Goal: Contribute content: Contribute content

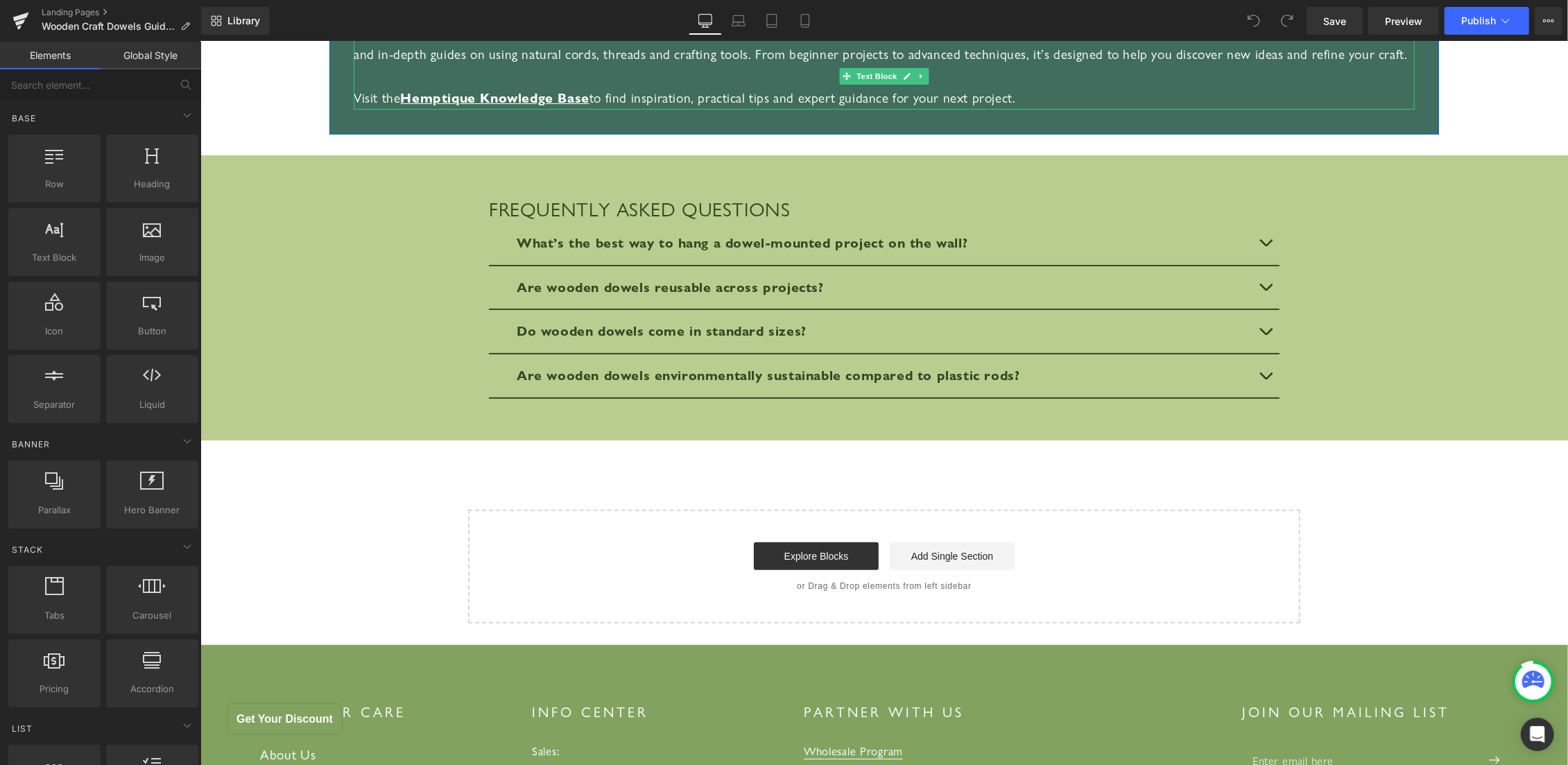
scroll to position [4931, 0]
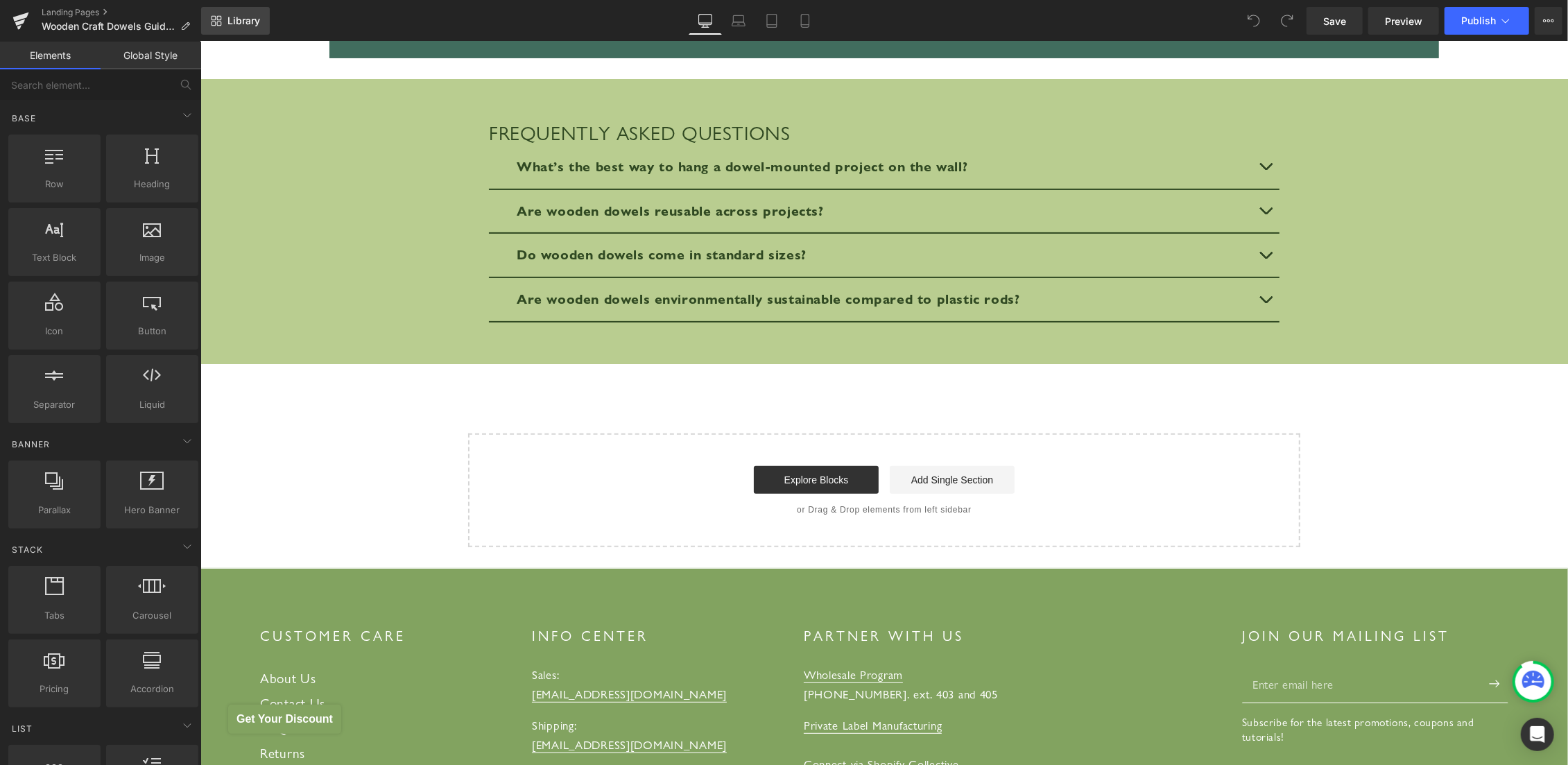
click at [251, 20] on span "Library" at bounding box center [243, 21] width 32 height 13
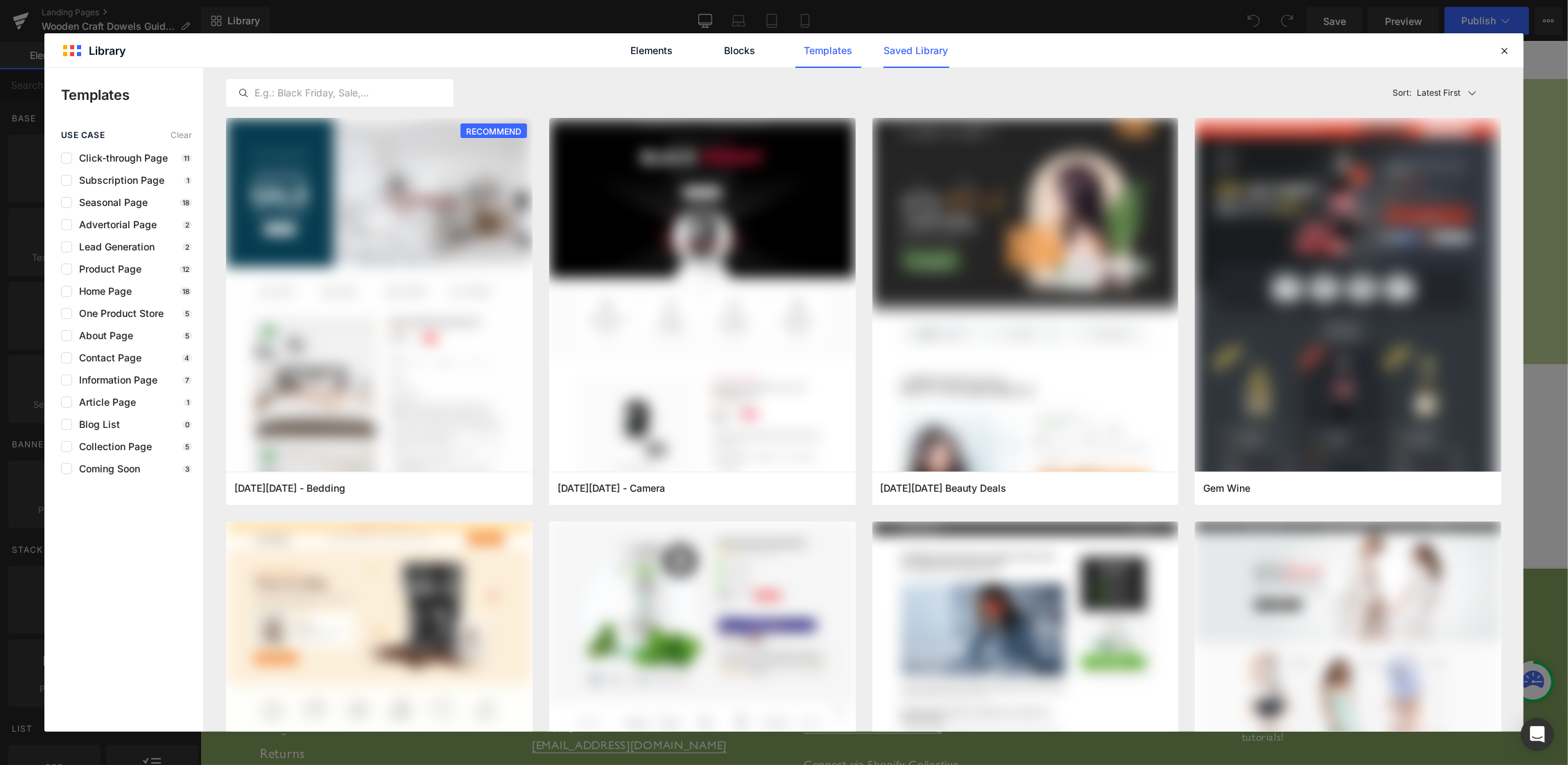
click at [894, 55] on link "Saved Library" at bounding box center [916, 51] width 66 height 35
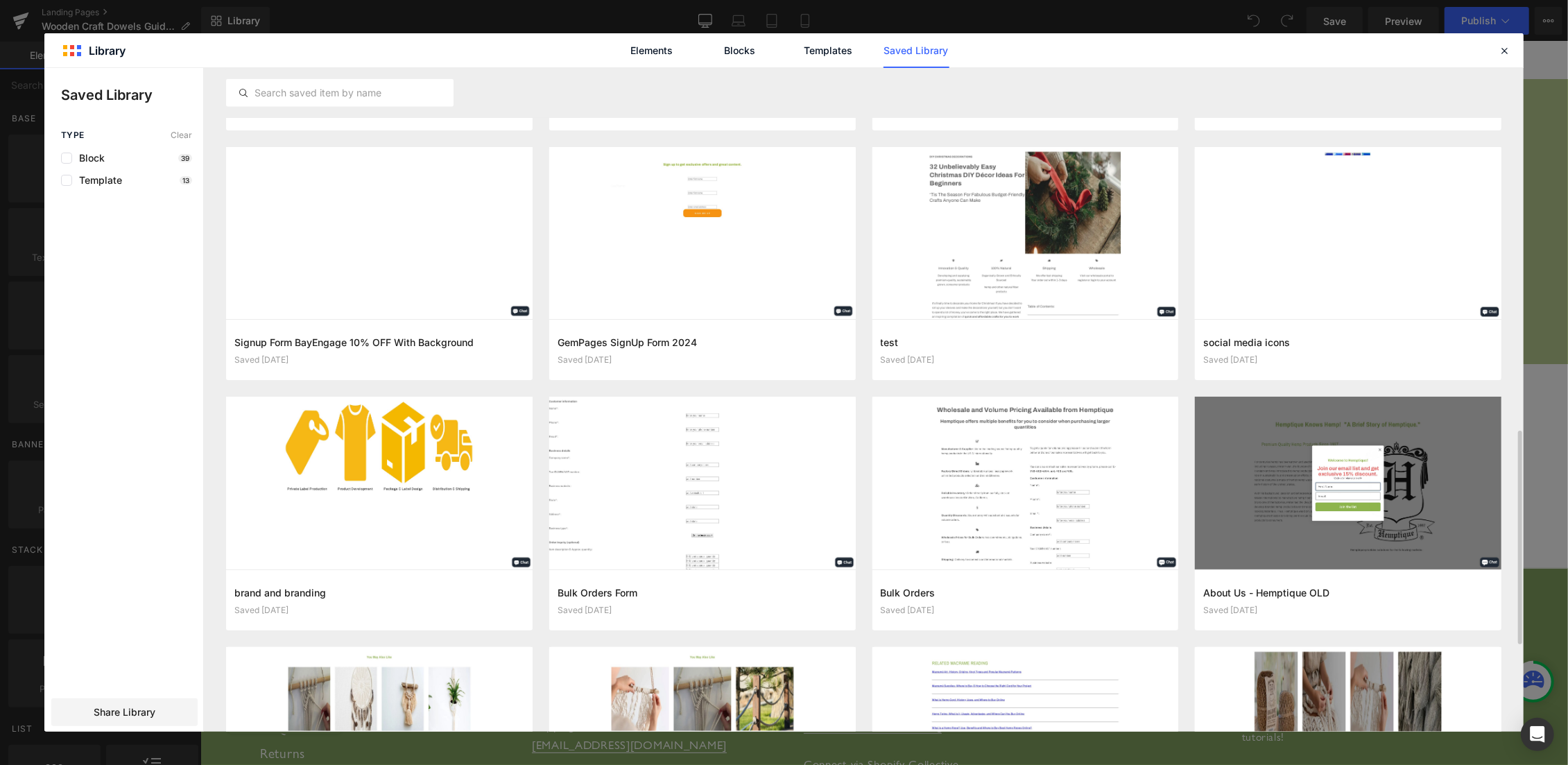
scroll to position [1307, 0]
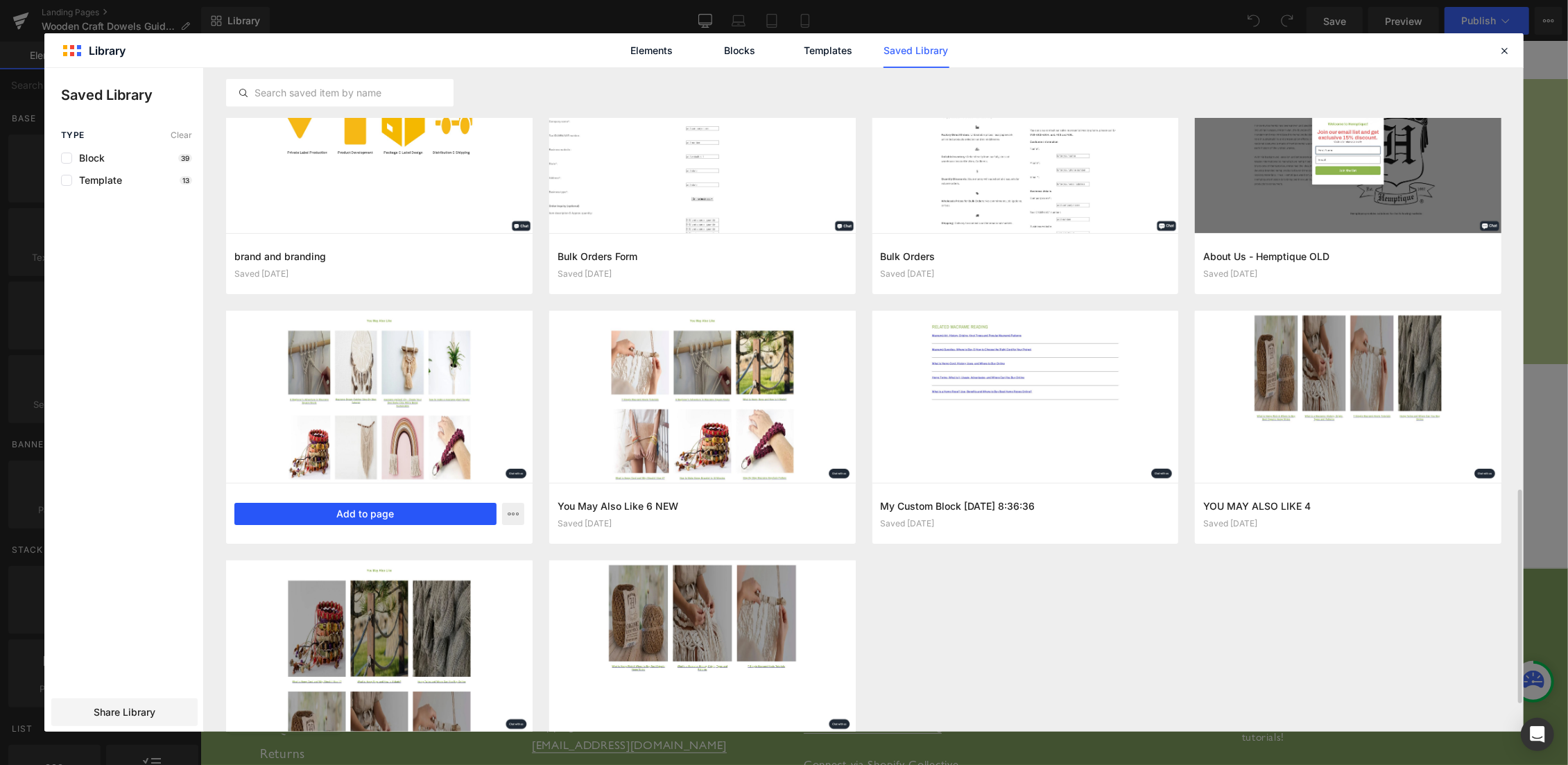
click at [0, 0] on button "Add to page" at bounding box center [0, 0] width 0 height 0
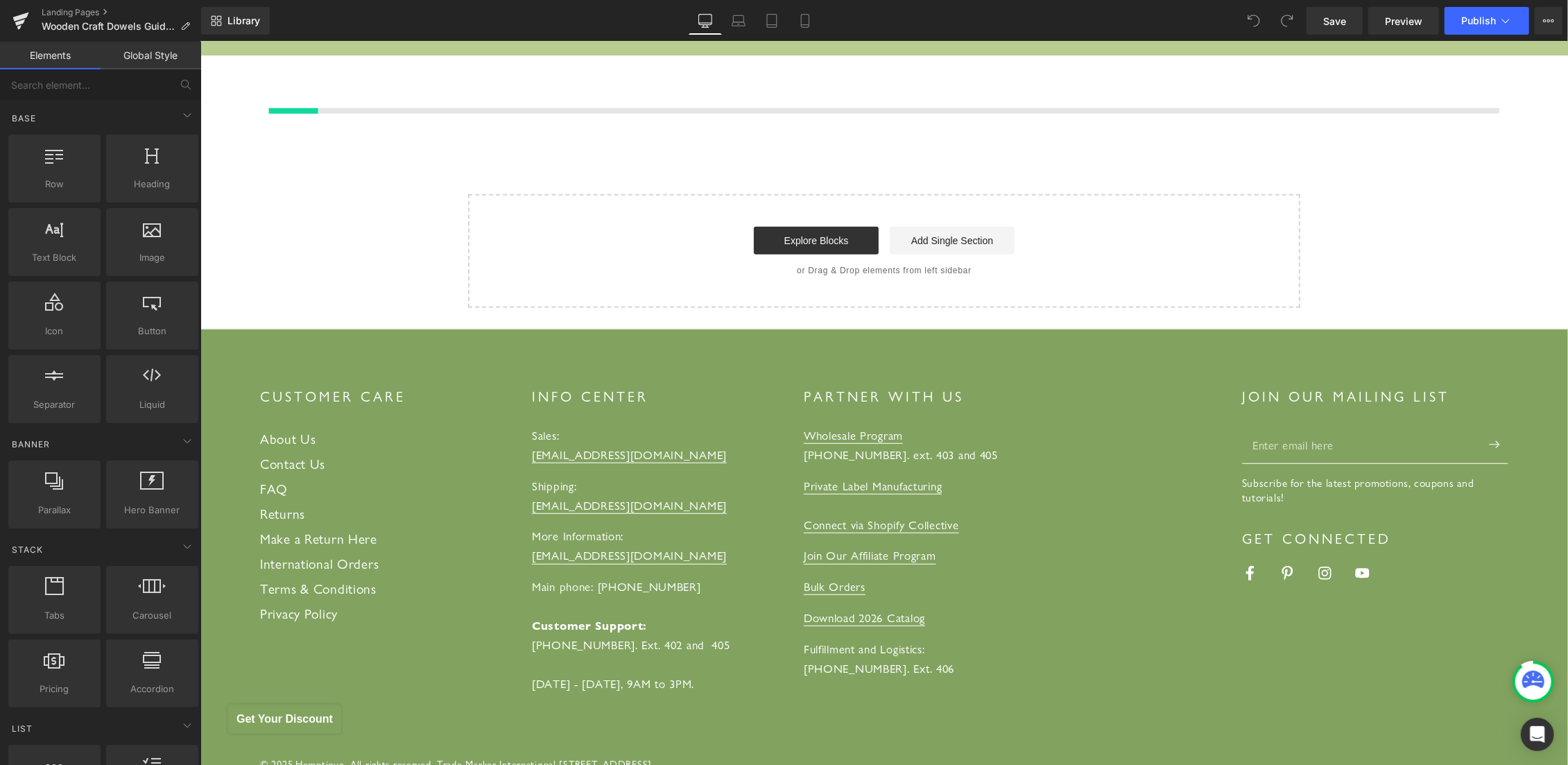
scroll to position [5257, 0]
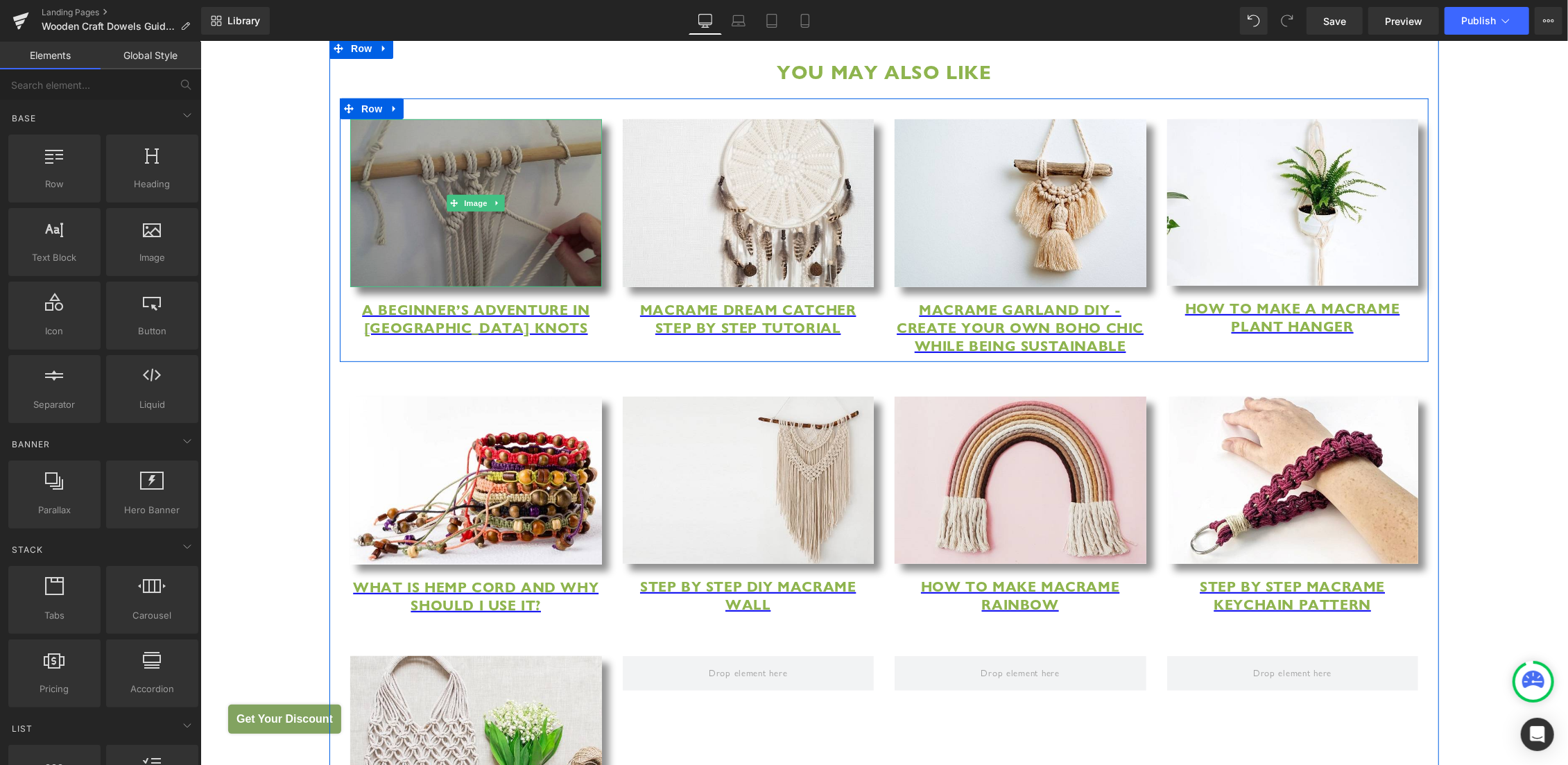
click at [461, 246] on img at bounding box center [475, 202] width 252 height 168
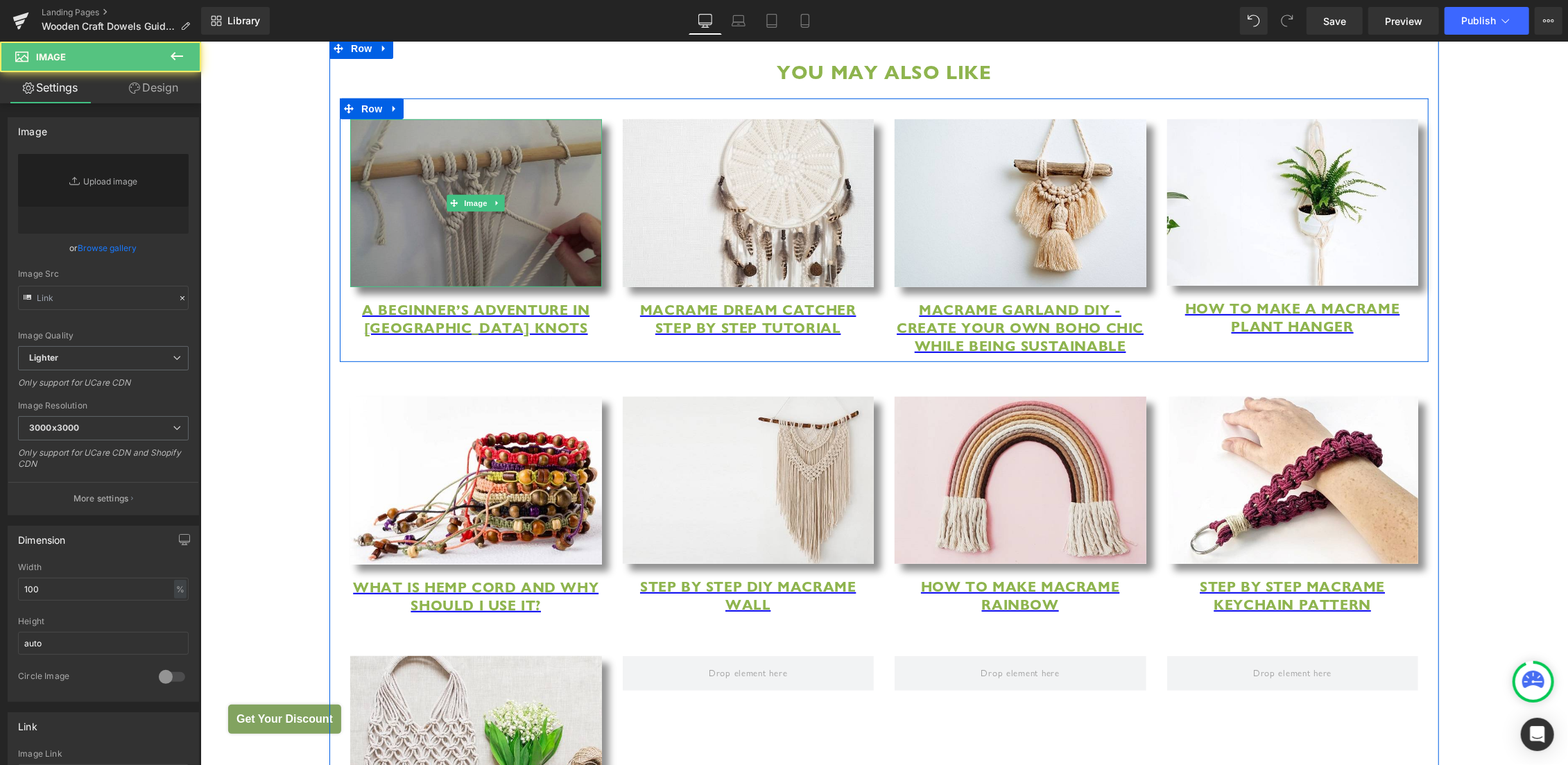
type input "[URL][DOMAIN_NAME]"
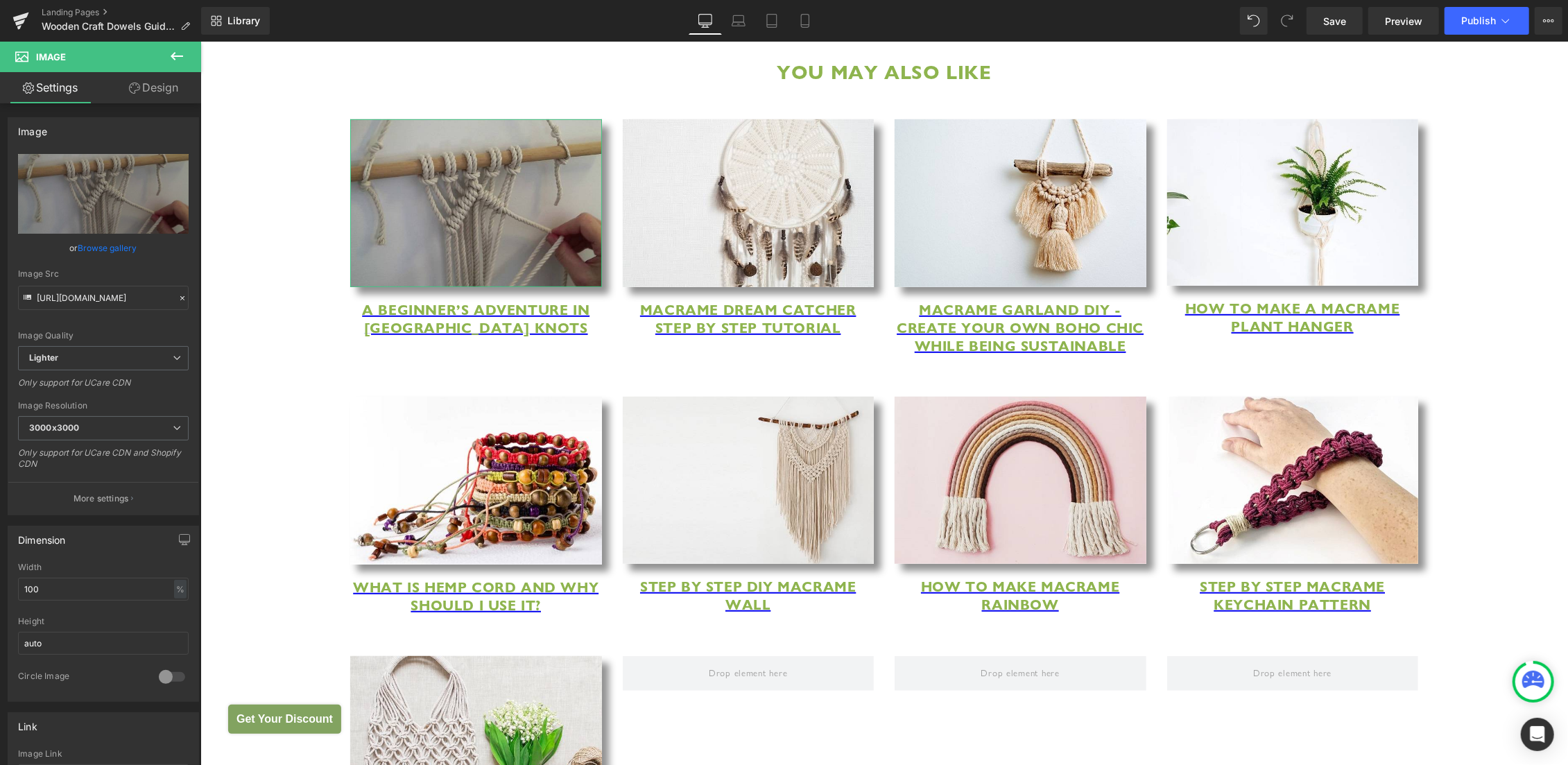
click at [157, 89] on link "Design" at bounding box center [153, 88] width 101 height 31
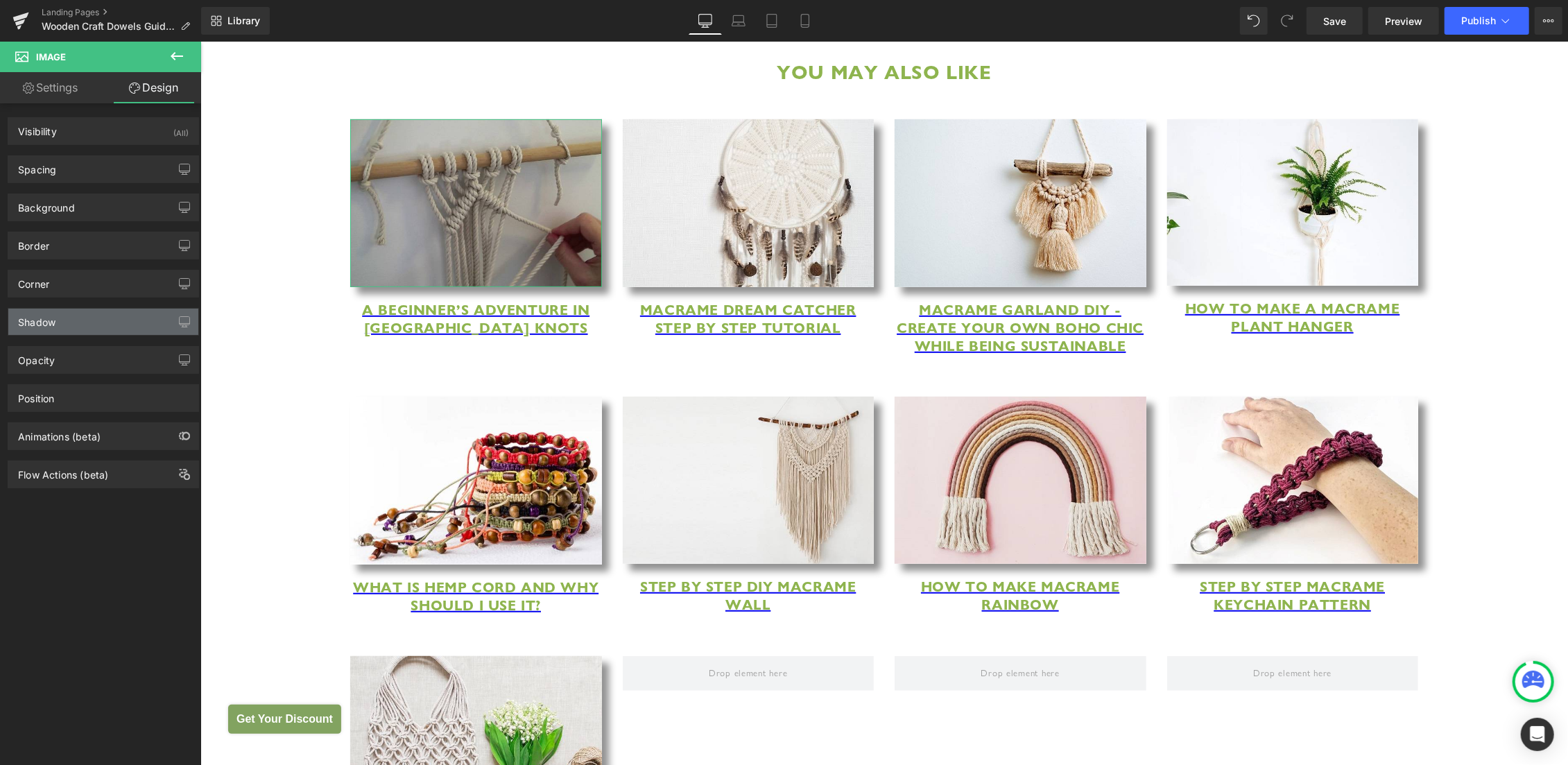
click at [114, 314] on div "Shadow" at bounding box center [103, 321] width 190 height 27
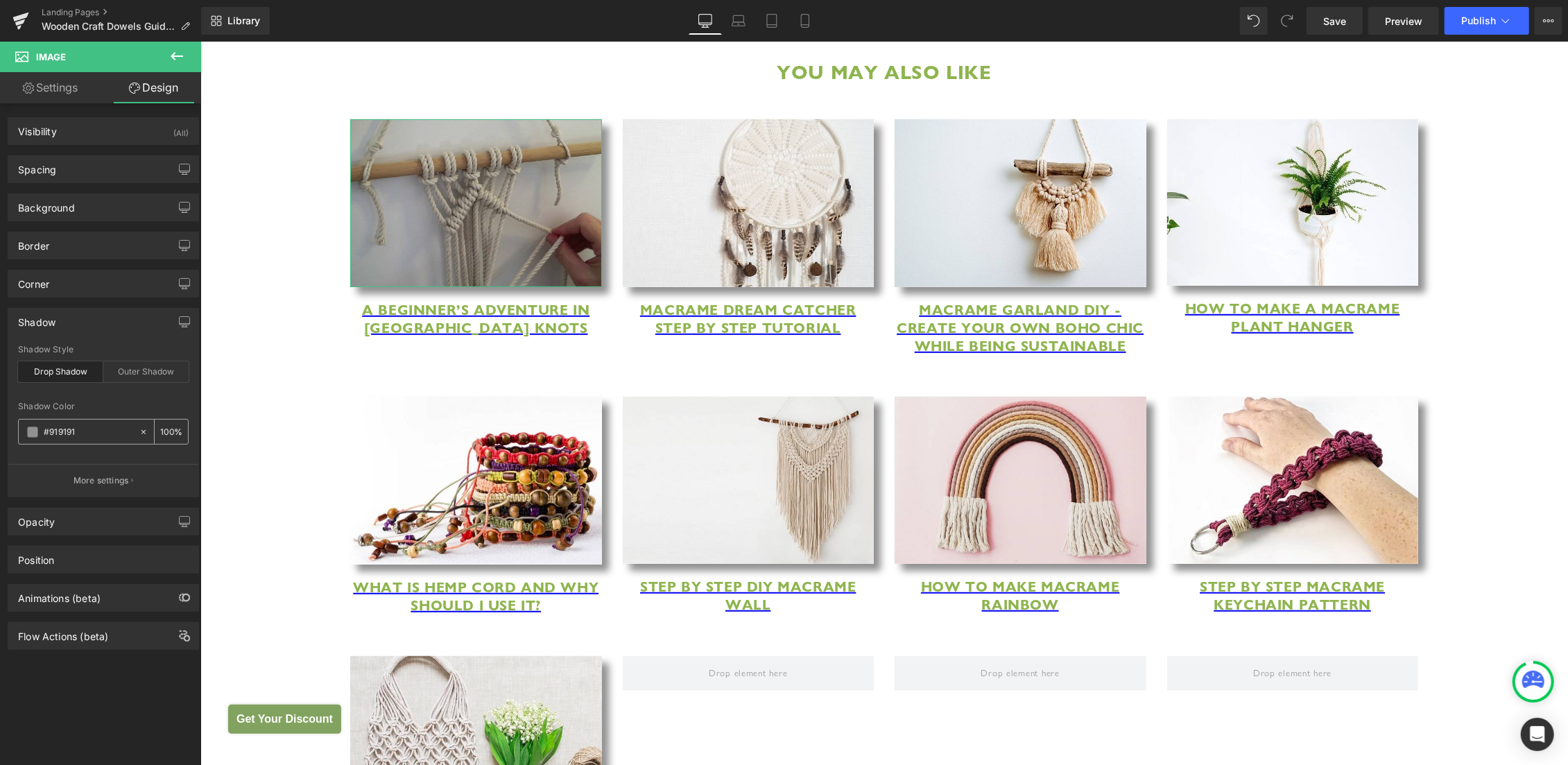
click at [138, 431] on icon at bounding box center [143, 432] width 10 height 10
type input "none"
type input "0"
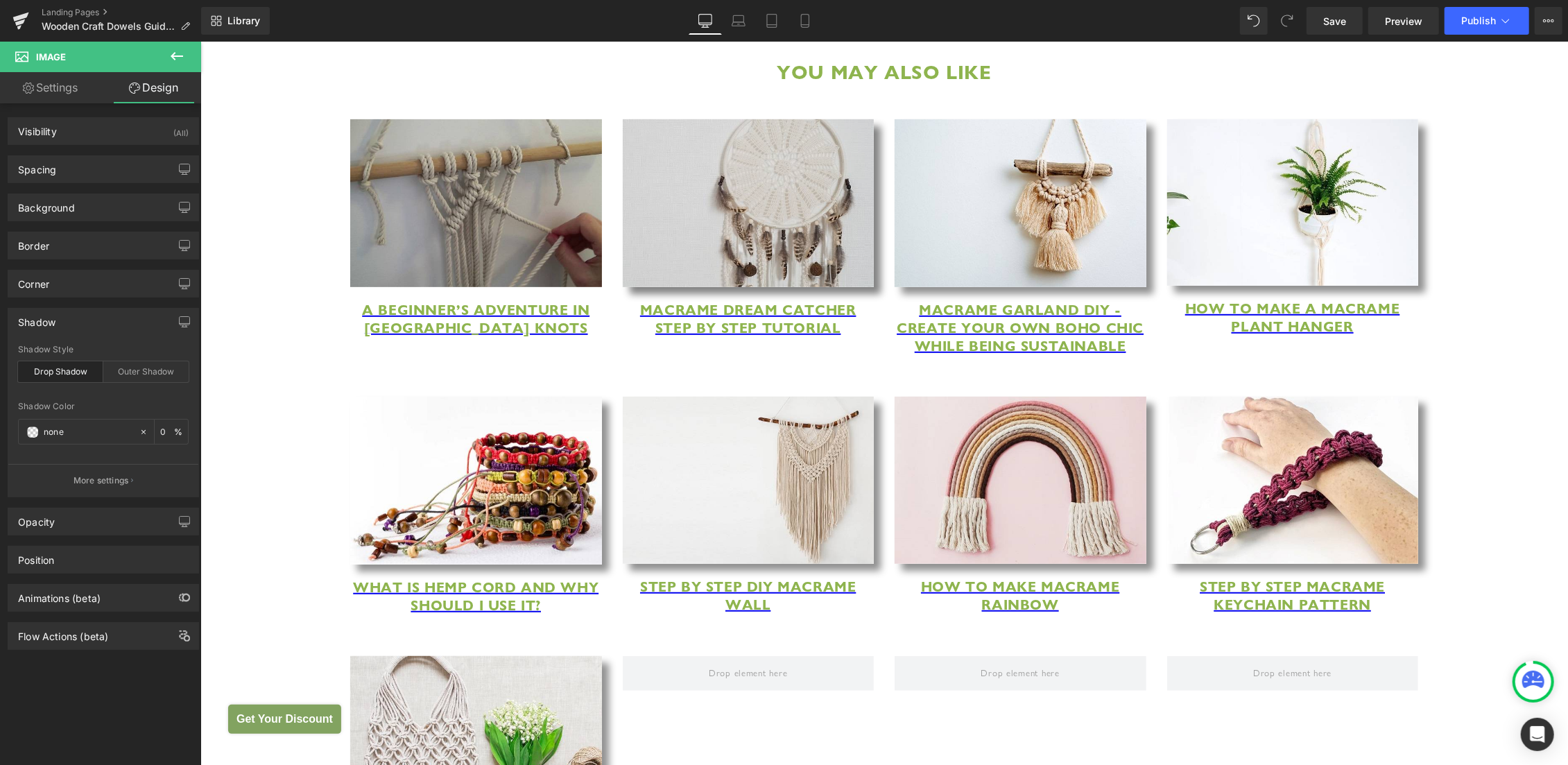
click at [680, 235] on img at bounding box center [748, 202] width 252 height 168
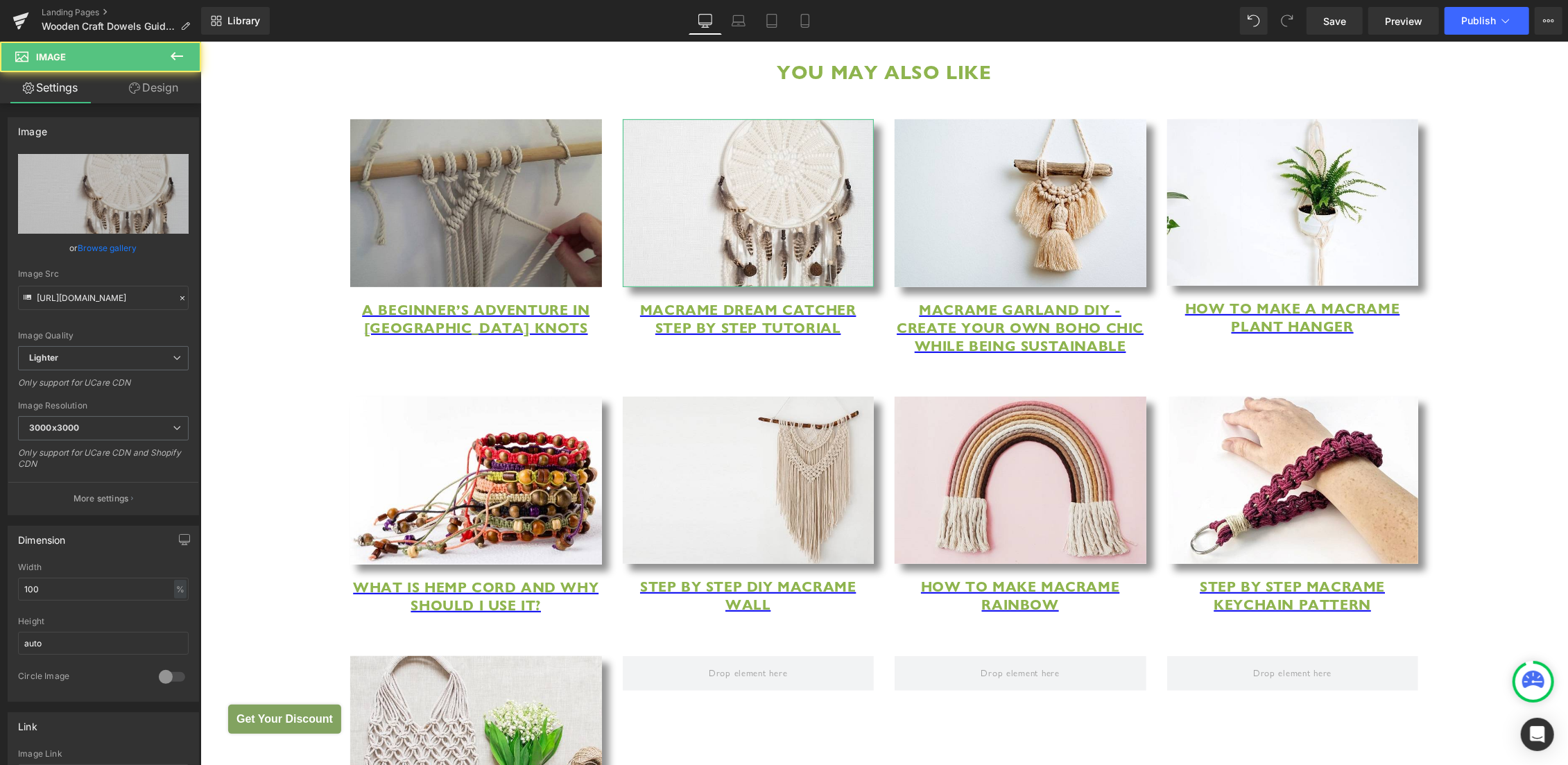
click at [151, 81] on link "Design" at bounding box center [153, 88] width 101 height 31
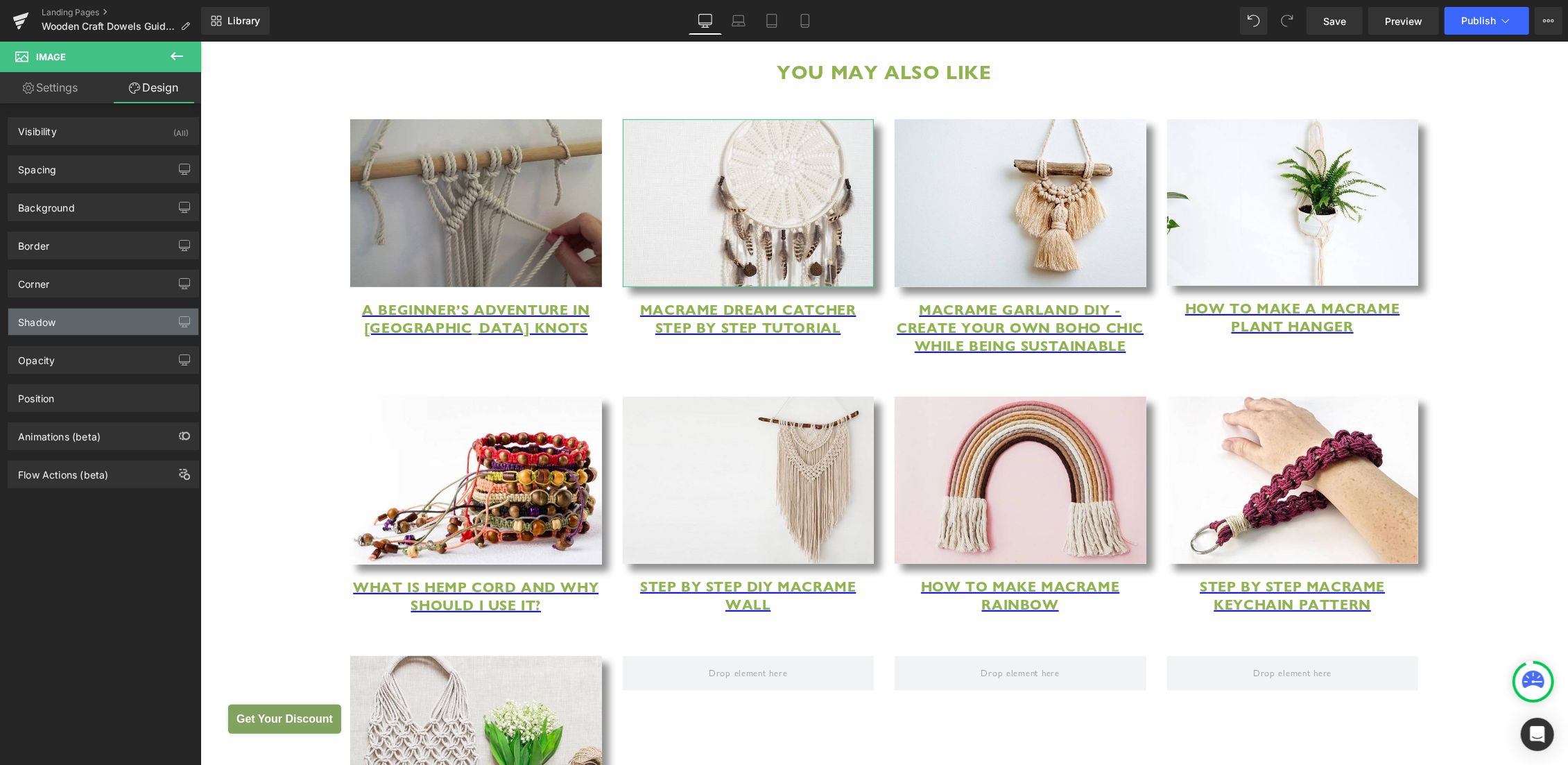
click at [107, 317] on div "Shadow" at bounding box center [103, 321] width 190 height 27
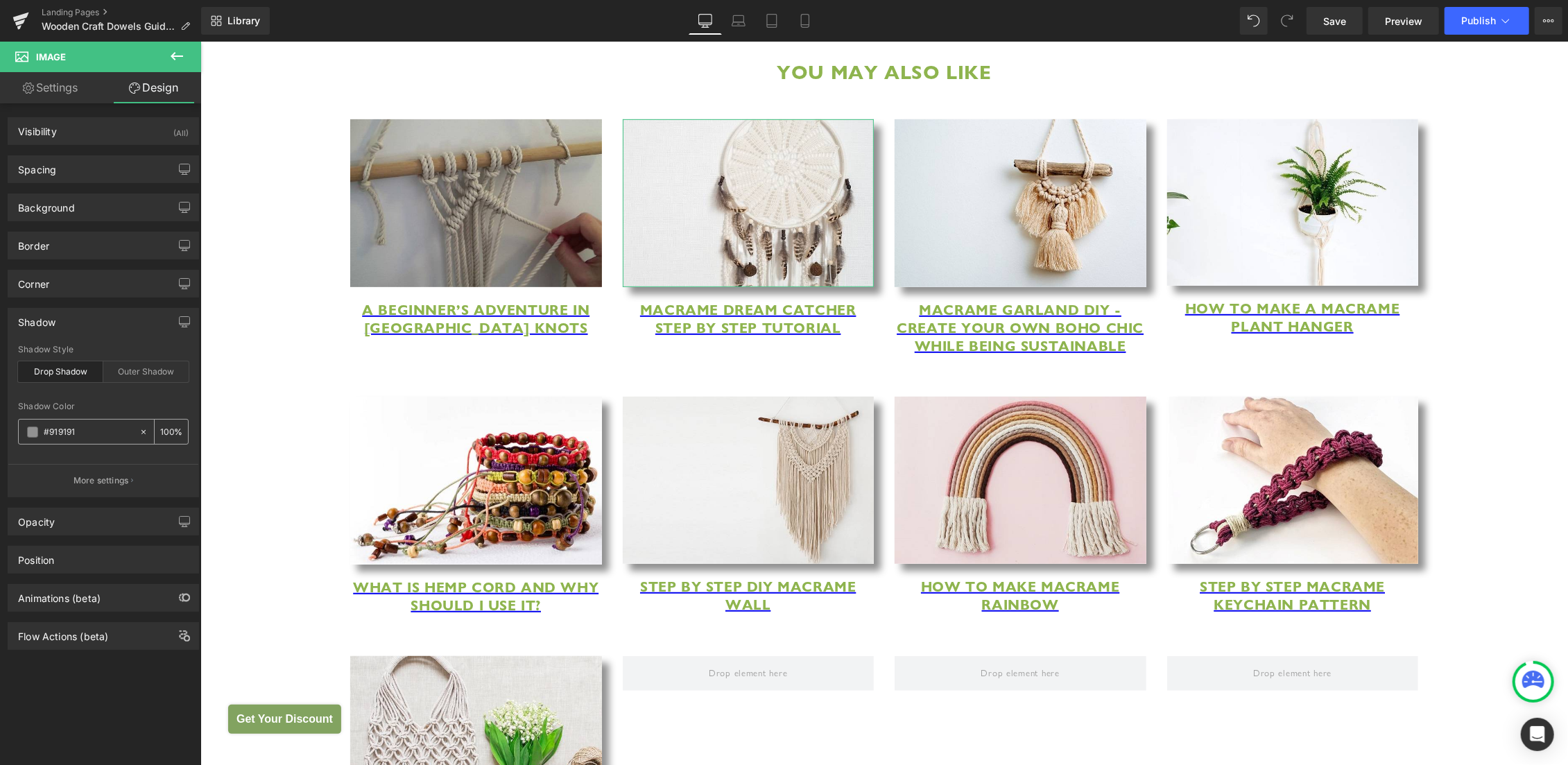
click at [138, 428] on icon at bounding box center [143, 432] width 10 height 10
type input "none"
type input "0"
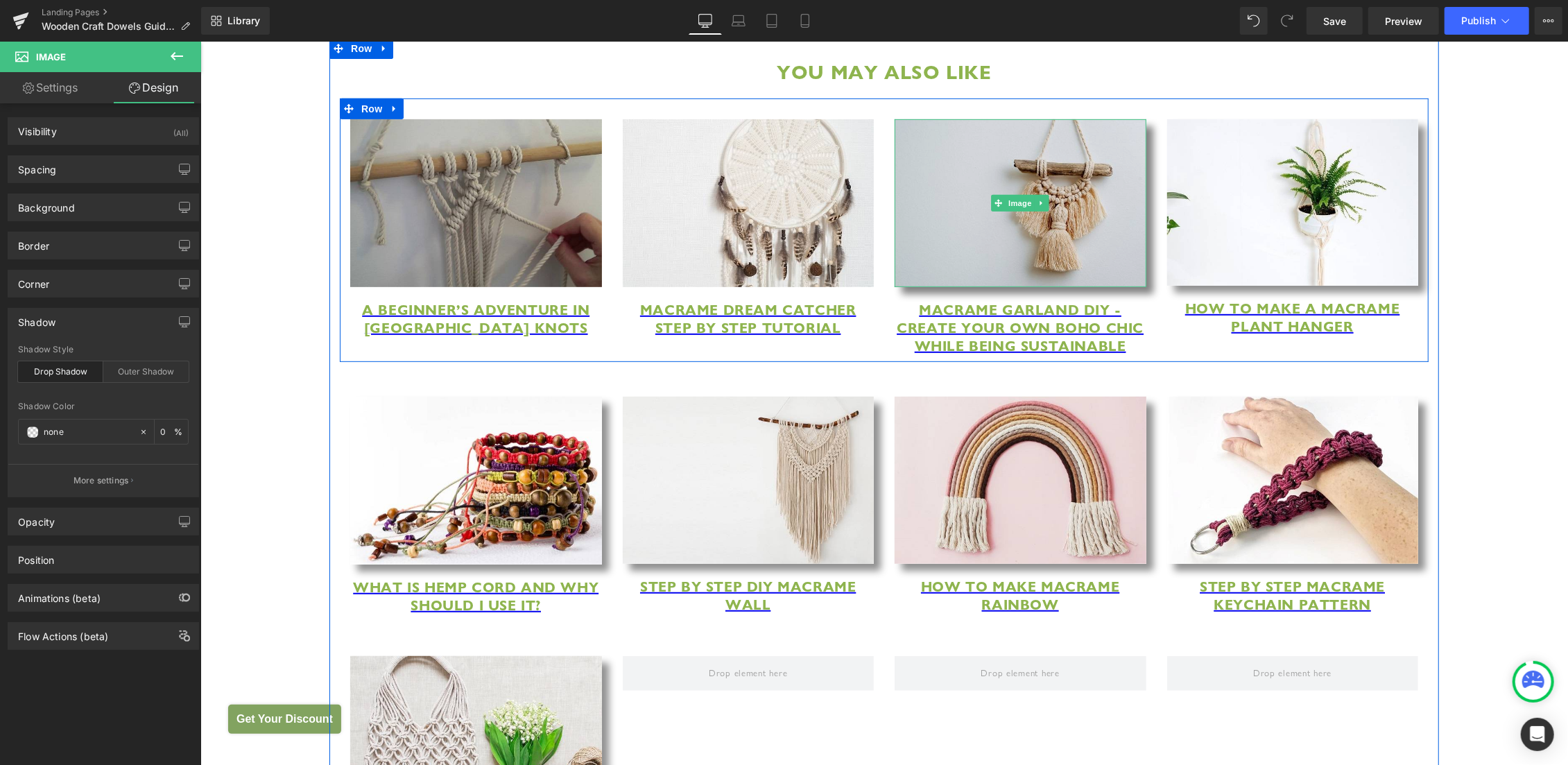
click at [932, 222] on img at bounding box center [1020, 202] width 252 height 168
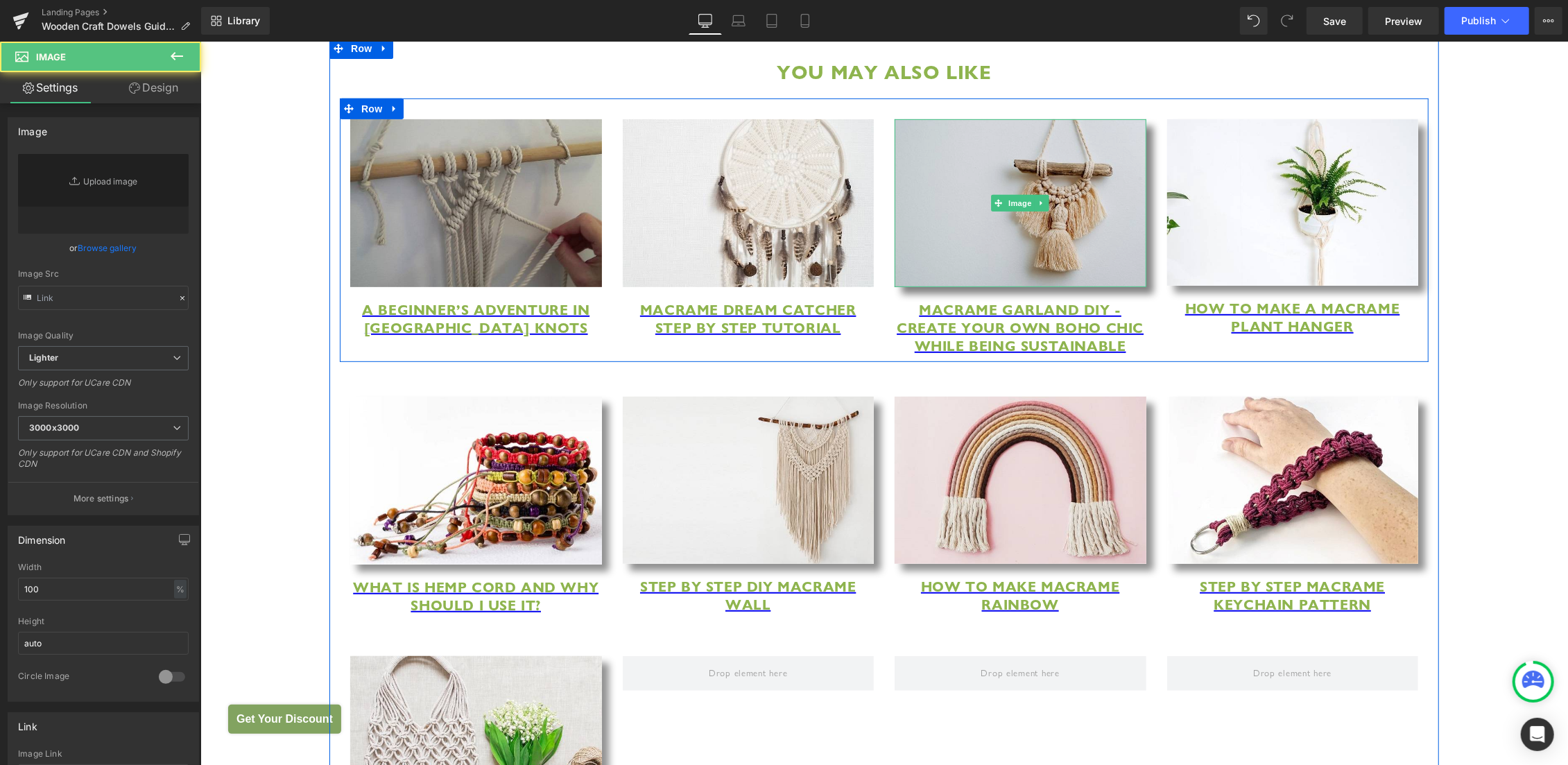
type input "https://ucarecdn.com/d4786f69-cee4-4379-9b5c-37758dce1628/-/format/auto/-/previ…"
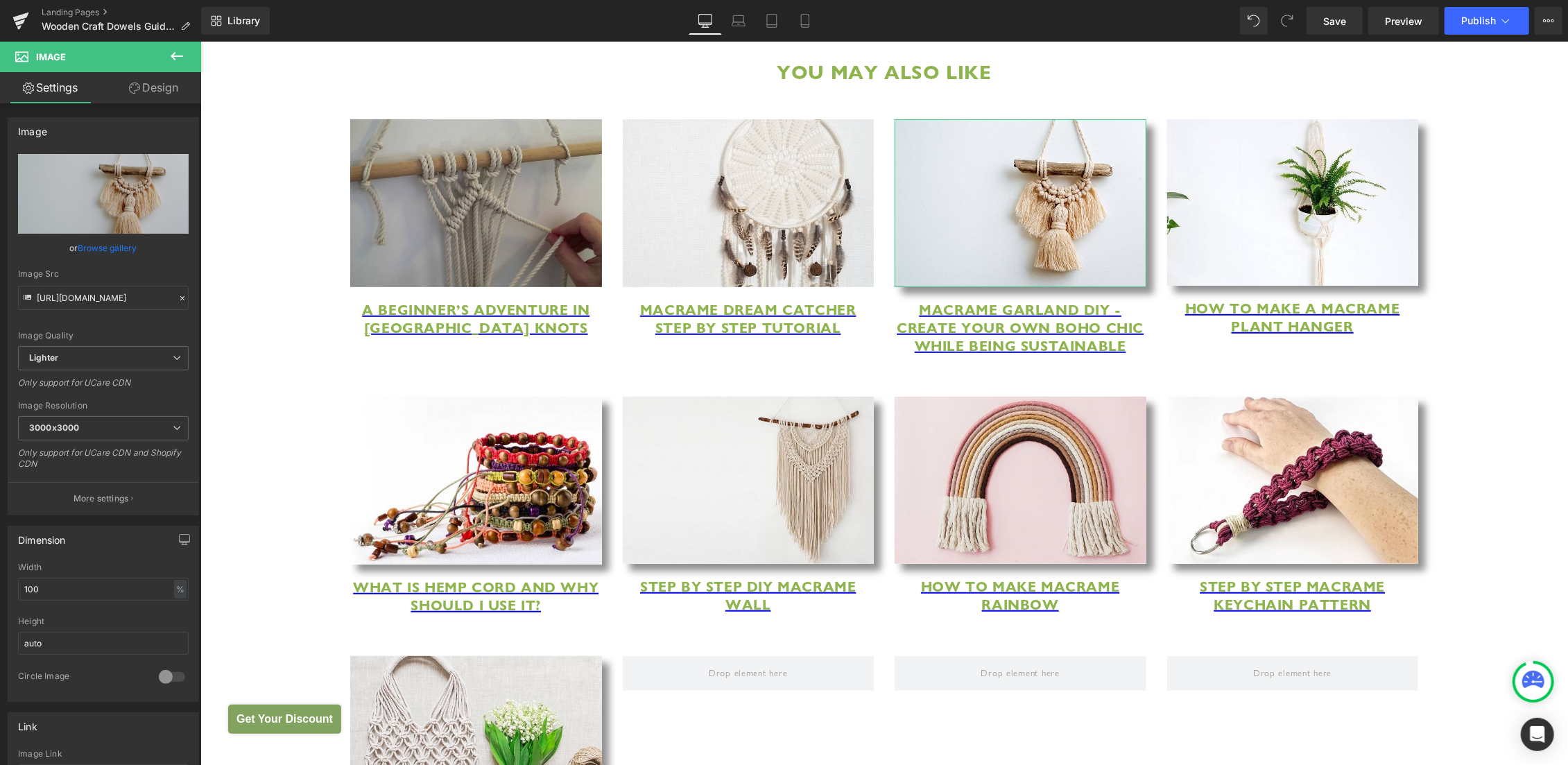
click at [155, 92] on link "Design" at bounding box center [153, 88] width 101 height 31
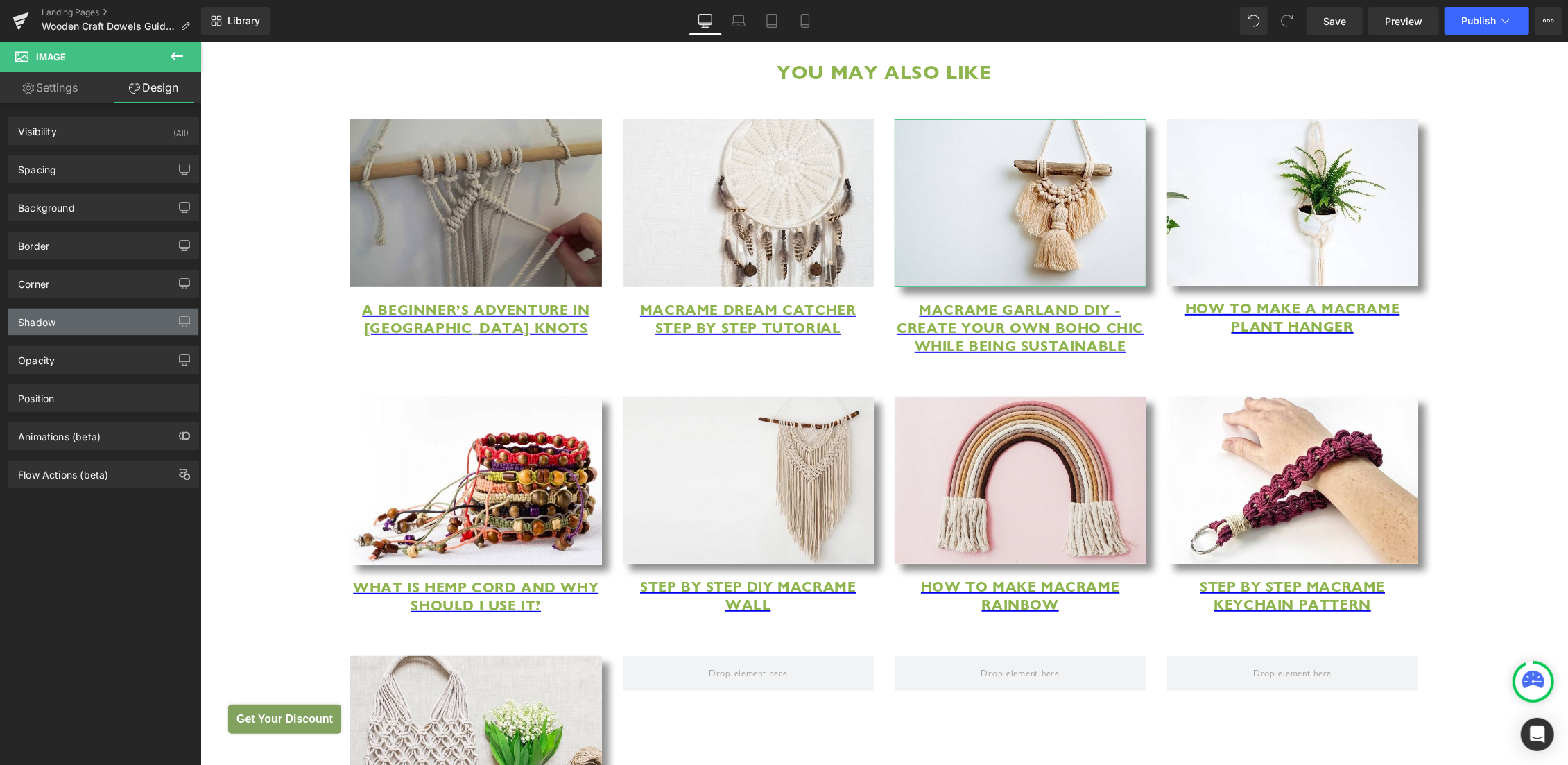
click at [124, 322] on div "Shadow" at bounding box center [103, 321] width 190 height 27
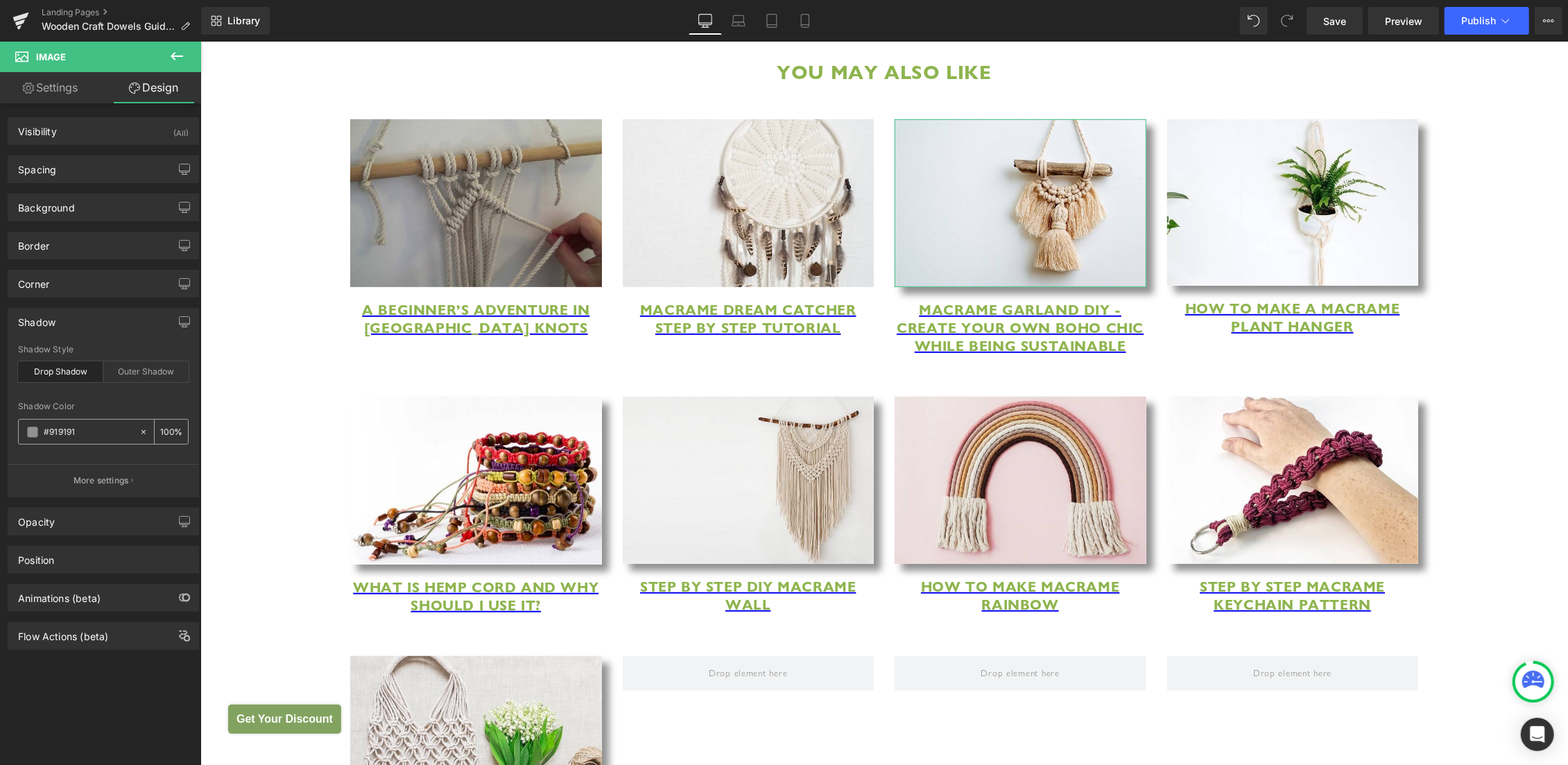
click at [138, 433] on div at bounding box center [146, 432] width 16 height 24
type input "none"
type input "0"
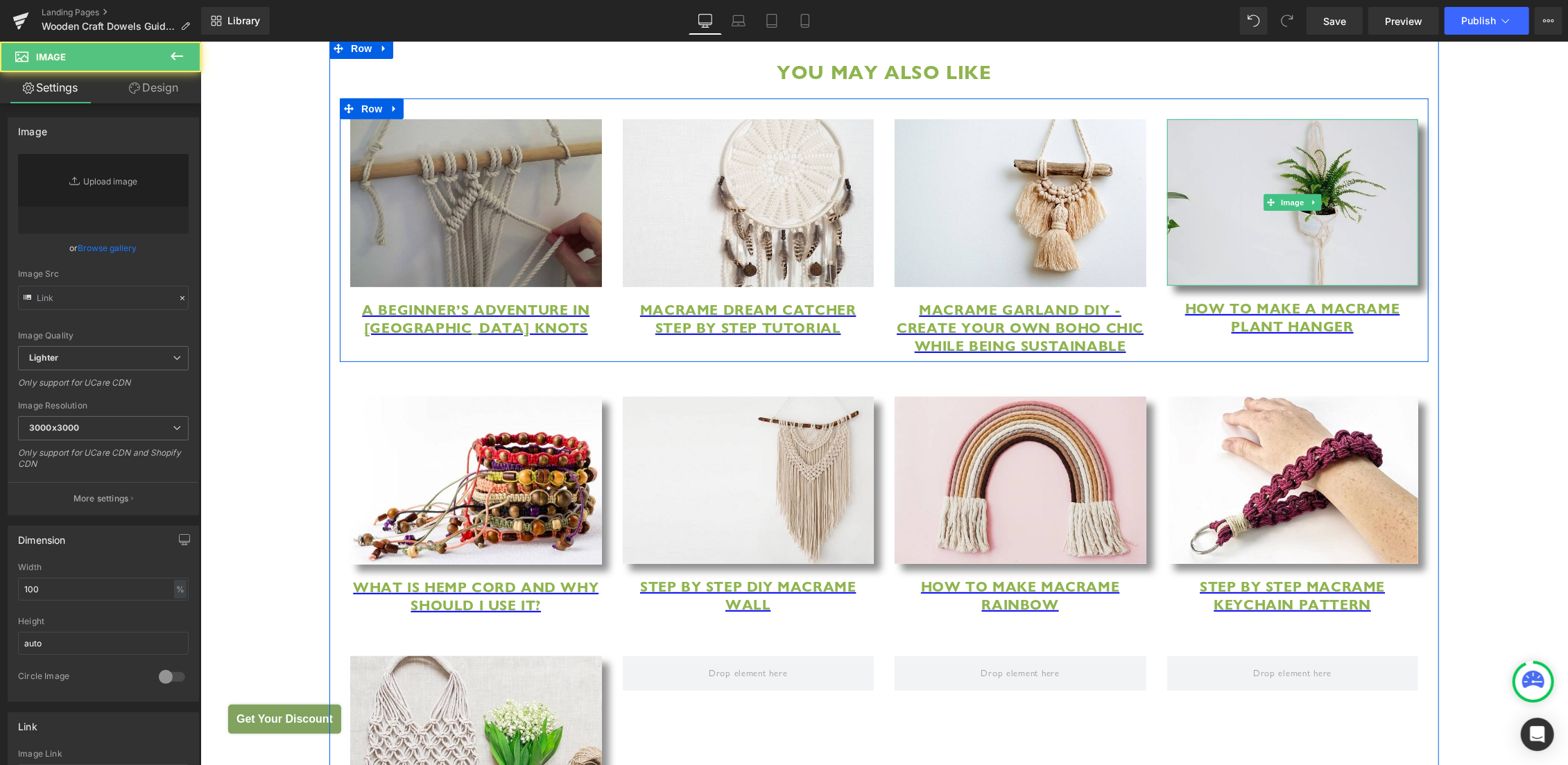
click at [1239, 254] on img at bounding box center [1292, 201] width 252 height 166
type input "https://ucarecdn.com/4959b20b-610d-4ea1-b536-2a5aa5cac2e6/-/format/auto/-/previ…"
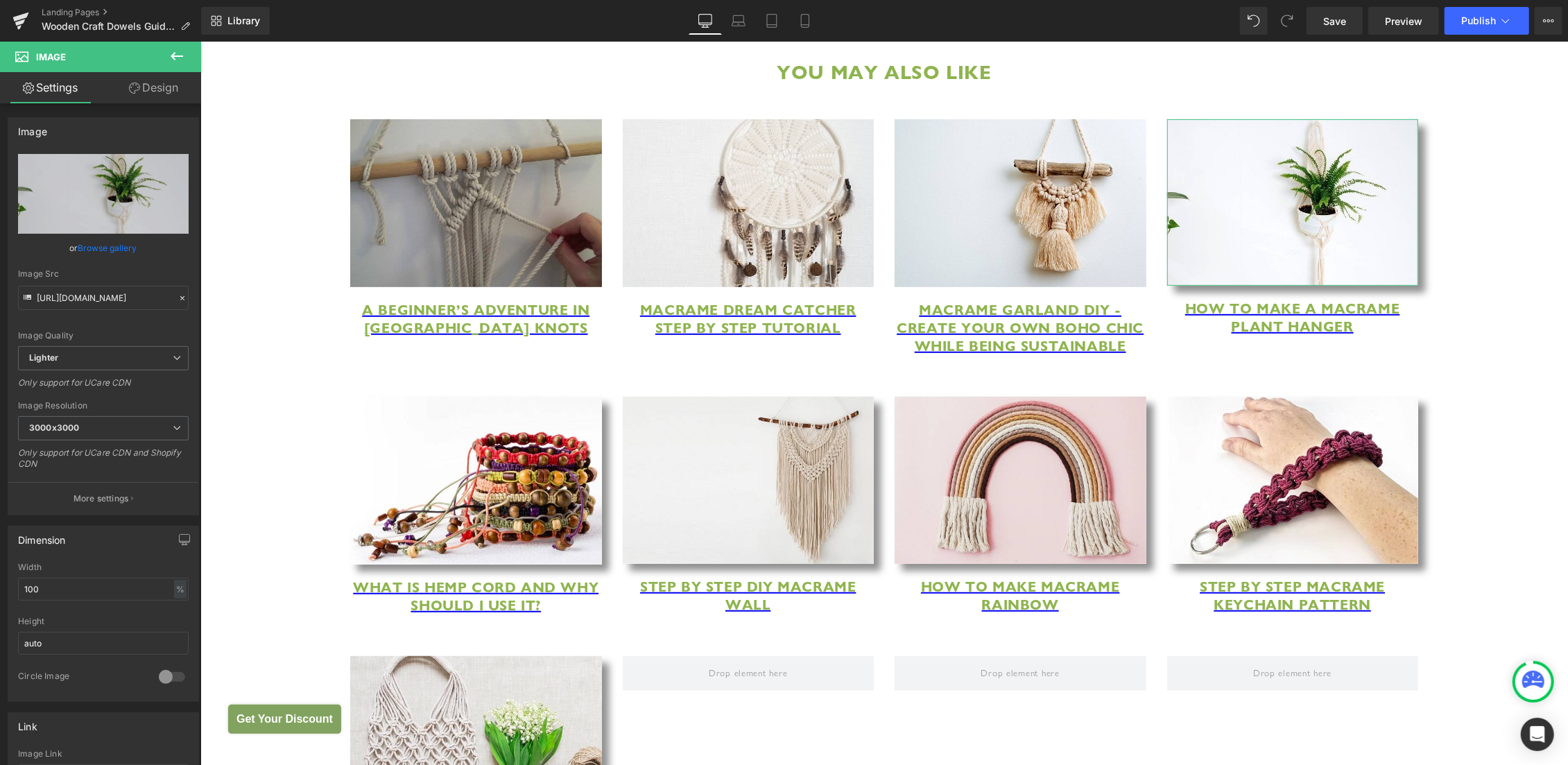
click at [145, 90] on link "Design" at bounding box center [153, 88] width 101 height 31
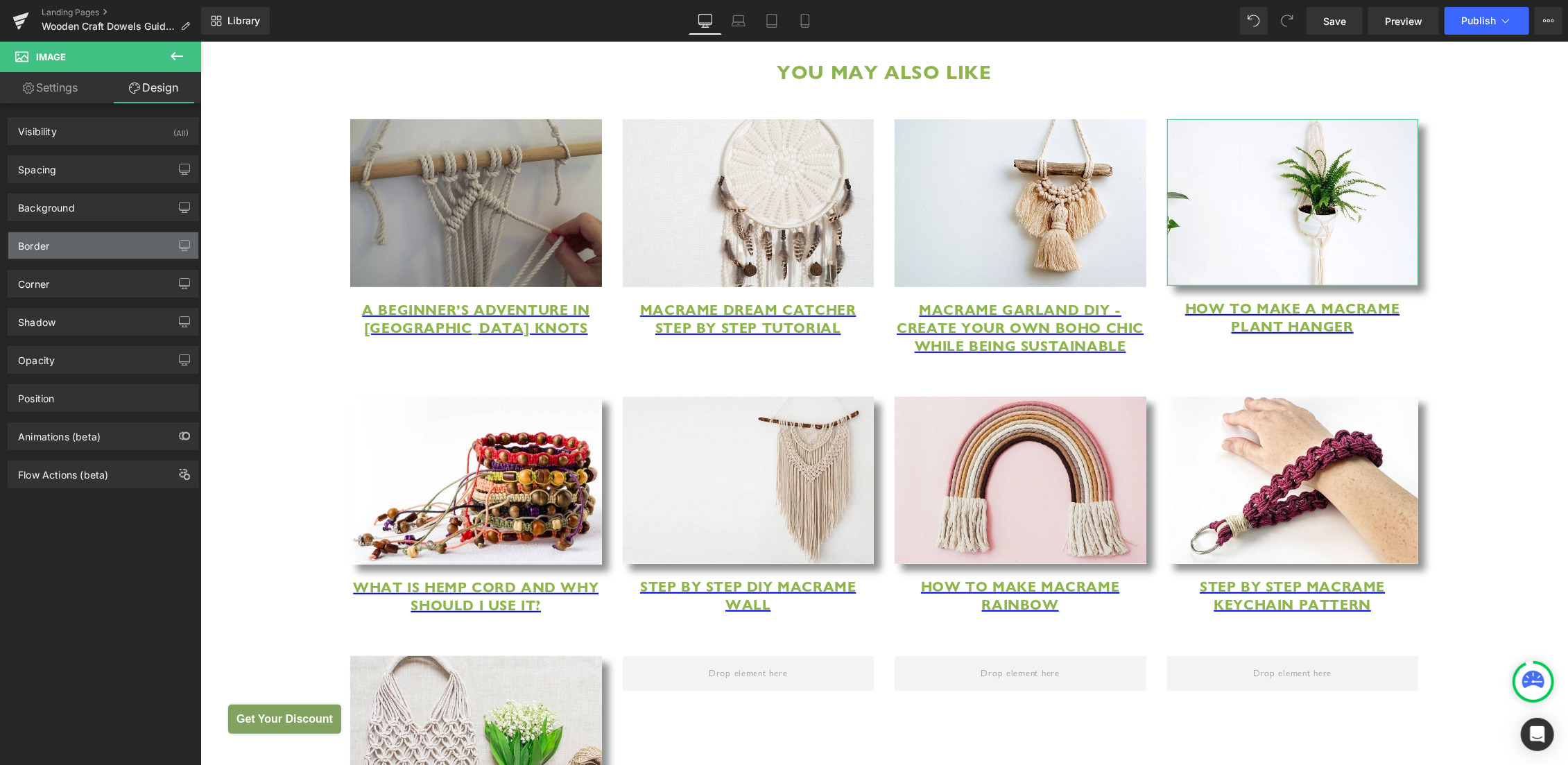
type input "#919191"
type input "100"
click at [120, 317] on div "Shadow" at bounding box center [103, 321] width 190 height 27
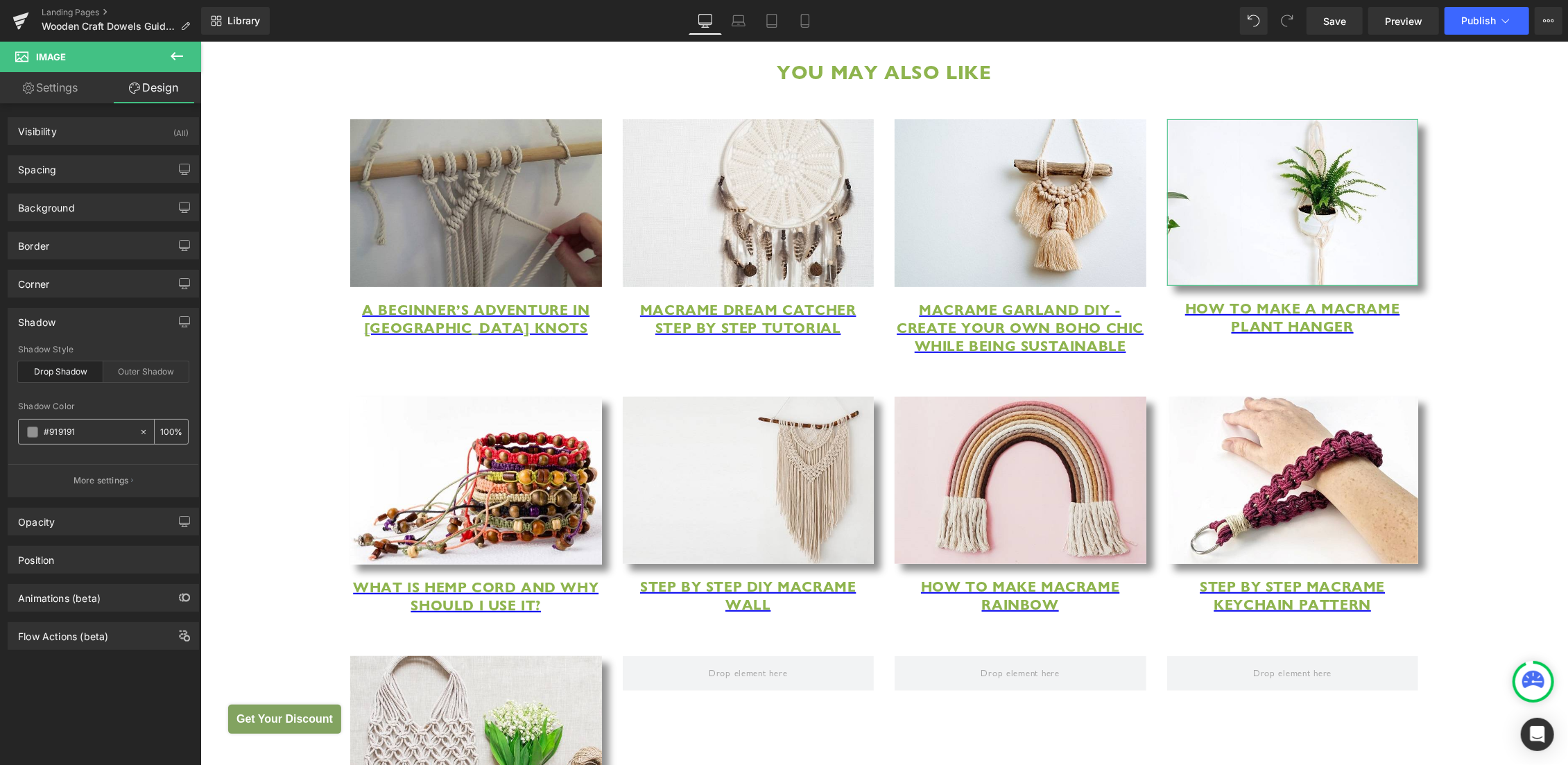
click at [138, 430] on icon at bounding box center [143, 432] width 10 height 10
type input "none"
type input "0"
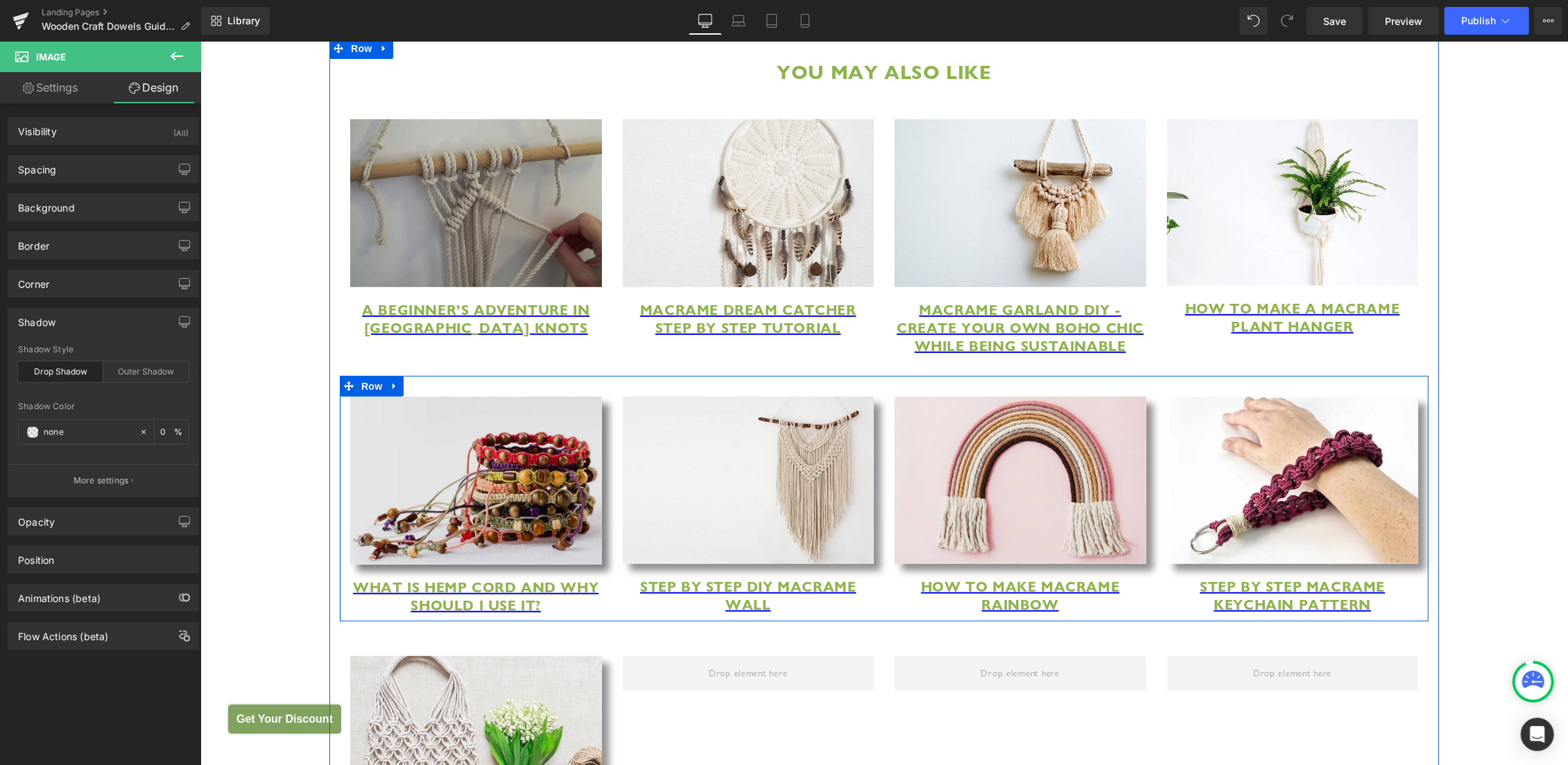
click at [521, 496] on img at bounding box center [475, 480] width 252 height 168
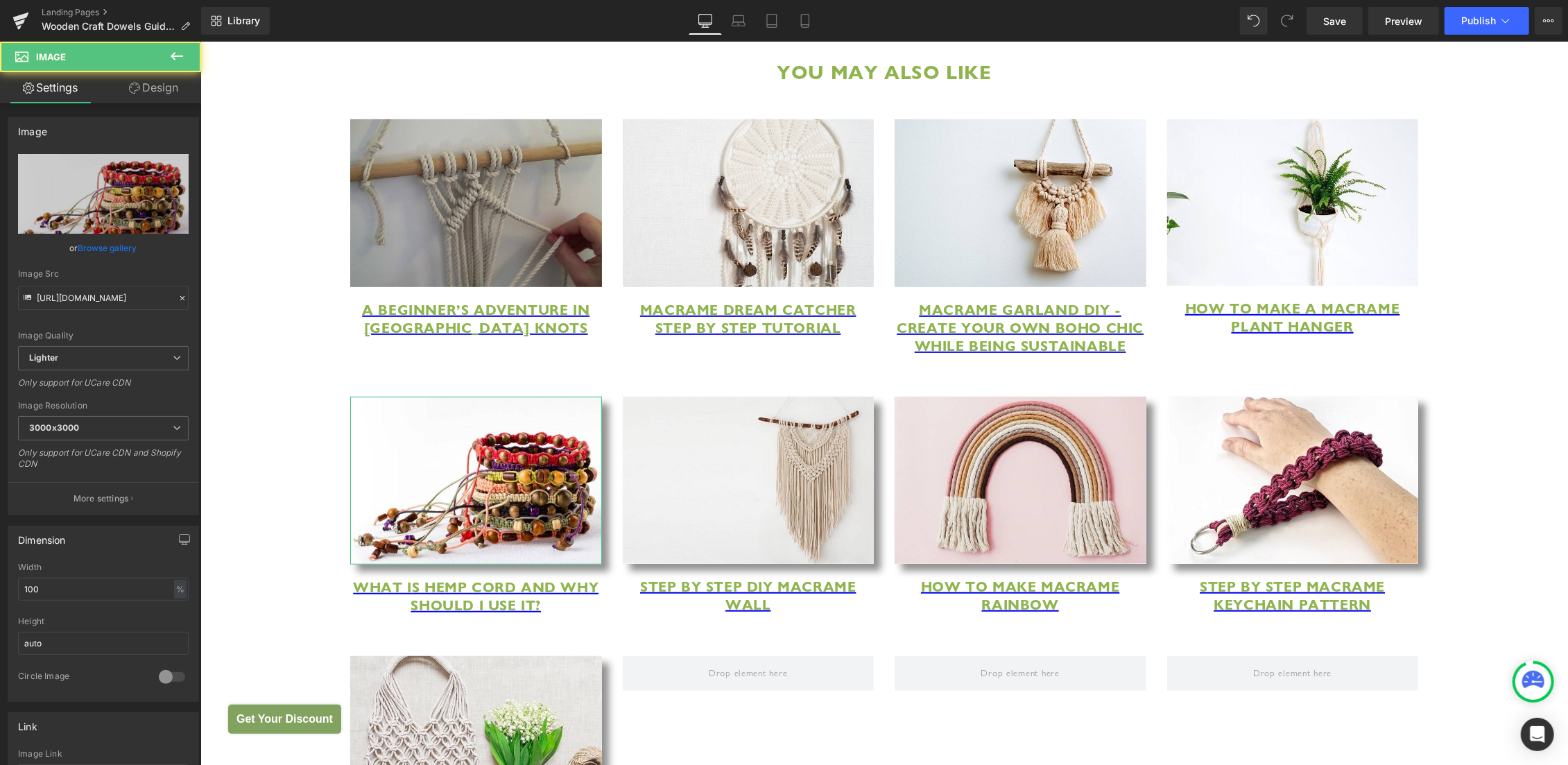
click at [159, 94] on link "Design" at bounding box center [153, 88] width 101 height 31
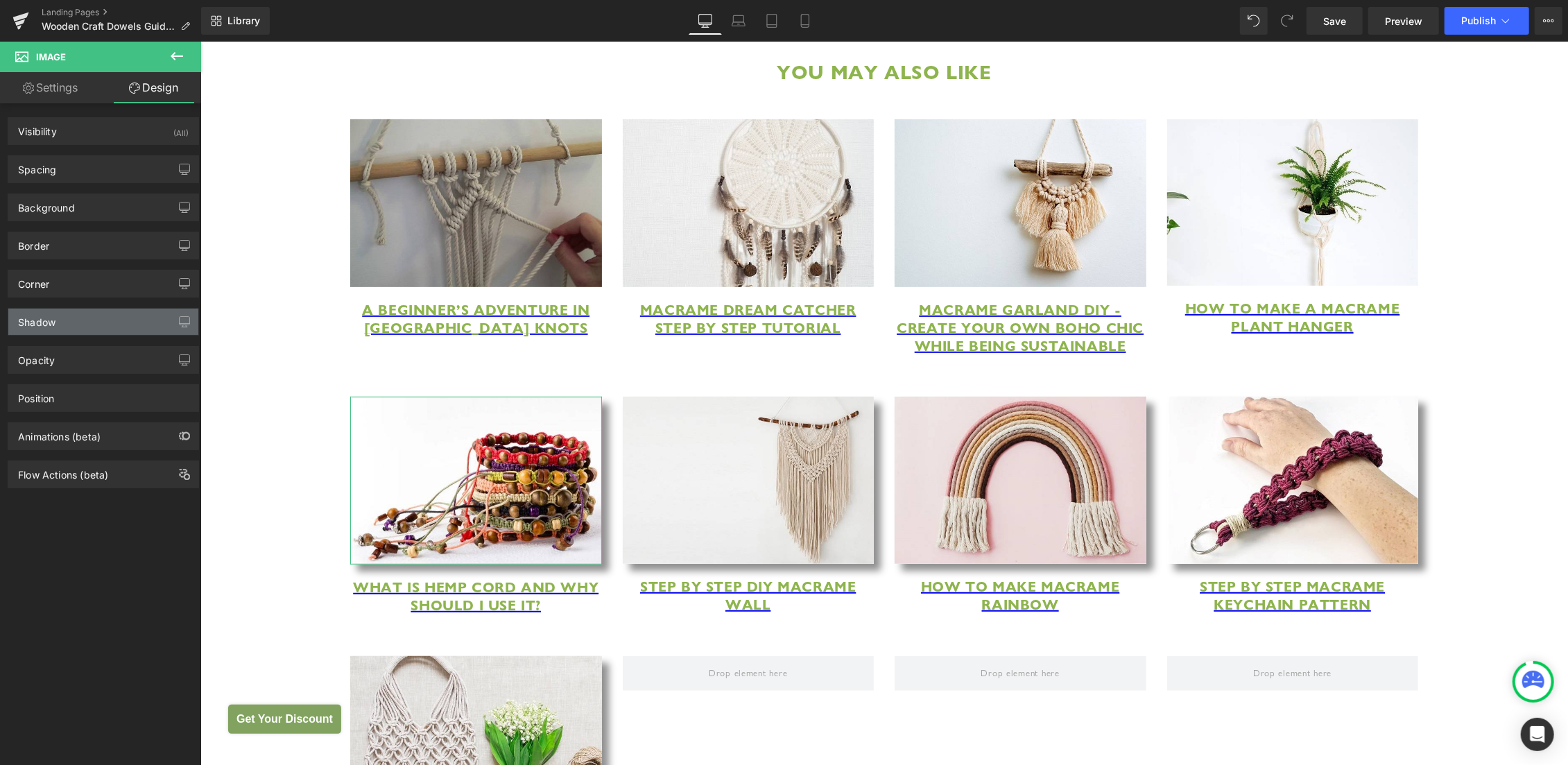
click at [115, 327] on div "Shadow" at bounding box center [103, 321] width 190 height 27
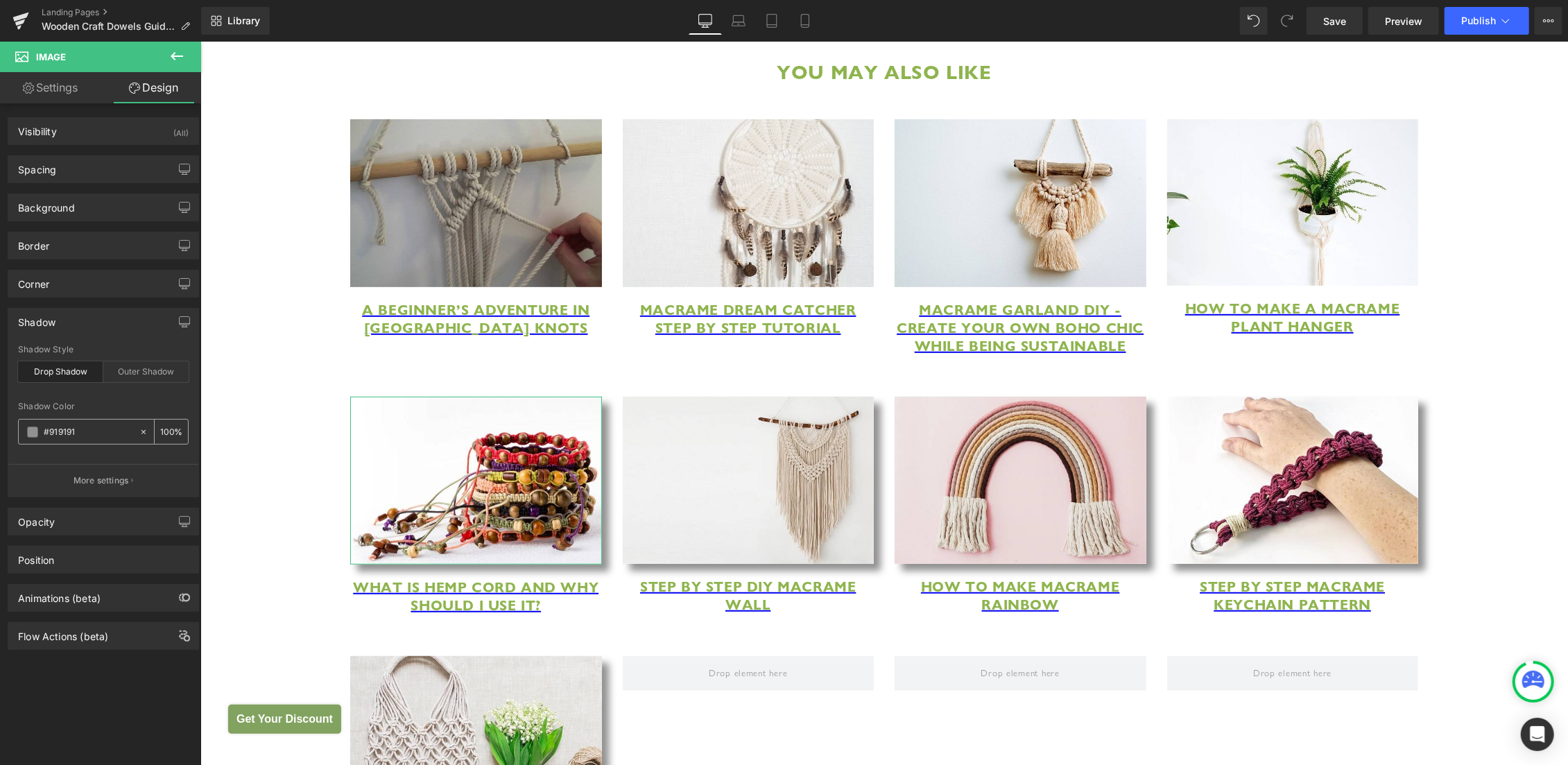
click at [141, 431] on icon at bounding box center [143, 431] width 5 height 5
type input "none"
type input "0"
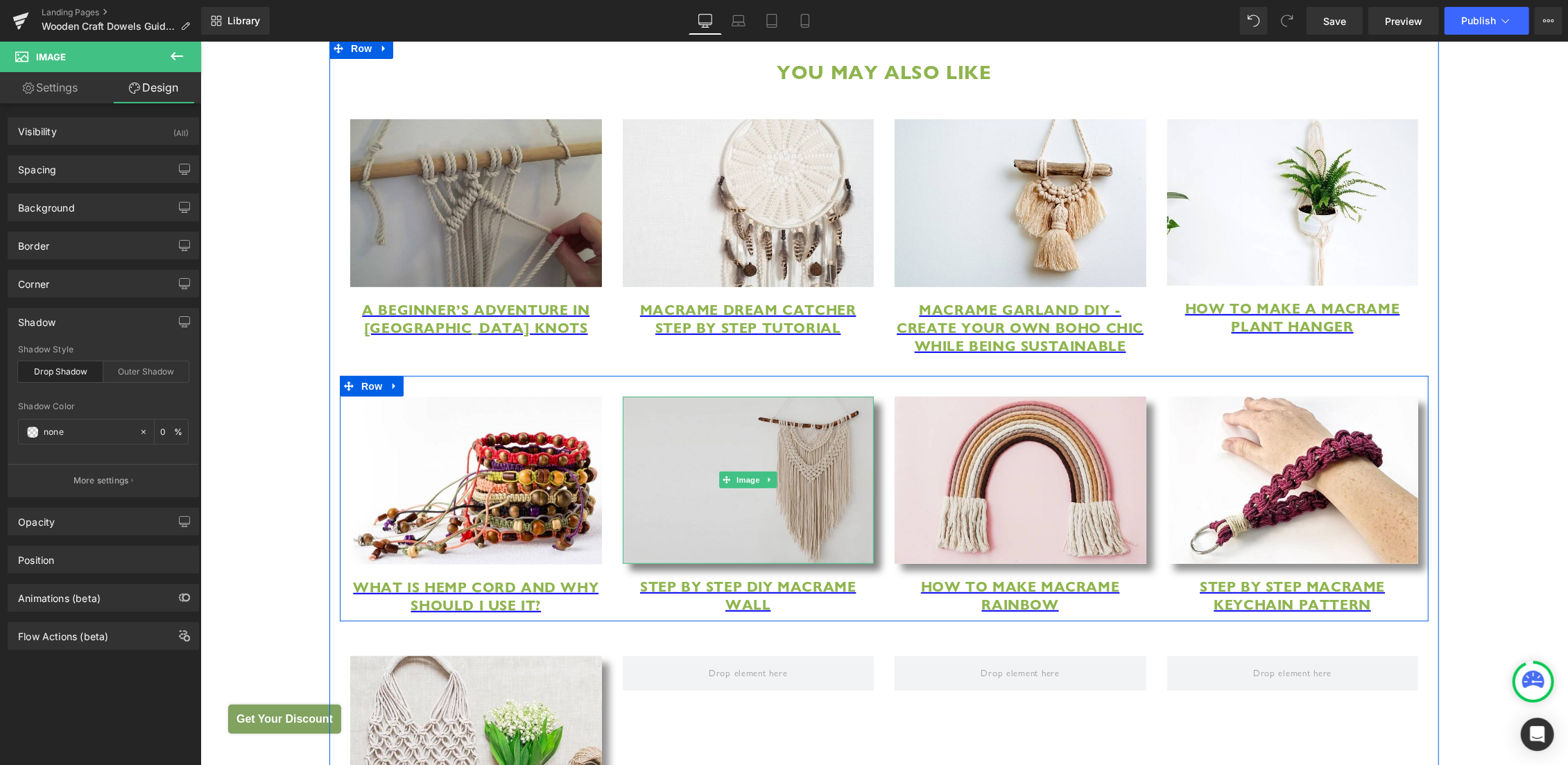
click at [690, 520] on img at bounding box center [748, 479] width 252 height 167
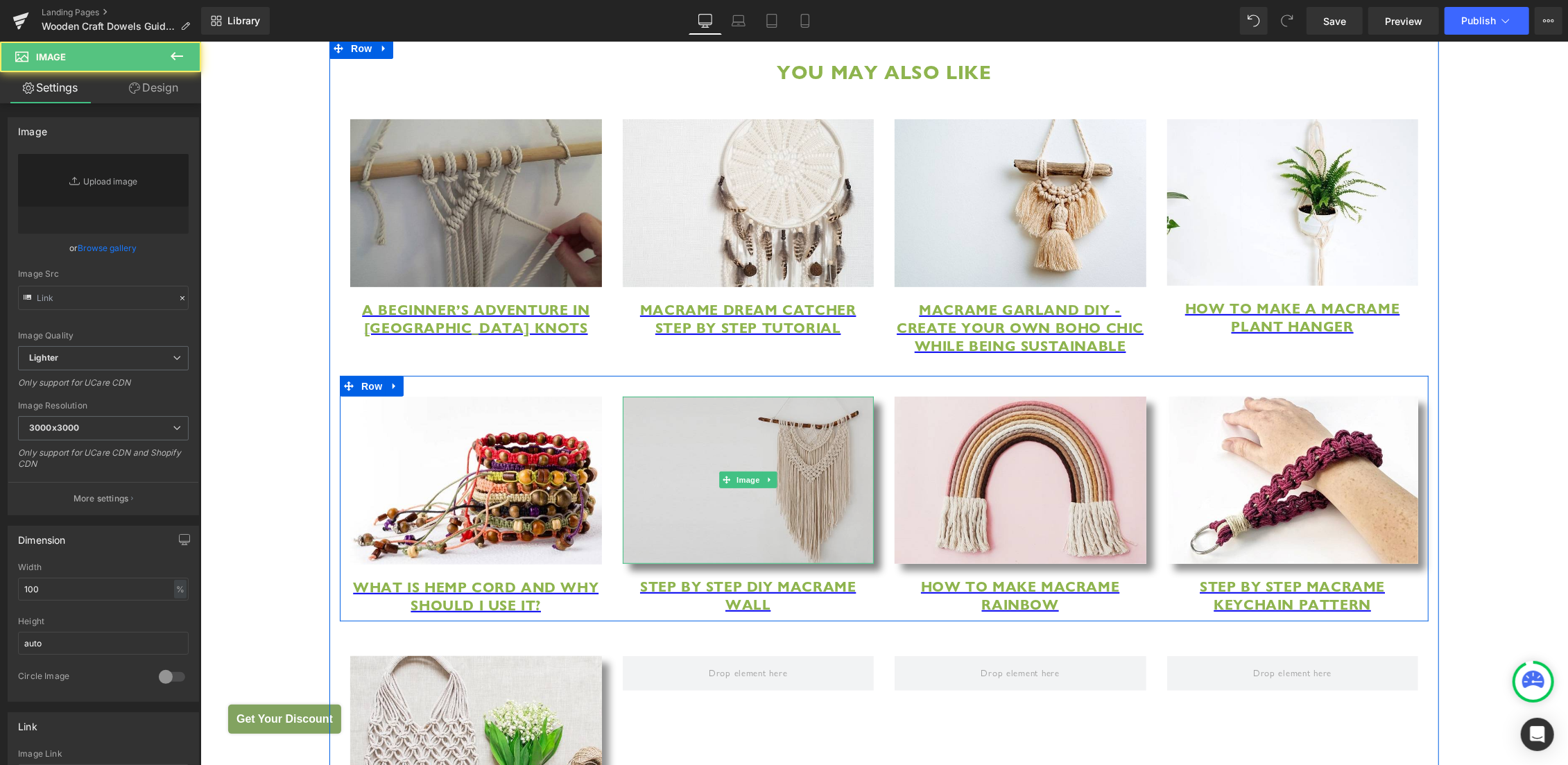
type input "https://ucarecdn.com/512f0741-5220-40f5-9bbe-33dafac01a64/-/format/auto/-/previ…"
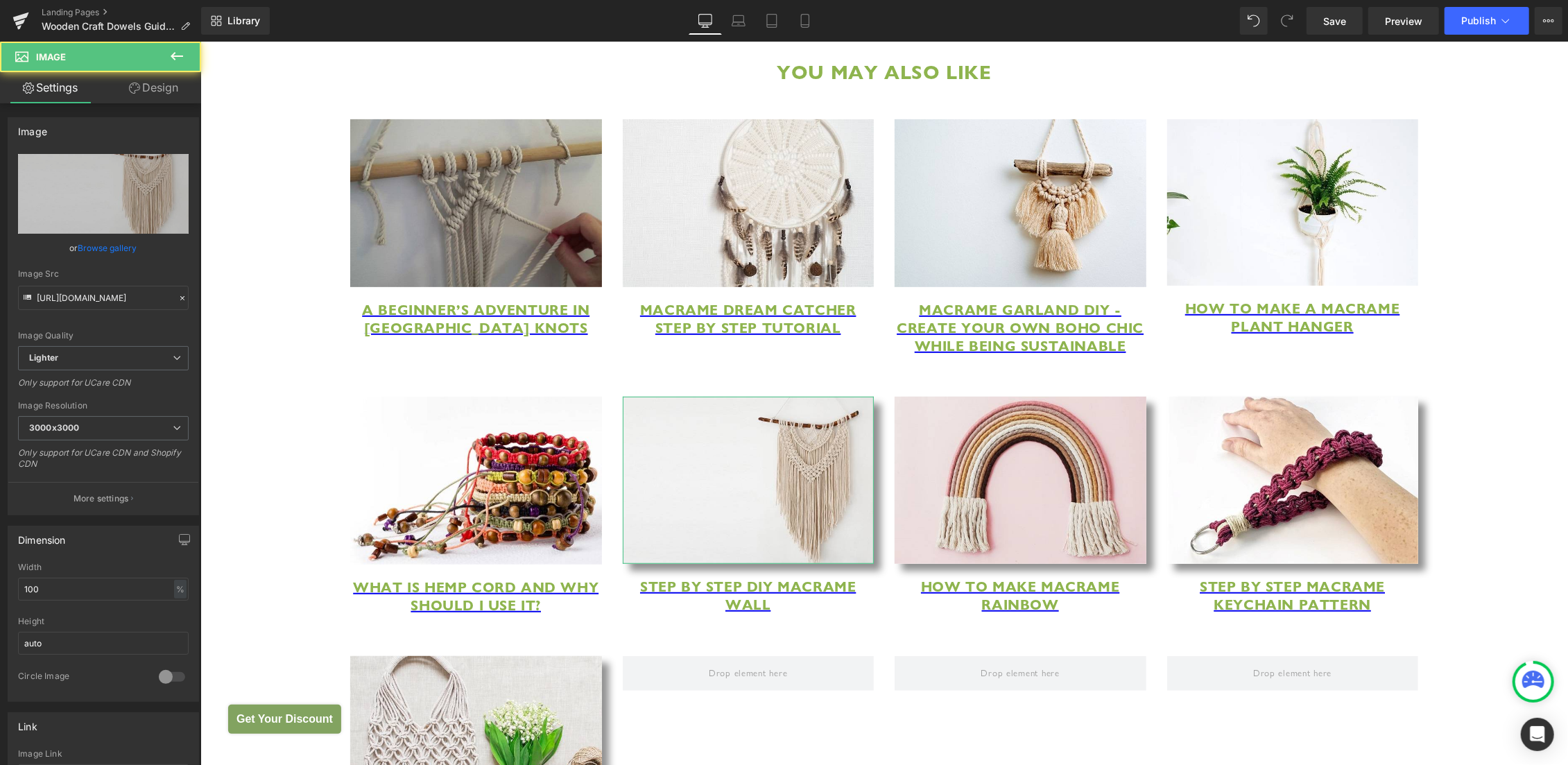
click at [161, 87] on link "Design" at bounding box center [153, 88] width 101 height 31
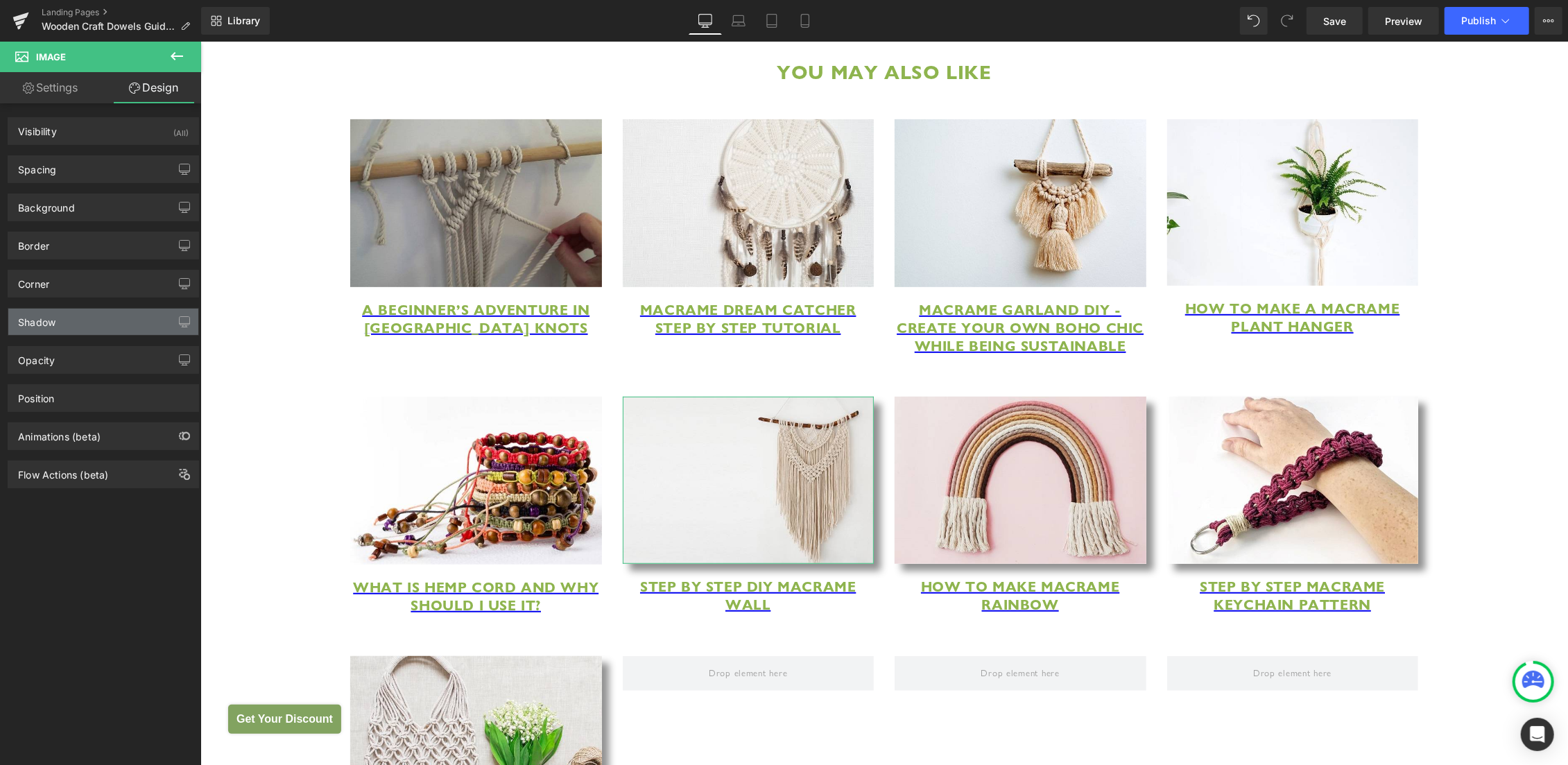
click at [110, 317] on div "Shadow" at bounding box center [103, 321] width 190 height 27
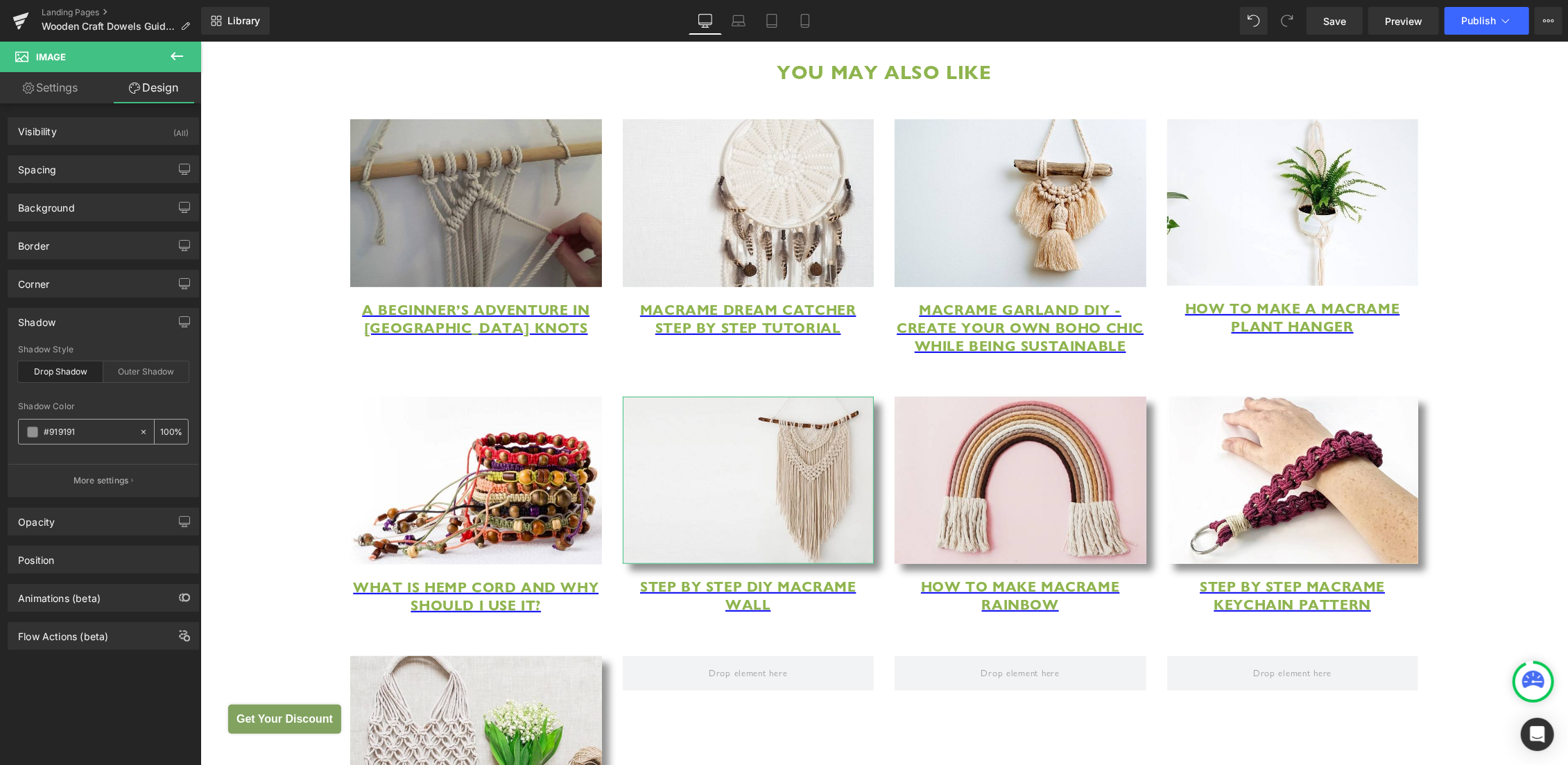
click at [138, 430] on icon at bounding box center [143, 432] width 10 height 10
type input "none"
type input "0"
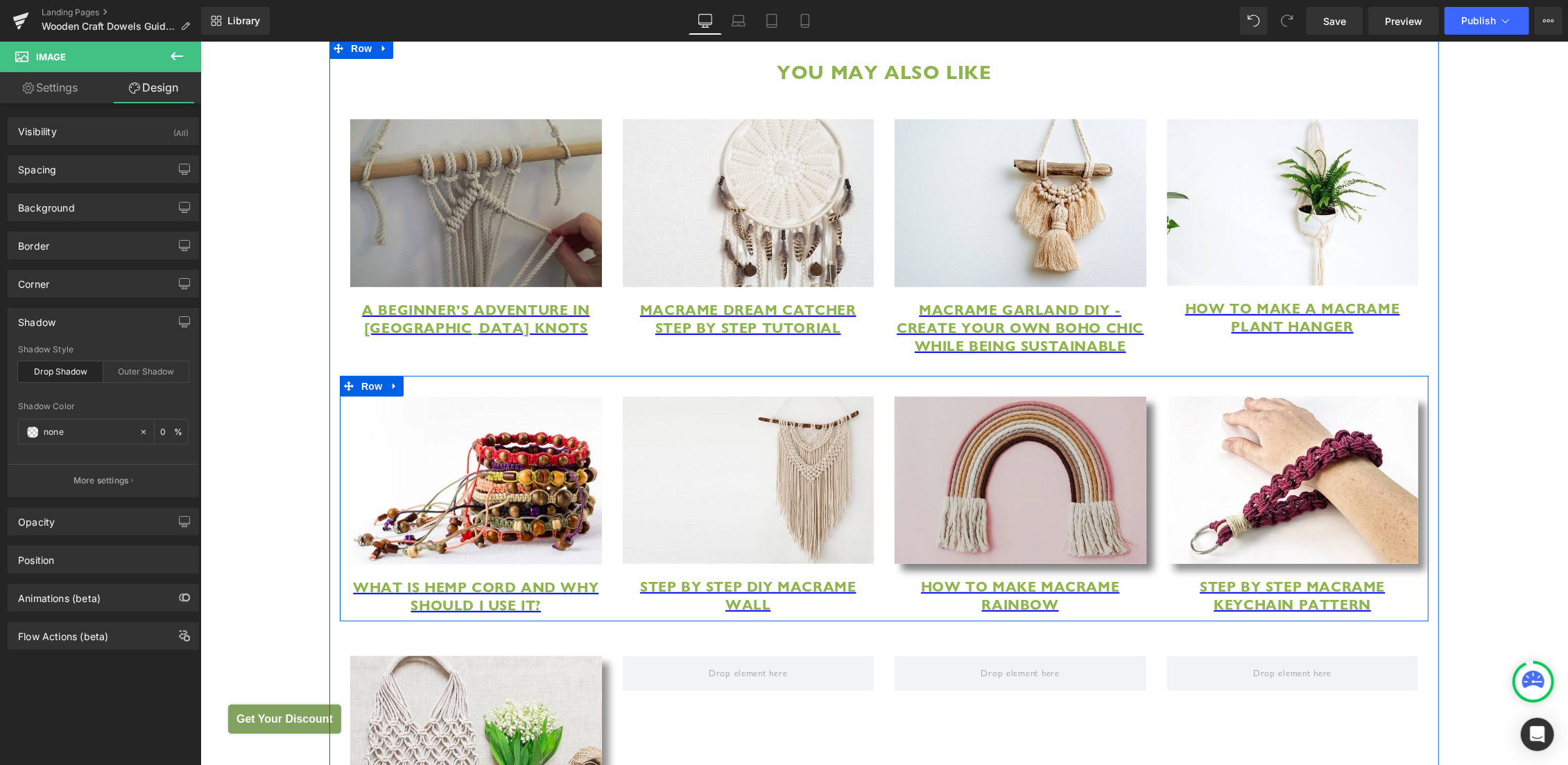
click at [970, 543] on img at bounding box center [1020, 479] width 252 height 167
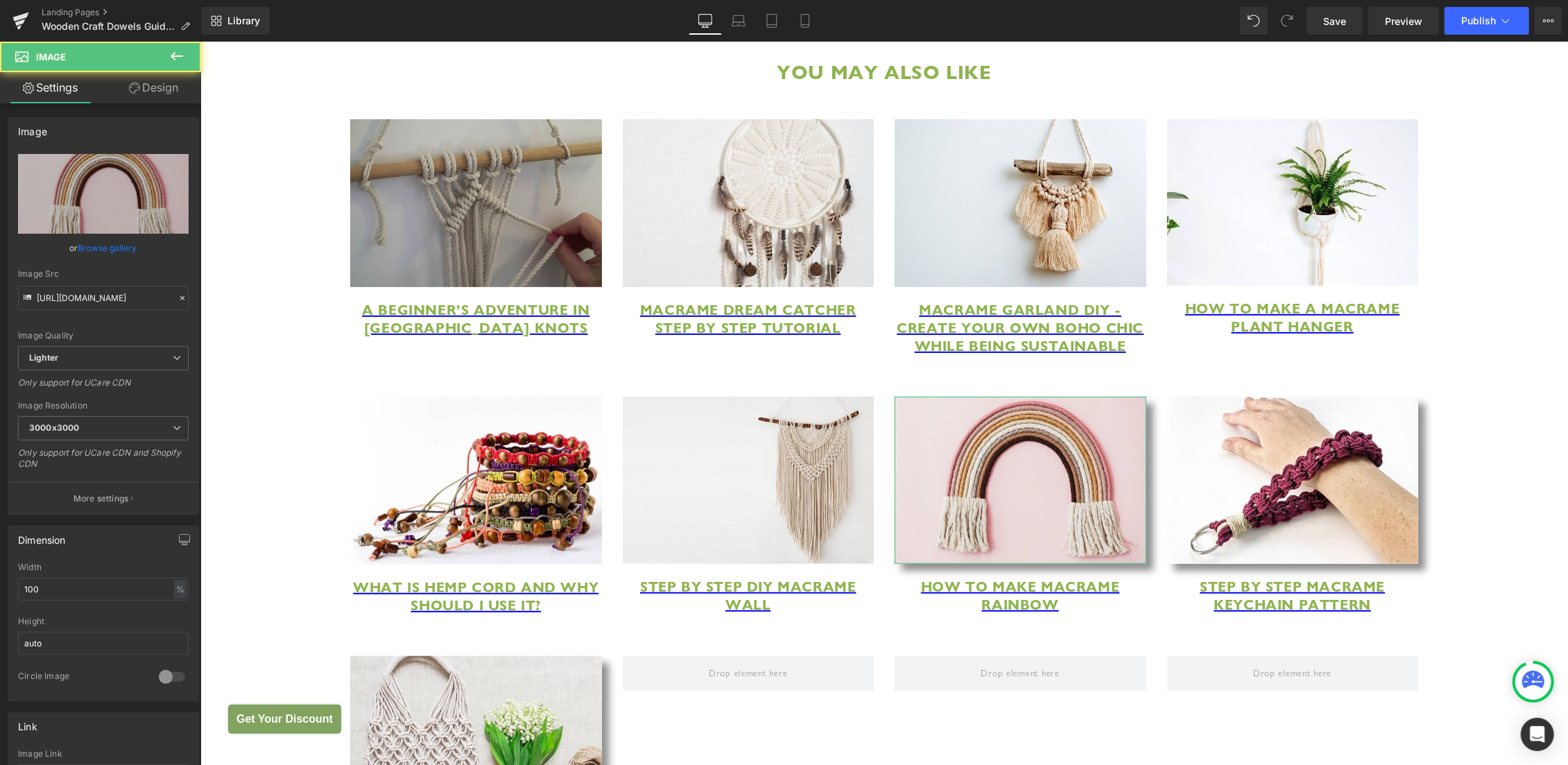
drag, startPoint x: 164, startPoint y: 86, endPoint x: 88, endPoint y: 258, distance: 188.0
click at [164, 87] on link "Design" at bounding box center [153, 88] width 101 height 31
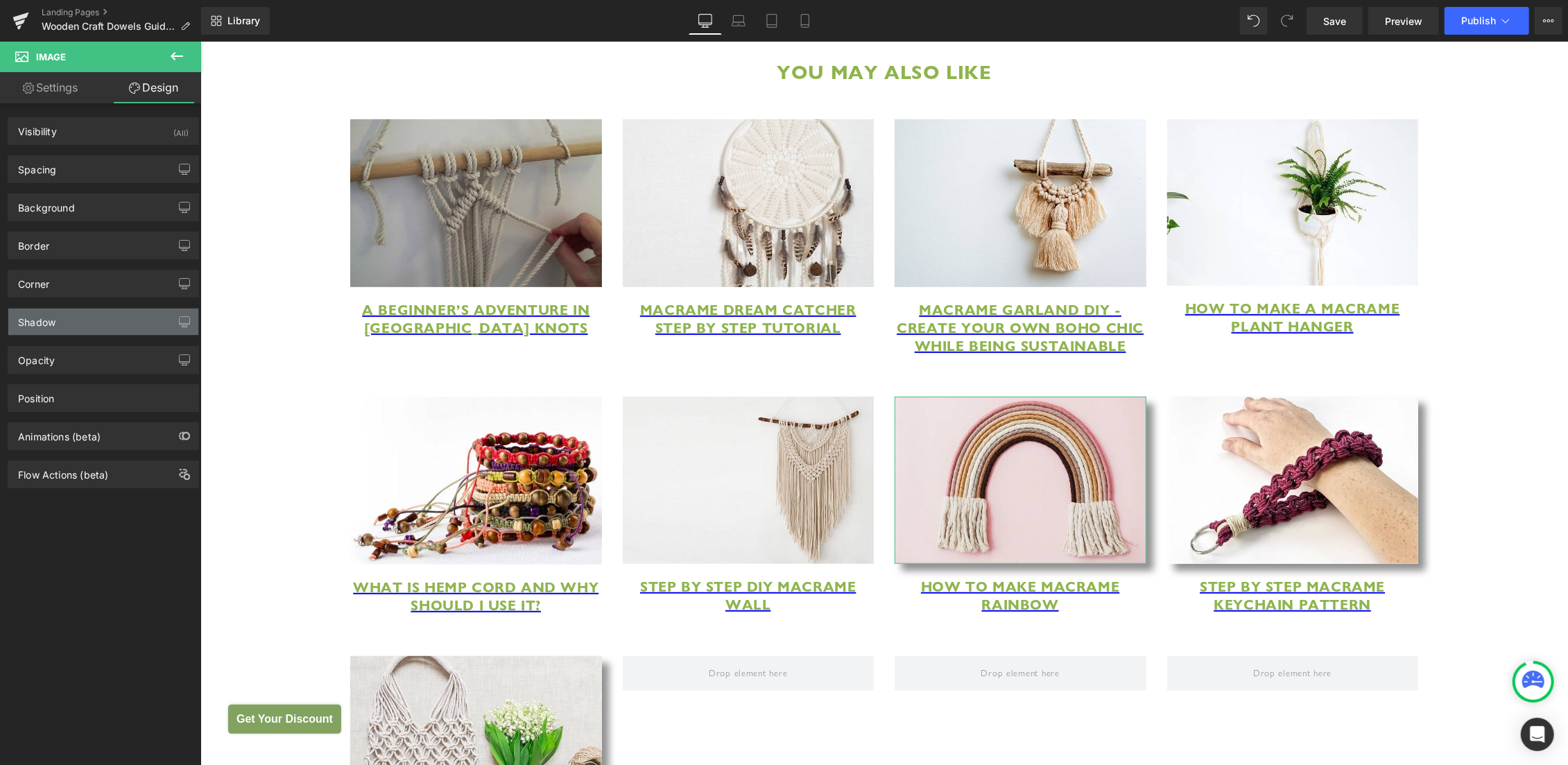
click at [113, 328] on div "Shadow" at bounding box center [103, 321] width 190 height 27
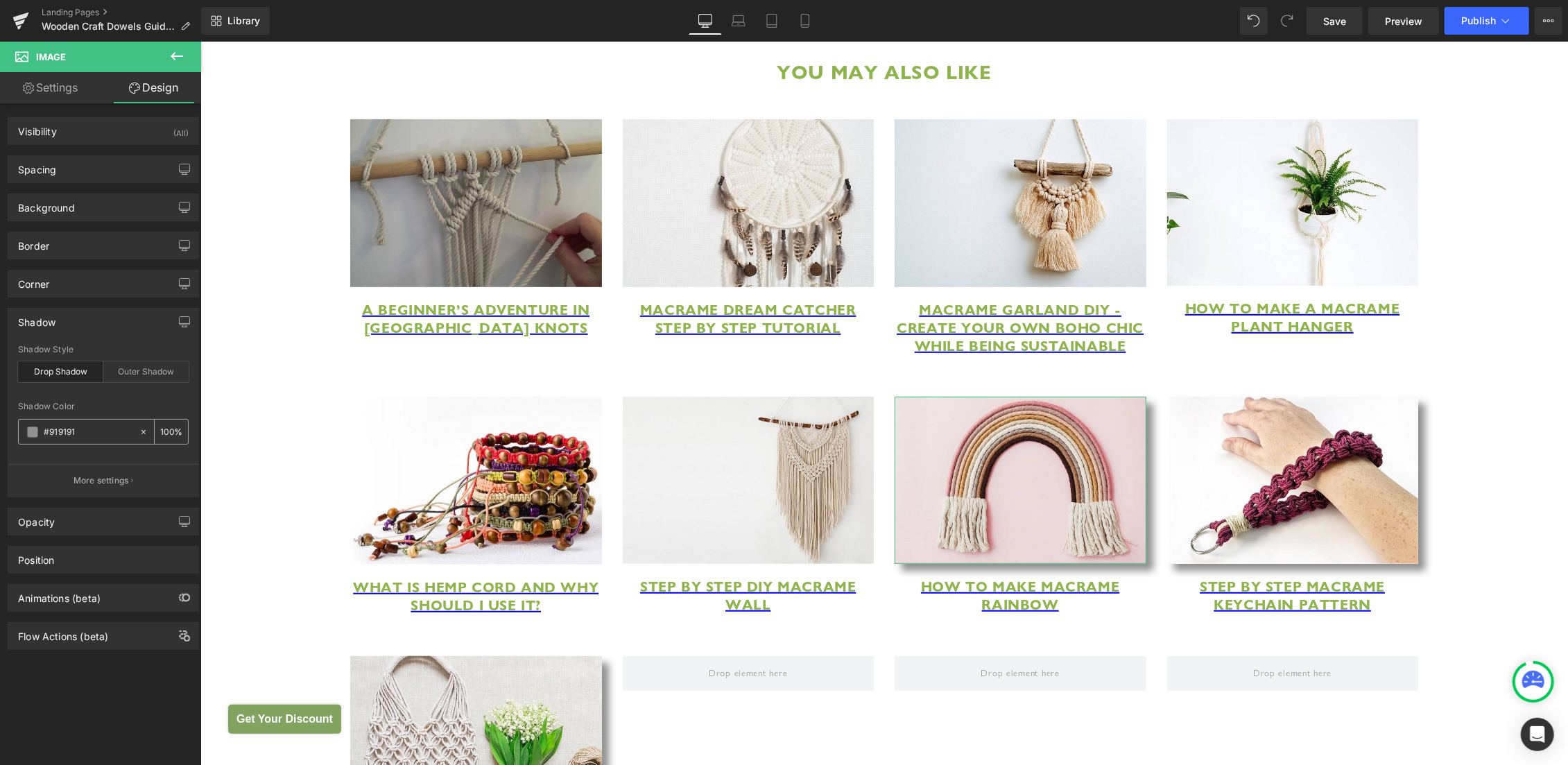
click at [138, 438] on div at bounding box center [146, 432] width 16 height 24
type input "none"
type input "0"
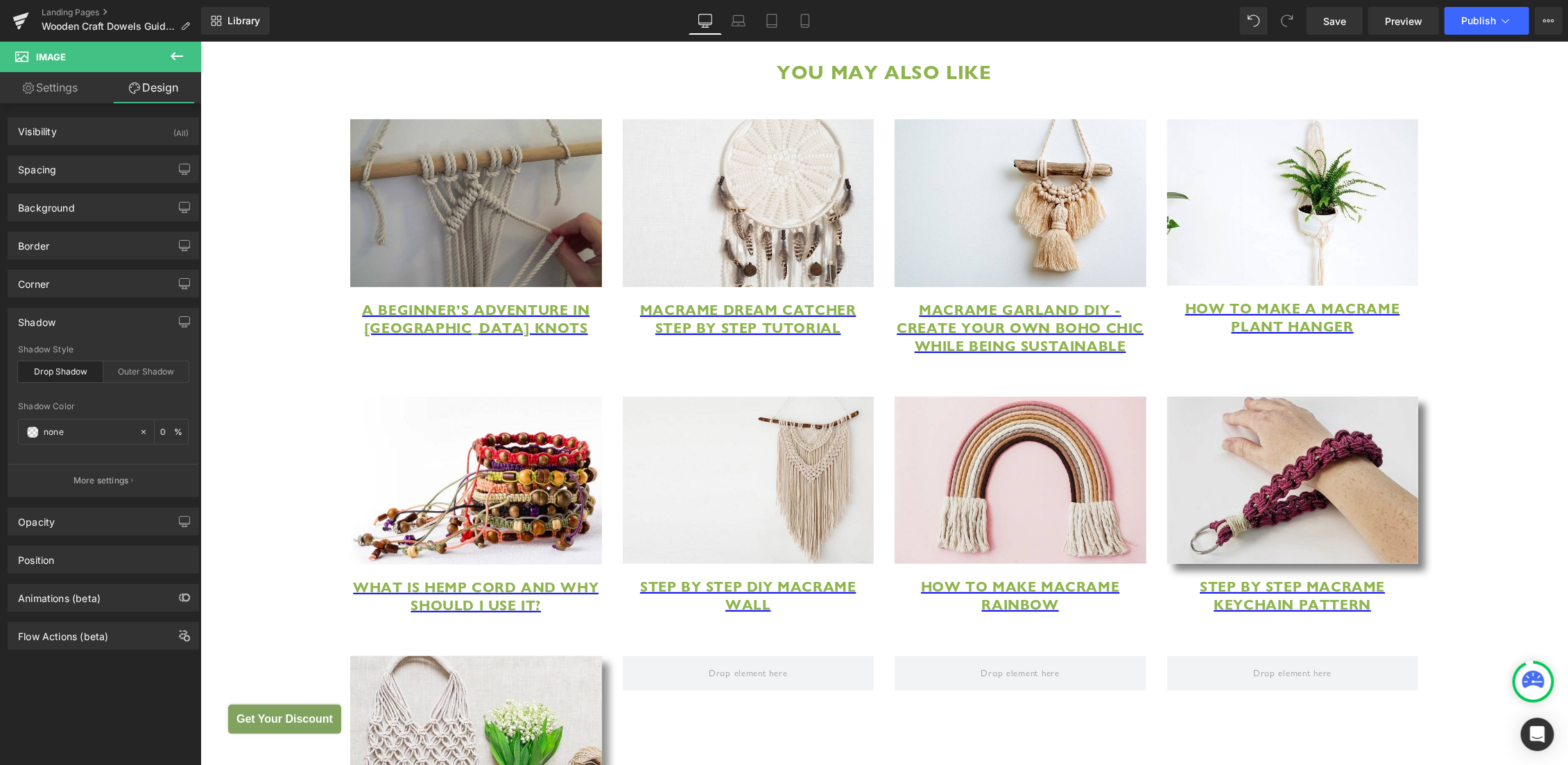
click at [1254, 526] on img at bounding box center [1292, 479] width 252 height 167
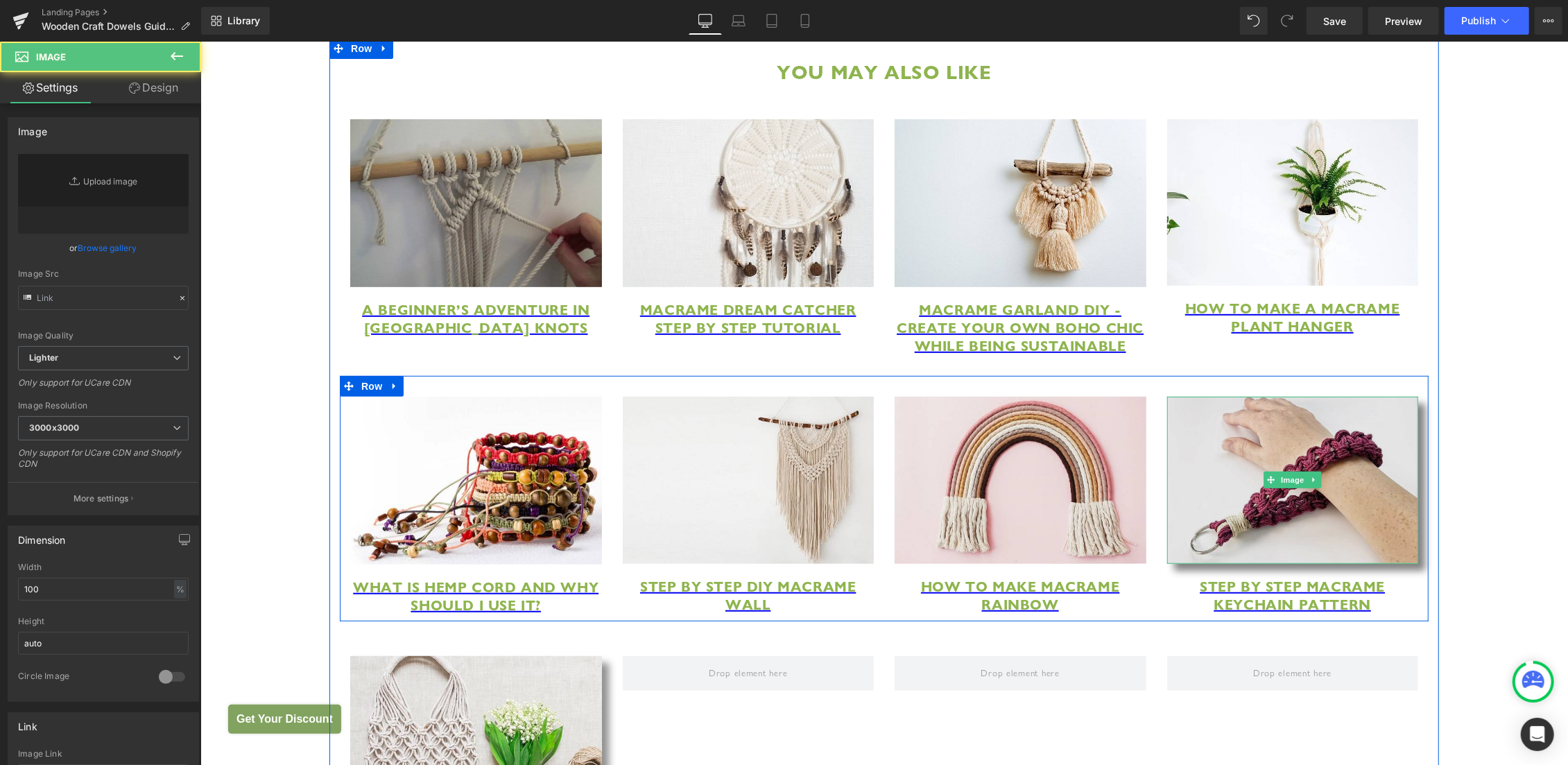
type input "https://ucarecdn.com/bfe81ff3-80e8-4cd9-84df-4a9774e48d33/-/format/auto/-/previ…"
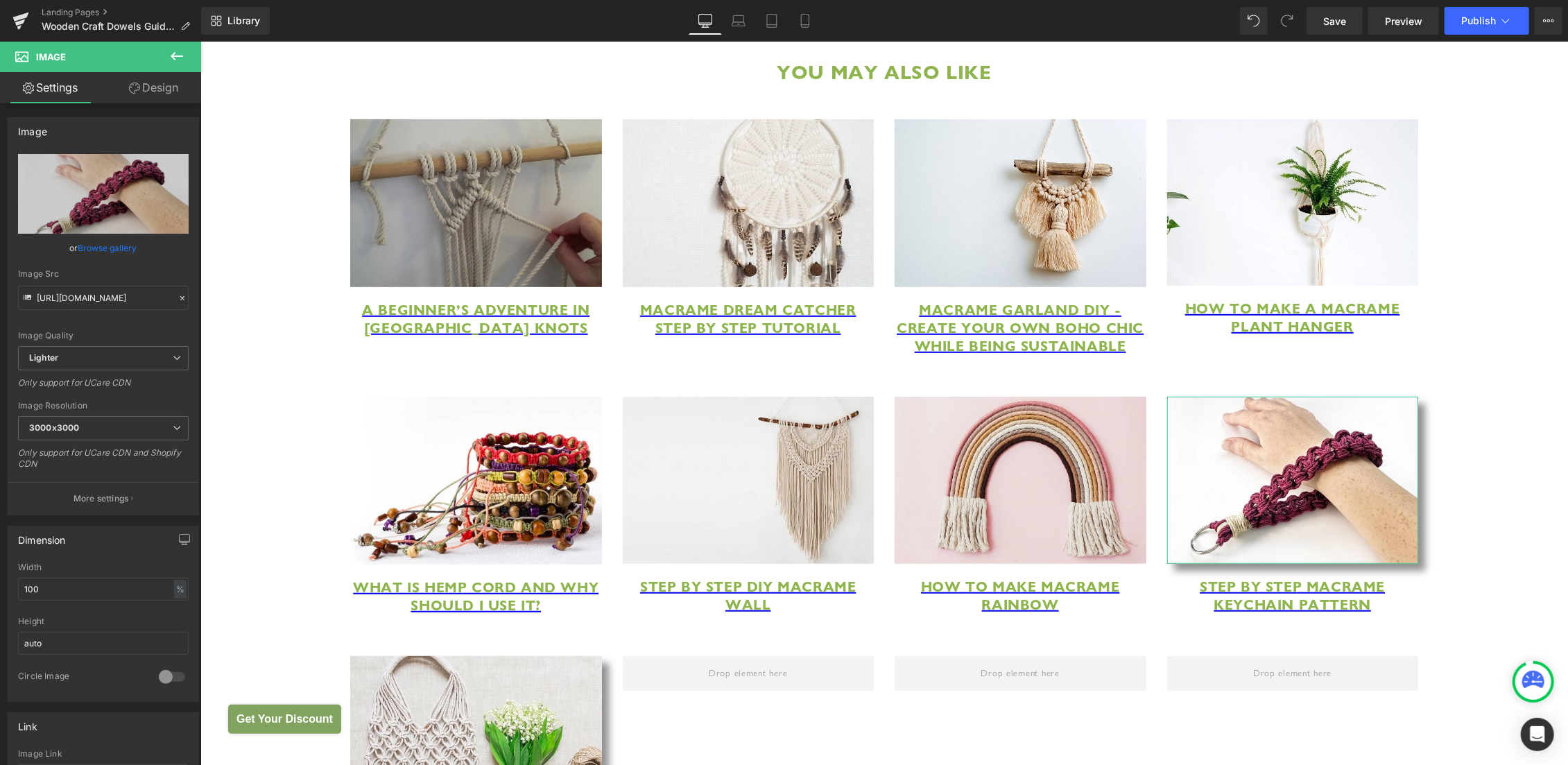
click at [166, 85] on link "Design" at bounding box center [153, 88] width 101 height 31
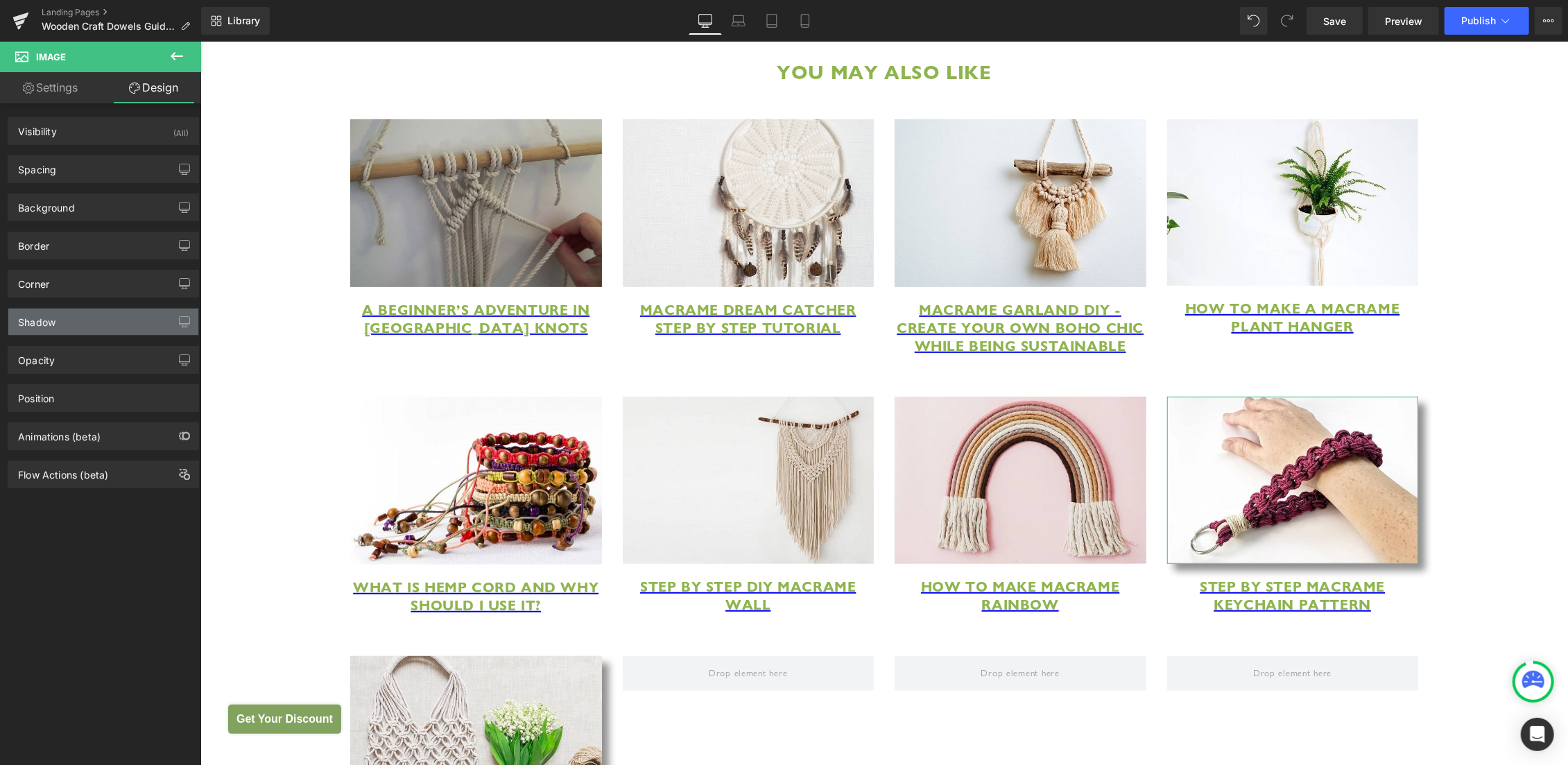
click at [122, 333] on div "Shadow" at bounding box center [103, 321] width 190 height 27
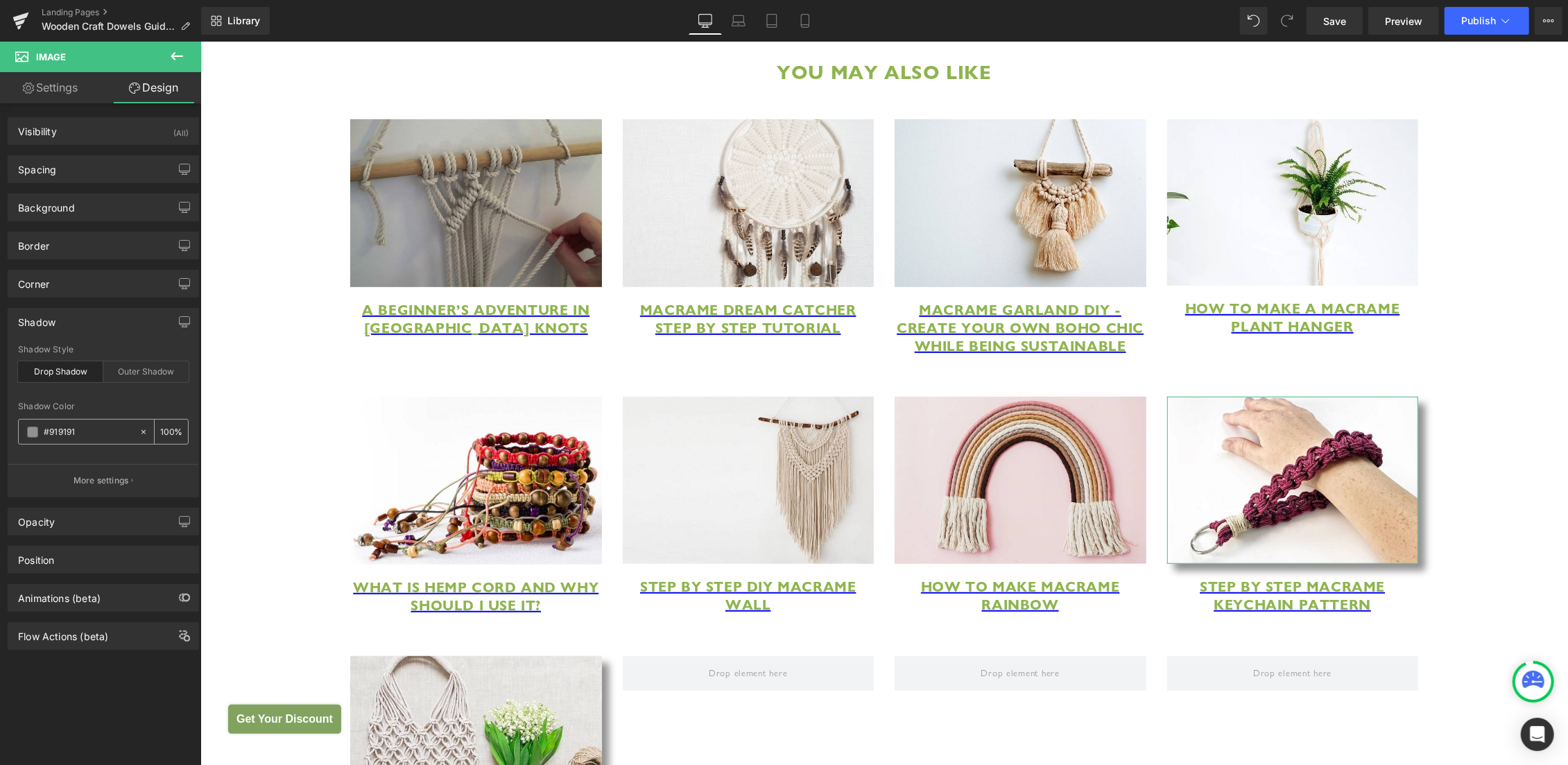
click at [138, 434] on div at bounding box center [146, 432] width 16 height 24
type input "none"
type input "0"
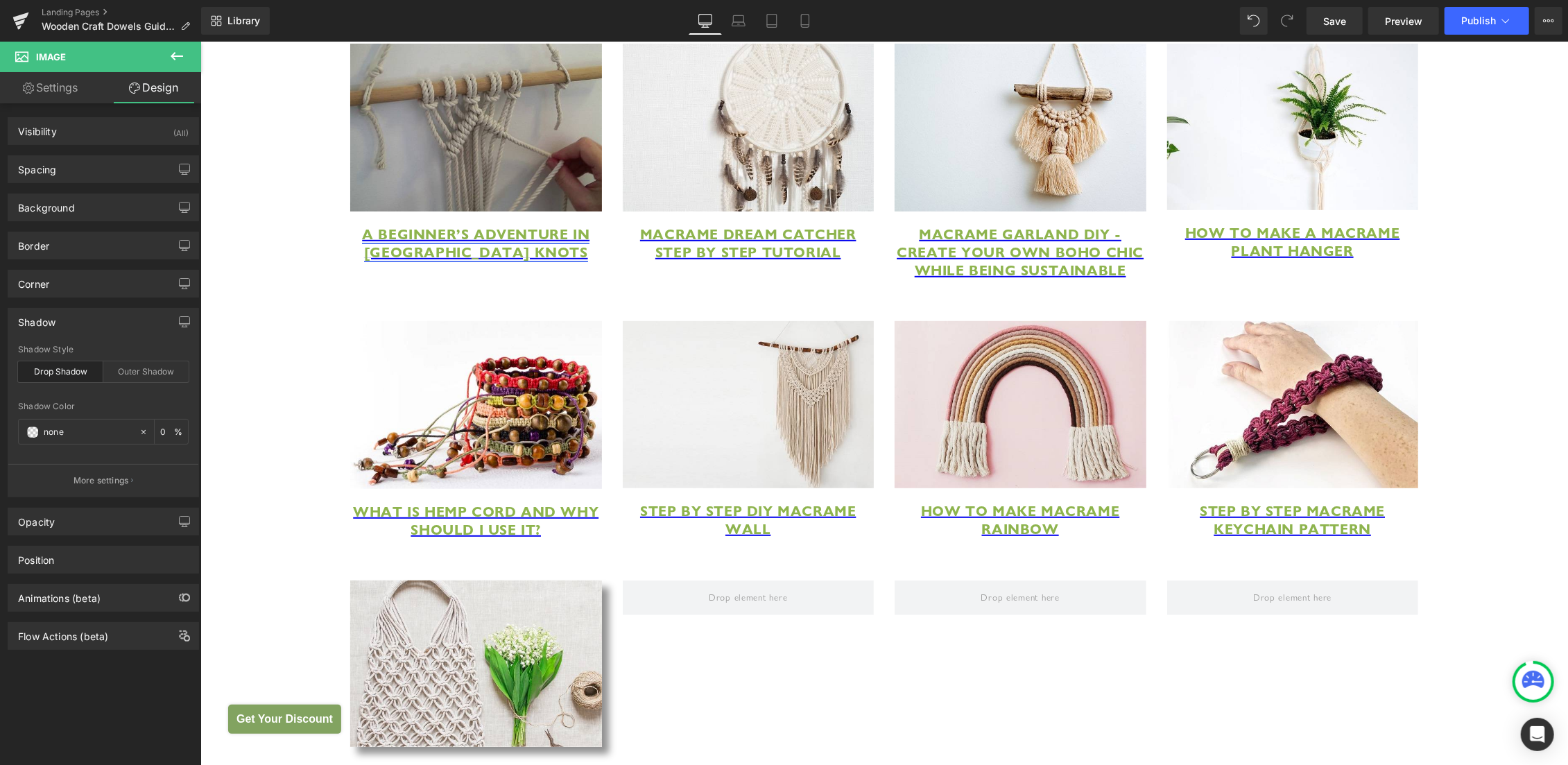
scroll to position [5404, 0]
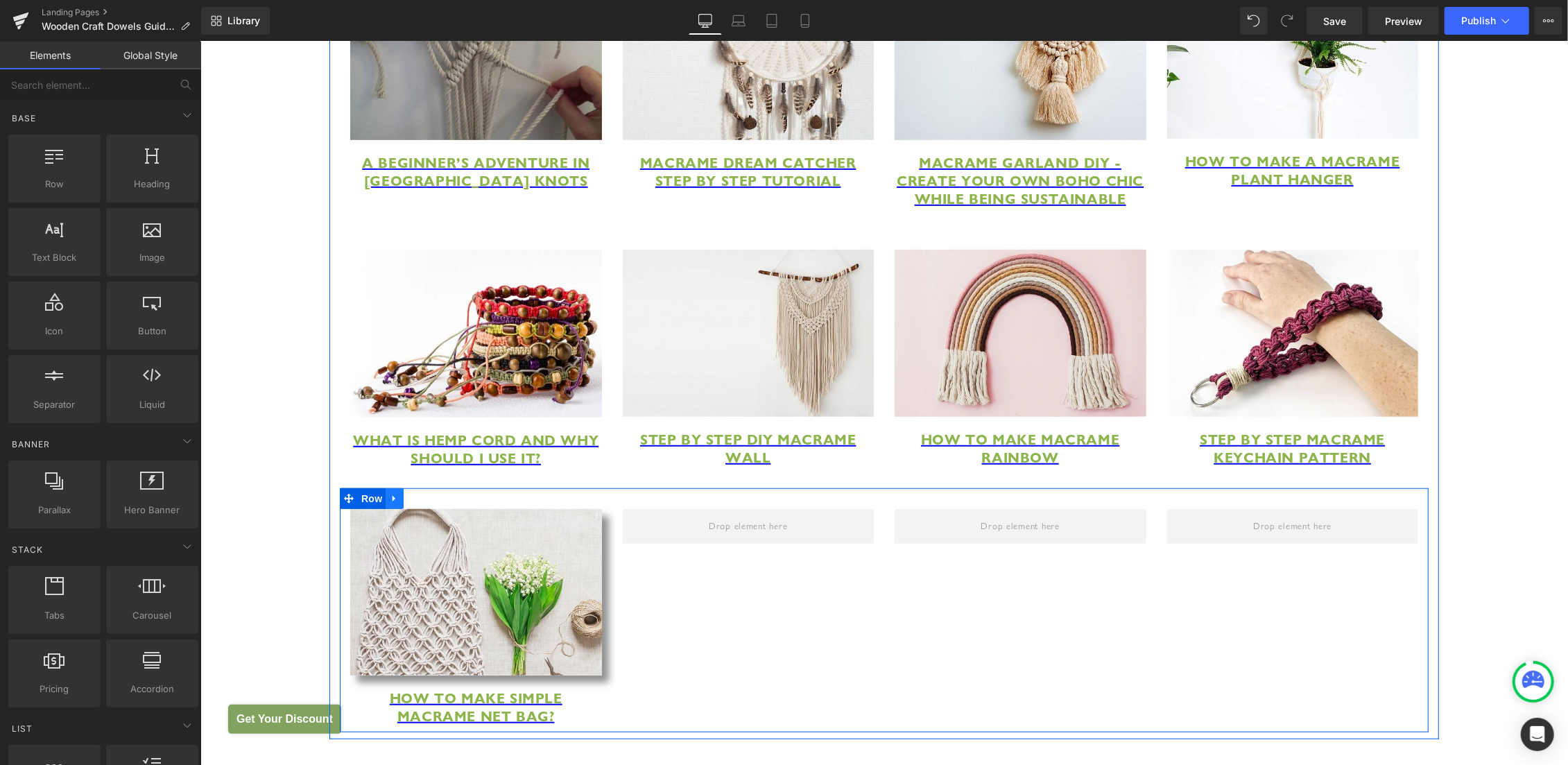
click at [391, 503] on icon at bounding box center [394, 497] width 10 height 10
drag, startPoint x: 420, startPoint y: 570, endPoint x: 437, endPoint y: 559, distance: 20.2
click at [425, 503] on icon at bounding box center [430, 497] width 10 height 10
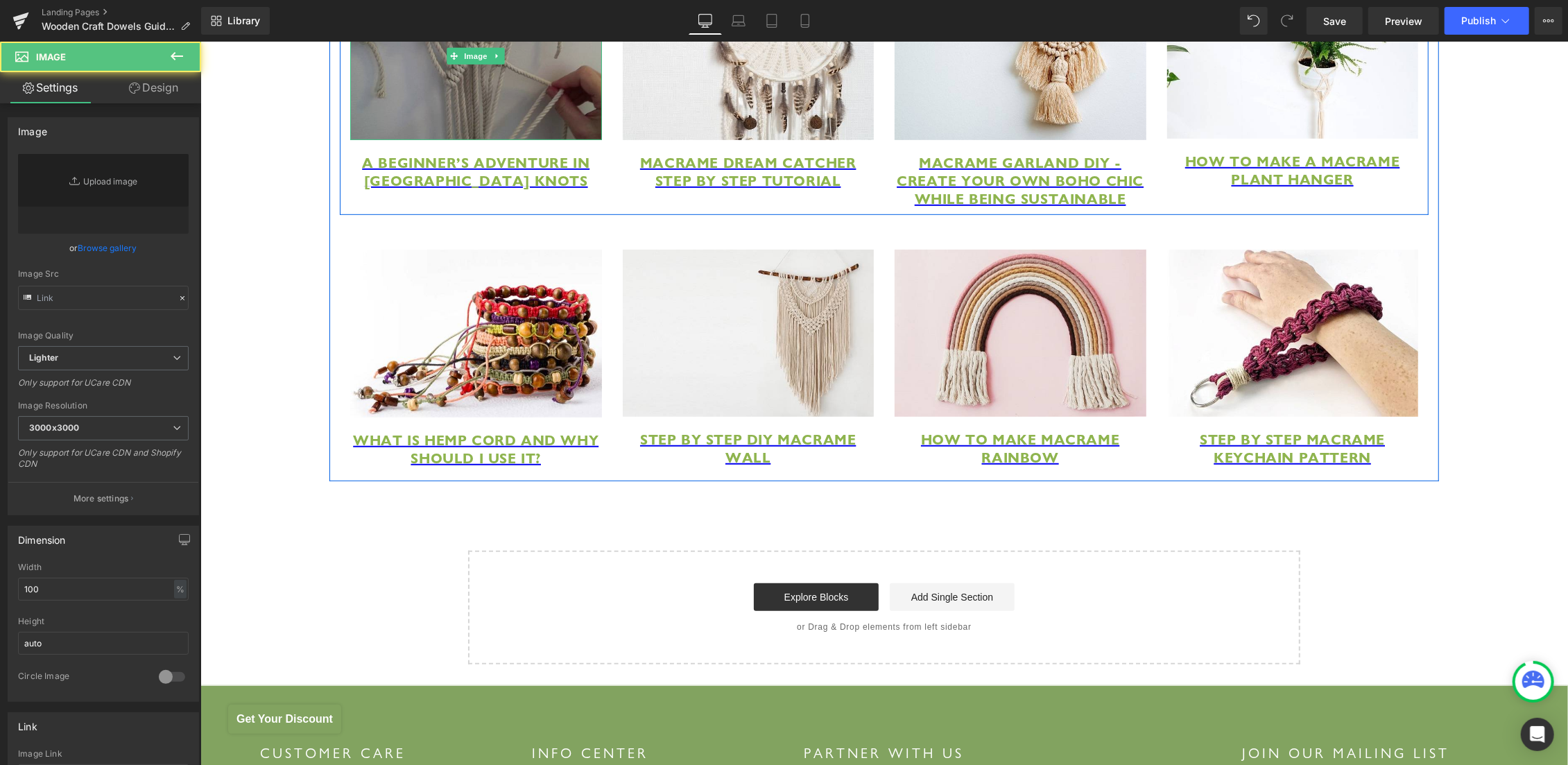
click at [484, 114] on img at bounding box center [475, 55] width 252 height 168
type input "[URL][DOMAIN_NAME]"
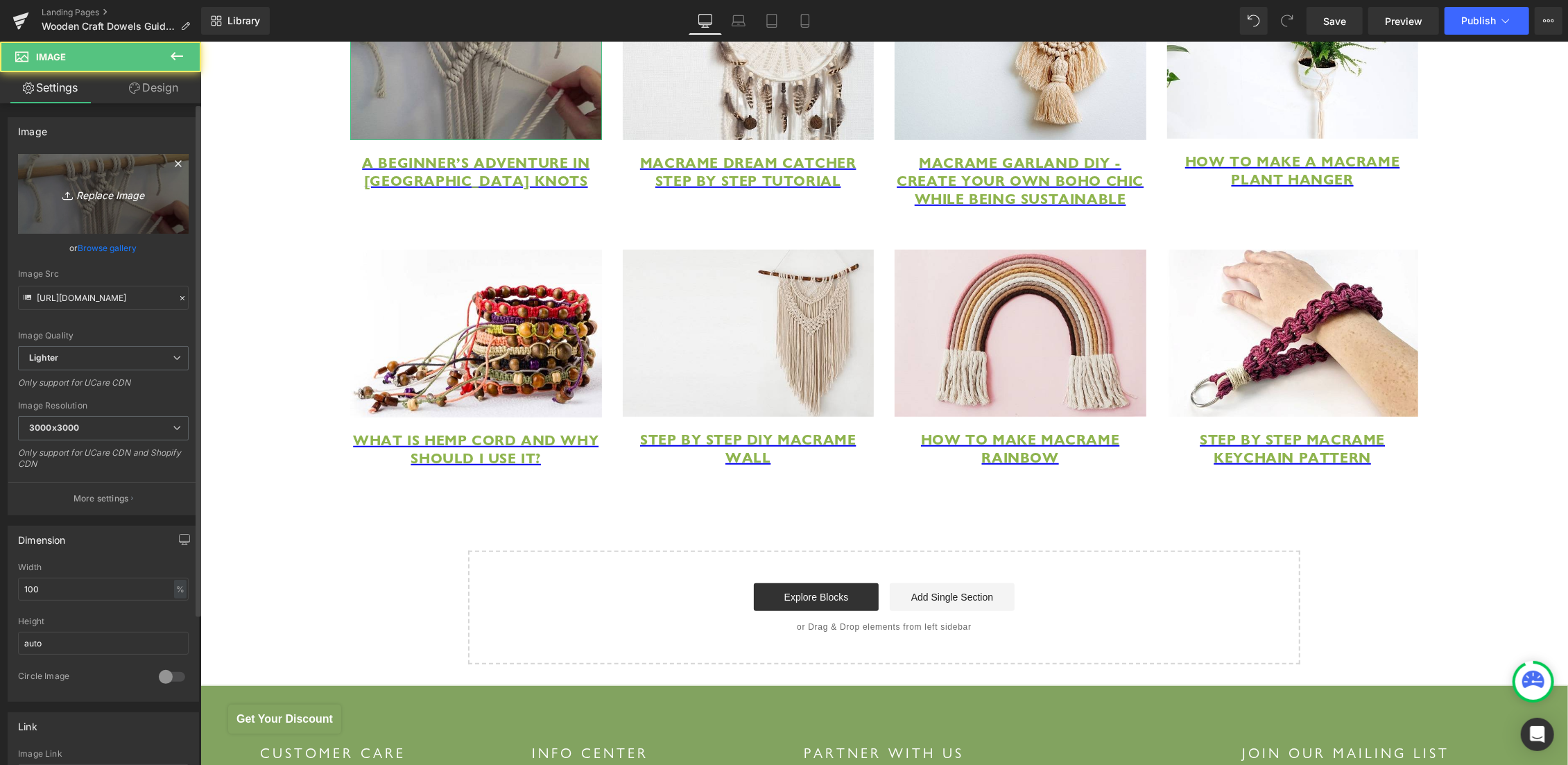
click at [111, 192] on icon "Replace Image" at bounding box center [103, 194] width 111 height 18
type input "C:\fakepath\Hemptique cotton macrame rope.jpg"
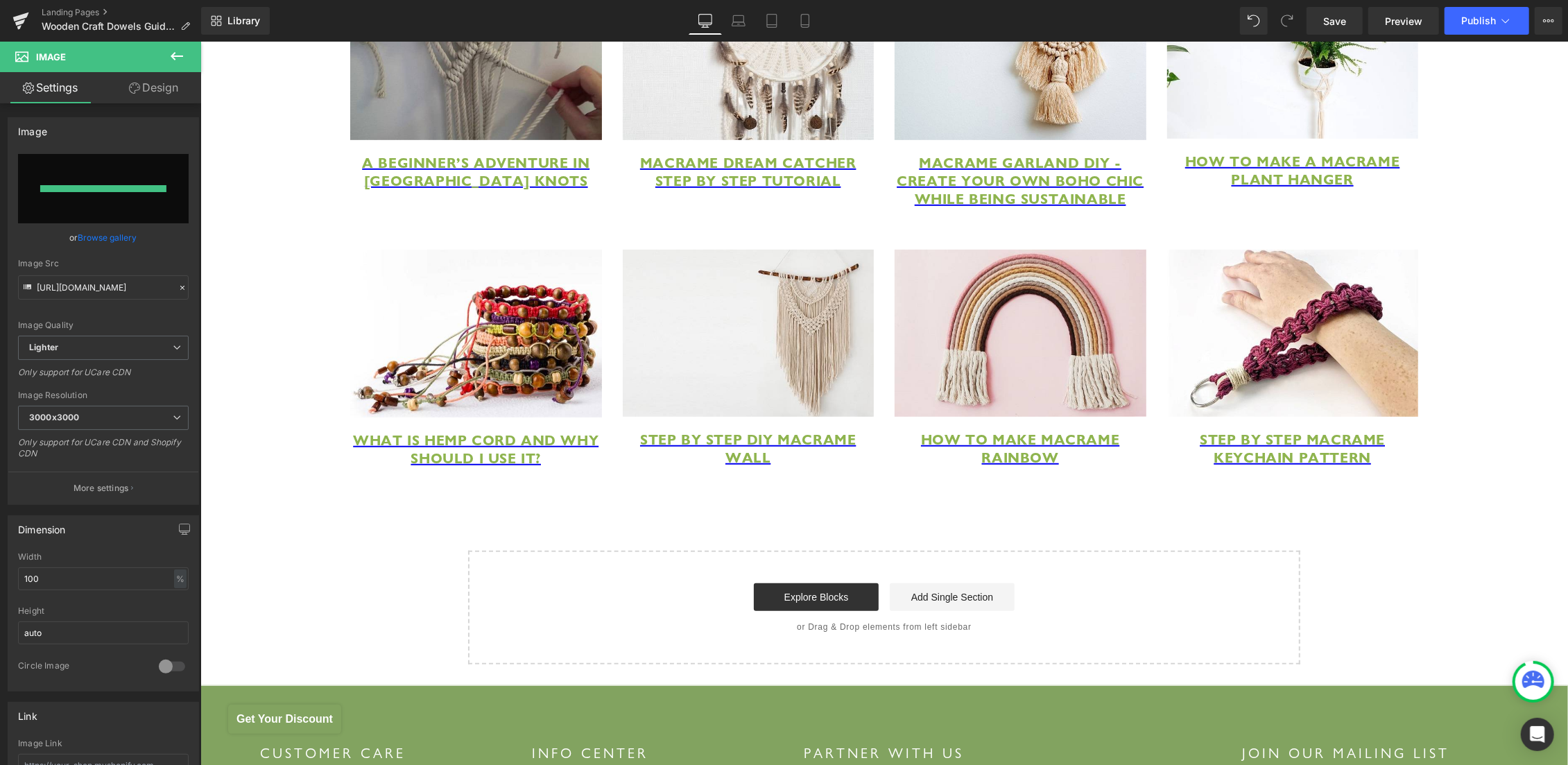
type input "https://ucarecdn.com/32eb12cb-4e9c-4026-92c1-0ba81fe4fba9/-/format/auto/-/previ…"
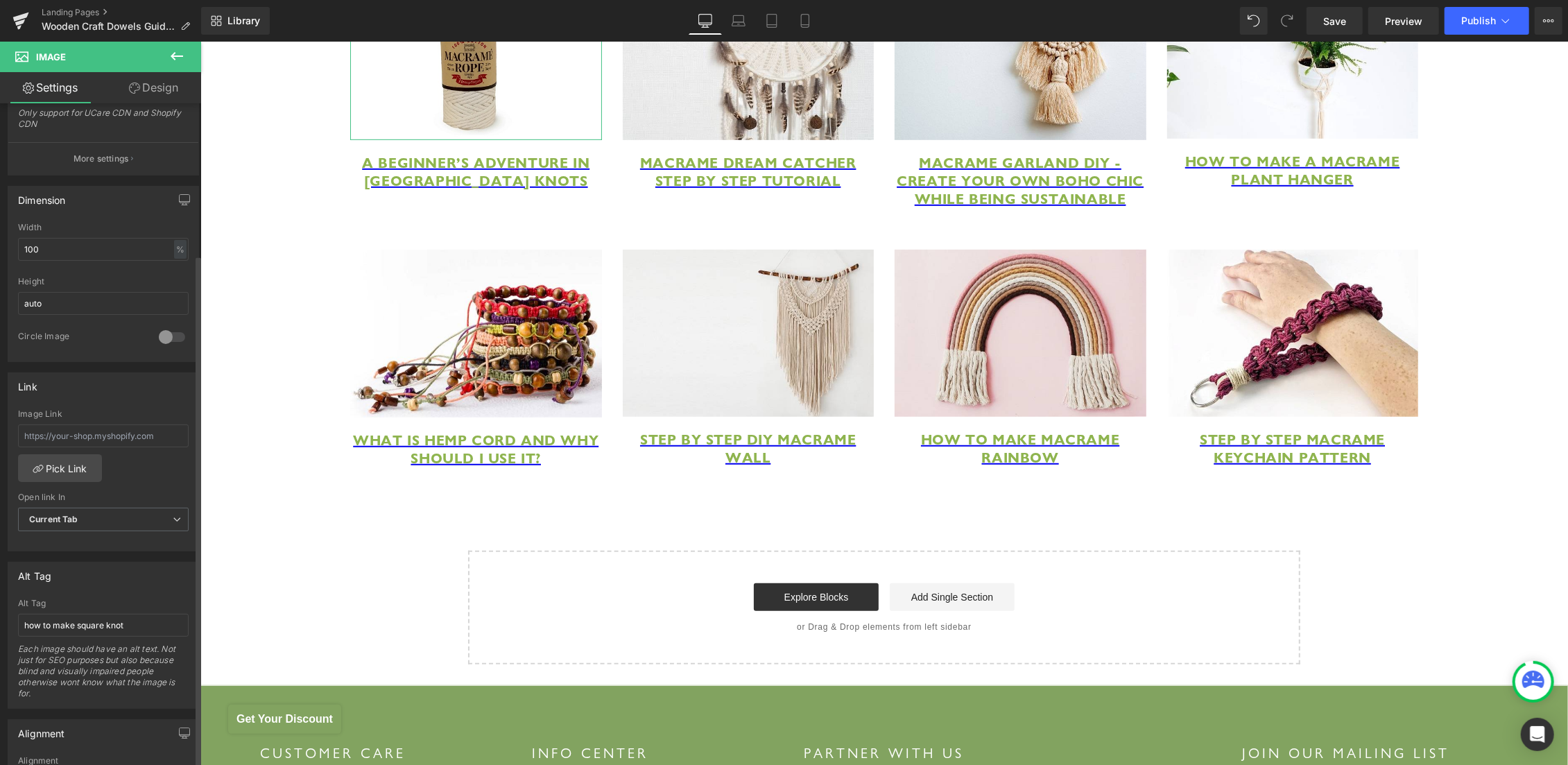
scroll to position [488, 0]
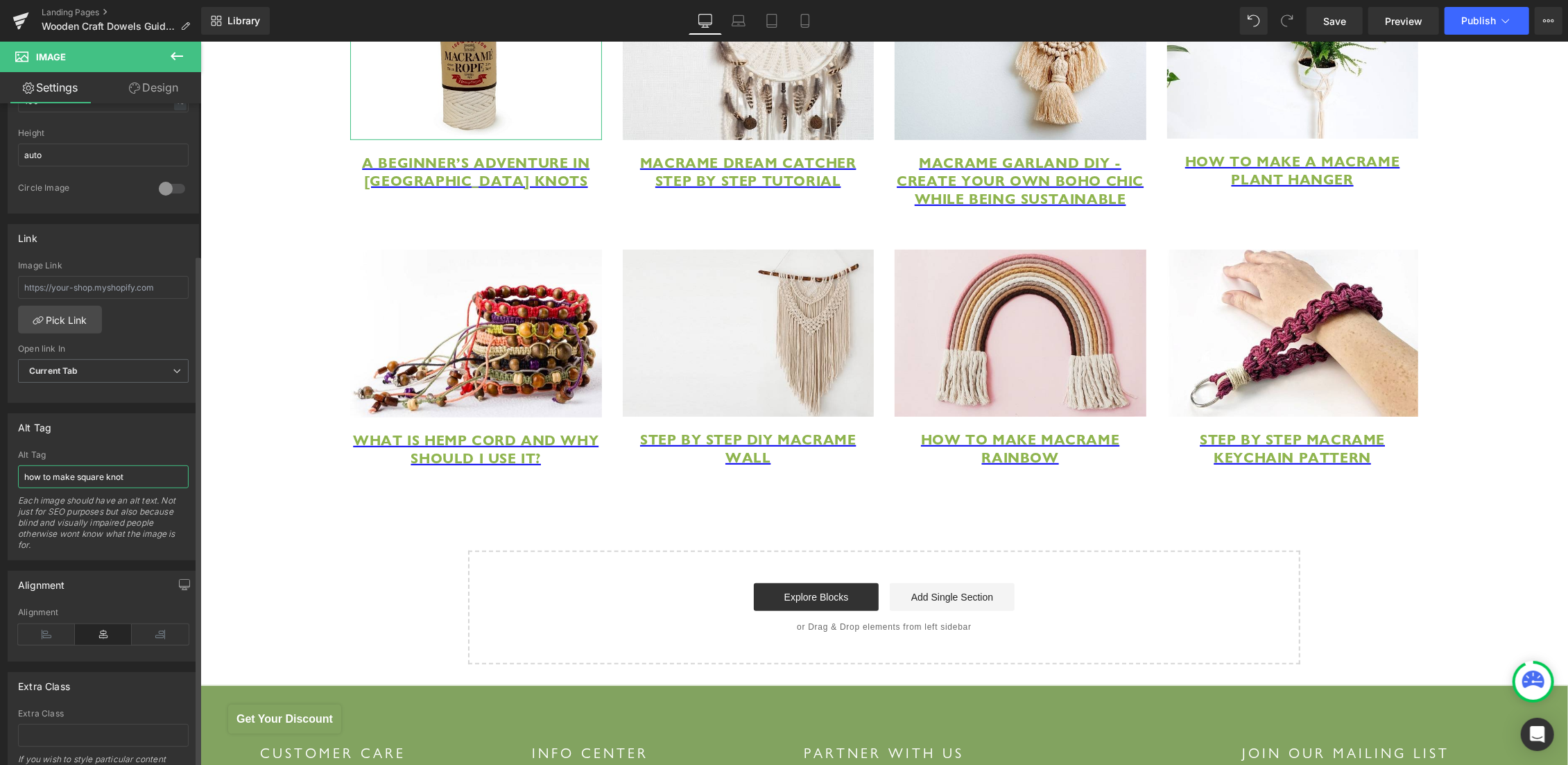
click at [102, 478] on input "how to make square knot" at bounding box center [103, 476] width 171 height 23
paste input "Hemptique cotton macrame rope"
type input "Hemptique cotton macrame rope"
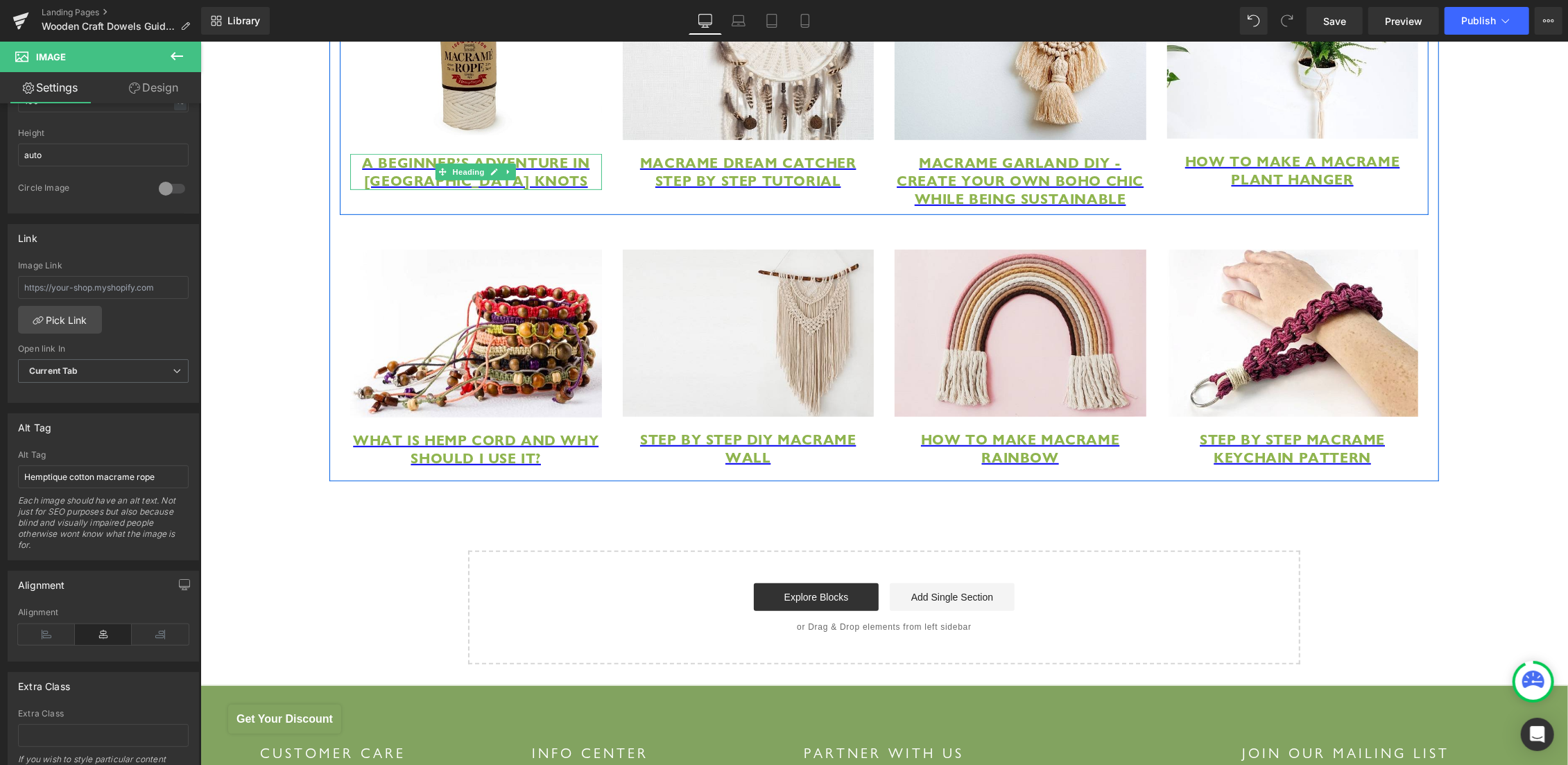
click at [490, 174] on icon at bounding box center [494, 172] width 7 height 7
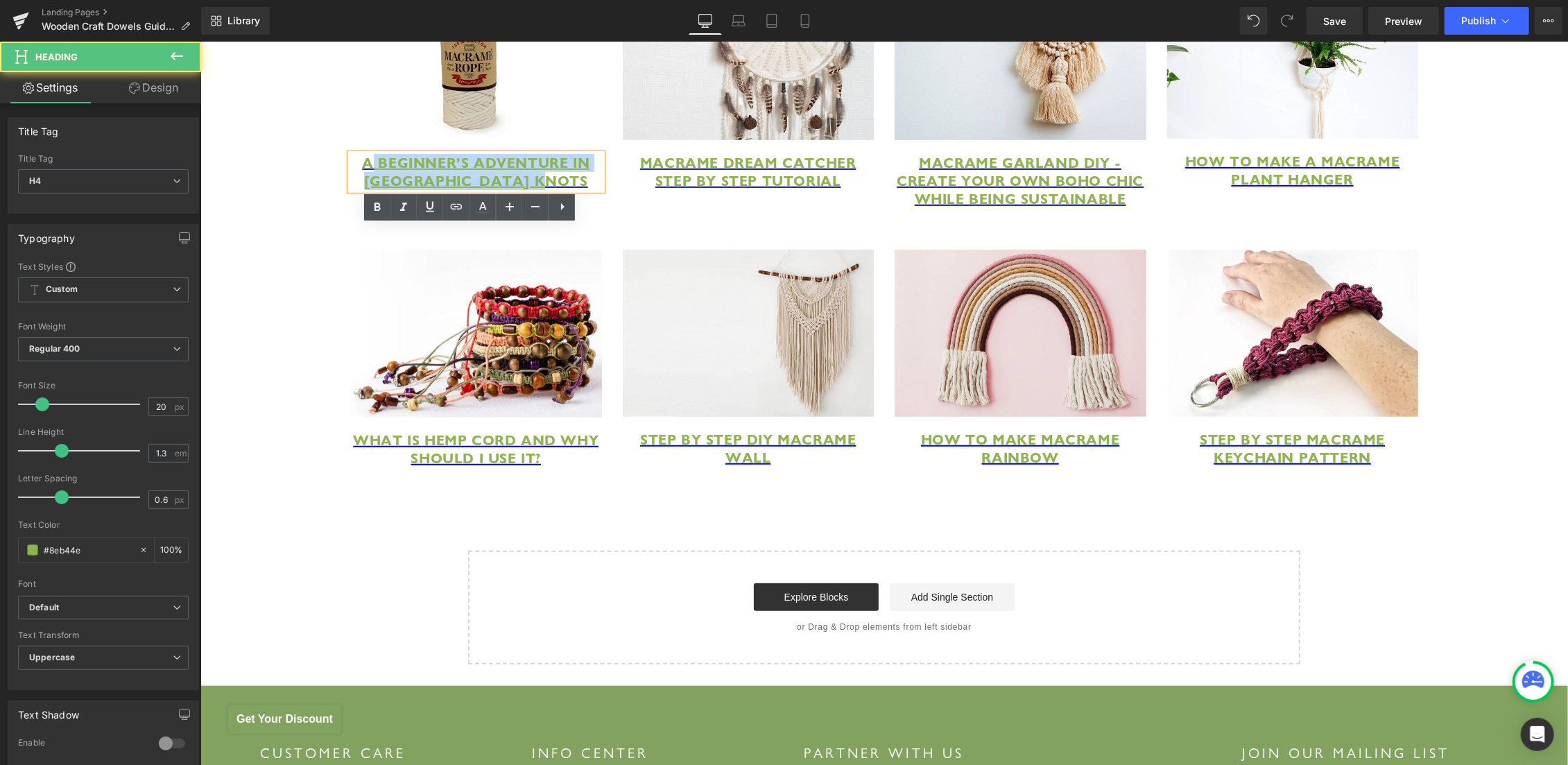
drag, startPoint x: 368, startPoint y: 233, endPoint x: 579, endPoint y: 264, distance: 213.3
click at [579, 189] on div "A Beginner’s Adventure in [GEOGRAPHIC_DATA] Knots" at bounding box center [475, 171] width 252 height 36
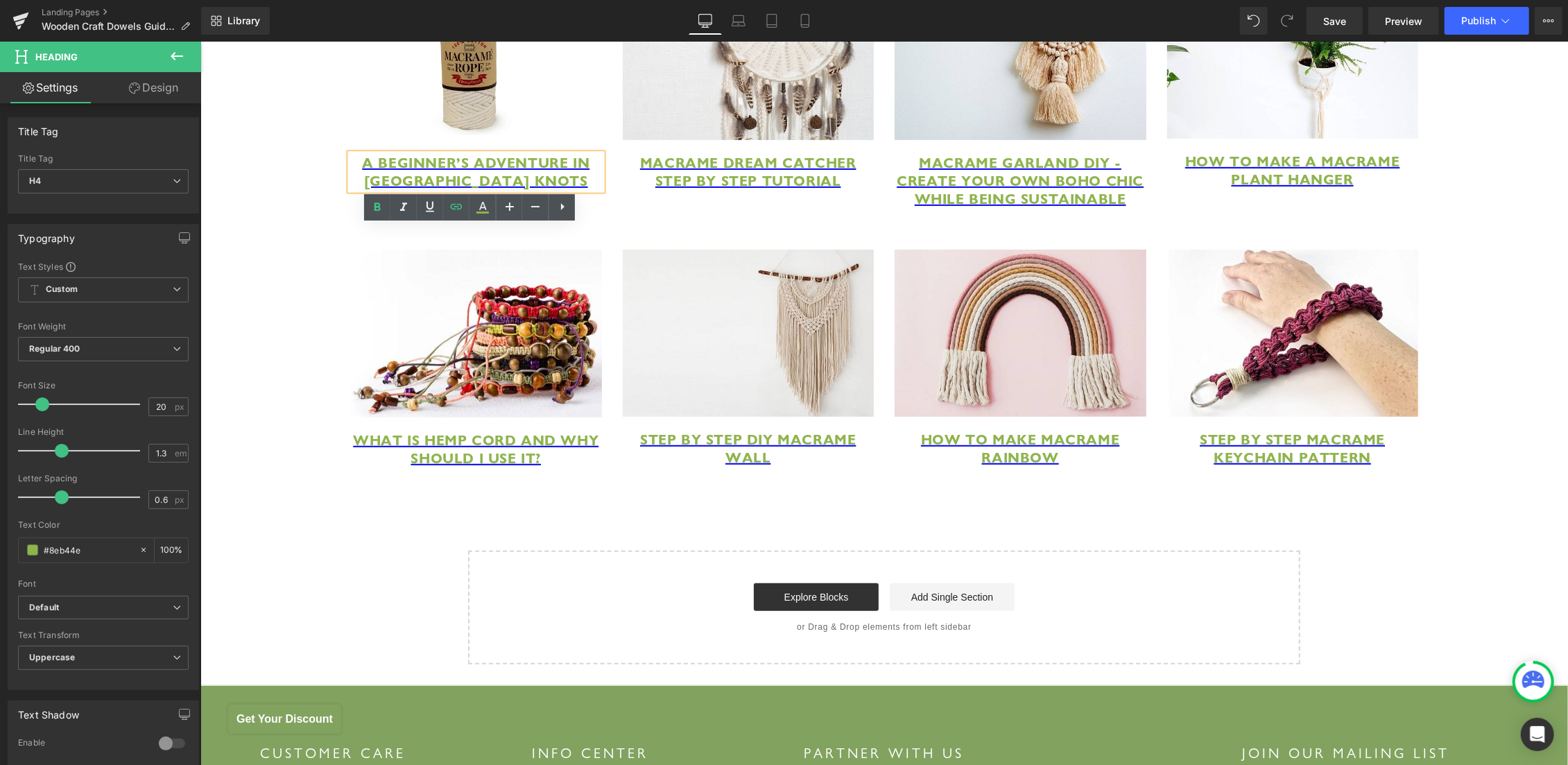
click at [581, 189] on h4 "A Beginner’s Adventure in [GEOGRAPHIC_DATA] Knots" at bounding box center [475, 171] width 252 height 36
click at [571, 189] on h4 "A Beginner’s Adventure in [GEOGRAPHIC_DATA] Knots" at bounding box center [475, 171] width 252 height 36
drag, startPoint x: 572, startPoint y: 254, endPoint x: 370, endPoint y: 228, distance: 203.7
click at [370, 189] on h4 "A Beginner’s Adventure in [GEOGRAPHIC_DATA] Knots" at bounding box center [475, 171] width 252 height 36
paste div
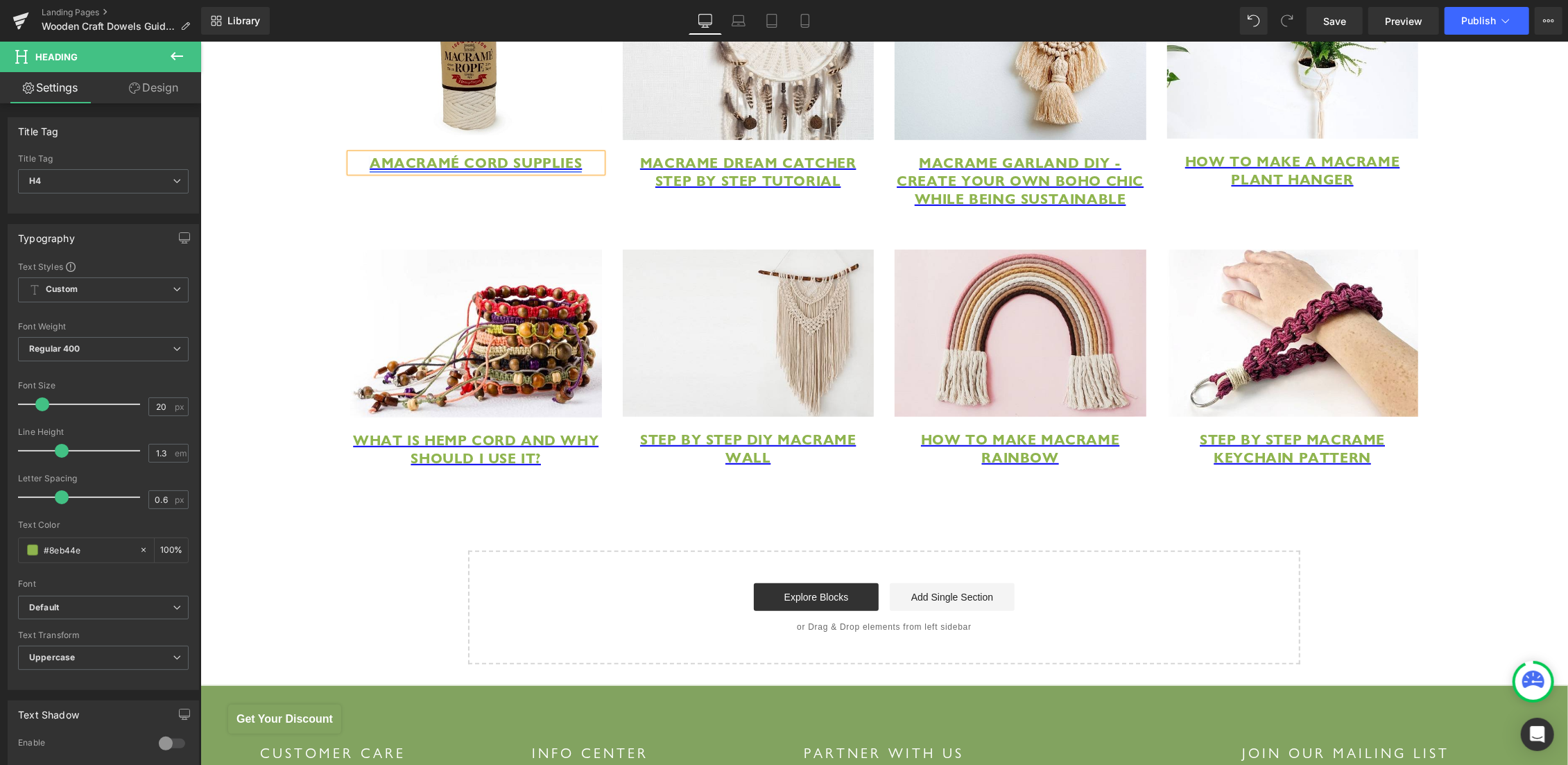
click at [373, 172] on span "AMacramé Cord Supplies" at bounding box center [475, 162] width 212 height 18
click at [518, 261] on span "Edit" at bounding box center [521, 261] width 16 height 12
click at [498, 269] on input "[URL][DOMAIN_NAME]" at bounding box center [424, 266] width 213 height 35
paste input "best-macrame-cord-supplies"
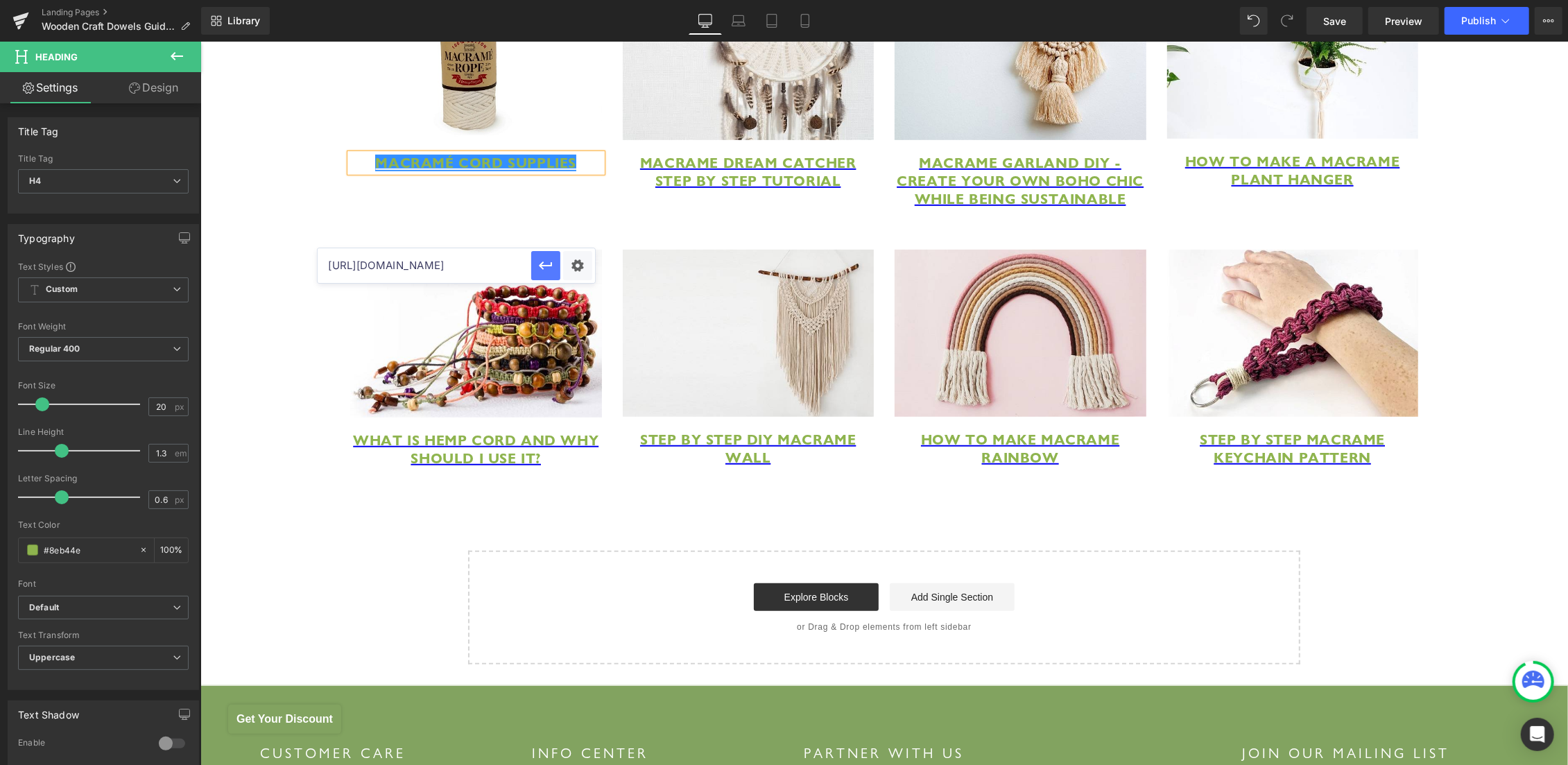
type input "https://hemptique.com/pages/best-macrame-cord-supplies"
click at [543, 265] on icon "button" at bounding box center [546, 265] width 13 height 8
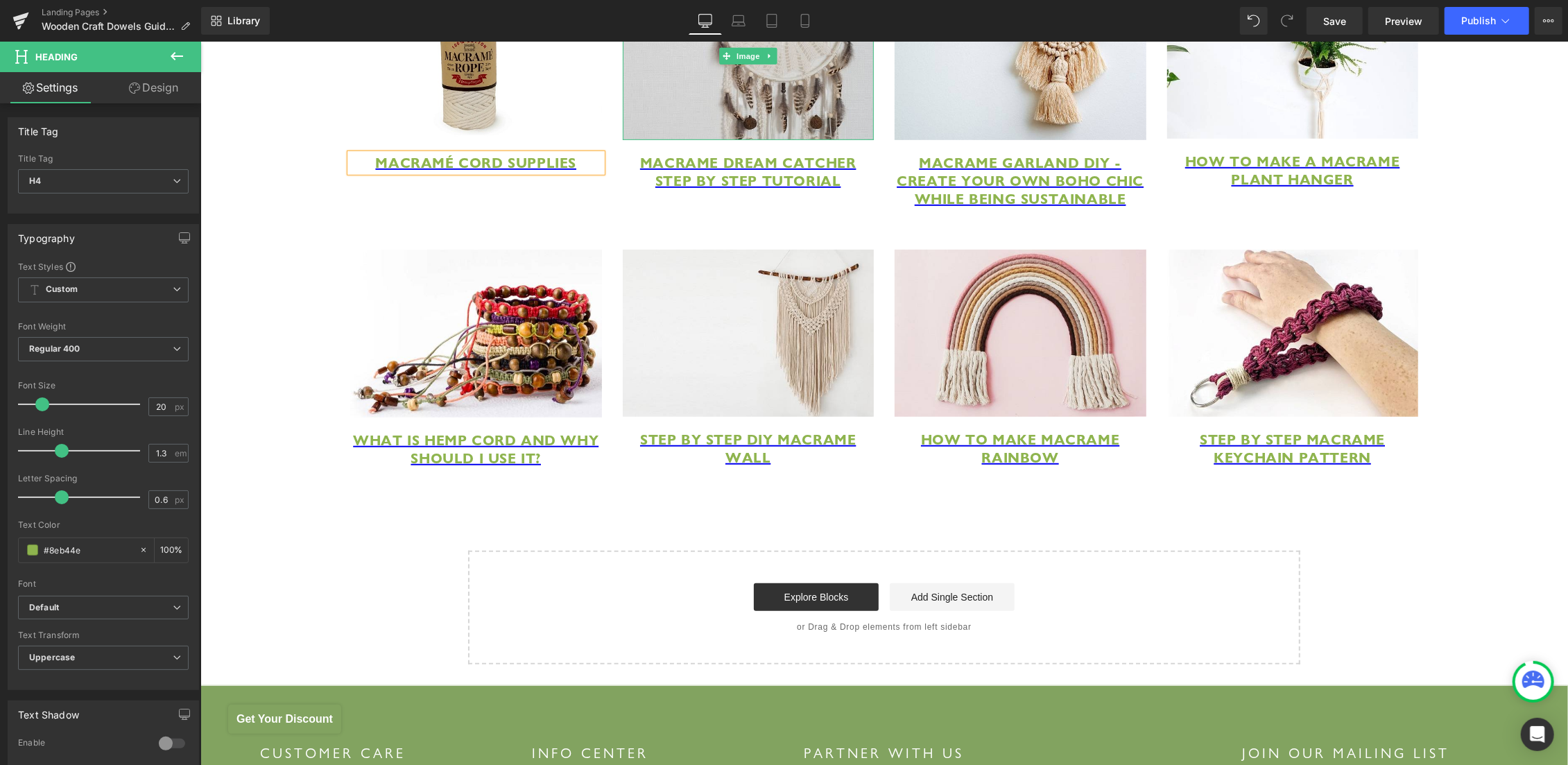
click at [694, 93] on img at bounding box center [748, 55] width 252 height 168
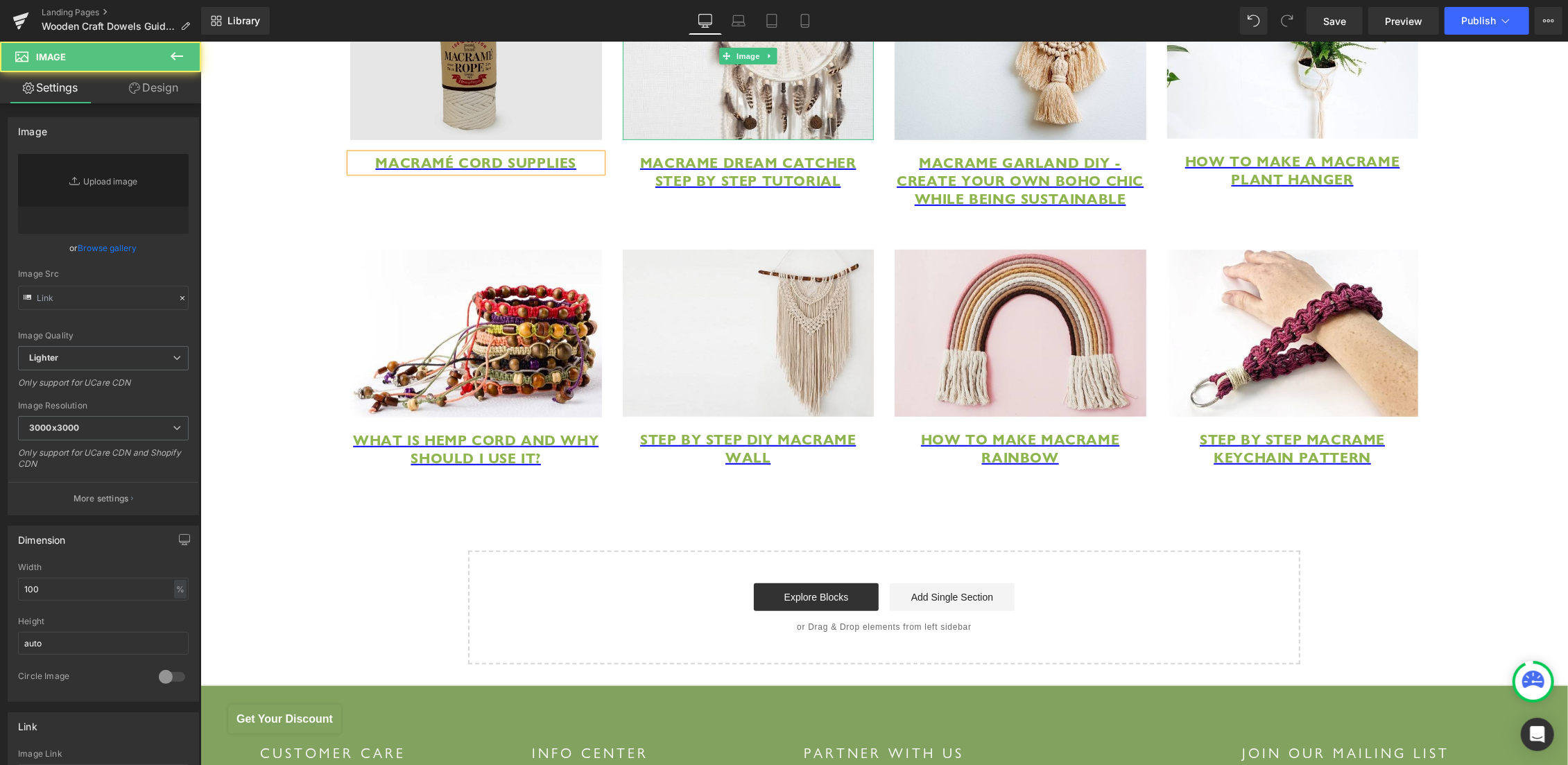
type input "https://ucarecdn.com/f86afe49-5495-4d10-b29e-e2ea61b5df62/-/format/auto/-/previ…"
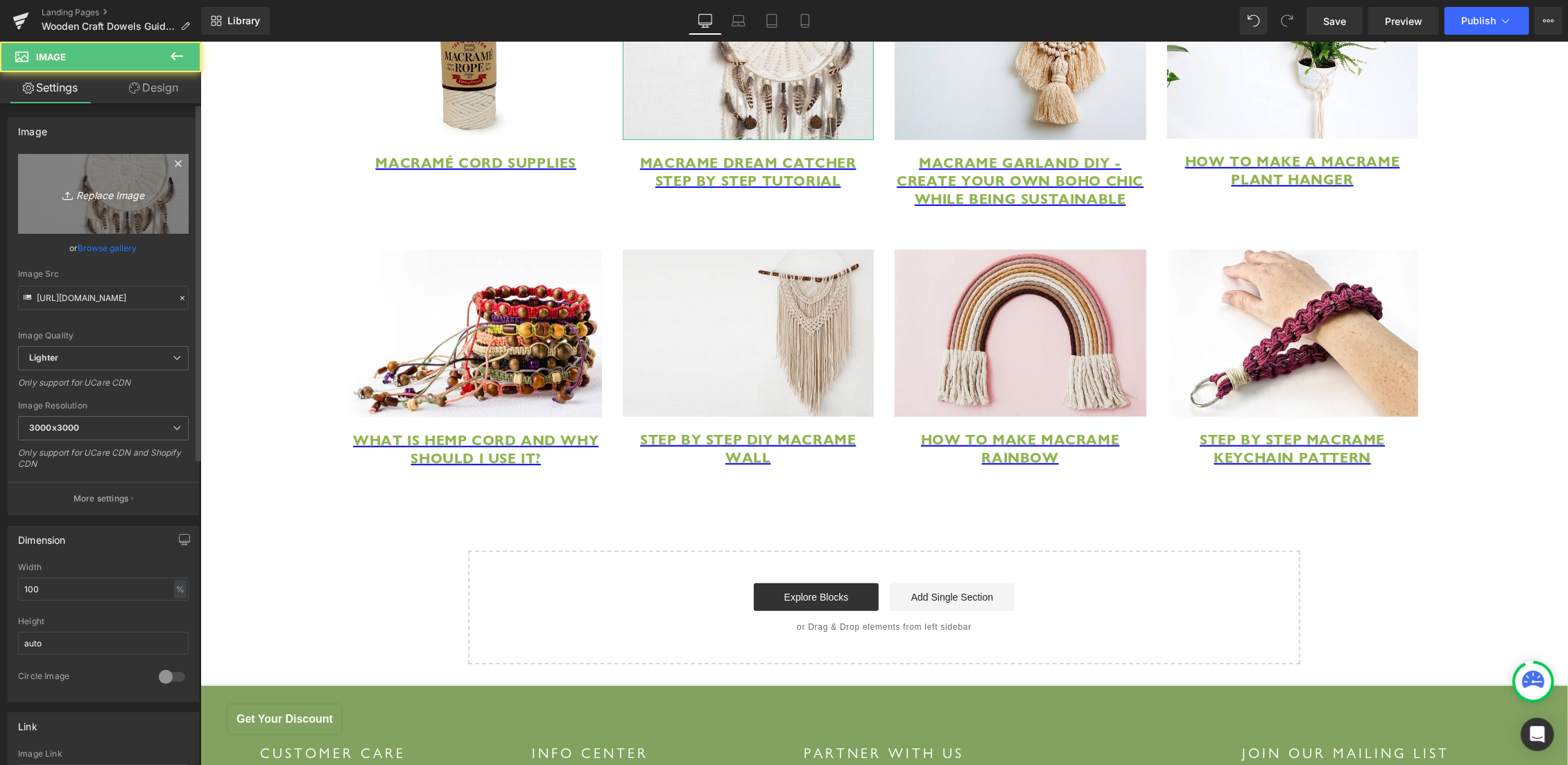
click at [66, 197] on icon at bounding box center [67, 197] width 10 height 2
type input "C:\fakepath\Macrame Knots guide.jpg"
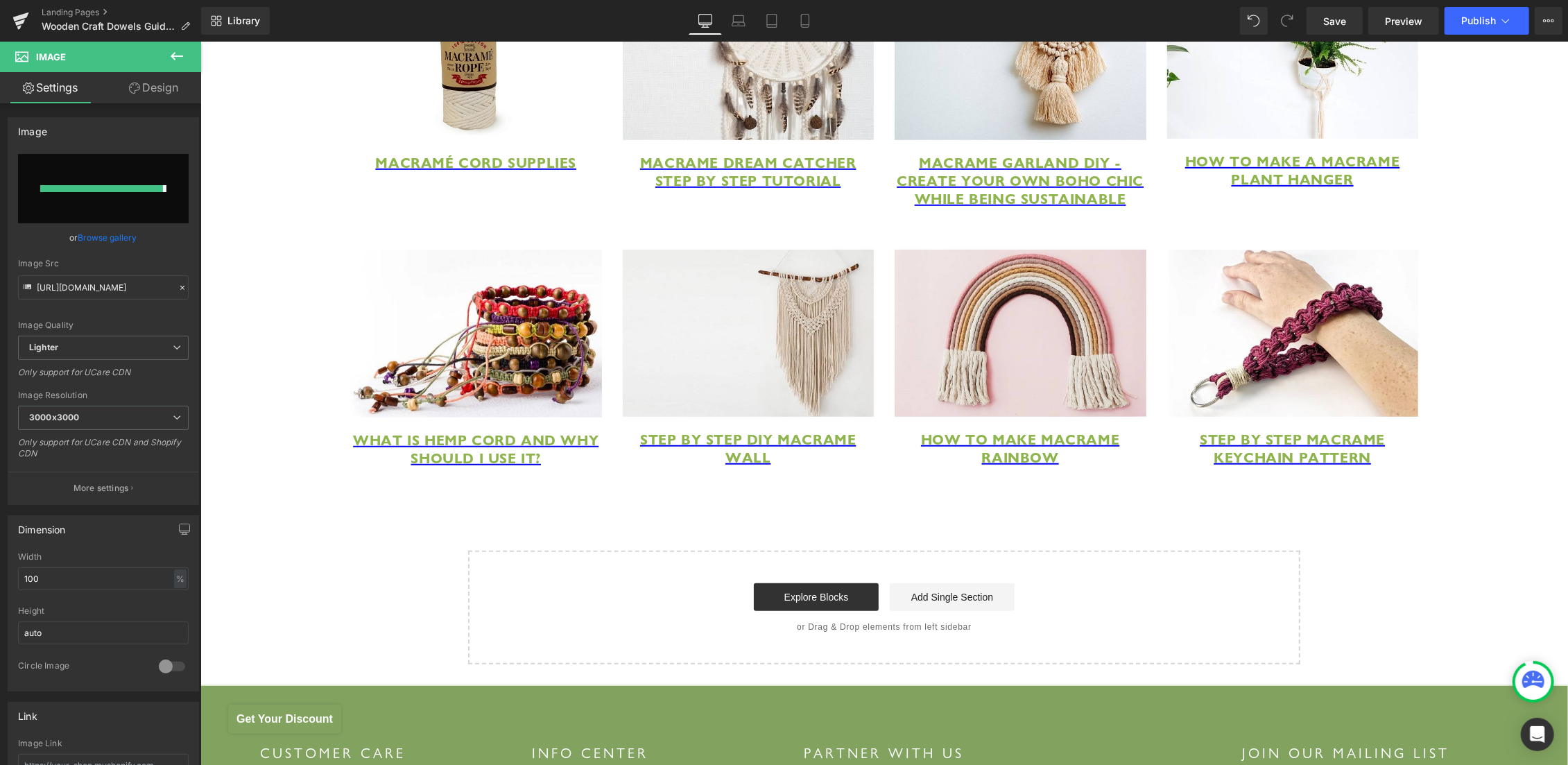
type input "https://ucarecdn.com/c6c4ce56-2f07-43e7-8f92-b3c91549c8f3/-/format/auto/-/previ…"
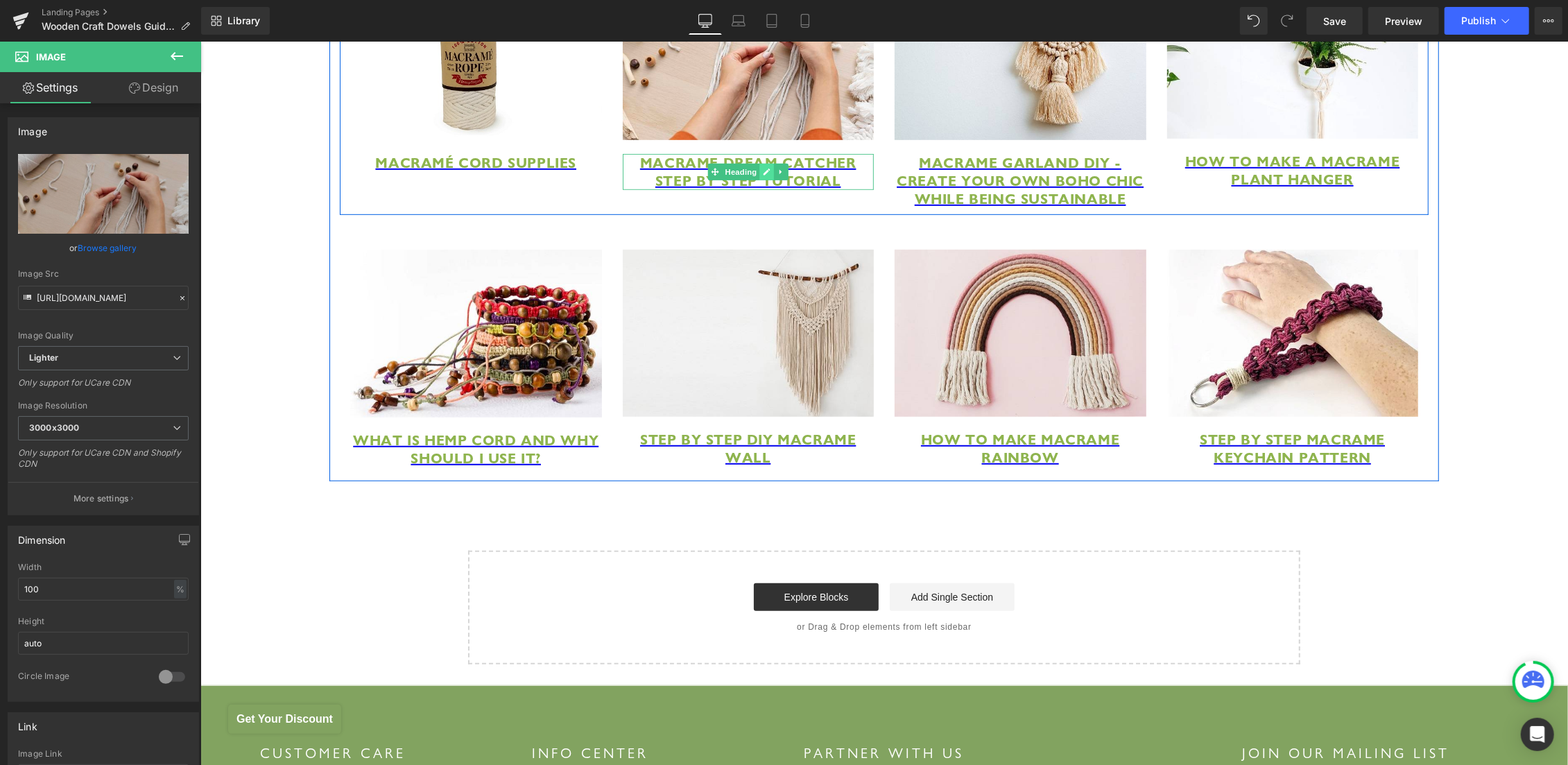
click at [763, 174] on icon at bounding box center [767, 172] width 7 height 7
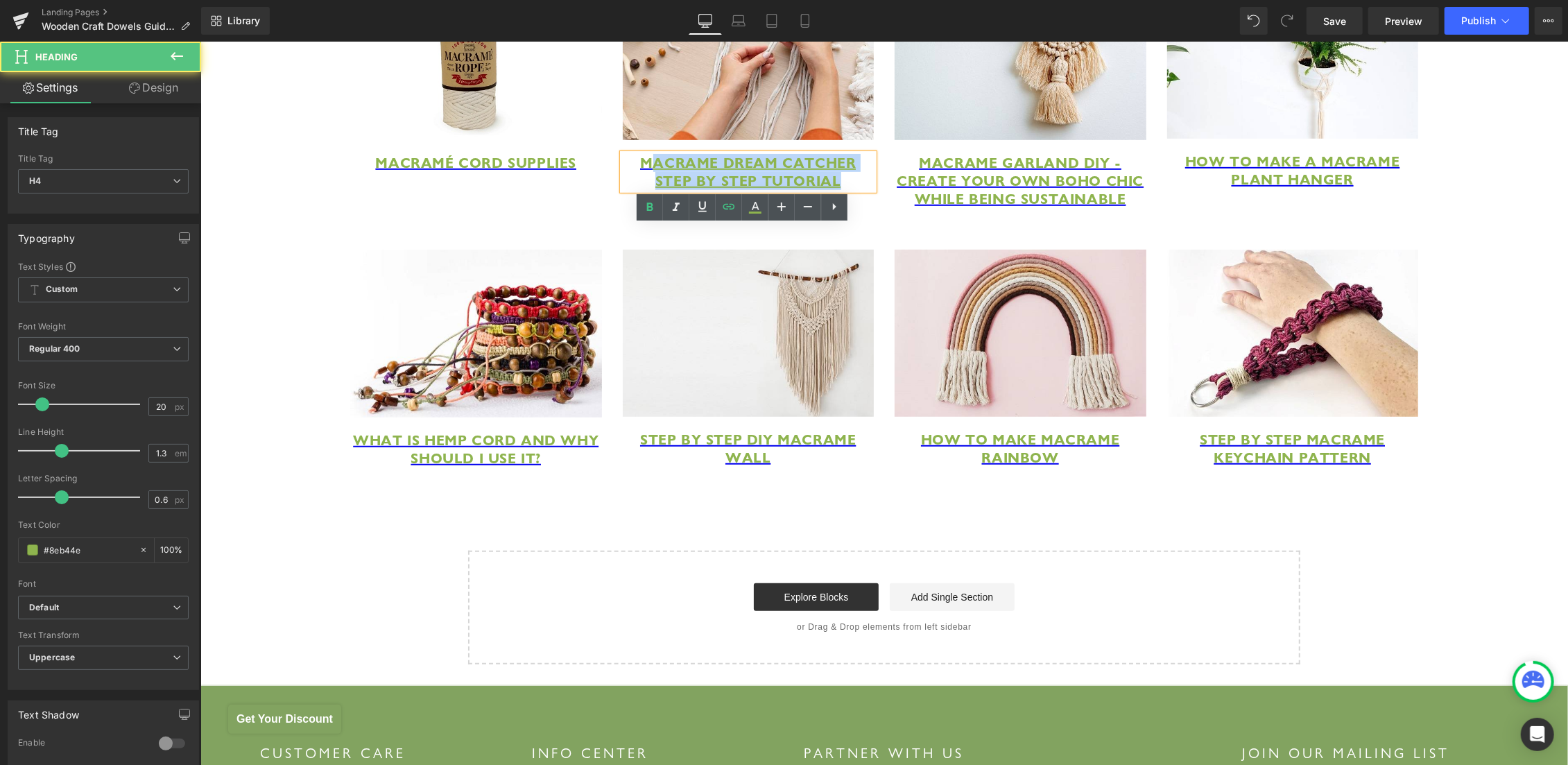
drag, startPoint x: 691, startPoint y: 245, endPoint x: 844, endPoint y: 253, distance: 153.2
click at [844, 189] on h4 "Macrame Dream Catcher Step By Step Tutorial" at bounding box center [748, 171] width 252 height 36
paste div
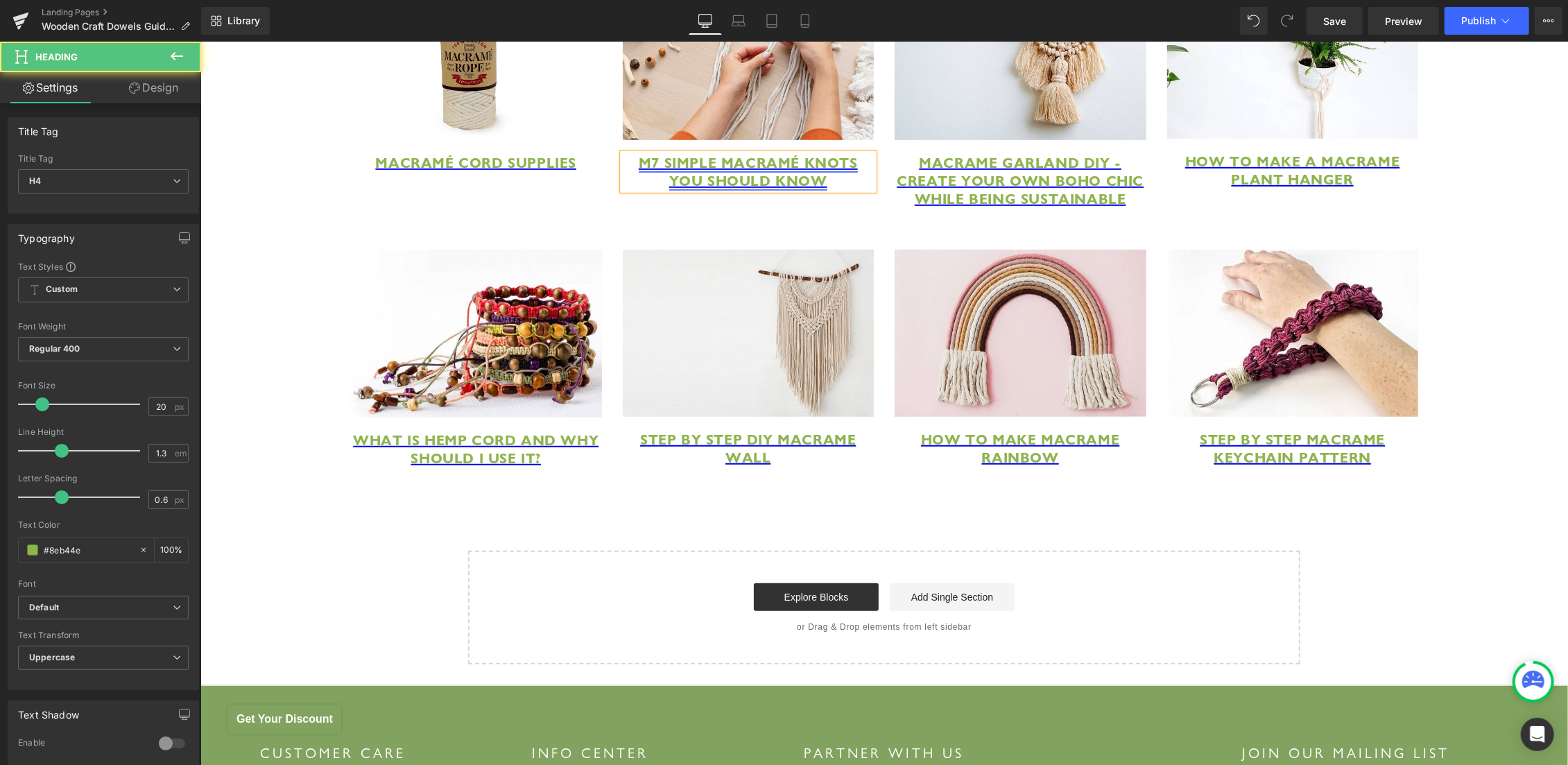
click at [638, 189] on span "M7 Simple Macramé Knots You Should Know" at bounding box center [747, 171] width 219 height 36
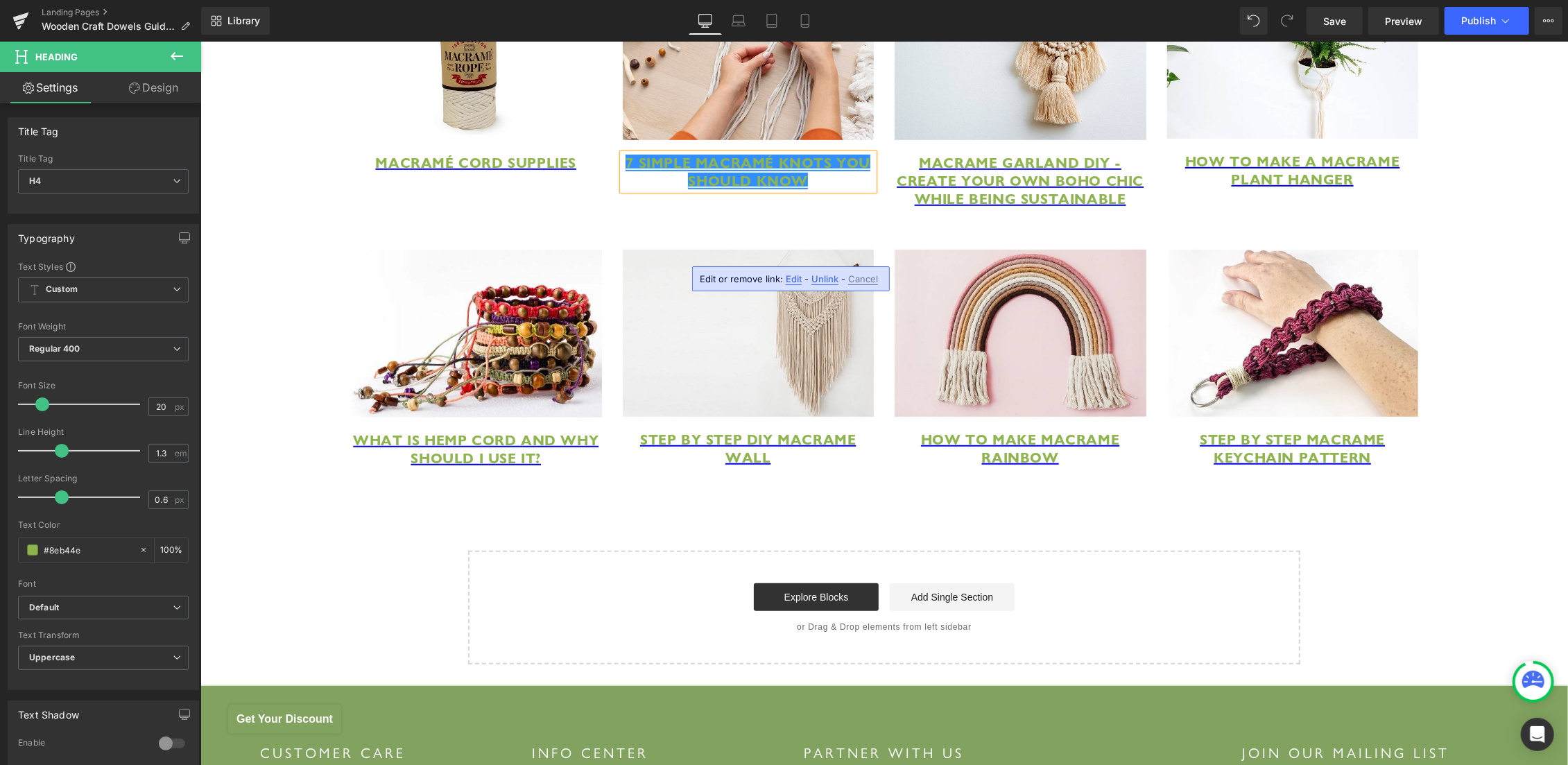
click at [794, 281] on span "Edit" at bounding box center [793, 279] width 16 height 12
click at [746, 294] on input "https://hemptique.com/pages/macrame-dream-catcher-diy" at bounding box center [696, 284] width 213 height 35
paste input "basic-macrame-knots"
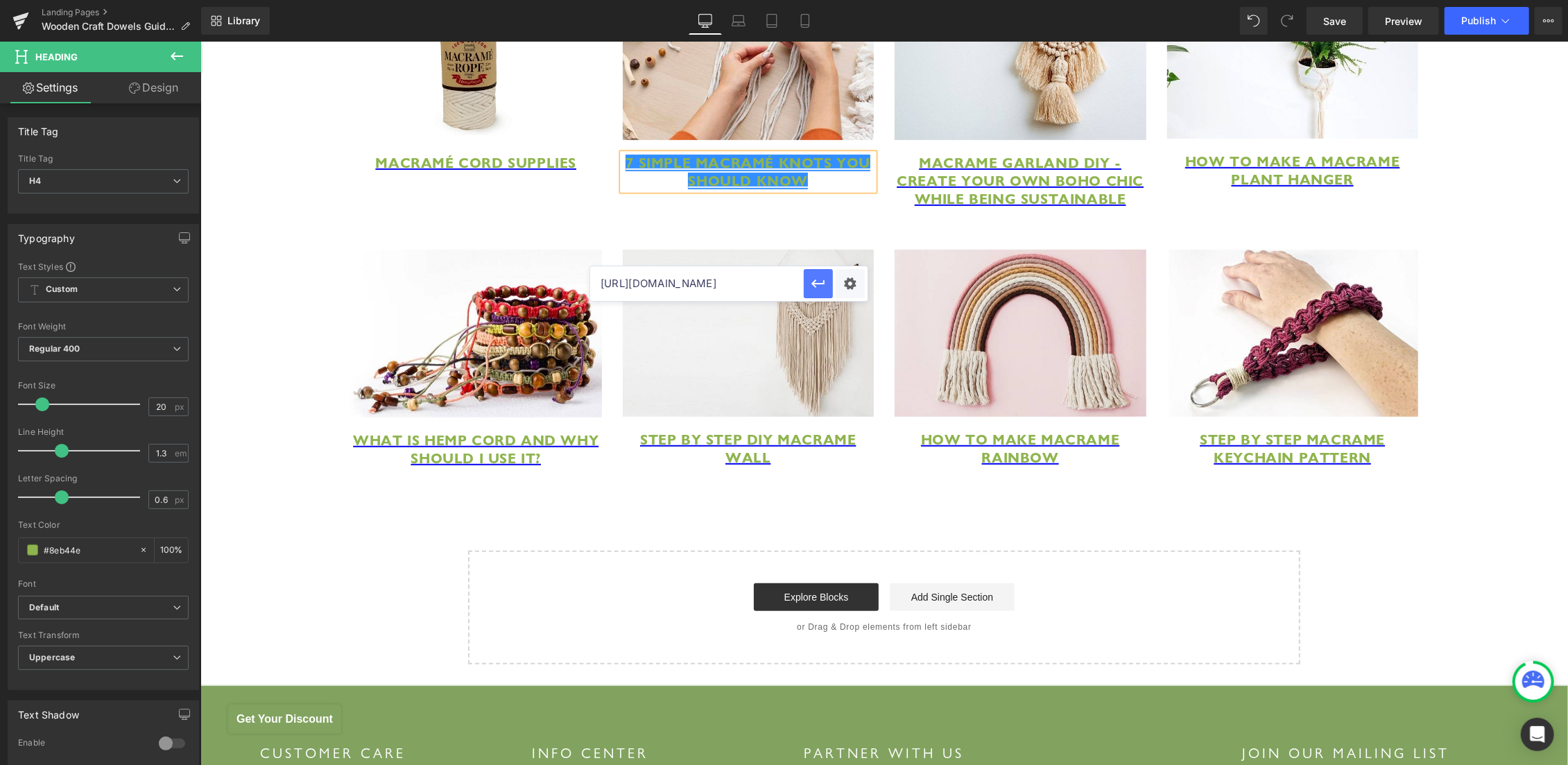
type input "[URL][DOMAIN_NAME]"
click at [818, 290] on icon "button" at bounding box center [819, 283] width 17 height 17
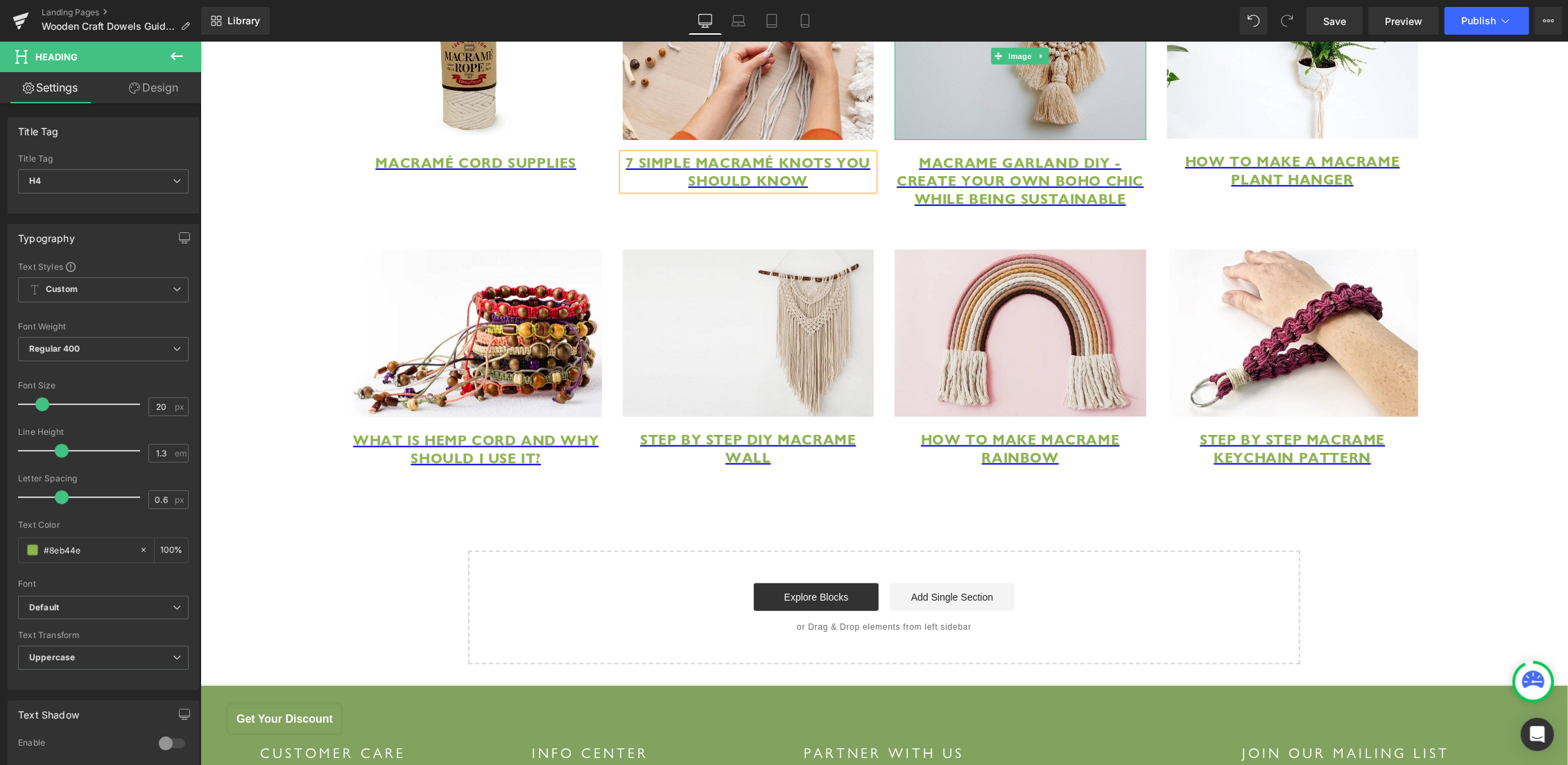
click at [969, 82] on img at bounding box center [1020, 55] width 252 height 168
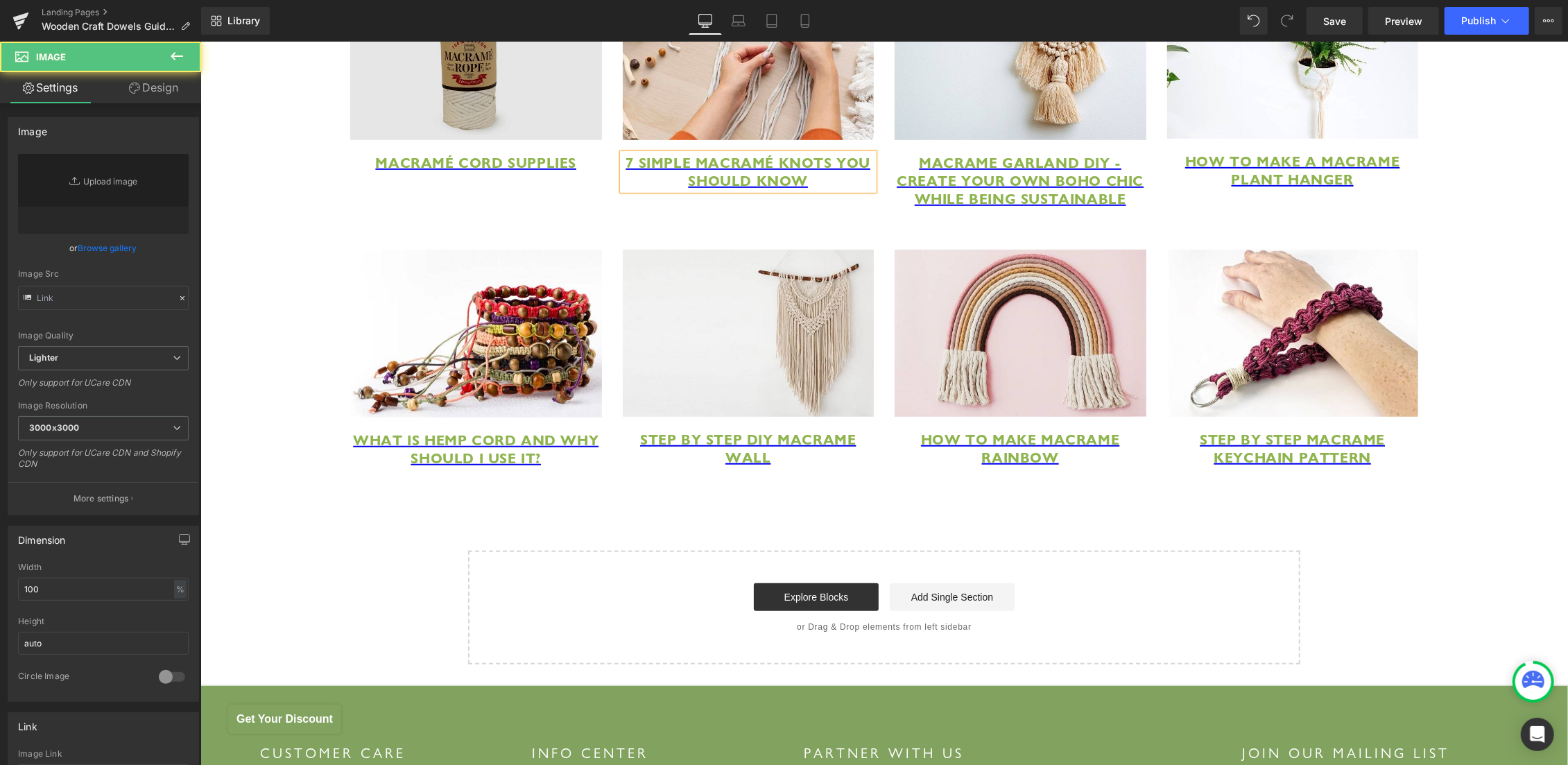
type input "https://ucarecdn.com/d4786f69-cee4-4379-9b5c-37758dce1628/-/format/auto/-/previ…"
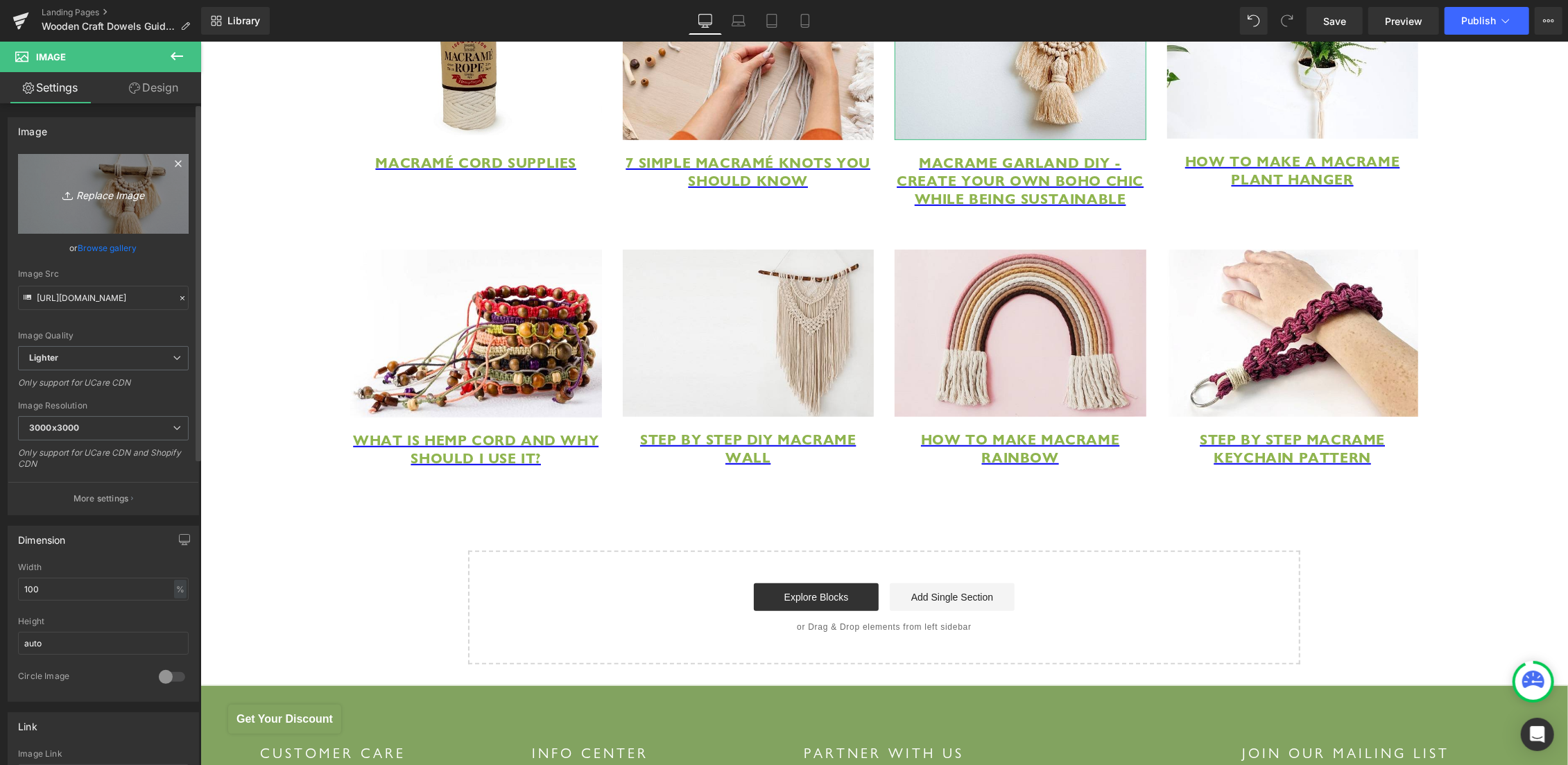
click at [133, 197] on icon "Replace Image" at bounding box center [103, 194] width 111 height 18
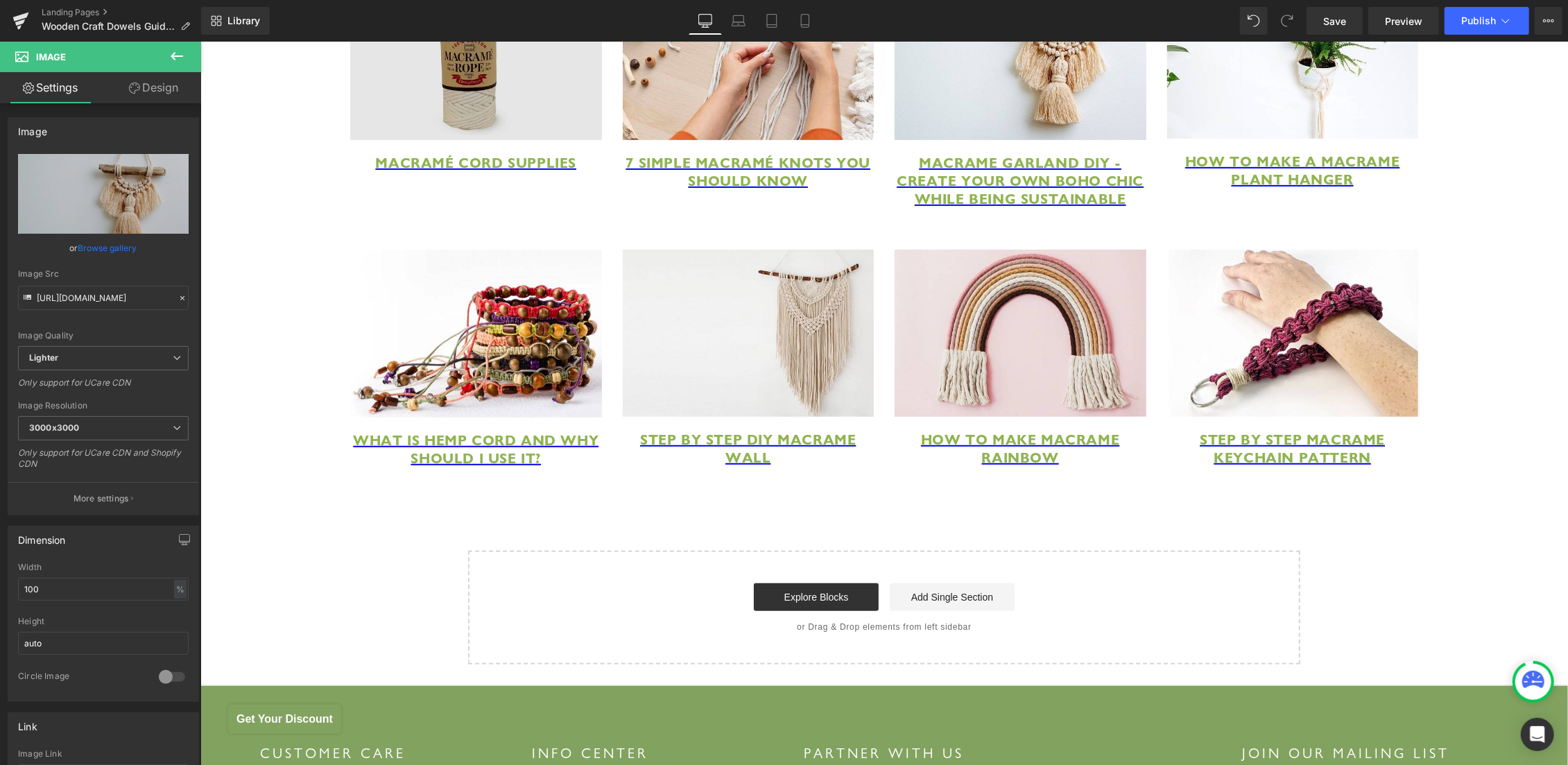
type input "C:\fakepath\Make a Hemp Bracelet in 10 Minutes.png"
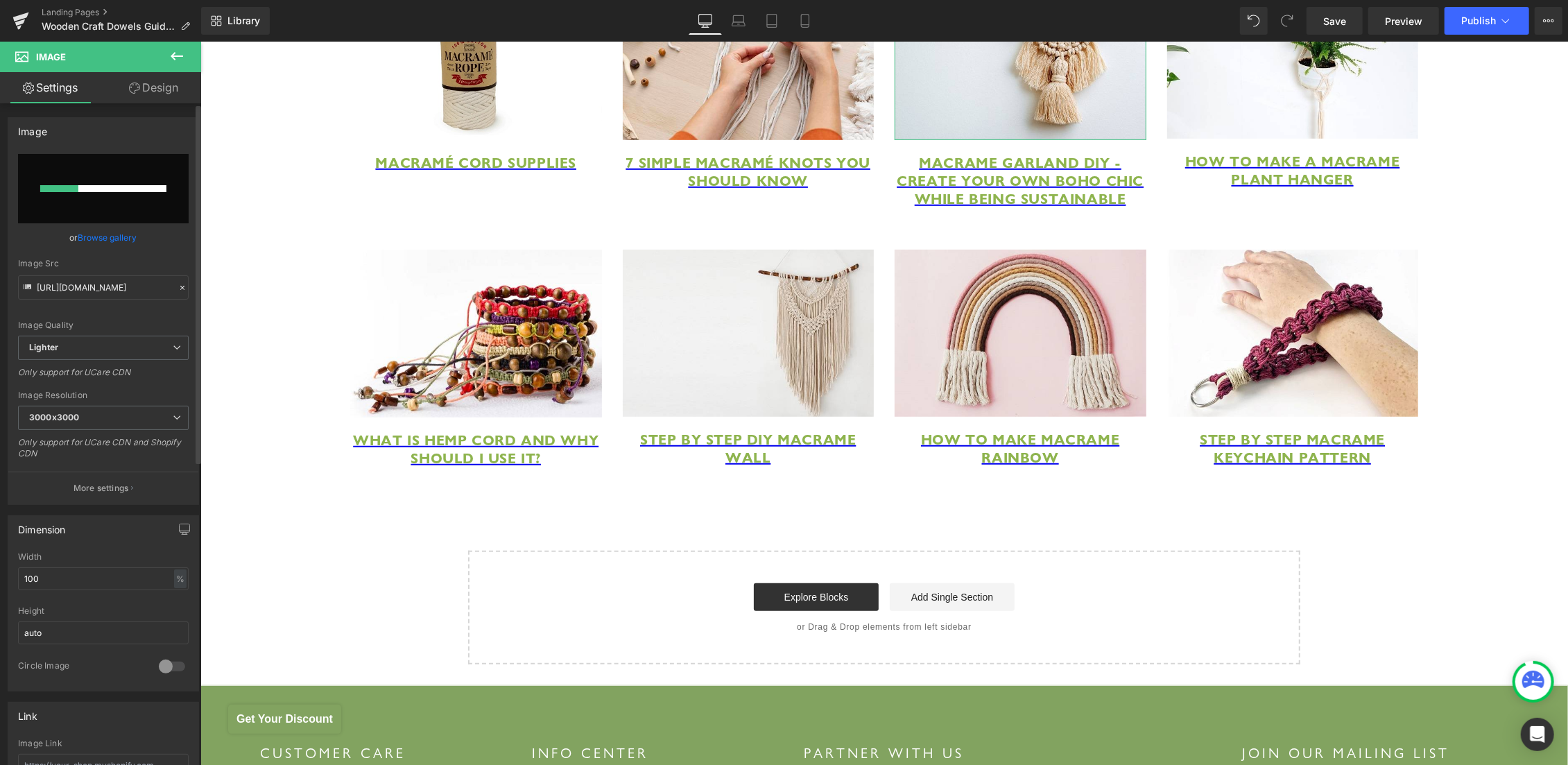
scroll to position [279, 0]
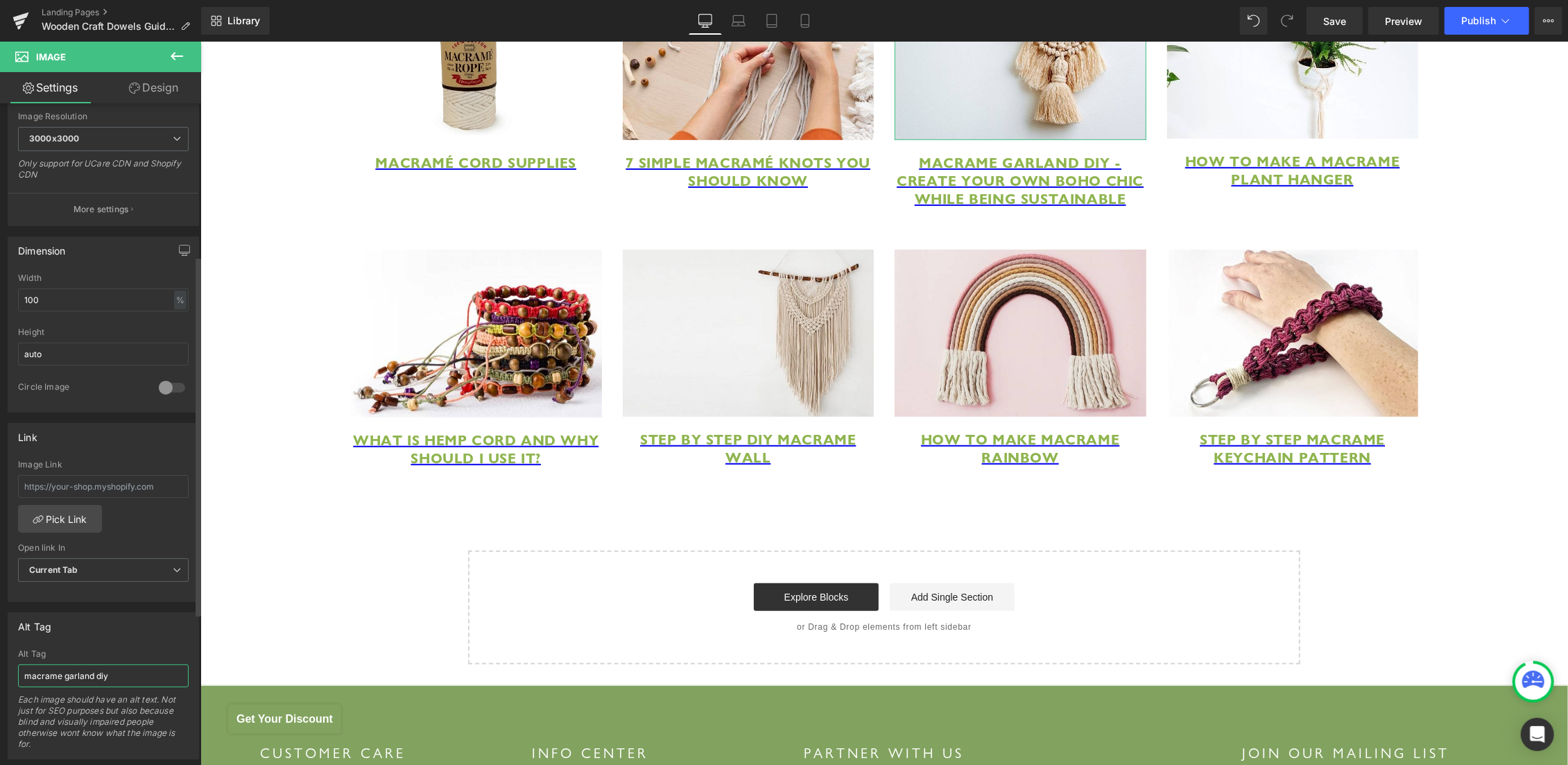
click at [129, 676] on input "macrame garland diy" at bounding box center [103, 675] width 171 height 23
type input "https://ucarecdn.com/dc36bb0c-4cbf-4b20-bda0-8f963db49192/-/format/auto/-/previ…"
paste input "Make a Hemp Bracelet in 10 Minutes"
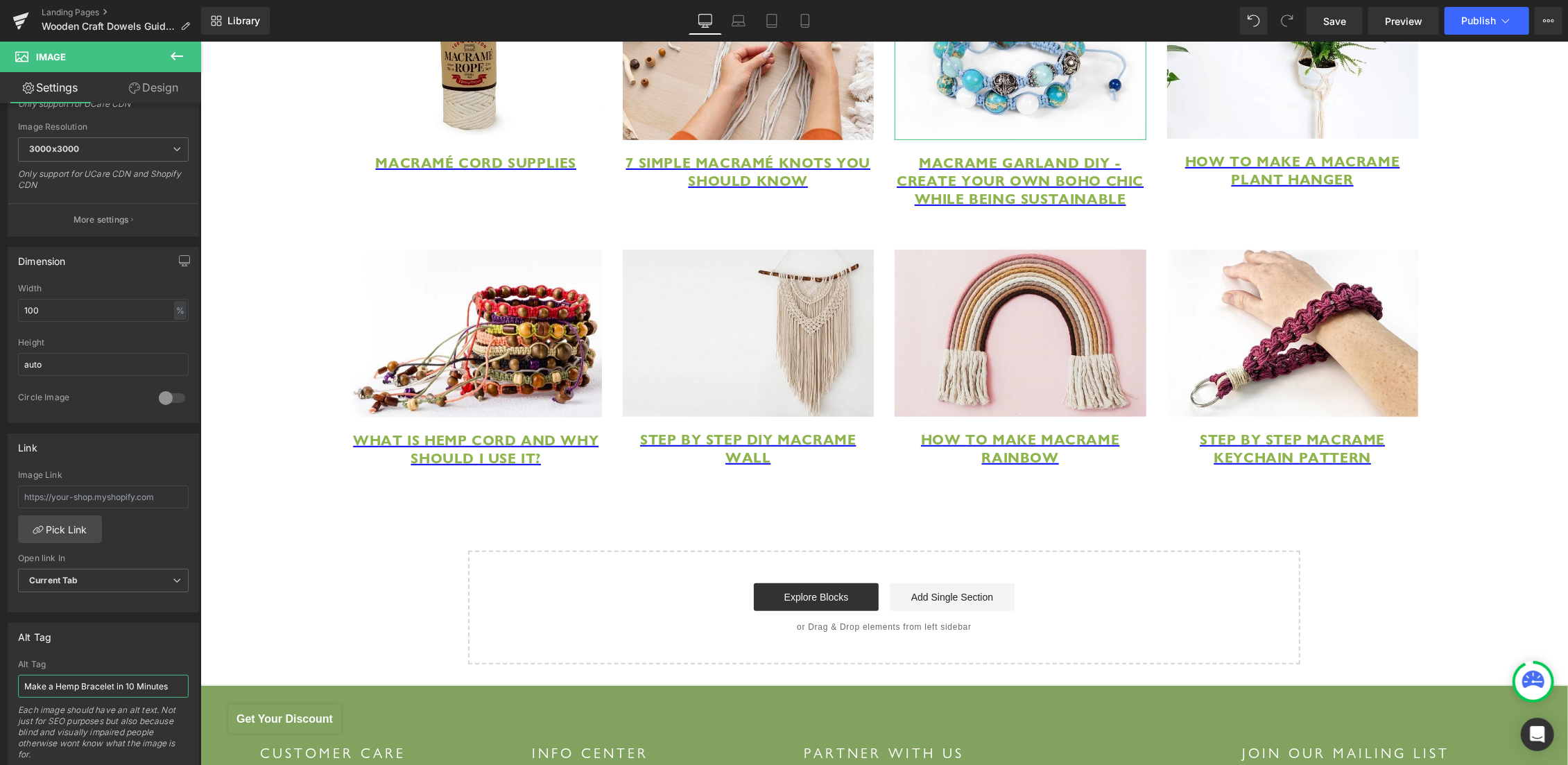
scroll to position [289, 0]
type input "Make a Hemp Bracelet in 10 Minutes"
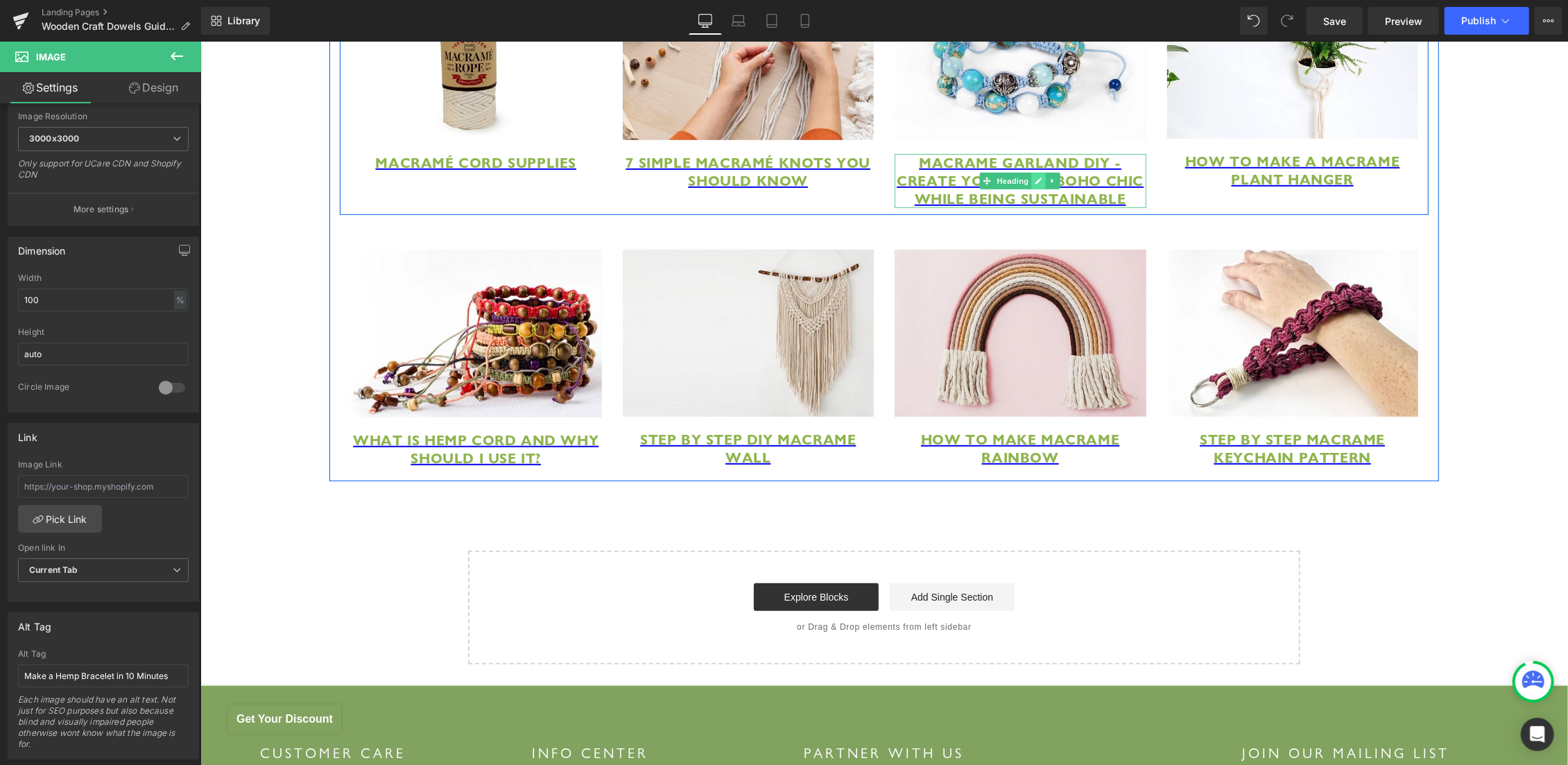
click at [1035, 185] on icon at bounding box center [1038, 180] width 7 height 8
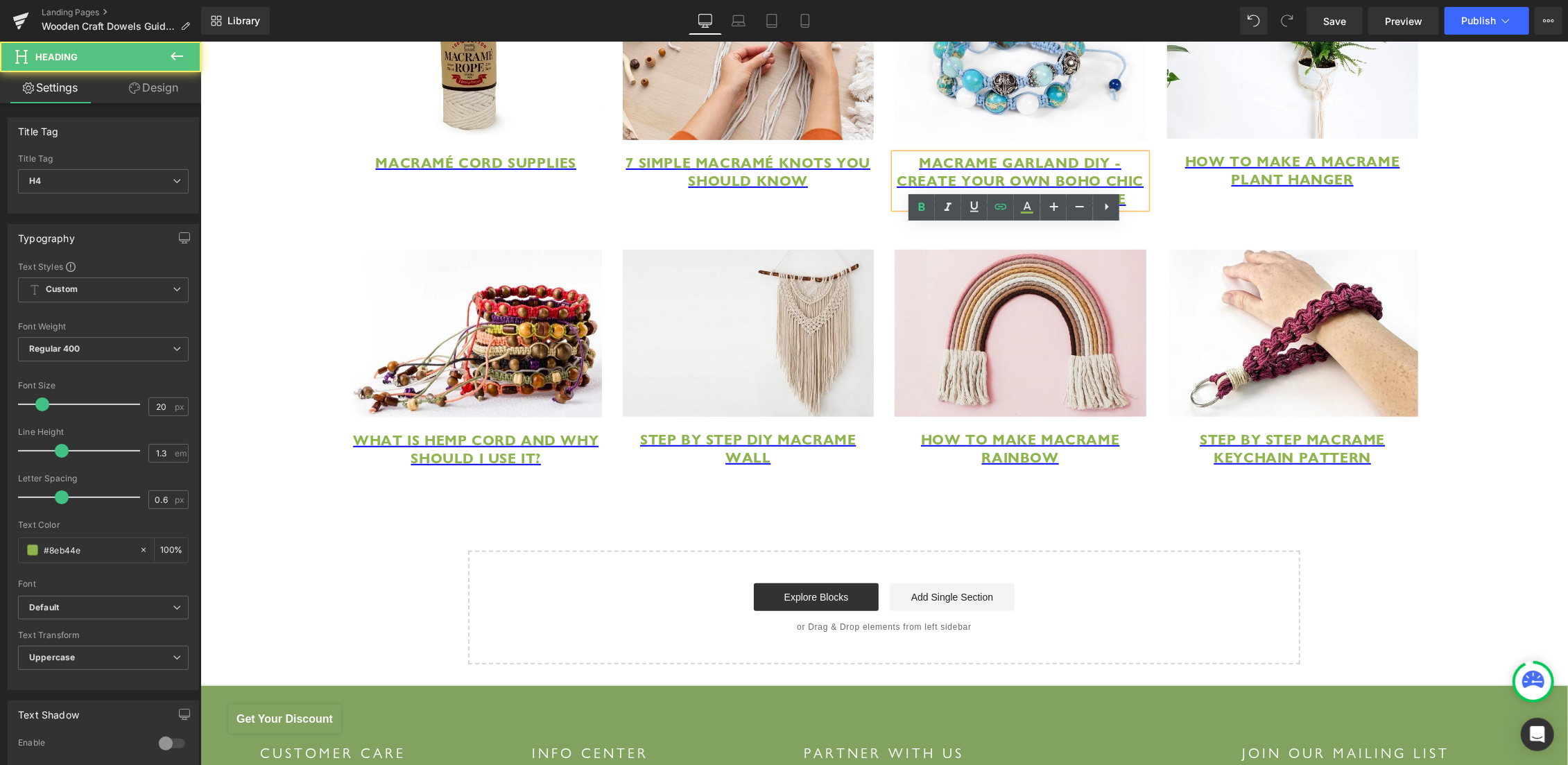
drag, startPoint x: 922, startPoint y: 237, endPoint x: 1155, endPoint y: 280, distance: 236.9
click at [1155, 214] on div "Image Macramé Cord Supplies Heading Image 7 Simple Macramé Knots You Should Kno…" at bounding box center [883, 83] width 1089 height 264
paste div
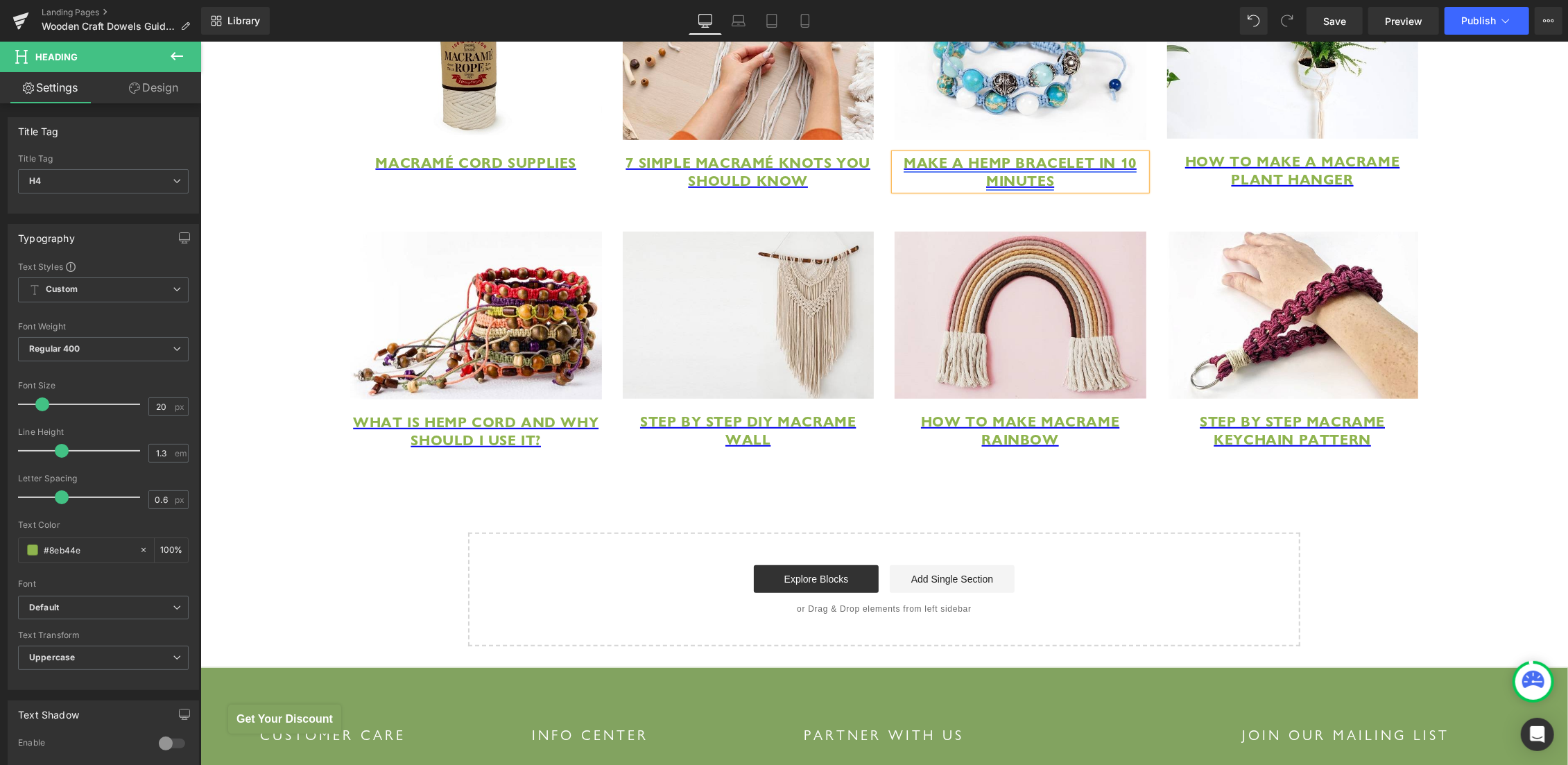
click at [1028, 189] on span "Make a Hemp Bracelet in 10 Minutes" at bounding box center [1019, 171] width 233 height 36
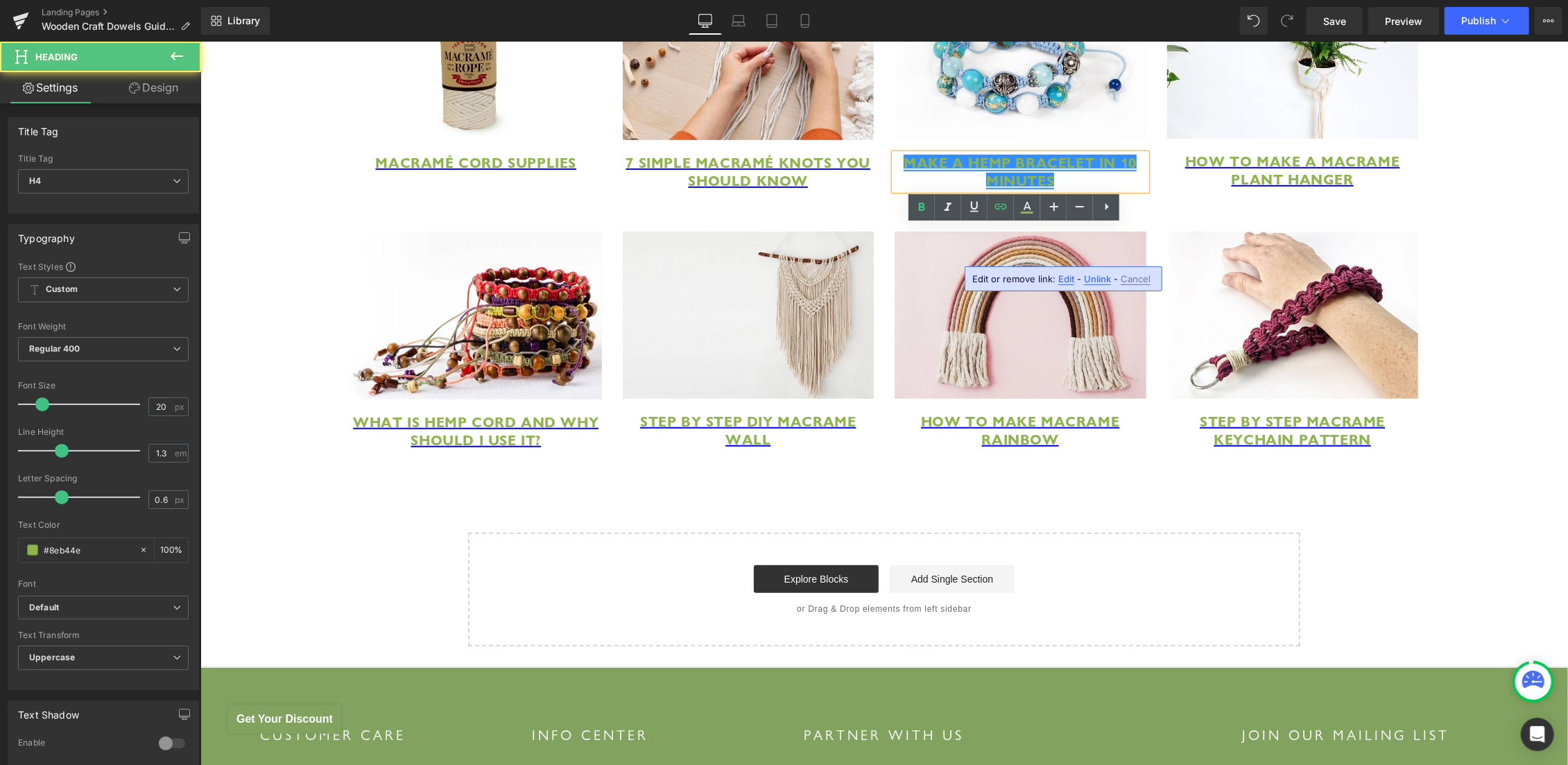
click at [1065, 274] on span "Edit" at bounding box center [1066, 279] width 16 height 12
type input "https://hemptique.com/pages/macrame-garland-diy"
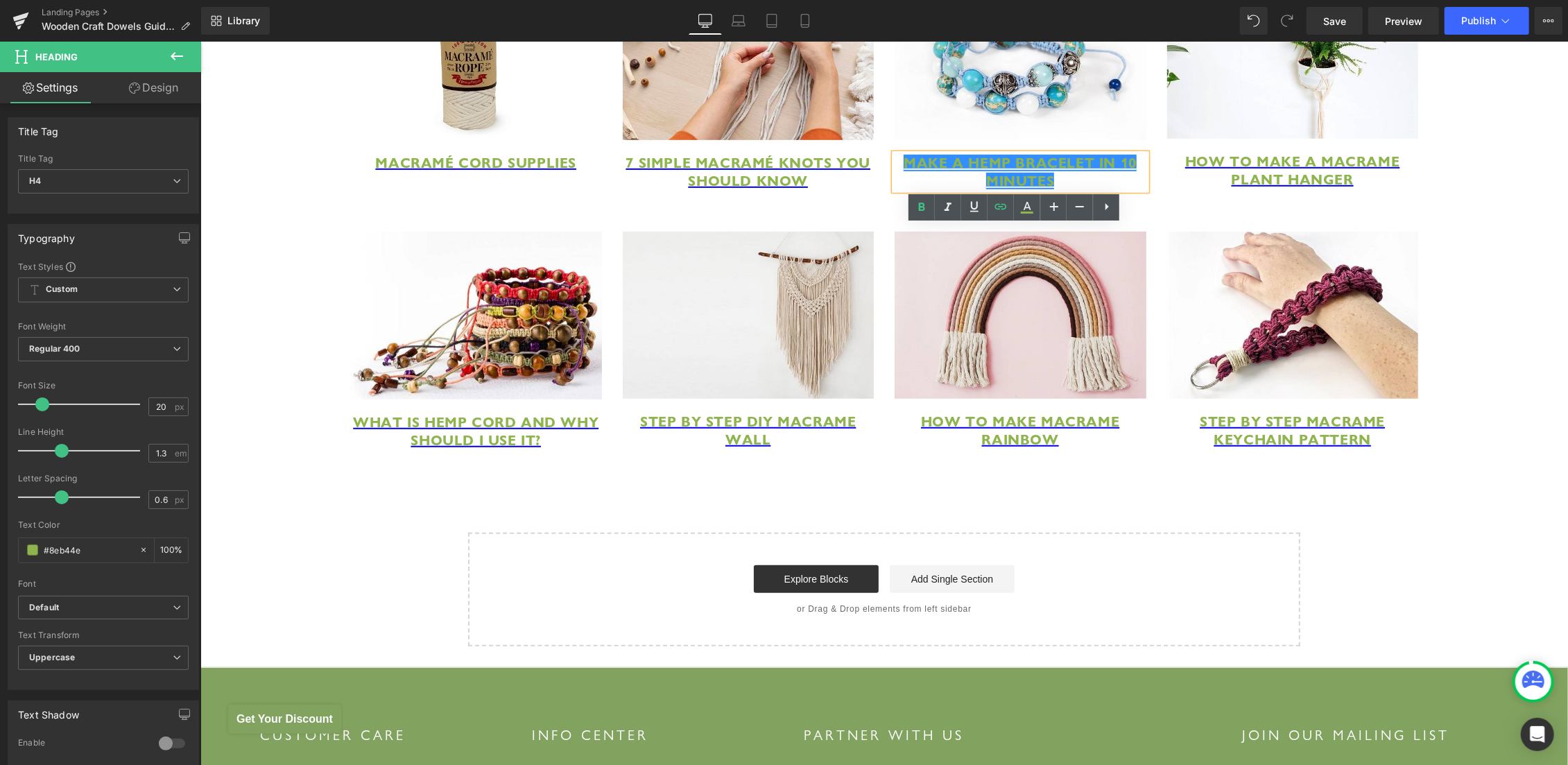
scroll to position [0, 74]
click at [1009, 281] on input "https://hemptique.com/pages/macrame-garland-diy" at bounding box center [968, 284] width 213 height 35
paste input "https://hemptique.com/pages/diy-hemp-bracelet-instruction-for-beginners"
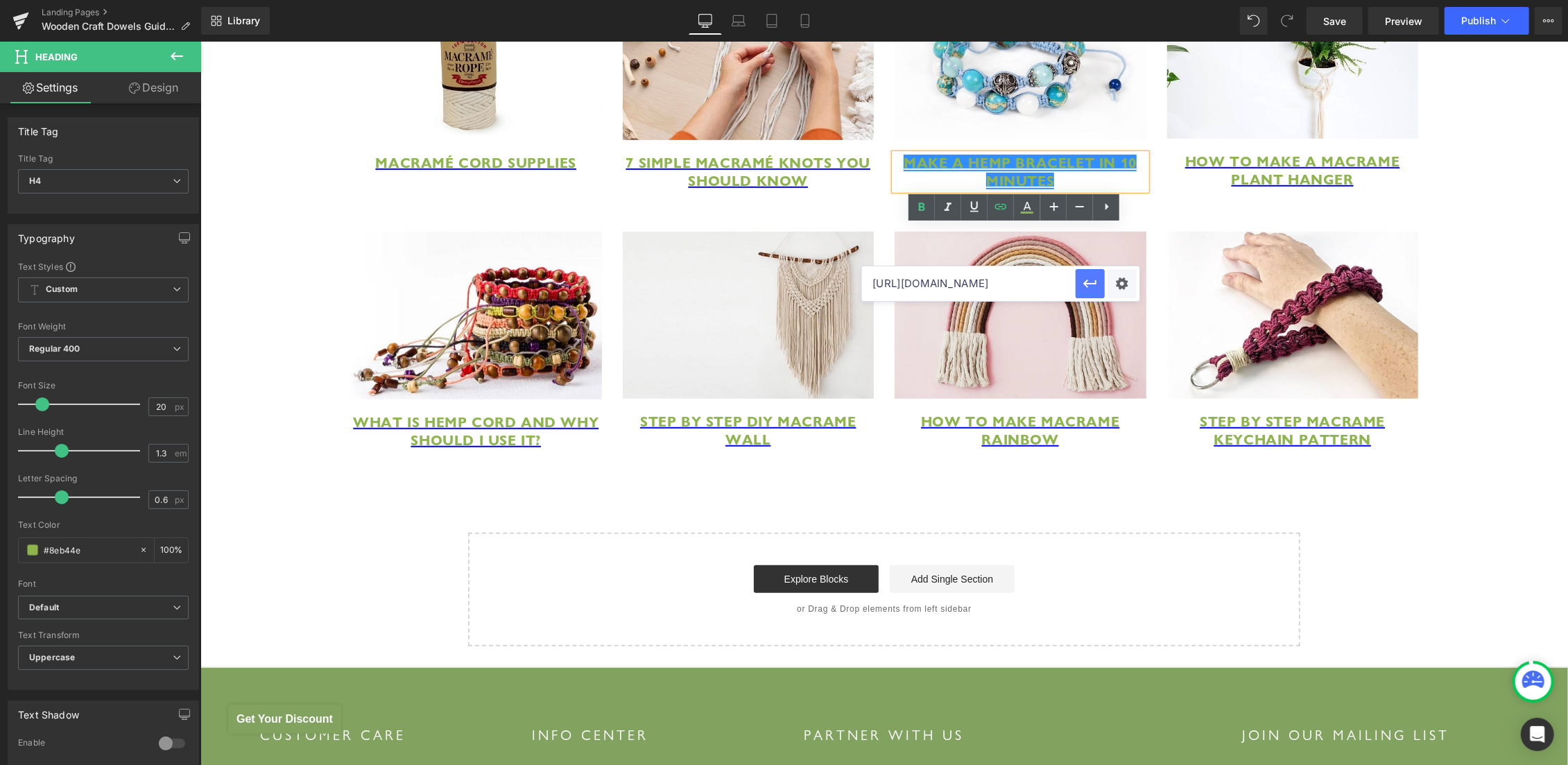
type input "https://hemptique.com/pages/diy-hemp-bracelet-instruction-for-beginners"
click at [1088, 292] on icon "button" at bounding box center [1090, 283] width 17 height 17
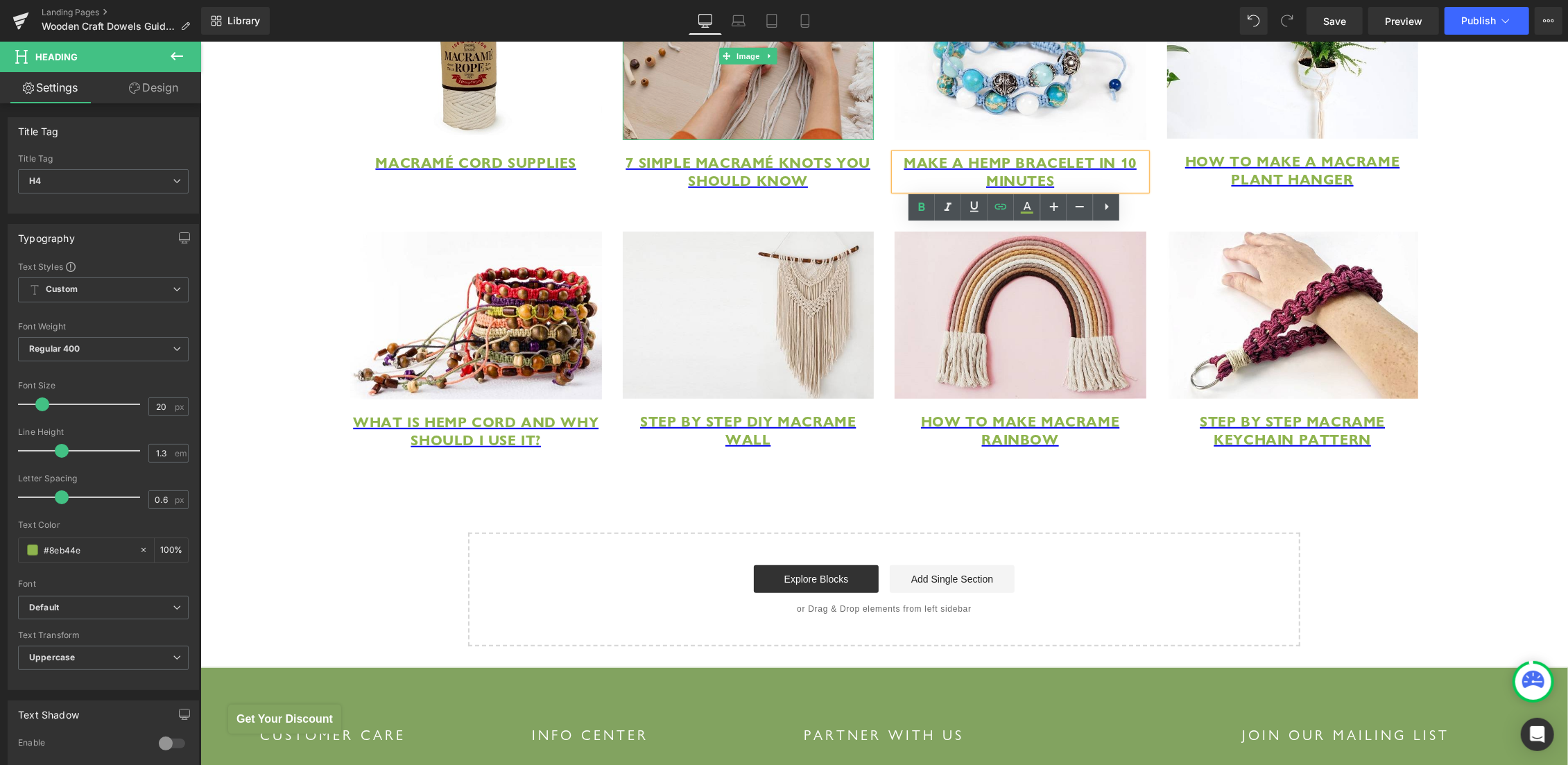
click at [699, 85] on img at bounding box center [748, 54] width 252 height 167
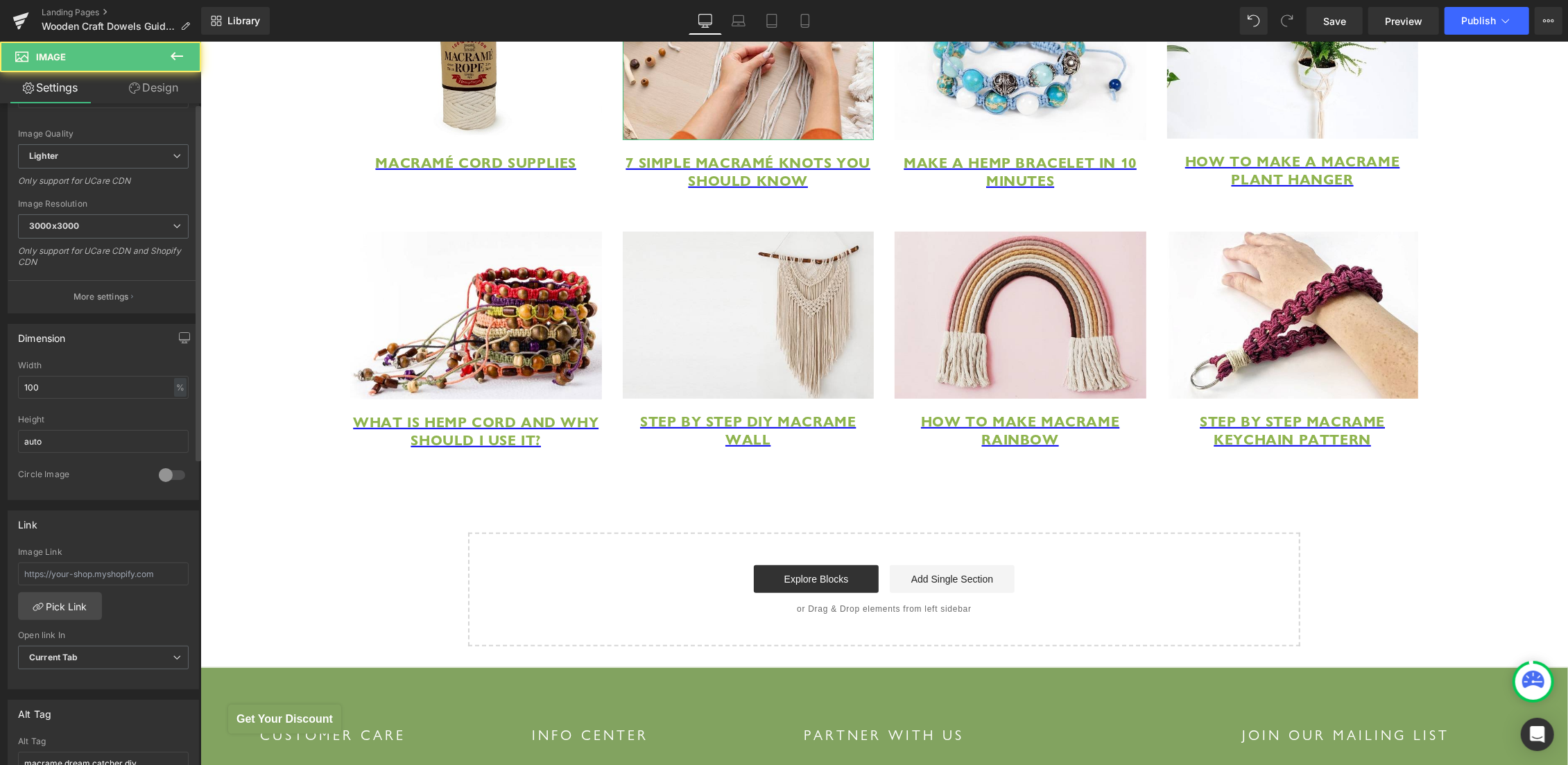
scroll to position [558, 0]
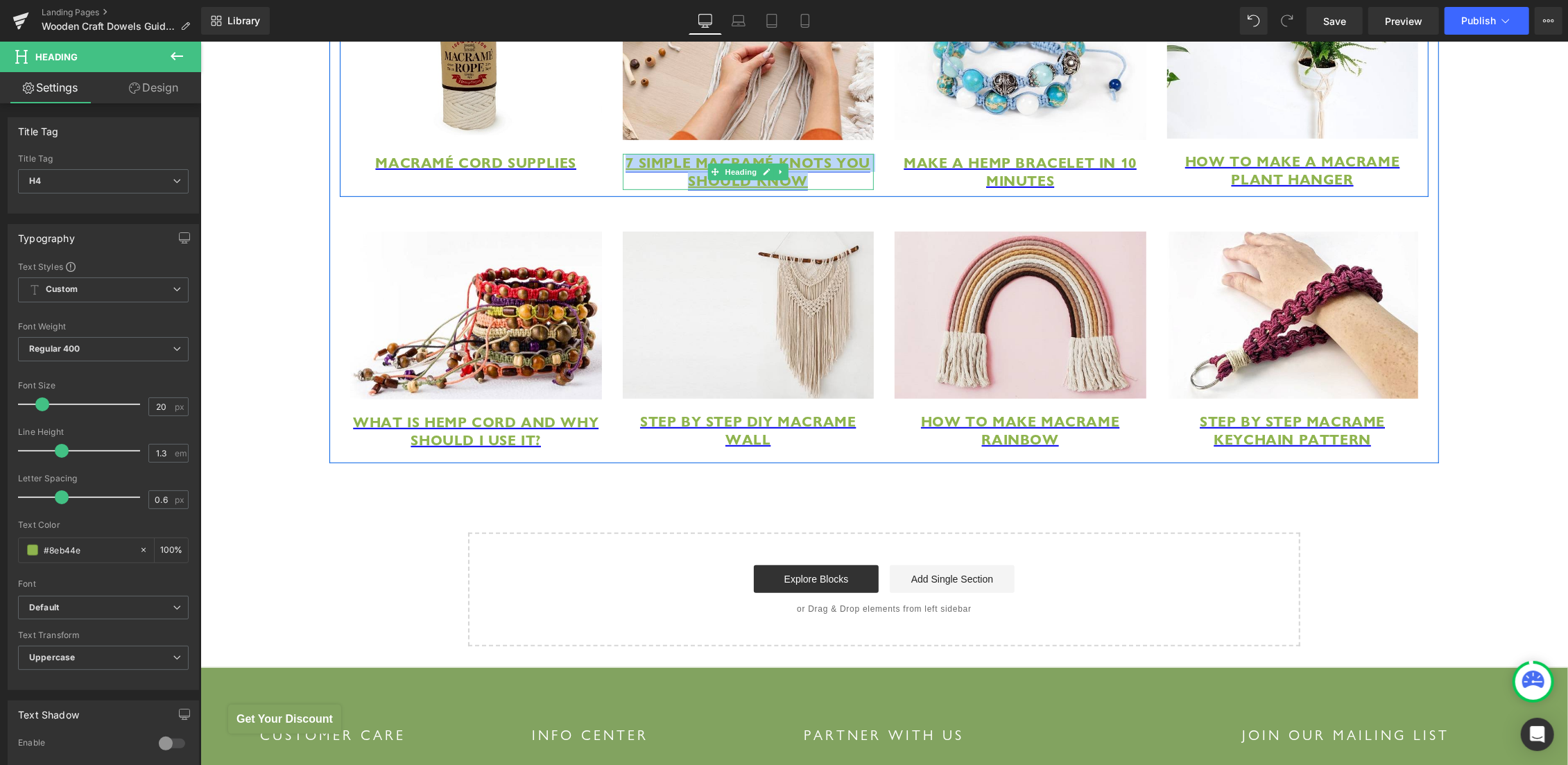
drag, startPoint x: 625, startPoint y: 233, endPoint x: 796, endPoint y: 252, distance: 172.1
click at [796, 189] on span "7 Simple Macramé Knots You Should Know" at bounding box center [747, 171] width 245 height 36
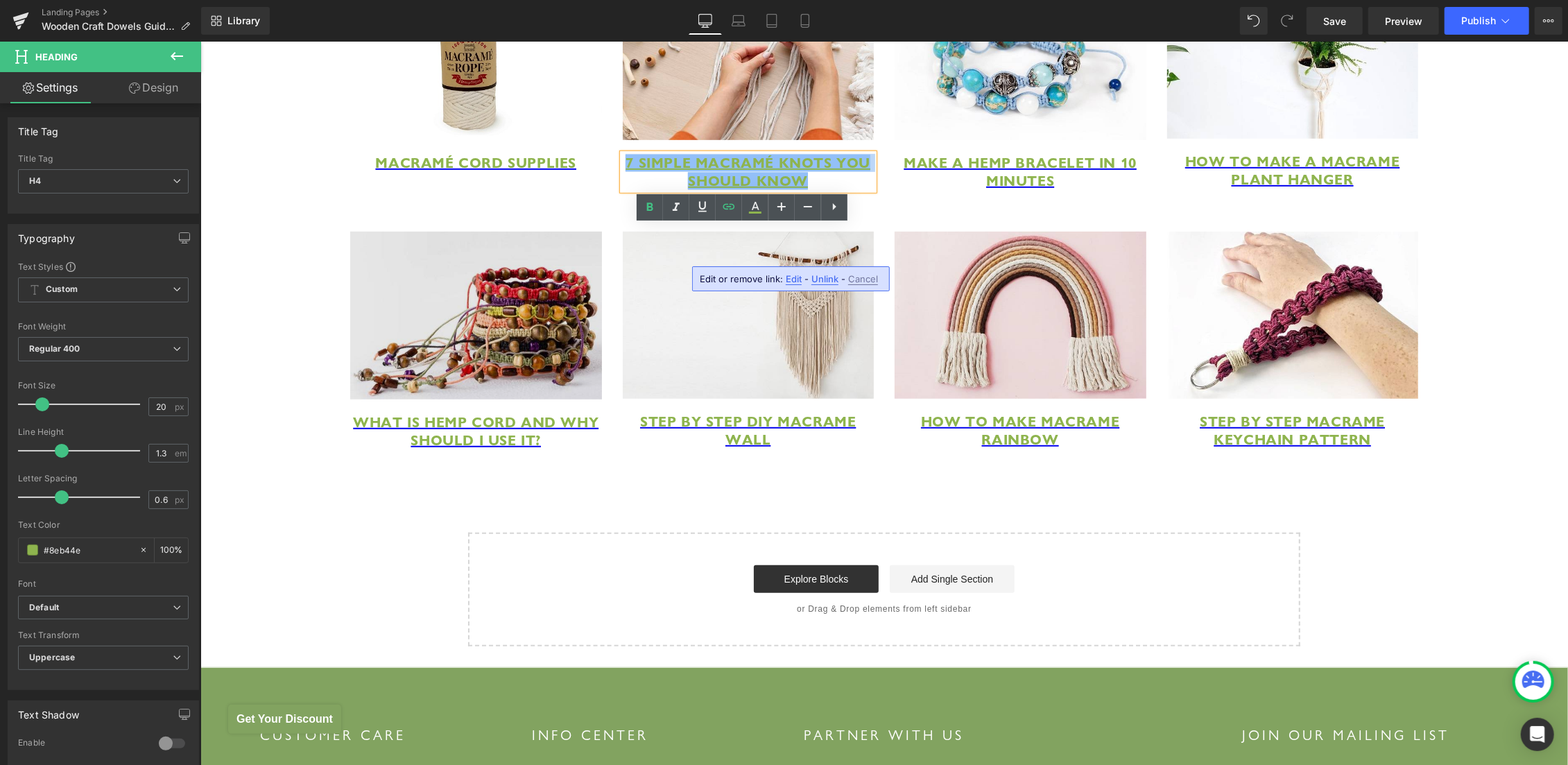
copy span "7 Simple Macramé Knots You Should Know"
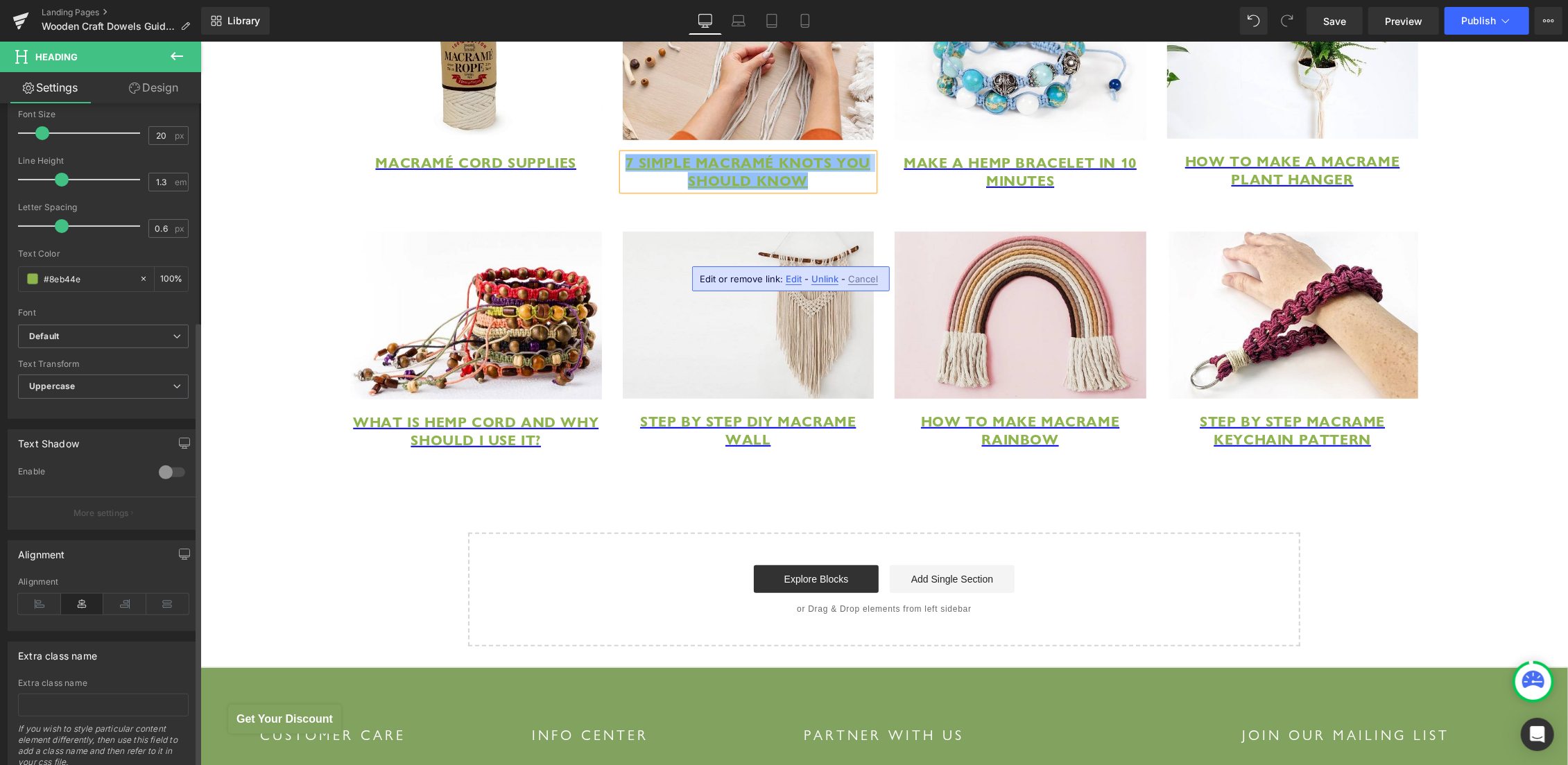
scroll to position [322, 0]
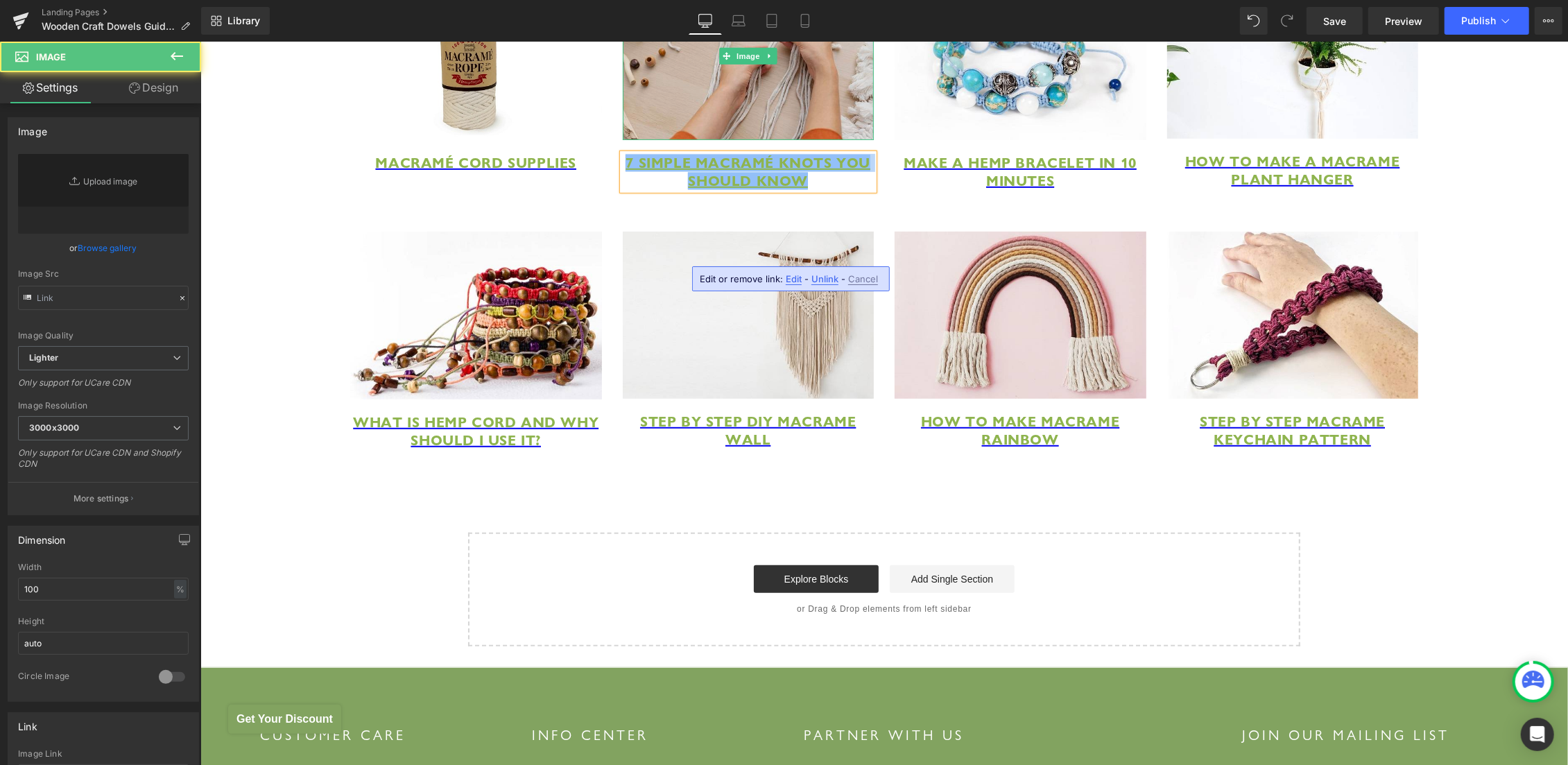
click at [724, 99] on img at bounding box center [748, 54] width 252 height 167
type input "https://ucarecdn.com/c6c4ce56-2f07-43e7-8f92-b3c91549c8f3/-/format/auto/-/previ…"
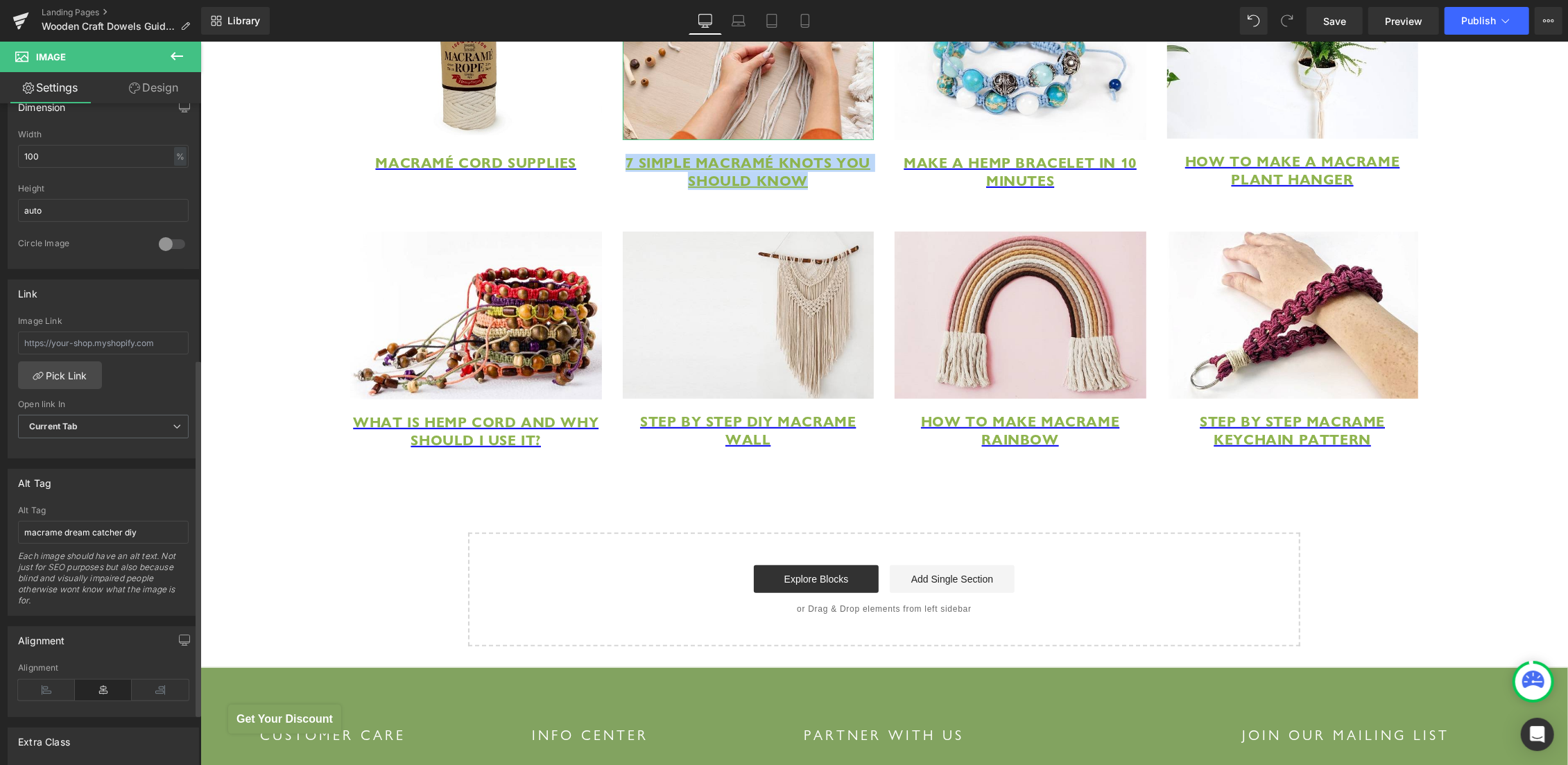
scroll to position [488, 0]
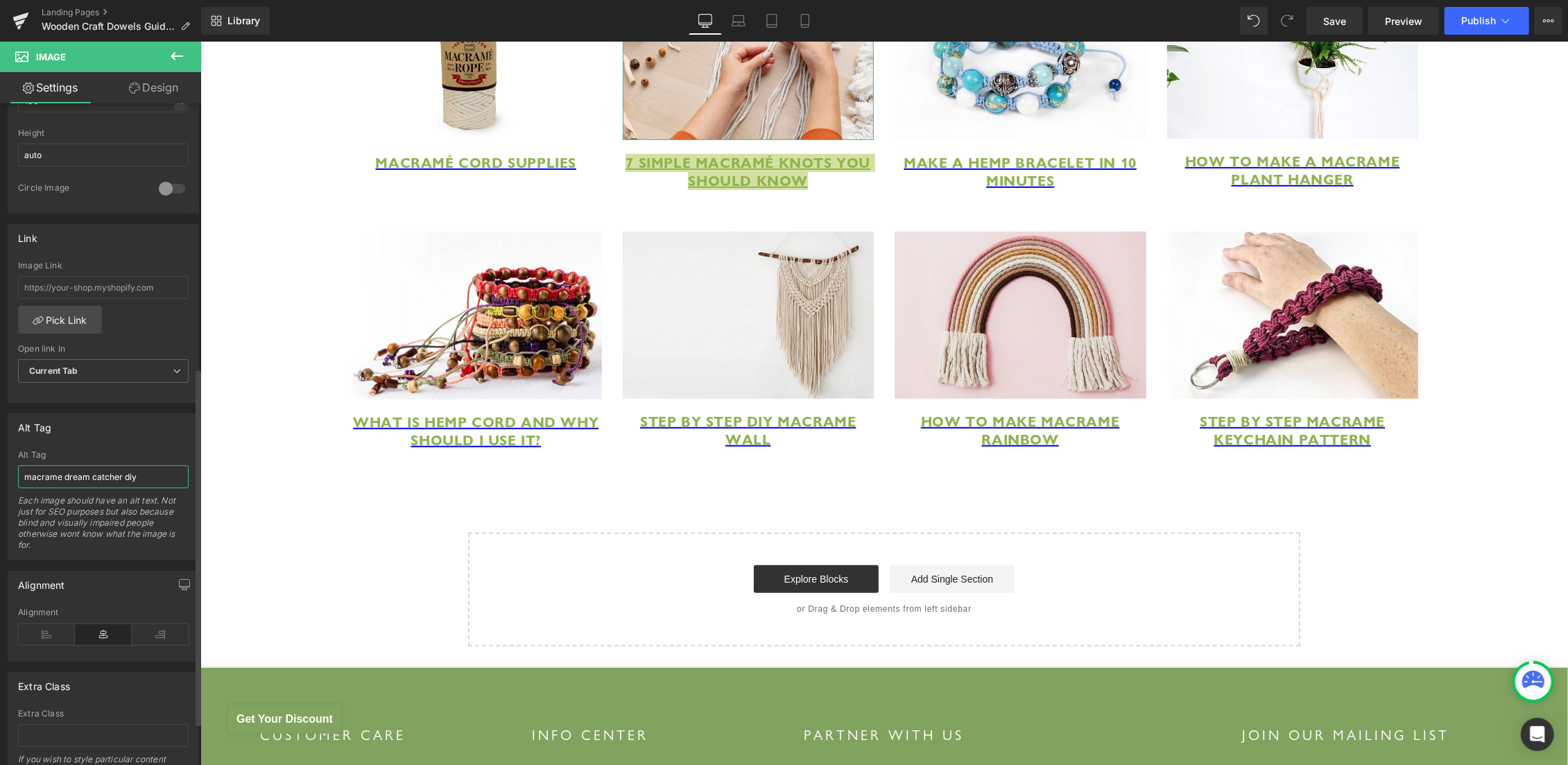
click at [125, 470] on input "macrame dream catcher diy" at bounding box center [103, 476] width 171 height 23
type input "7 Simple Macramé Knots You Should Know"
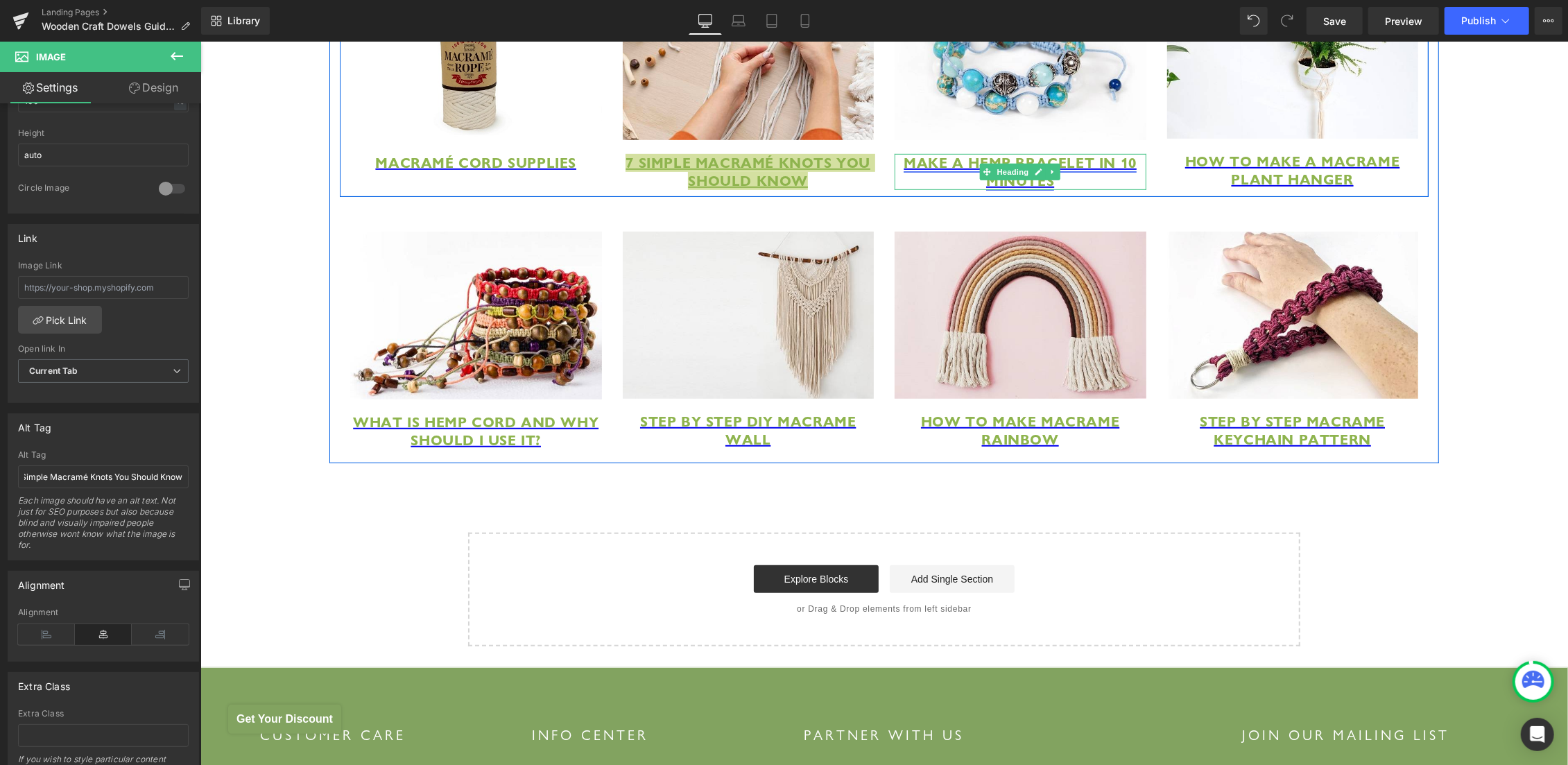
click at [1019, 189] on span "Make a Hemp Bracelet in 10 Minutes" at bounding box center [1019, 171] width 233 height 36
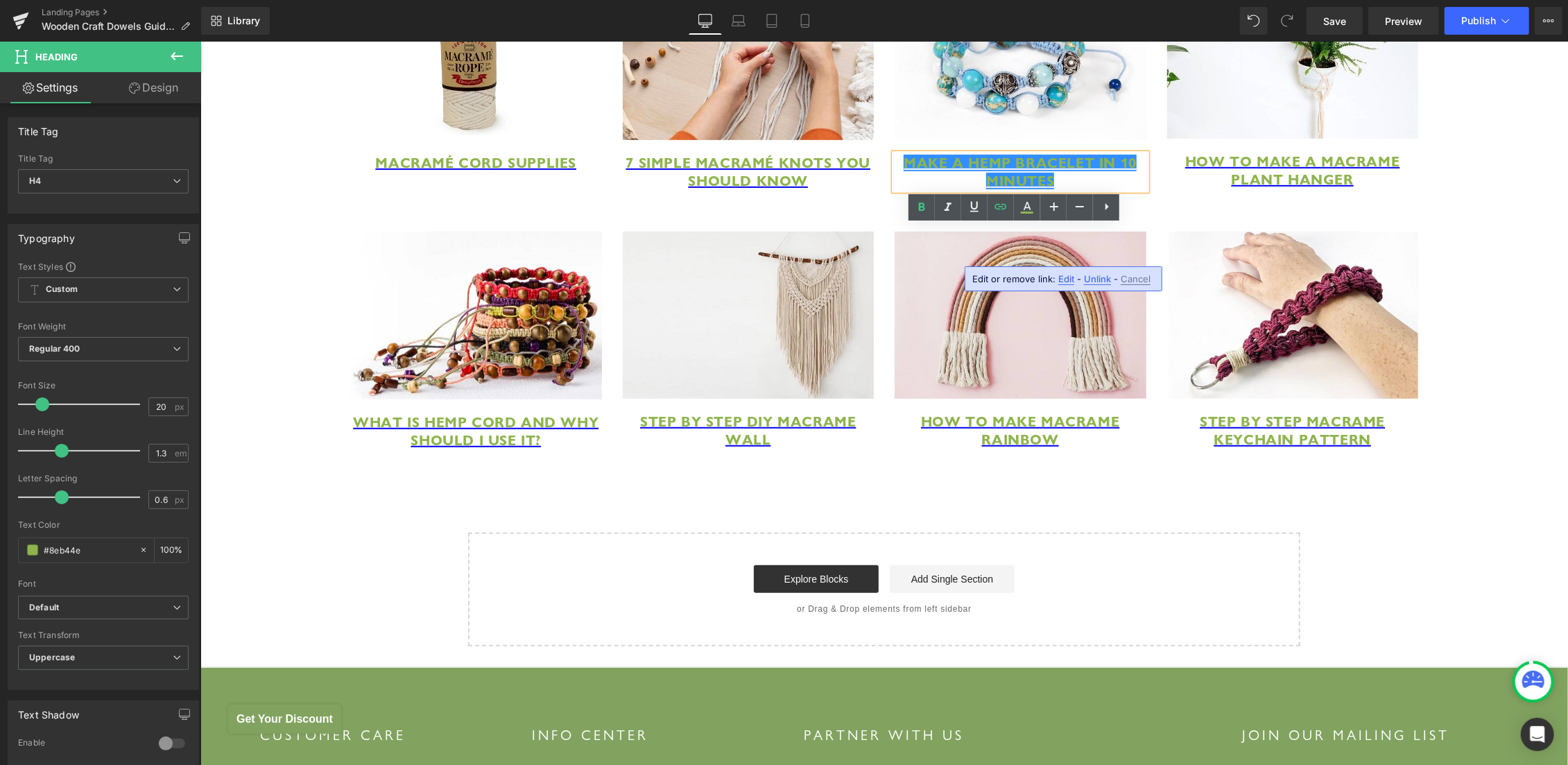
click at [1065, 280] on span "Edit" at bounding box center [1066, 279] width 16 height 12
click at [1016, 283] on input "https://hemptique.com/pages/diy-hemp-bracelet-instruction-for-beginners" at bounding box center [968, 284] width 213 height 35
paste input "https://hemptique.com/pages/diy-hemp-bracelet-instruction-for-beginners"
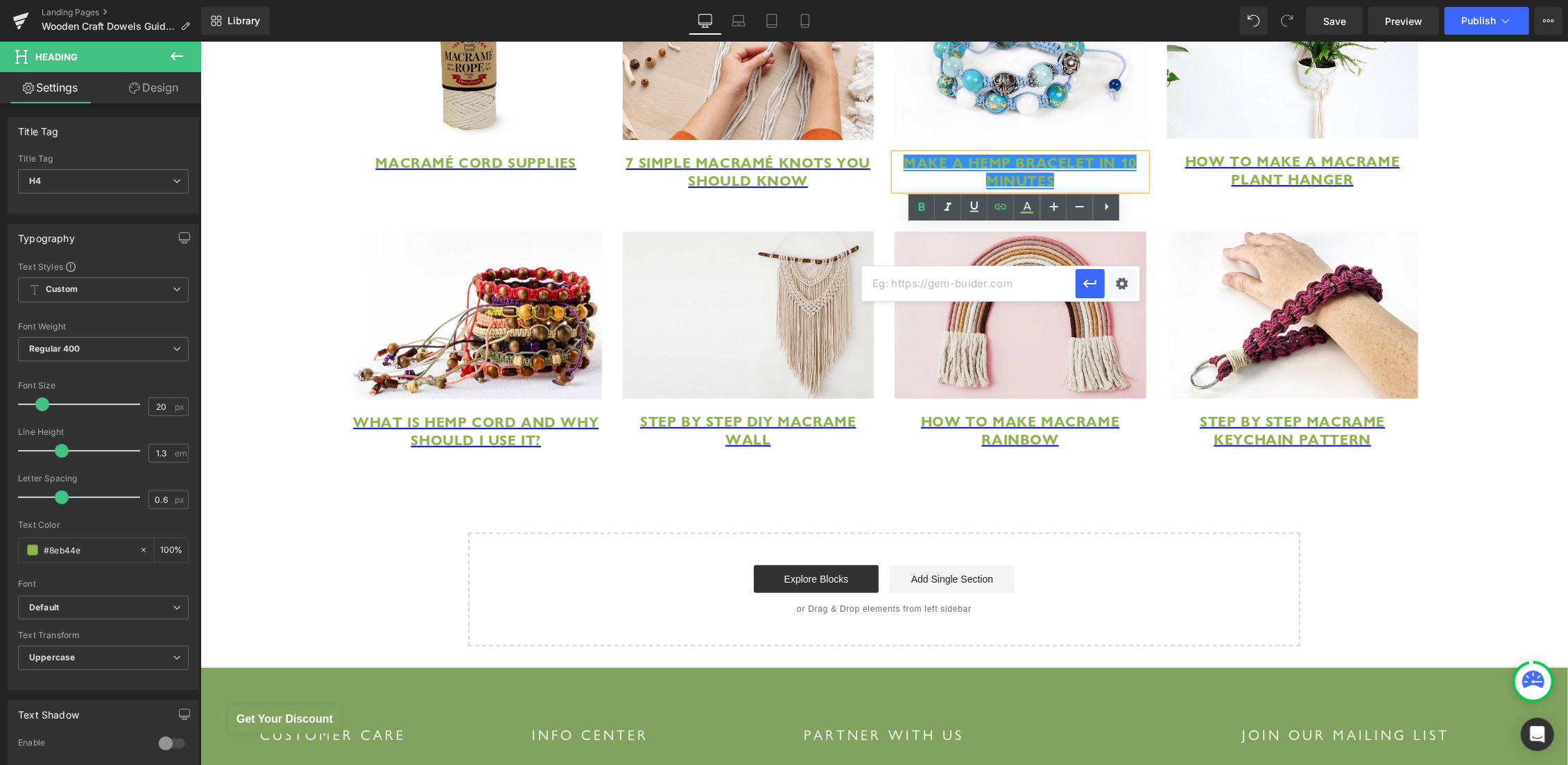
type input "https://hemptique.com/pages/diy-hemp-bracelet-instruction-for-beginners"
click at [1089, 281] on icon "button" at bounding box center [1090, 283] width 17 height 17
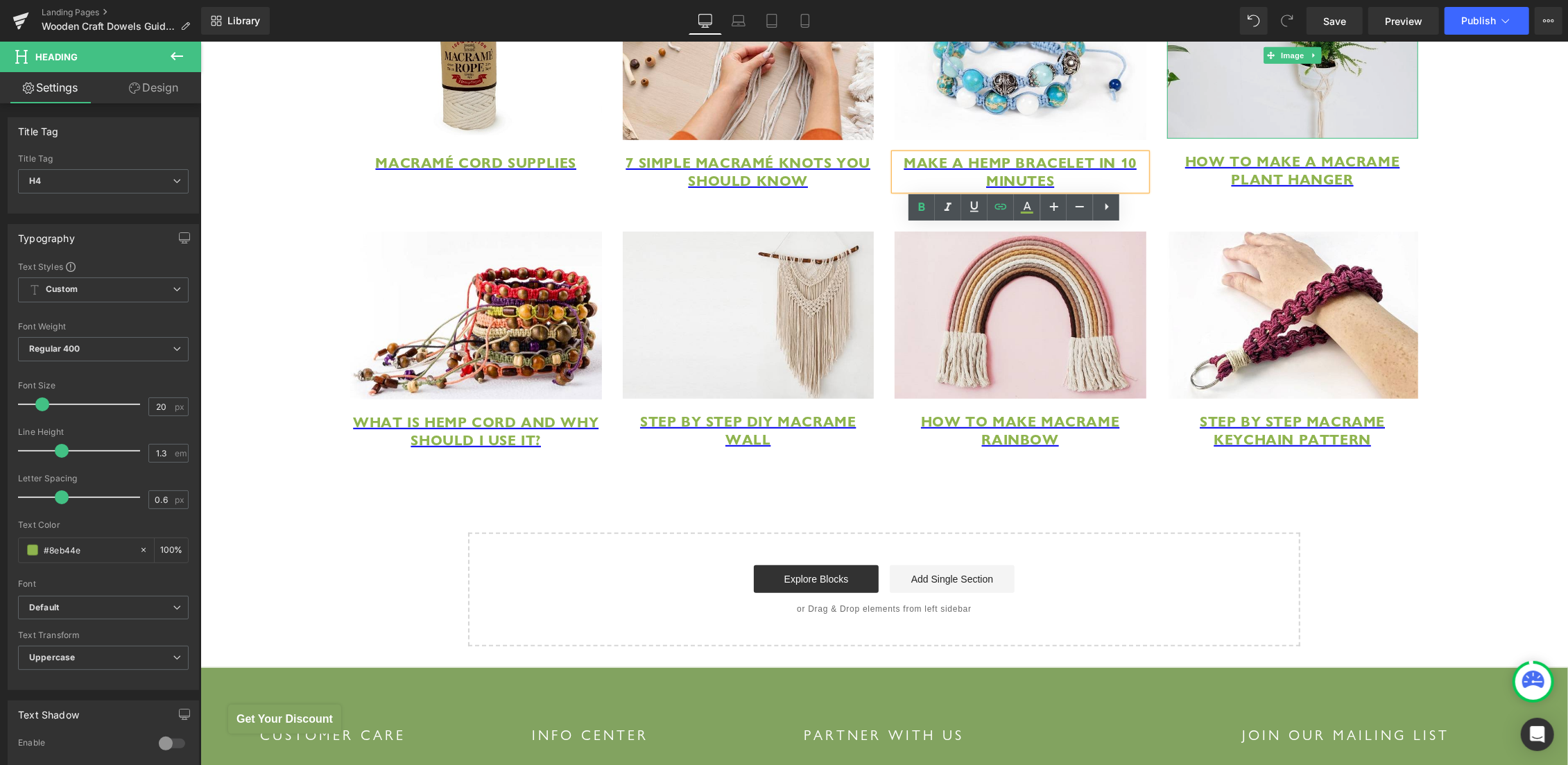
click at [1274, 84] on img at bounding box center [1292, 54] width 252 height 166
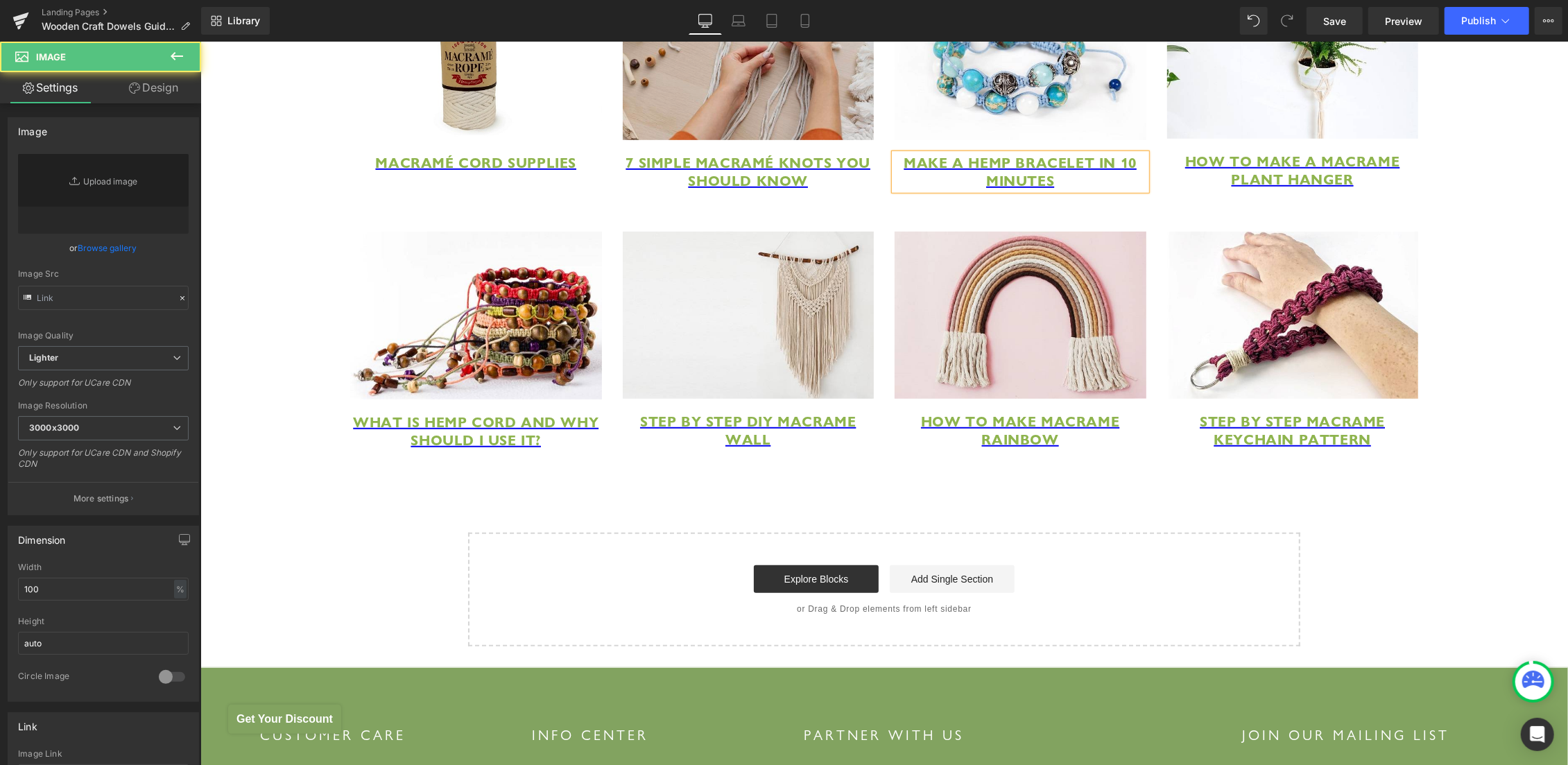
type input "https://ucarecdn.com/4959b20b-610d-4ea1-b536-2a5aa5cac2e6/-/format/auto/-/previ…"
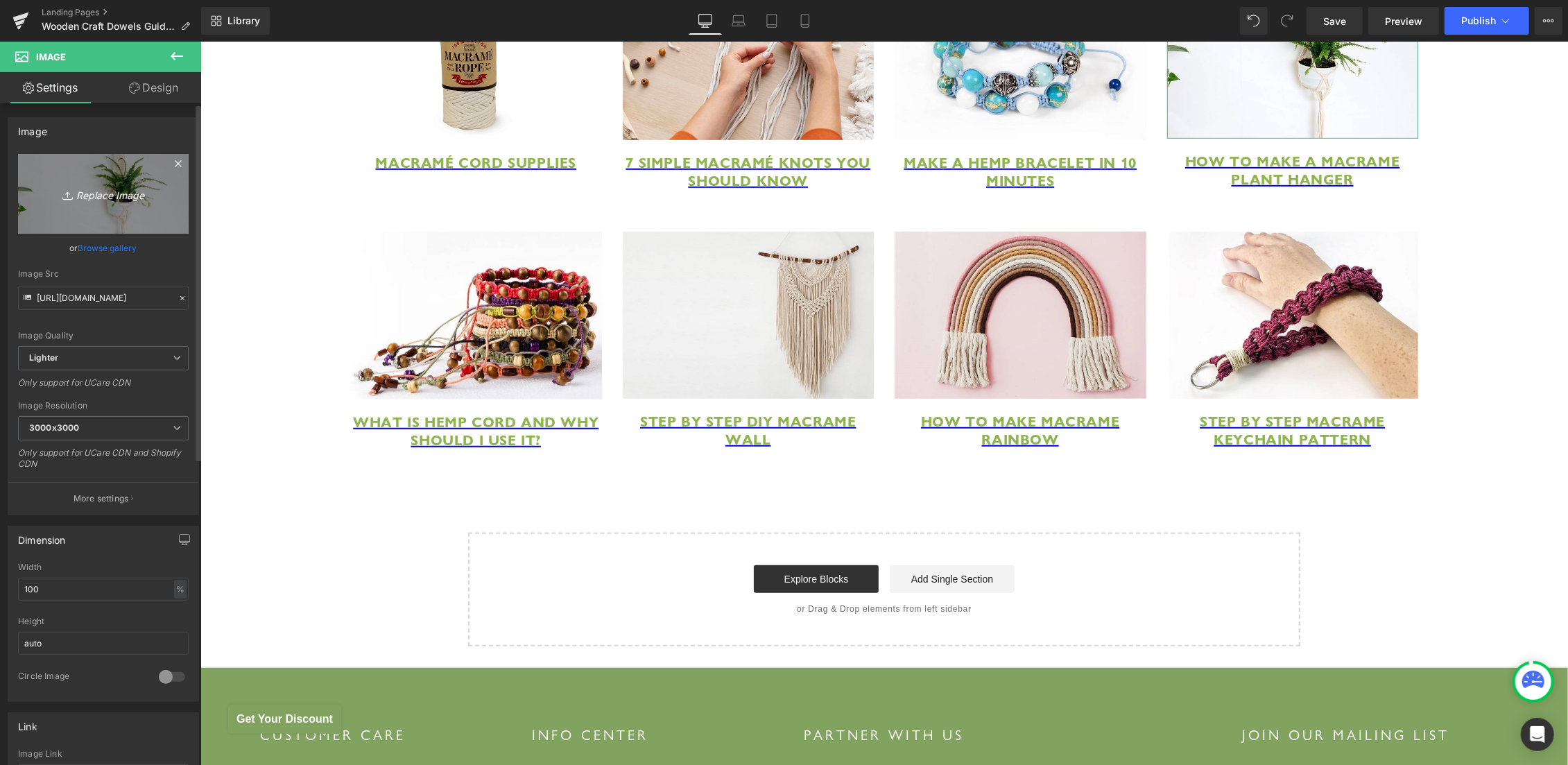
click at [102, 185] on icon "Replace Image" at bounding box center [103, 194] width 111 height 18
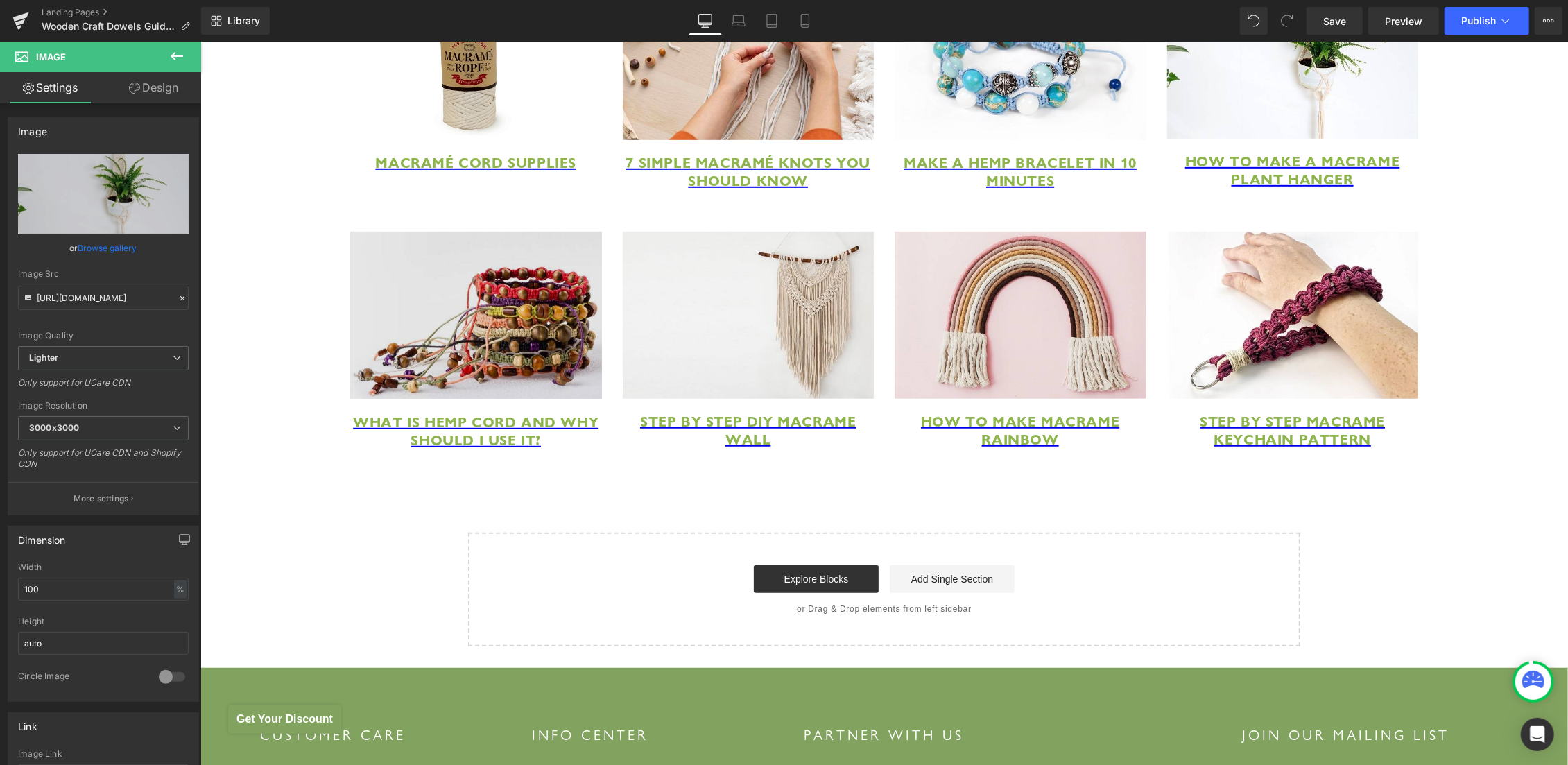
type input "C:\fakepath\macrame keychain DIY.jpg"
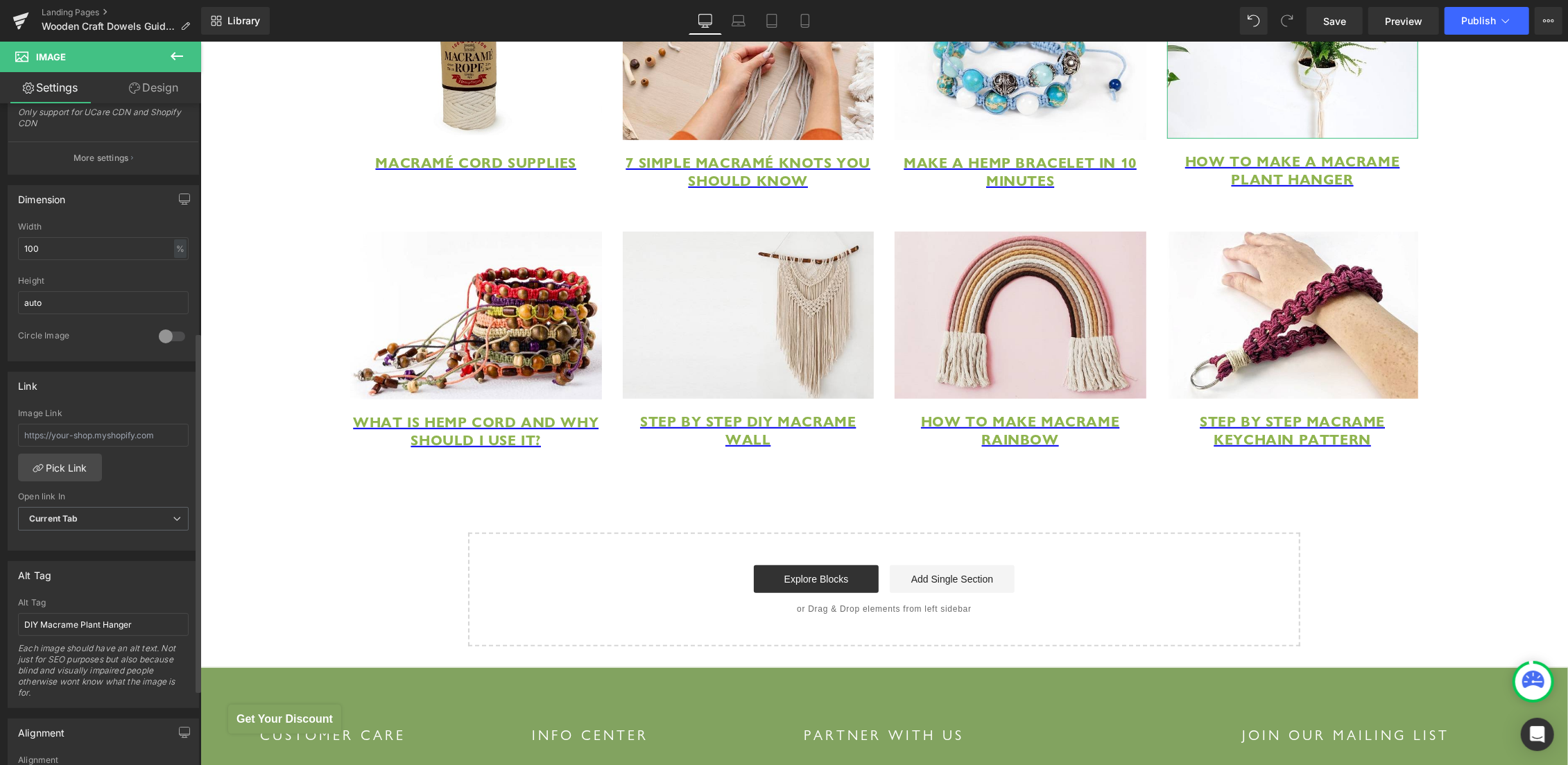
scroll to position [419, 0]
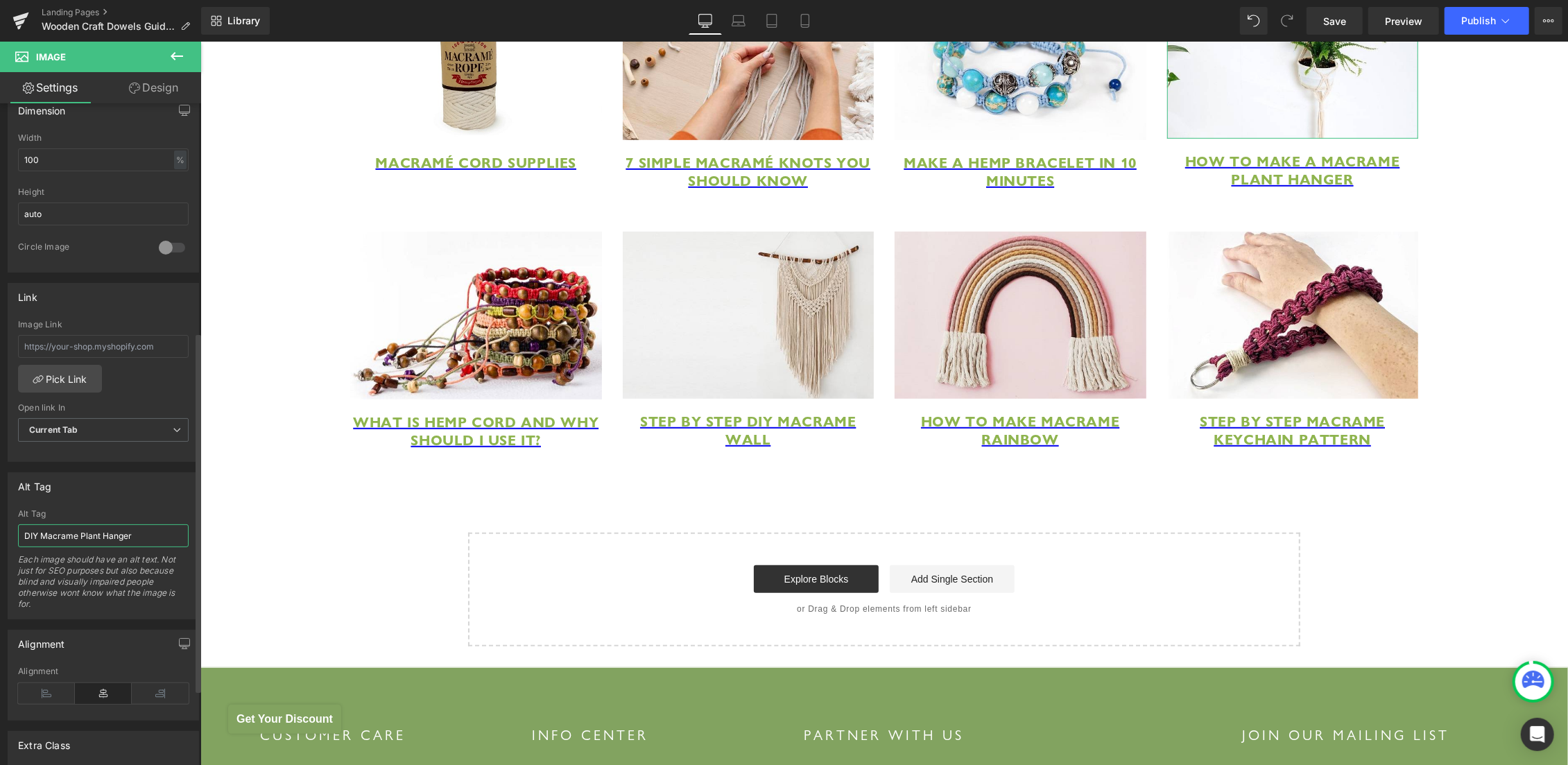
click at [142, 530] on input "DIY Macrame Plant Hanger" at bounding box center [103, 535] width 171 height 23
paste input "macrame keychain DIY"
type input "macrame keychain DIY"
type input "https://ucarecdn.com/c81a5813-a592-493f-baca-1ea0f01288c9/-/format/auto/-/previ…"
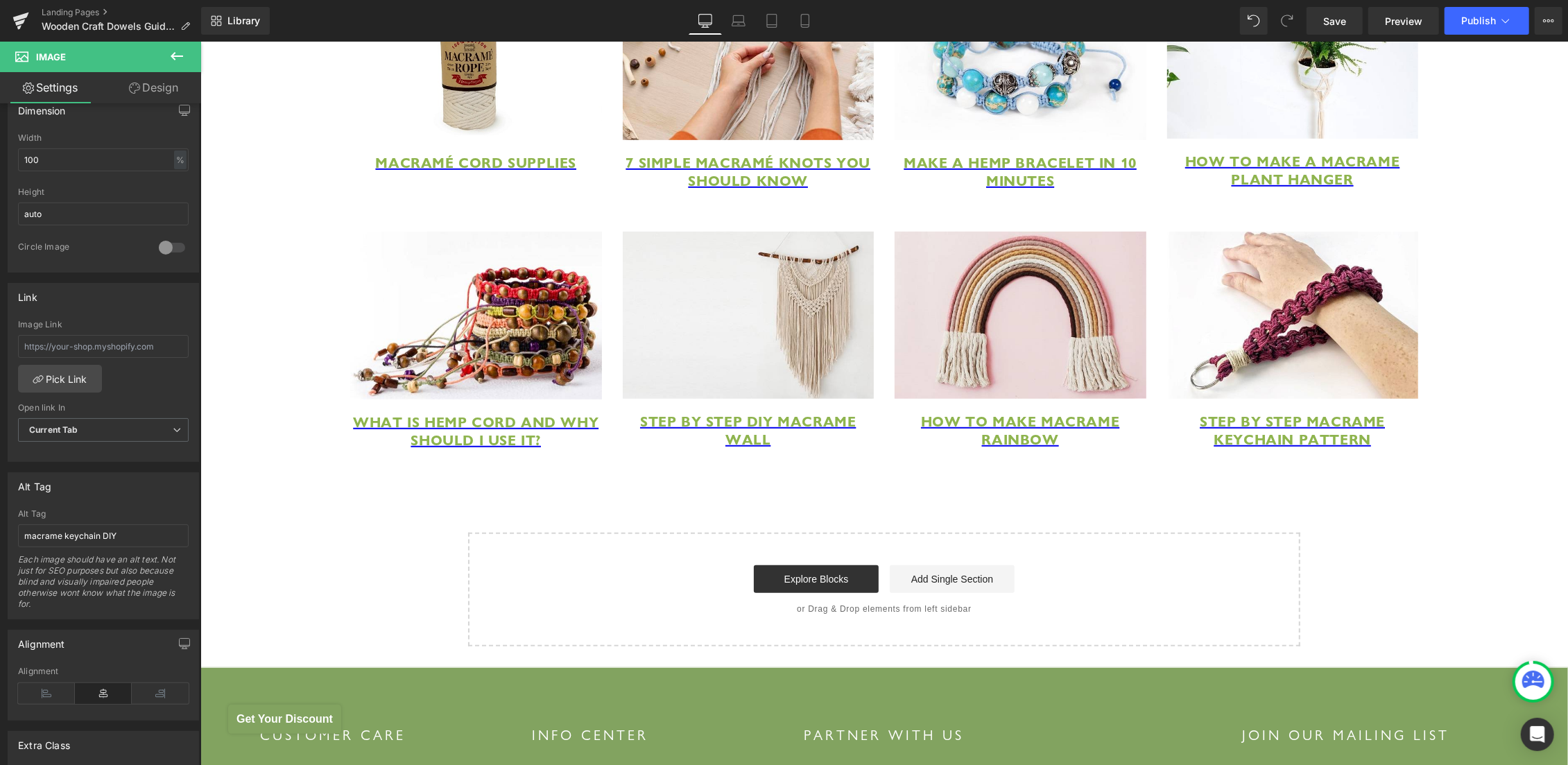
scroll to position [429, 0]
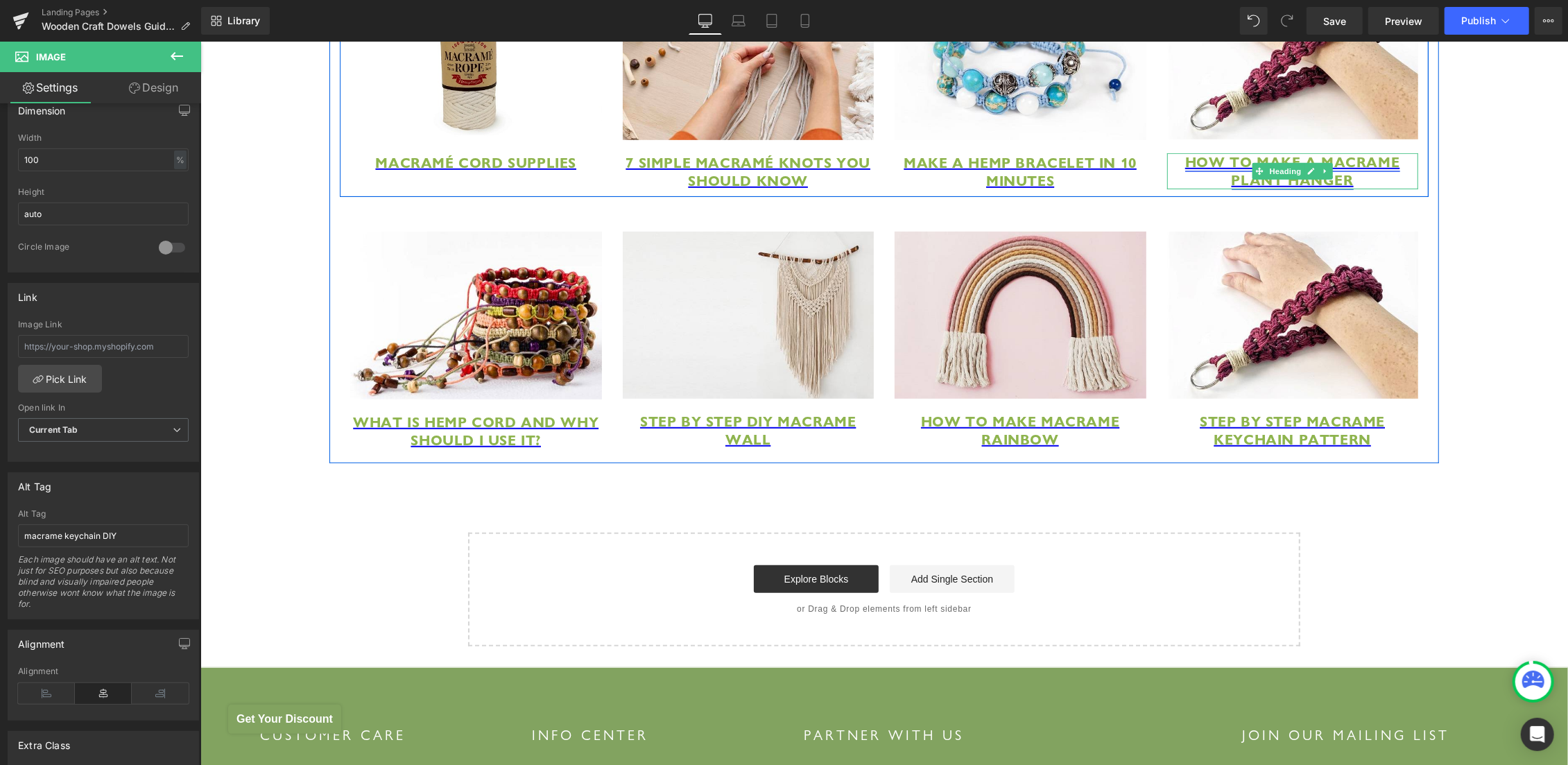
click at [1307, 174] on icon at bounding box center [1311, 172] width 7 height 7
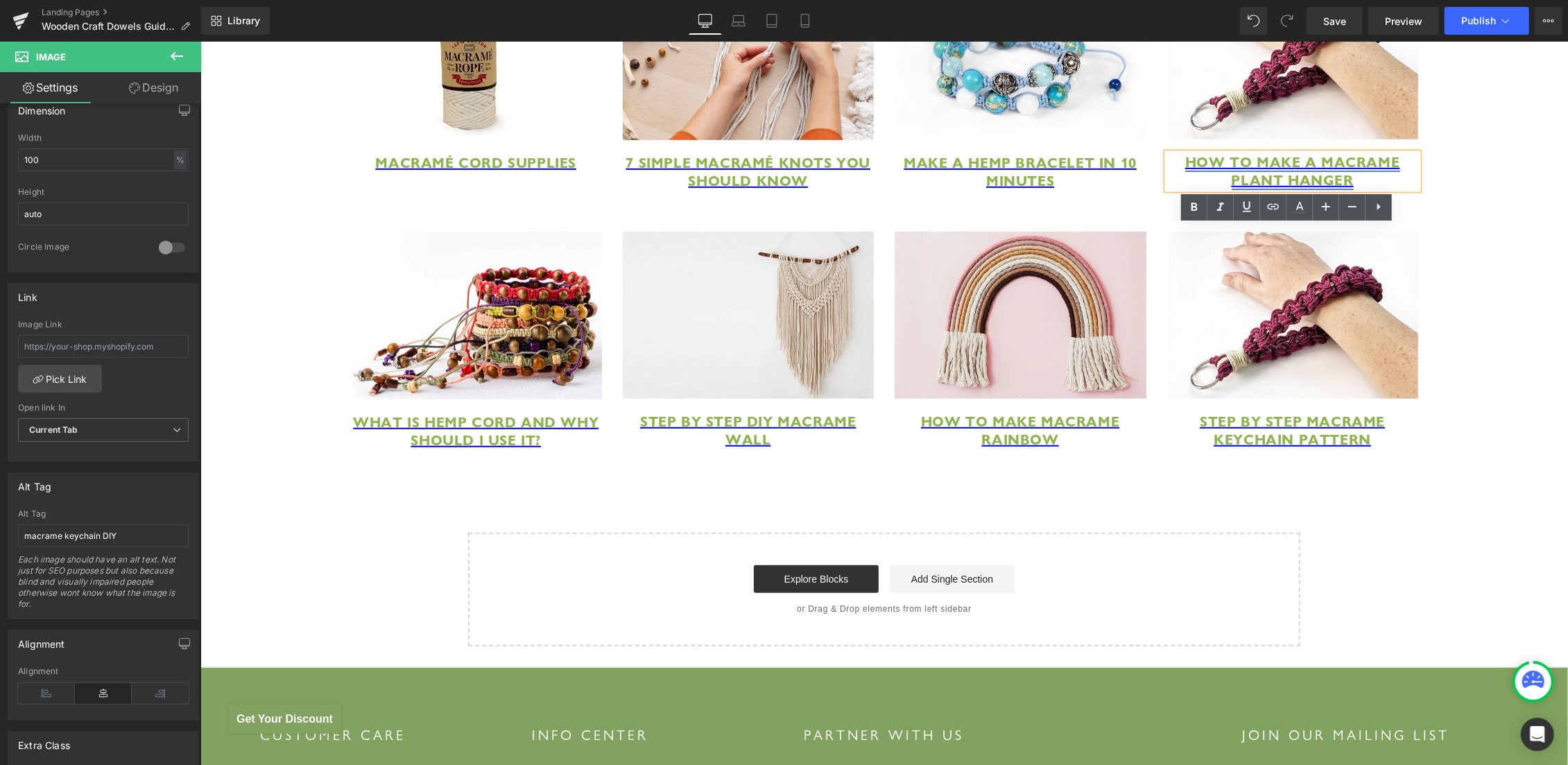
click at [1204, 188] on span "how to make a macrame plant hanger" at bounding box center [1291, 170] width 215 height 36
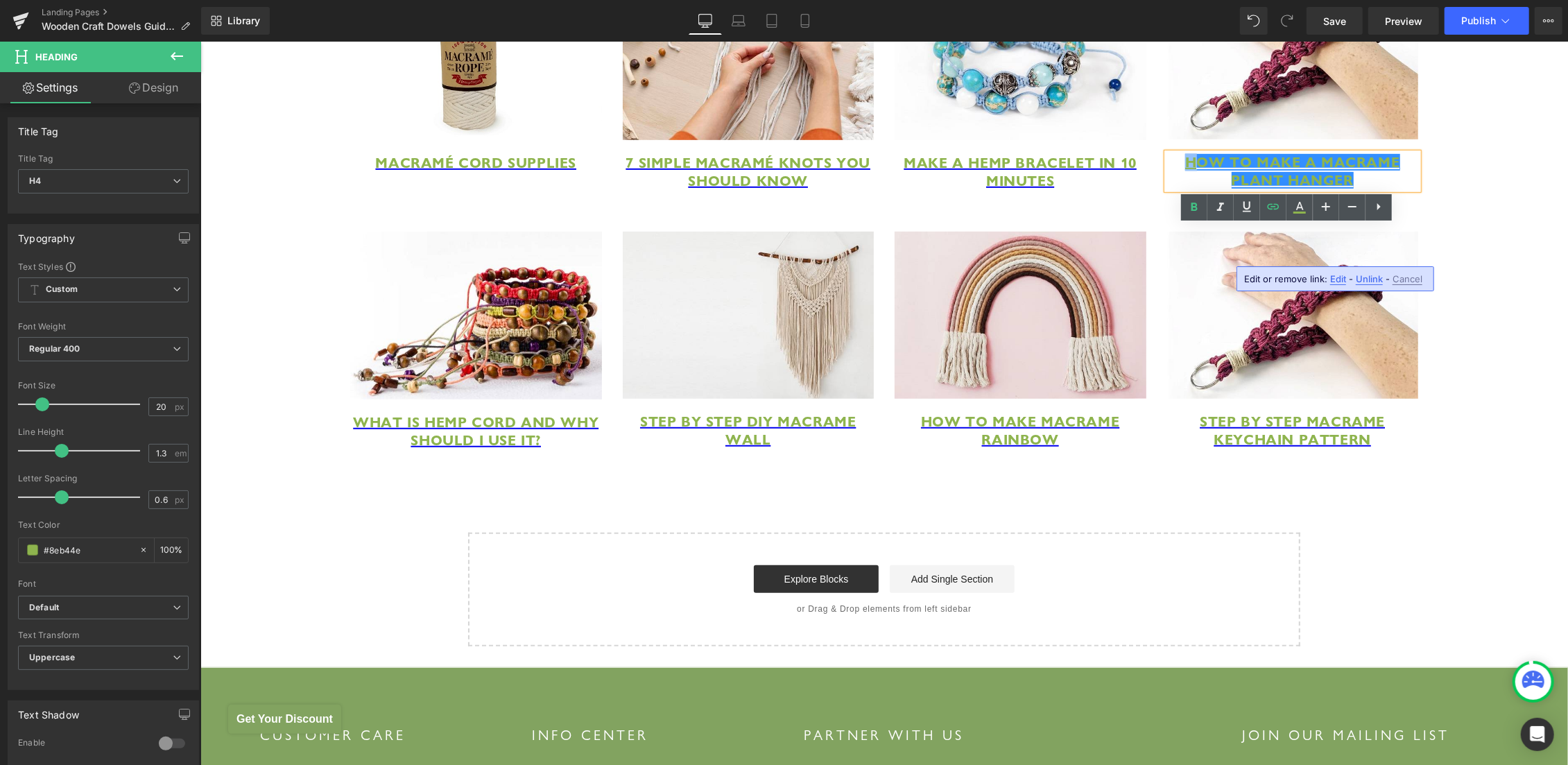
drag, startPoint x: 1195, startPoint y: 234, endPoint x: 1370, endPoint y: 268, distance: 178.3
click at [1370, 197] on div "Image Macramé Cord Supplies Heading Image 7 Simple Macramé Knots You Should Kno…" at bounding box center [883, 74] width 1089 height 245
paste div
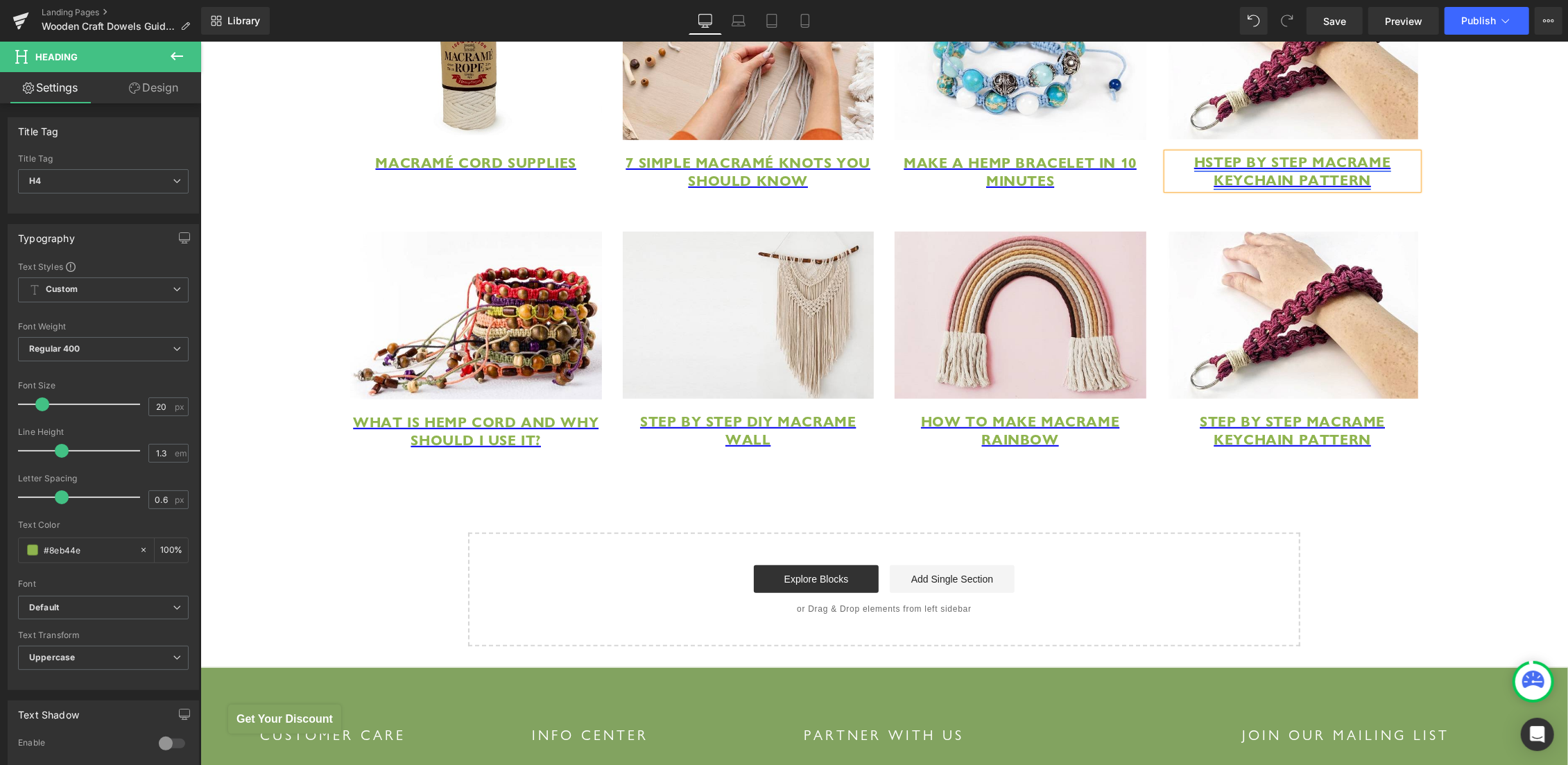
click at [1196, 188] on span "hStep By Step Macrame Keychain Pattern" at bounding box center [1291, 170] width 197 height 36
click at [1340, 278] on span "Edit" at bounding box center [1337, 279] width 16 height 12
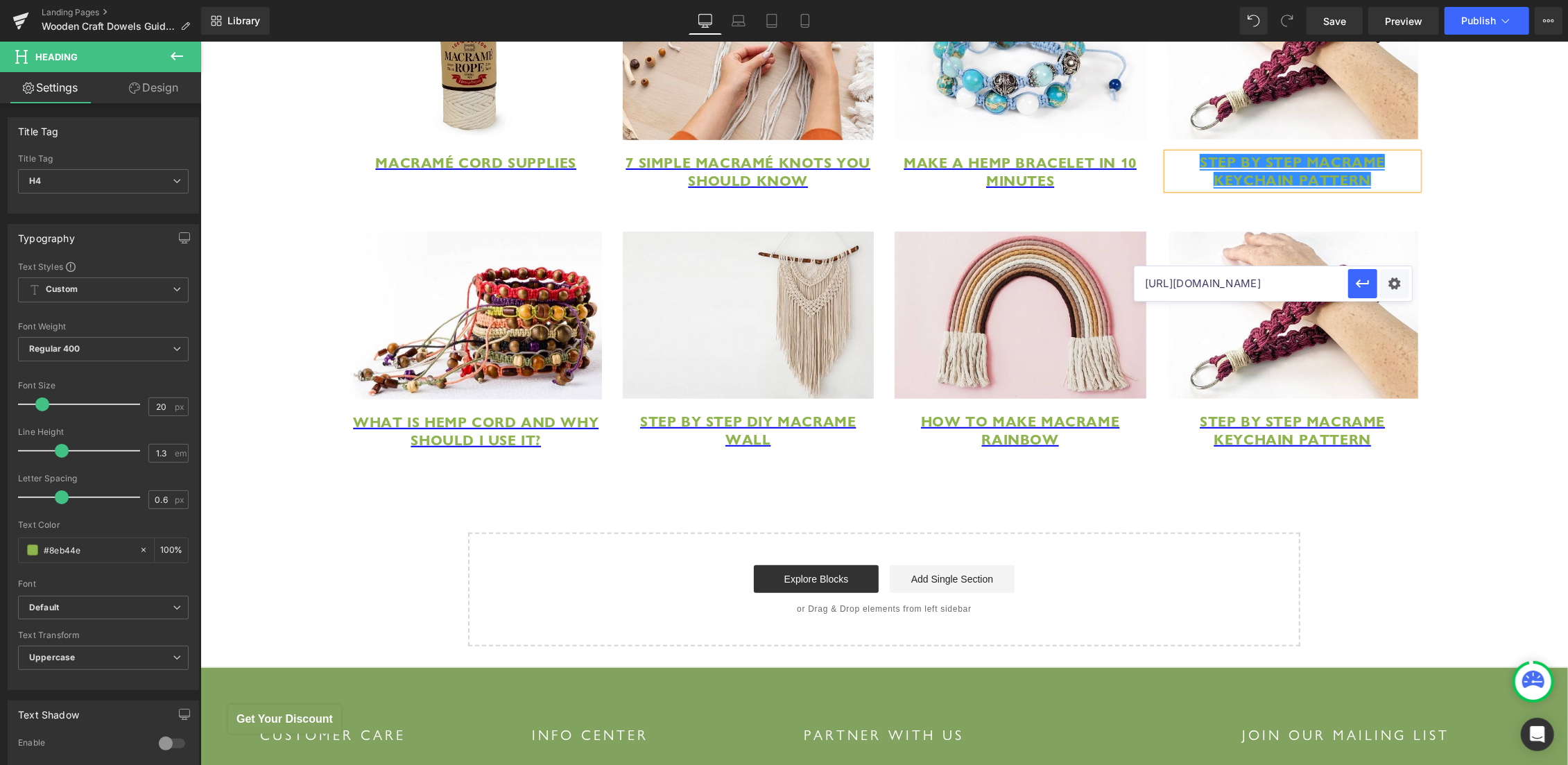
click at [1228, 284] on input "https://hemptique.com/pages/how-to-make-a-macrame-plant-hanger" at bounding box center [1240, 284] width 213 height 35
paste input "https://hemptique.com/pages/macrame-keychain-diy"
type input "https://hemptique.com/pages/macrame-keychain-diy"
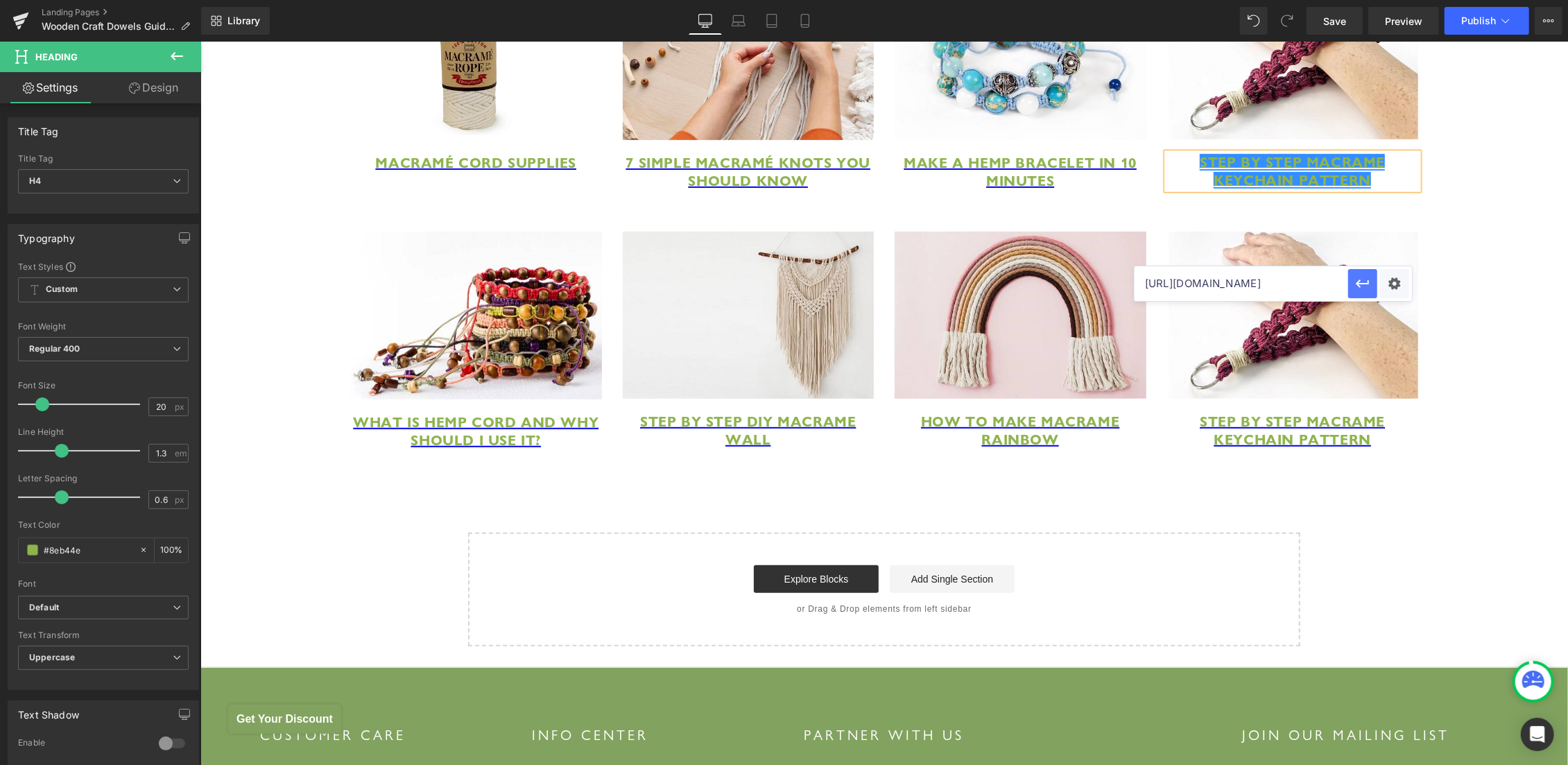
click at [1362, 286] on icon "button" at bounding box center [1363, 283] width 17 height 17
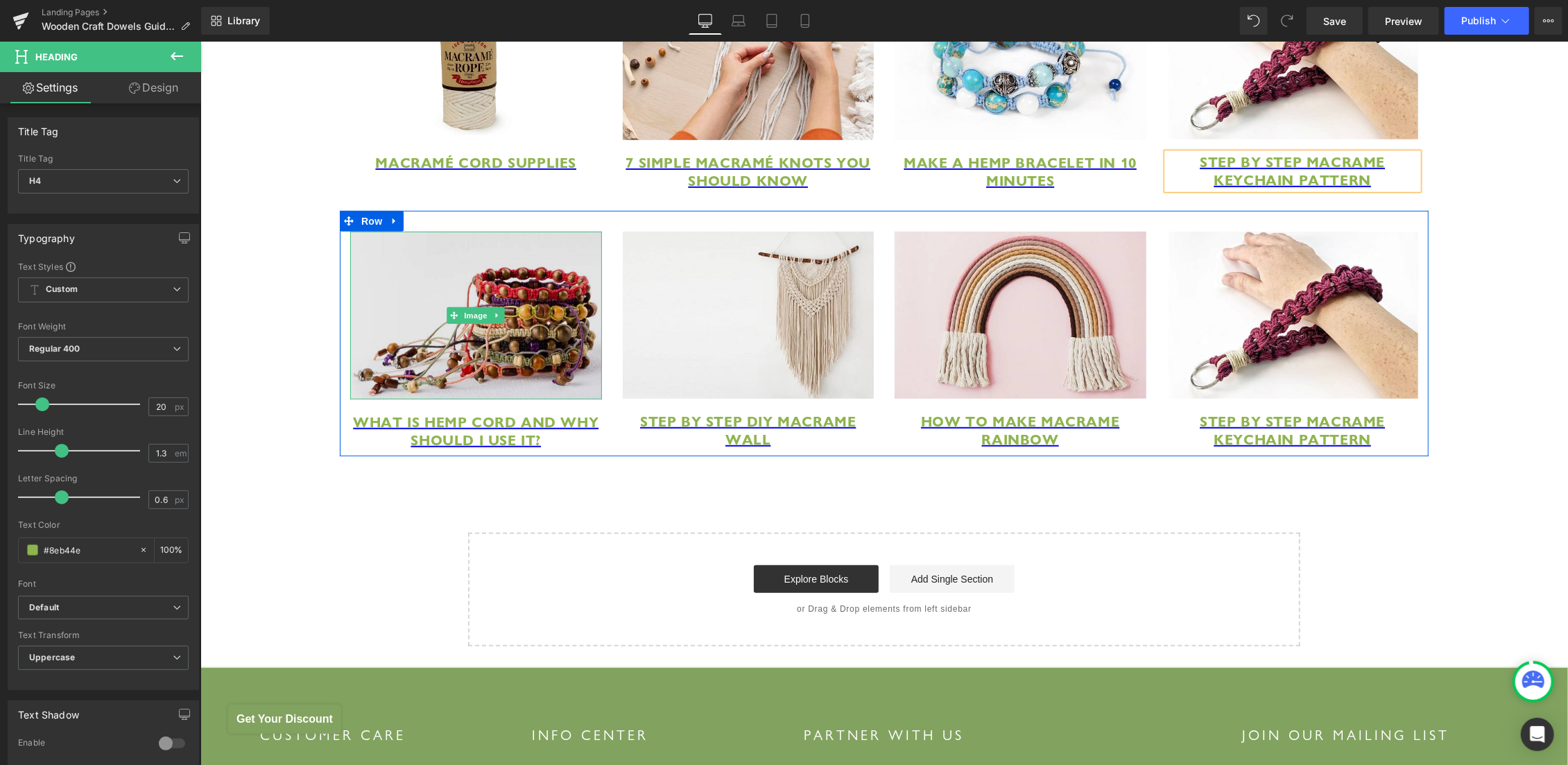
click at [470, 359] on img at bounding box center [475, 315] width 252 height 168
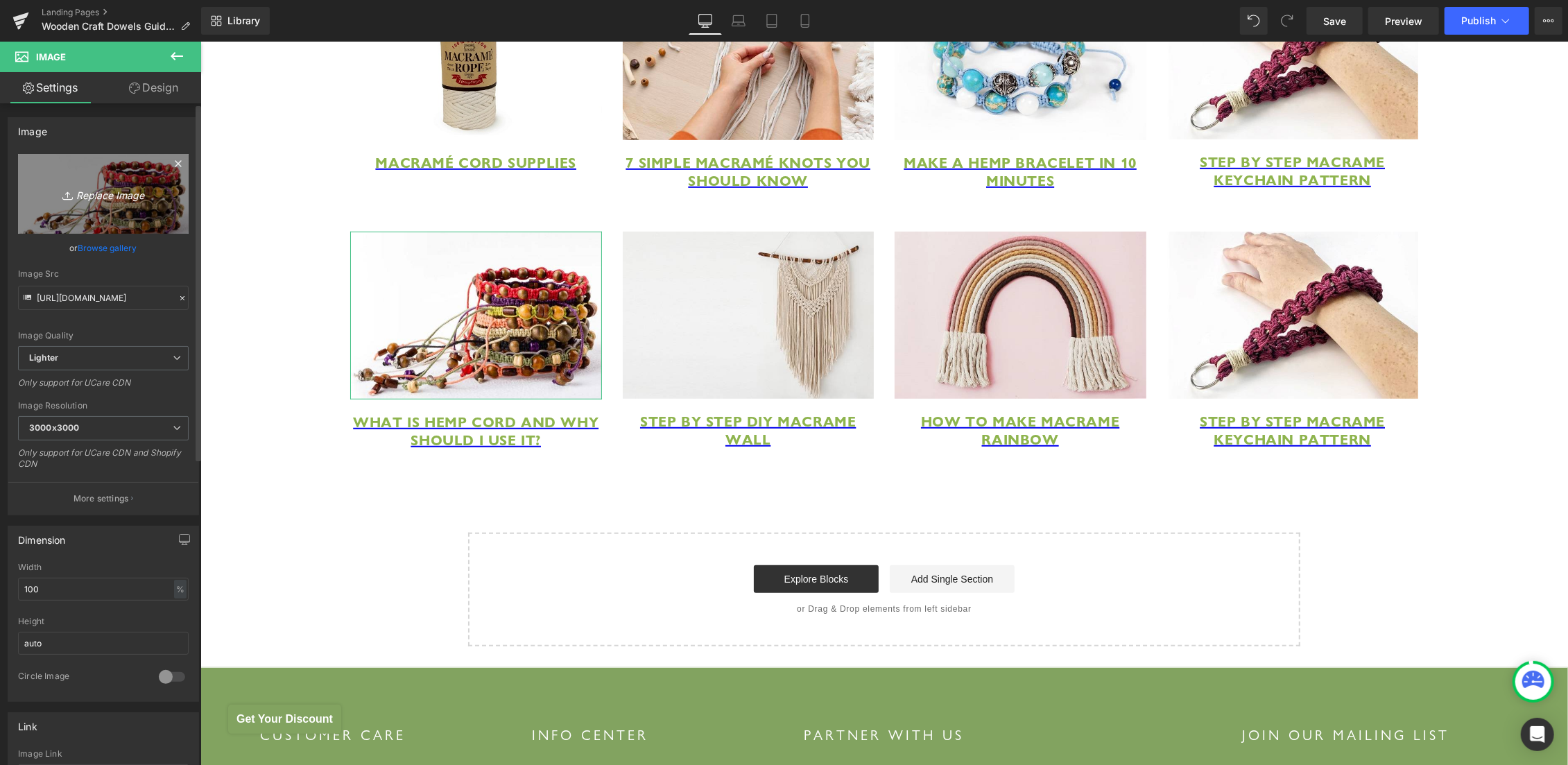
click at [107, 187] on icon "Replace Image" at bounding box center [103, 194] width 111 height 18
type input "C:\fakepath\macrame_knots_guide.jpg"
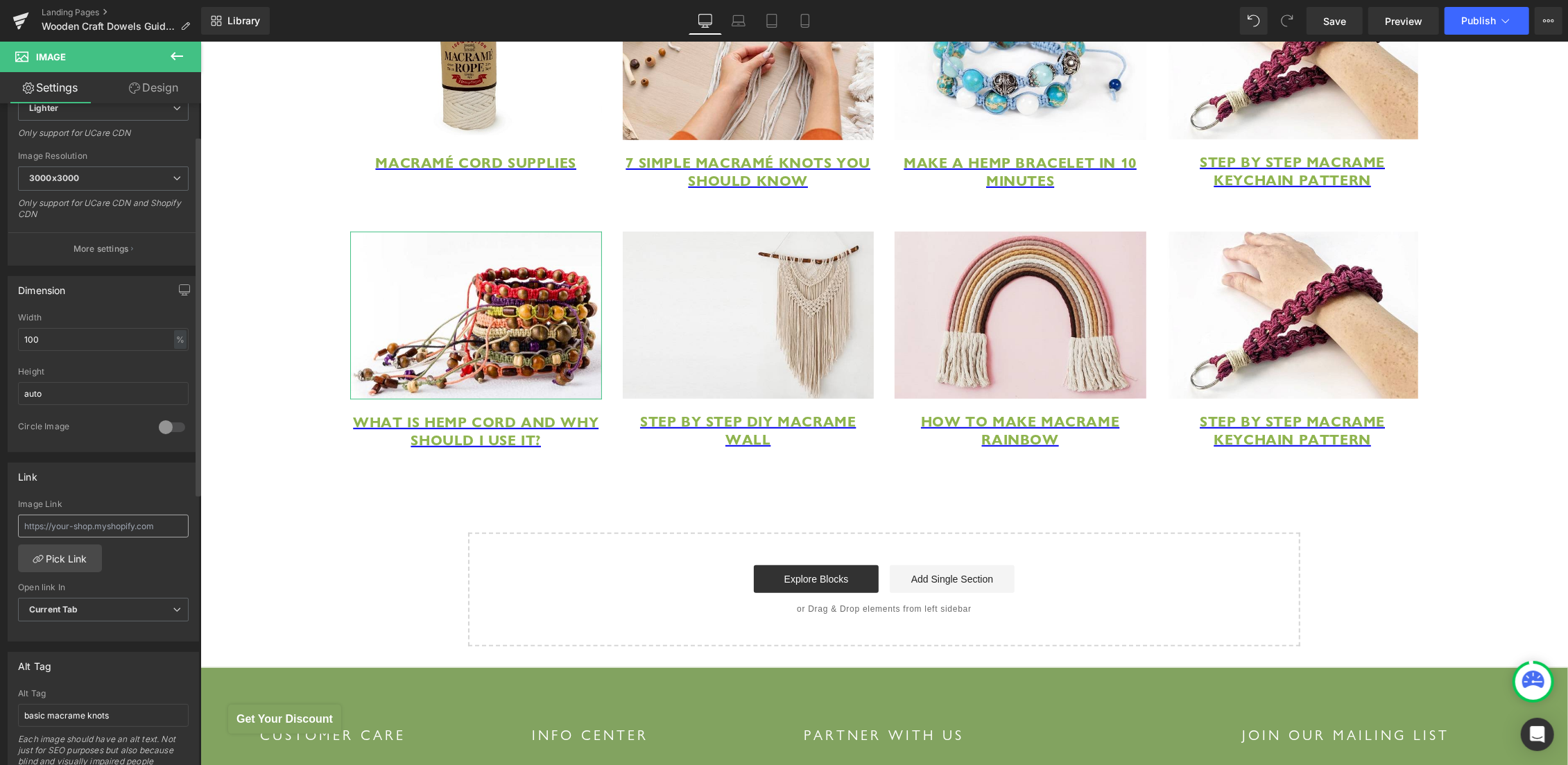
scroll to position [279, 0]
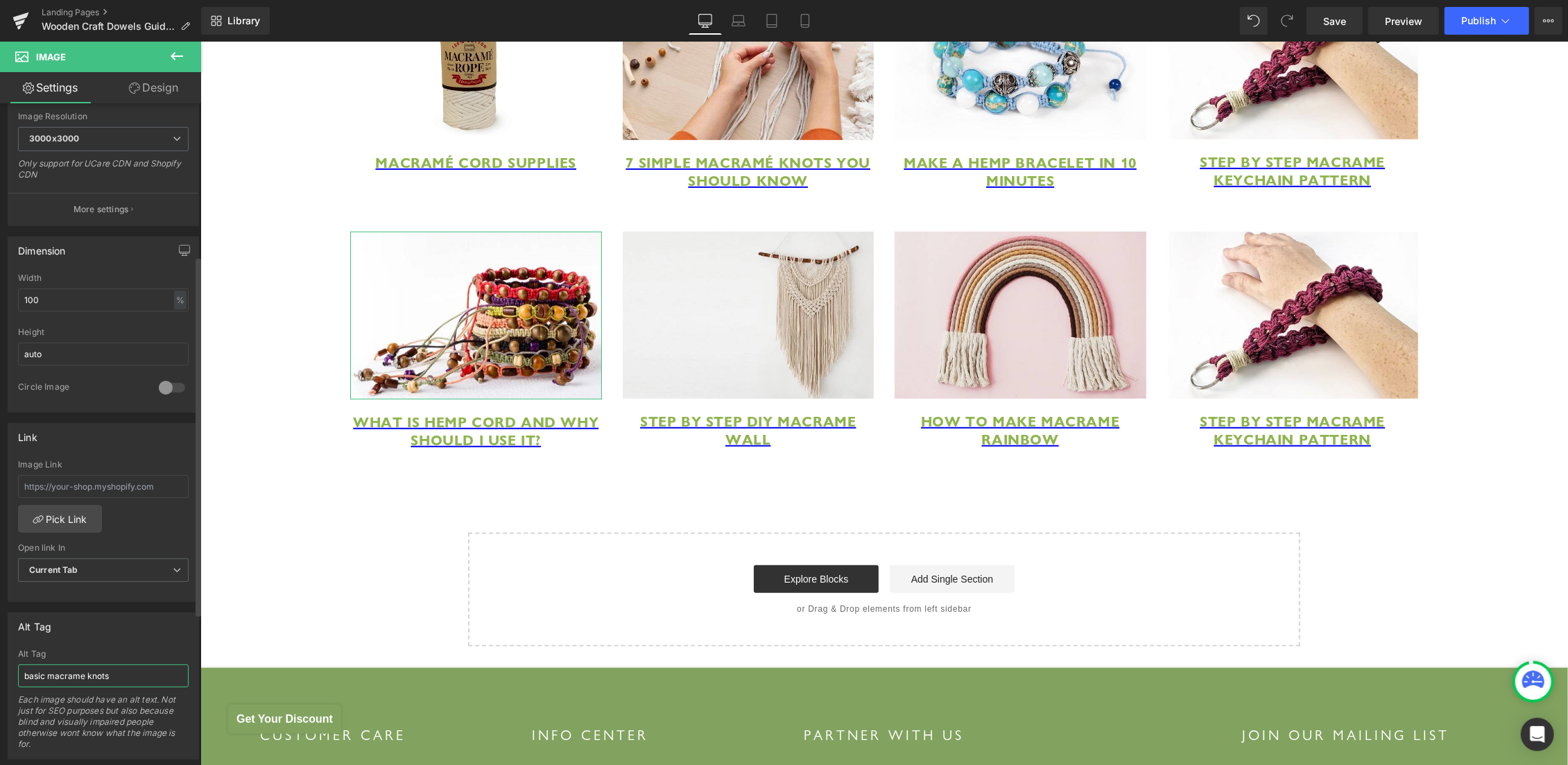
click at [116, 669] on input "basic macrame knots" at bounding box center [103, 675] width 171 height 23
paste input "how to tie a square knot macrame"
type input "how to tie a square knot macrame"
type input "https://ucarecdn.com/70088f7f-ef09-4642-80a1-3da5c4e37c65/-/format/auto/-/previ…"
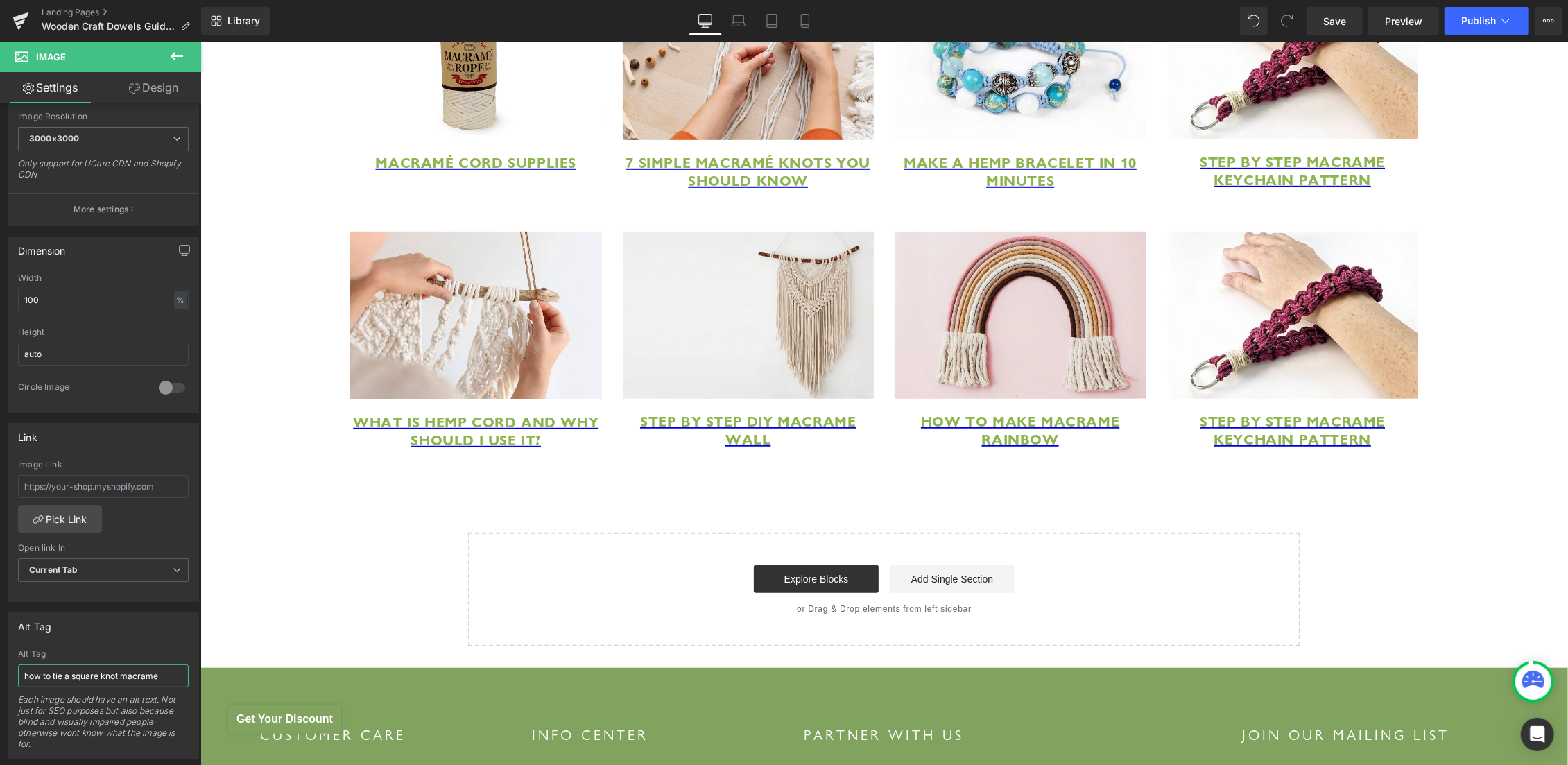
scroll to position [289, 0]
type input "how to tie a square knot macrame"
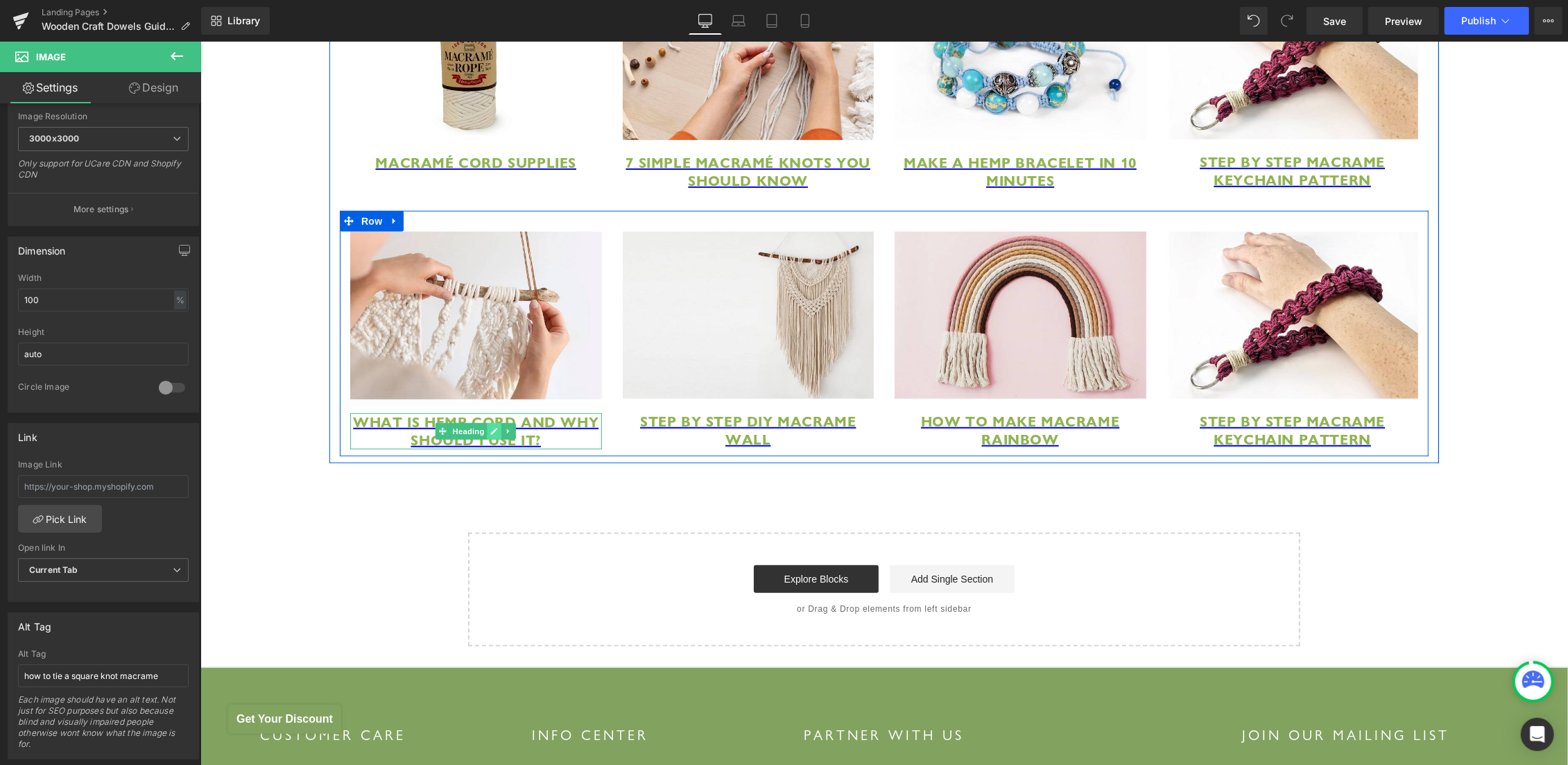
click at [490, 434] on icon at bounding box center [494, 431] width 7 height 7
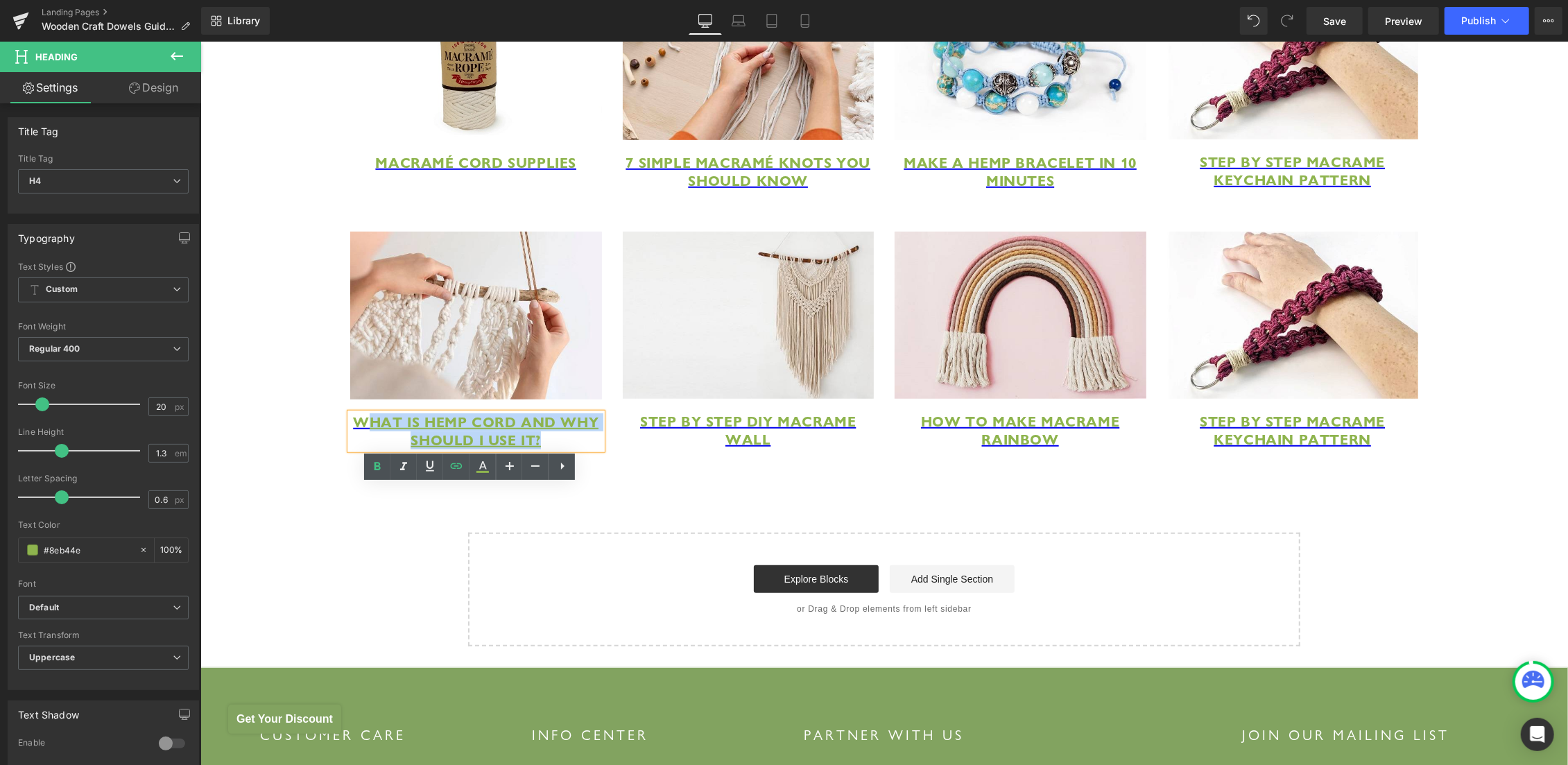
drag, startPoint x: 425, startPoint y: 501, endPoint x: 577, endPoint y: 518, distance: 152.9
click at [577, 448] on h4 "What is Hemp Cord and Why Should I Use it?" at bounding box center [475, 430] width 252 height 36
paste div
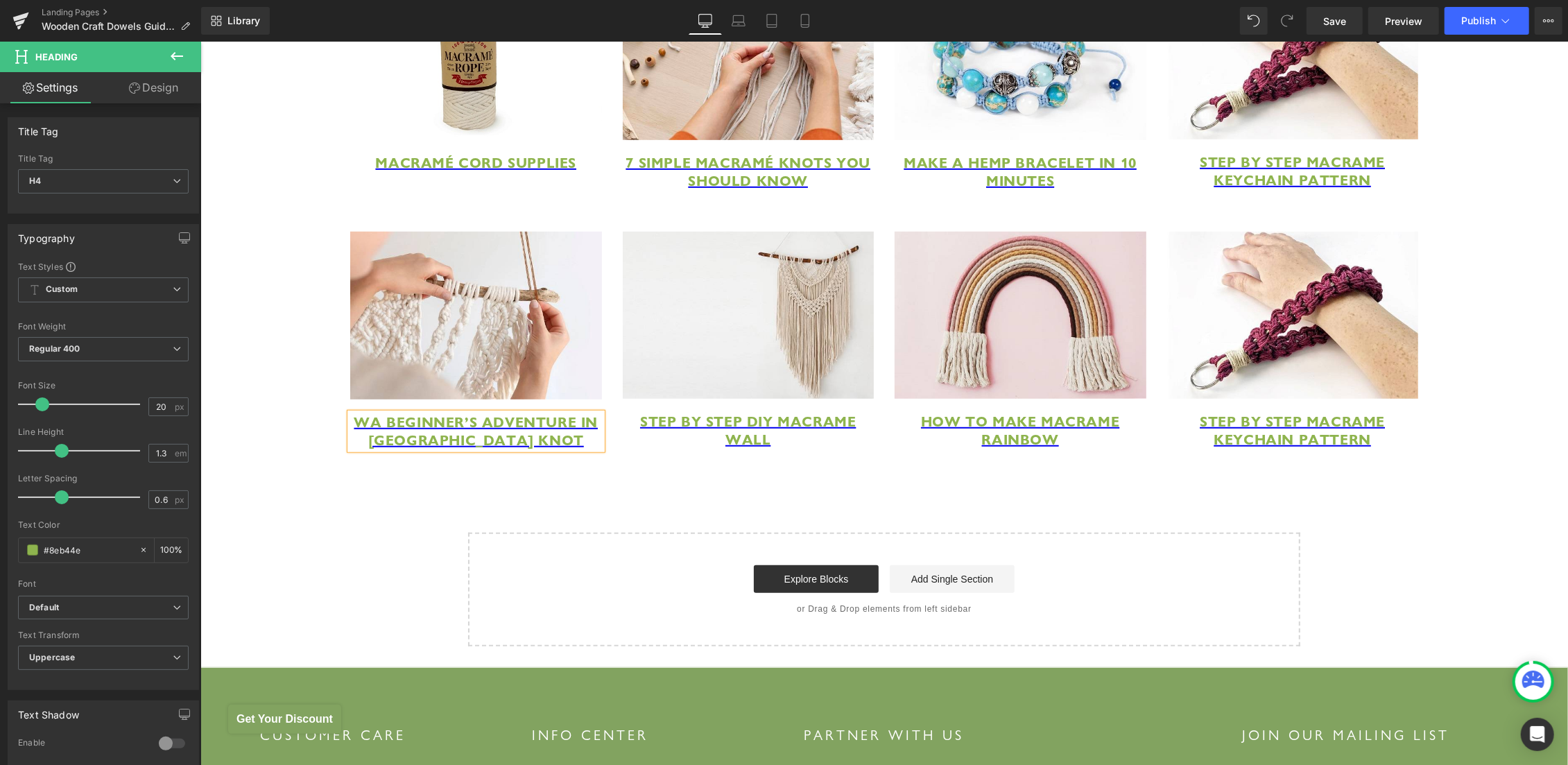
click at [366, 448] on h4 "WA Beginner’s Adventure in Macrame Square Knot" at bounding box center [475, 430] width 252 height 36
click at [485, 448] on span "A Beginner’s Adventure in Macrame Square Knot" at bounding box center [474, 430] width 227 height 36
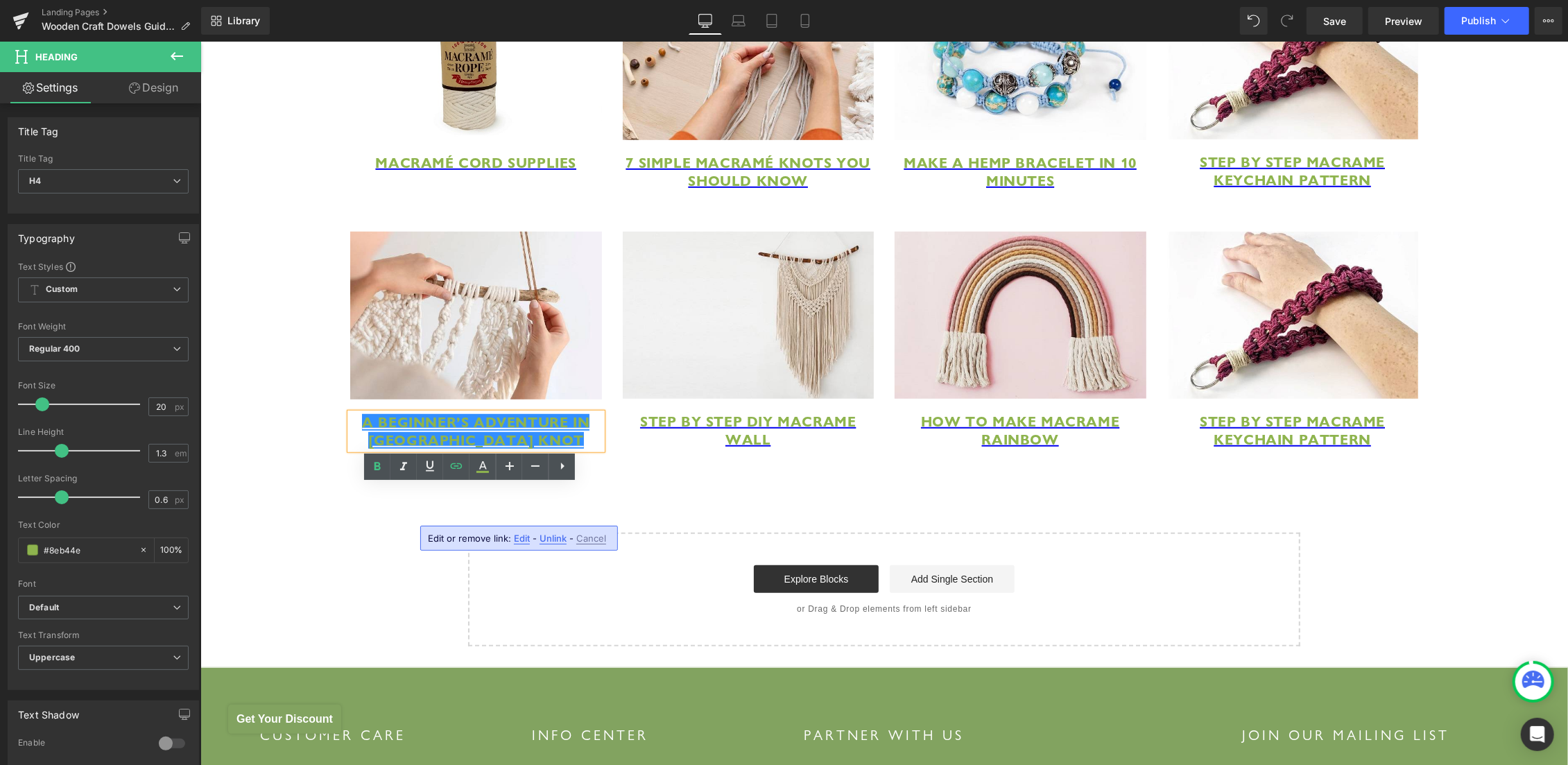
click at [520, 539] on span "Edit" at bounding box center [521, 538] width 16 height 12
type input "https://hemptique.com/pages/diy-hemp-bracelet-instruction-for-beginners"
click at [504, 540] on input "https://hemptique.com/pages/diy-hemp-bracelet-instruction-for-beginners" at bounding box center [424, 544] width 213 height 35
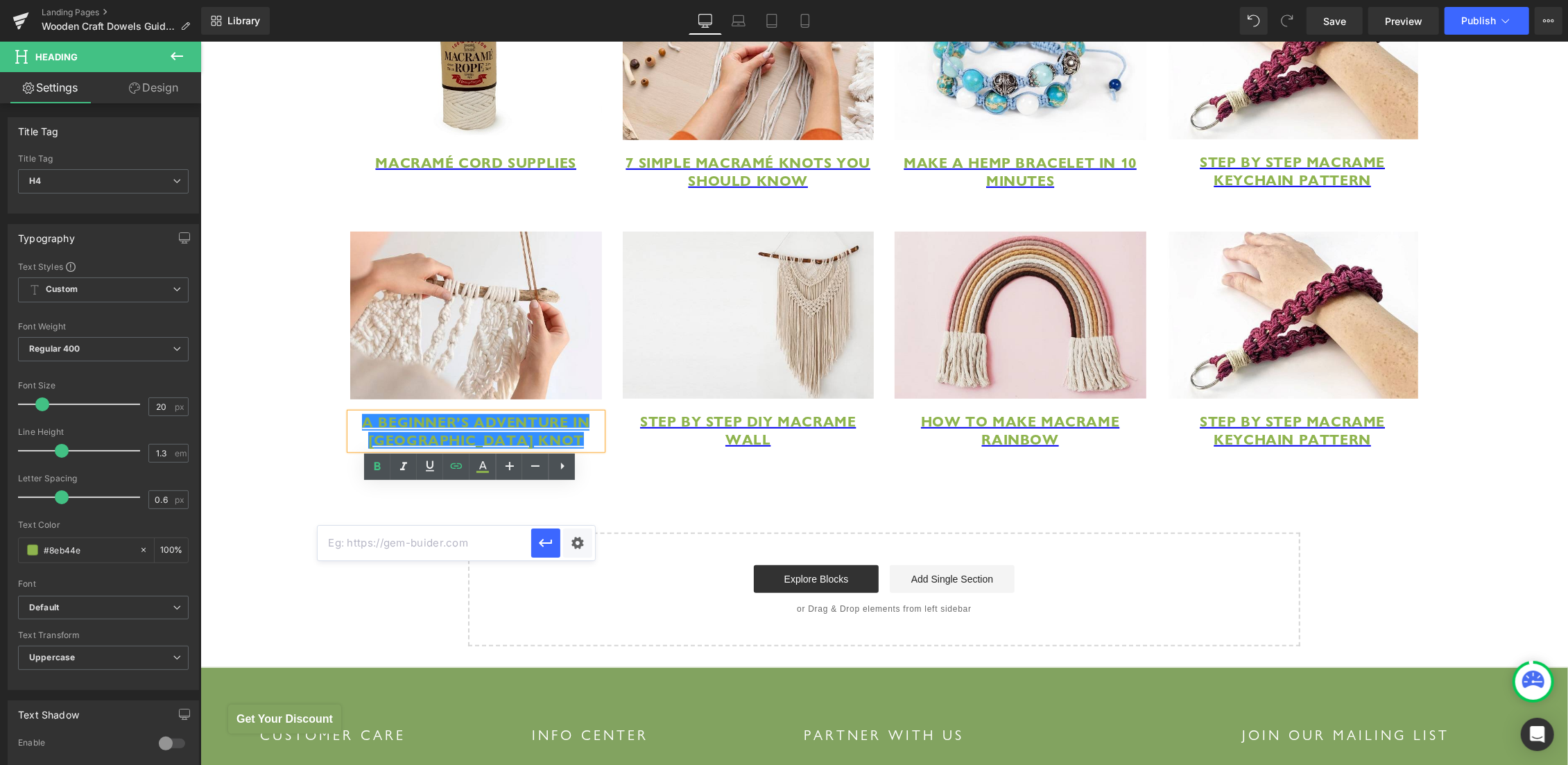
paste input "[URL][DOMAIN_NAME]"
type input "[URL][DOMAIN_NAME]"
click at [544, 543] on icon "button" at bounding box center [545, 543] width 17 height 17
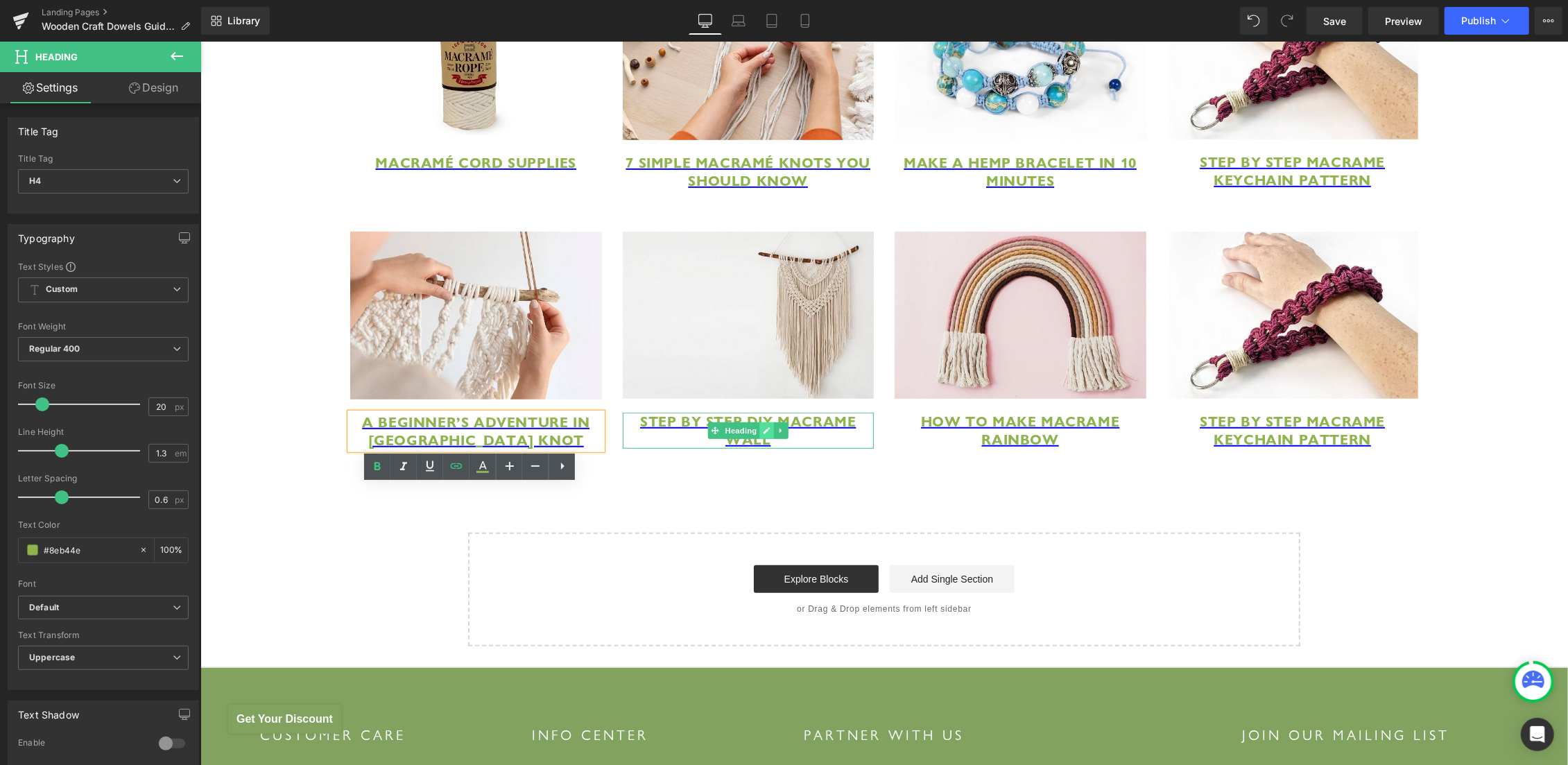
click at [762, 434] on icon at bounding box center [766, 429] width 7 height 8
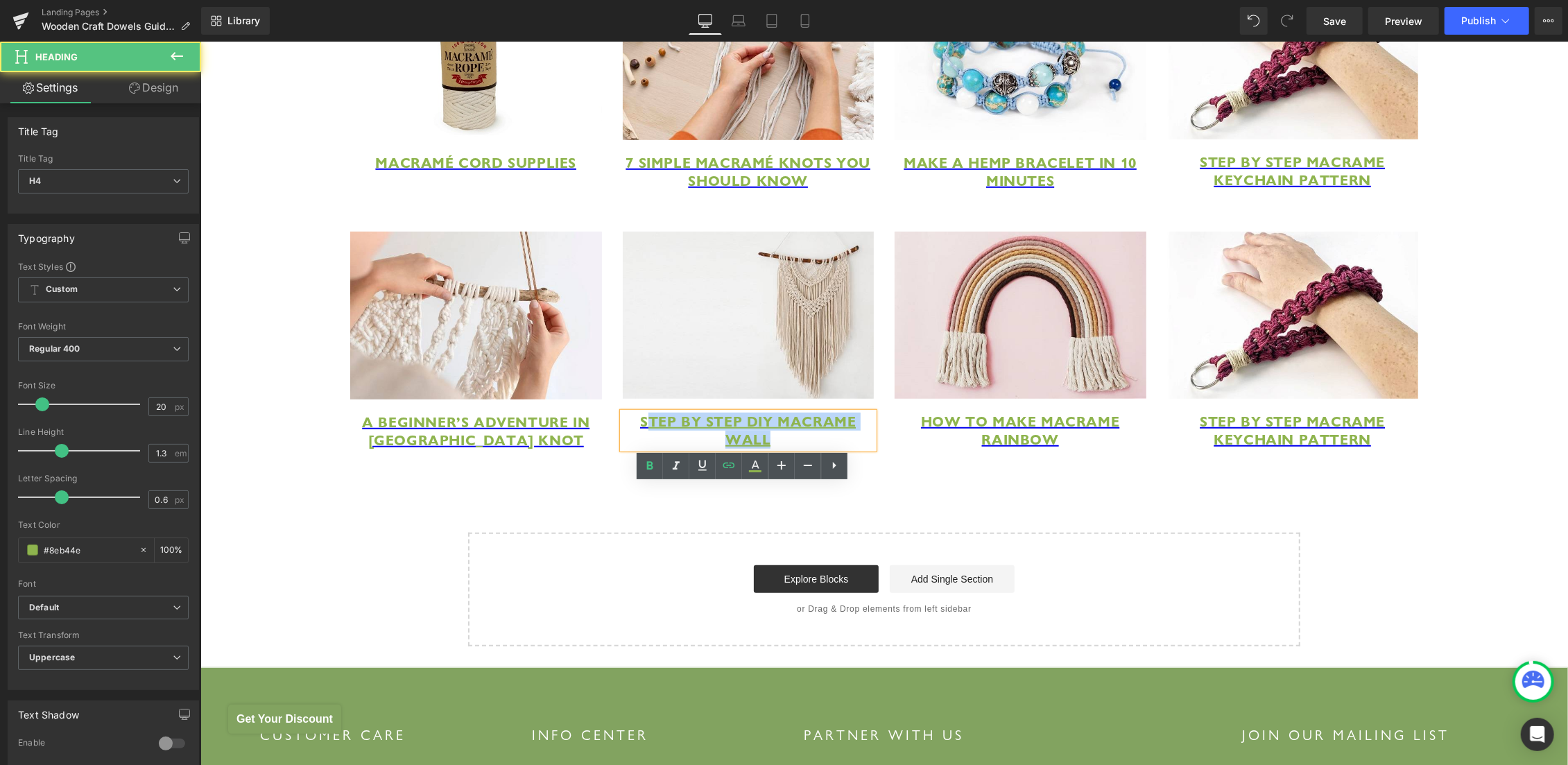
drag, startPoint x: 643, startPoint y: 488, endPoint x: 804, endPoint y: 517, distance: 163.6
click at [804, 448] on h4 "Step By Step DIY Macrame Wall" at bounding box center [748, 429] width 252 height 36
paste div
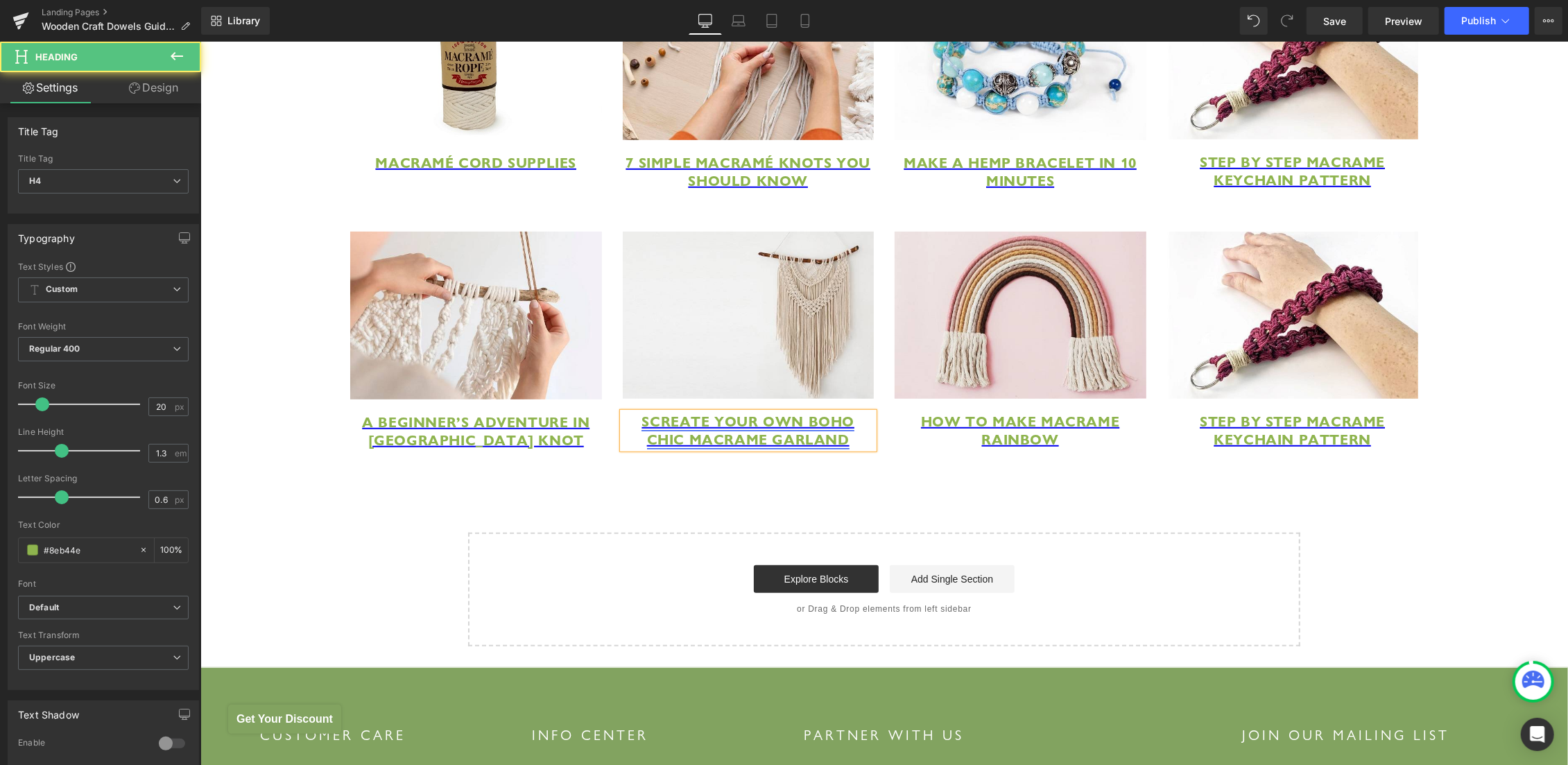
click at [640, 448] on span "SCreate Your Own Boho Chic Macrame Garland" at bounding box center [747, 429] width 213 height 36
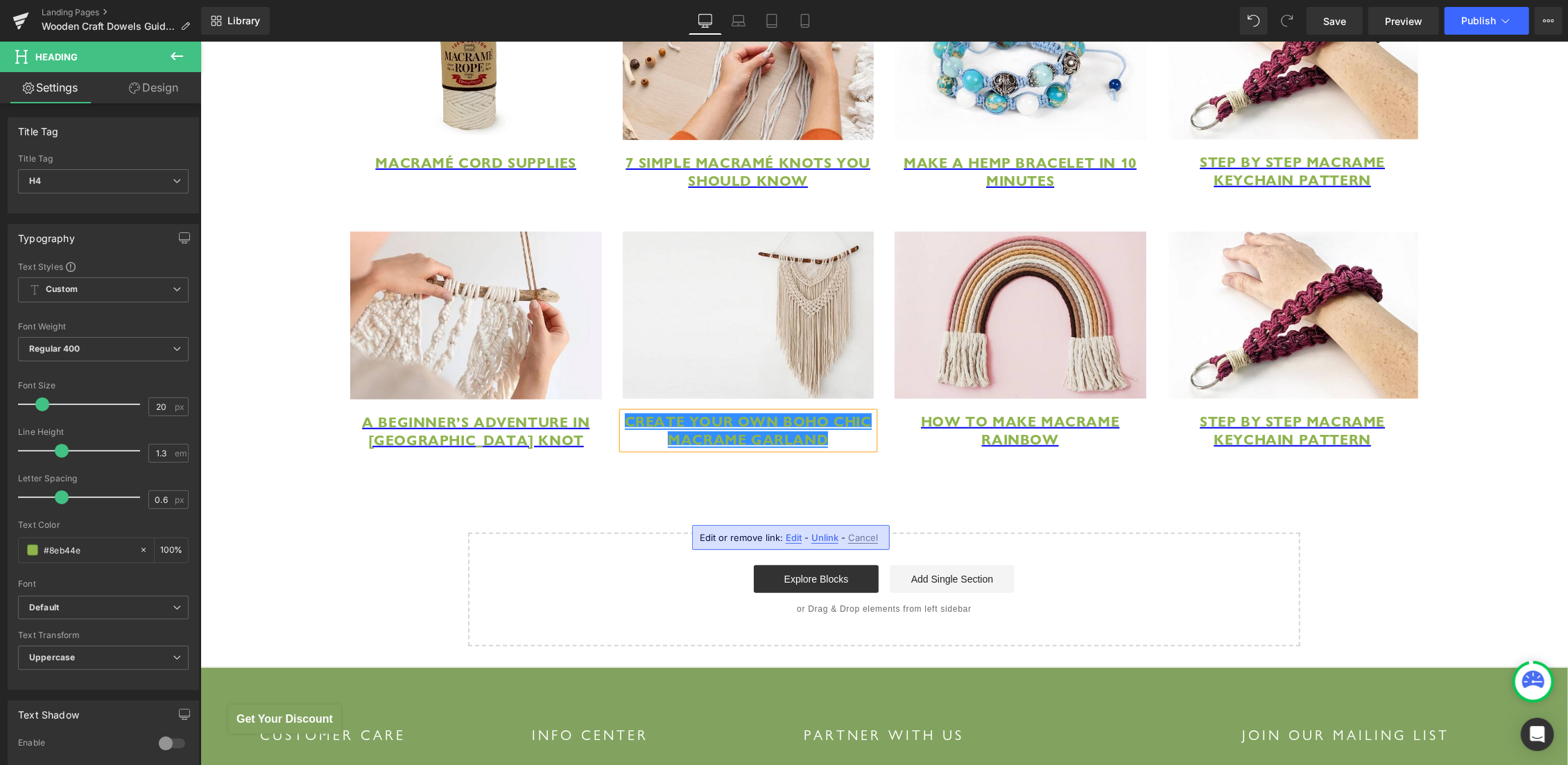
click at [787, 538] on span "Edit" at bounding box center [793, 537] width 16 height 12
click at [749, 550] on input "https://hemptique.com/pages/diy-macrame-wall-hanging" at bounding box center [696, 543] width 213 height 35
click at [744, 548] on input "https://hemptique.com/pages/diy-macrame-wall-hanging" at bounding box center [696, 543] width 213 height 35
paste input "macrame-garland-diy"
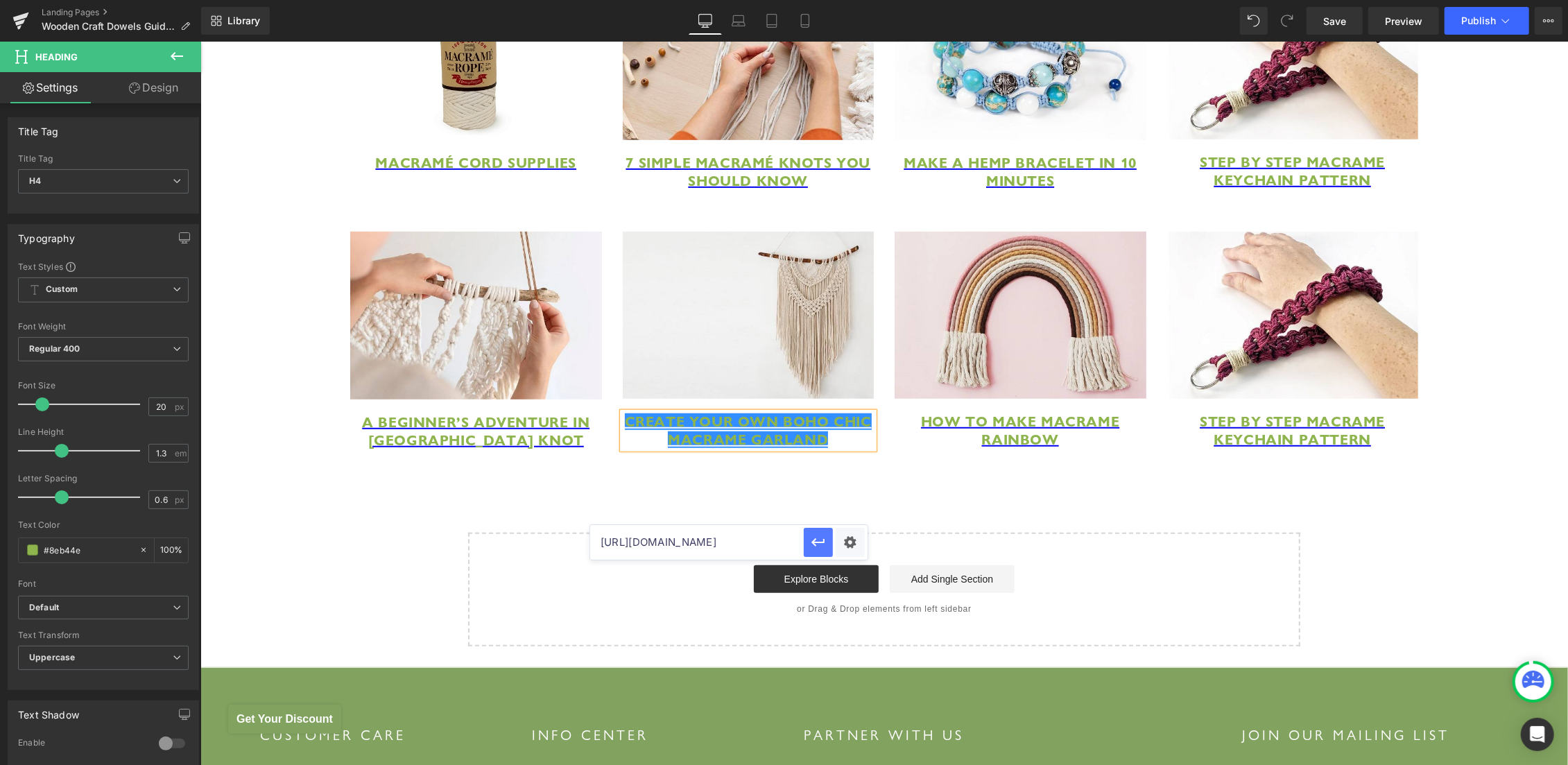
type input "https://hemptique.com/pages/macrame-garland-diy"
click at [816, 541] on icon "button" at bounding box center [819, 543] width 17 height 17
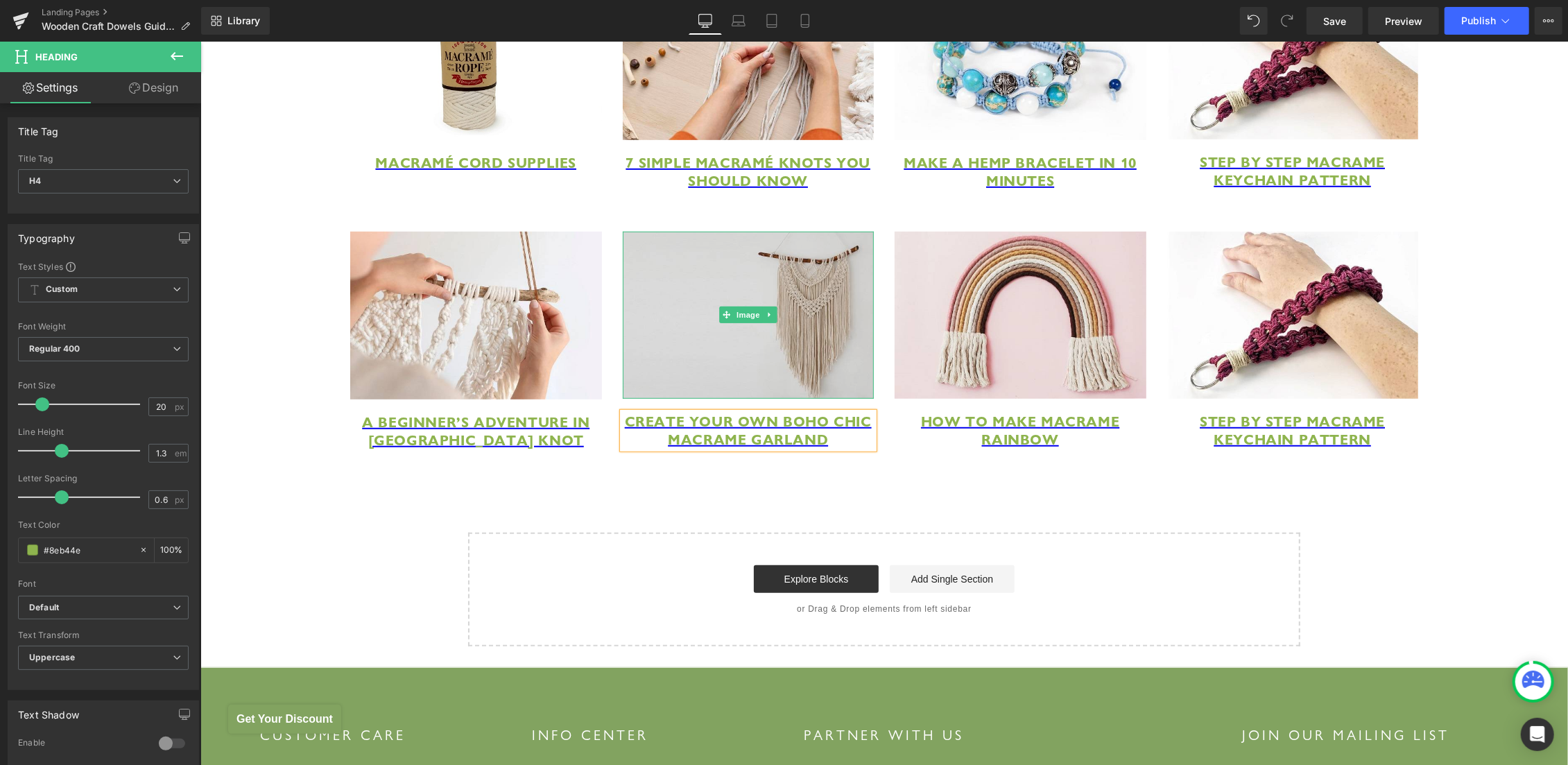
click at [770, 376] on img at bounding box center [748, 314] width 252 height 167
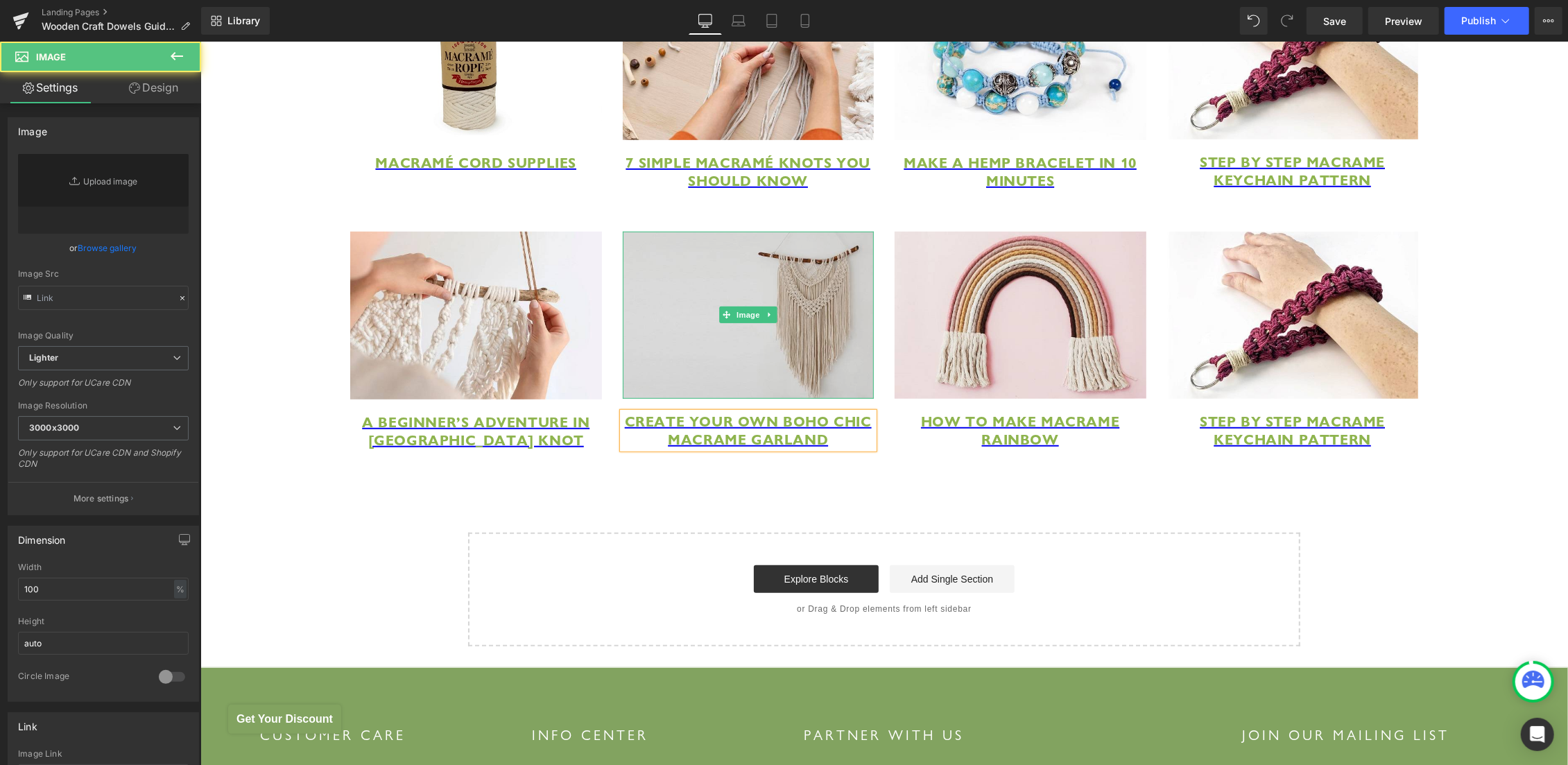
type input "https://ucarecdn.com/512f0741-5220-40f5-9bbe-33dafac01a64/-/format/auto/-/previ…"
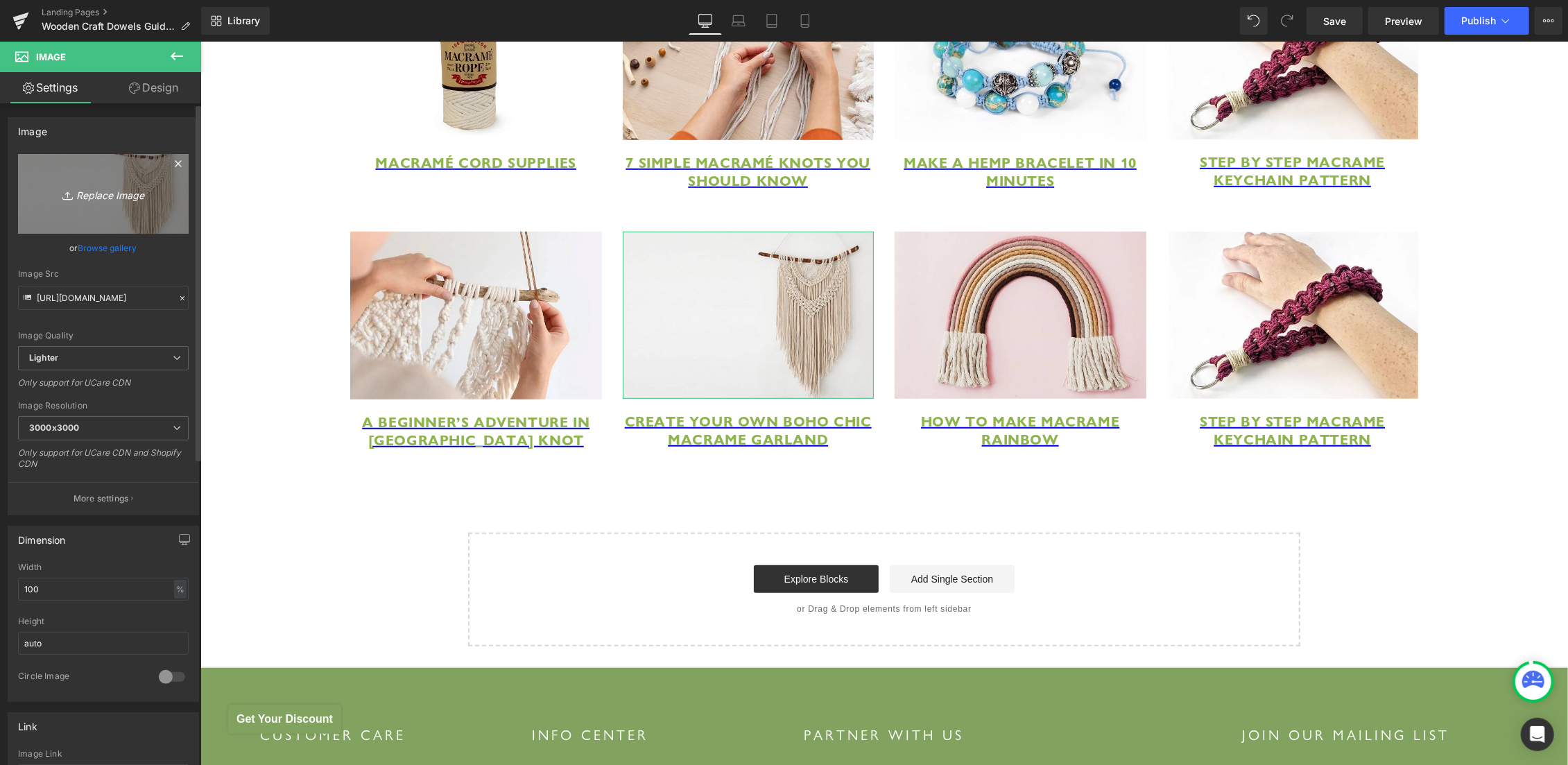
click at [106, 180] on link "Replace Image" at bounding box center [103, 194] width 171 height 79
type input "C:\fakepath\macrame garland diy.gif"
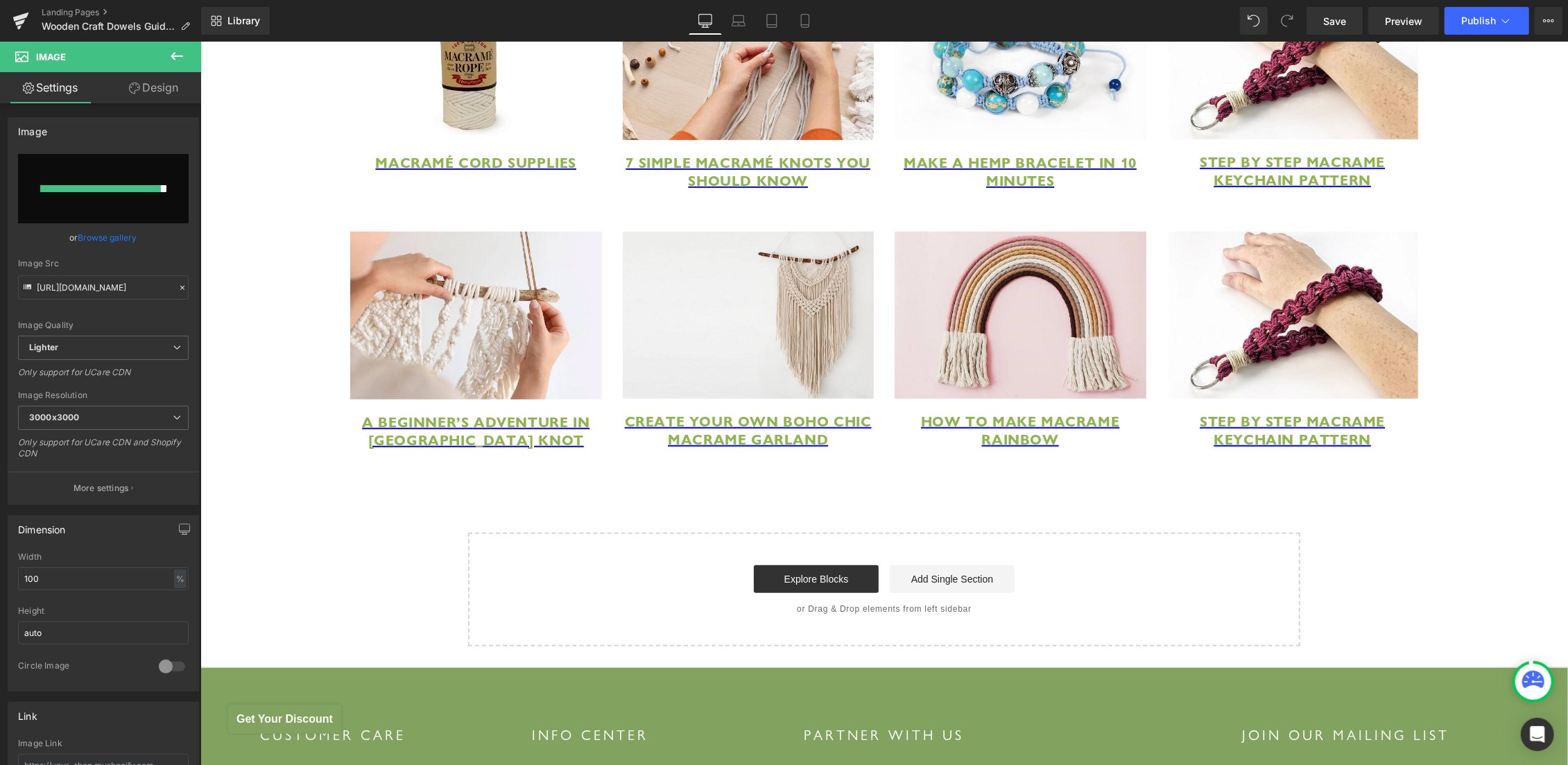
type input "https://ucarecdn.com/00b0449b-8913-4e23-8450-63040d509ba1/macrame%20garland%20d…"
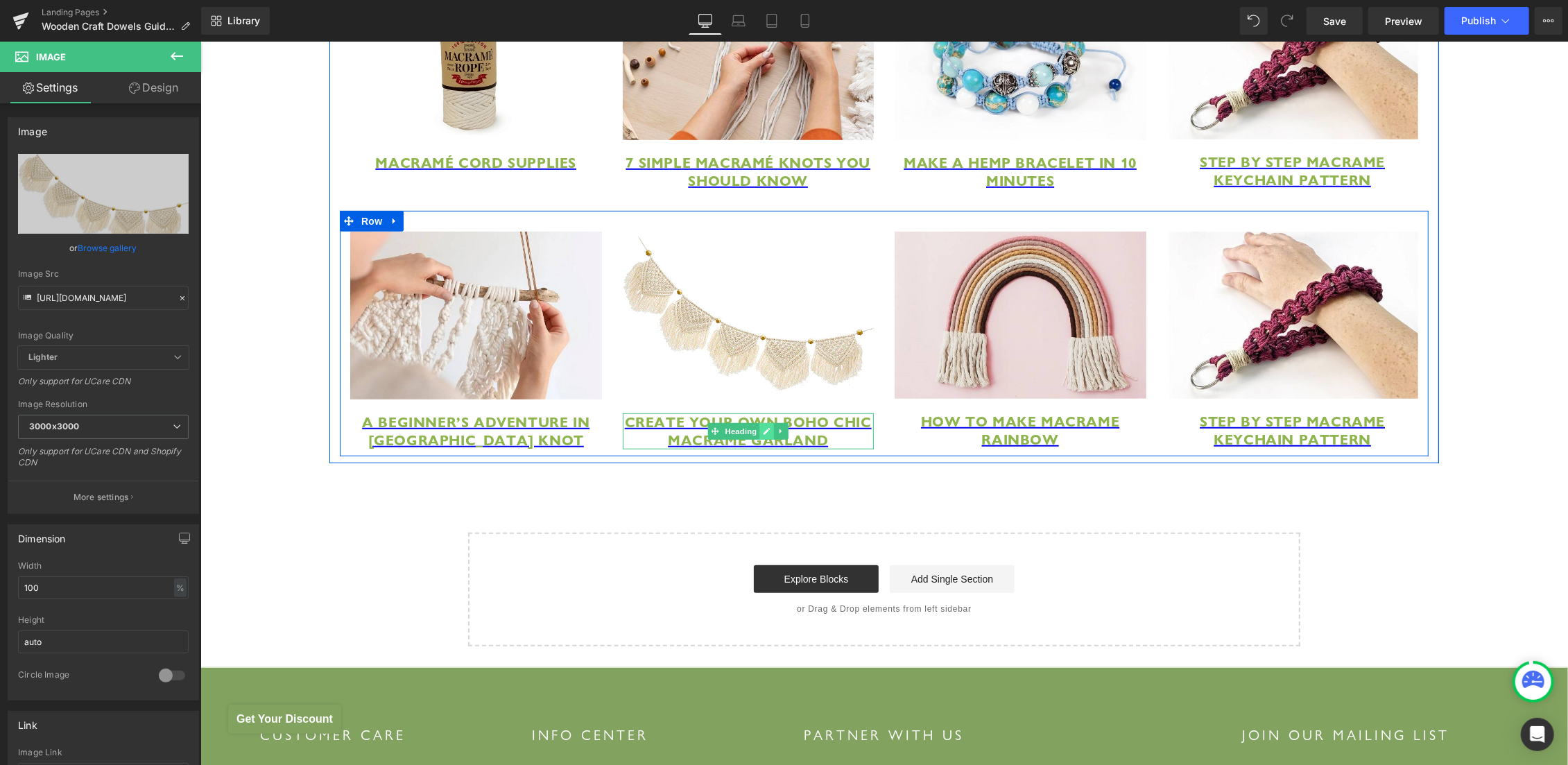
click at [762, 435] on icon at bounding box center [766, 430] width 7 height 8
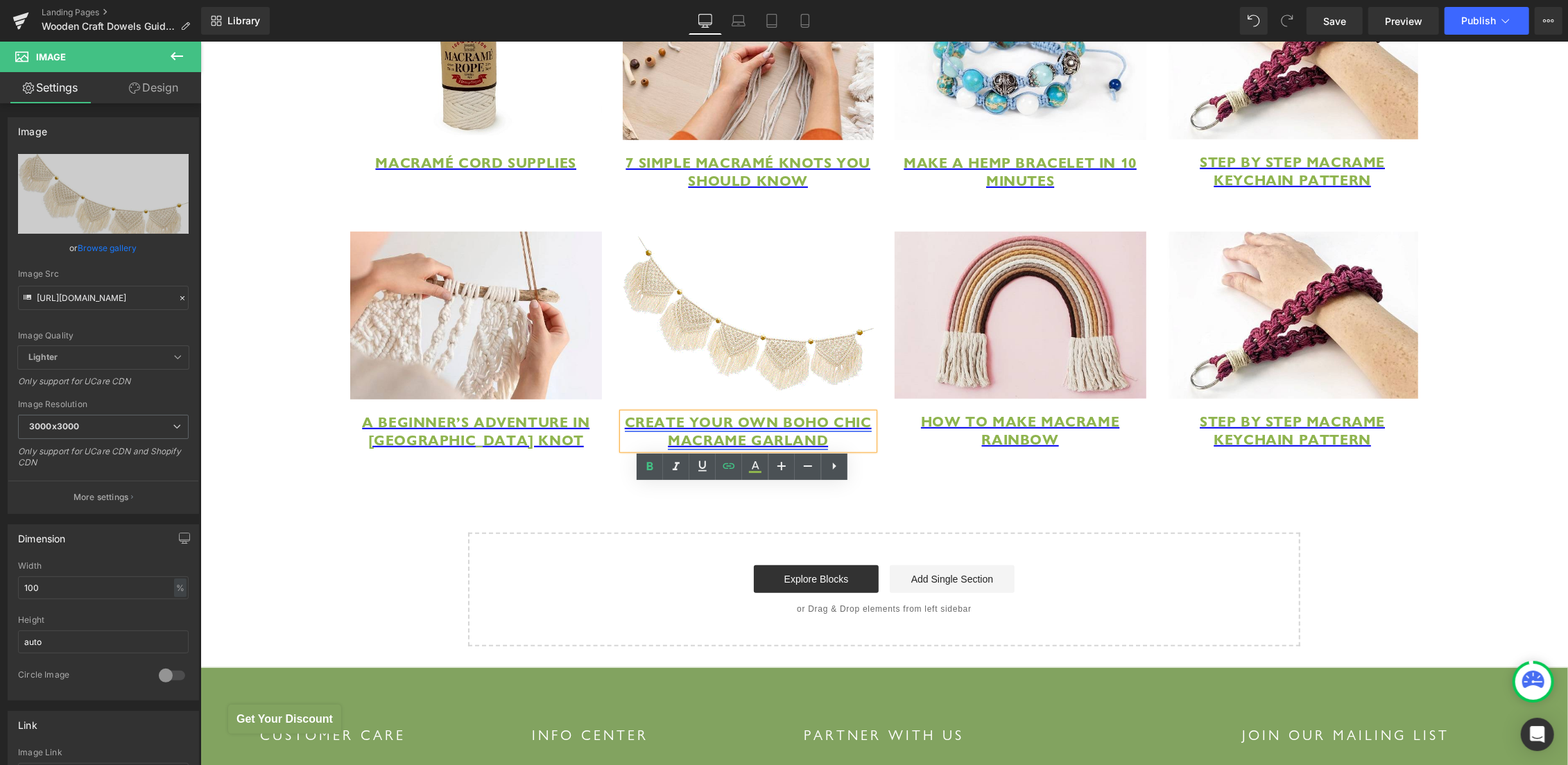
click at [661, 448] on span "Create Your Own Boho Chic Macrame Garland" at bounding box center [748, 430] width 247 height 36
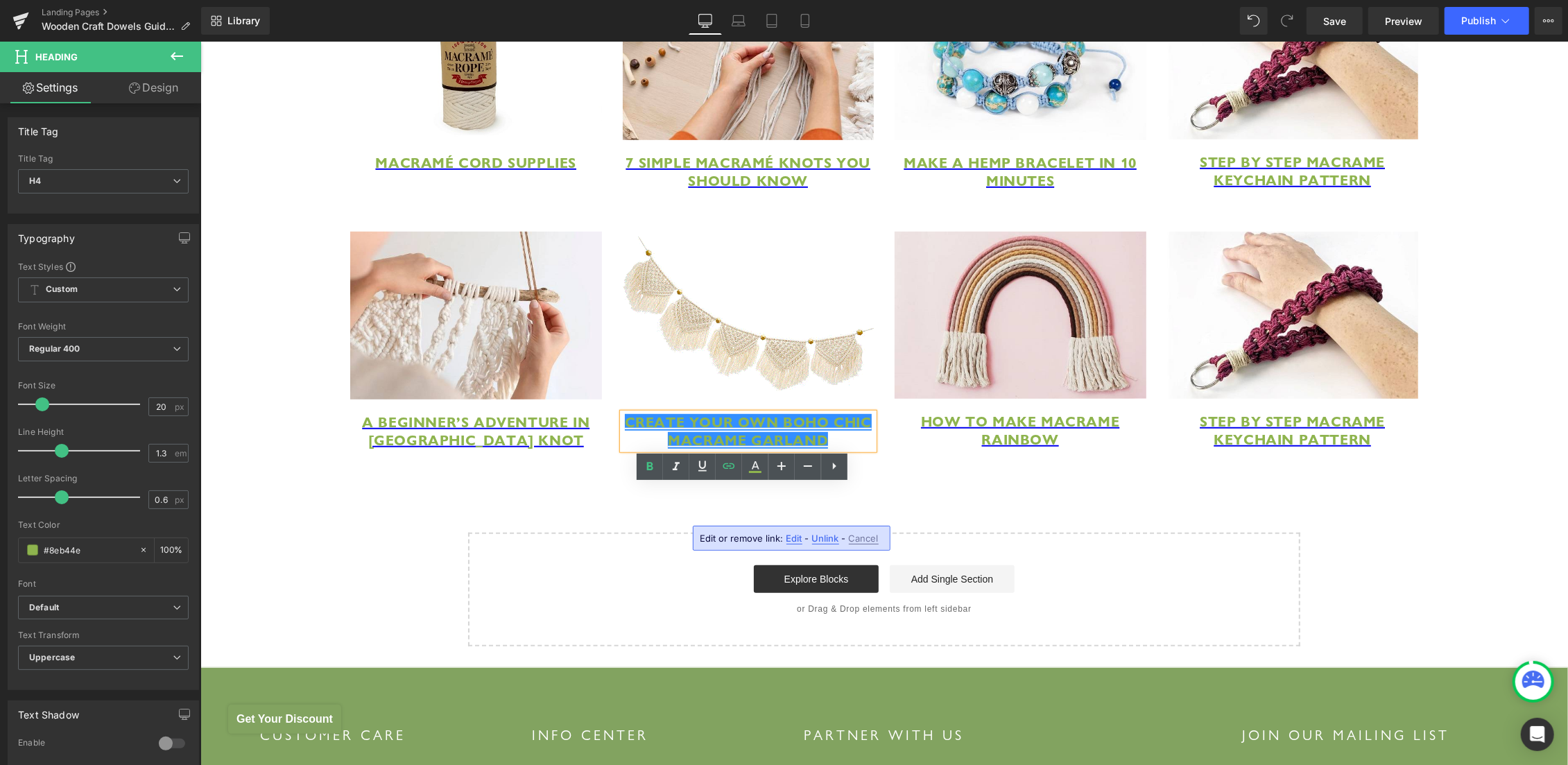
click at [797, 538] on span "Edit" at bounding box center [794, 538] width 16 height 12
click at [665, 540] on input "https://hemptique.com/pages/macrame-garland-diy" at bounding box center [696, 544] width 213 height 35
paste input "macrame garland"
type input "https://hemptique.com/pages/macrame-garland-diy"
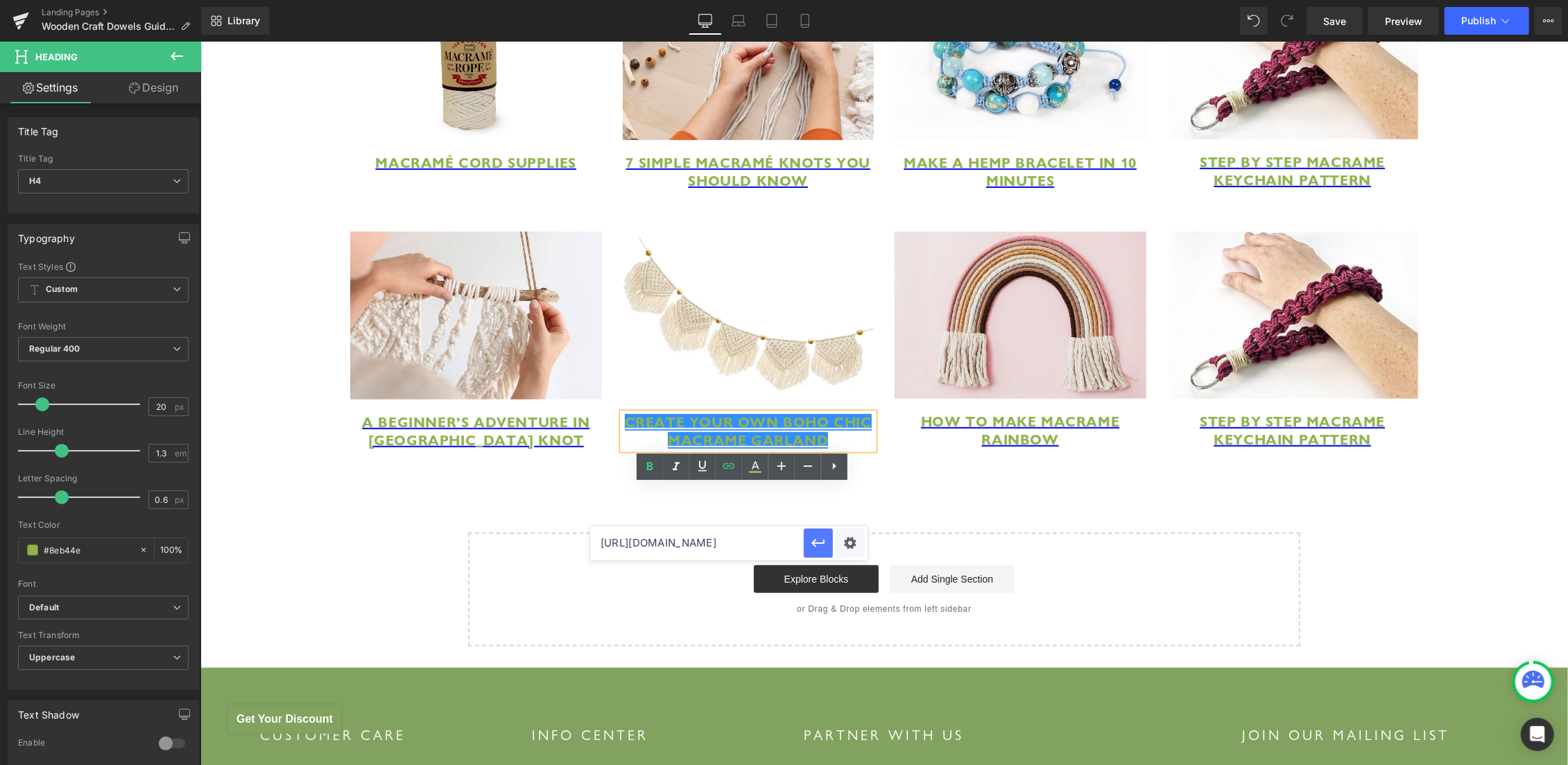
click at [815, 547] on icon "button" at bounding box center [819, 543] width 17 height 17
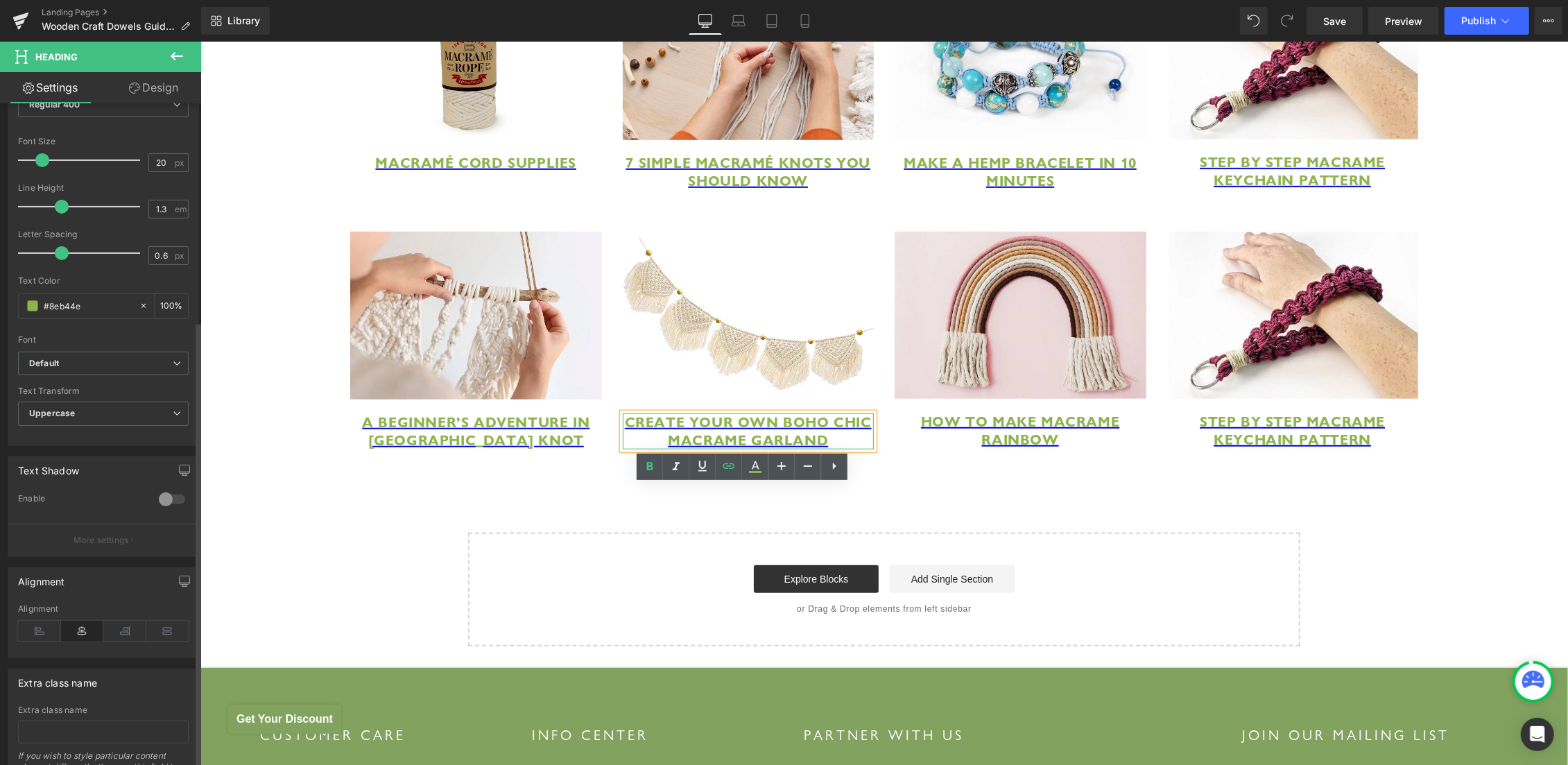
scroll to position [322, 0]
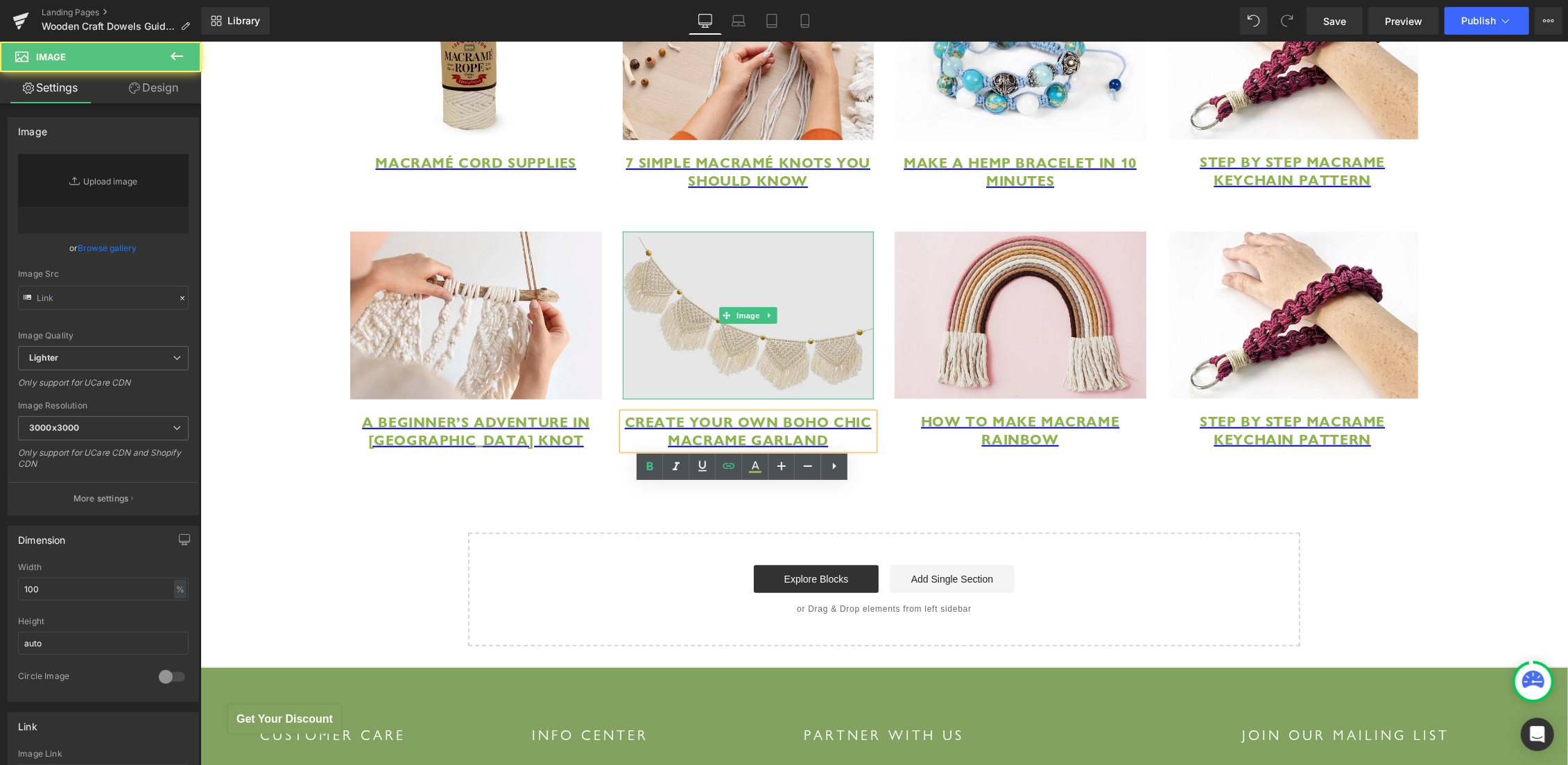
click at [732, 364] on img at bounding box center [748, 315] width 252 height 168
type input "https://ucarecdn.com/00b0449b-8913-4e23-8450-63040d509ba1/macrame%20garland%20d…"
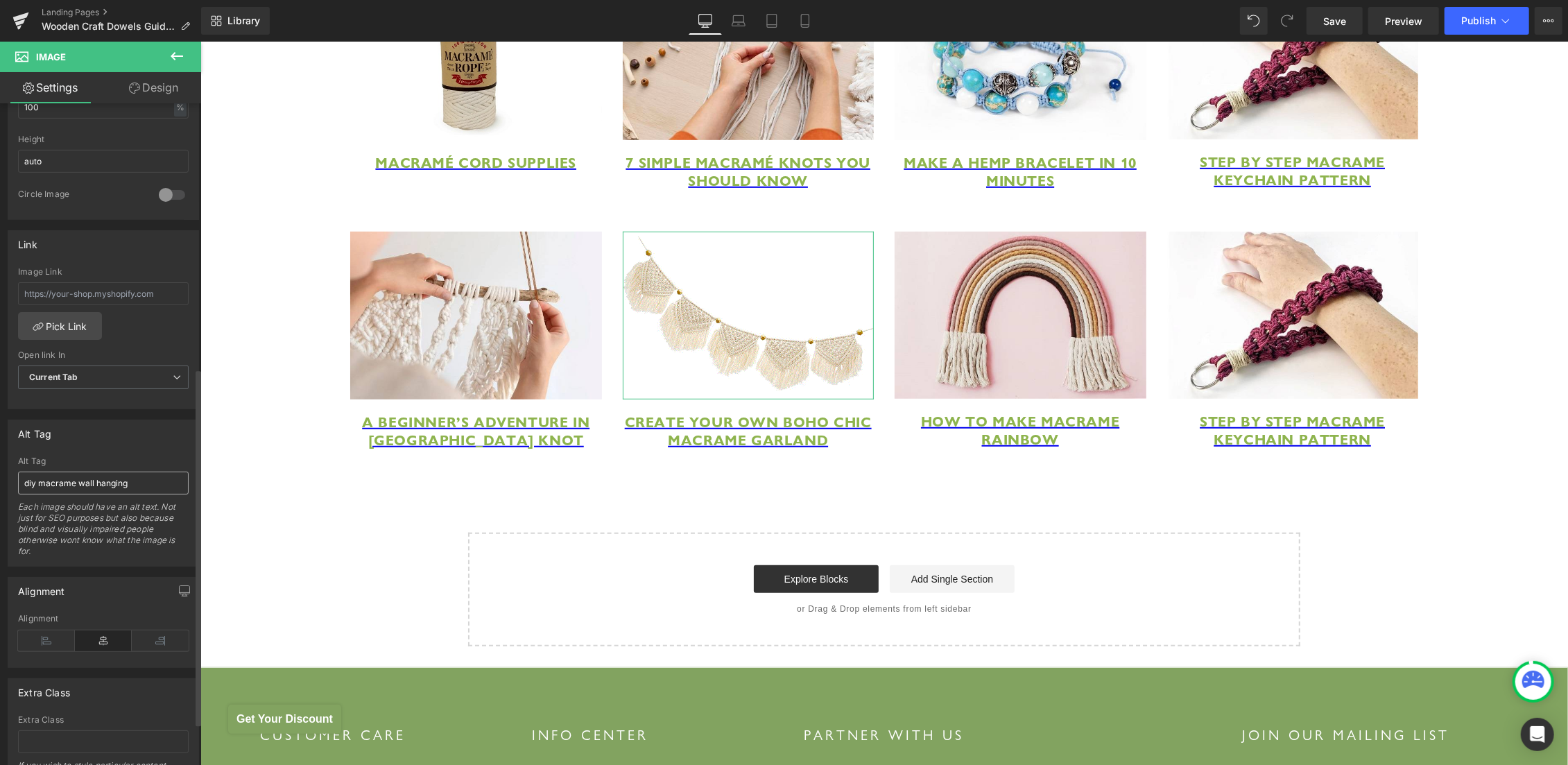
scroll to position [488, 0]
click at [138, 470] on input "diy macrame wall hanging" at bounding box center [103, 475] width 171 height 23
paste input "macrame garland diy"
type input "macrame garland diy"
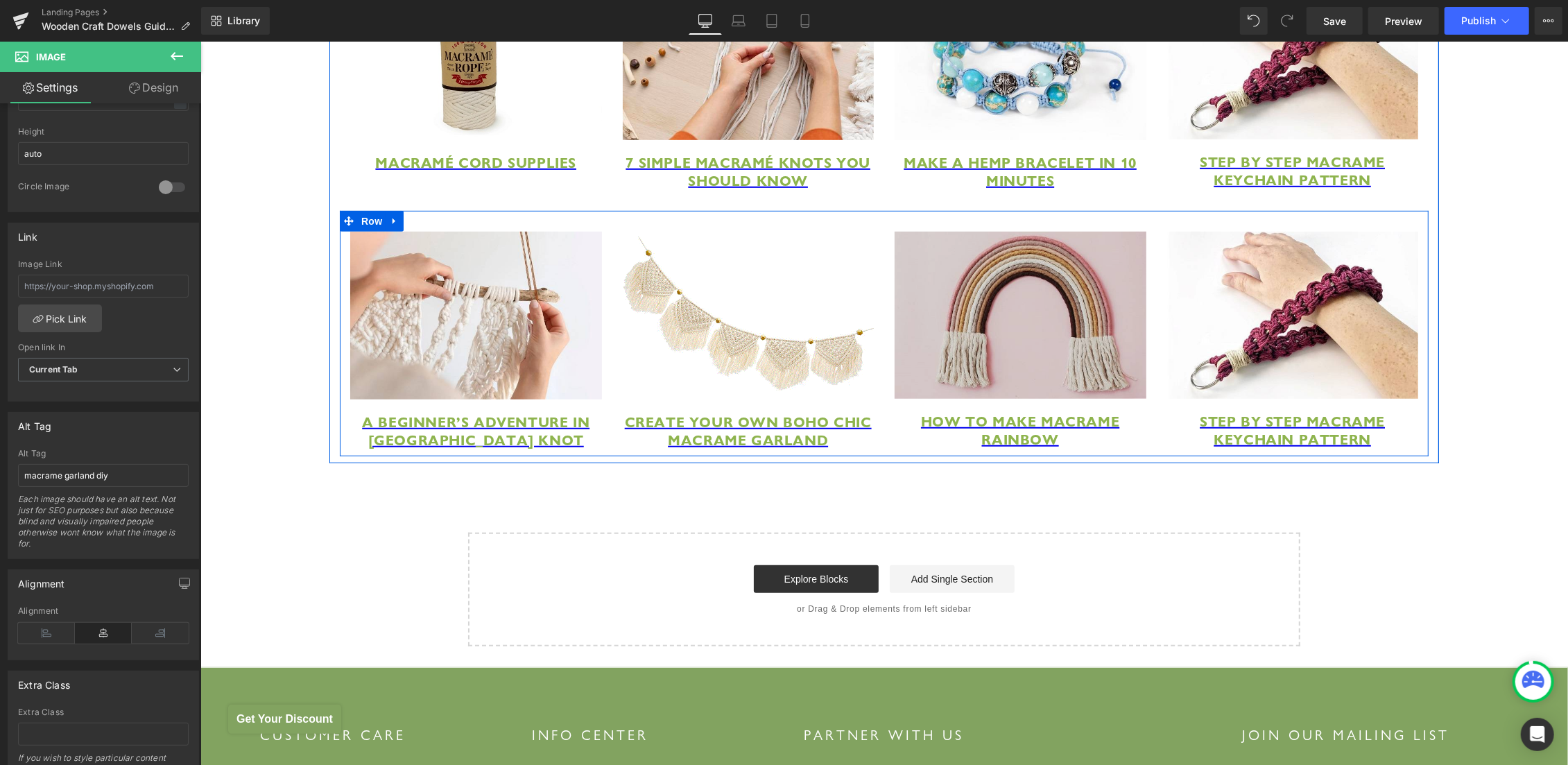
click at [1045, 339] on img at bounding box center [1020, 314] width 252 height 167
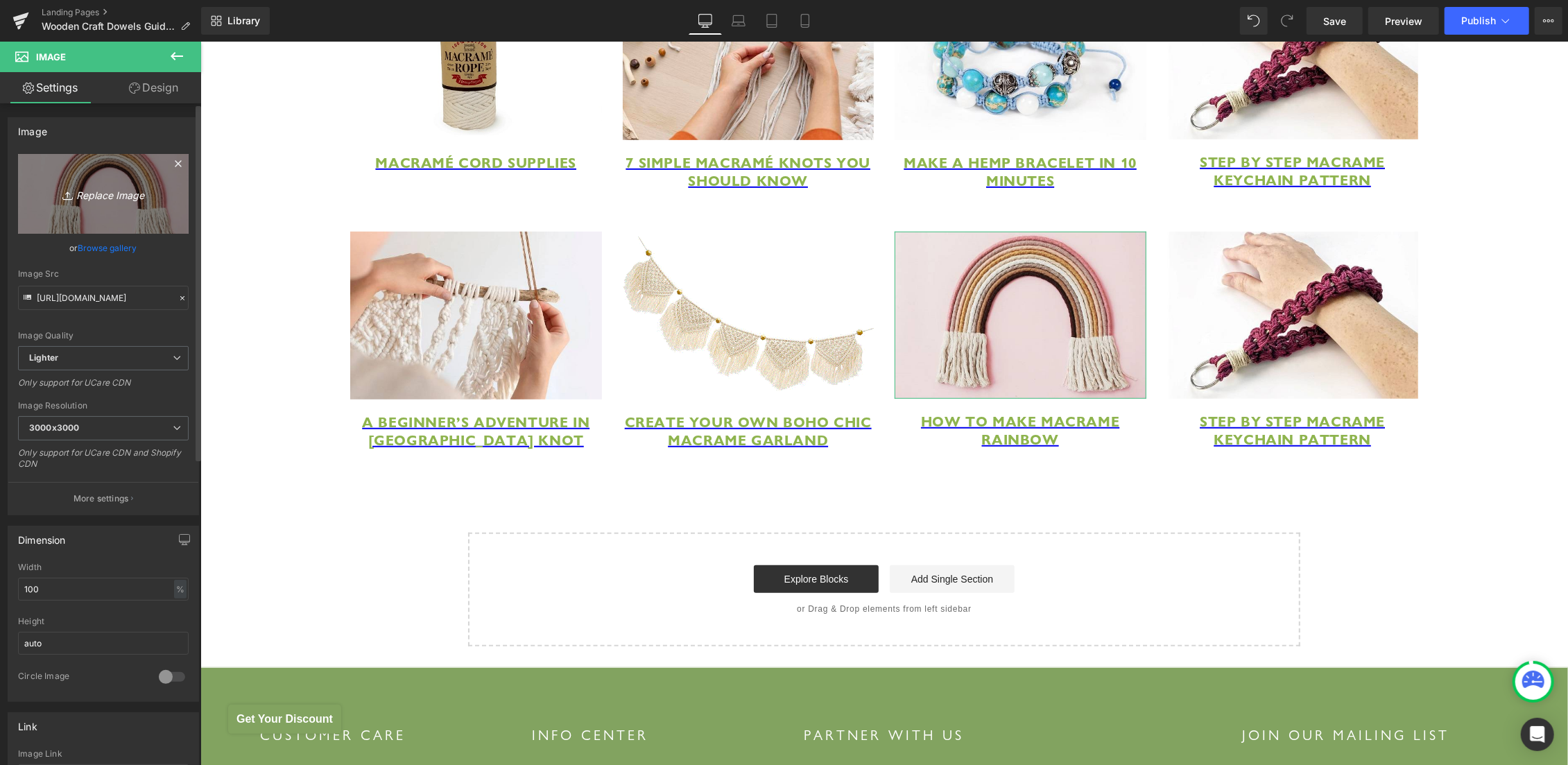
click at [77, 194] on icon "Replace Image" at bounding box center [103, 194] width 111 height 18
type input "C:\fakepath\how to make a macrame market net bag.jpg"
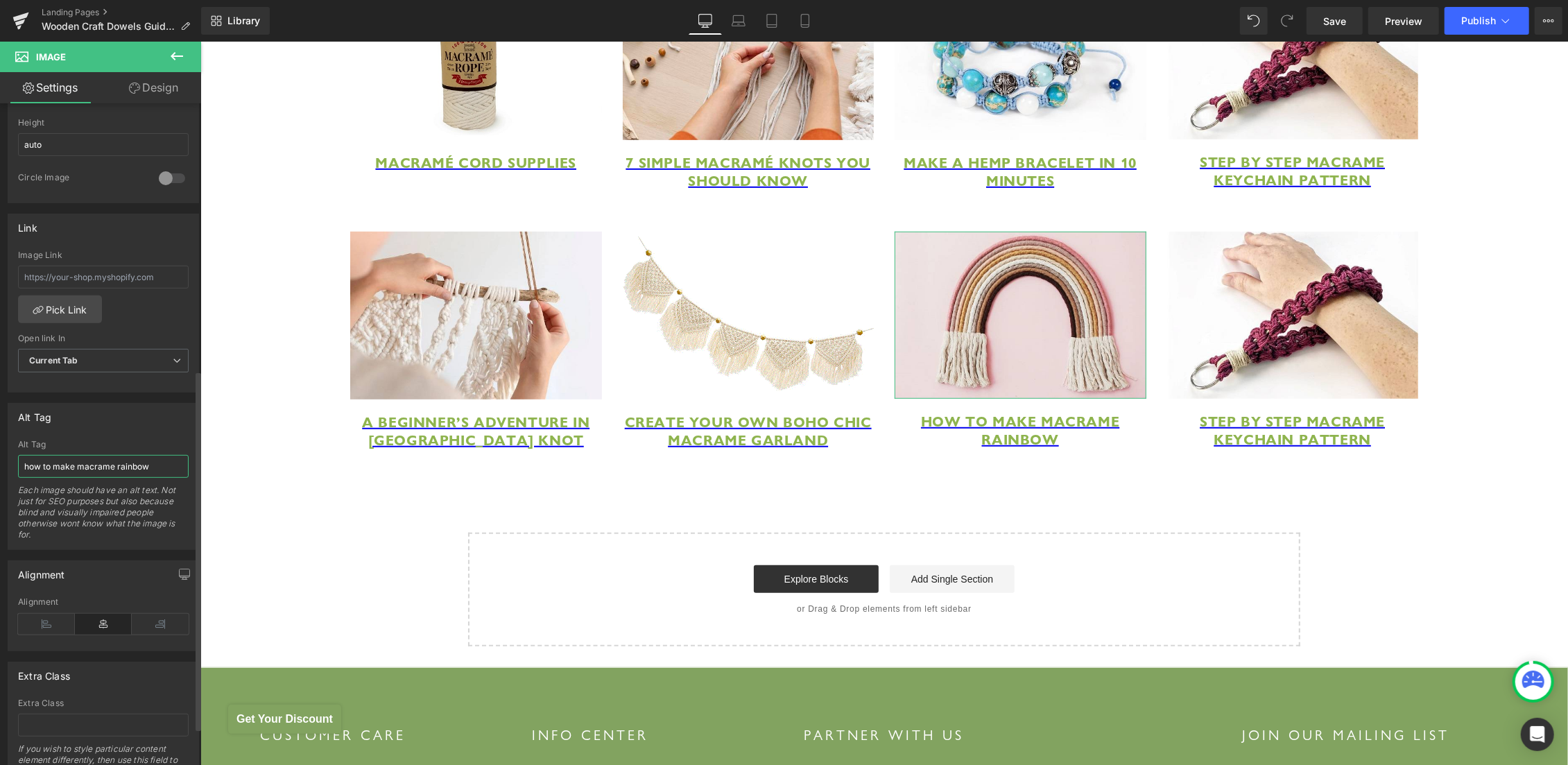
click at [102, 470] on input "how to make macrame rainbow" at bounding box center [103, 466] width 171 height 23
paste input "a macrame market net bag"
type input "how to make a macrame market net bag"
type input "https://ucarecdn.com/38e79904-a73e-4719-8806-a55113411825/-/format/auto/-/previ…"
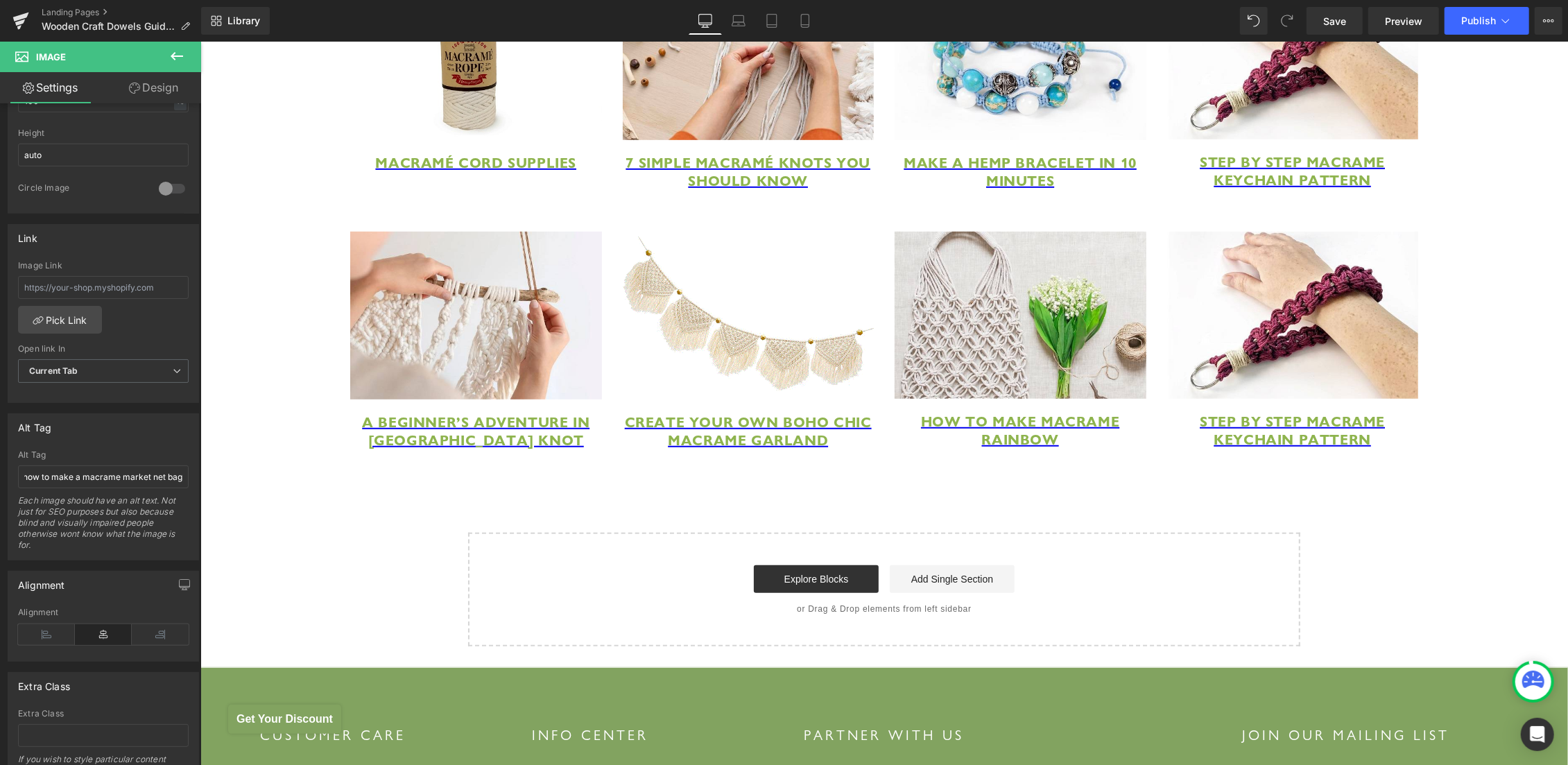
scroll to position [498, 0]
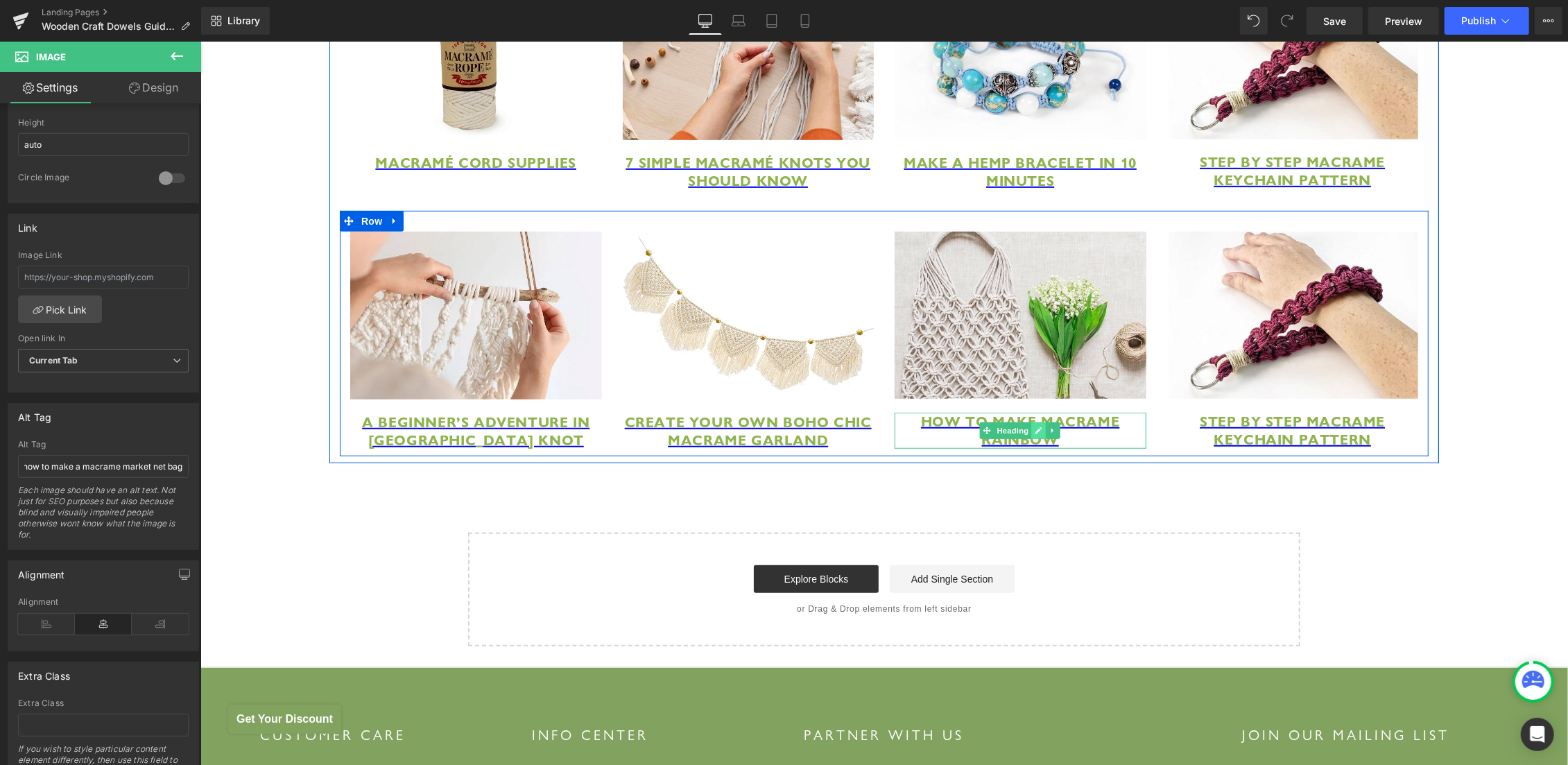
click at [1035, 434] on icon at bounding box center [1038, 429] width 7 height 8
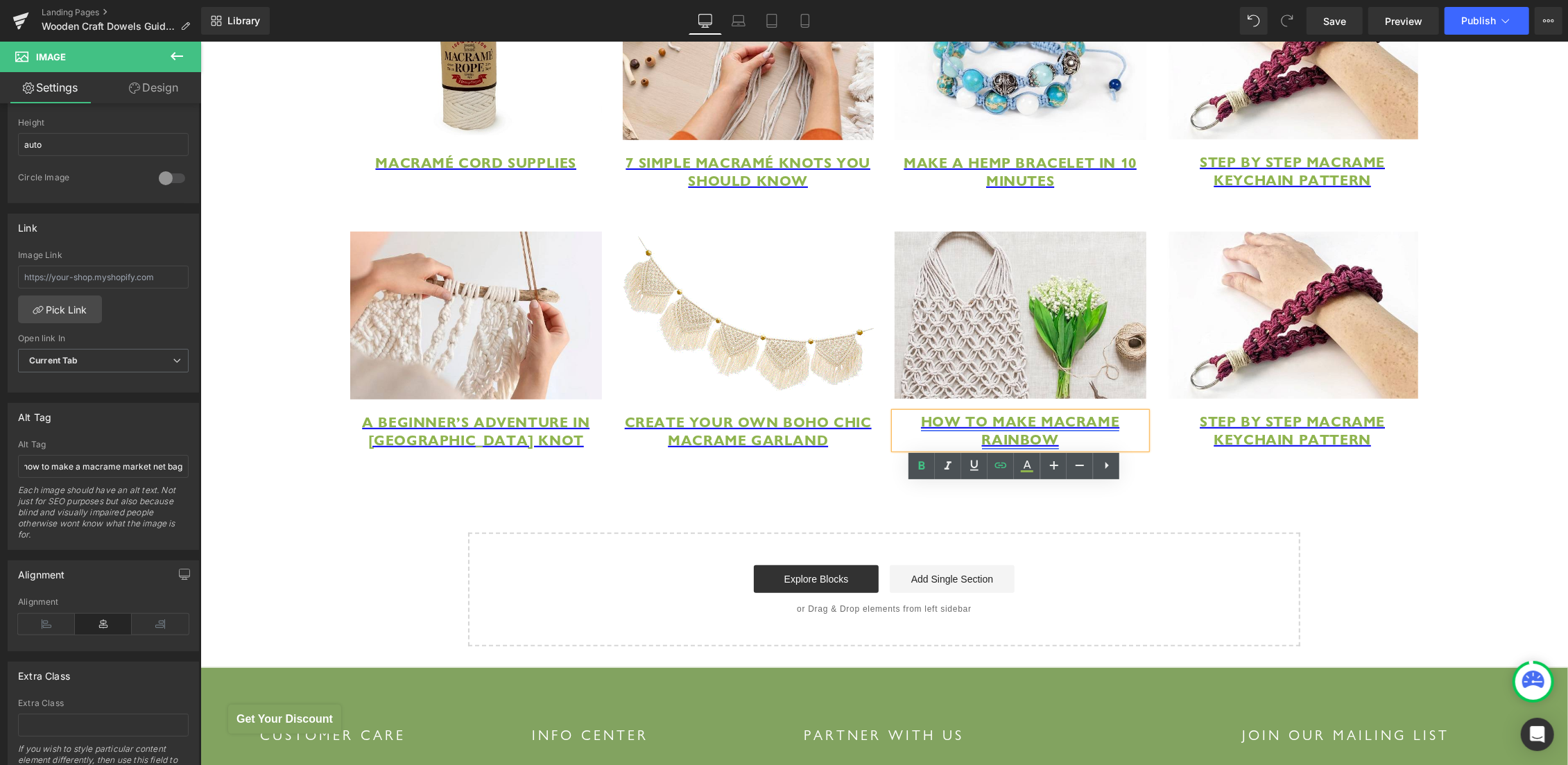
click at [1025, 448] on span "How To Make Macrame Rainbow" at bounding box center [1019, 429] width 198 height 36
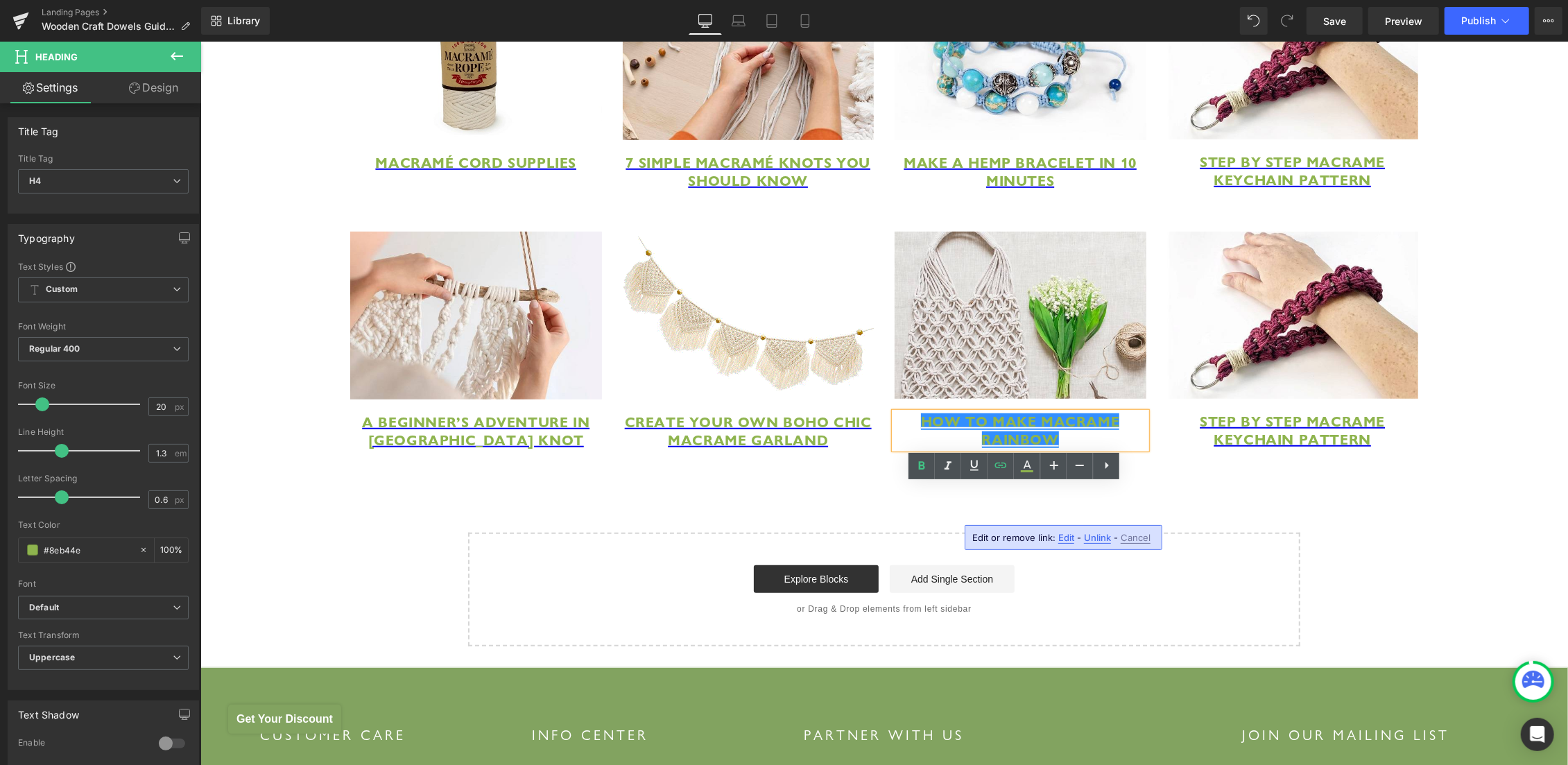
drag, startPoint x: 1063, startPoint y: 540, endPoint x: 851, endPoint y: 499, distance: 215.9
click at [1063, 540] on span "Edit" at bounding box center [1066, 537] width 16 height 12
click at [955, 546] on input "how-to-make-macrame-rainbow" at bounding box center [968, 543] width 213 height 35
paste input "ttps://hemptique.com/pages/macrame-net-bag"
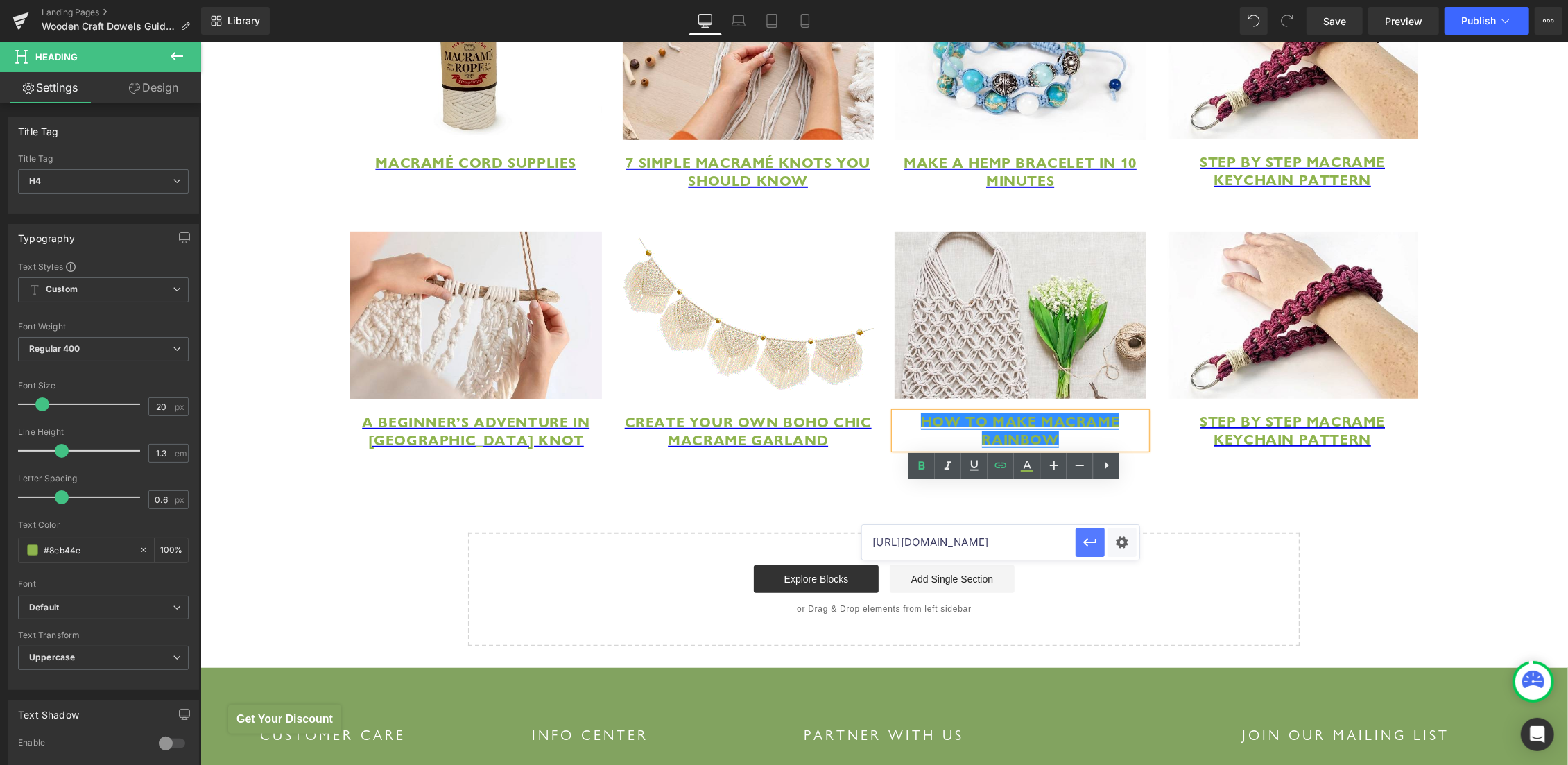
type input "https://hemptique.com/pages/macrame-net-bag"
click at [1089, 544] on icon "button" at bounding box center [1090, 543] width 17 height 17
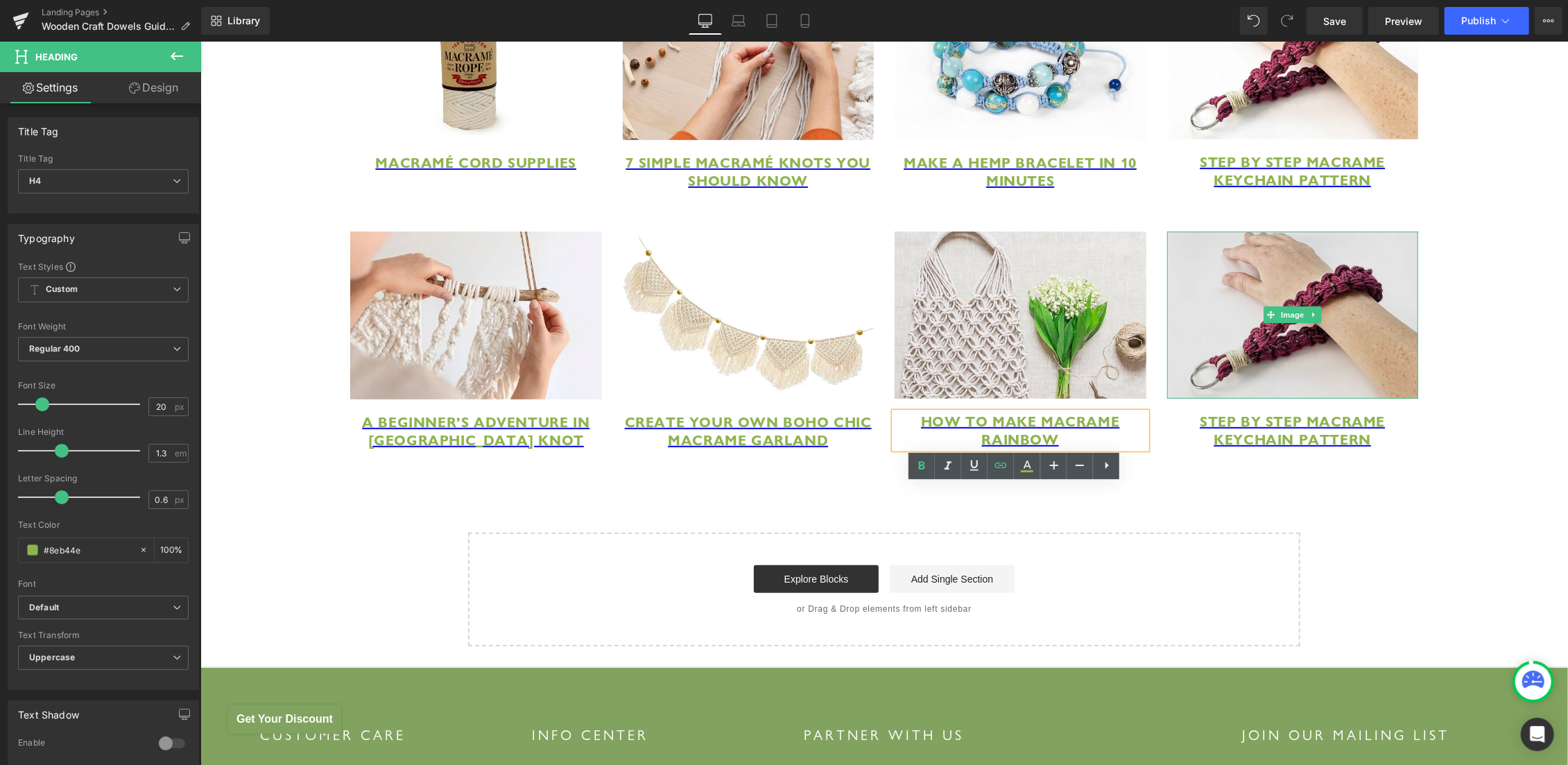
click at [1237, 339] on img at bounding box center [1292, 314] width 252 height 167
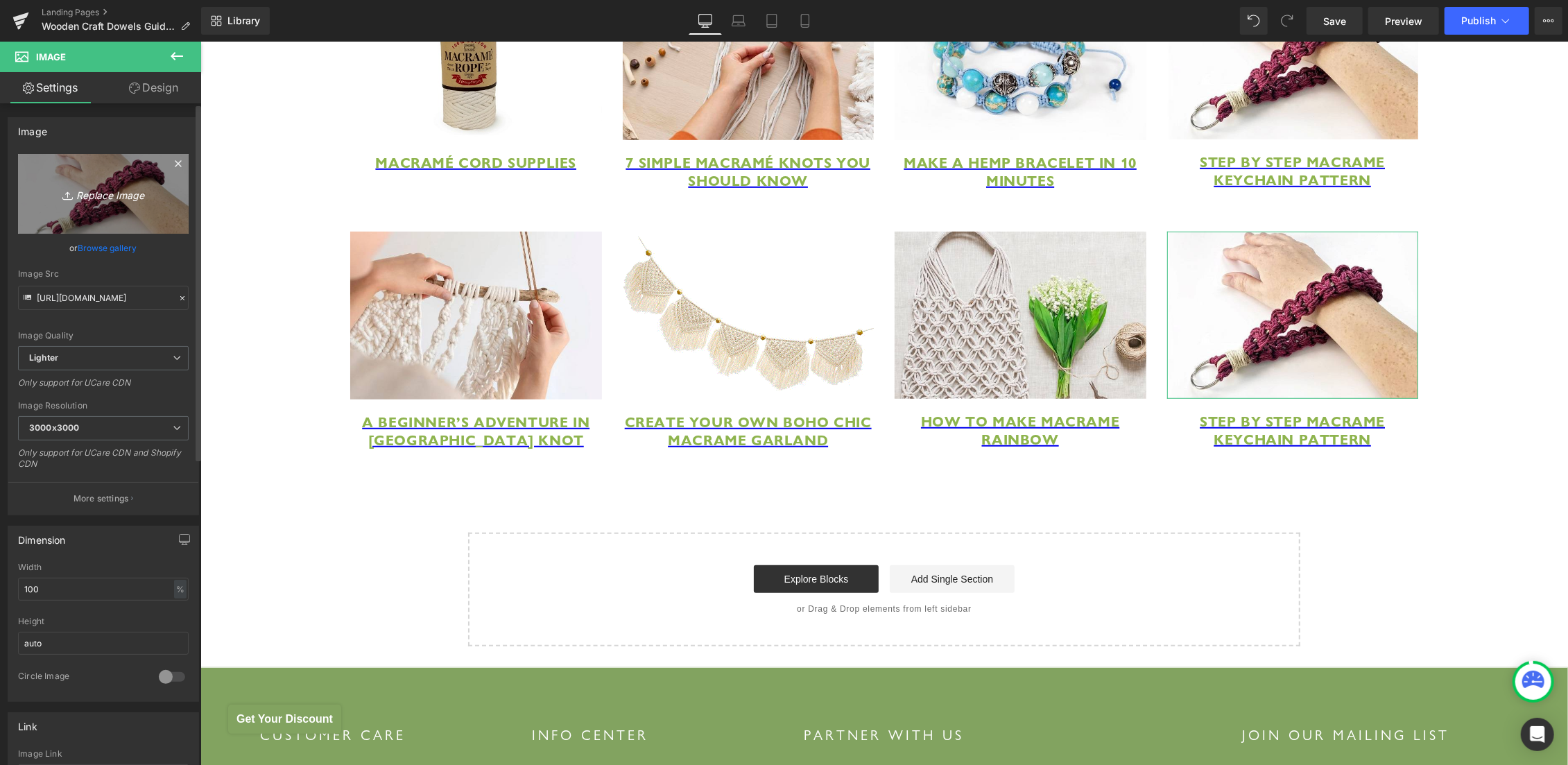
click at [97, 185] on link "Replace Image" at bounding box center [103, 194] width 171 height 79
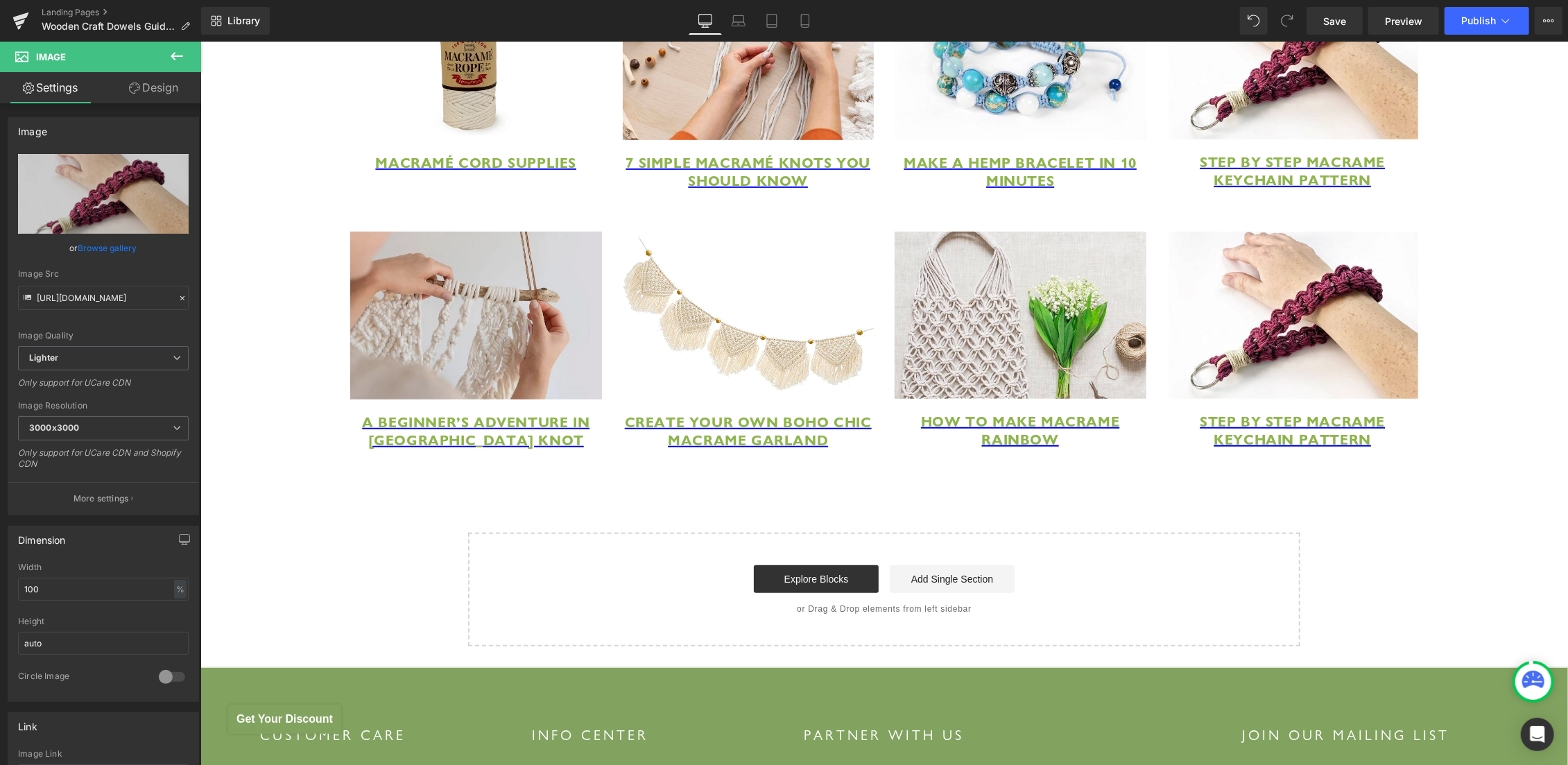
type input "C:\fakepath\Macrame Christmas Ornaments & Decorations.jpg"
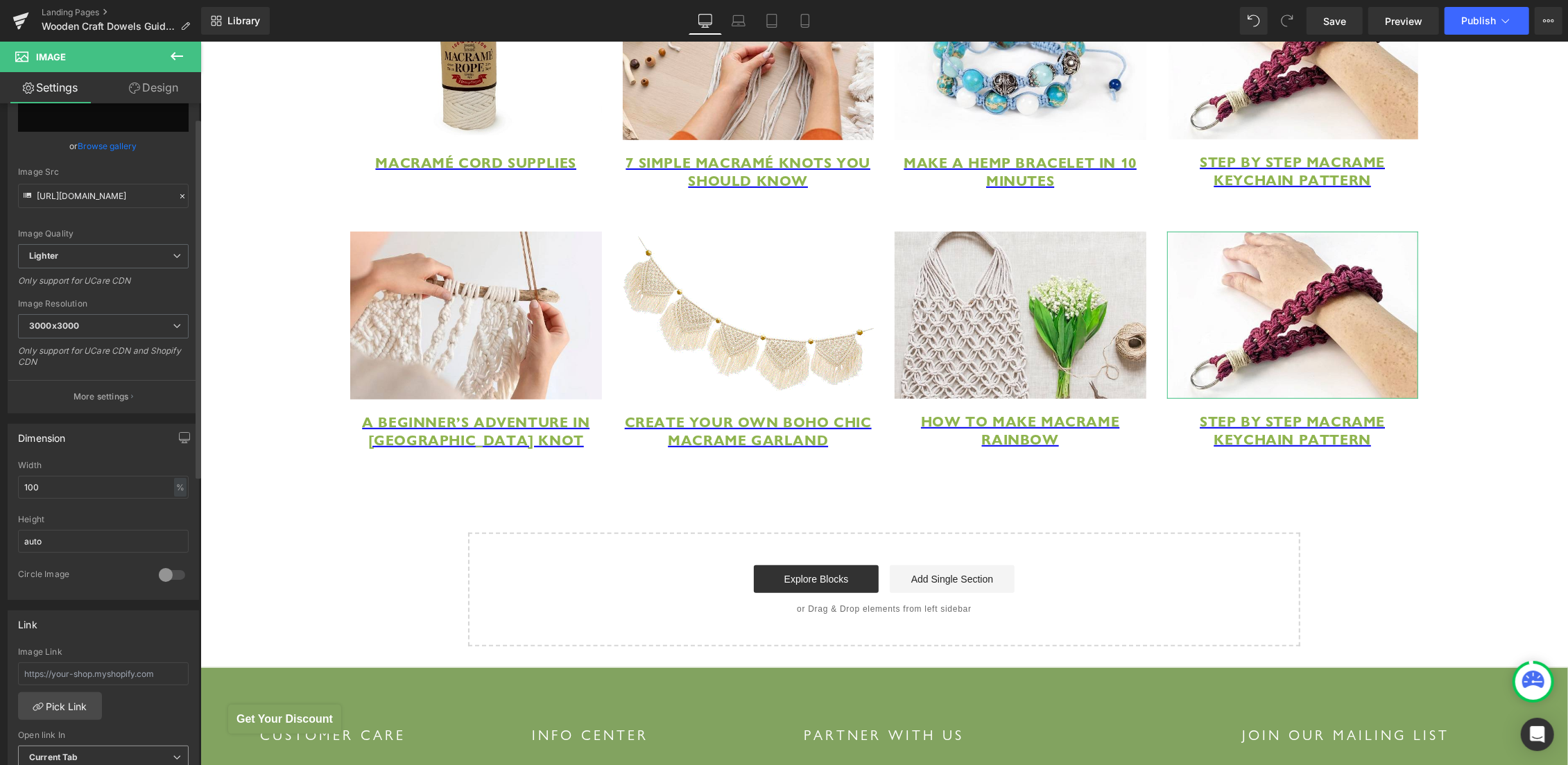
scroll to position [488, 0]
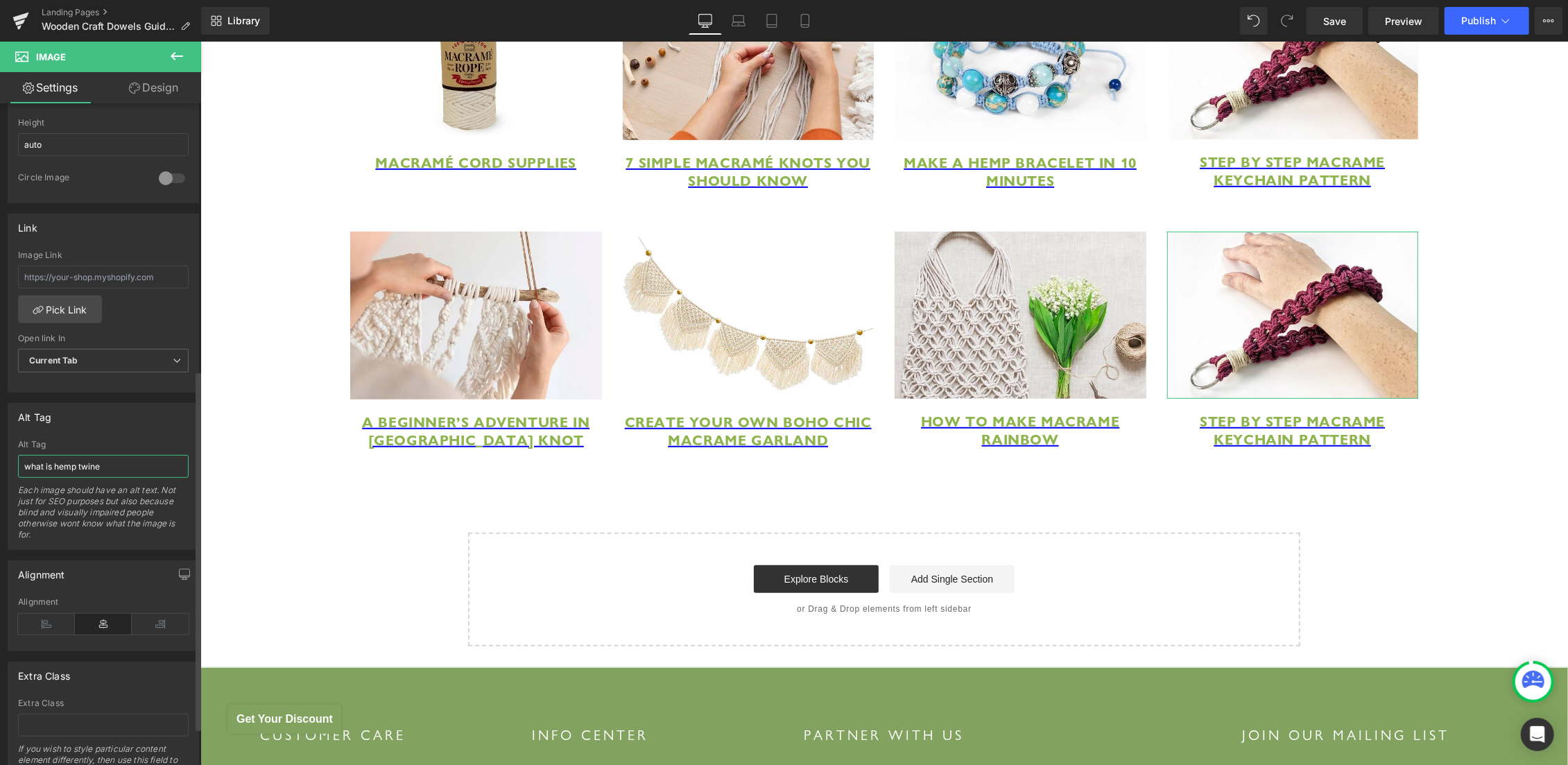
drag, startPoint x: 102, startPoint y: 458, endPoint x: 151, endPoint y: 456, distance: 49.0
click at [103, 458] on input "what is hemp twine" at bounding box center [103, 466] width 171 height 23
paste input "Macrame Christmas Ornaments & Decorations"
type input "Macrame Christmas Ornaments & Decorations"
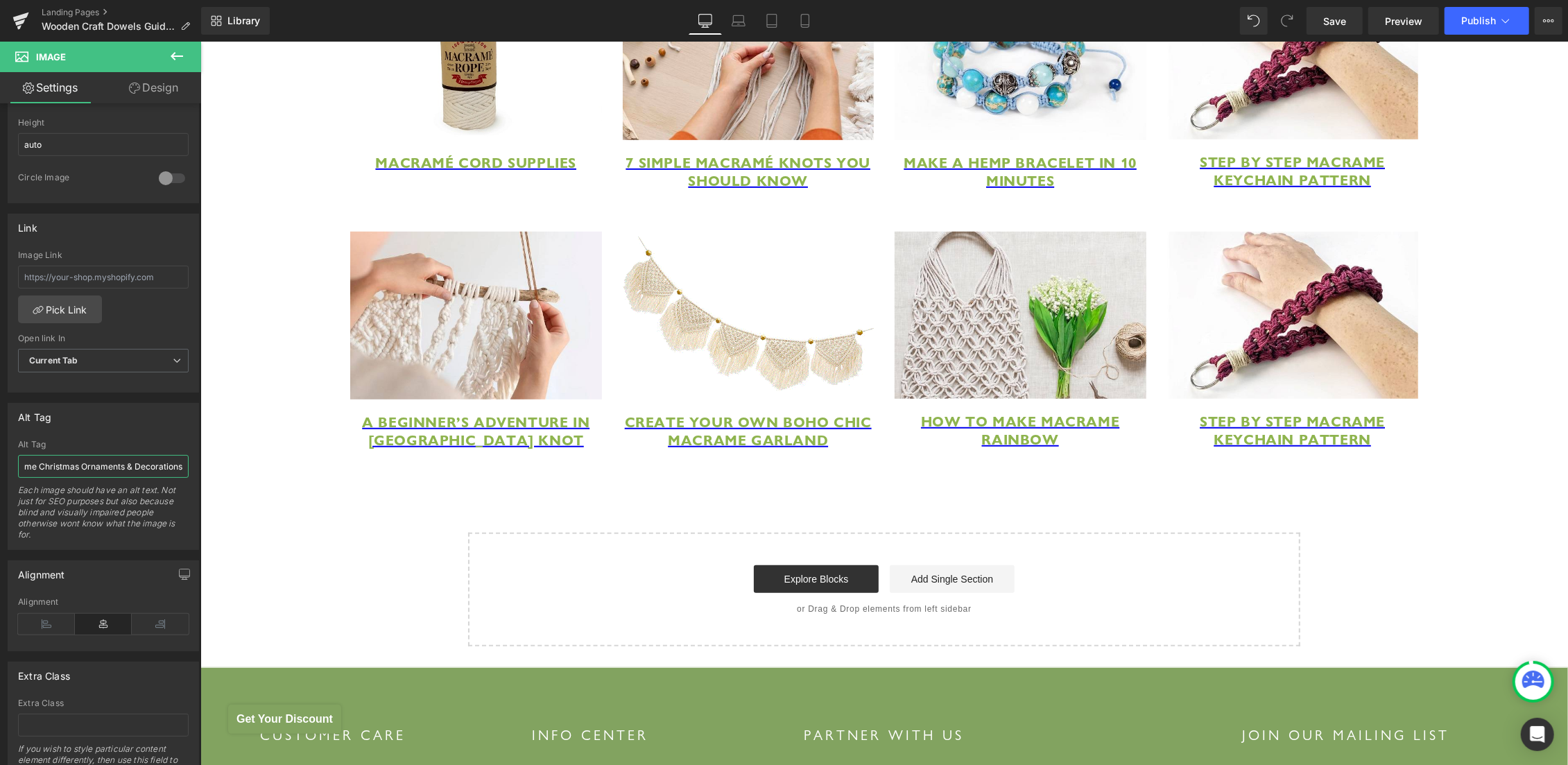
type input "Macrame Christmas Ornaments & Decorations"
type input "https://ucarecdn.com/74bffaf1-570f-4f5f-bb69-262dcf430870/-/format/auto/-/previ…"
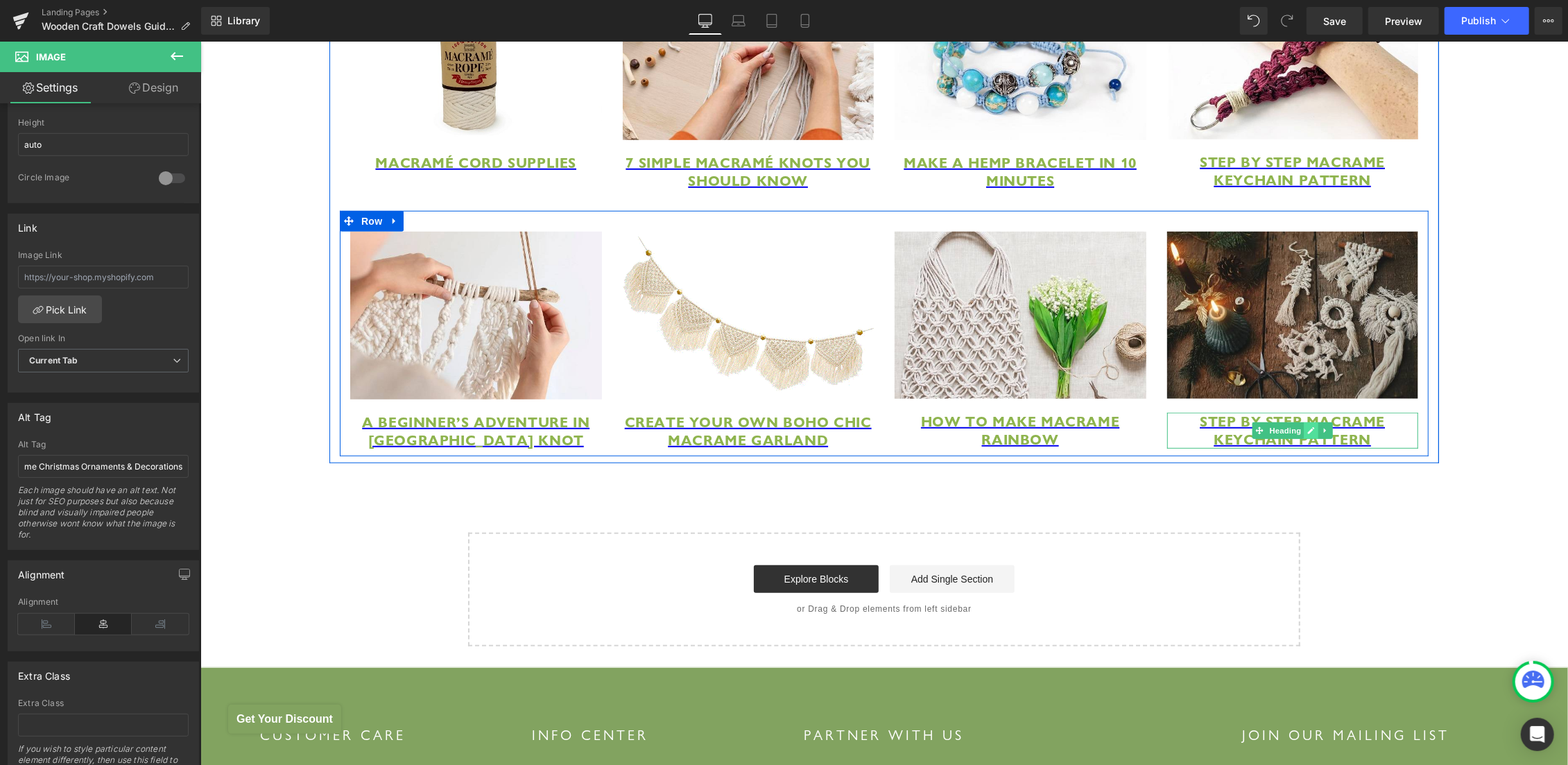
click at [1307, 434] on icon at bounding box center [1311, 429] width 7 height 8
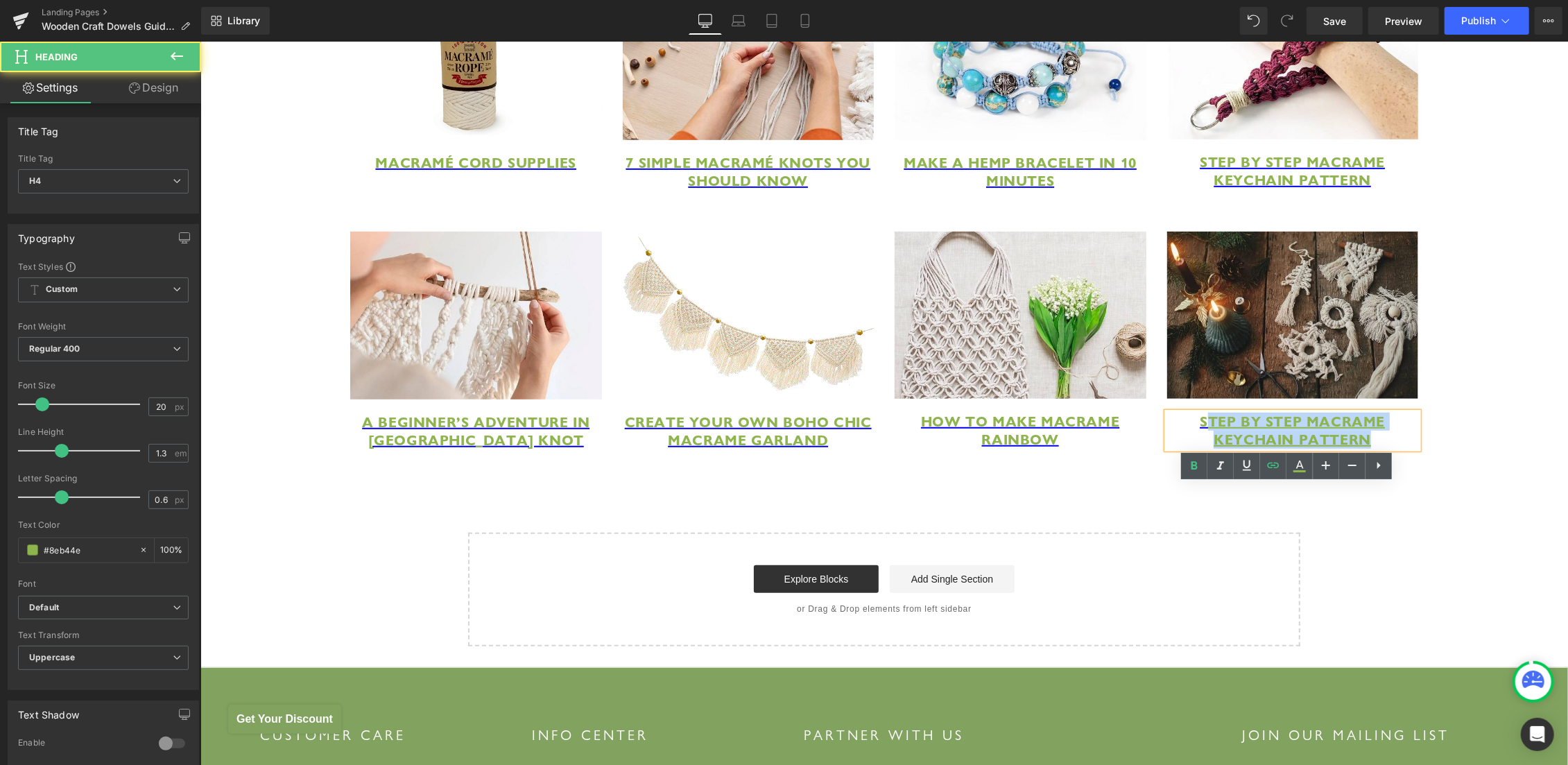
drag, startPoint x: 1273, startPoint y: 507, endPoint x: 1402, endPoint y: 511, distance: 129.1
click at [1402, 448] on h4 "Step By Step Macrame Keychain Pattern" at bounding box center [1292, 429] width 252 height 36
paste div
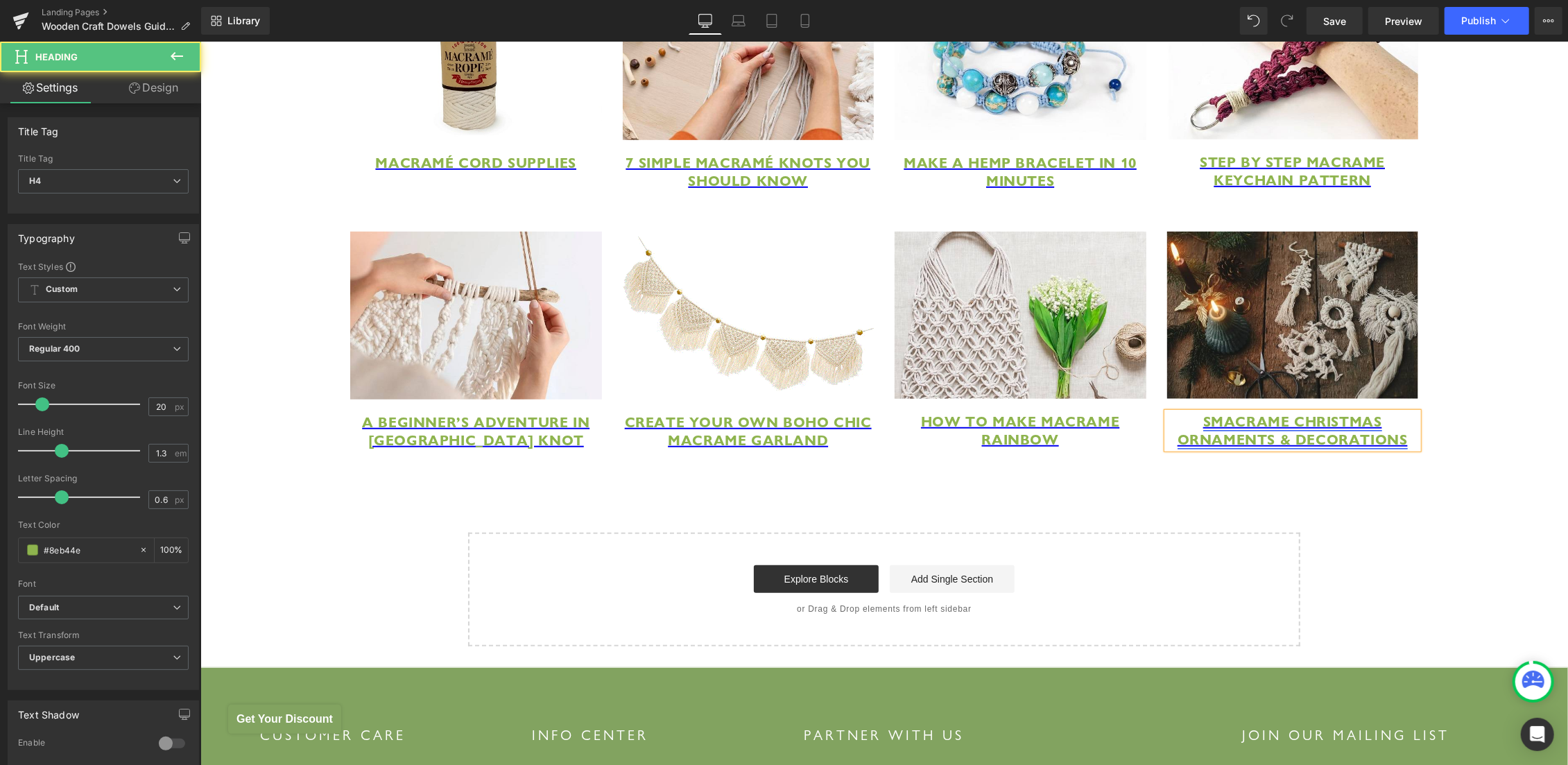
click at [1209, 448] on span "SMacrame Christmas Ornaments & Decorations" at bounding box center [1291, 429] width 230 height 36
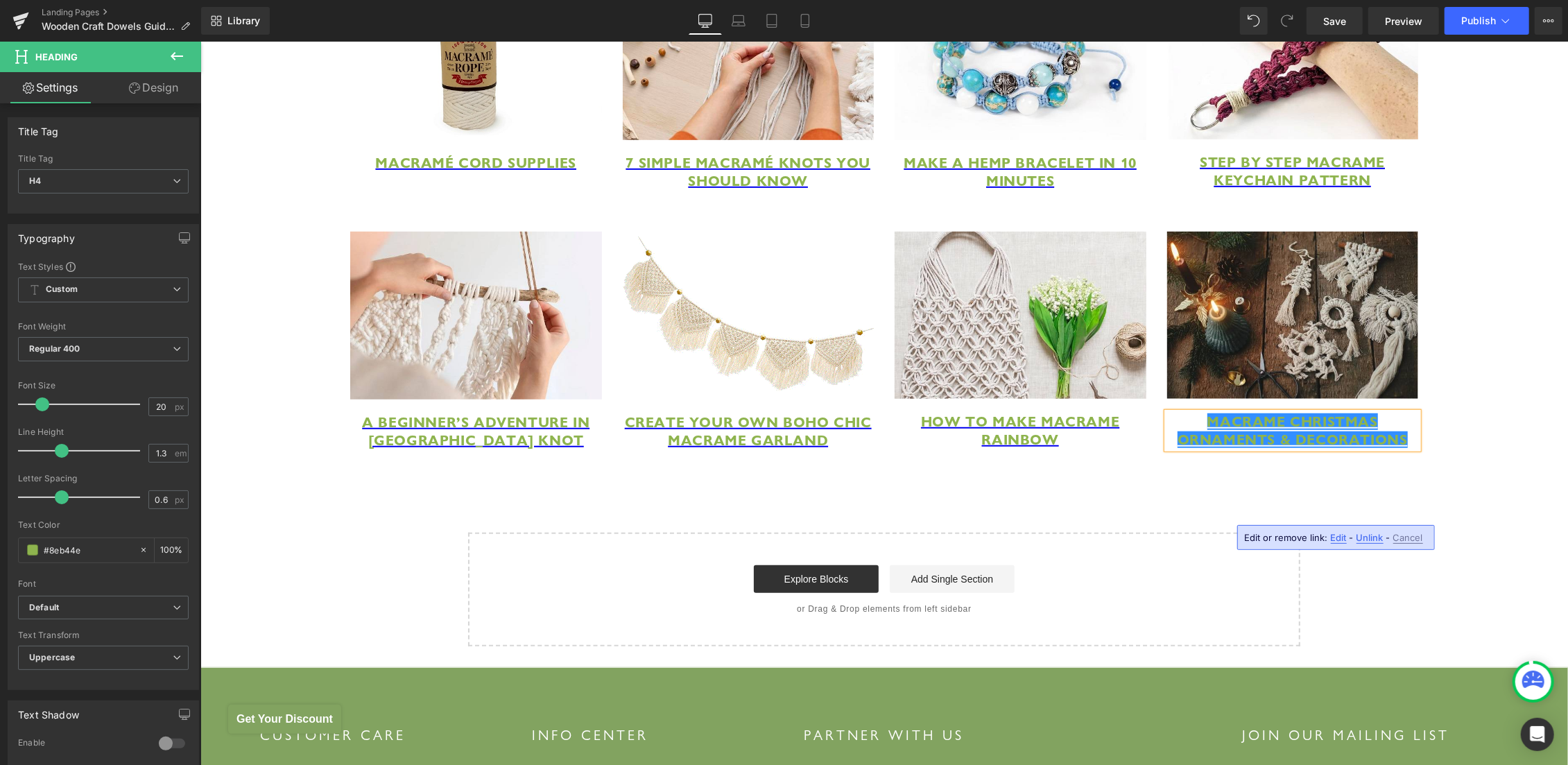
click at [1335, 539] on span "Edit" at bounding box center [1338, 537] width 16 height 12
click at [1289, 543] on input "https://hemptique.com/pages/macrame-keychain-diy" at bounding box center [1240, 543] width 213 height 35
paste input "https://hemptique.com/pages/macrame-christmas-ornaments"
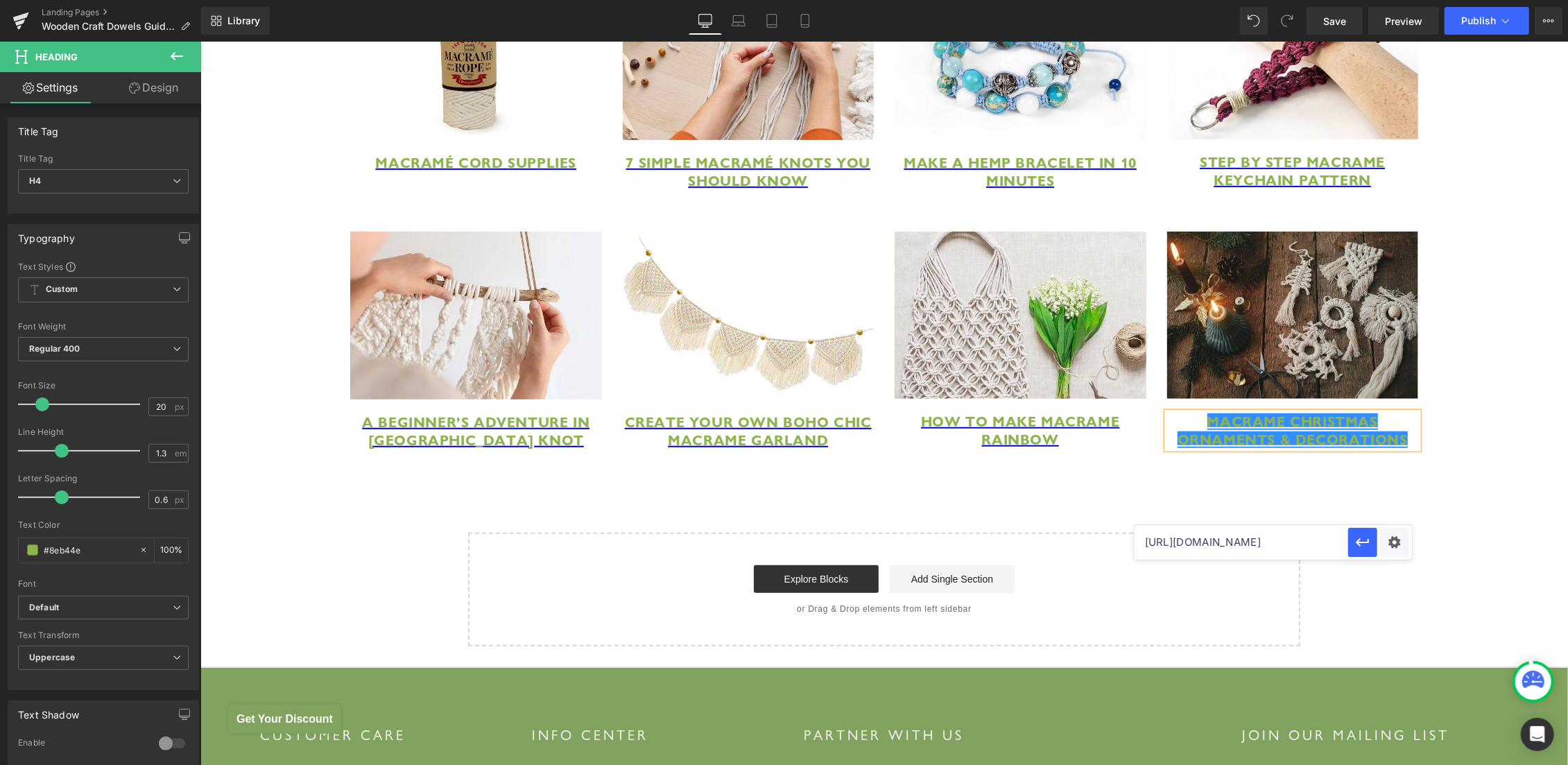
scroll to position [0, 124]
type input "https://hemptique.com/pages/macrame-christmas-ornaments"
click at [1360, 540] on icon "button" at bounding box center [1362, 542] width 13 height 8
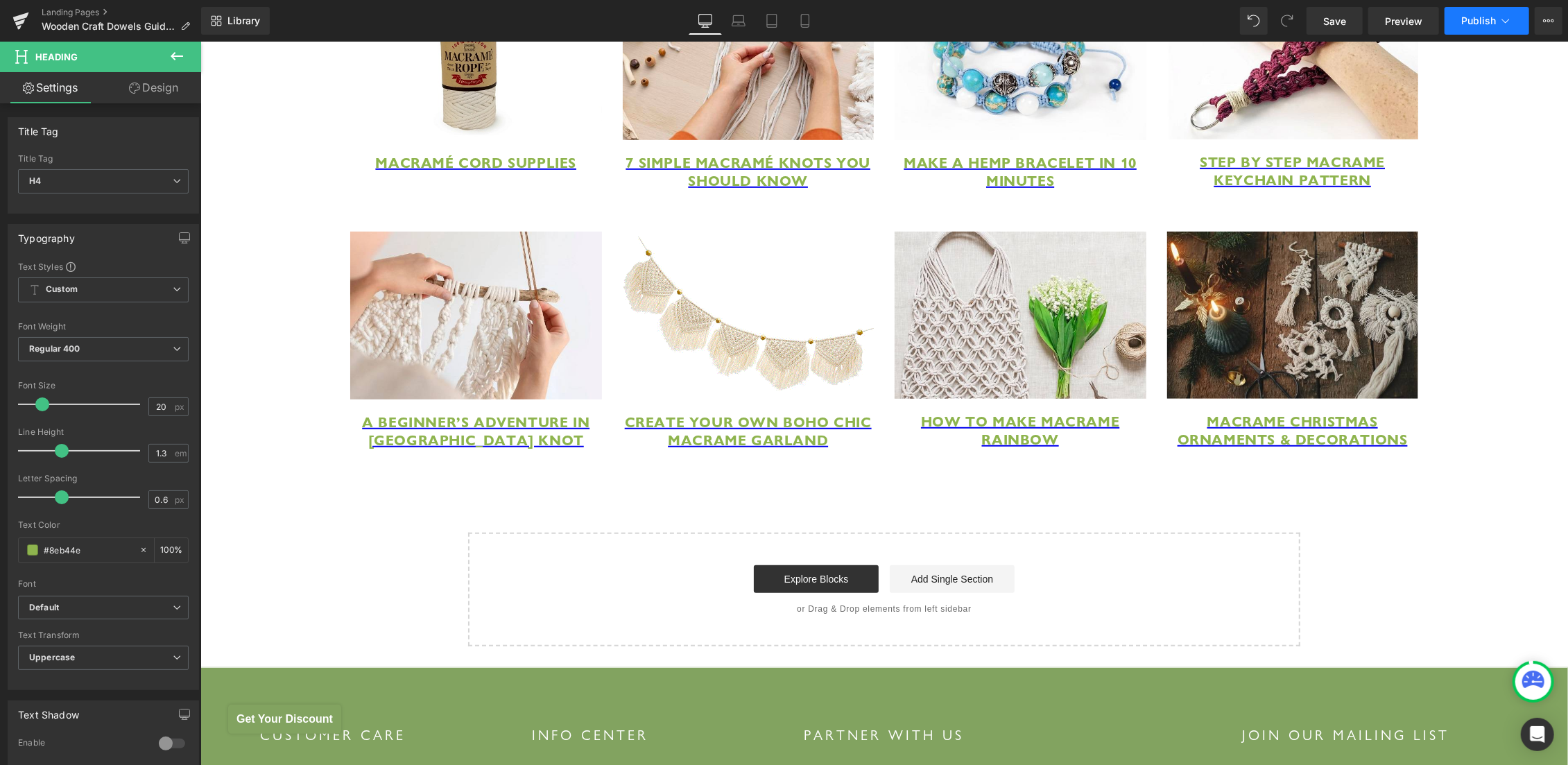
click at [1476, 27] on span "Publish" at bounding box center [1478, 21] width 35 height 11
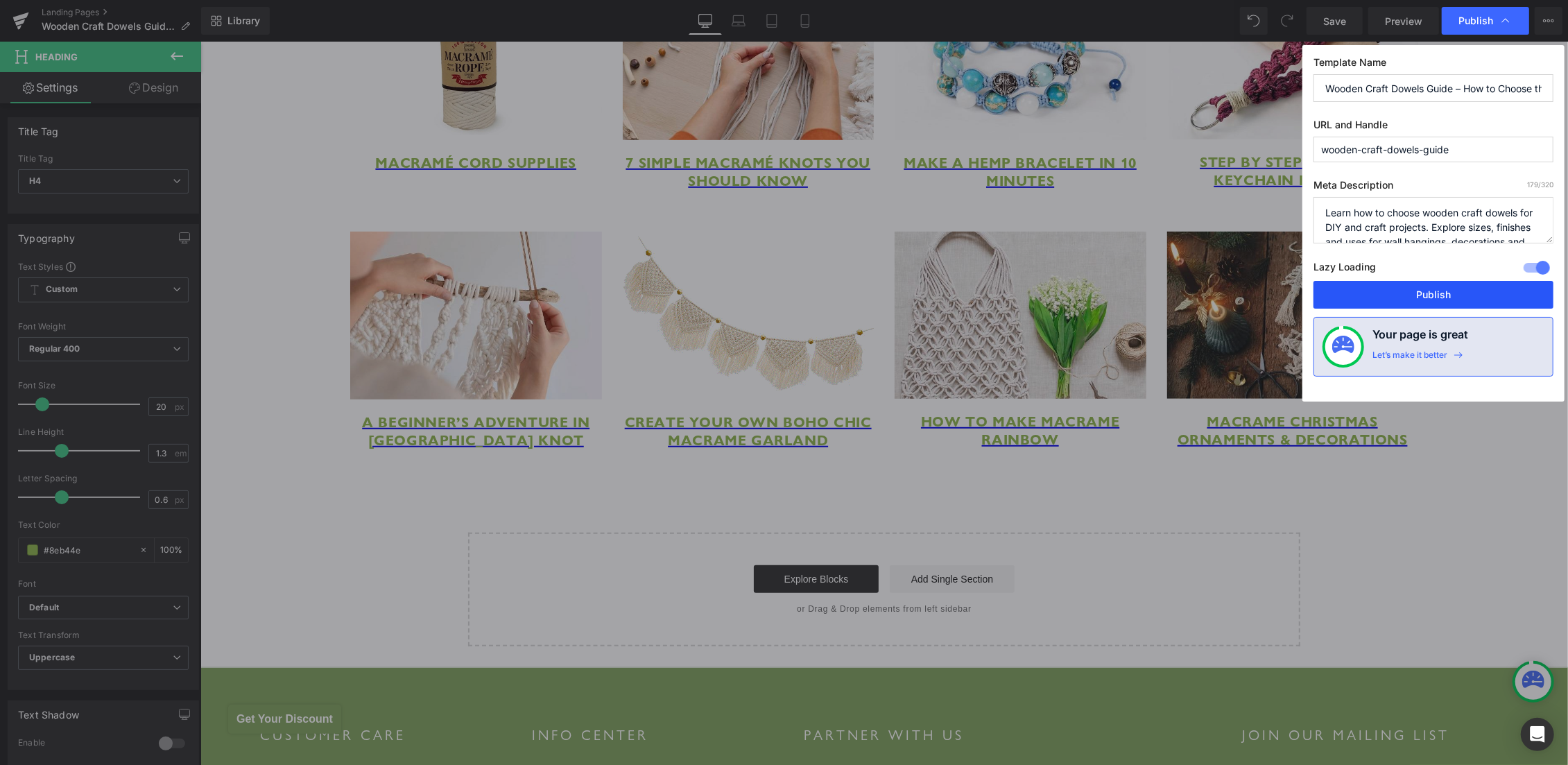
drag, startPoint x: 1457, startPoint y: 292, endPoint x: 1239, endPoint y: 263, distance: 219.9
click at [1457, 292] on button "Publish" at bounding box center [1433, 294] width 240 height 28
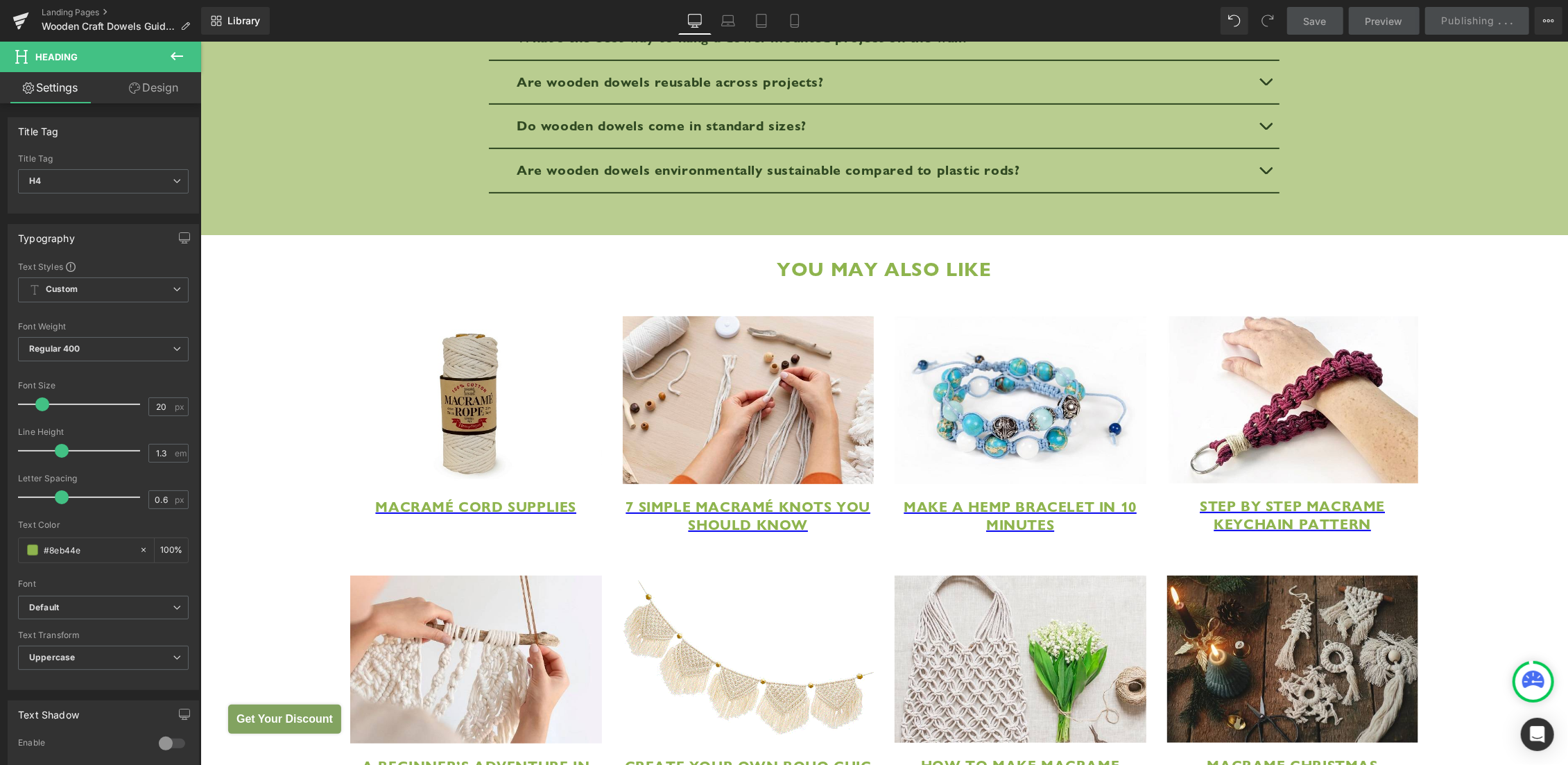
scroll to position [5037, 0]
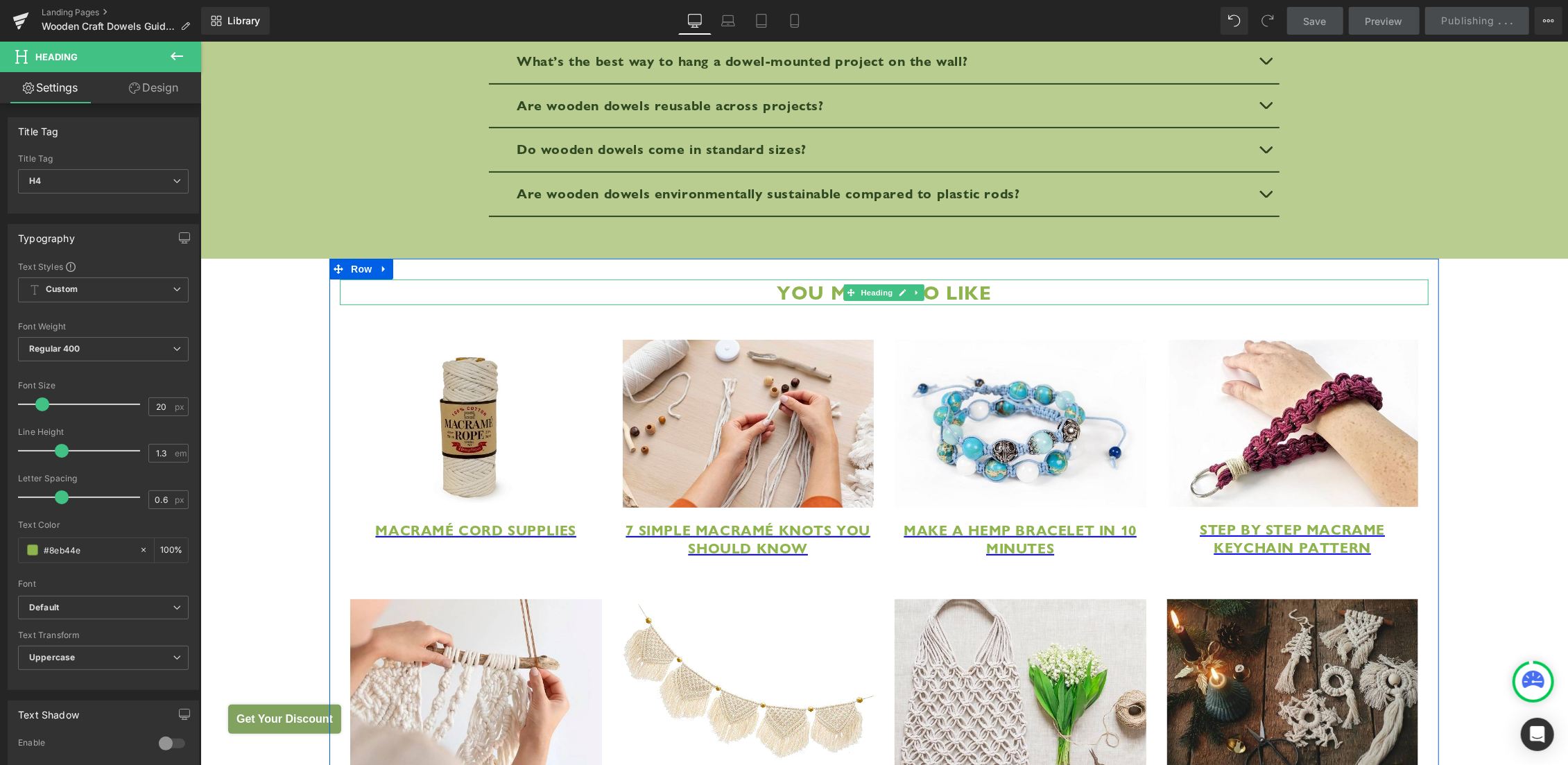
click at [830, 304] on strong "You May Also Like" at bounding box center [883, 291] width 214 height 25
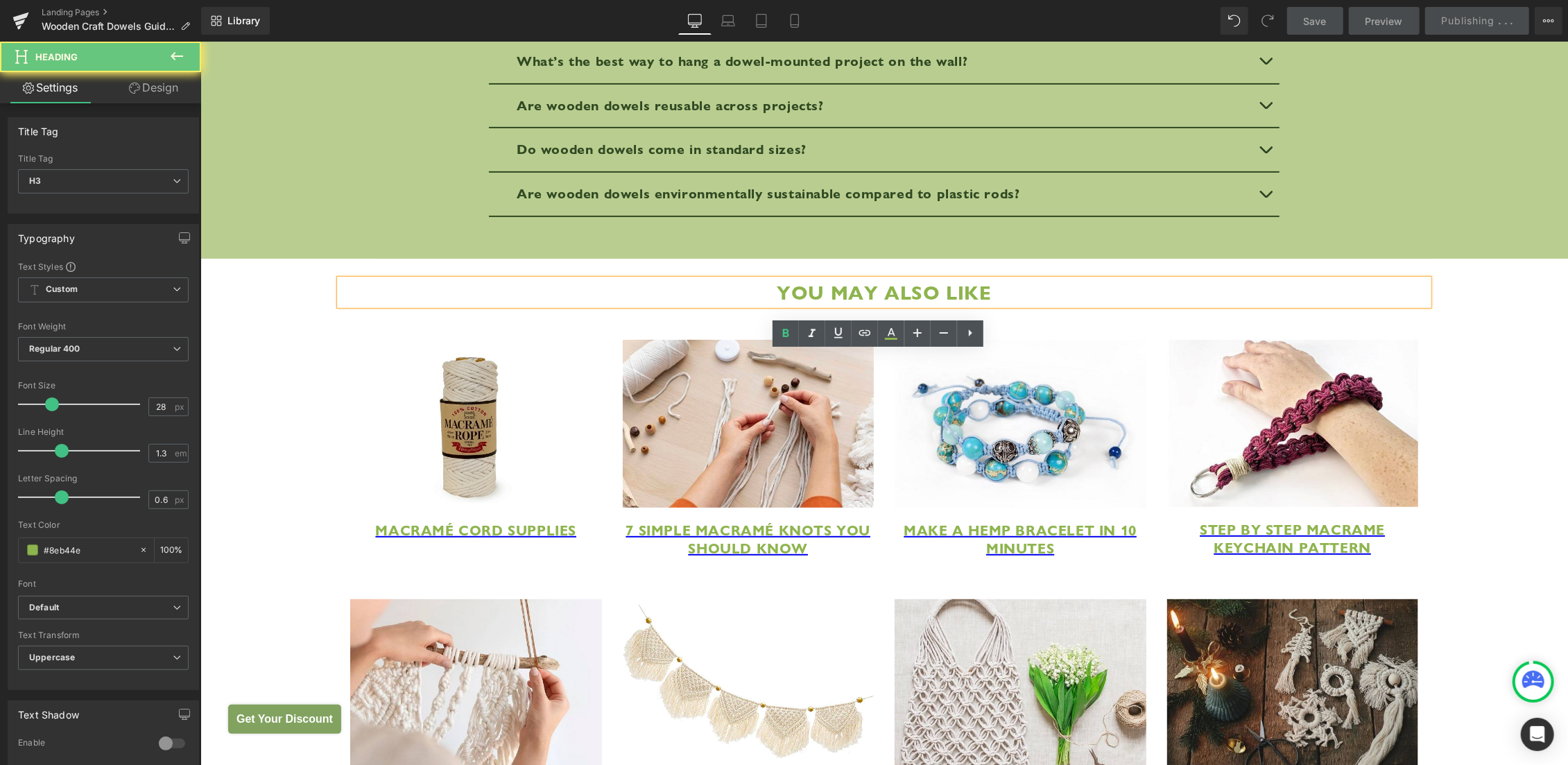
click at [794, 304] on strong "You May Also Like" at bounding box center [883, 291] width 214 height 25
drag, startPoint x: 788, startPoint y: 363, endPoint x: 1000, endPoint y: 369, distance: 212.1
click at [1000, 305] on h3 "You May Also Like" at bounding box center [883, 292] width 1089 height 26
paste div
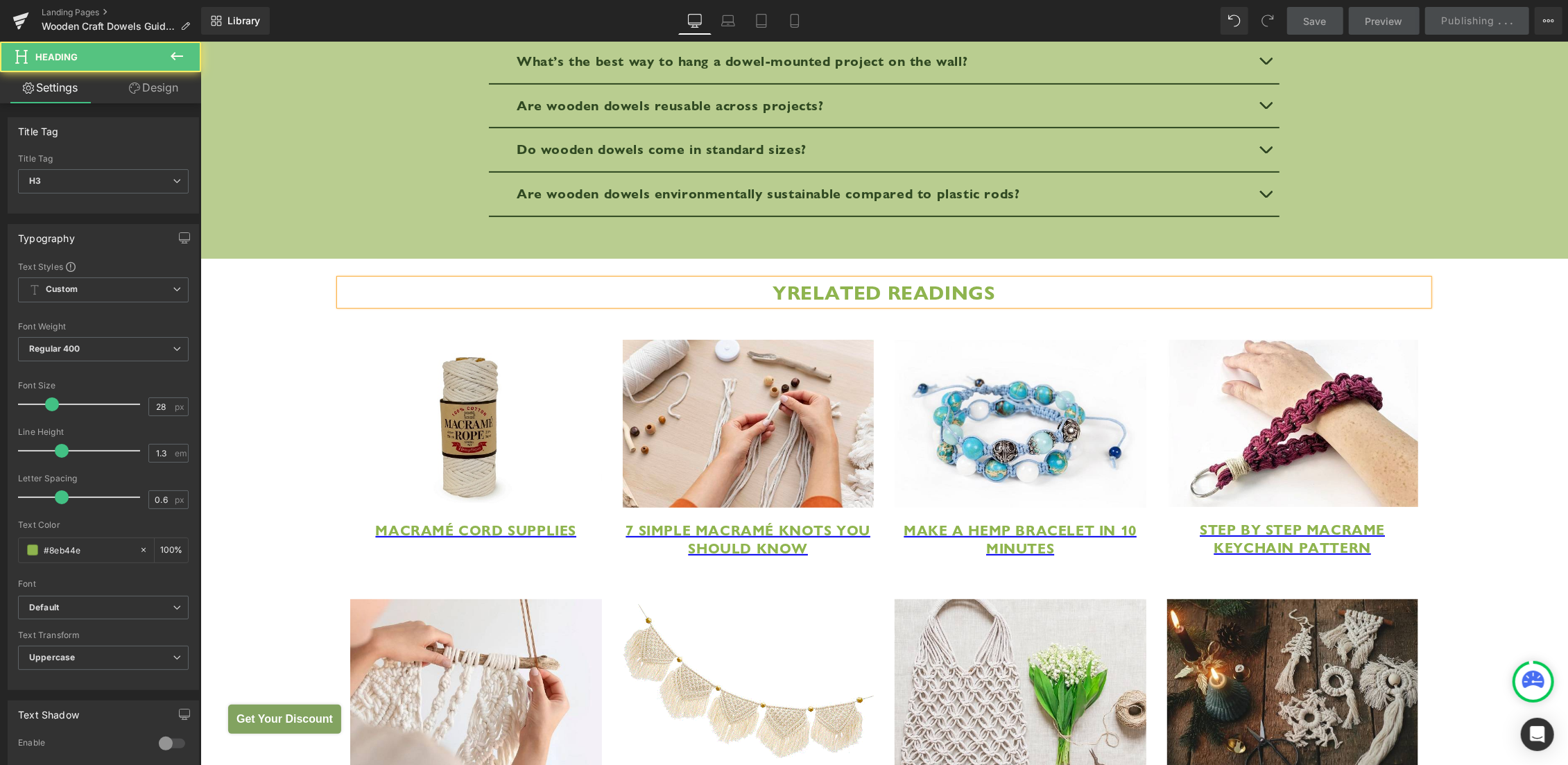
click at [783, 304] on strong "YRelated Readings" at bounding box center [882, 291] width 222 height 25
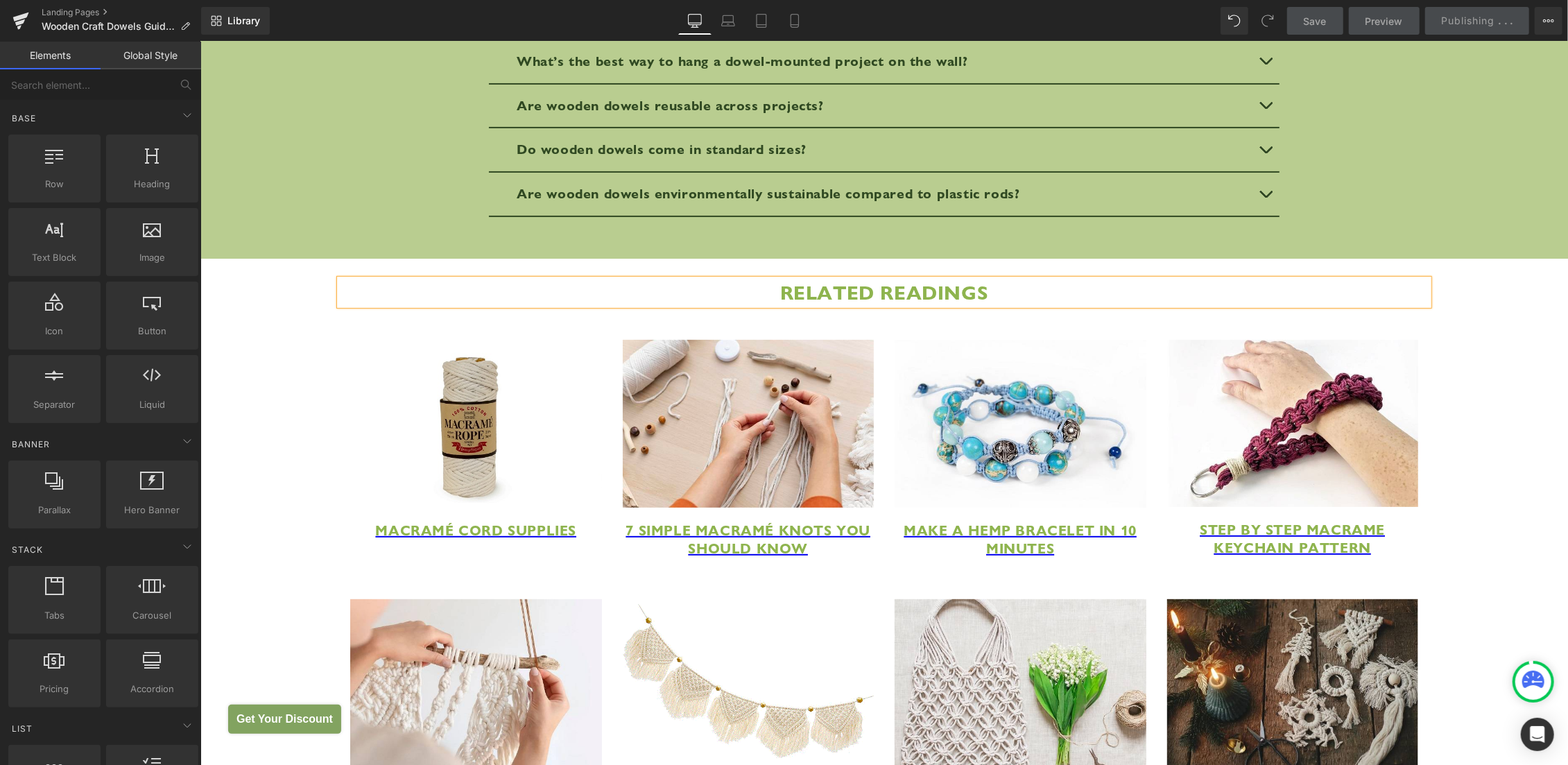
click at [347, 279] on span "Row" at bounding box center [361, 269] width 28 height 21
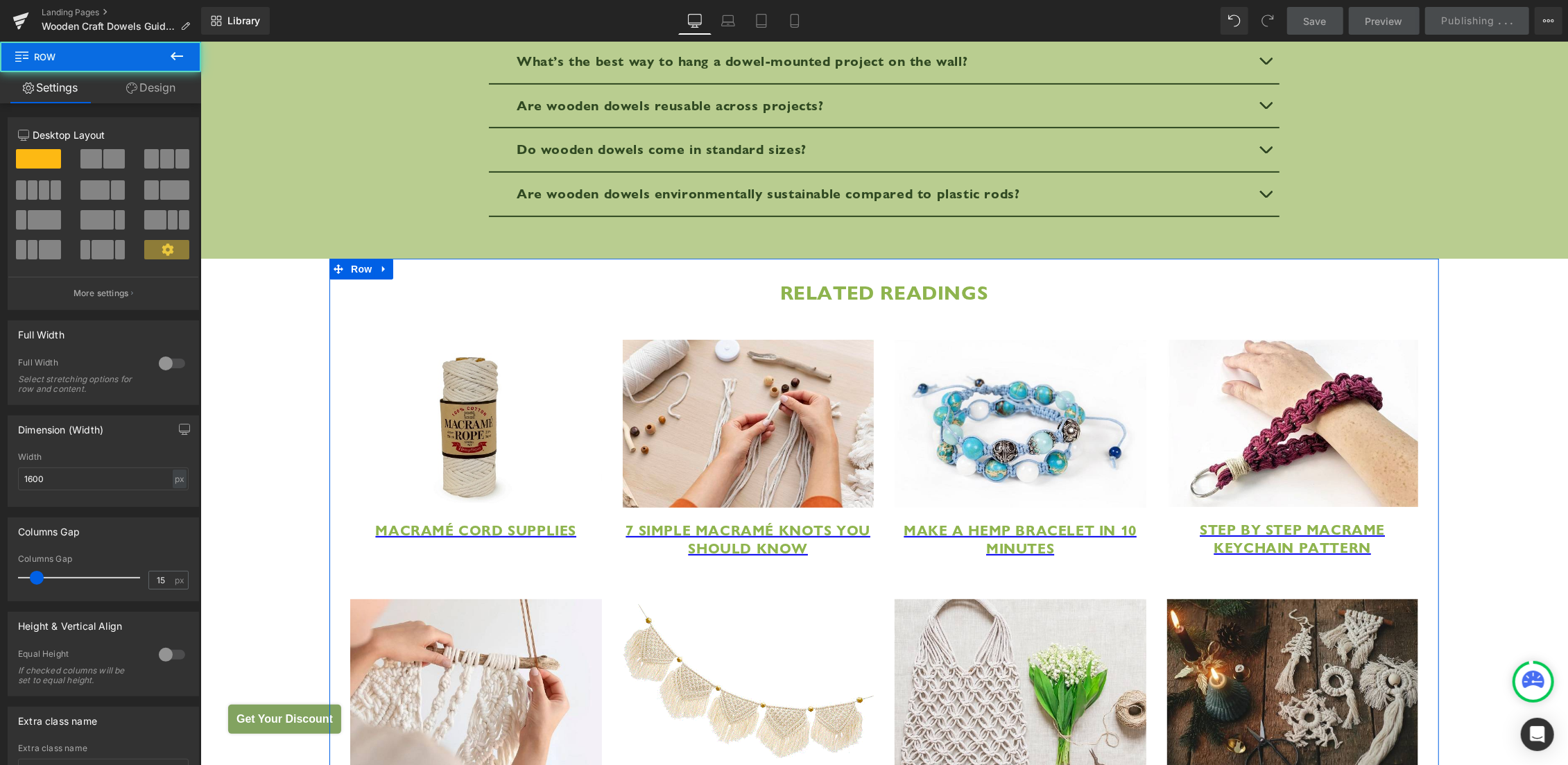
click at [149, 84] on link "Design" at bounding box center [150, 88] width 101 height 31
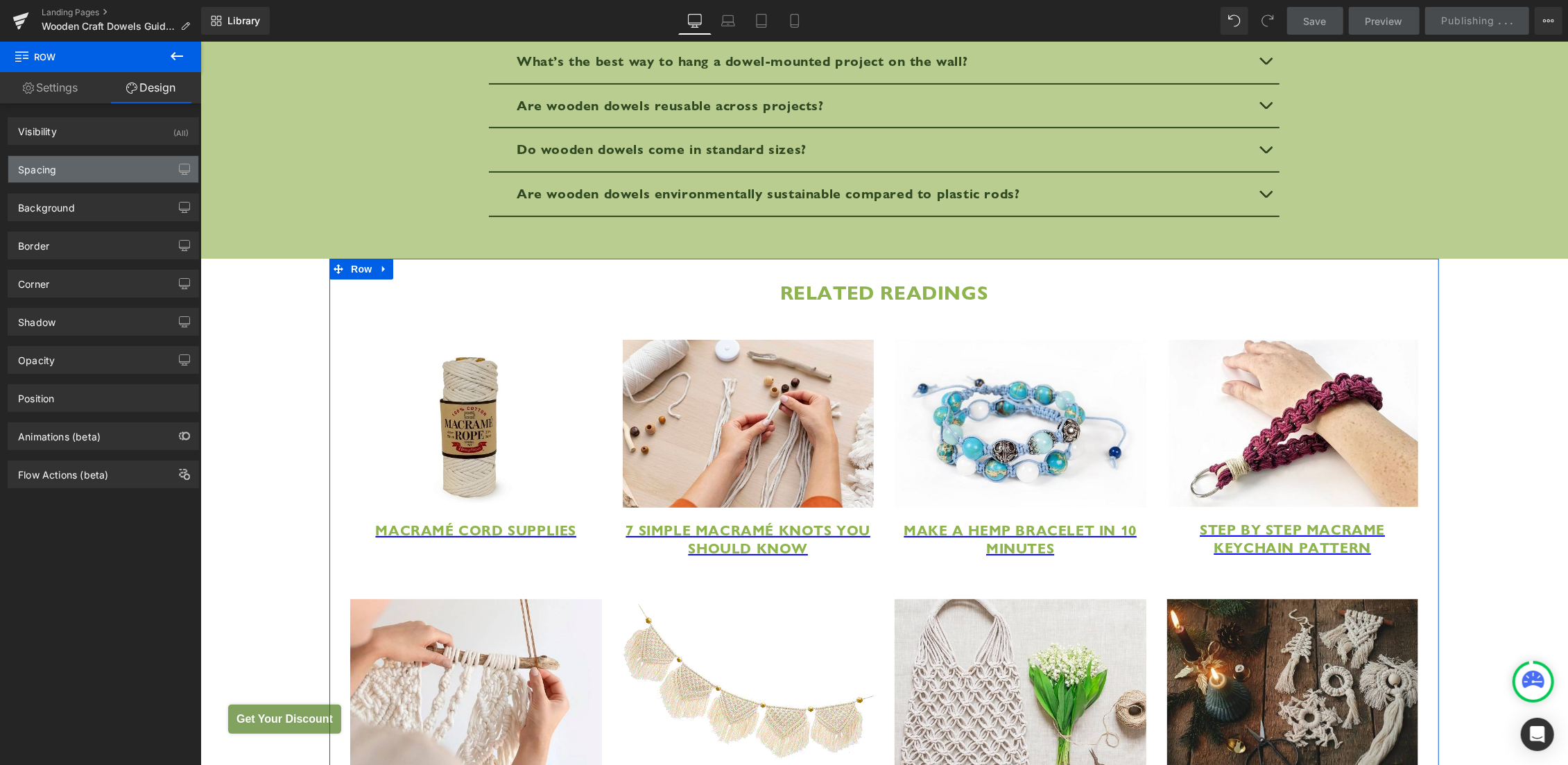
click at [91, 161] on div "Spacing" at bounding box center [103, 169] width 190 height 27
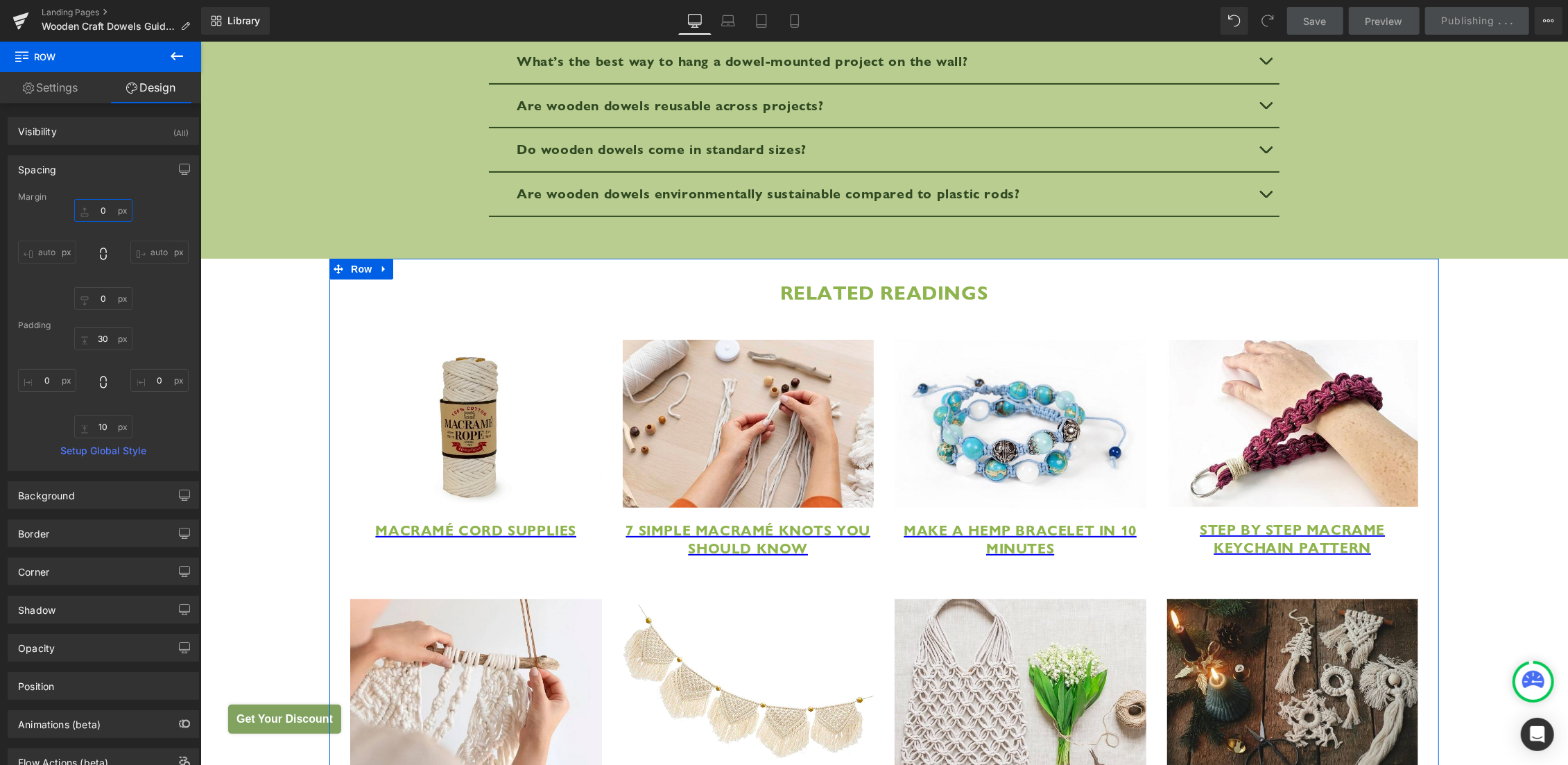
click at [95, 210] on input "0" at bounding box center [102, 210] width 58 height 23
click at [88, 213] on input "0" at bounding box center [102, 210] width 58 height 23
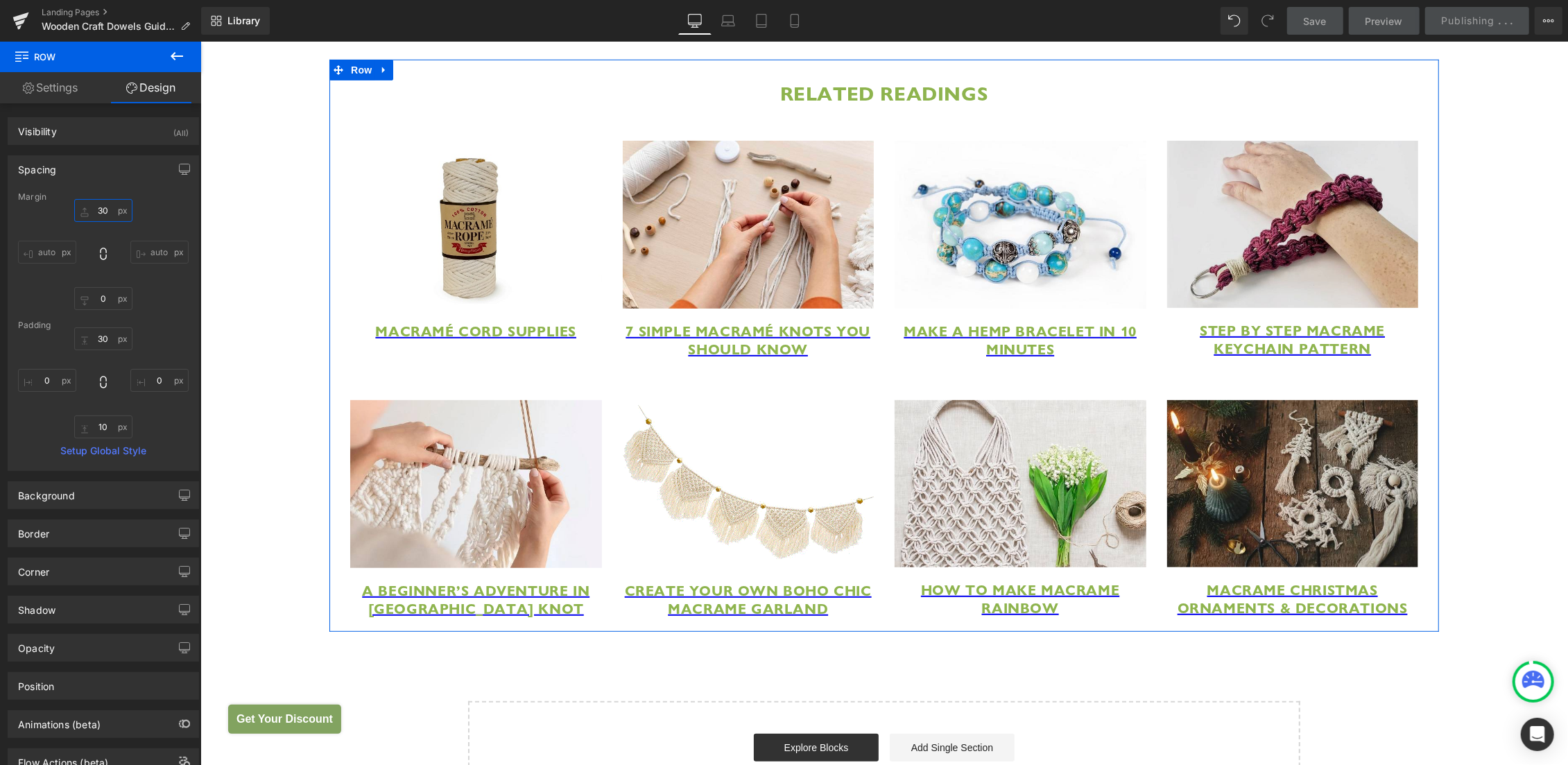
scroll to position [5257, 0]
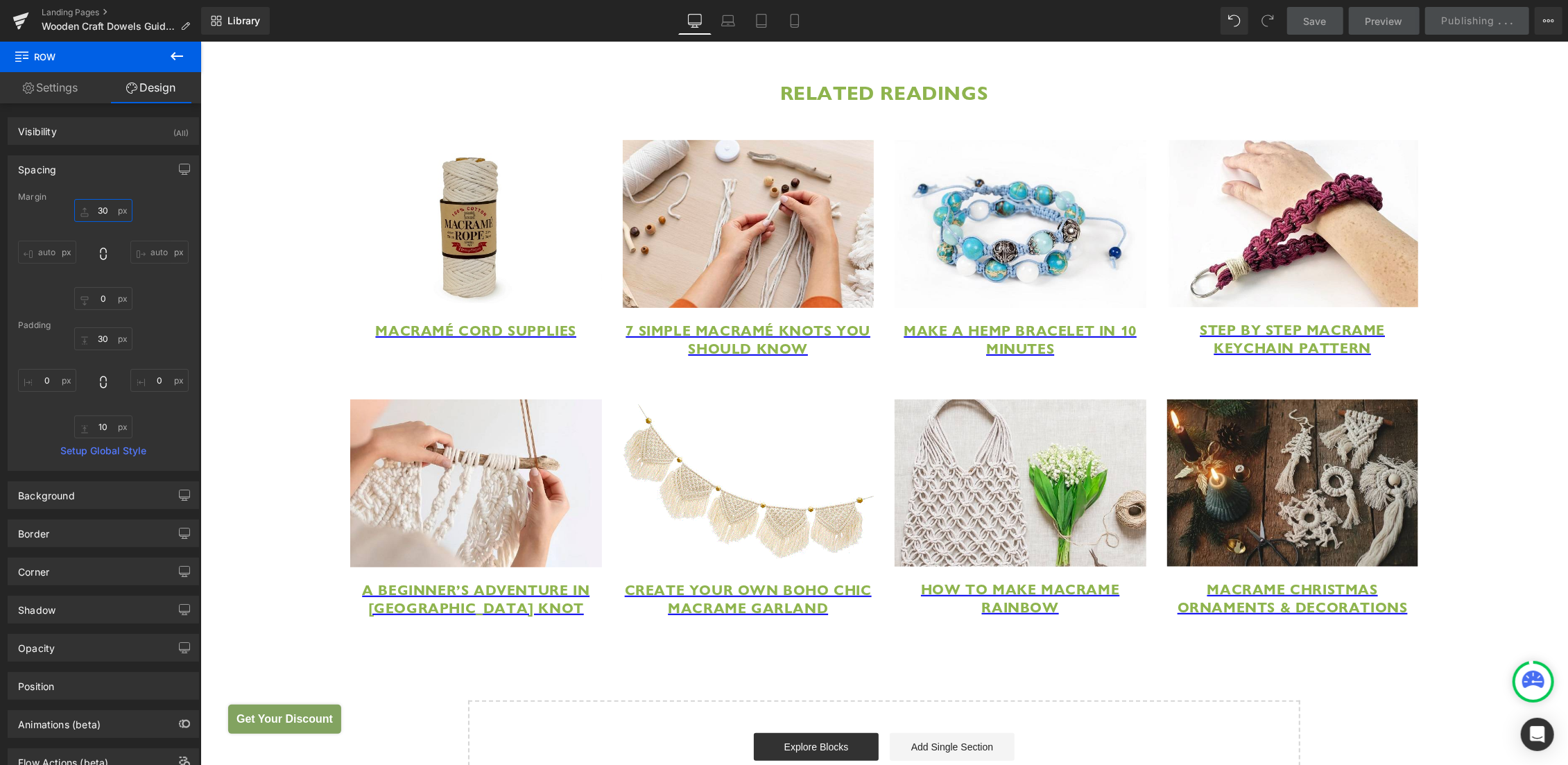
type input "30"
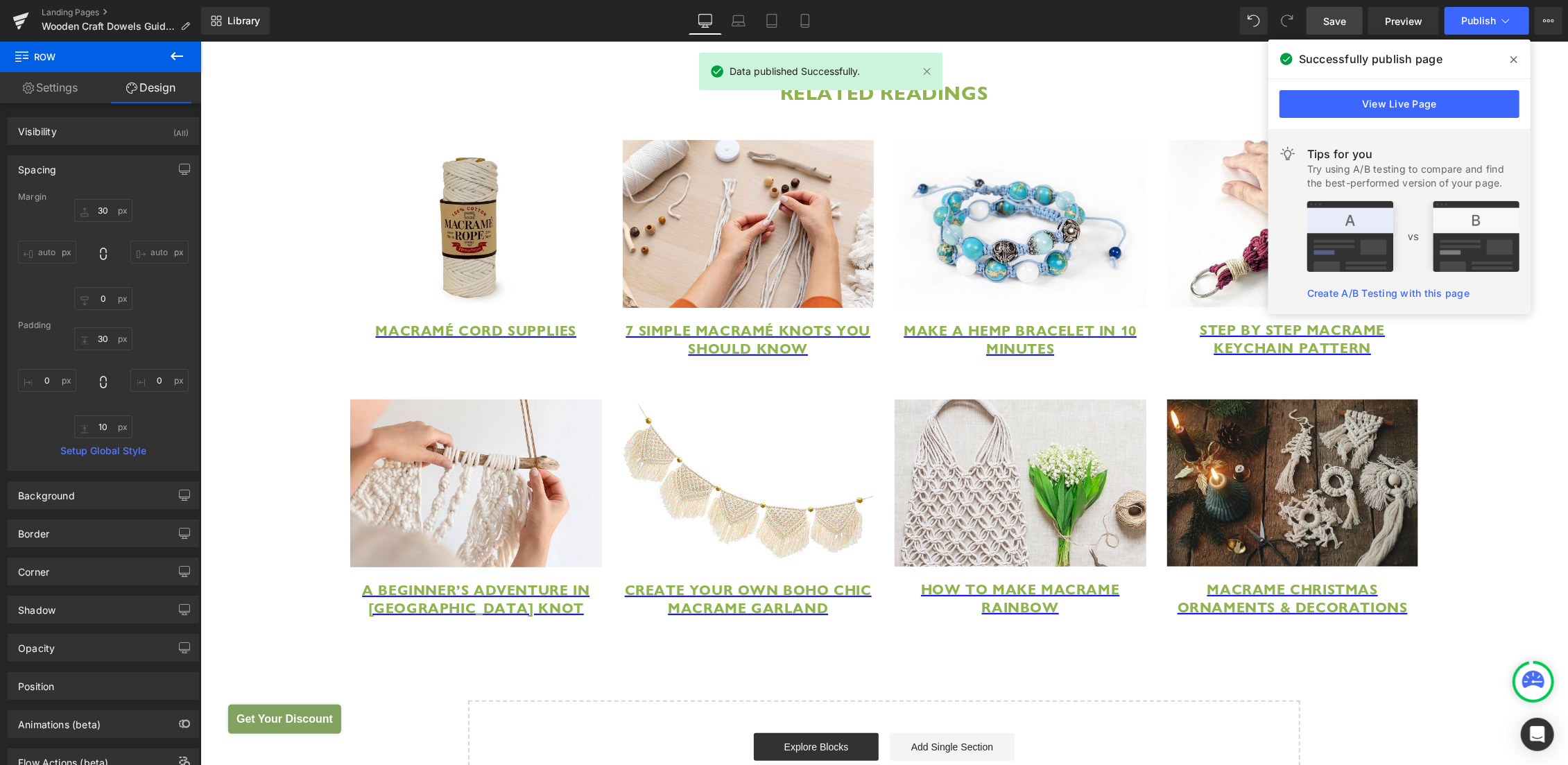
click at [1342, 11] on link "Save" at bounding box center [1335, 21] width 56 height 28
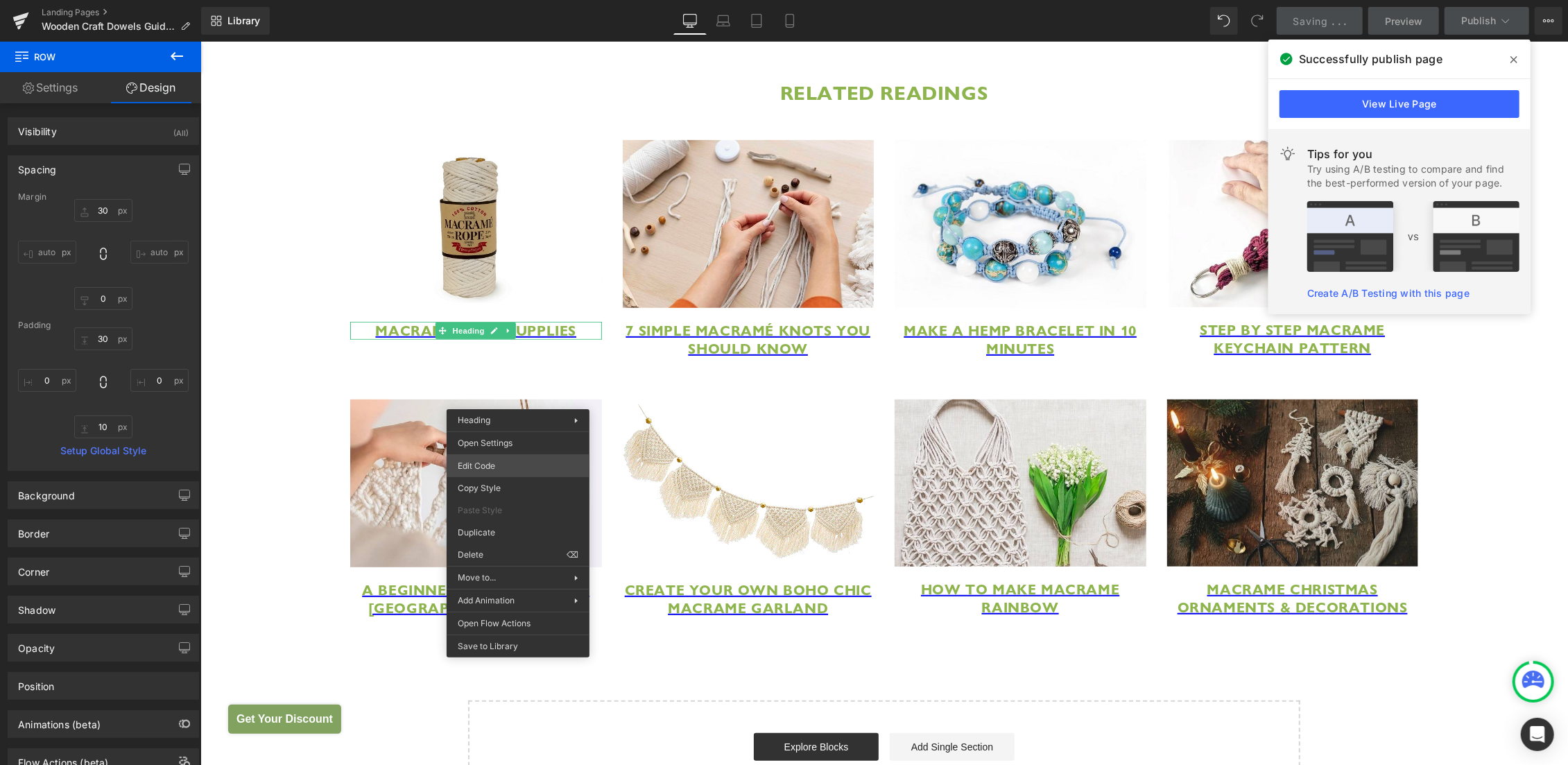
click at [497, 0] on div "Row You are previewing how the will restyle your page. You can not edit Element…" at bounding box center [784, 0] width 1568 height 0
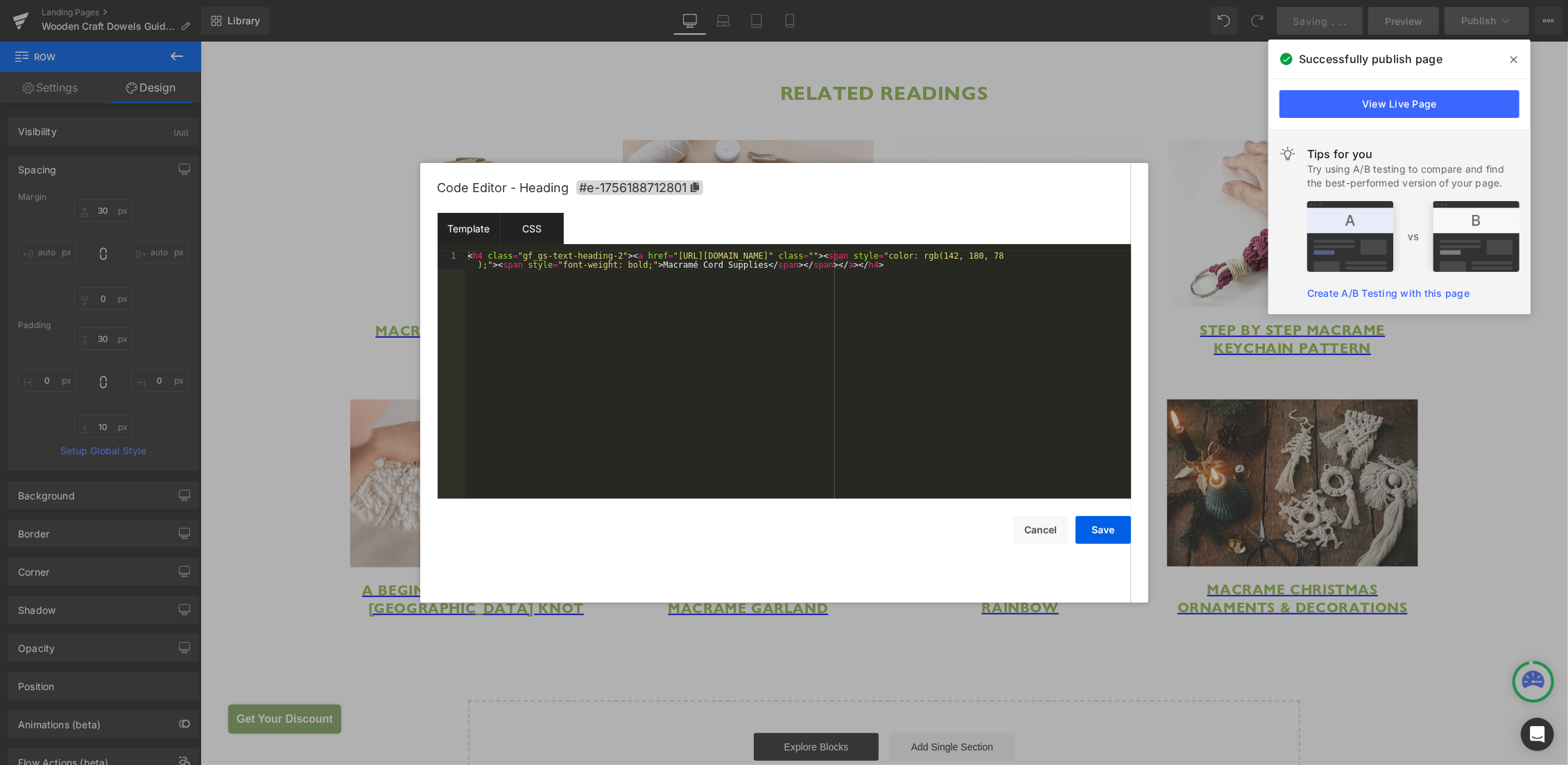
click at [521, 231] on div "CSS" at bounding box center [533, 229] width 63 height 31
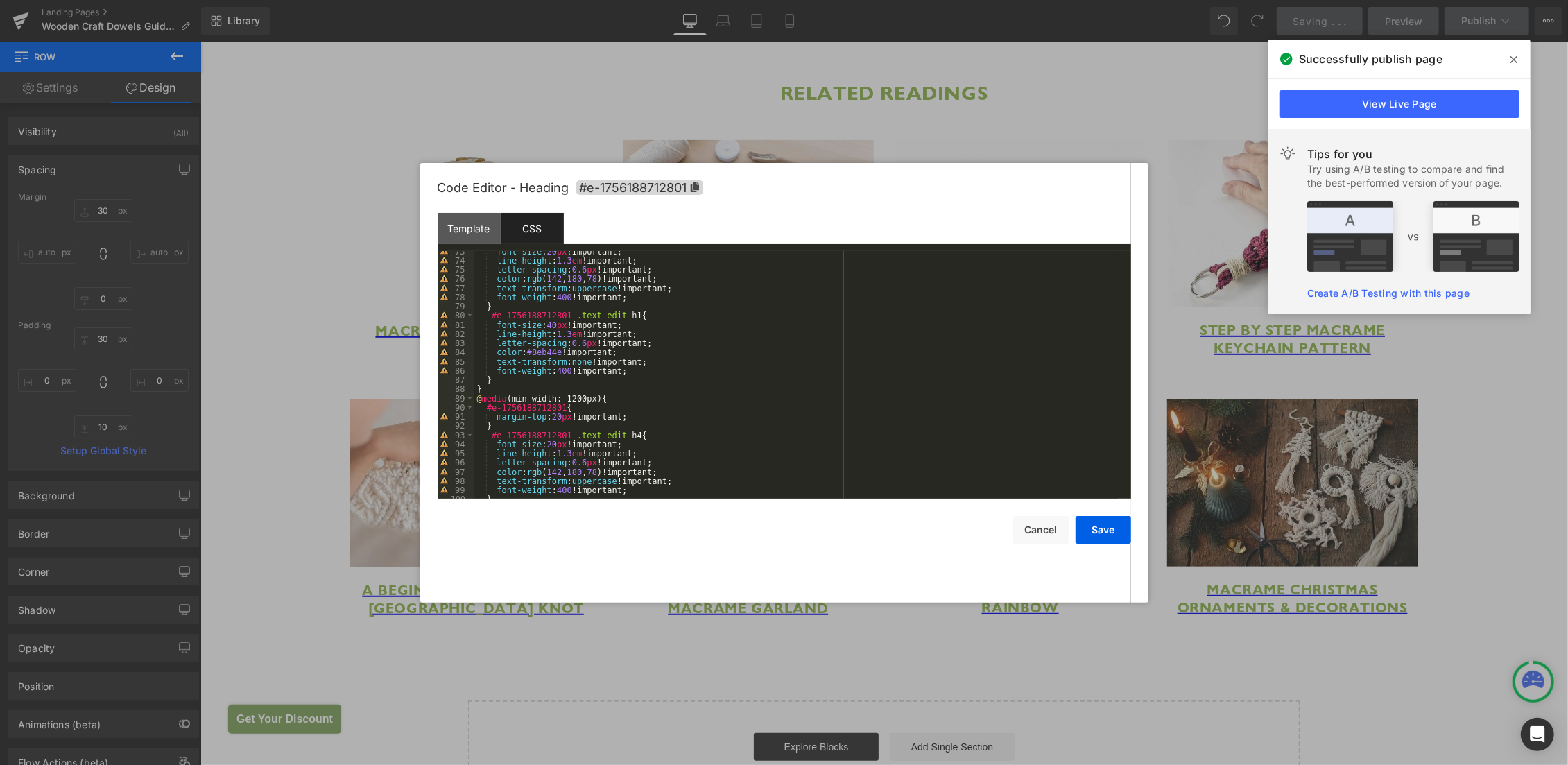
scroll to position [955, 0]
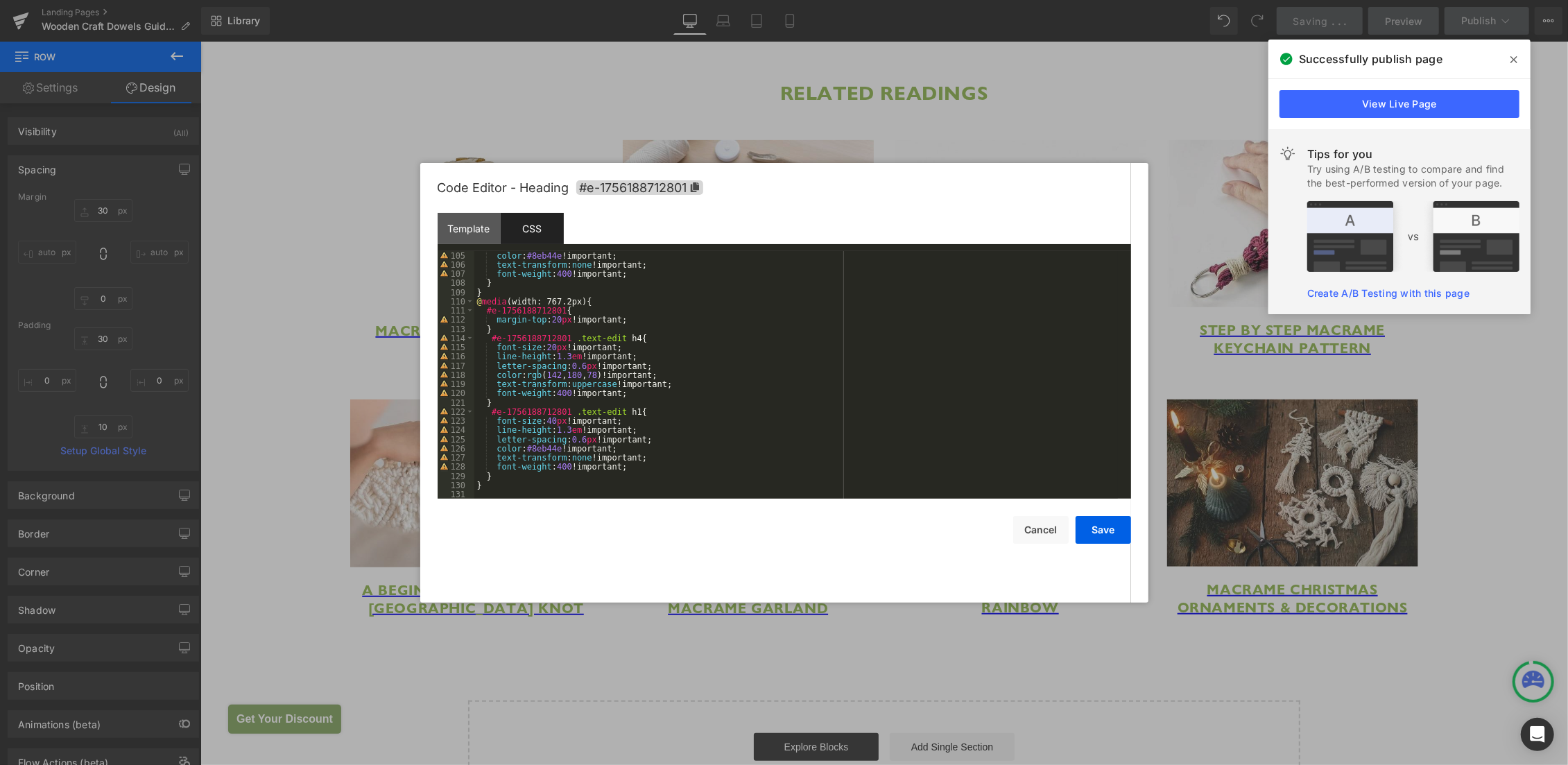
click at [478, 500] on div "Save Cancel" at bounding box center [784, 520] width 693 height 45
click at [485, 496] on div "color : #8eb44e !important; text-transform : none !important; font-weight : 400…" at bounding box center [796, 384] width 643 height 267
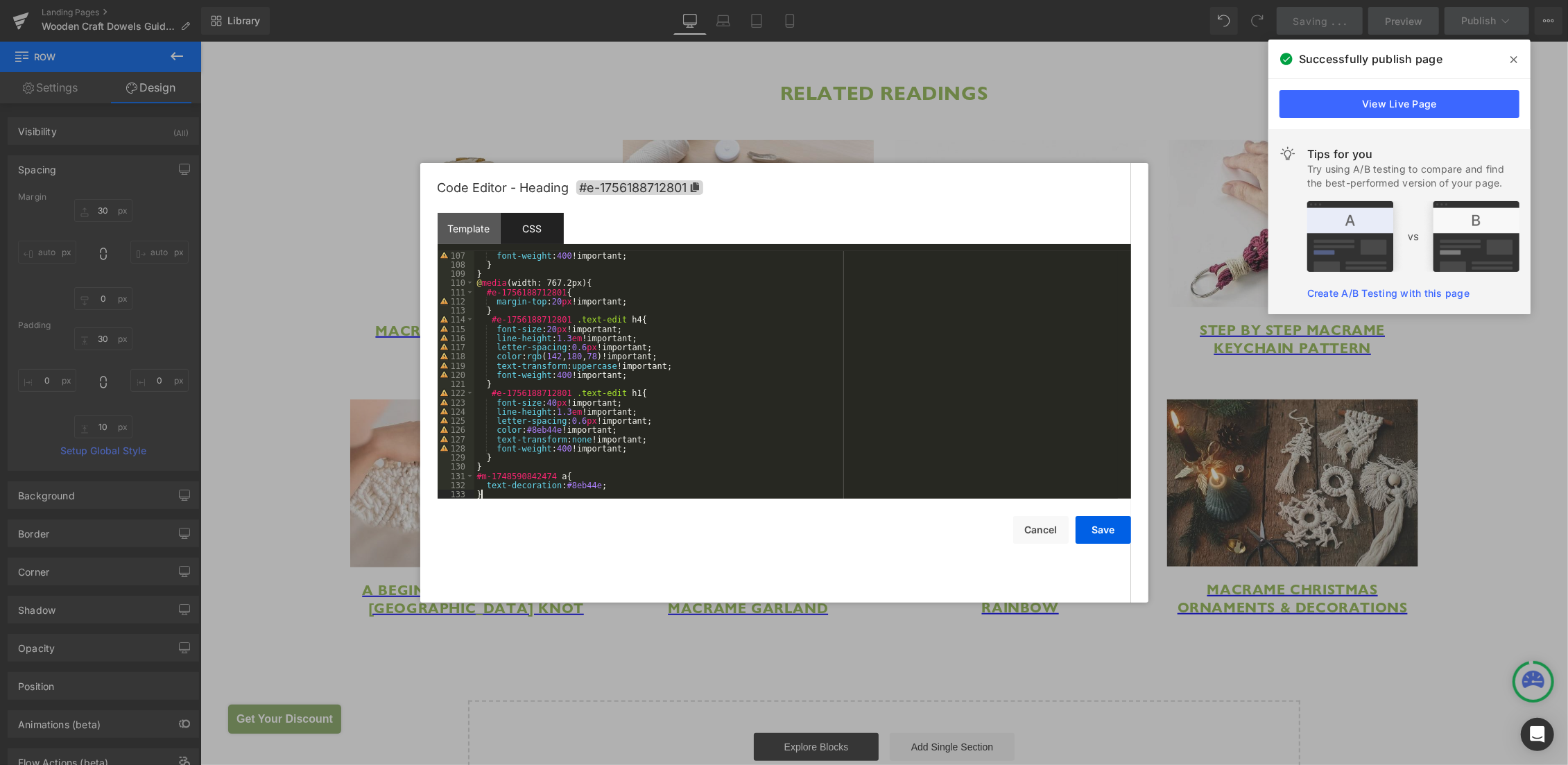
scroll to position [974, 0]
click at [603, 186] on span "#e-1756188712801" at bounding box center [640, 187] width 127 height 15
drag, startPoint x: 475, startPoint y: 475, endPoint x: 548, endPoint y: 475, distance: 73.0
click at [548, 475] on div "font-weight : 400 !important; } } @ media (width: 767.2px) { #e-1756188712801 {…" at bounding box center [796, 384] width 643 height 267
click at [1095, 529] on button "Save" at bounding box center [1103, 530] width 55 height 28
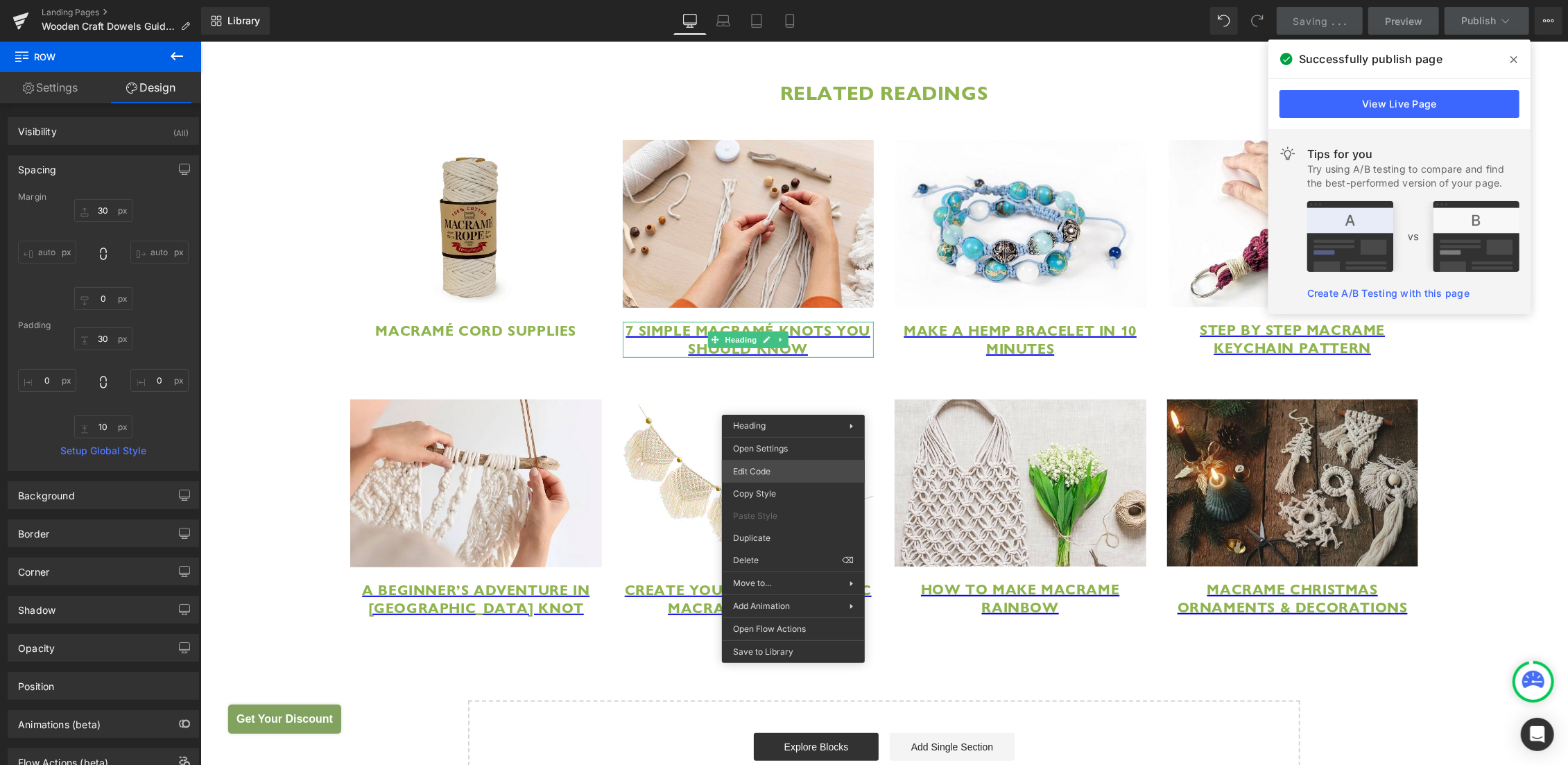
click at [792, 0] on div "Row You are previewing how the will restyle your page. You can not edit Element…" at bounding box center [784, 0] width 1568 height 0
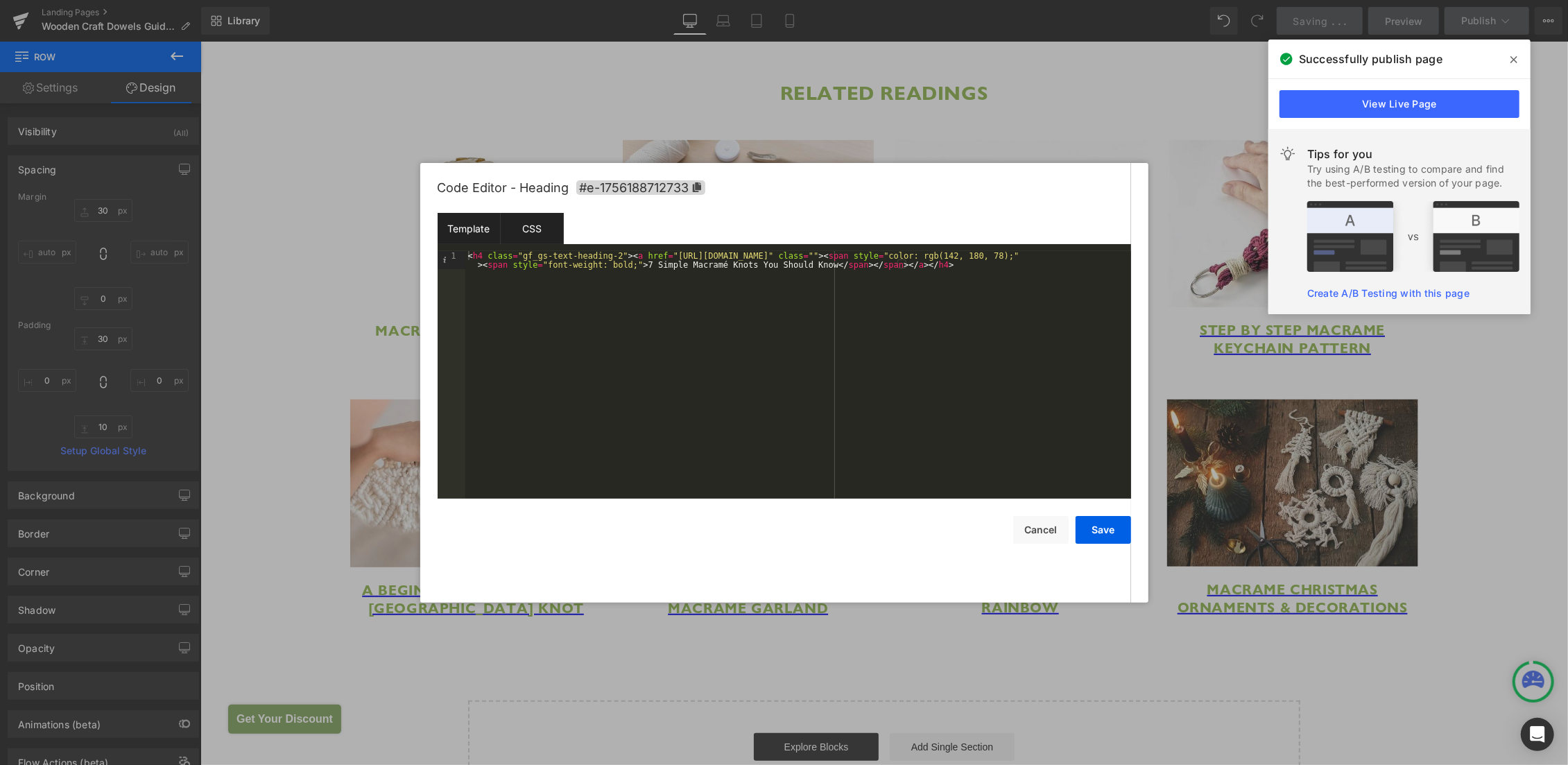
click at [547, 223] on div "CSS" at bounding box center [533, 229] width 63 height 31
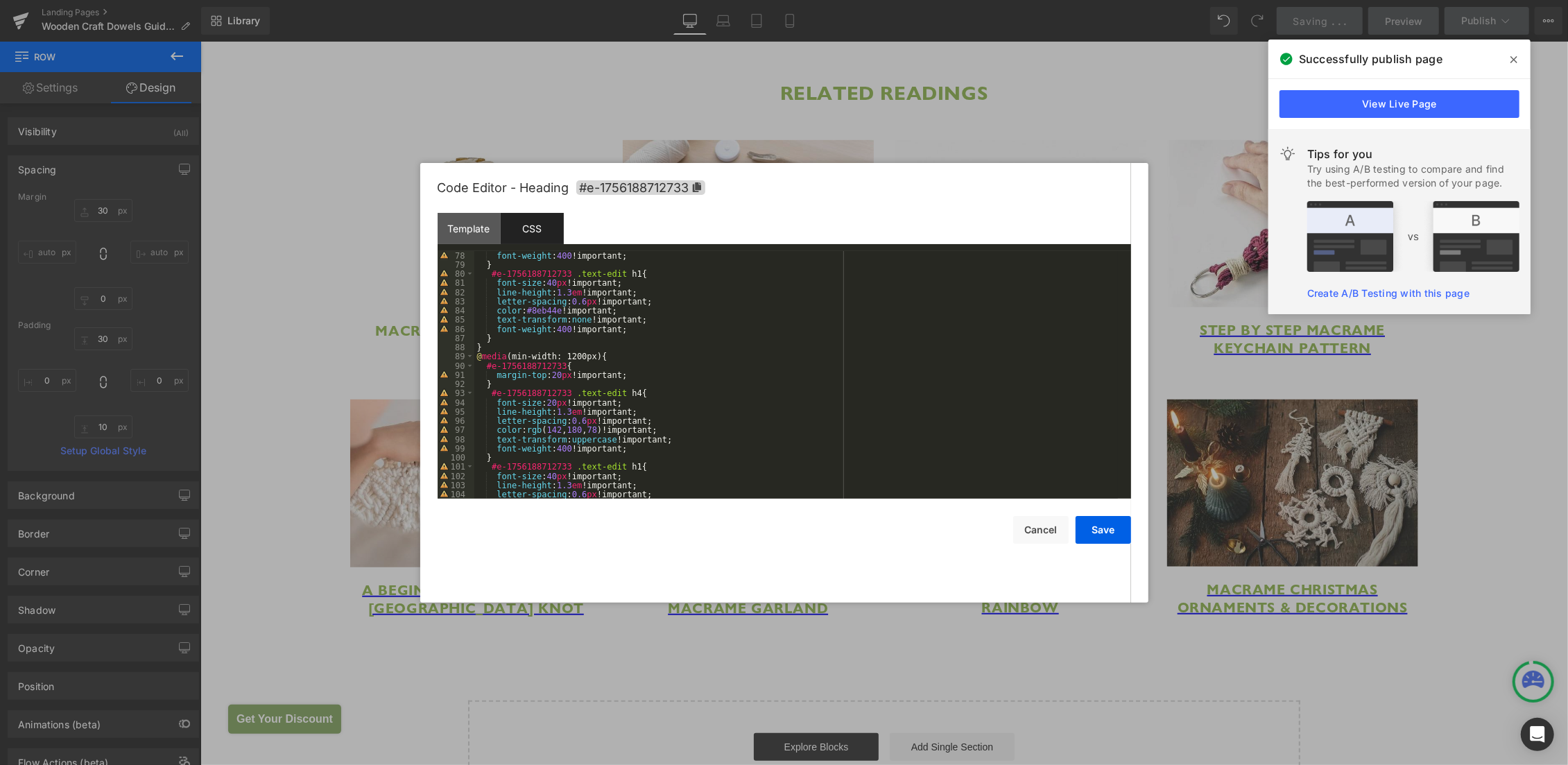
scroll to position [955, 0]
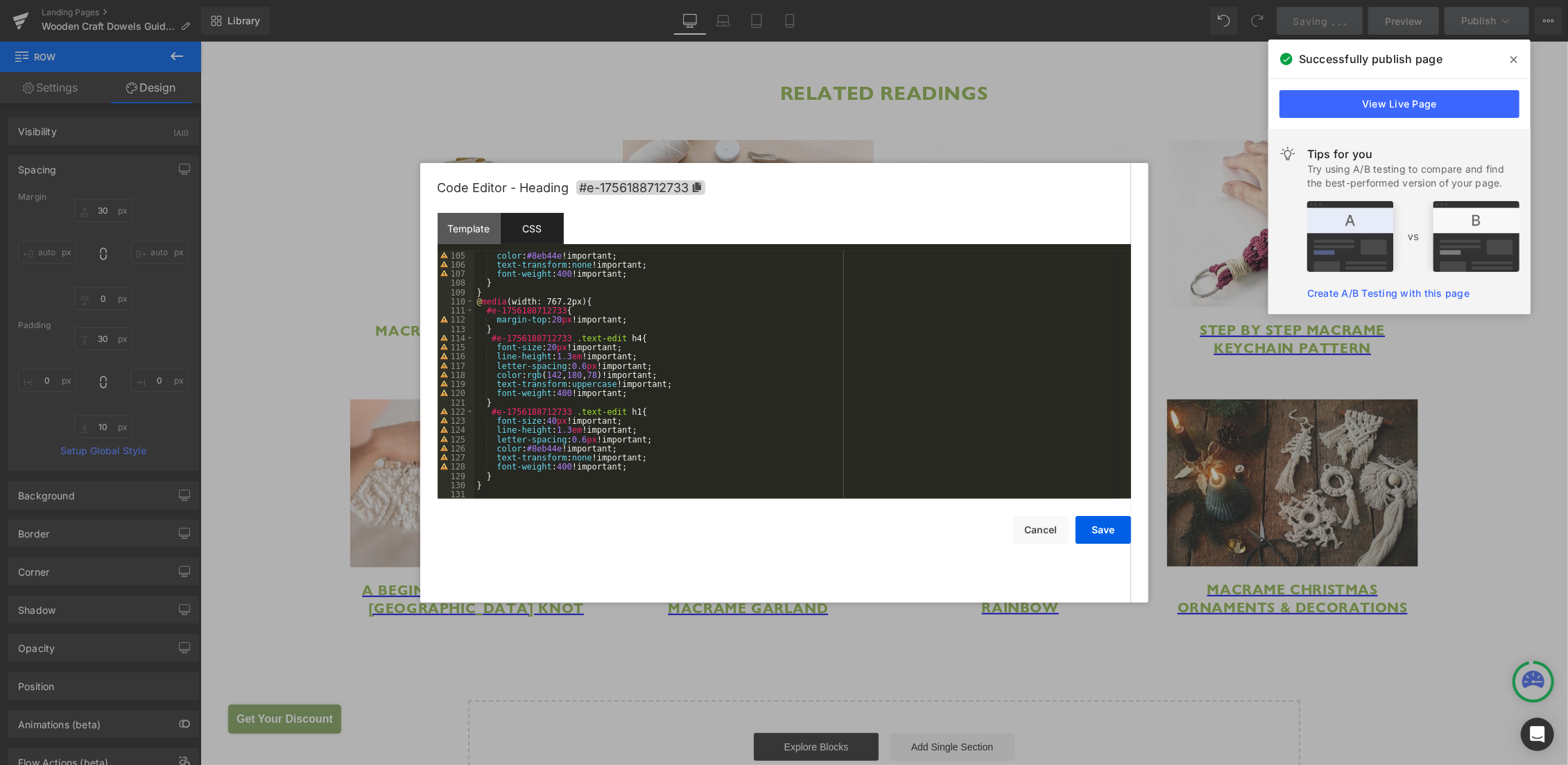
click at [563, 496] on div "color : #8eb44e !important; text-transform : none !important; font-weight : 400…" at bounding box center [796, 384] width 643 height 267
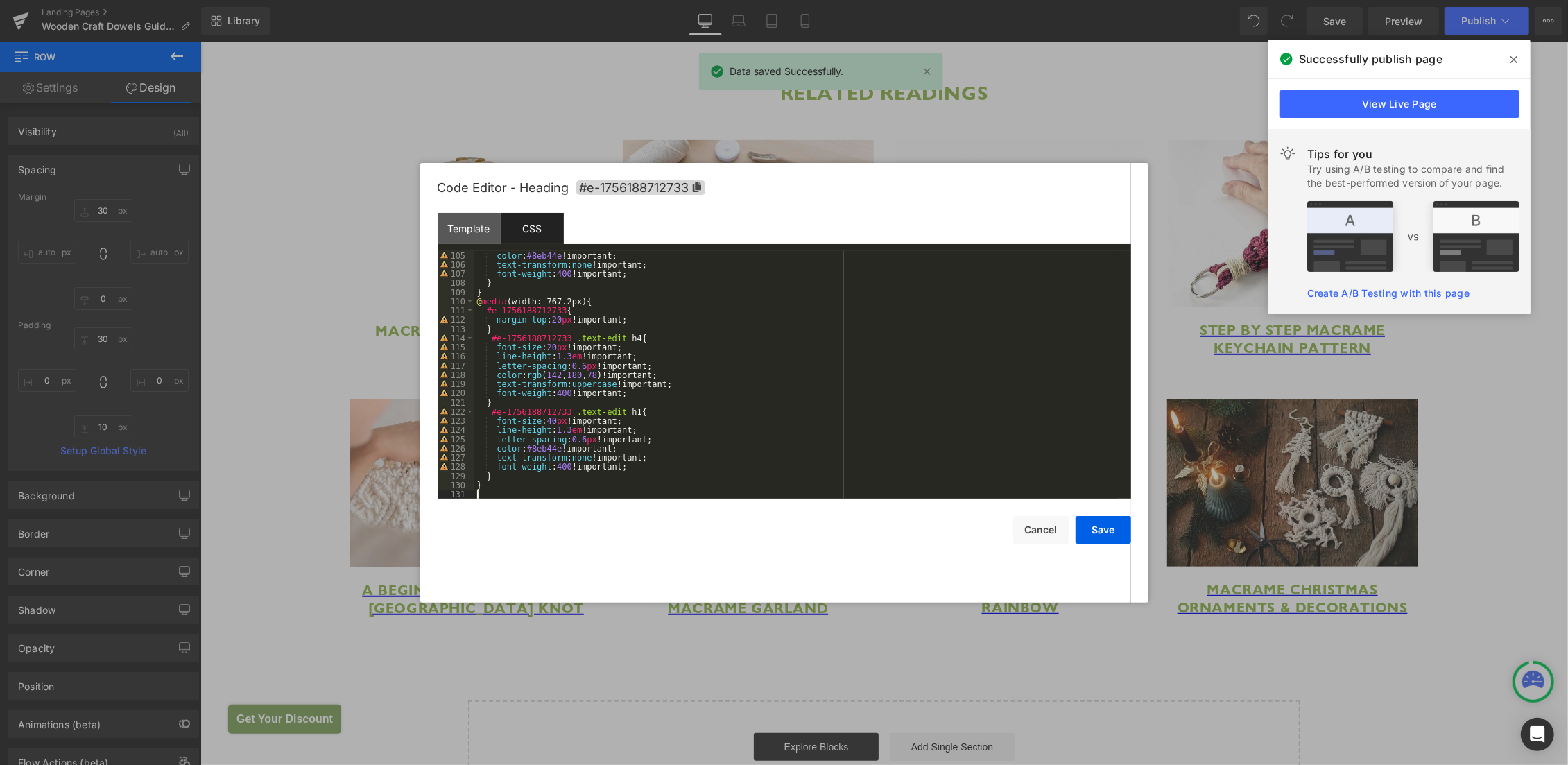
scroll to position [974, 0]
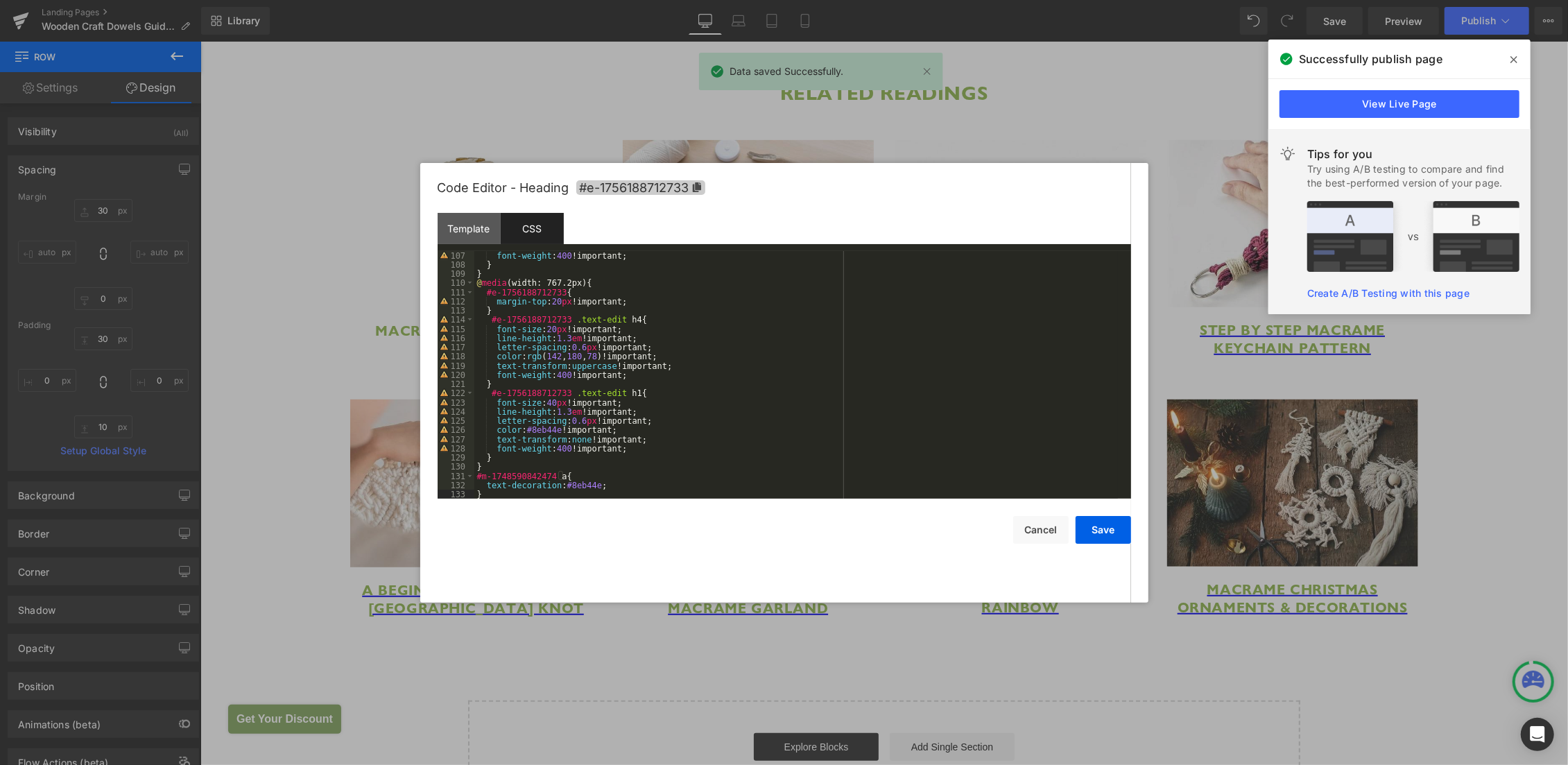
click at [633, 184] on span "#e-1756188712733" at bounding box center [640, 187] width 129 height 15
drag, startPoint x: 474, startPoint y: 476, endPoint x: 551, endPoint y: 473, distance: 77.1
click at [551, 473] on div "font-weight : 400 !important; } } @ media (width: 767.2px) { #e-1756188712733 {…" at bounding box center [796, 384] width 643 height 267
click at [1089, 520] on button "Save" at bounding box center [1103, 530] width 55 height 28
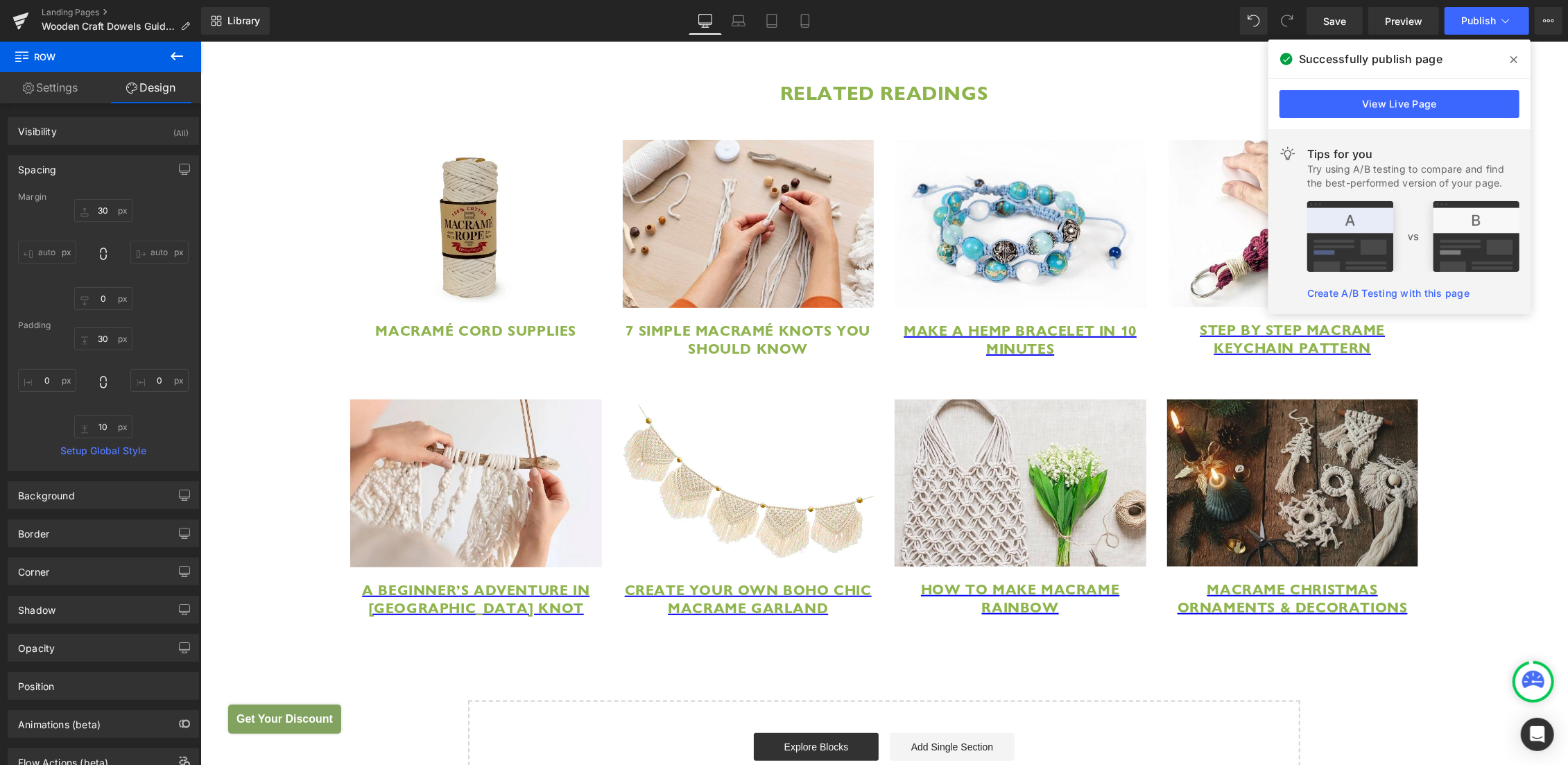
click at [1516, 60] on icon at bounding box center [1514, 60] width 7 height 11
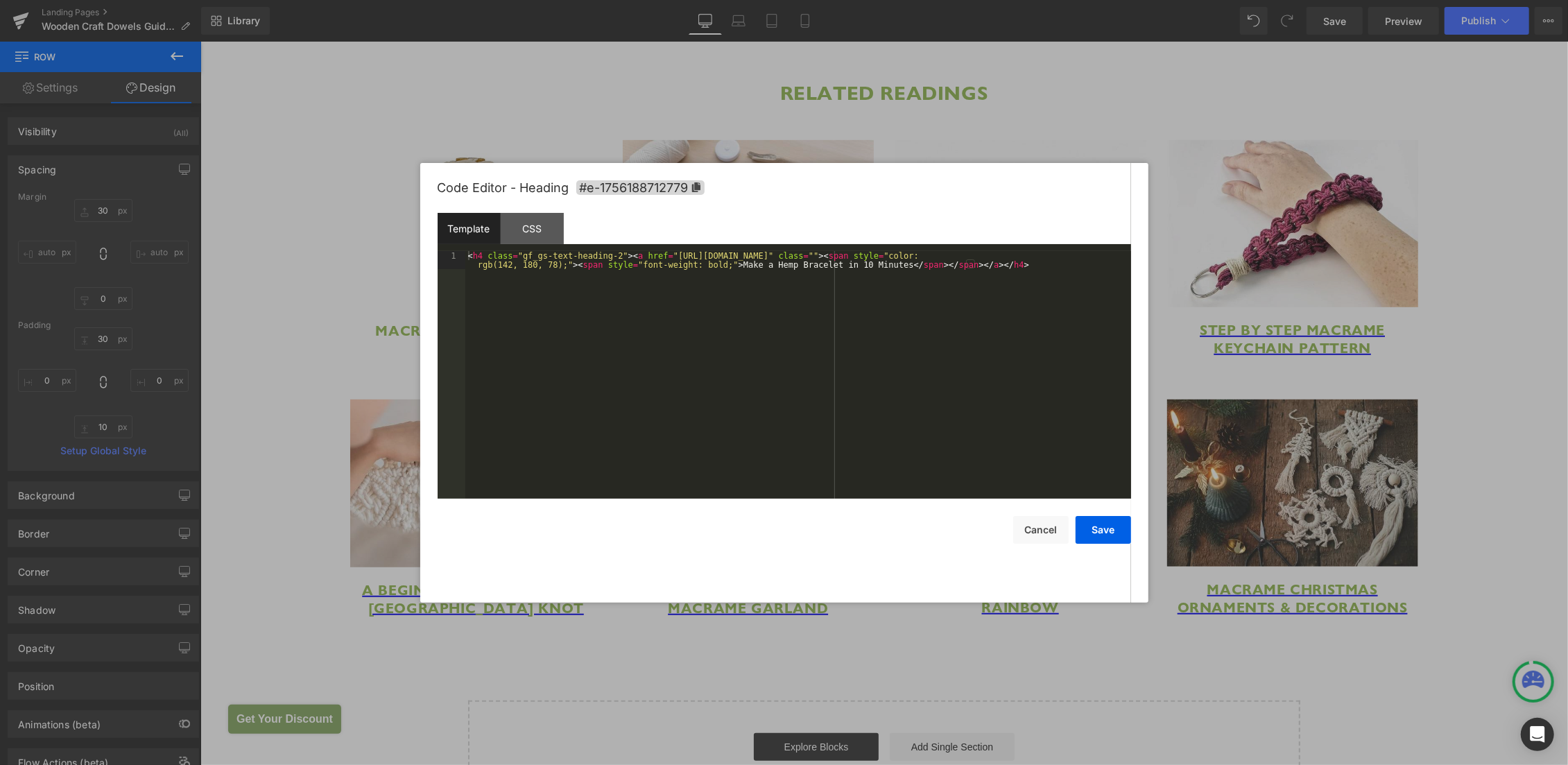
click at [938, 0] on div "Row You are previewing how the will restyle your page. You can not edit Element…" at bounding box center [784, 0] width 1568 height 0
click at [640, 190] on span "#e-1756188712779" at bounding box center [640, 187] width 128 height 15
click at [546, 214] on div "CSS" at bounding box center [533, 229] width 63 height 31
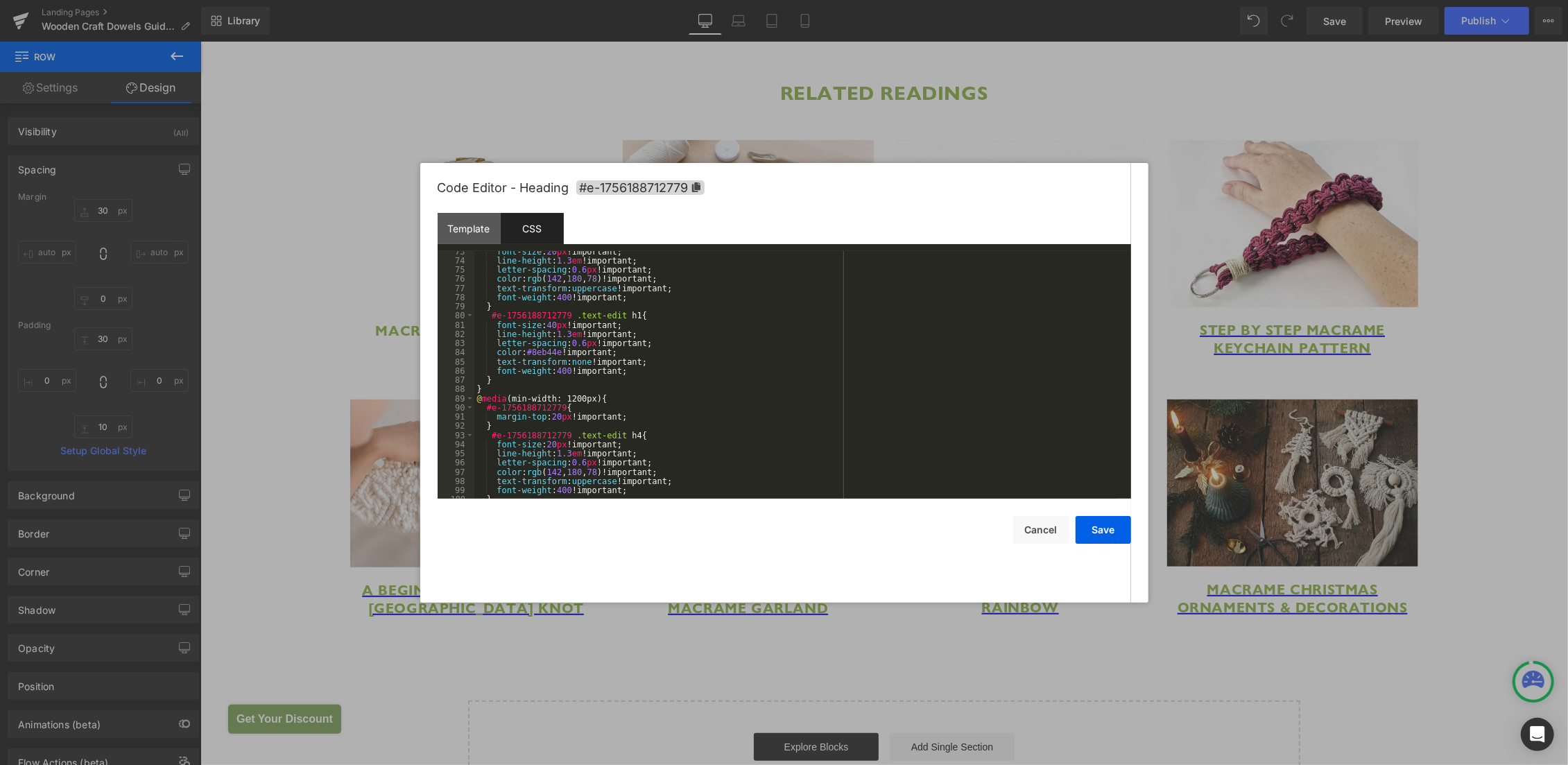
scroll to position [955, 0]
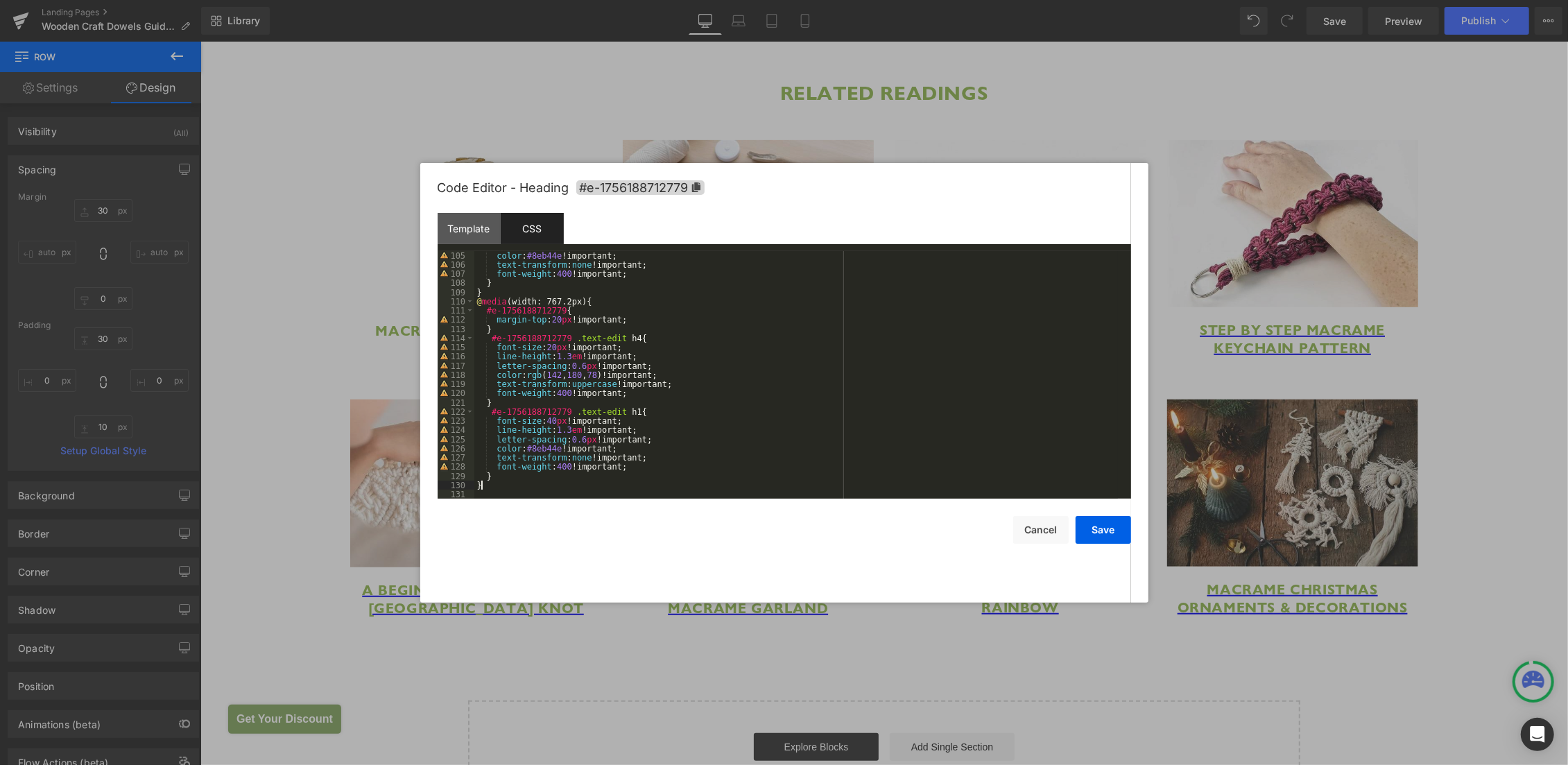
click at [491, 490] on div "color : #8eb44e !important; text-transform : none !important; font-weight : 400…" at bounding box center [796, 384] width 643 height 267
click at [1092, 523] on button "Save" at bounding box center [1103, 530] width 55 height 28
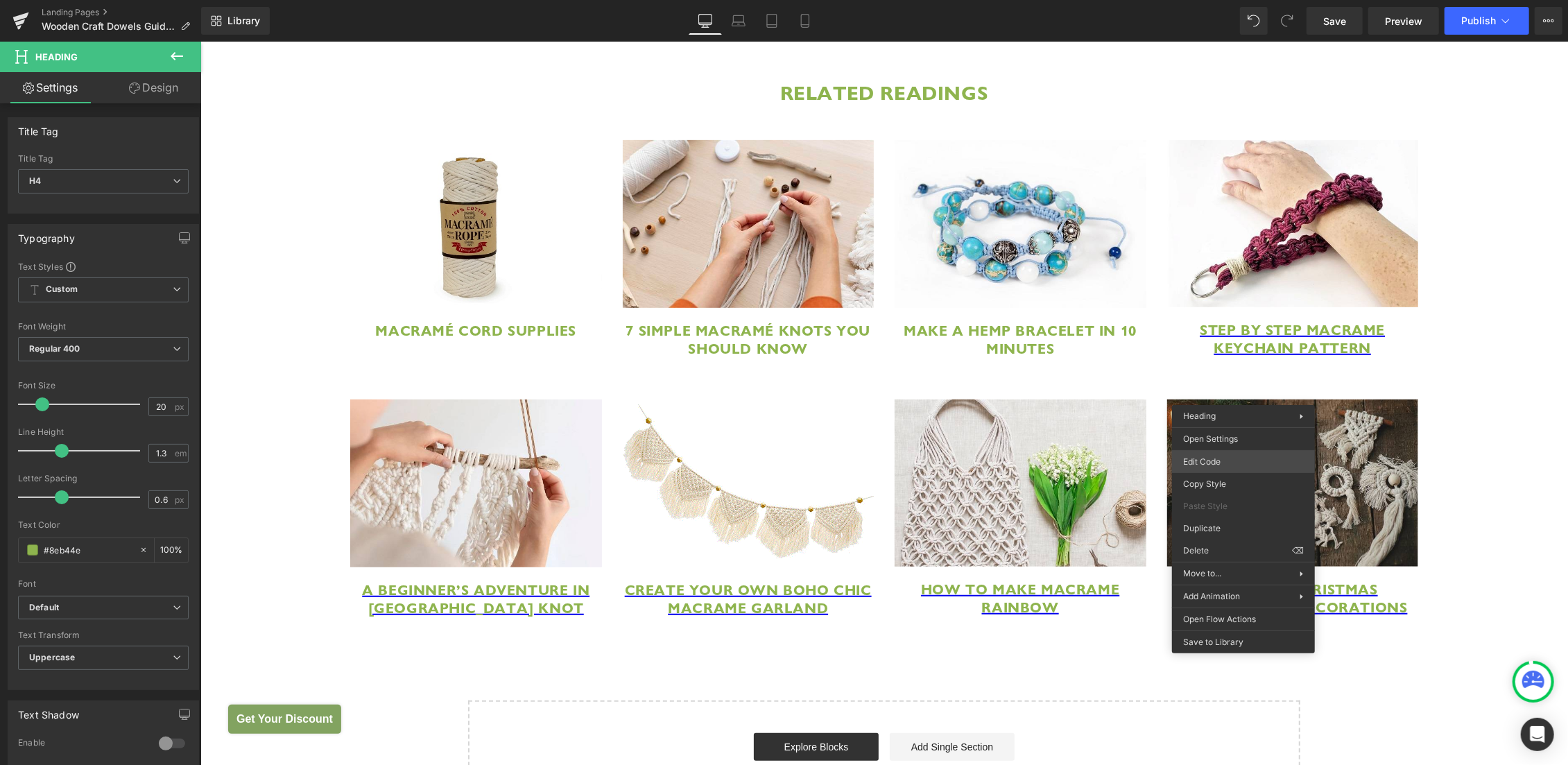
click at [1229, 460] on body "Row You are previewing how the will restyle your page. You can not edit Element…" at bounding box center [784, 382] width 1568 height 765
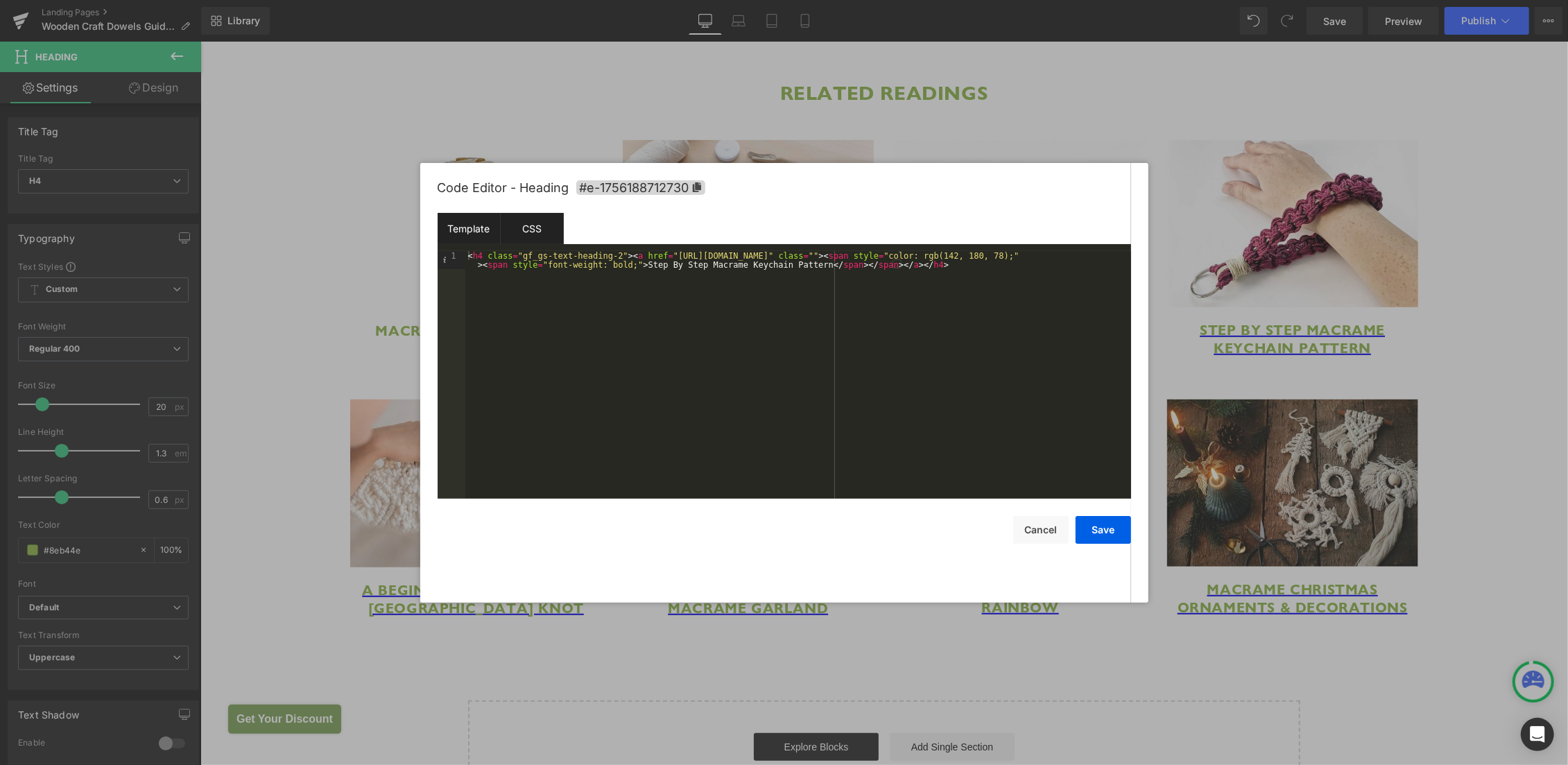
click at [537, 223] on div "CSS" at bounding box center [533, 229] width 63 height 31
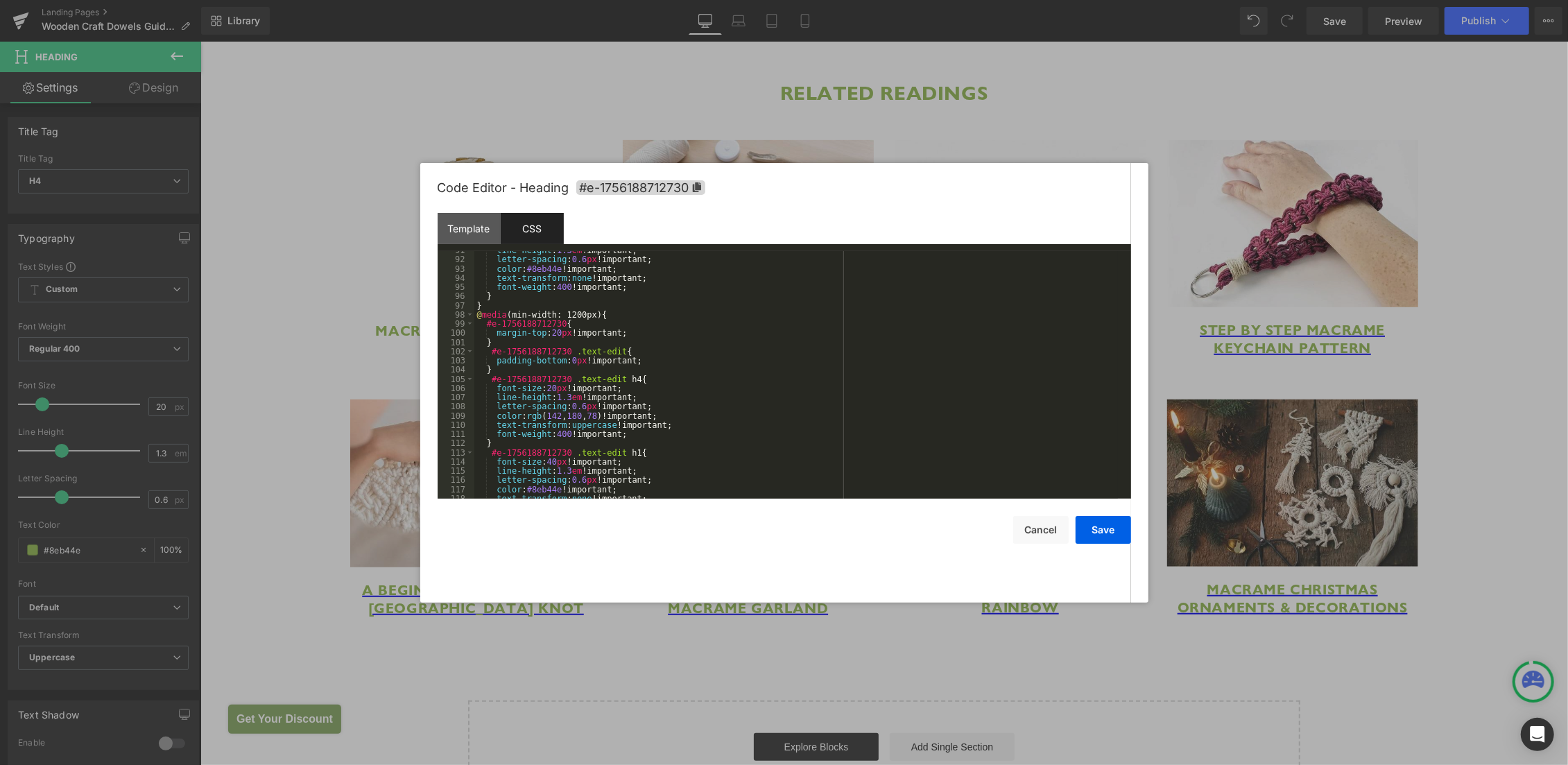
scroll to position [1093, 0]
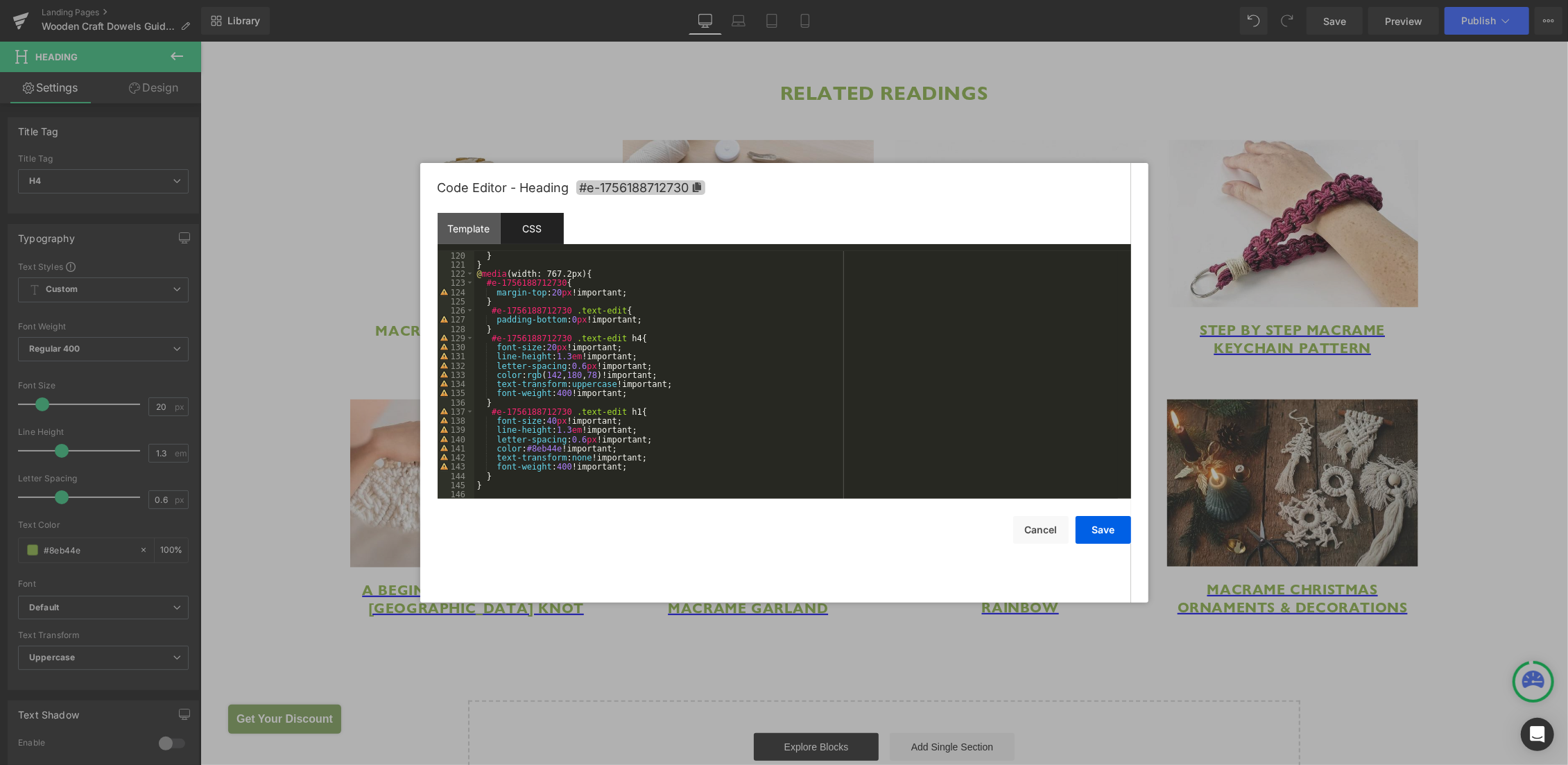
click at [645, 186] on span "#e-1756188712730" at bounding box center [640, 187] width 129 height 15
click at [497, 496] on div "} } @ media (width: 767.2px) { #e-1756188712730 { margin-top : 20 px !important…" at bounding box center [796, 384] width 643 height 267
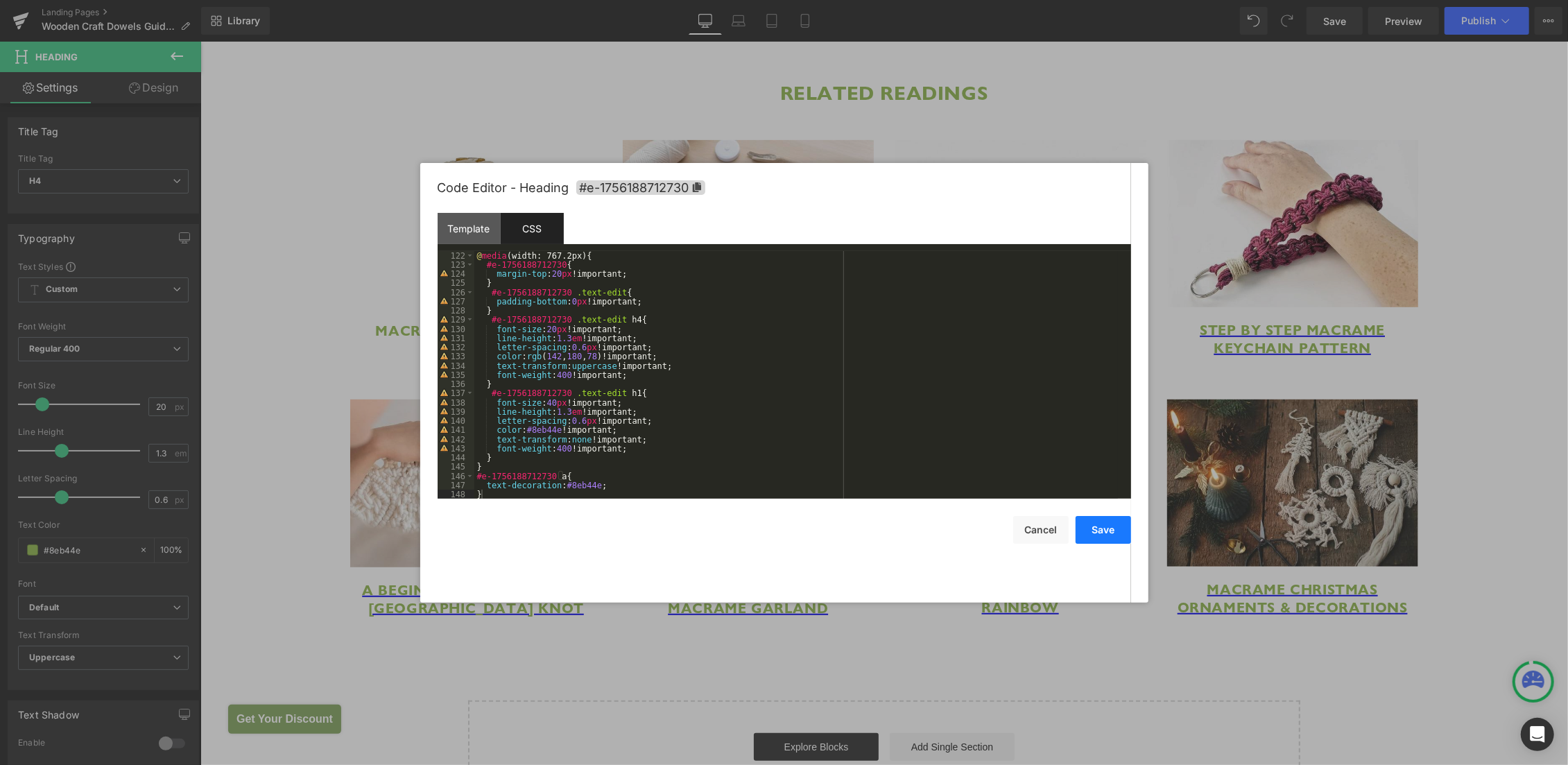
click at [1103, 532] on button "Save" at bounding box center [1103, 530] width 55 height 28
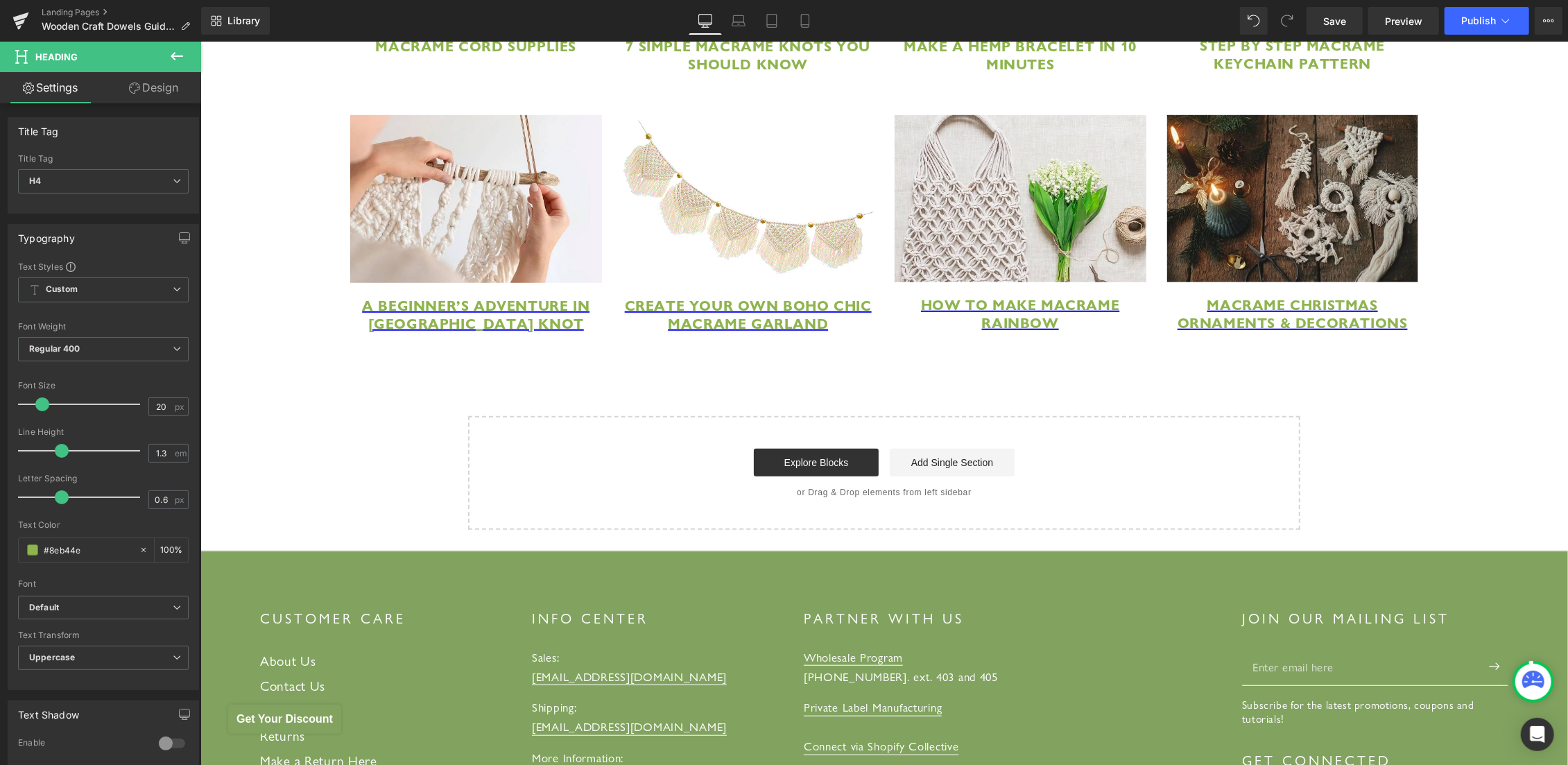
scroll to position [5551, 0]
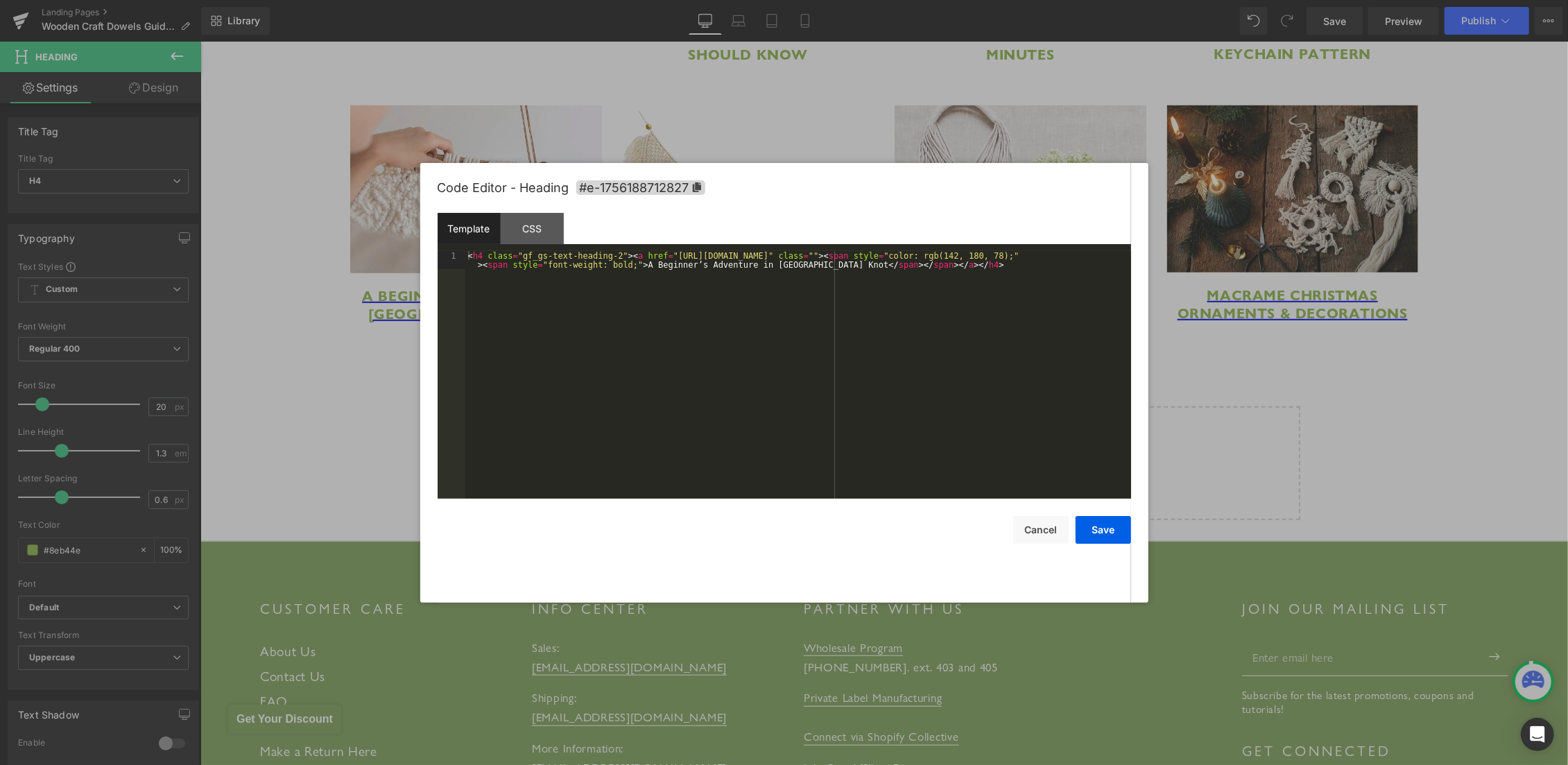
click at [446, 0] on div "Row You are previewing how the will restyle your page. You can not edit Element…" at bounding box center [784, 0] width 1568 height 0
click at [631, 188] on span "#e-1756188712827" at bounding box center [640, 187] width 129 height 15
click at [526, 223] on div "CSS" at bounding box center [533, 229] width 63 height 31
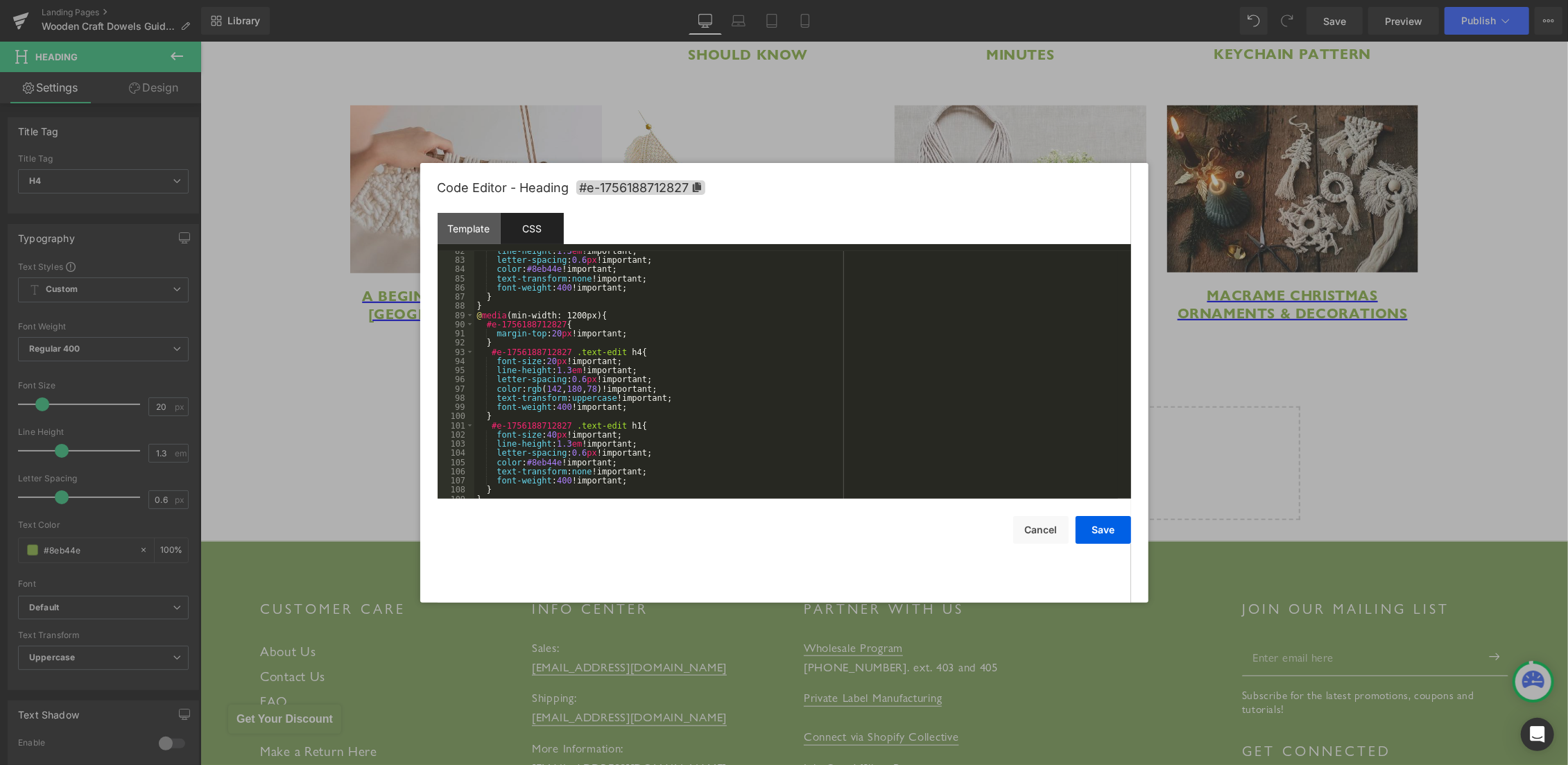
scroll to position [955, 0]
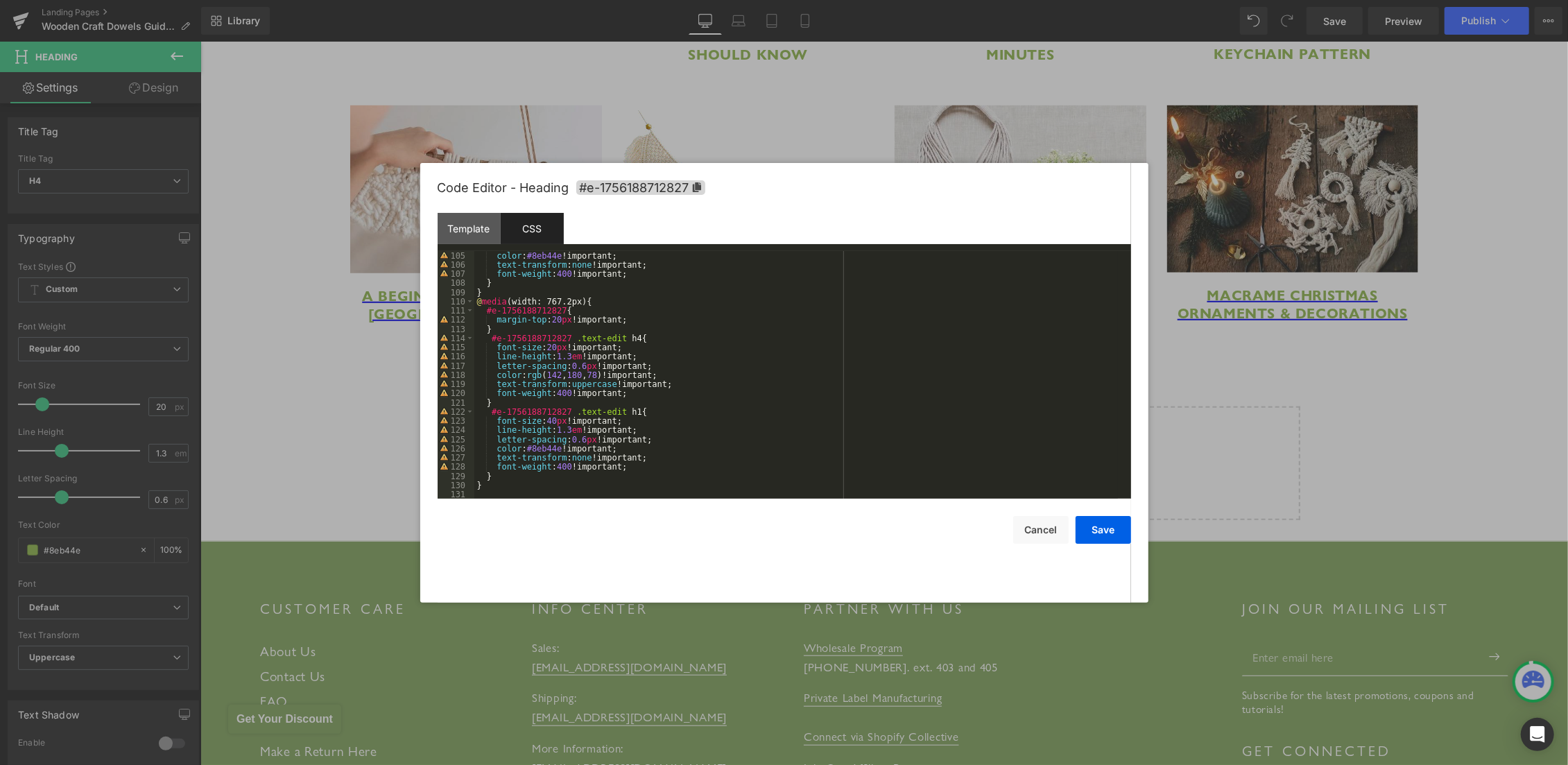
click at [501, 495] on div "color : #8eb44e !important; text-transform : none !important; font-weight : 400…" at bounding box center [796, 384] width 643 height 267
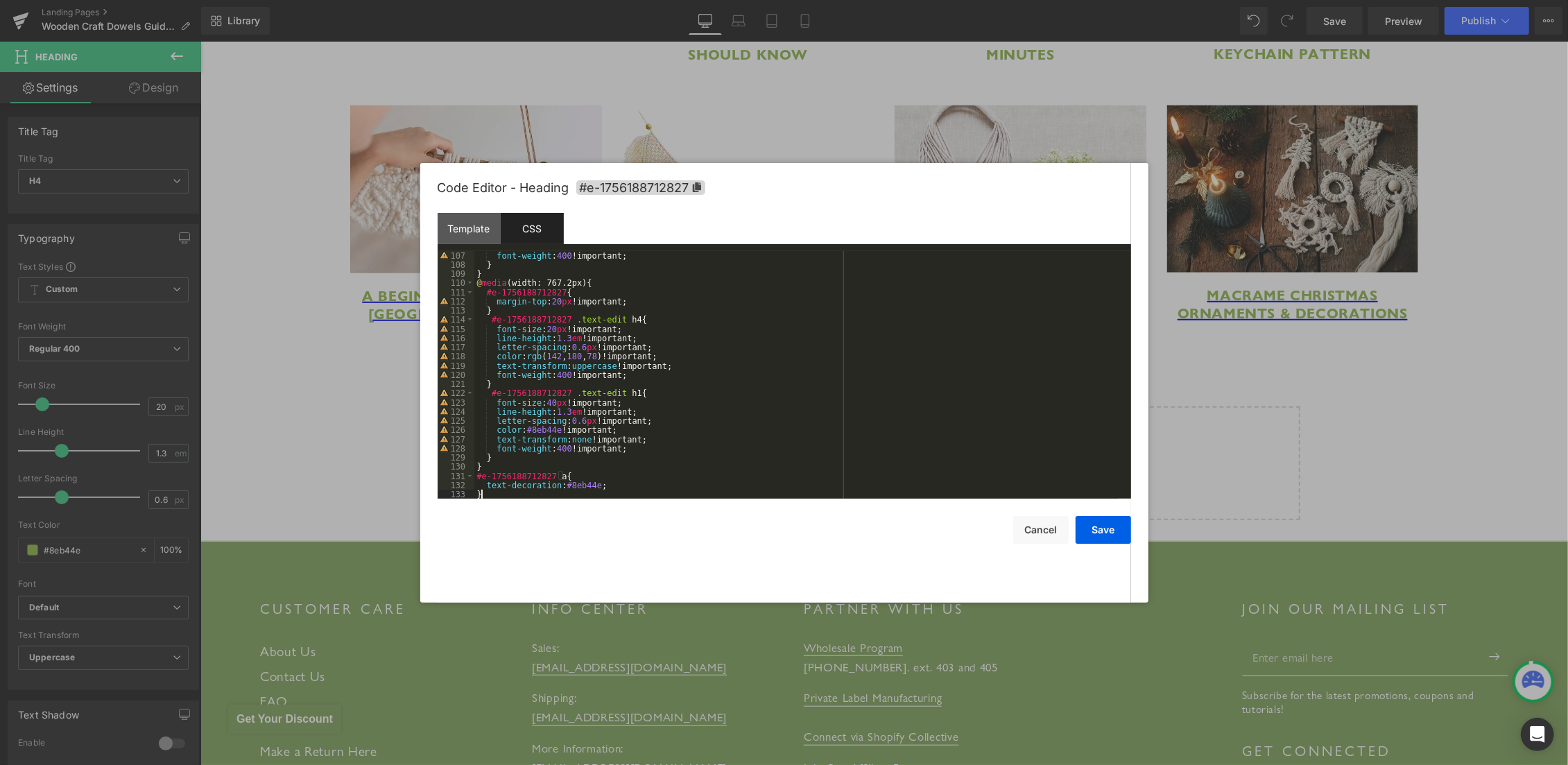
scroll to position [974, 0]
click at [1094, 533] on button "Save" at bounding box center [1103, 530] width 55 height 28
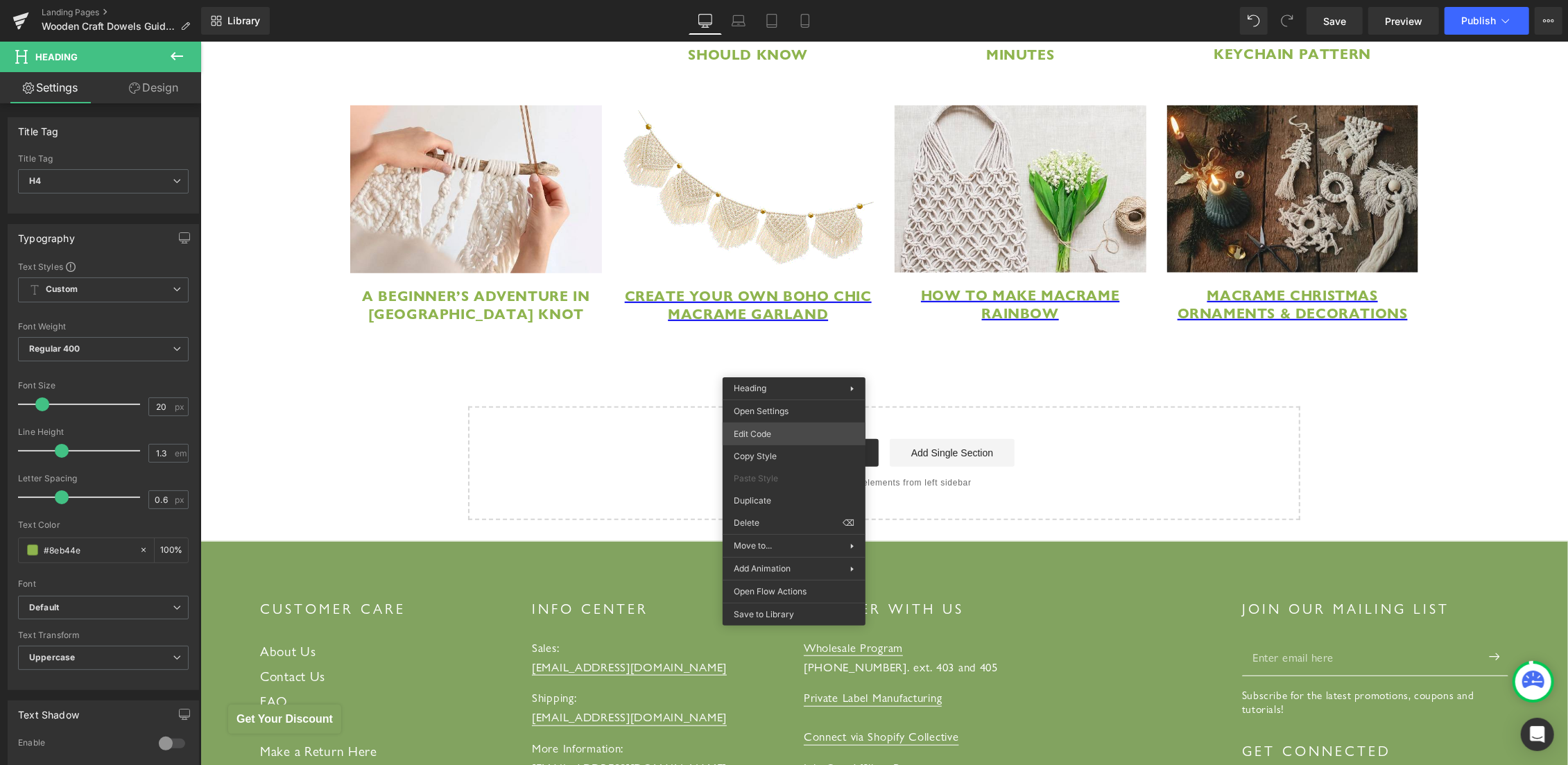
click at [774, 0] on div "Row You are previewing how the will restyle your page. You can not edit Element…" at bounding box center [784, 0] width 1568 height 0
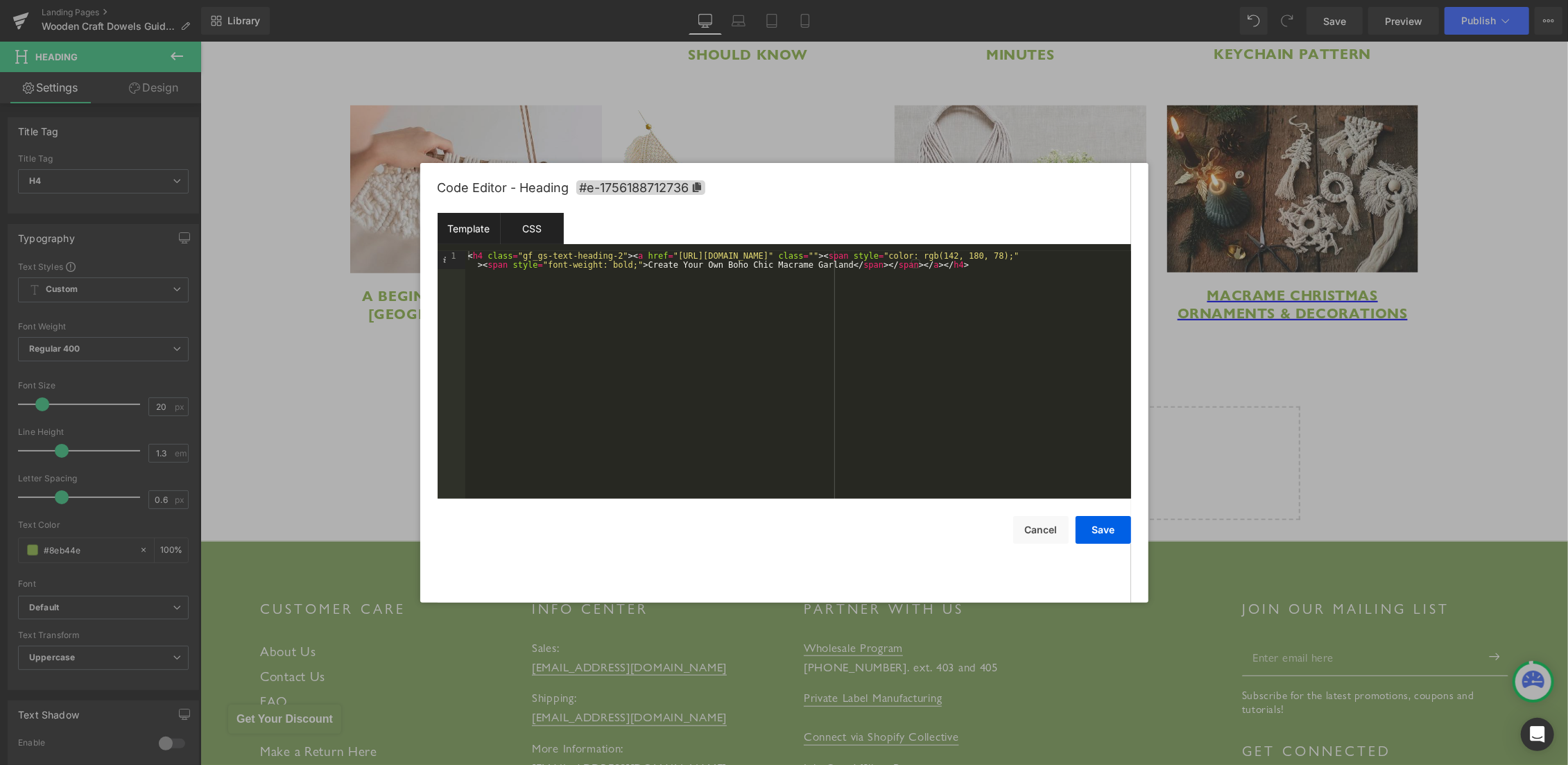
click at [546, 231] on div "CSS" at bounding box center [533, 229] width 63 height 31
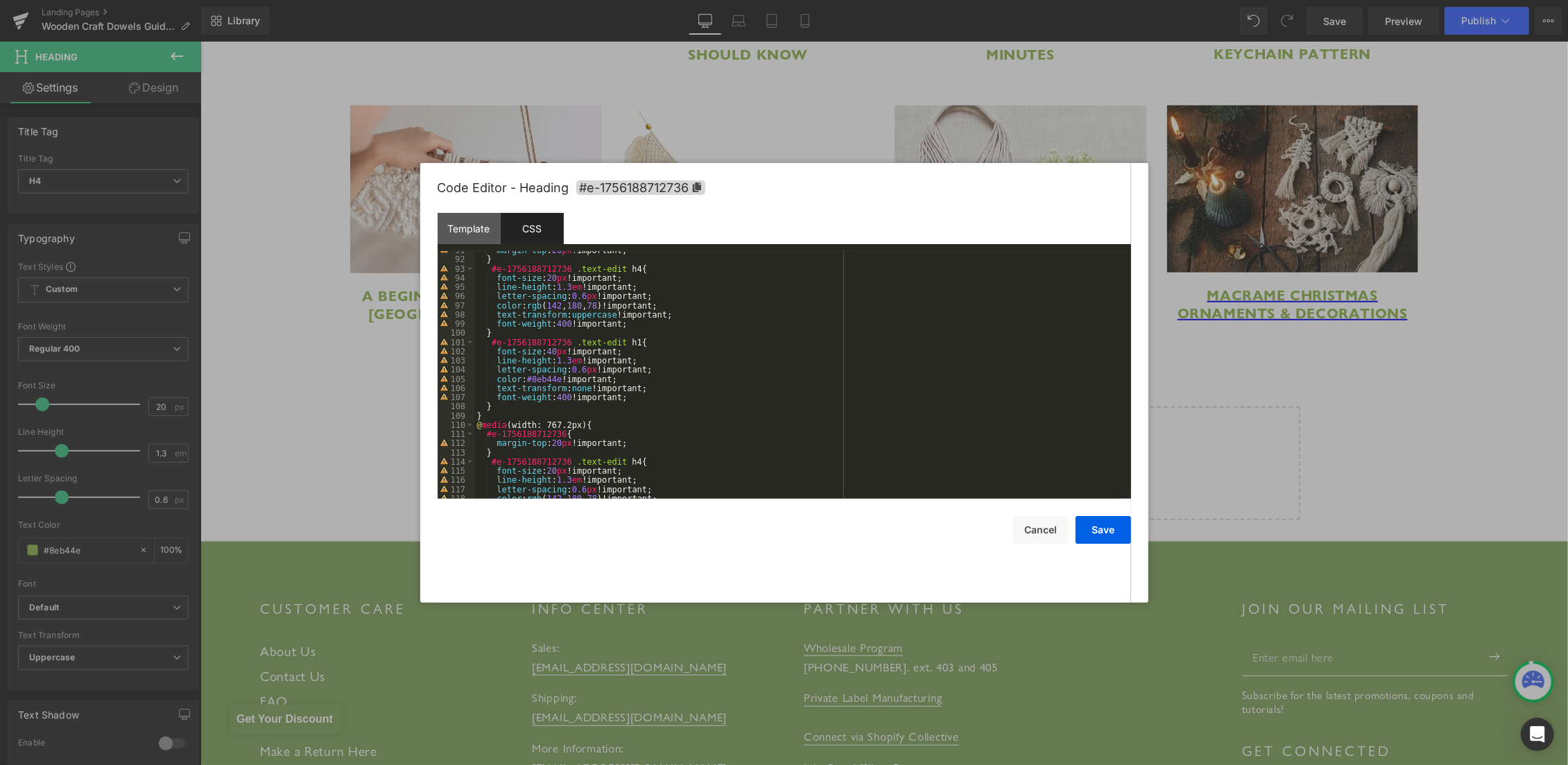
scroll to position [955, 0]
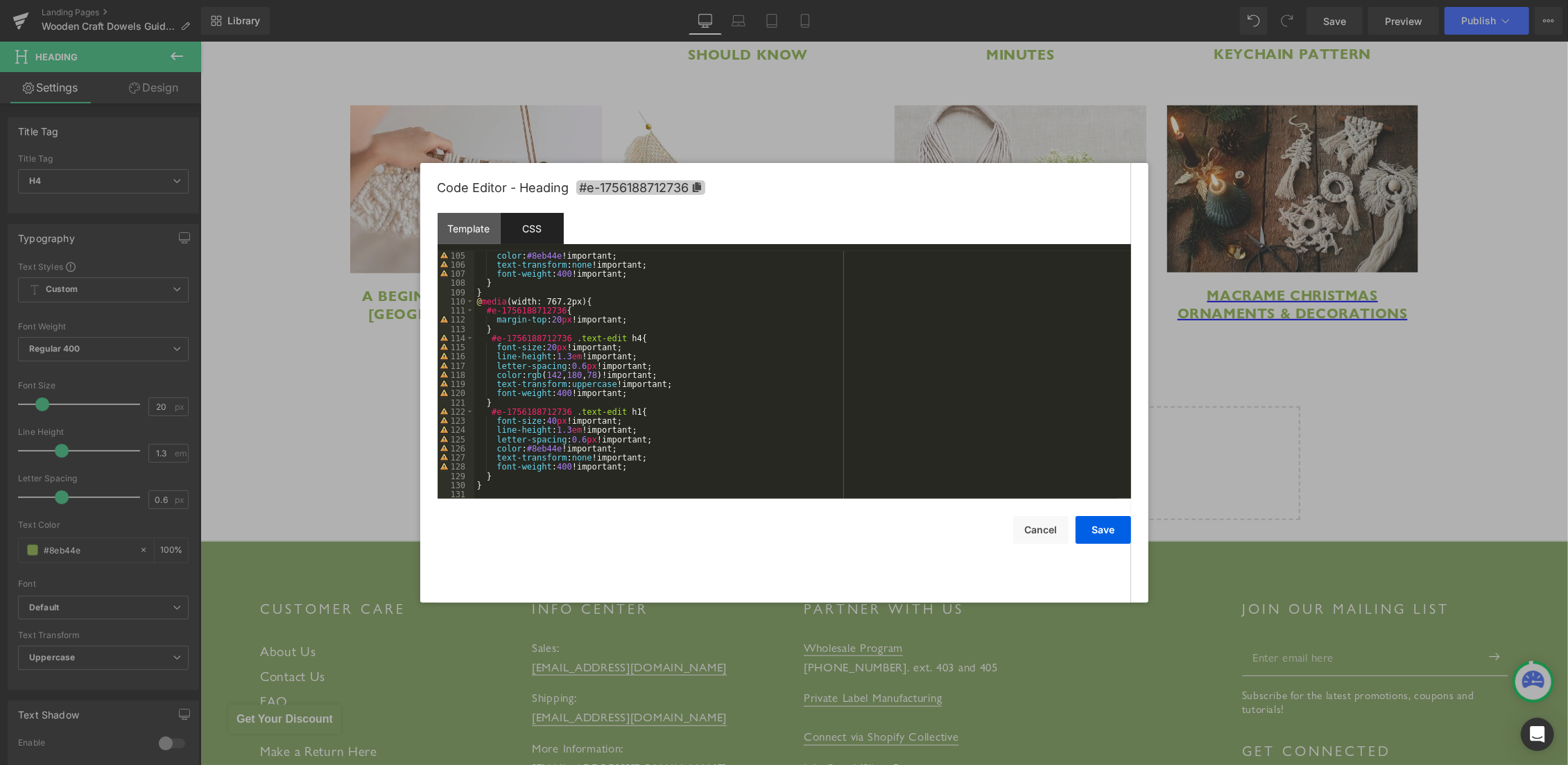
click at [632, 188] on span "#e-1756188712736" at bounding box center [640, 187] width 129 height 15
click at [484, 492] on div "color : #8eb44e !important; text-transform : none !important; font-weight : 400…" at bounding box center [796, 384] width 643 height 267
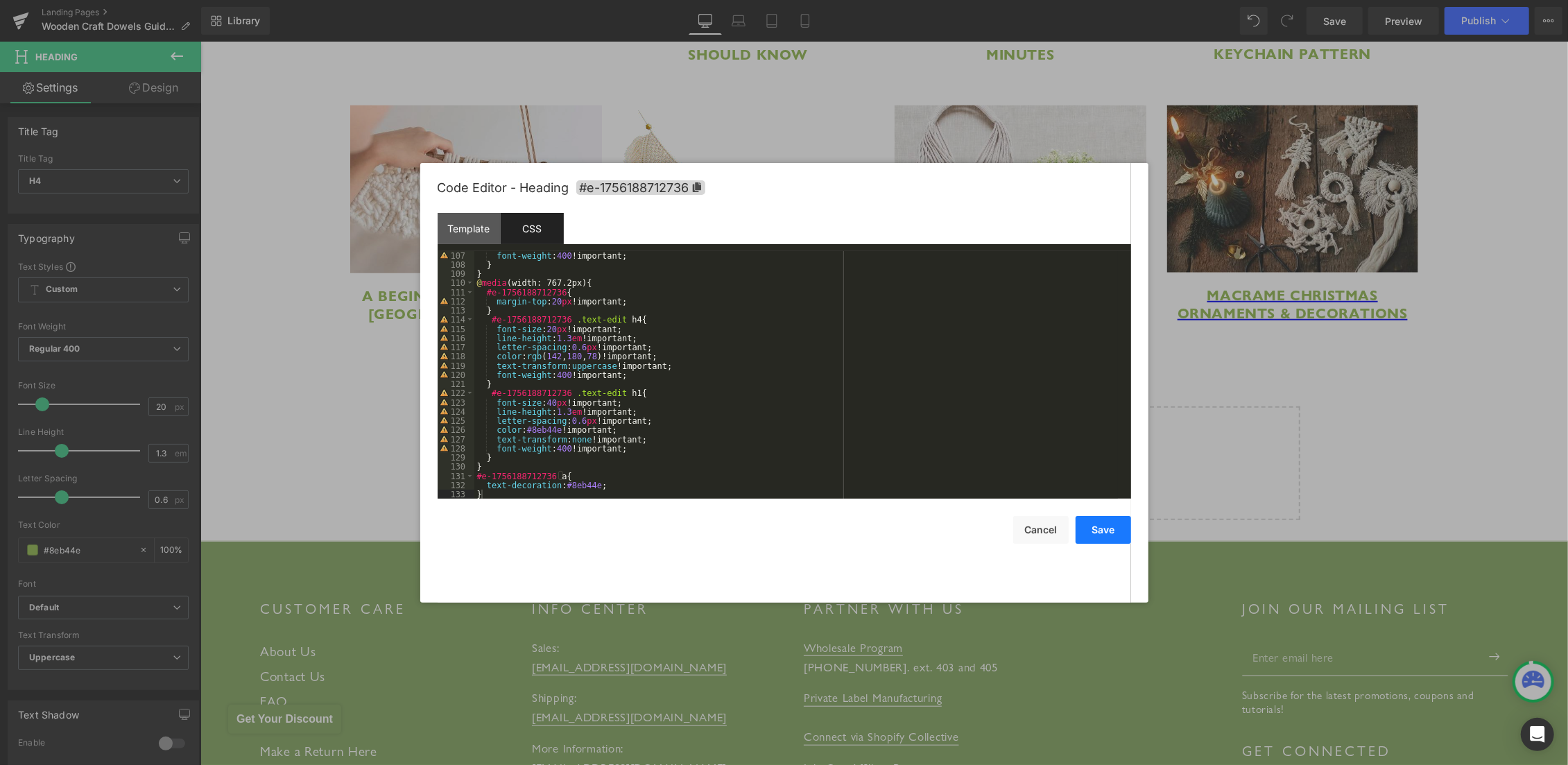
click at [1083, 525] on button "Save" at bounding box center [1103, 530] width 55 height 28
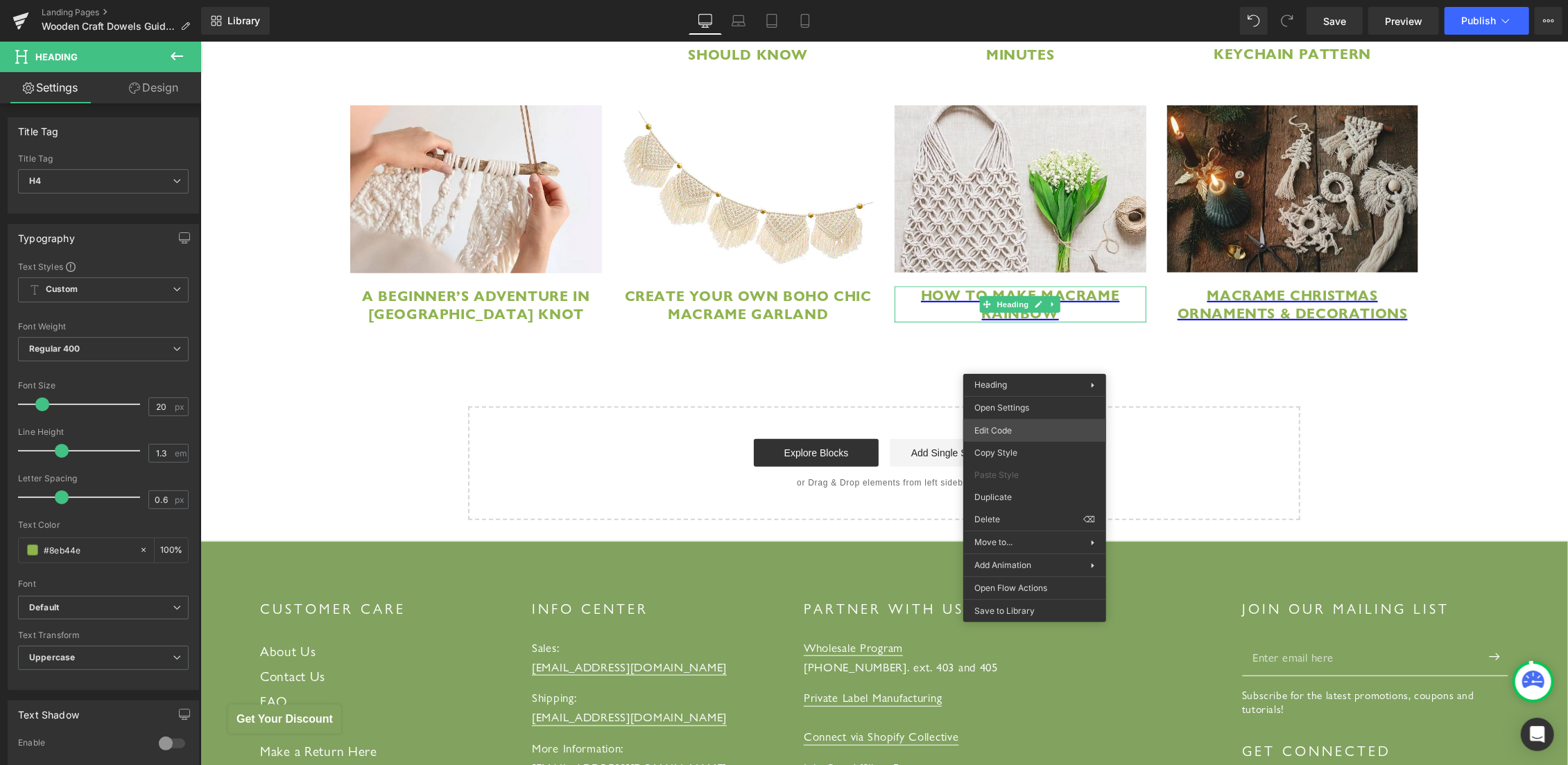
click at [1010, 0] on div "Row You are previewing how the will restyle your page. You can not edit Element…" at bounding box center [784, 0] width 1568 height 0
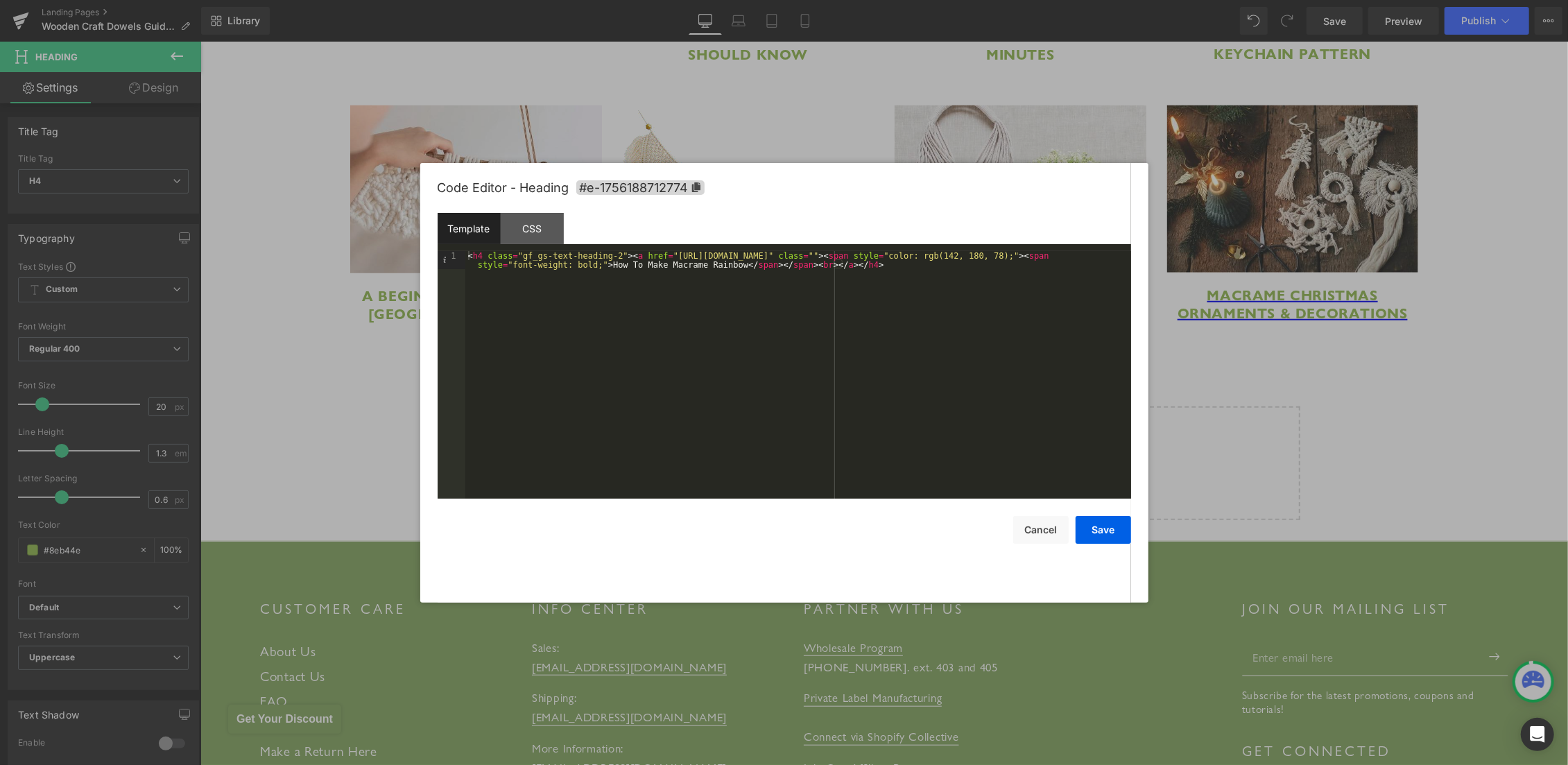
click at [617, 180] on div "Code Editor - Heading #e-1756188712774" at bounding box center [784, 188] width 693 height 50
click at [618, 185] on span "#e-1756188712774" at bounding box center [640, 187] width 128 height 15
click at [559, 219] on div "CSS" at bounding box center [533, 229] width 63 height 31
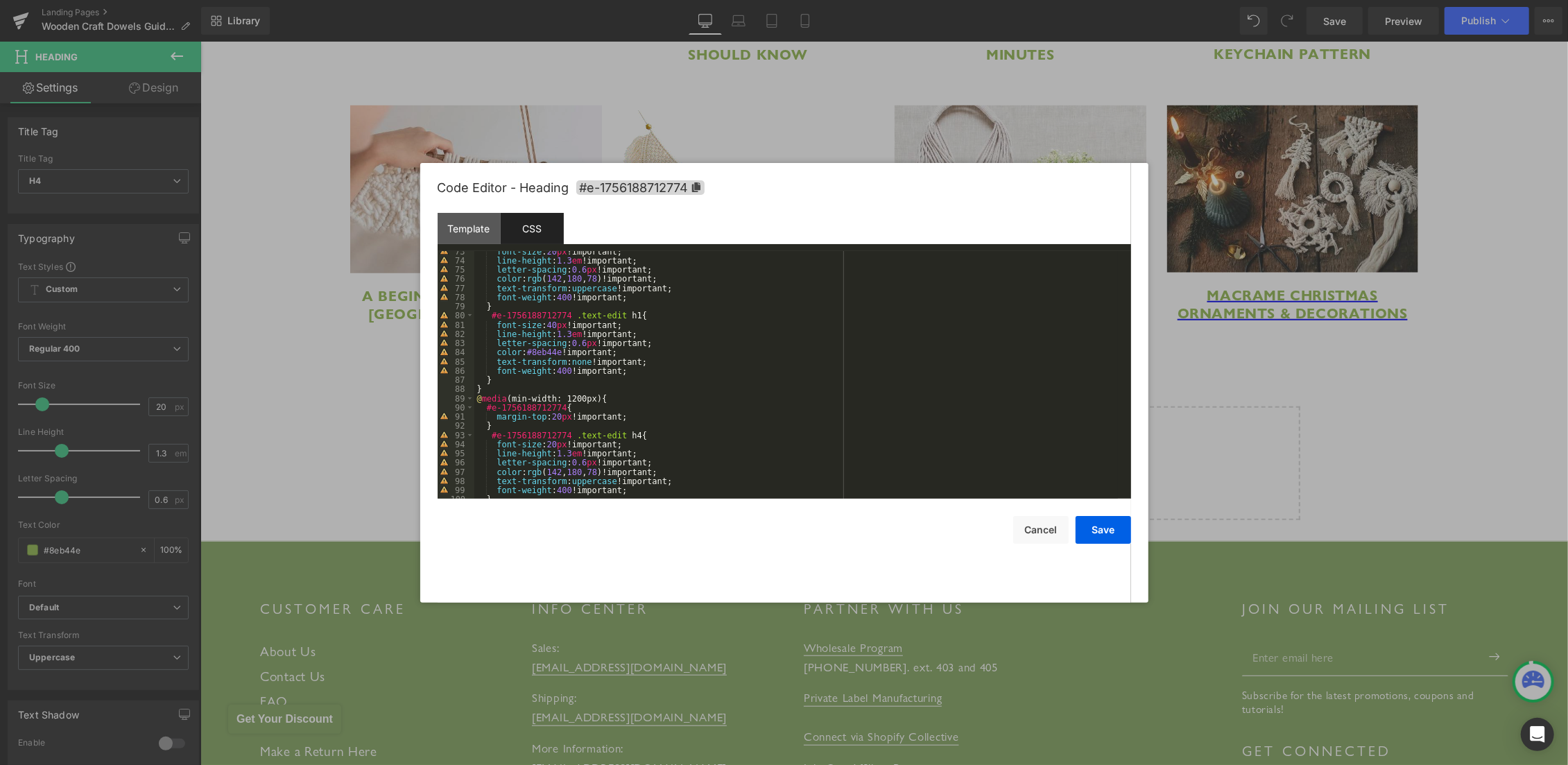
scroll to position [955, 0]
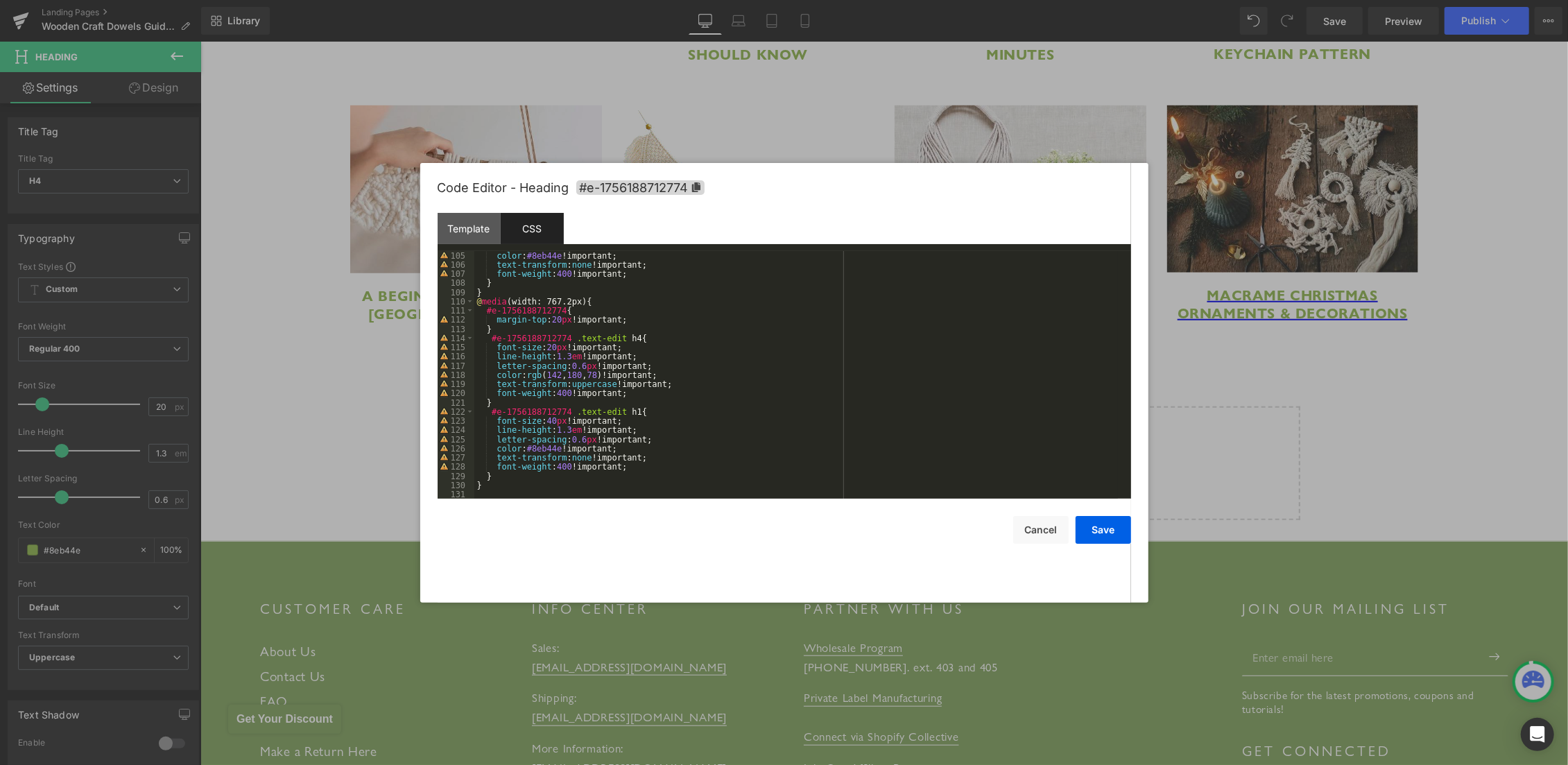
click at [500, 496] on div "color : #8eb44e !important; text-transform : none !important; font-weight : 400…" at bounding box center [796, 384] width 643 height 267
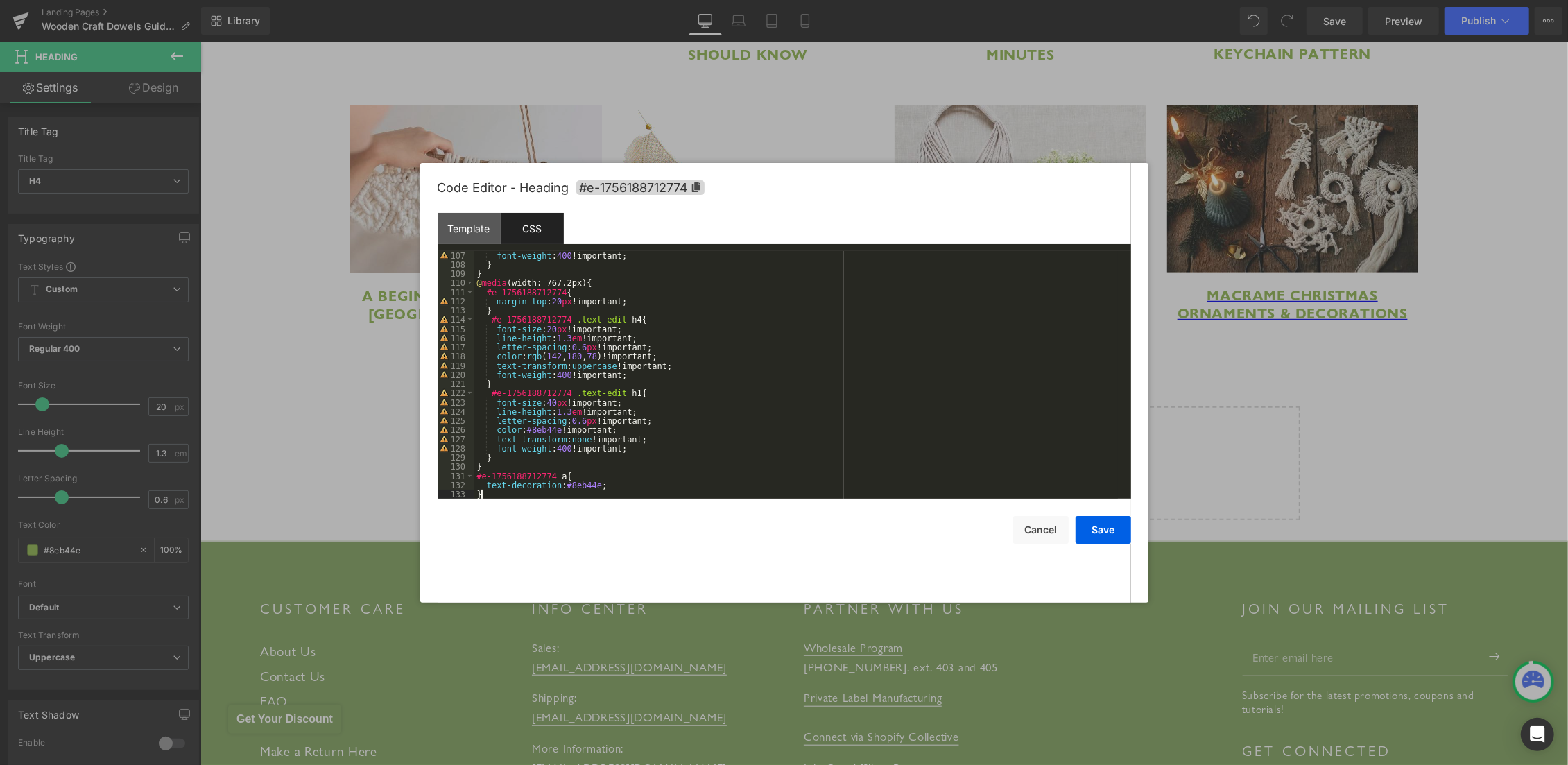
scroll to position [974, 0]
click at [1112, 520] on button "Save" at bounding box center [1103, 530] width 55 height 28
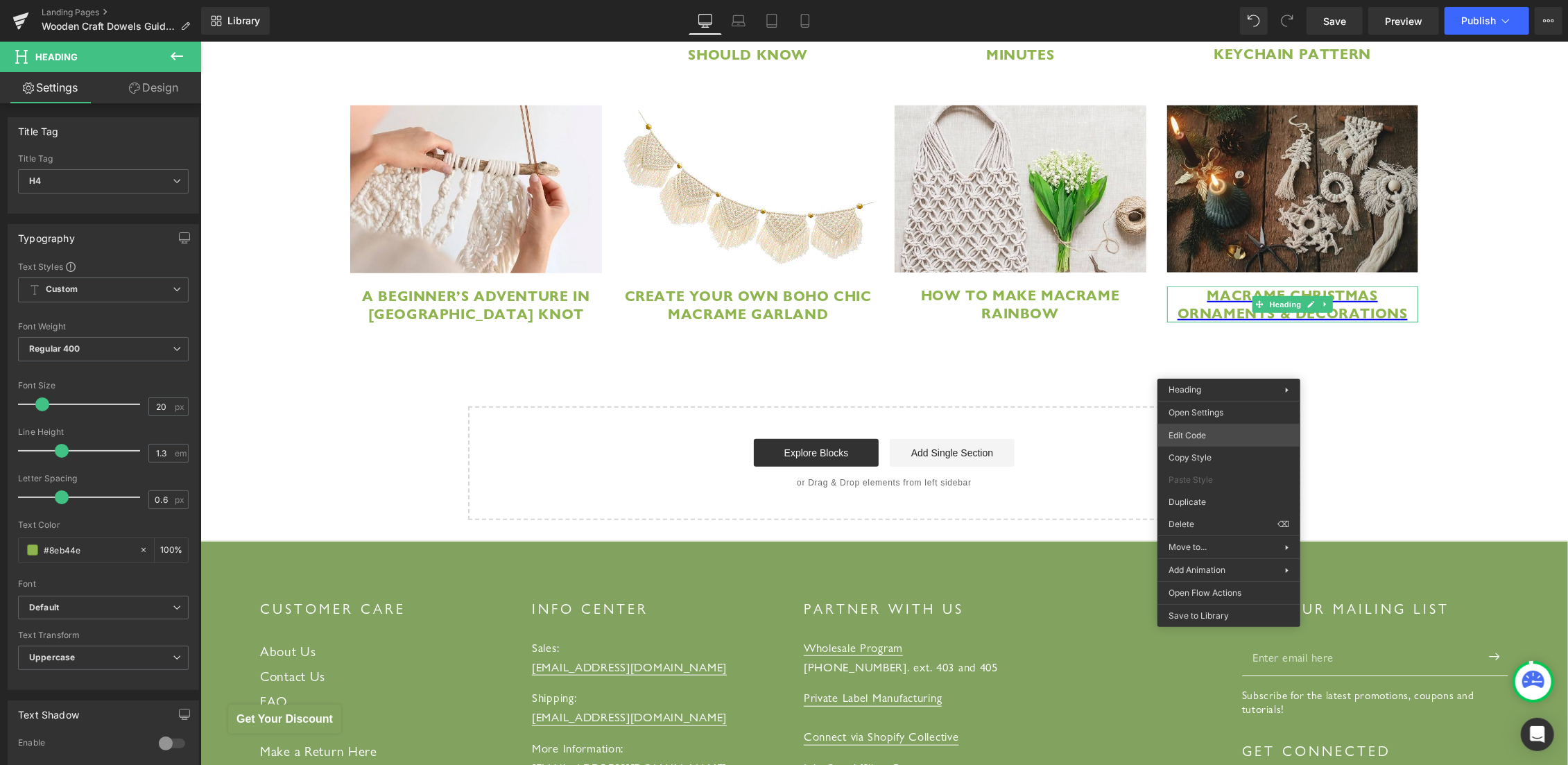
click at [1201, 442] on body "Row You are previewing how the will restyle your page. You can not edit Element…" at bounding box center [784, 382] width 1568 height 765
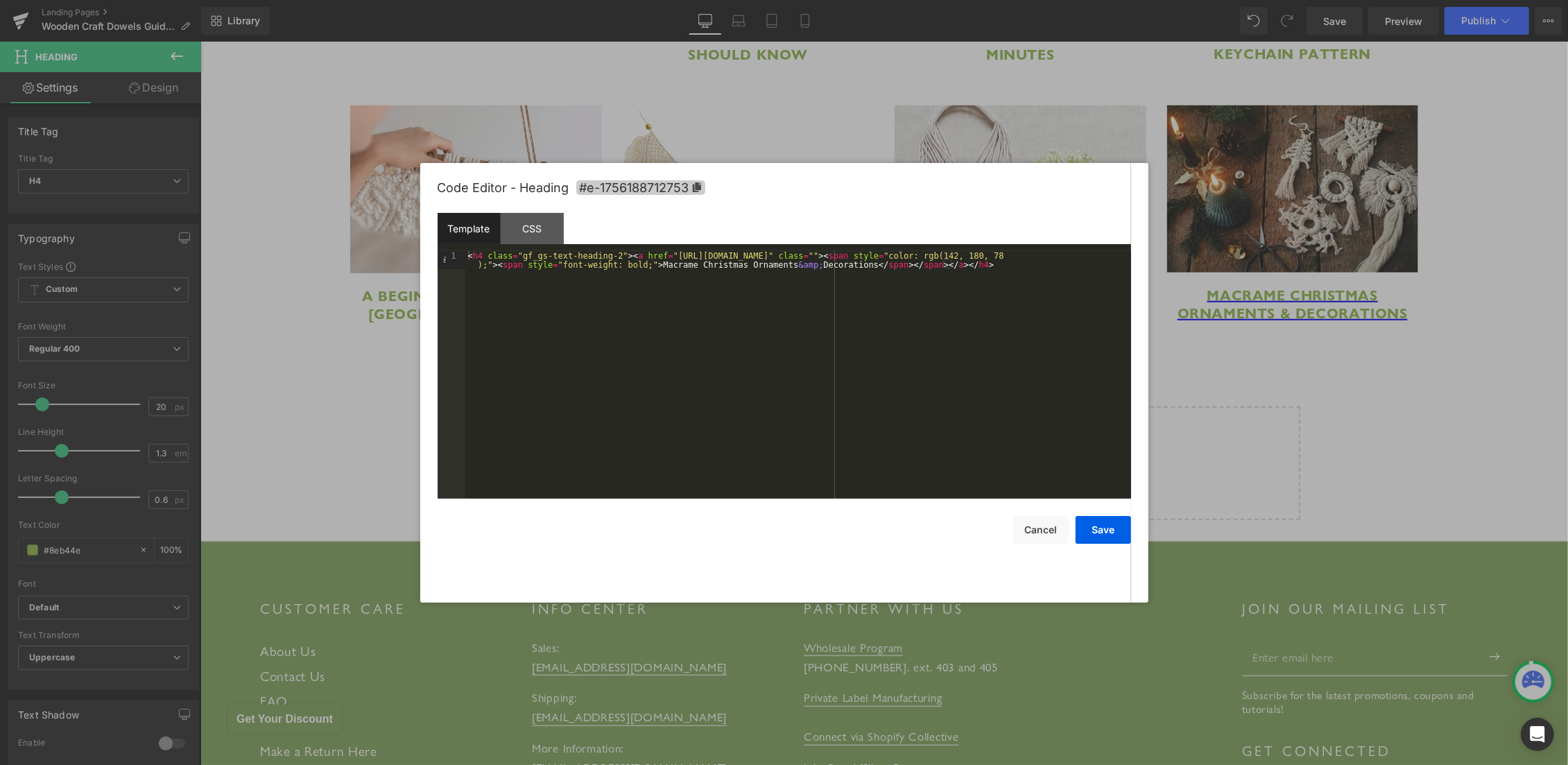
click at [662, 187] on span "#e-1756188712753" at bounding box center [640, 187] width 129 height 15
click at [539, 220] on div "CSS" at bounding box center [533, 229] width 63 height 31
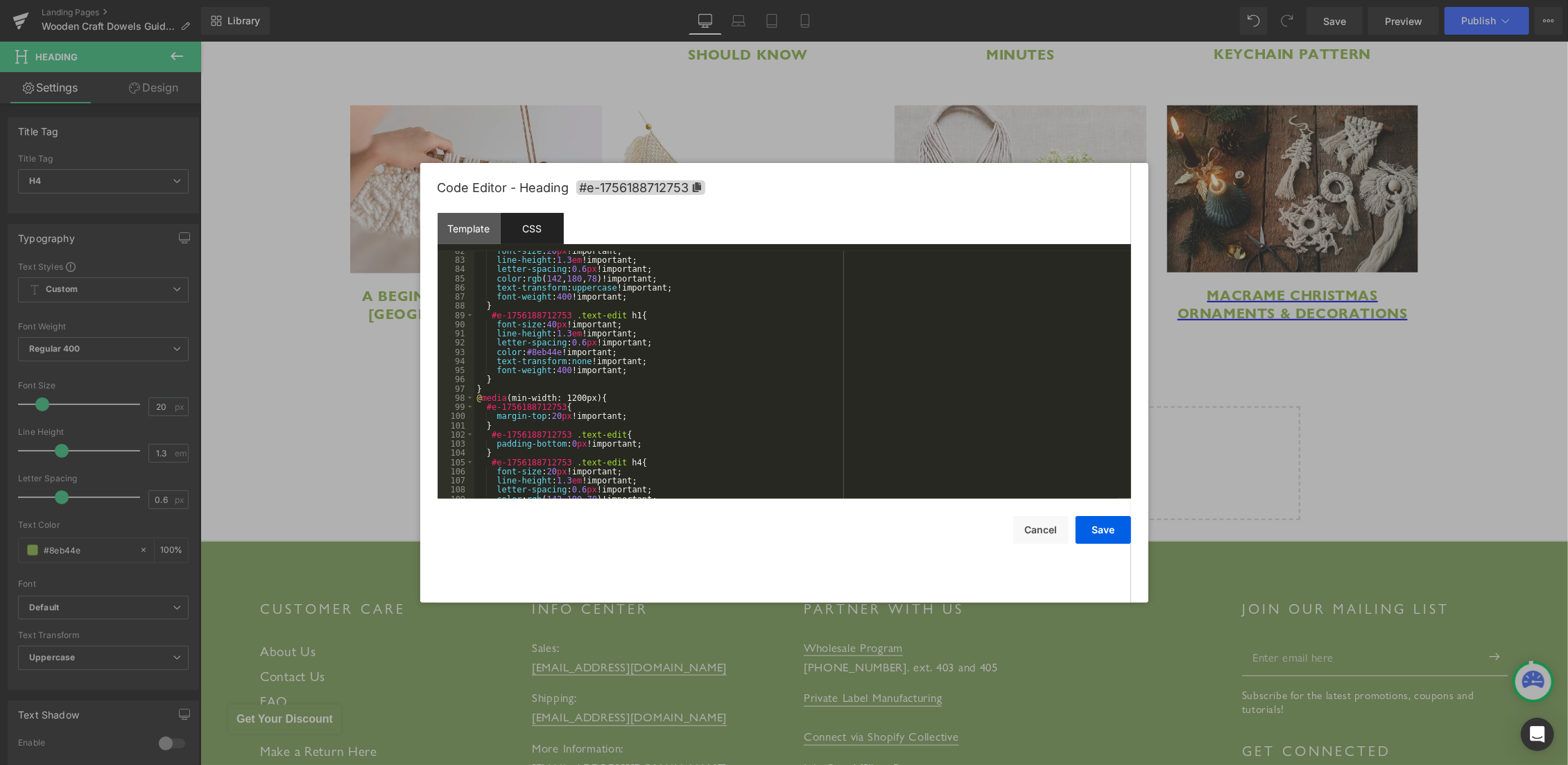
scroll to position [1093, 0]
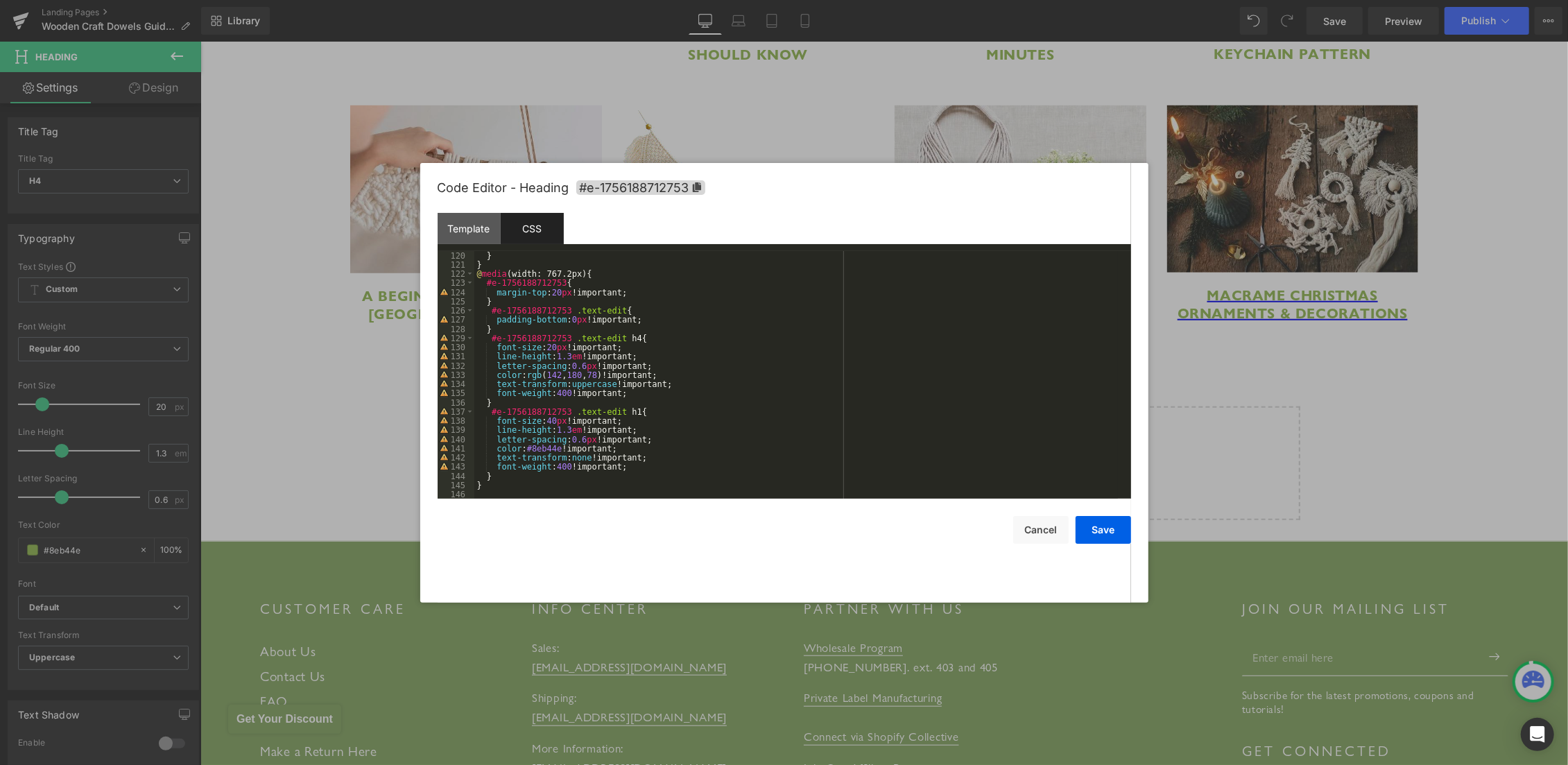
click at [484, 493] on div "} } @ media (width: 767.2px) { #e-1756188712753 { margin-top : 20 px !important…" at bounding box center [796, 384] width 643 height 267
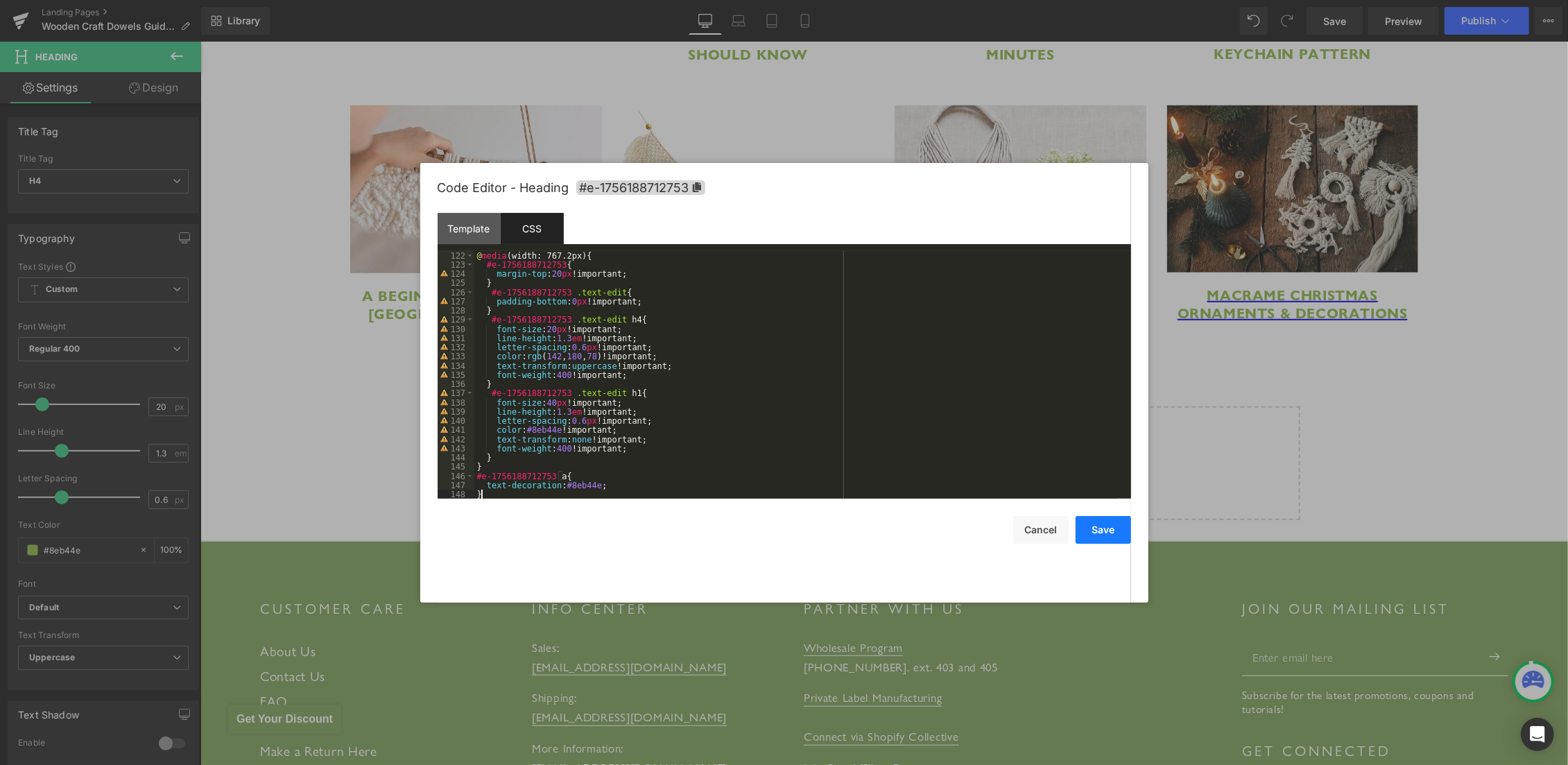
click at [1107, 532] on button "Save" at bounding box center [1103, 530] width 55 height 28
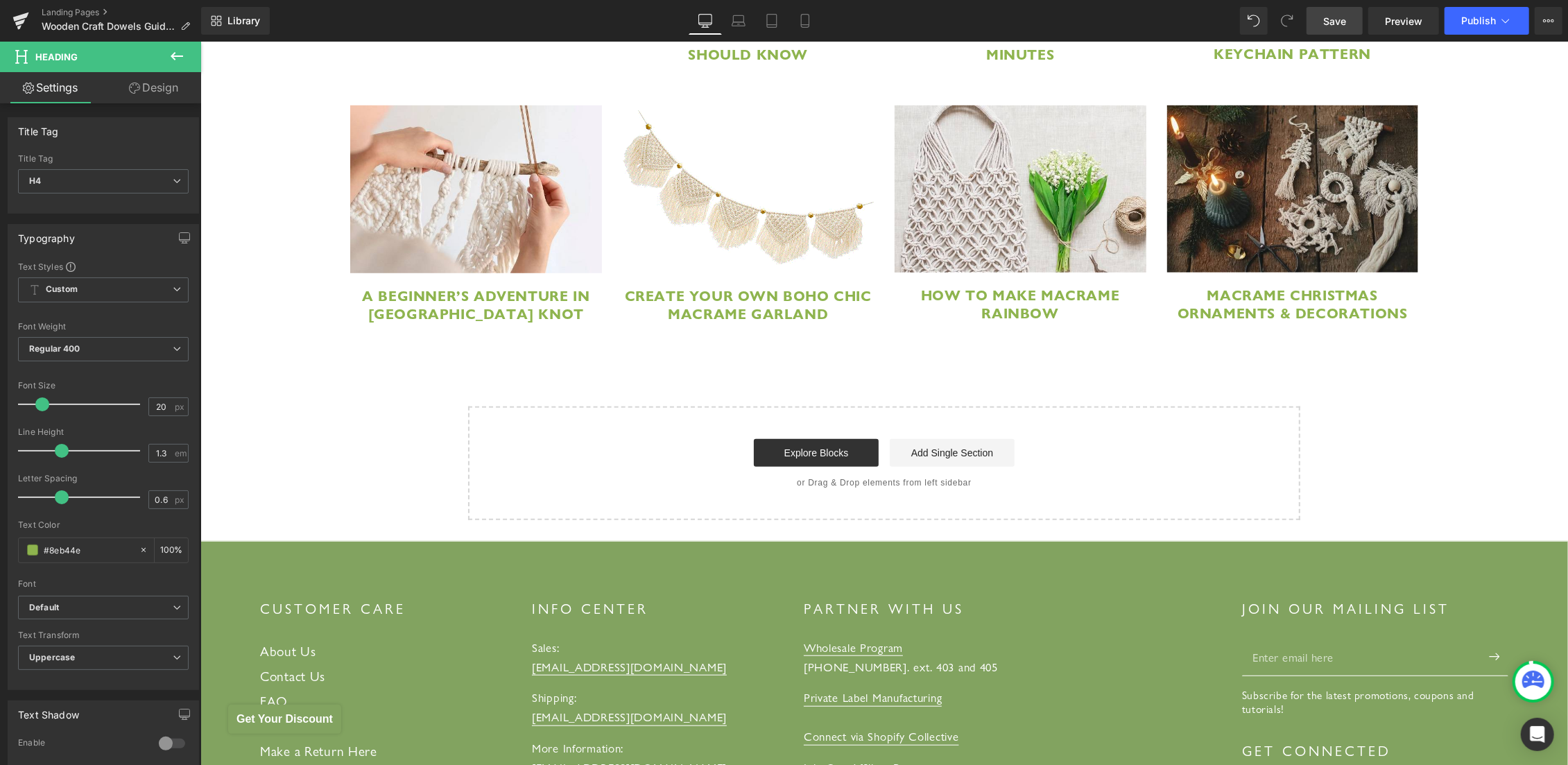
click at [1342, 18] on span "Save" at bounding box center [1335, 21] width 23 height 15
click at [1472, 21] on span "Publish" at bounding box center [1478, 21] width 35 height 11
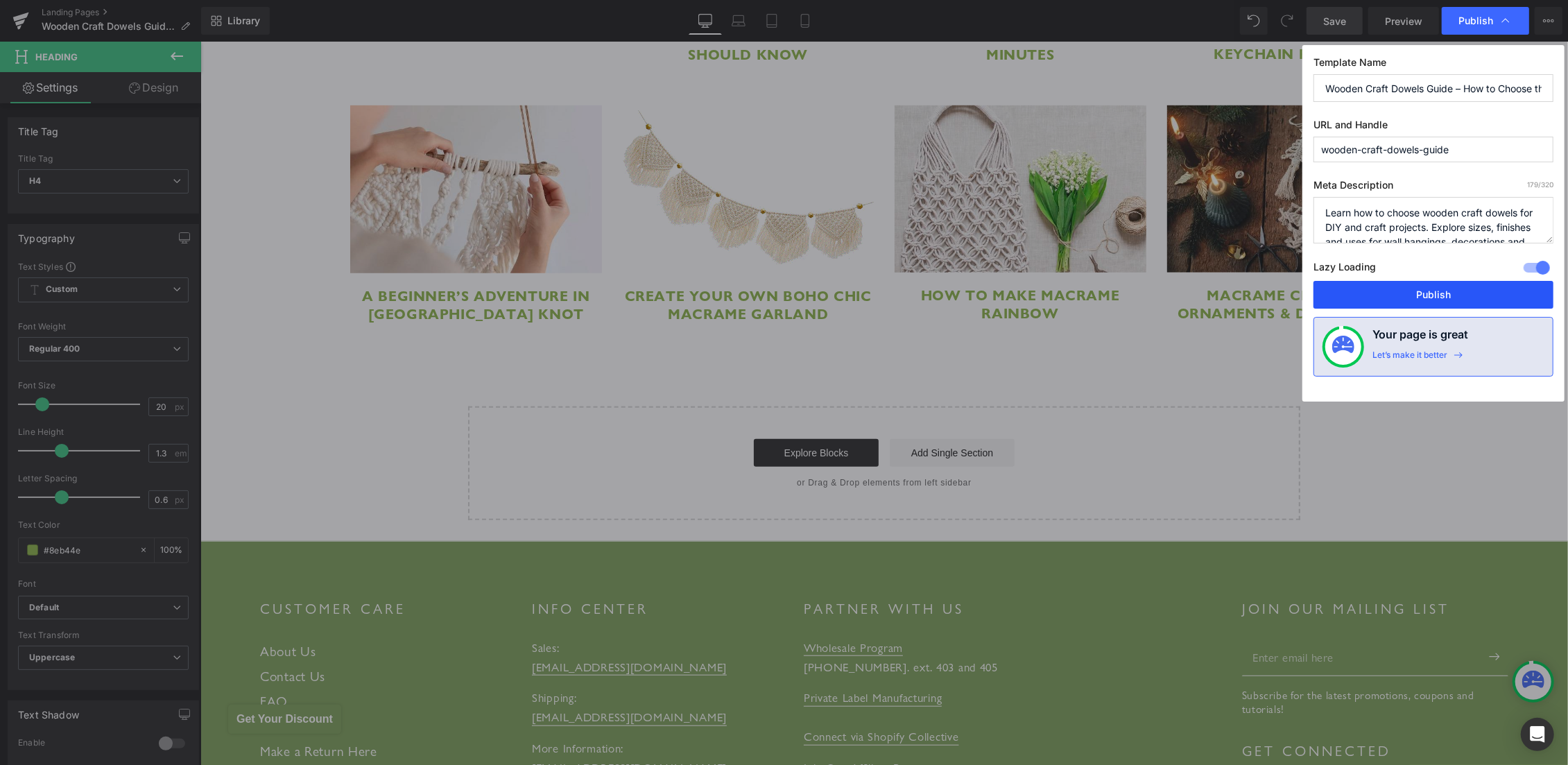
click at [1445, 293] on button "Publish" at bounding box center [1433, 294] width 240 height 28
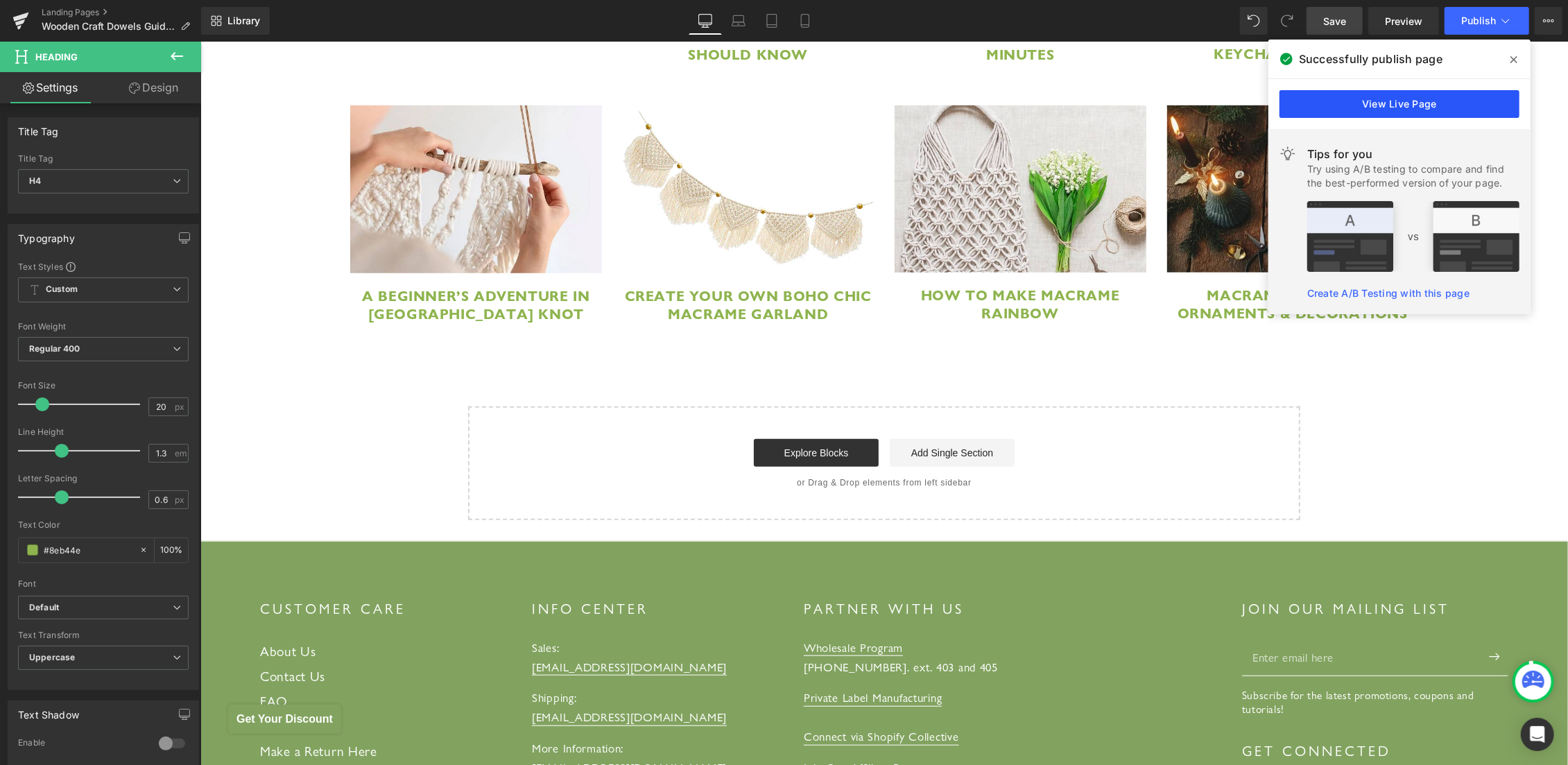
drag, startPoint x: 1403, startPoint y: 106, endPoint x: 1048, endPoint y: 55, distance: 358.6
click at [1403, 106] on link "View Live Page" at bounding box center [1399, 104] width 240 height 28
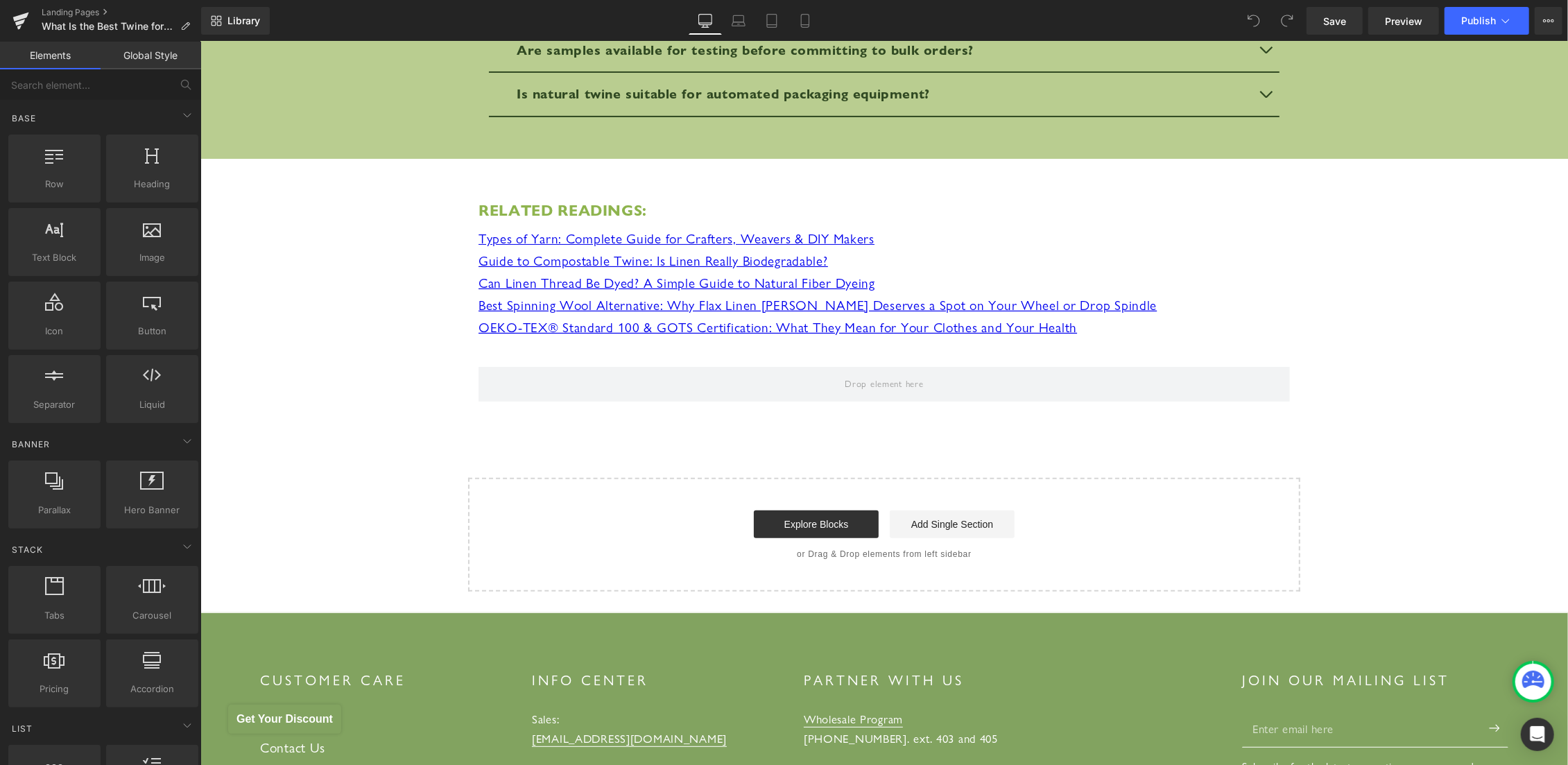
scroll to position [4922, 0]
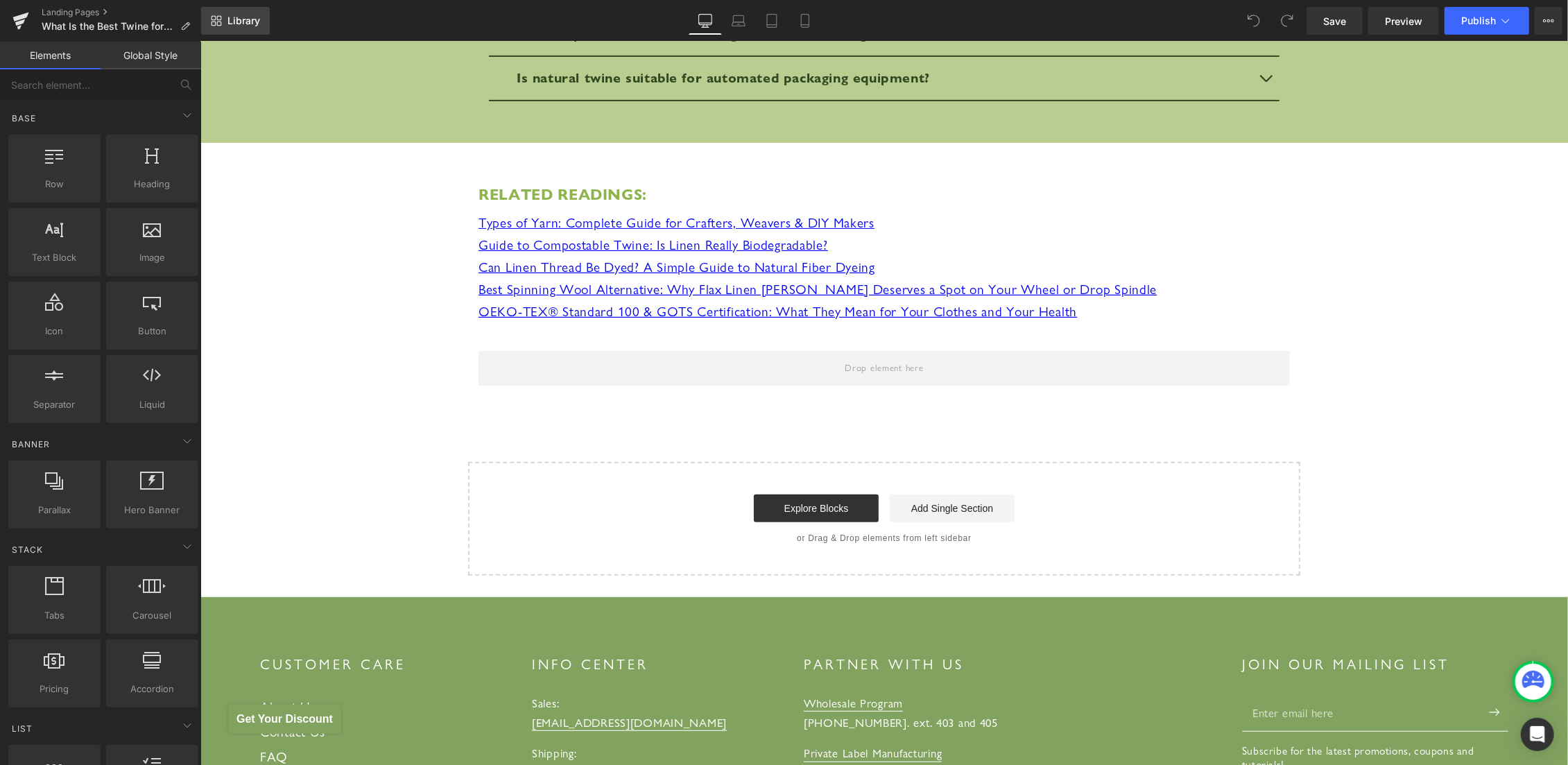
click at [232, 16] on span "Library" at bounding box center [243, 21] width 32 height 13
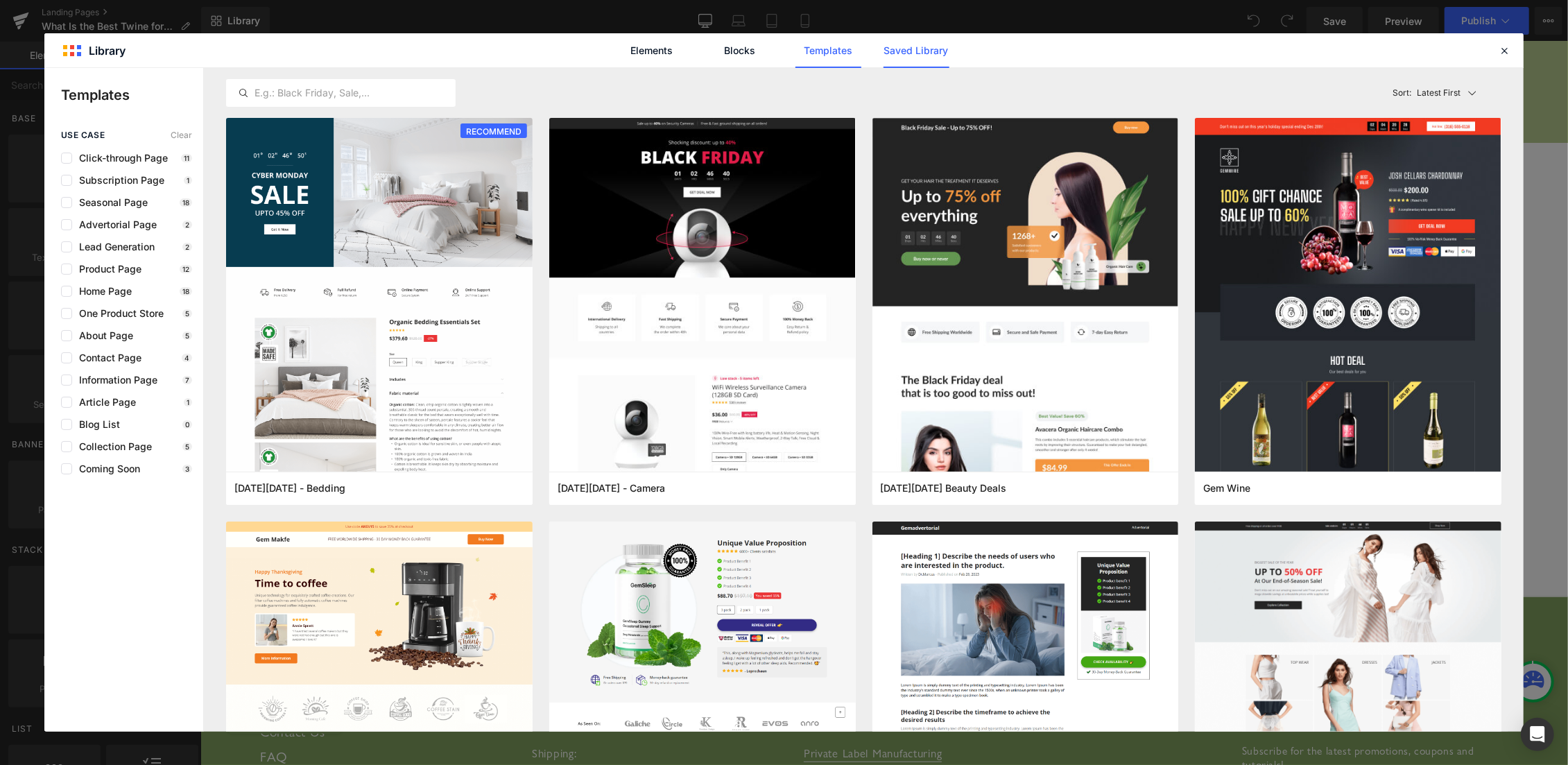
click at [906, 57] on link "Saved Library" at bounding box center [916, 51] width 66 height 35
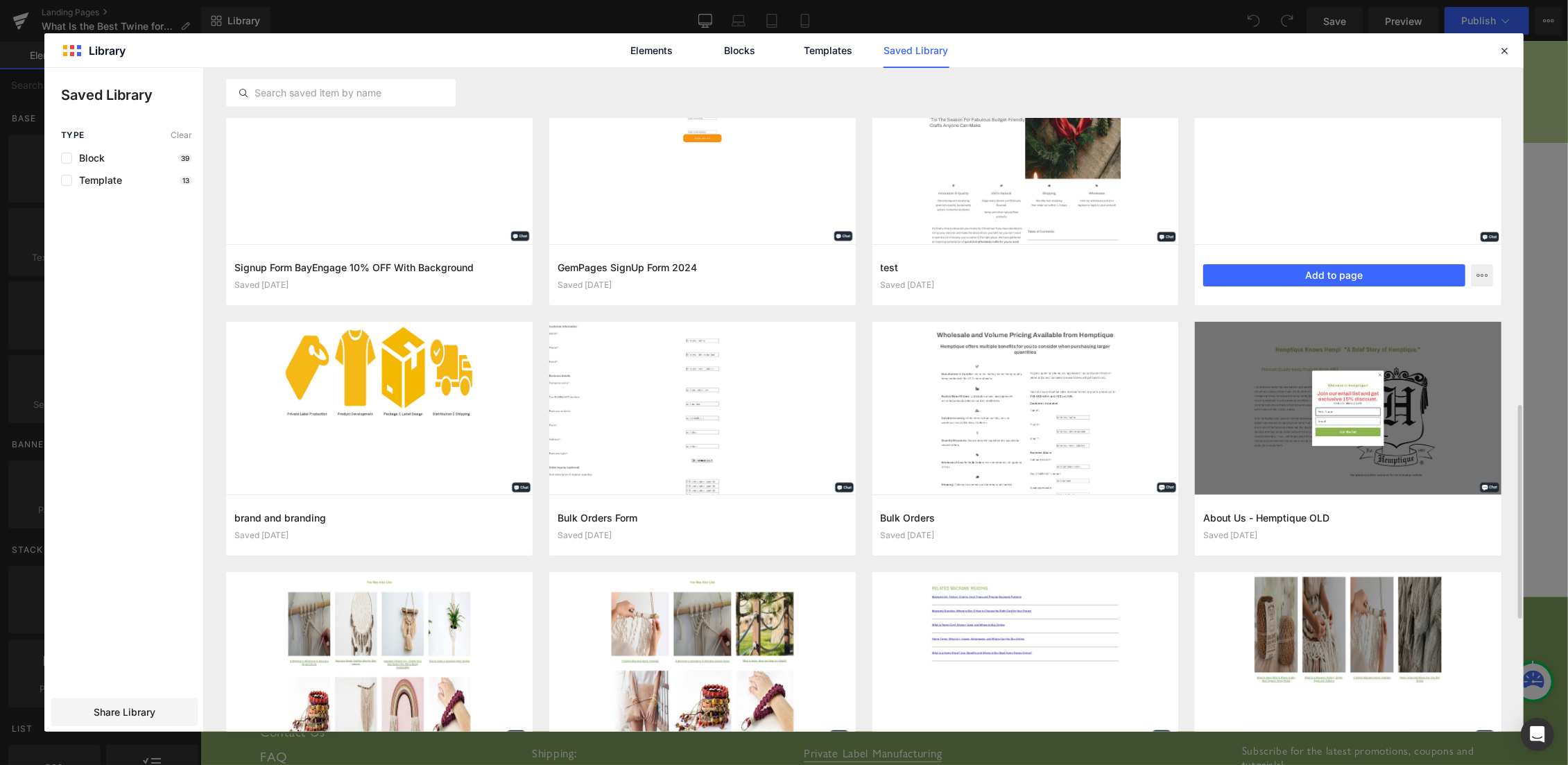
scroll to position [1271, 0]
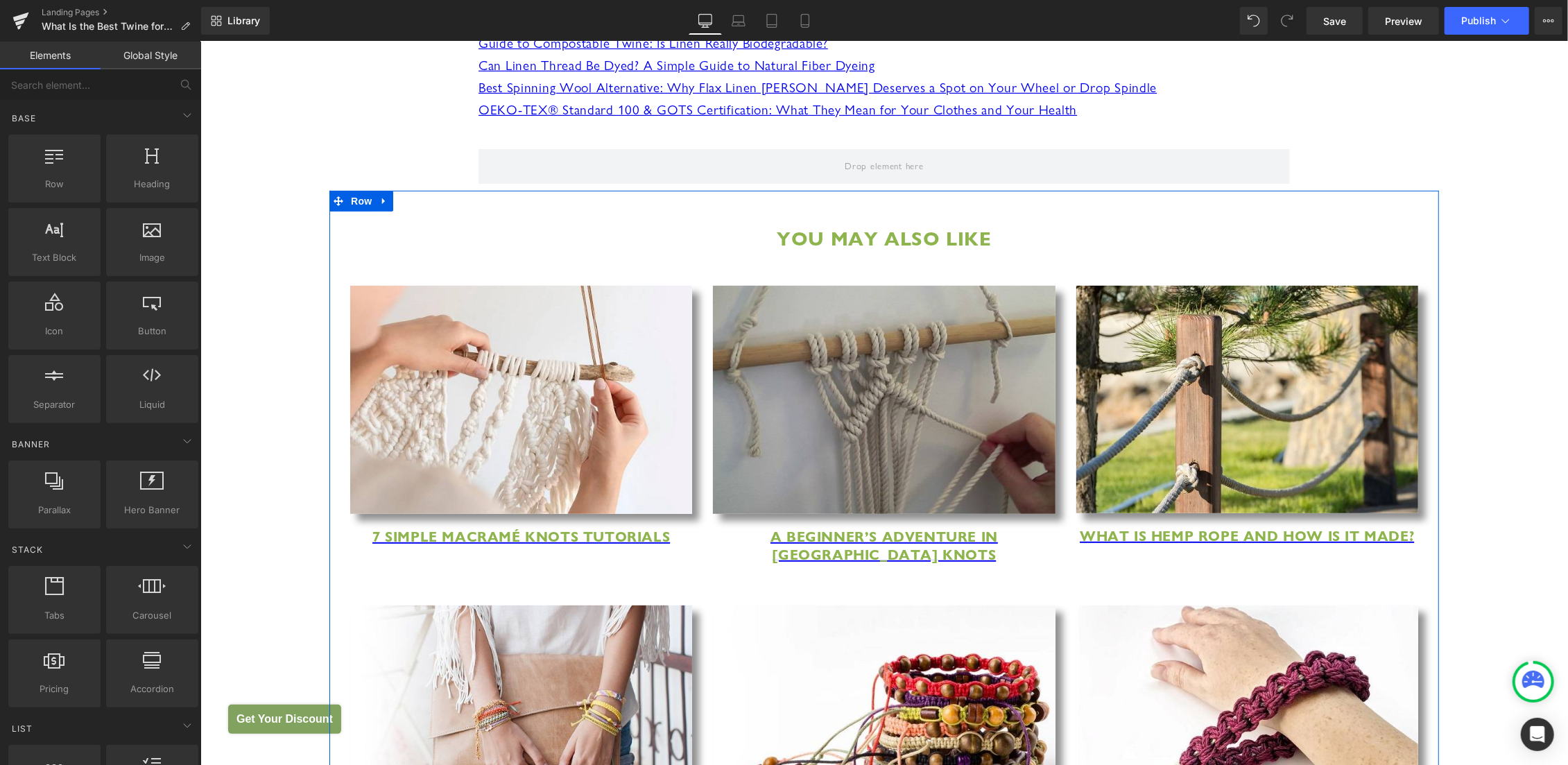
scroll to position [5304, 0]
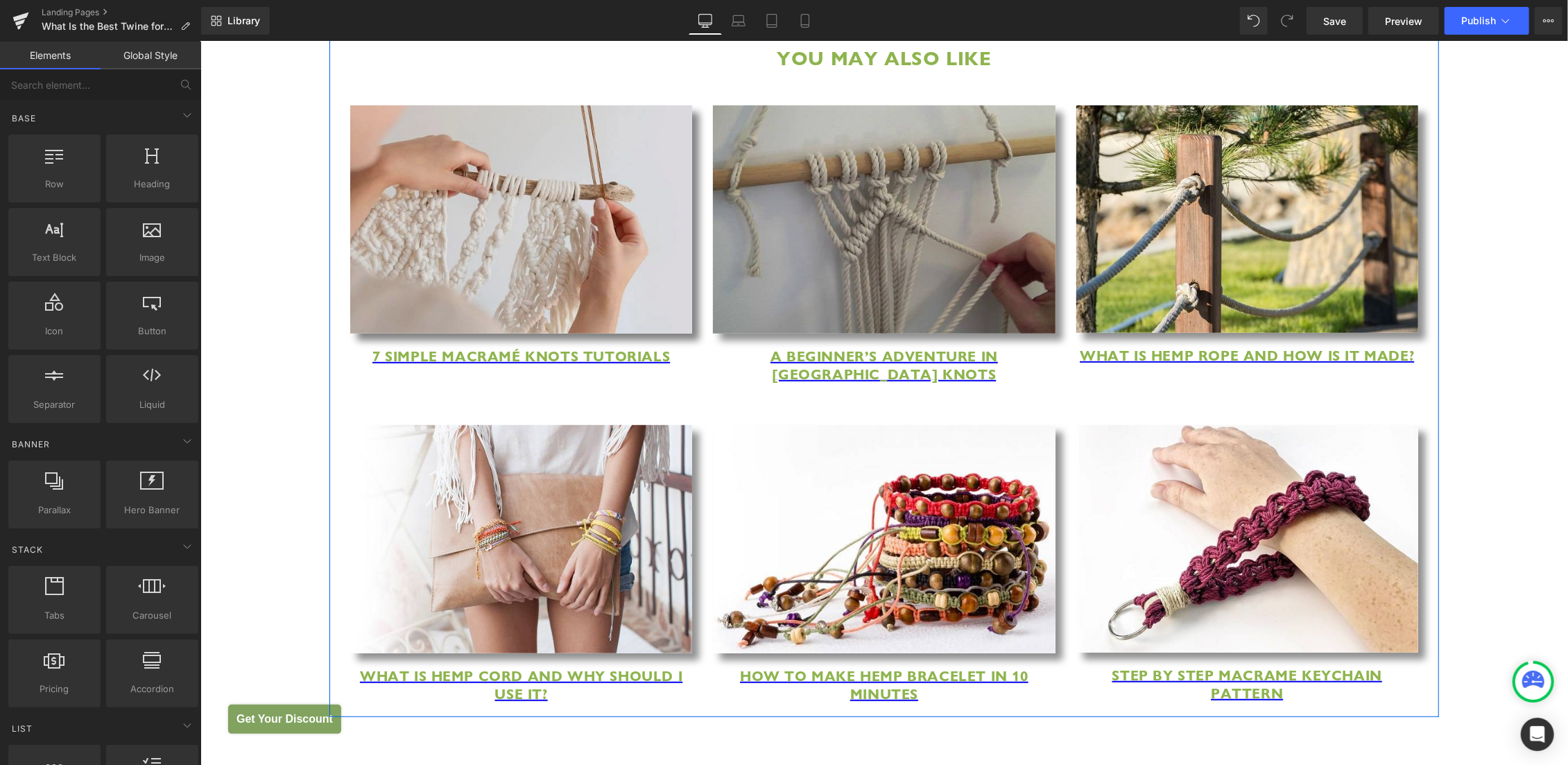
click at [521, 259] on img at bounding box center [521, 218] width 341 height 228
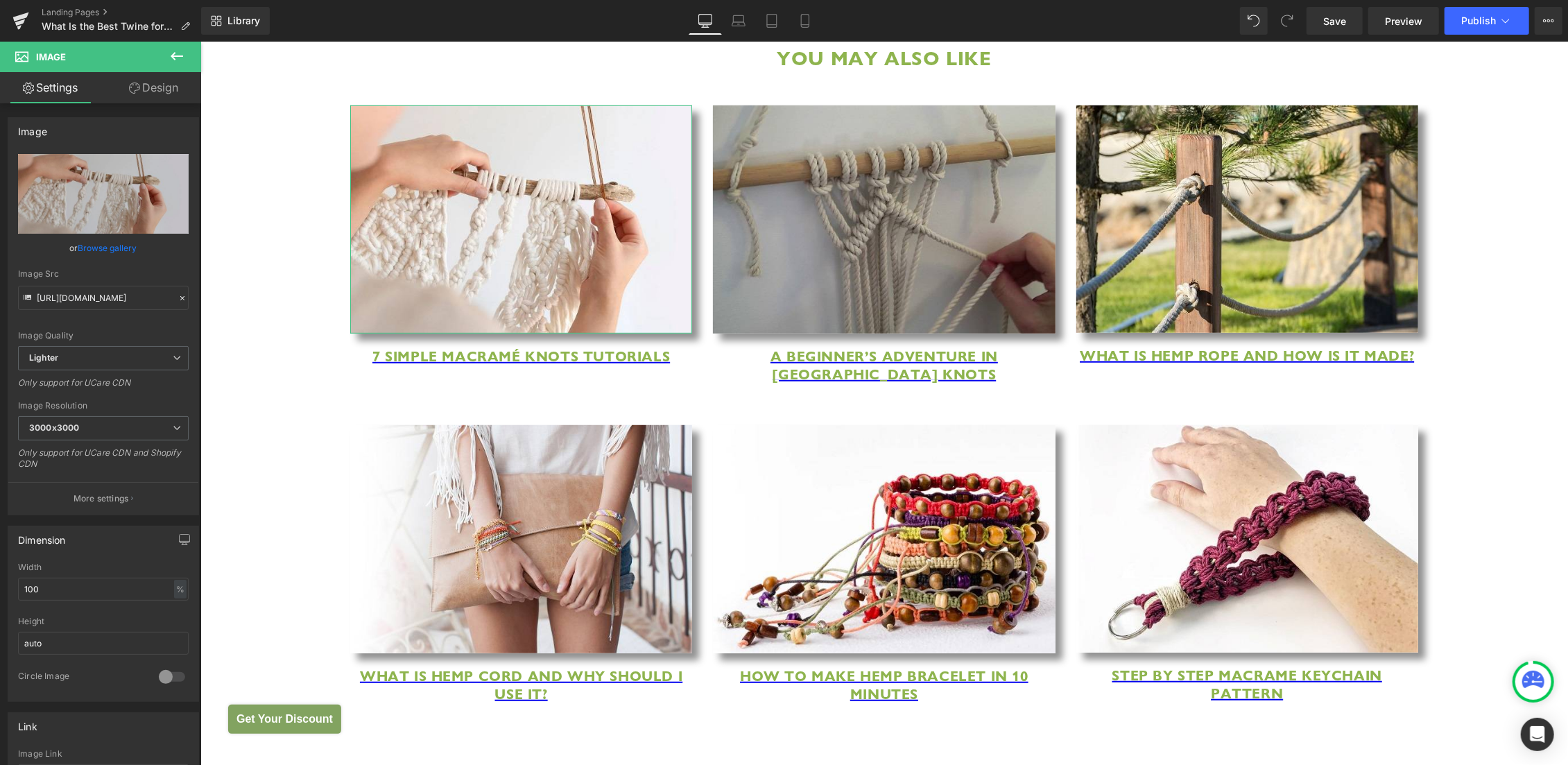
click at [158, 85] on link "Design" at bounding box center [153, 88] width 101 height 31
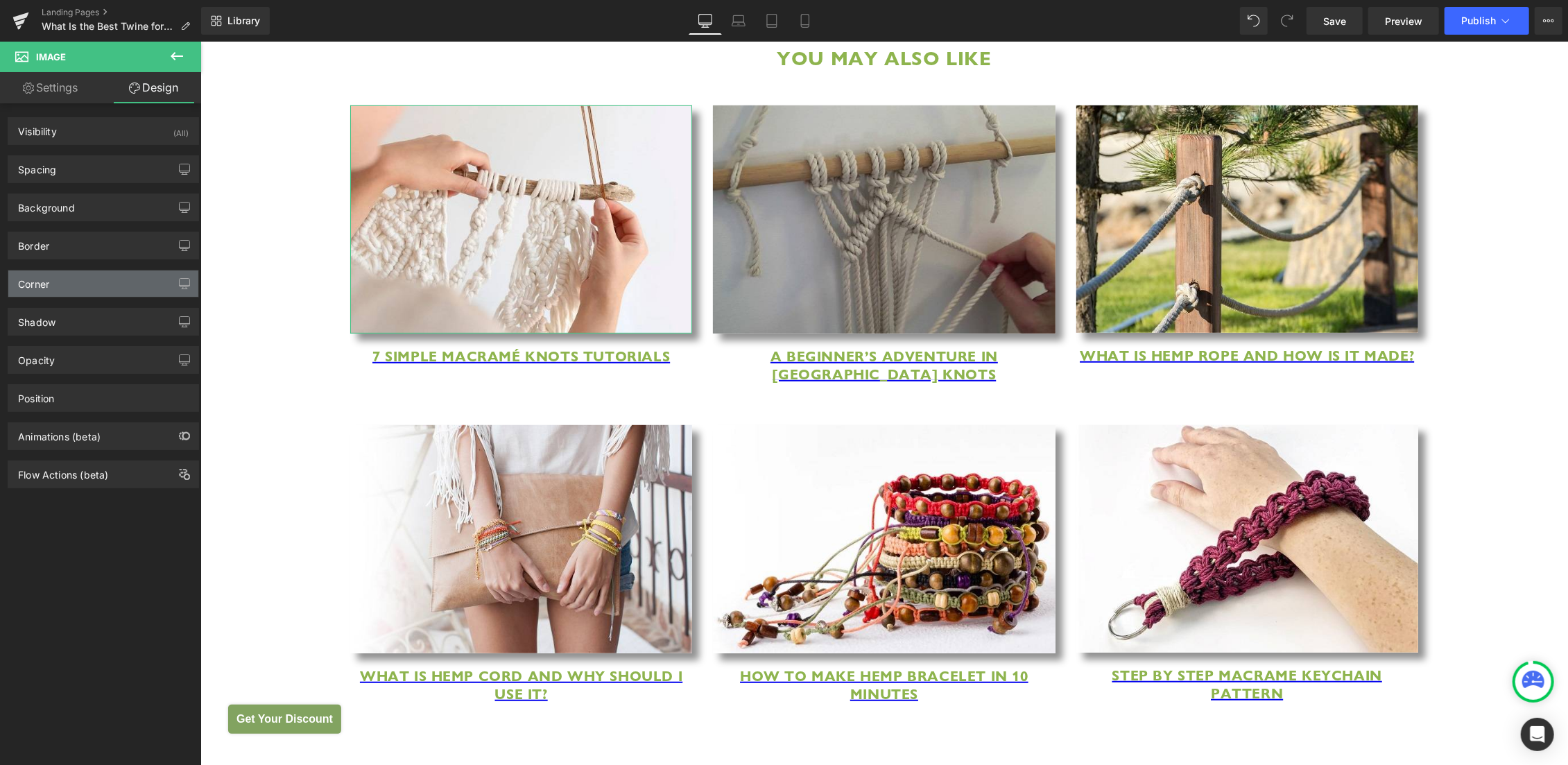
click at [99, 281] on div "Corner" at bounding box center [103, 283] width 190 height 27
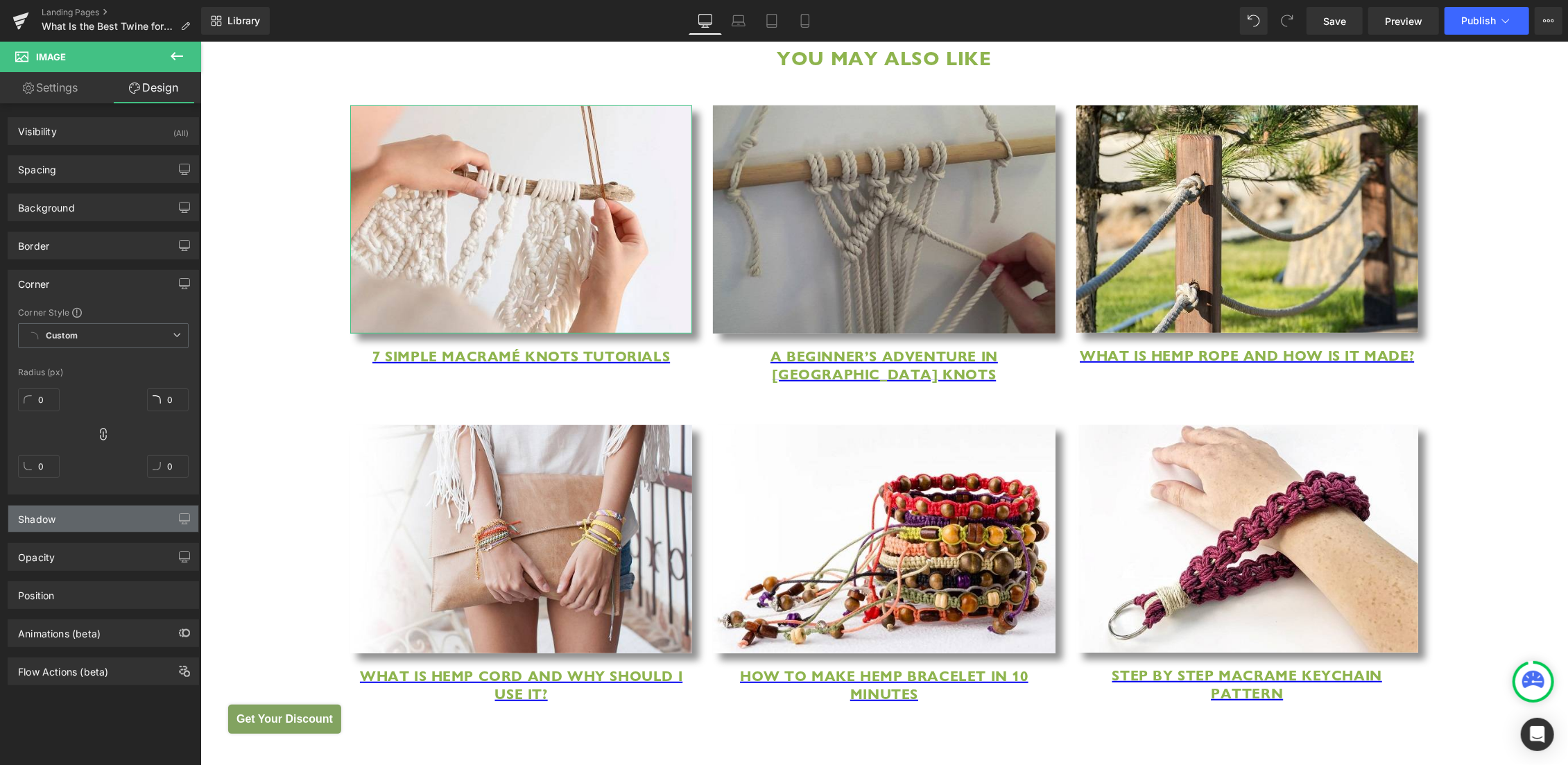
click at [113, 519] on div "Shadow" at bounding box center [103, 519] width 190 height 27
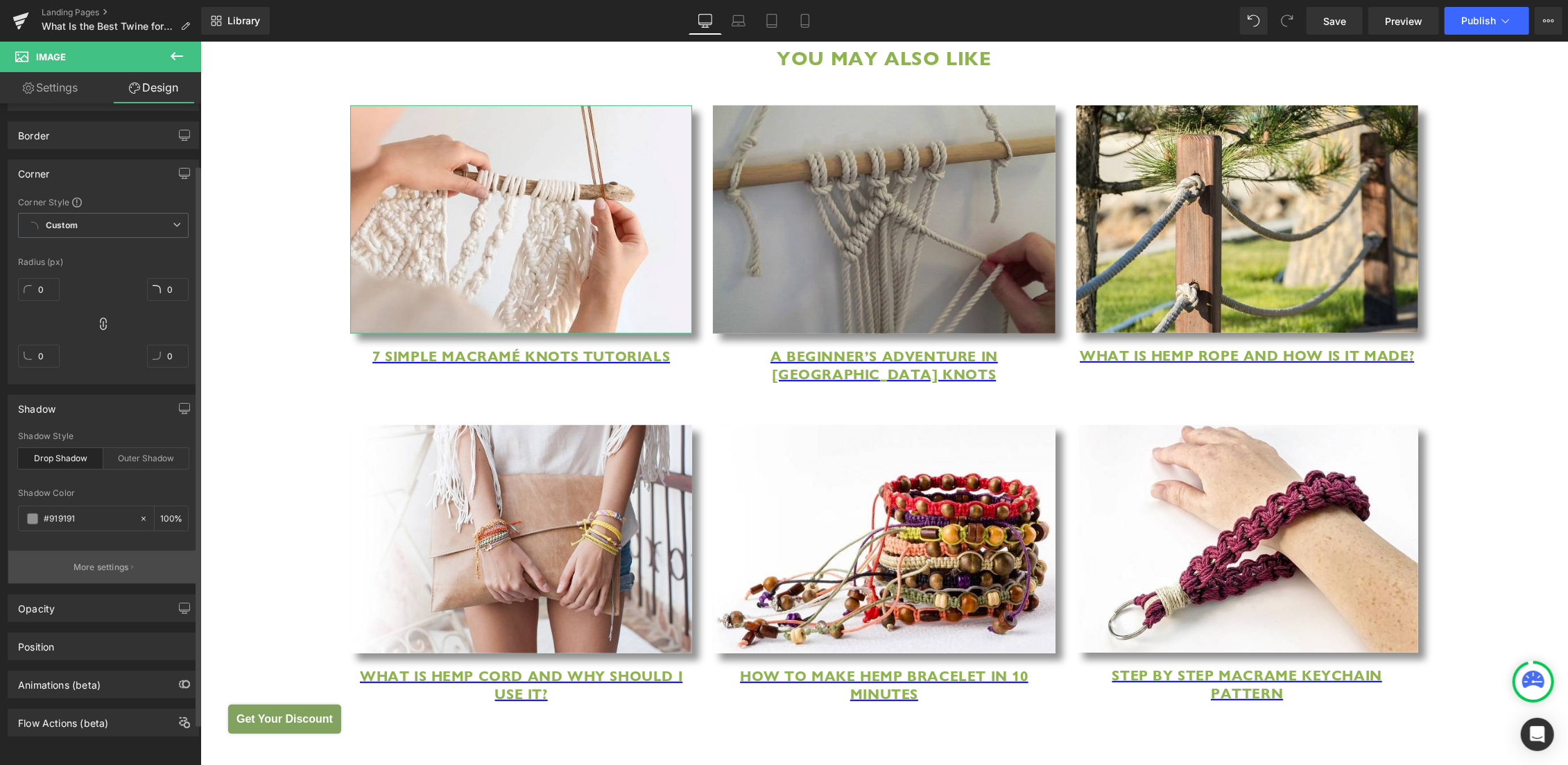
scroll to position [0, 0]
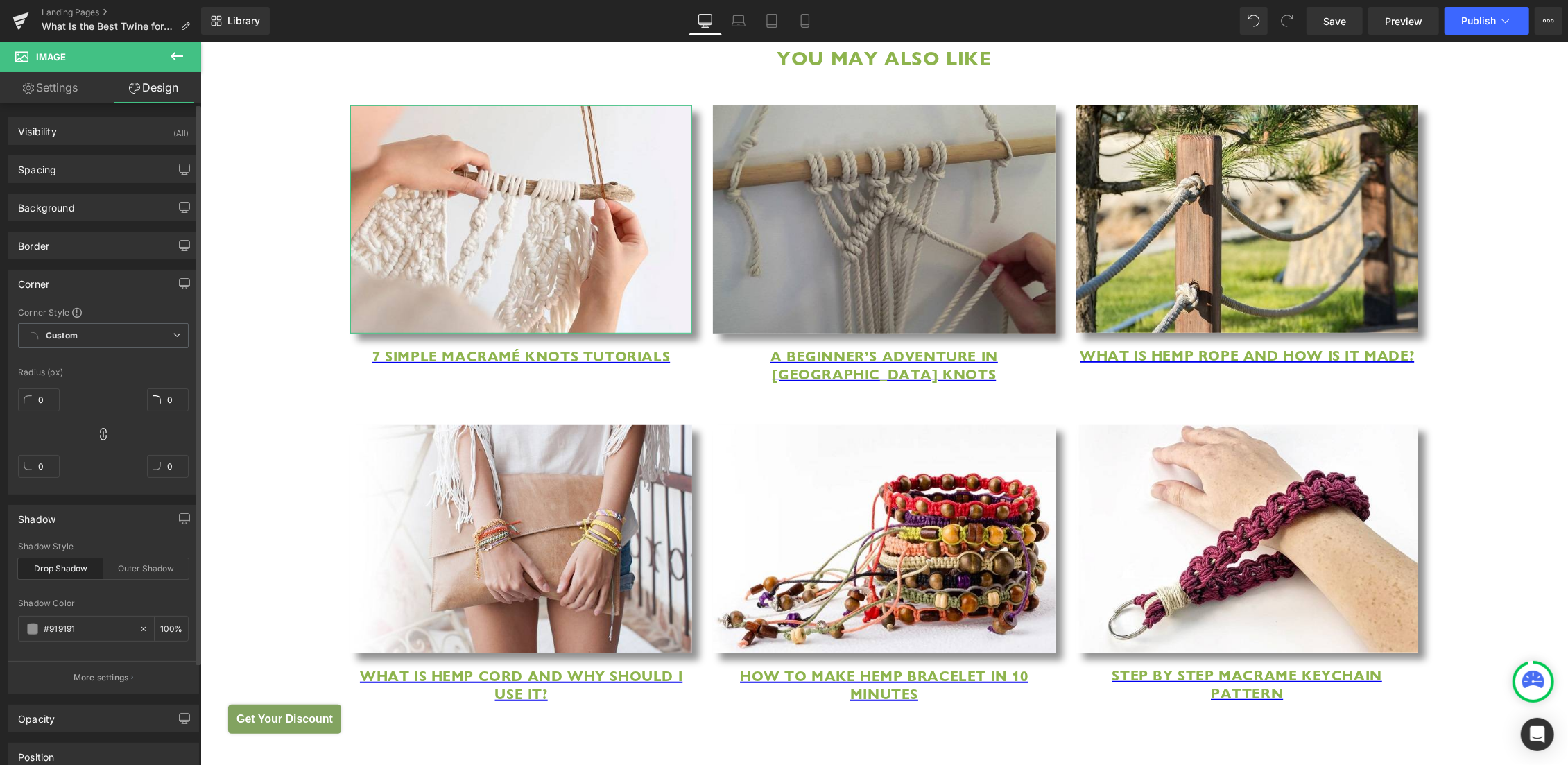
click at [102, 280] on div "Corner" at bounding box center [103, 283] width 190 height 27
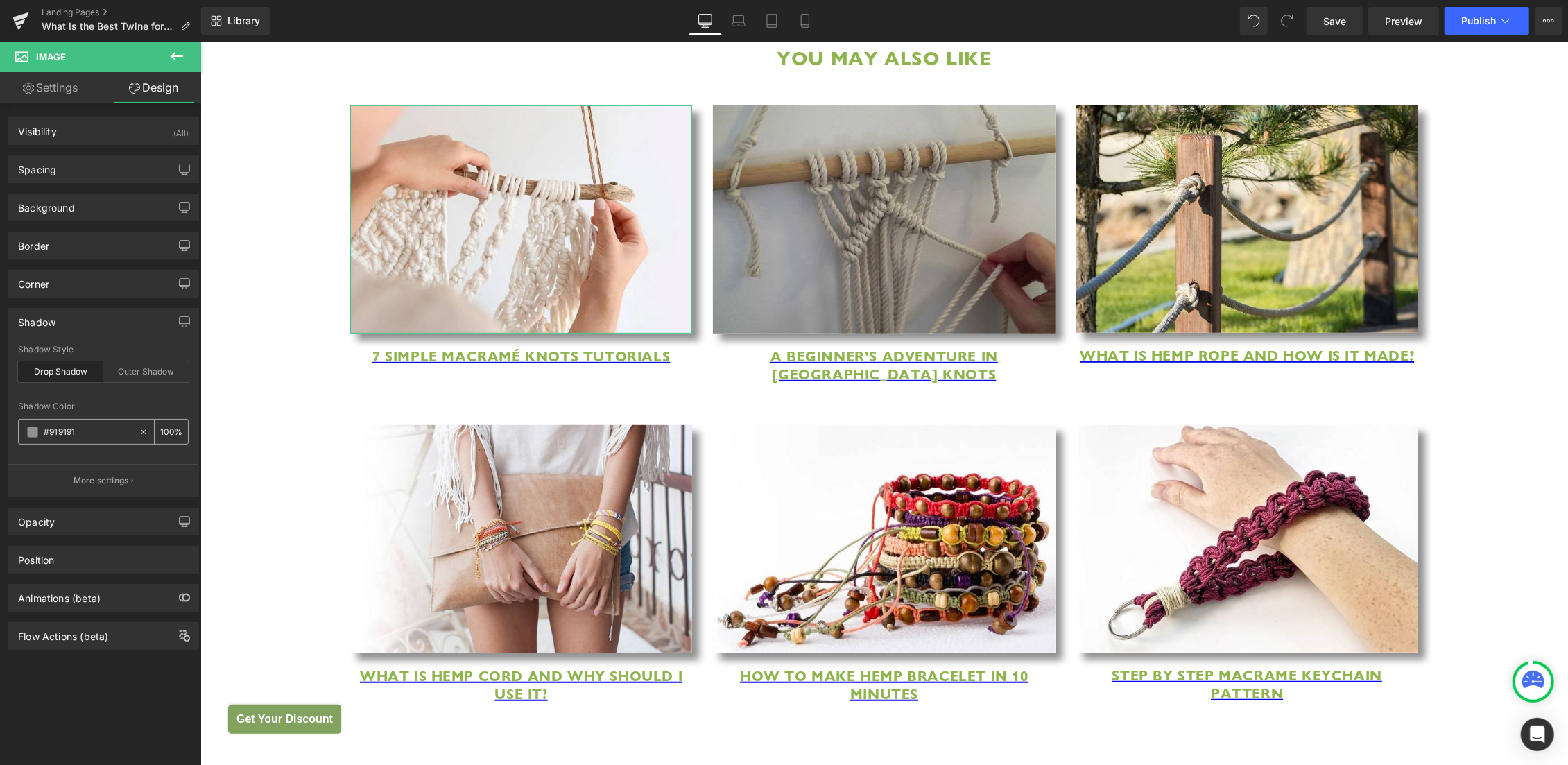
click at [138, 427] on icon at bounding box center [143, 432] width 10 height 10
type input "none"
type input "0"
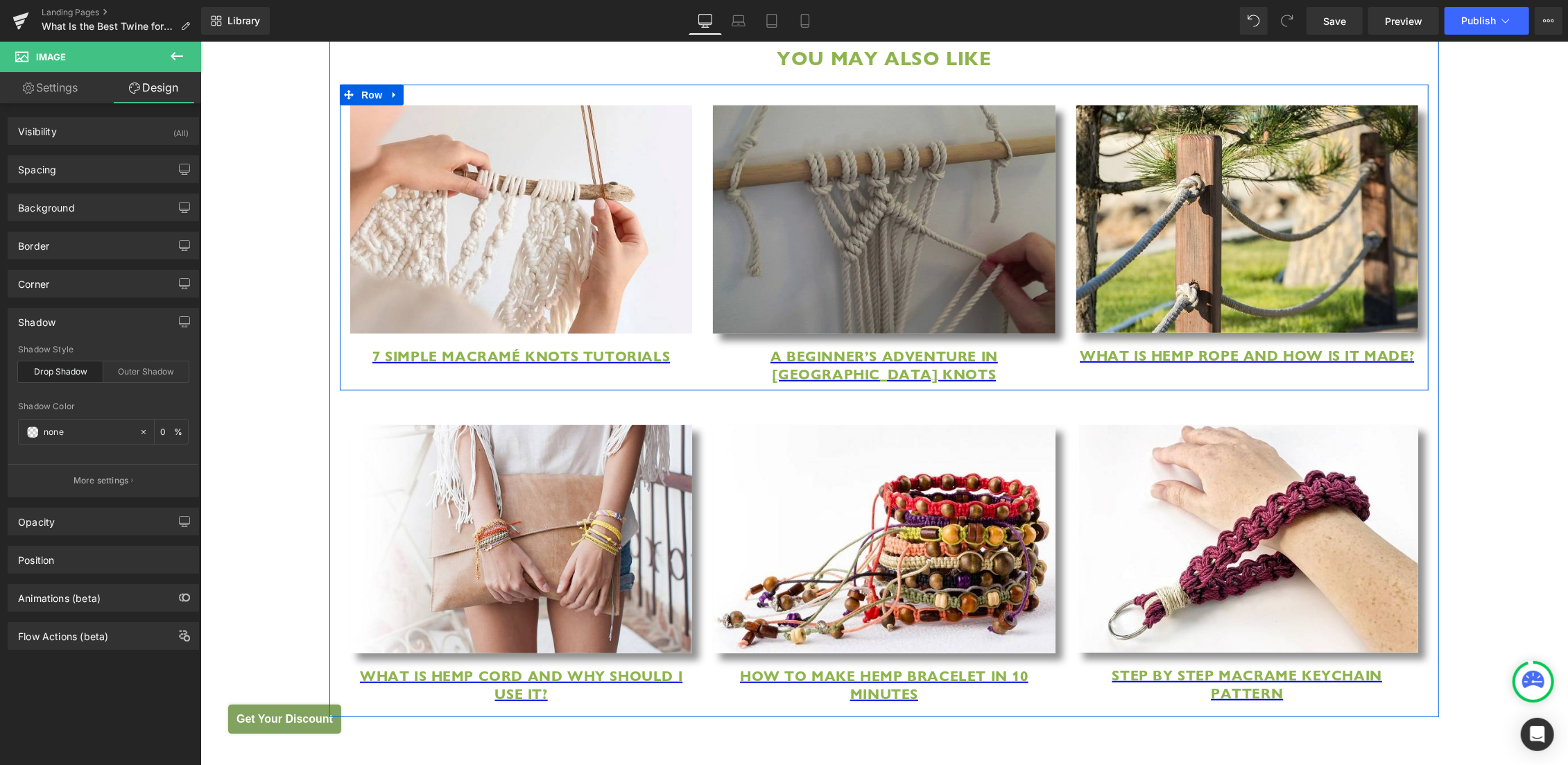
click at [844, 247] on img at bounding box center [883, 218] width 341 height 228
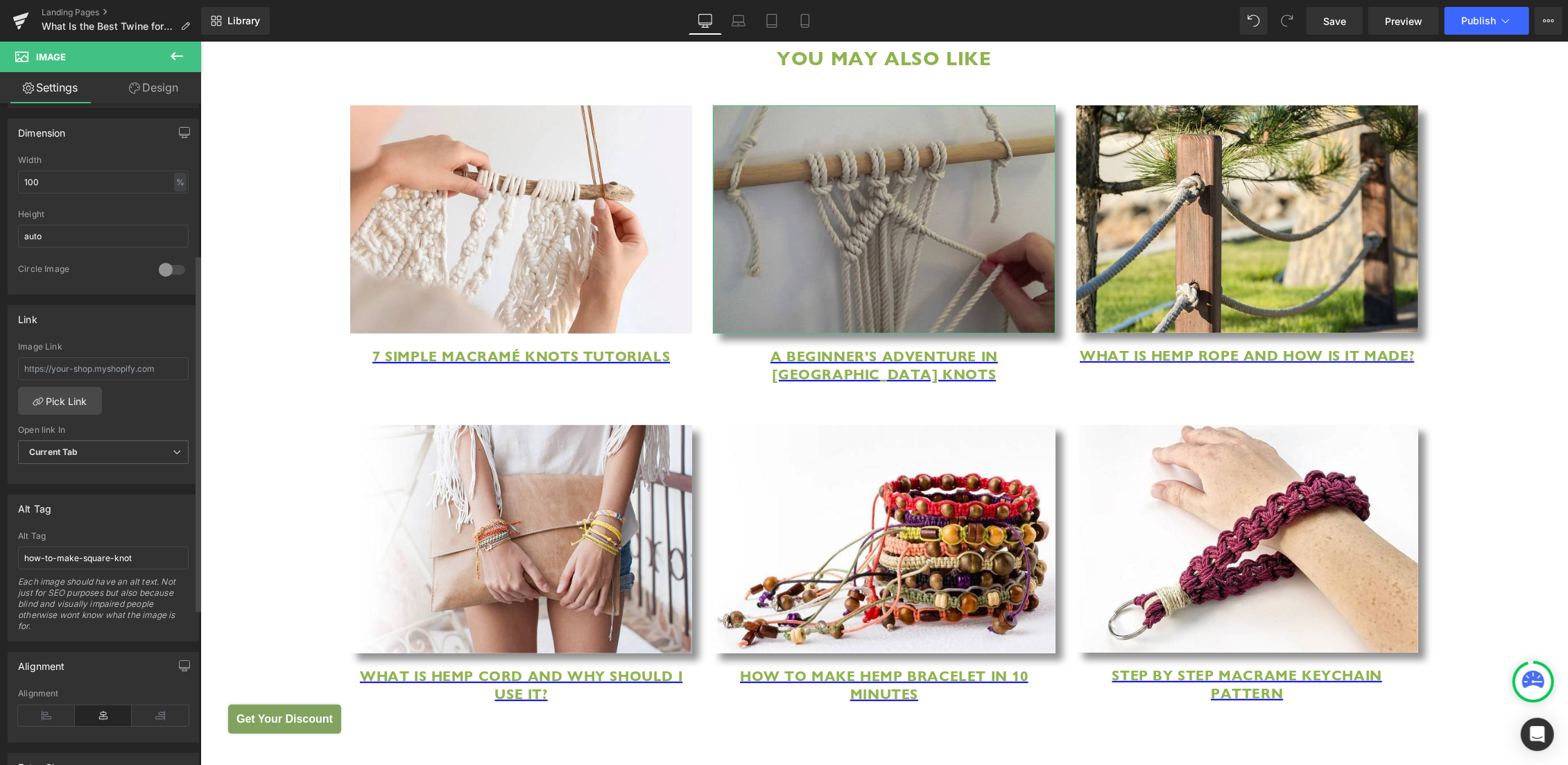
scroll to position [419, 0]
click at [153, 84] on link "Design" at bounding box center [153, 88] width 101 height 31
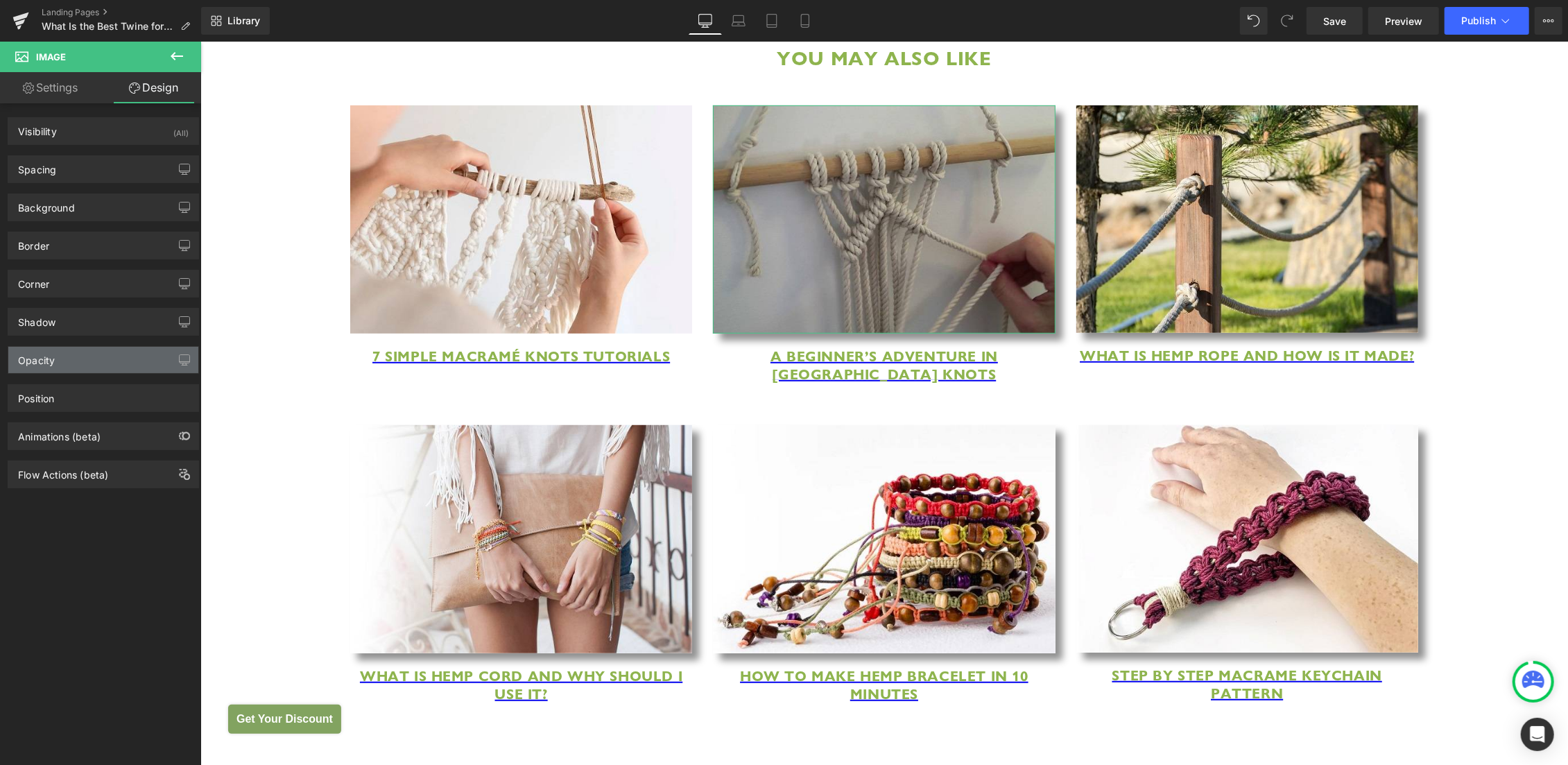
type input "#919191"
type input "100"
click at [97, 315] on div "Shadow" at bounding box center [103, 321] width 190 height 27
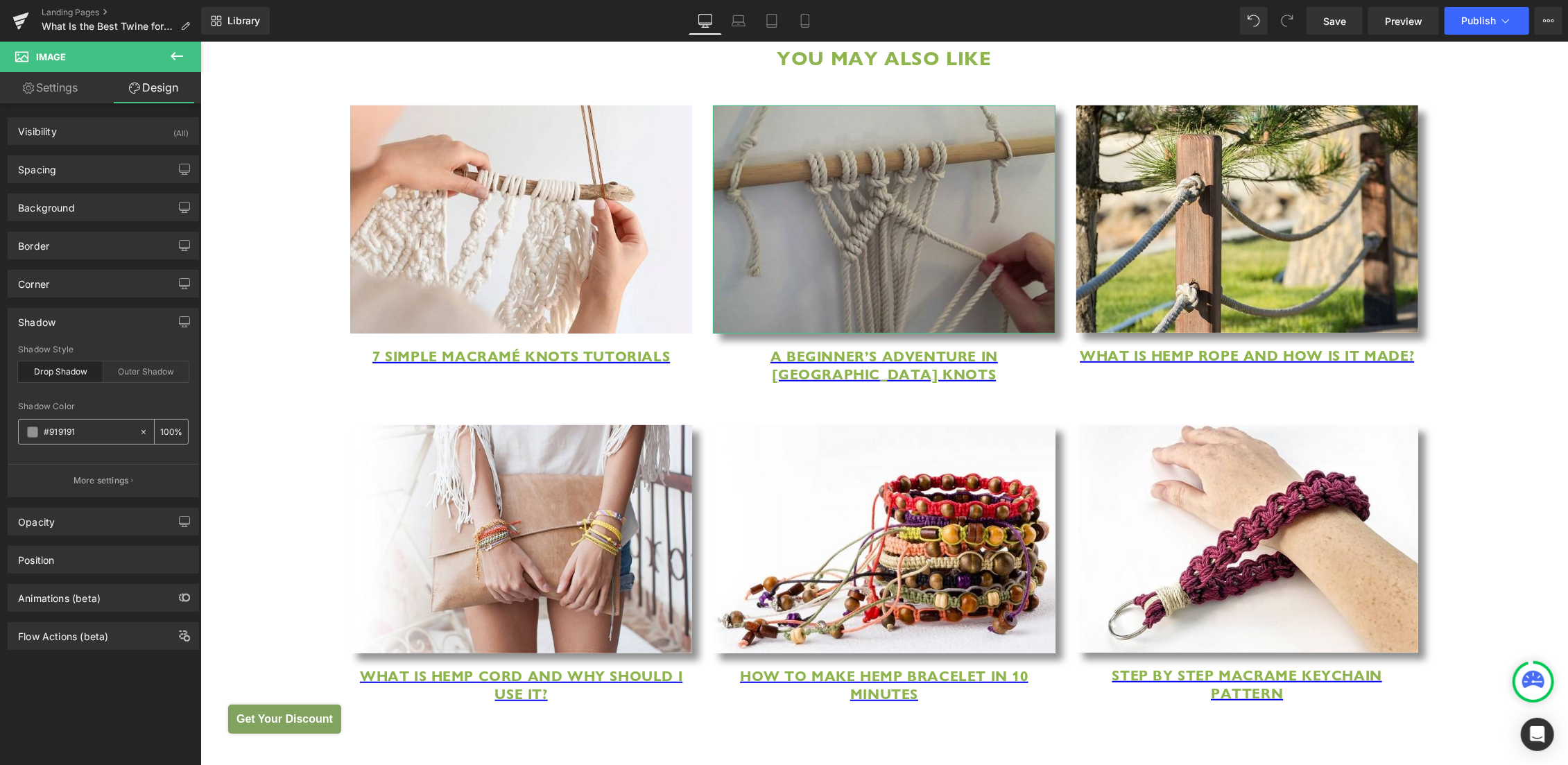
click at [138, 430] on icon at bounding box center [143, 432] width 10 height 10
type input "none"
type input "0"
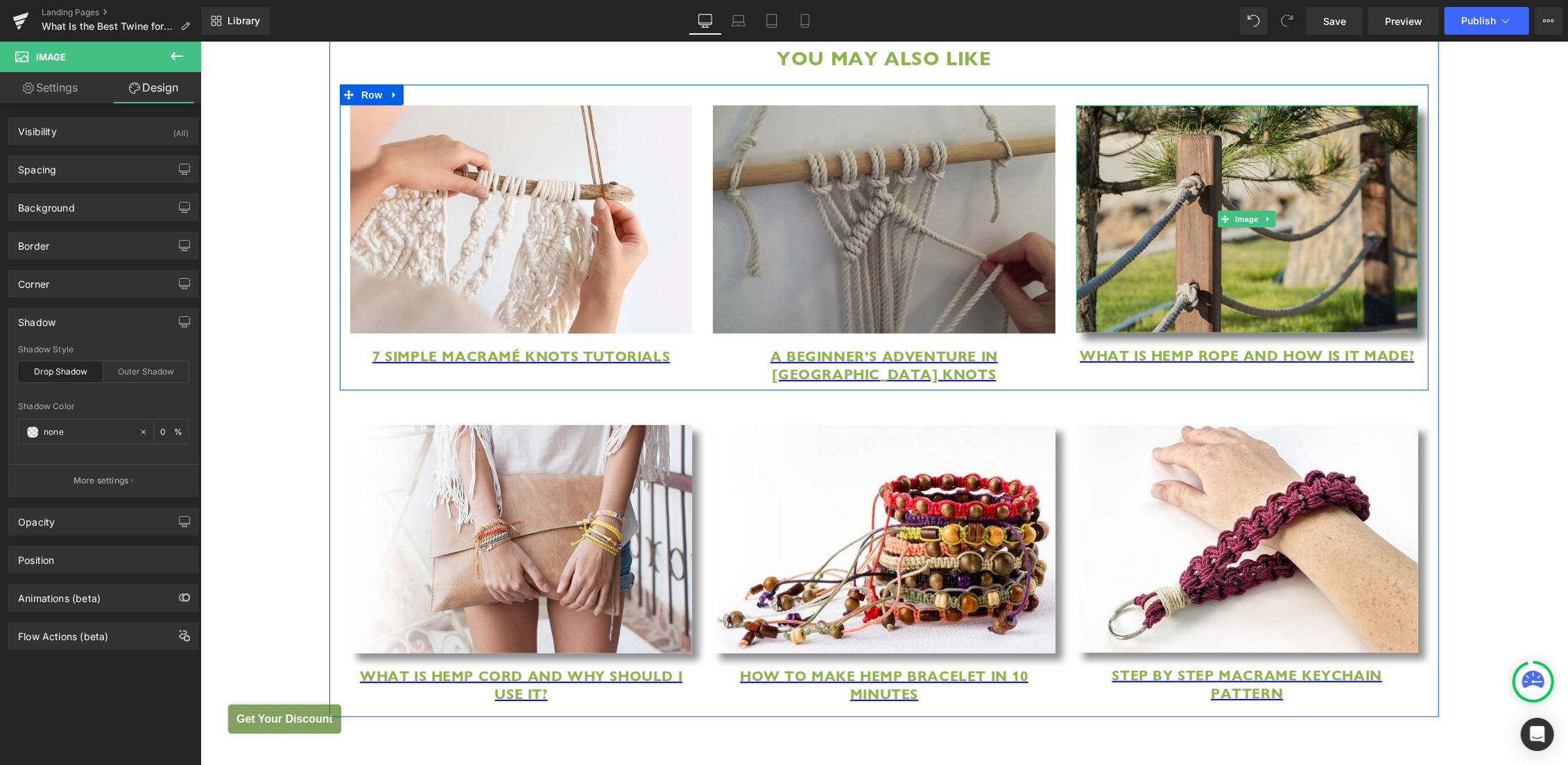
click at [1232, 255] on img at bounding box center [1246, 218] width 341 height 227
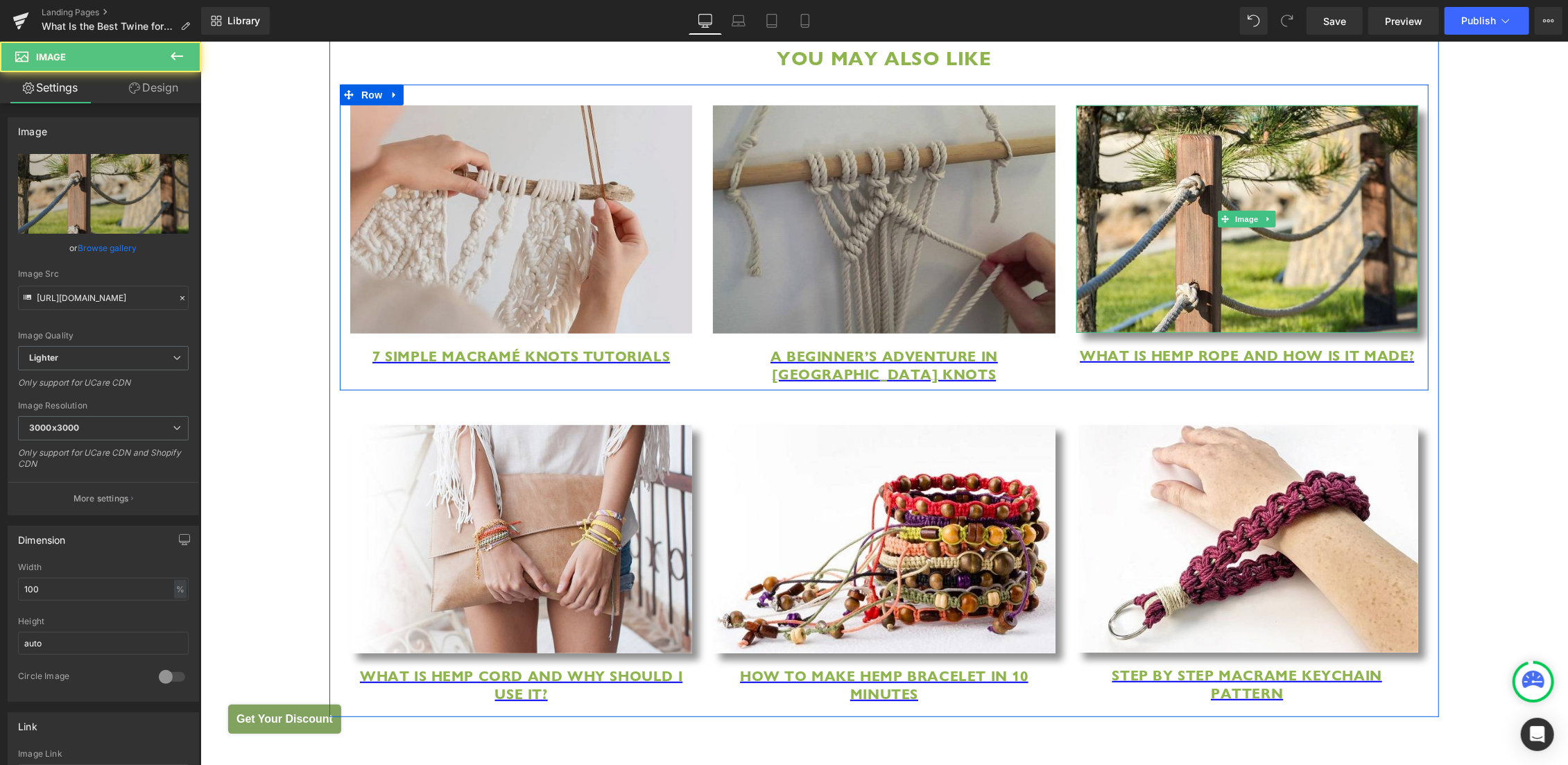
scroll to position [194, 0]
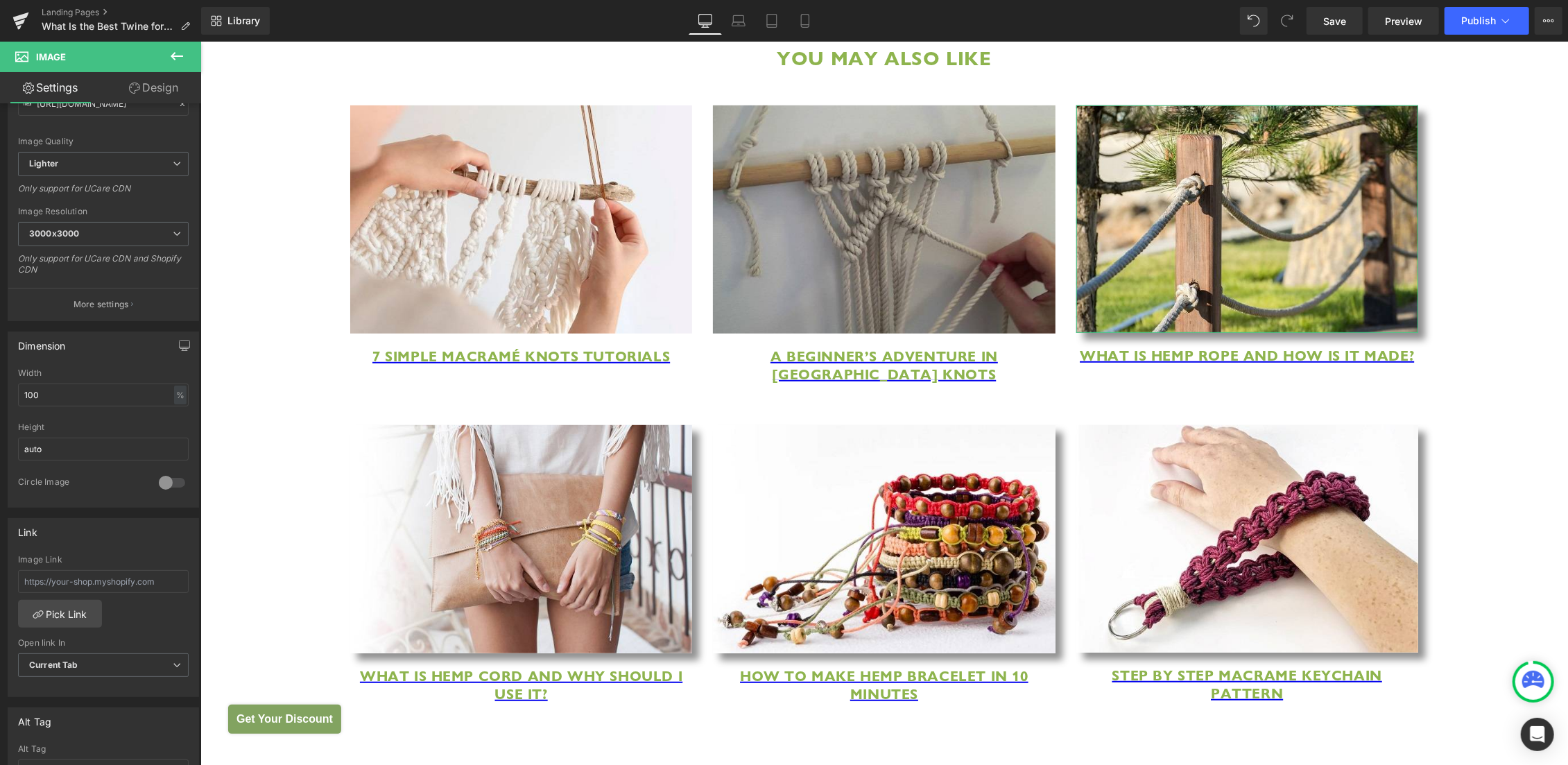
click at [144, 93] on link "Design" at bounding box center [153, 88] width 101 height 31
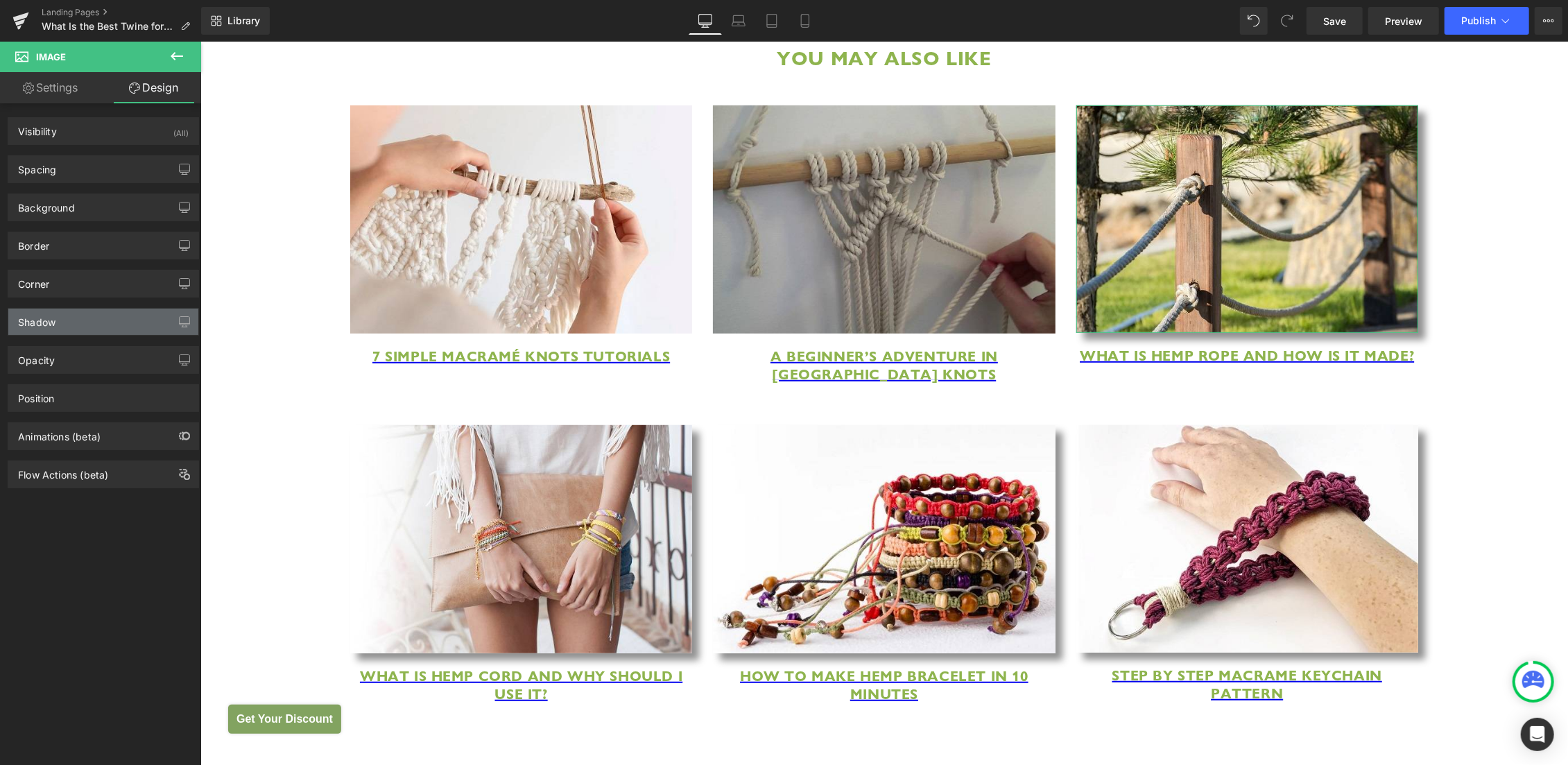
click at [102, 320] on div "Shadow" at bounding box center [103, 321] width 190 height 27
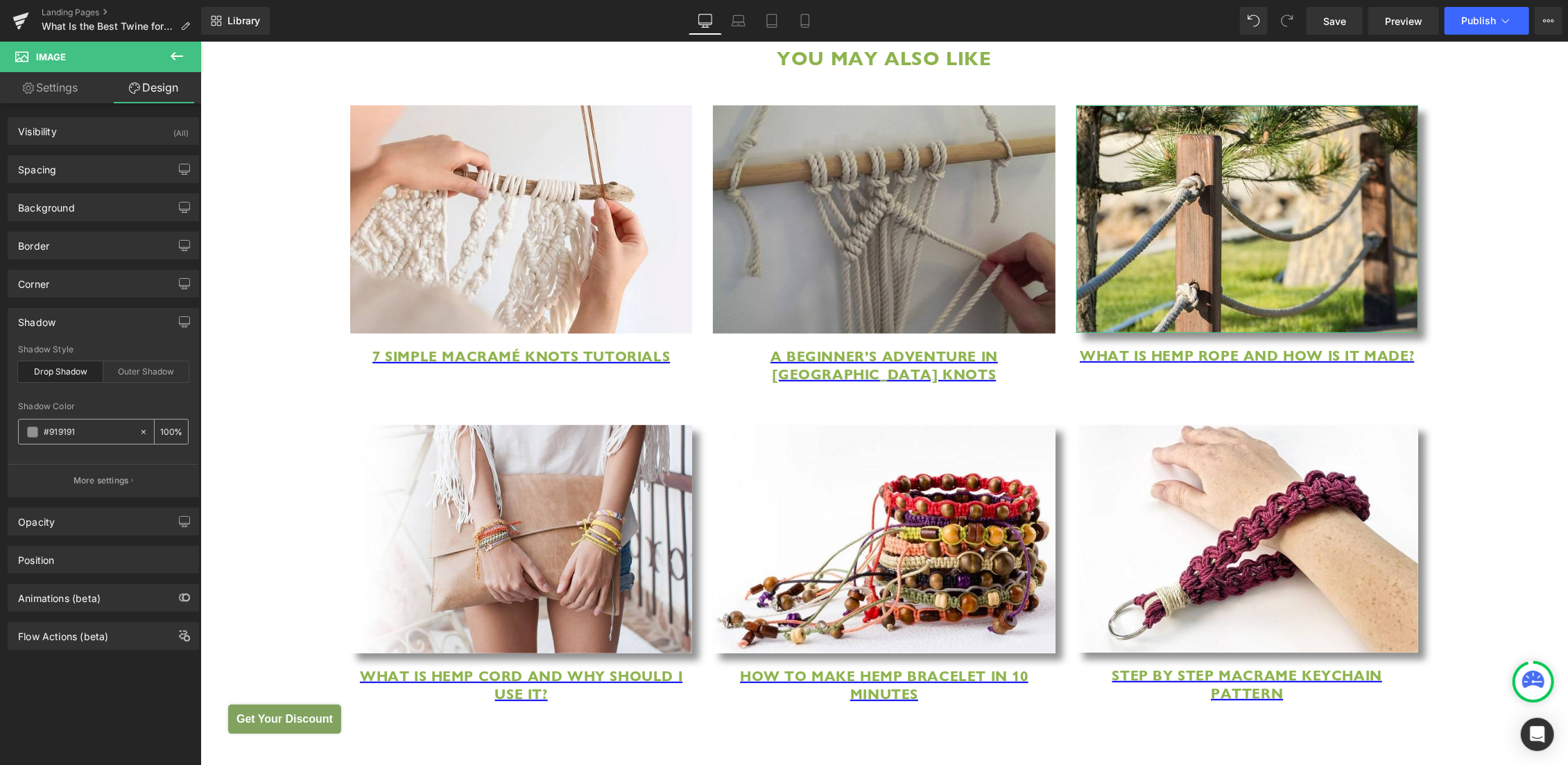
click at [138, 431] on icon at bounding box center [143, 432] width 10 height 10
type input "none"
type input "0"
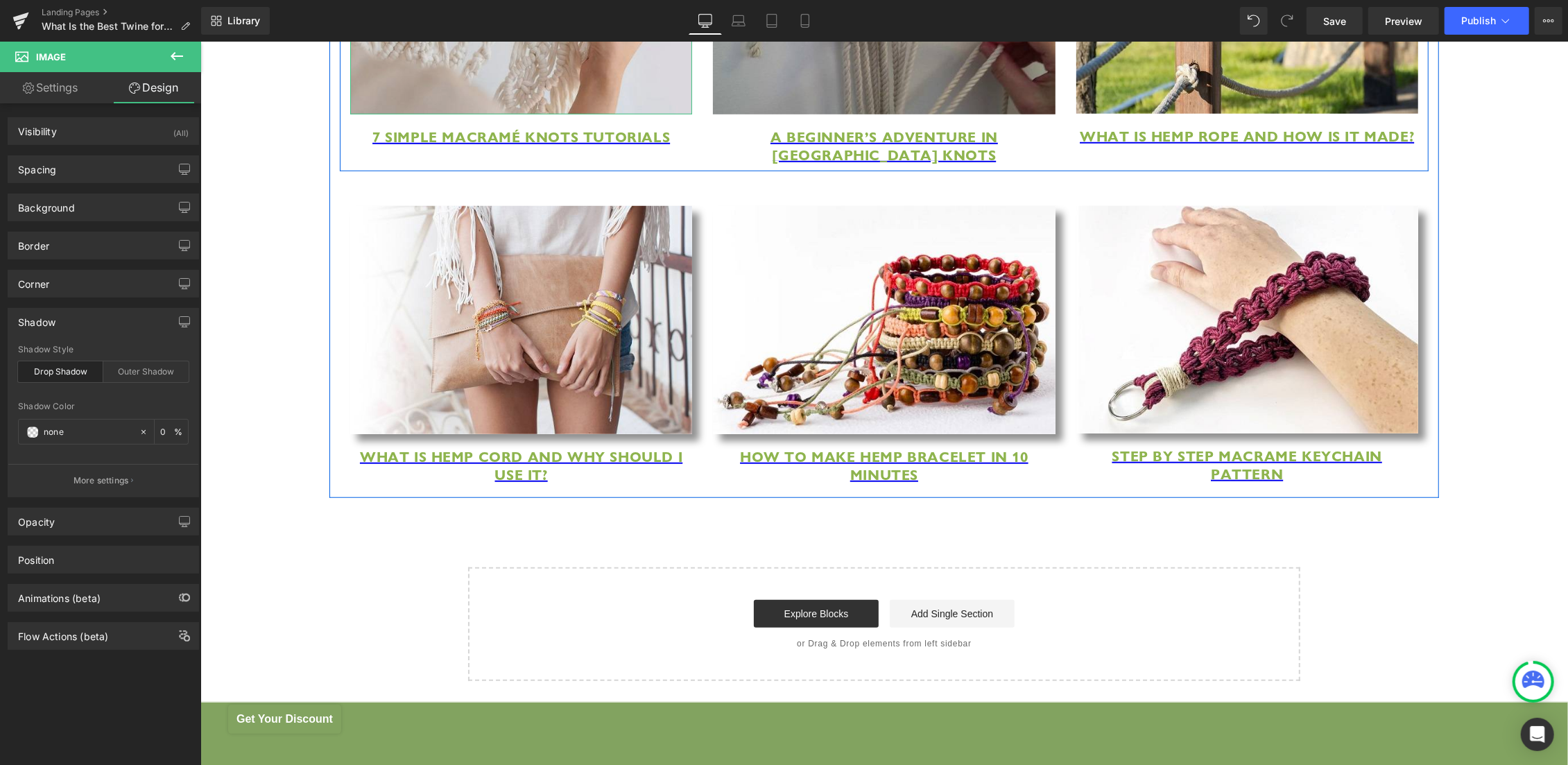
scroll to position [5525, 0]
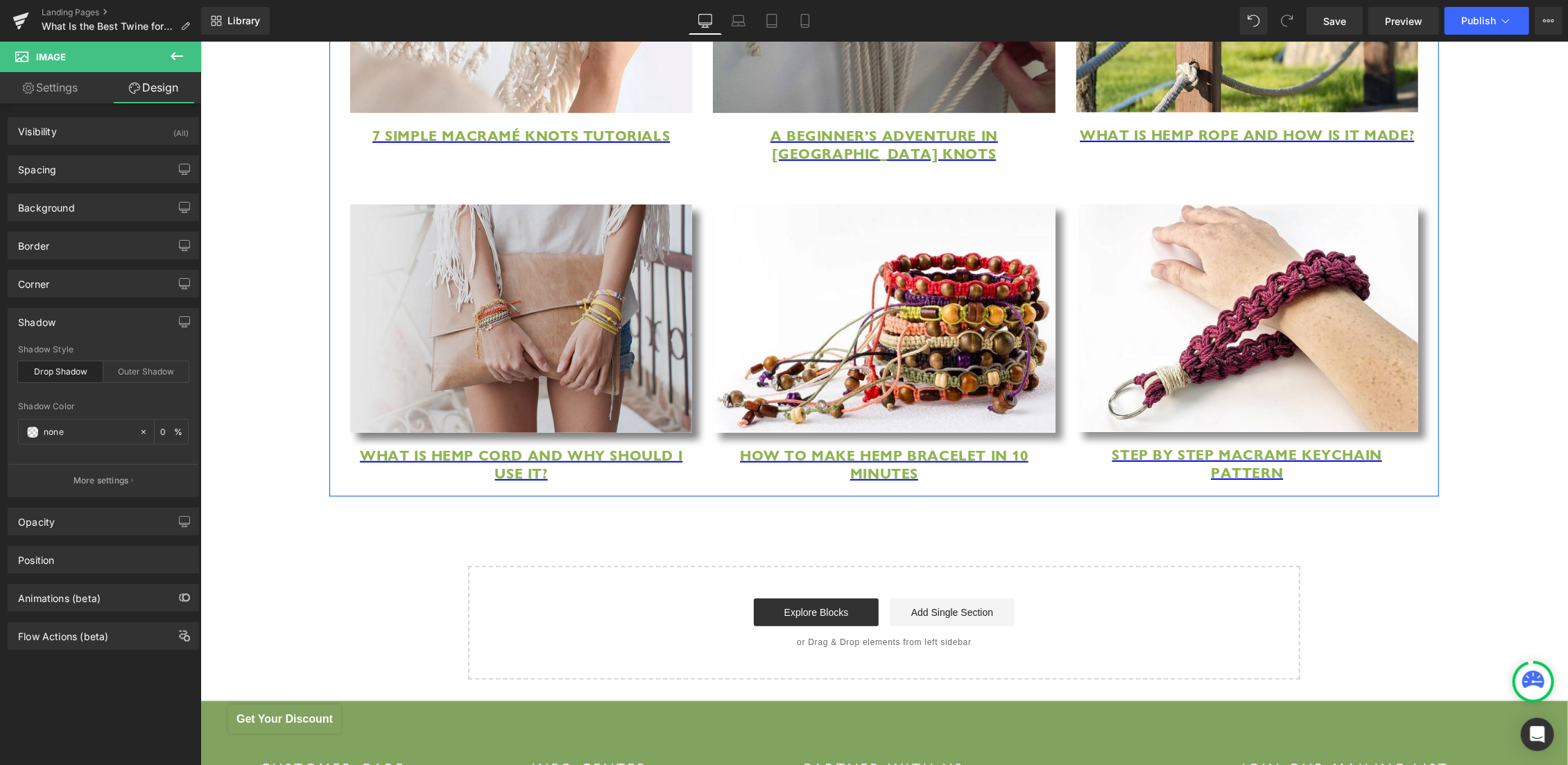
click at [533, 356] on img at bounding box center [521, 317] width 341 height 228
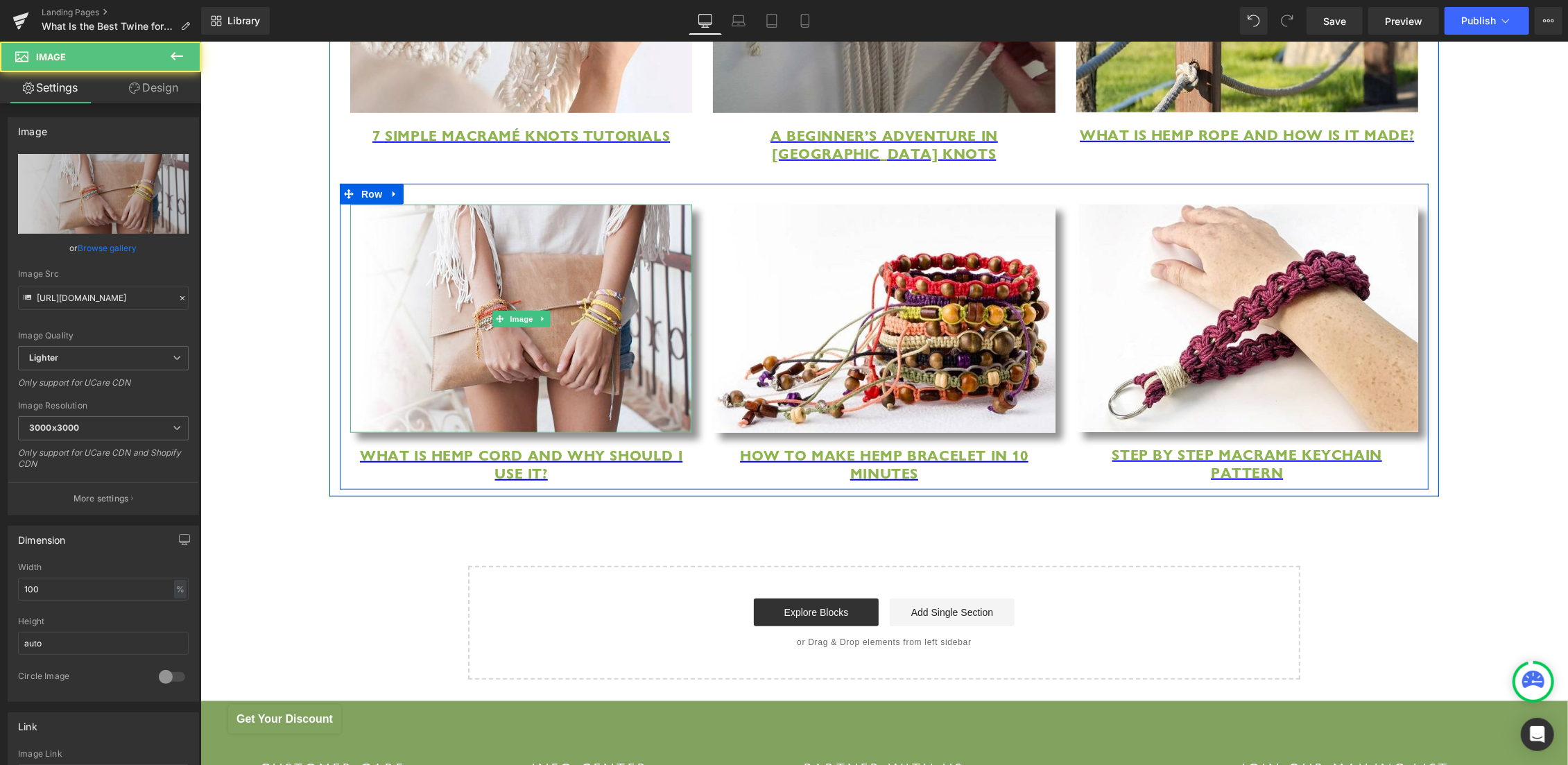
scroll to position [194, 0]
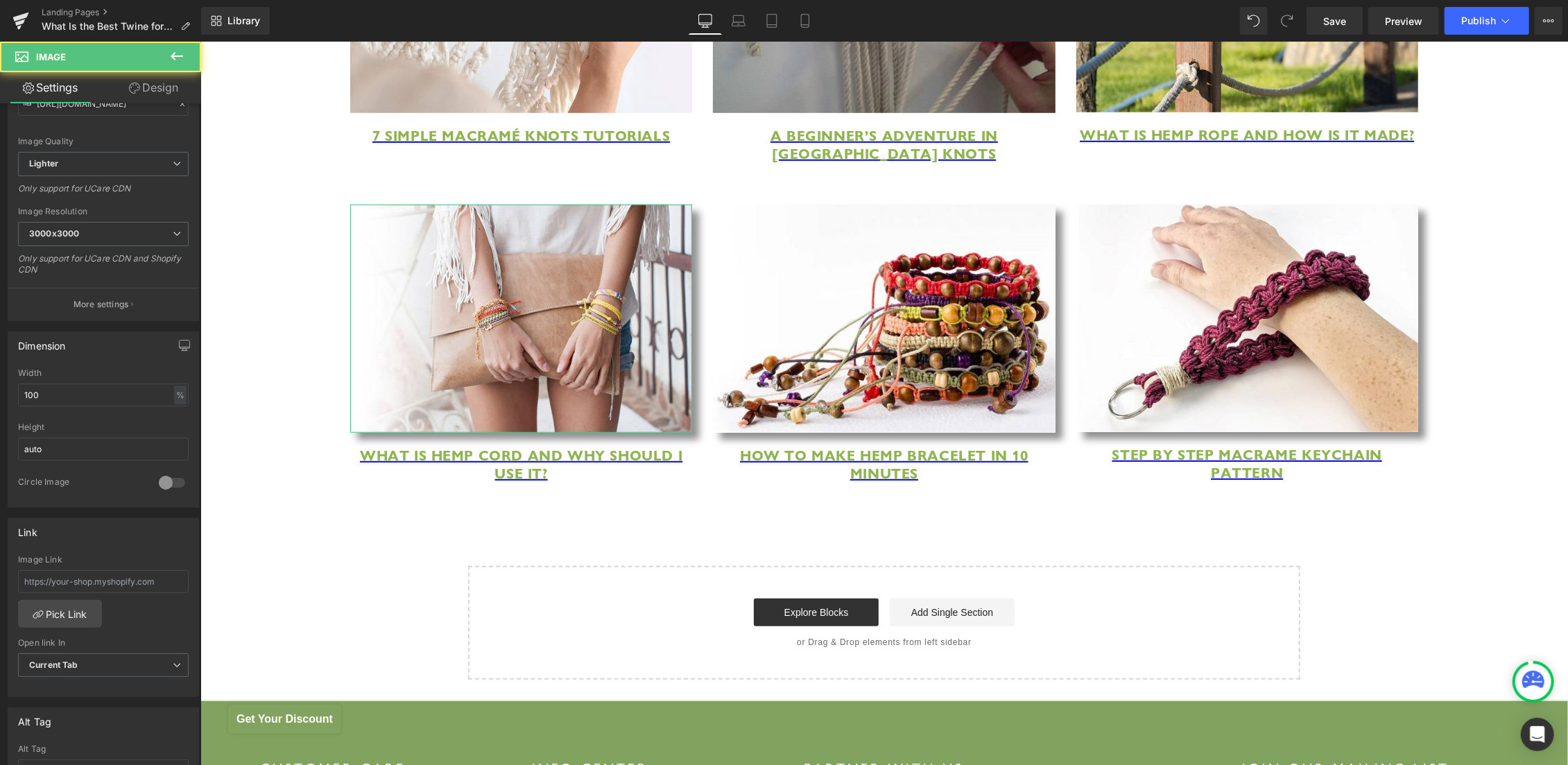
click at [142, 88] on link "Design" at bounding box center [153, 88] width 101 height 31
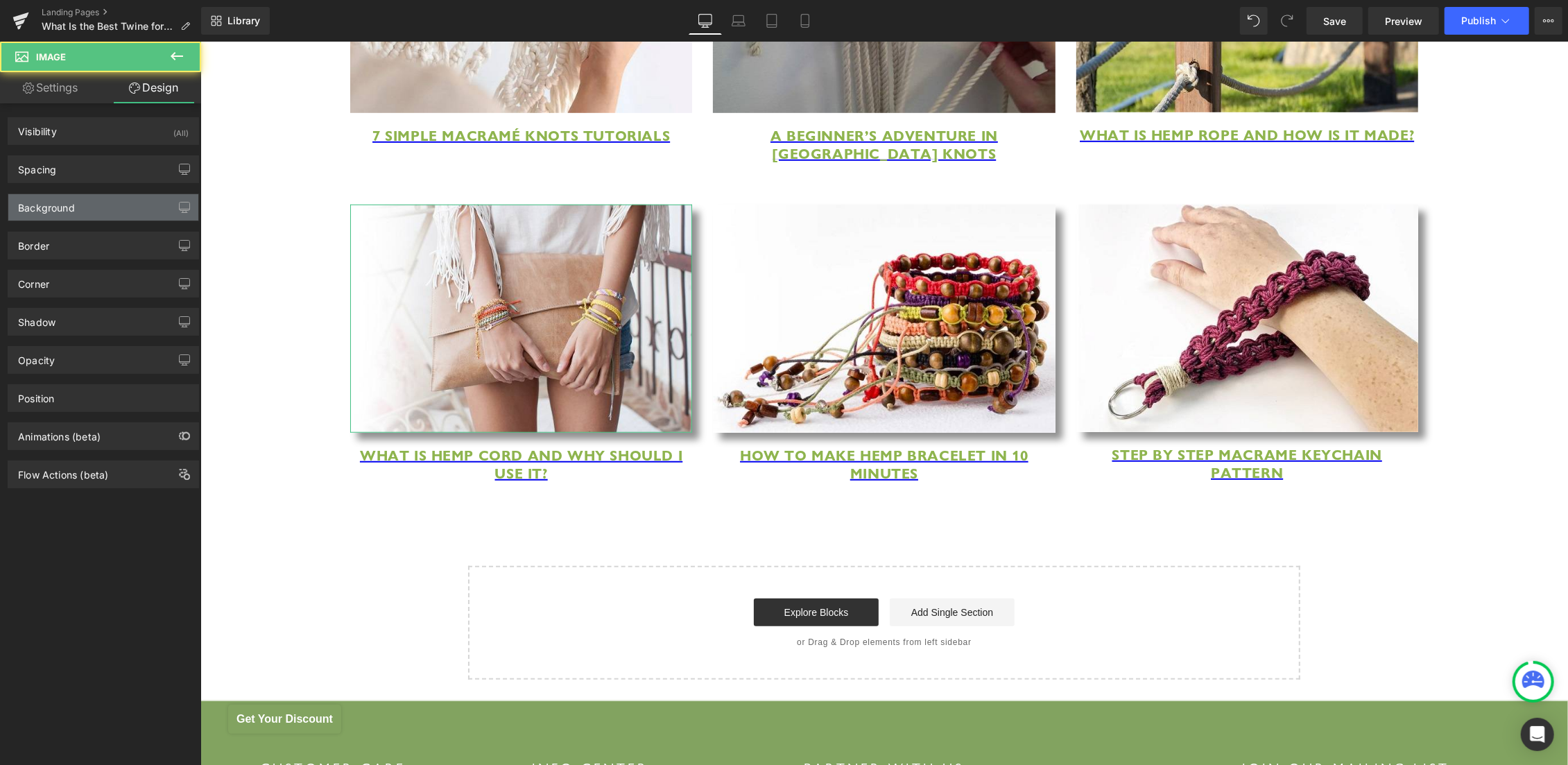
type input "#919191"
type input "100"
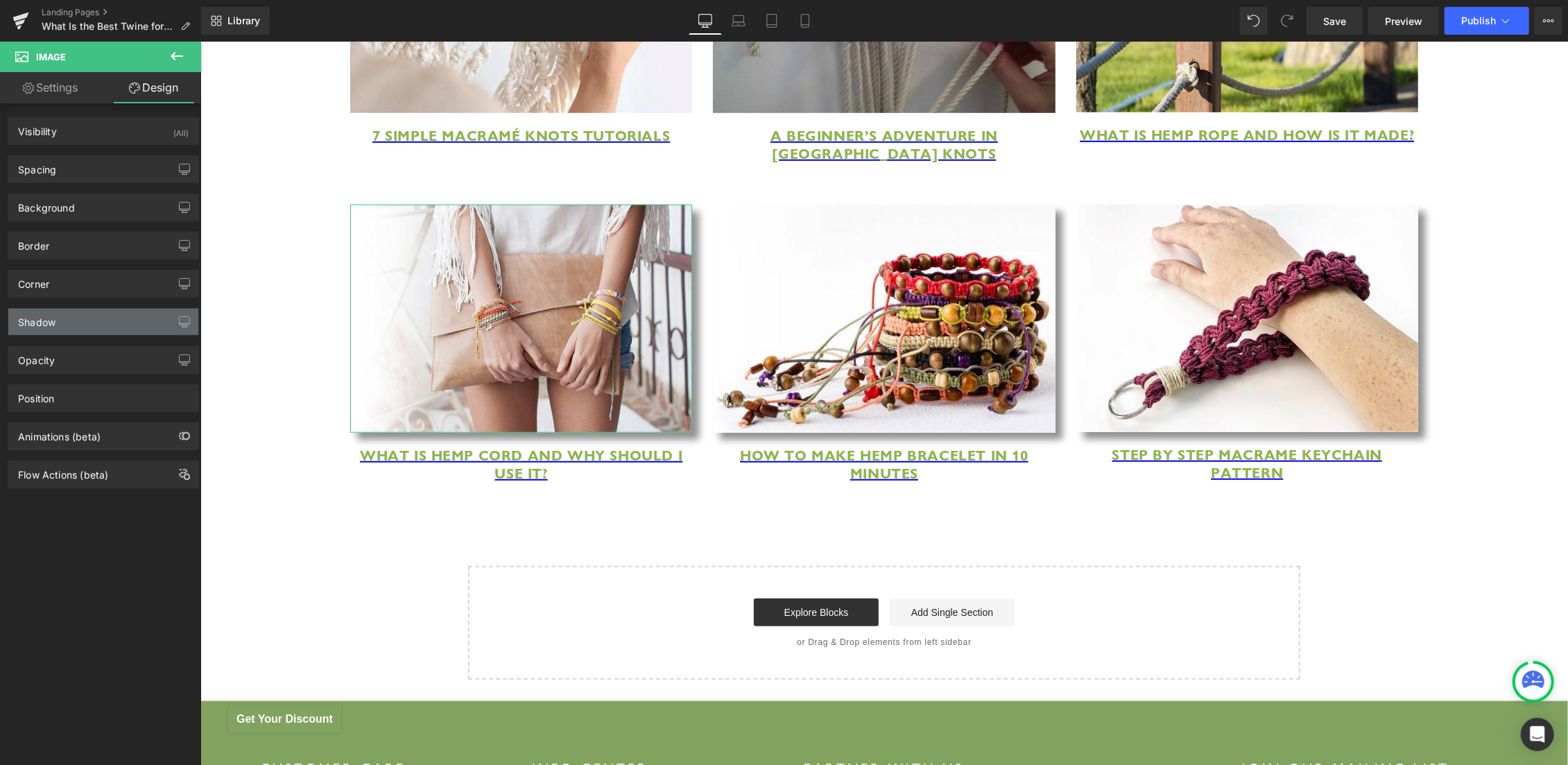
click at [91, 319] on div "Shadow" at bounding box center [103, 321] width 190 height 27
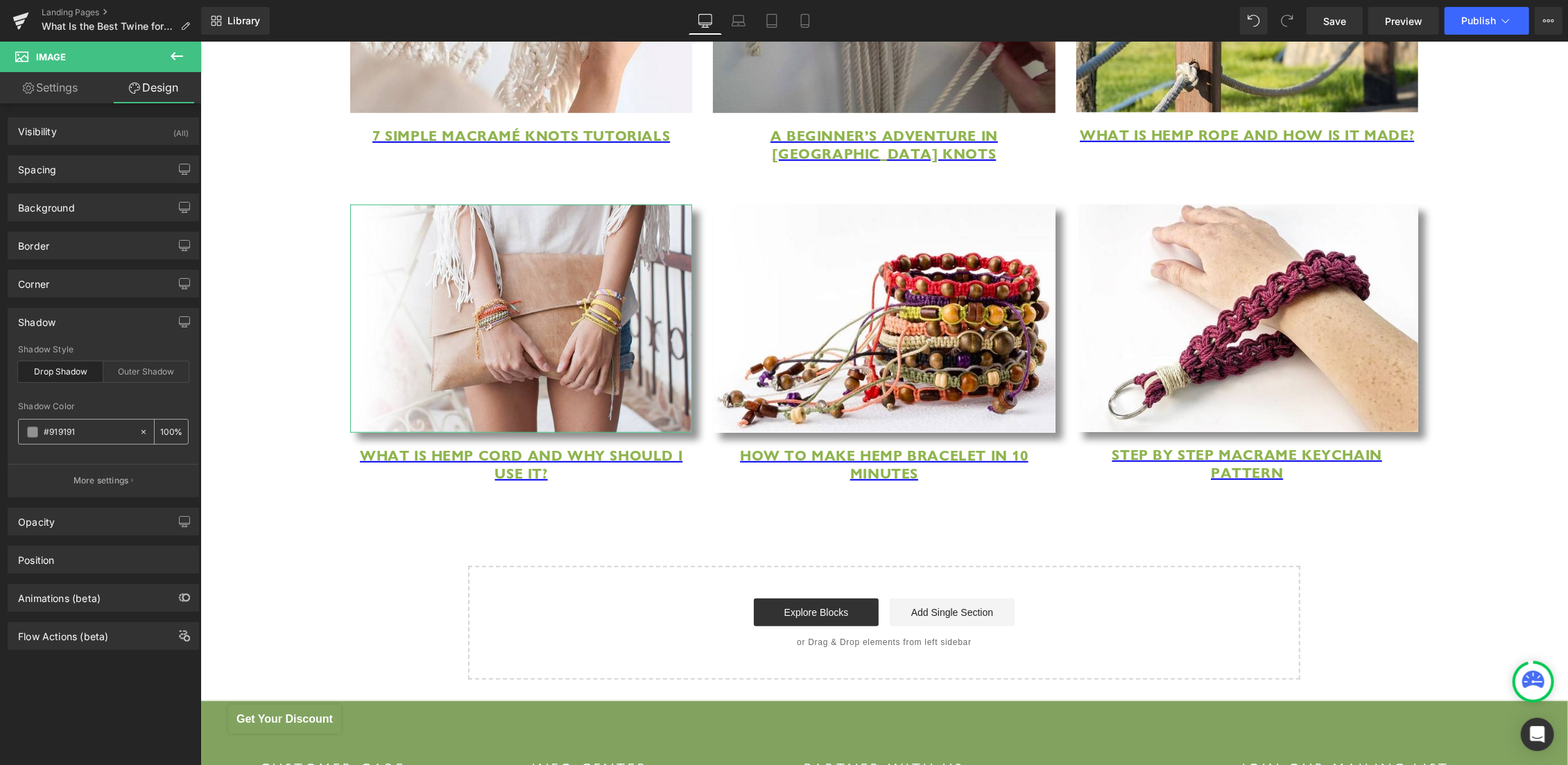
click at [138, 432] on icon at bounding box center [143, 432] width 10 height 10
type input "none"
type input "0"
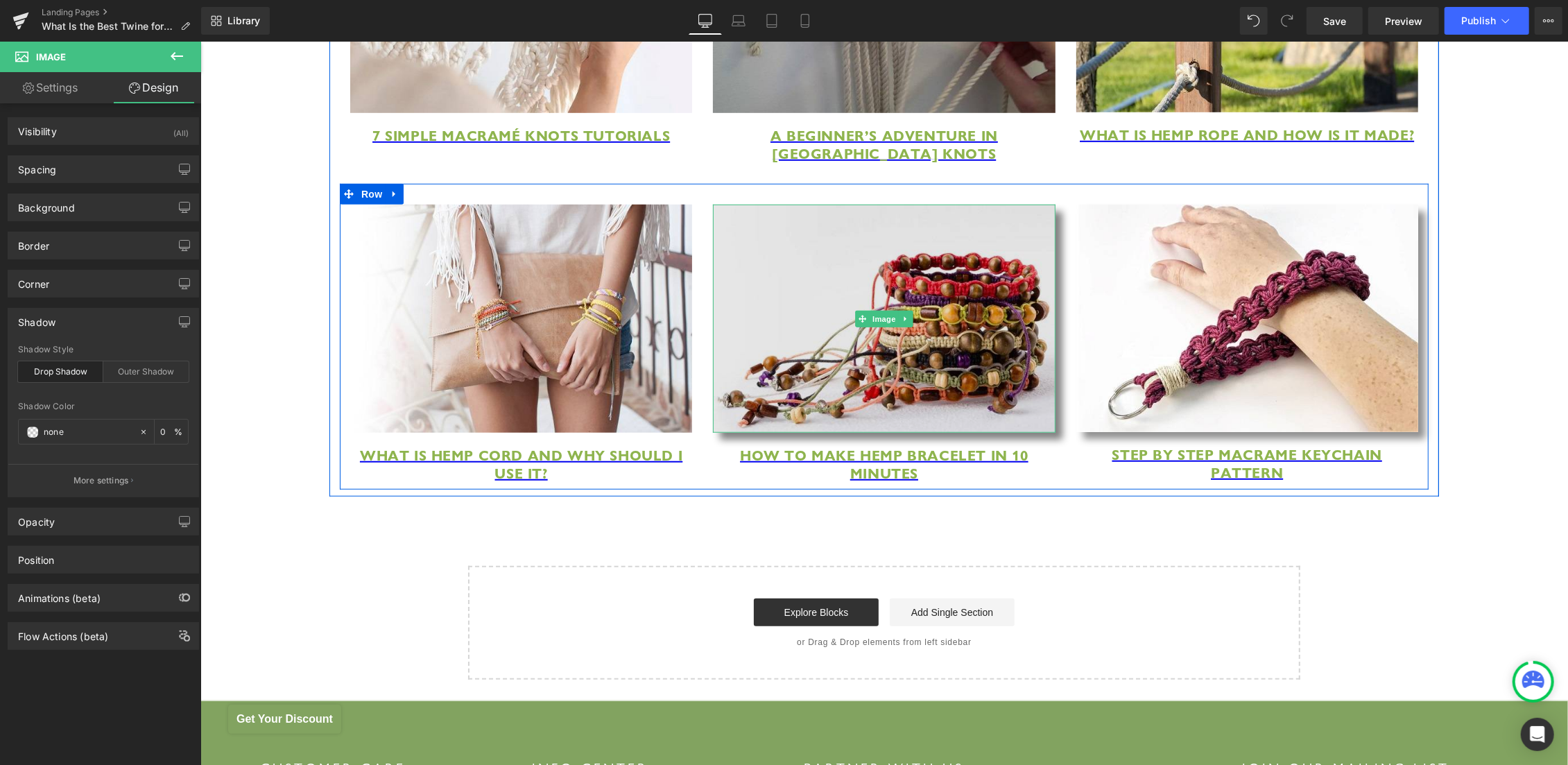
click at [892, 340] on img at bounding box center [883, 317] width 341 height 228
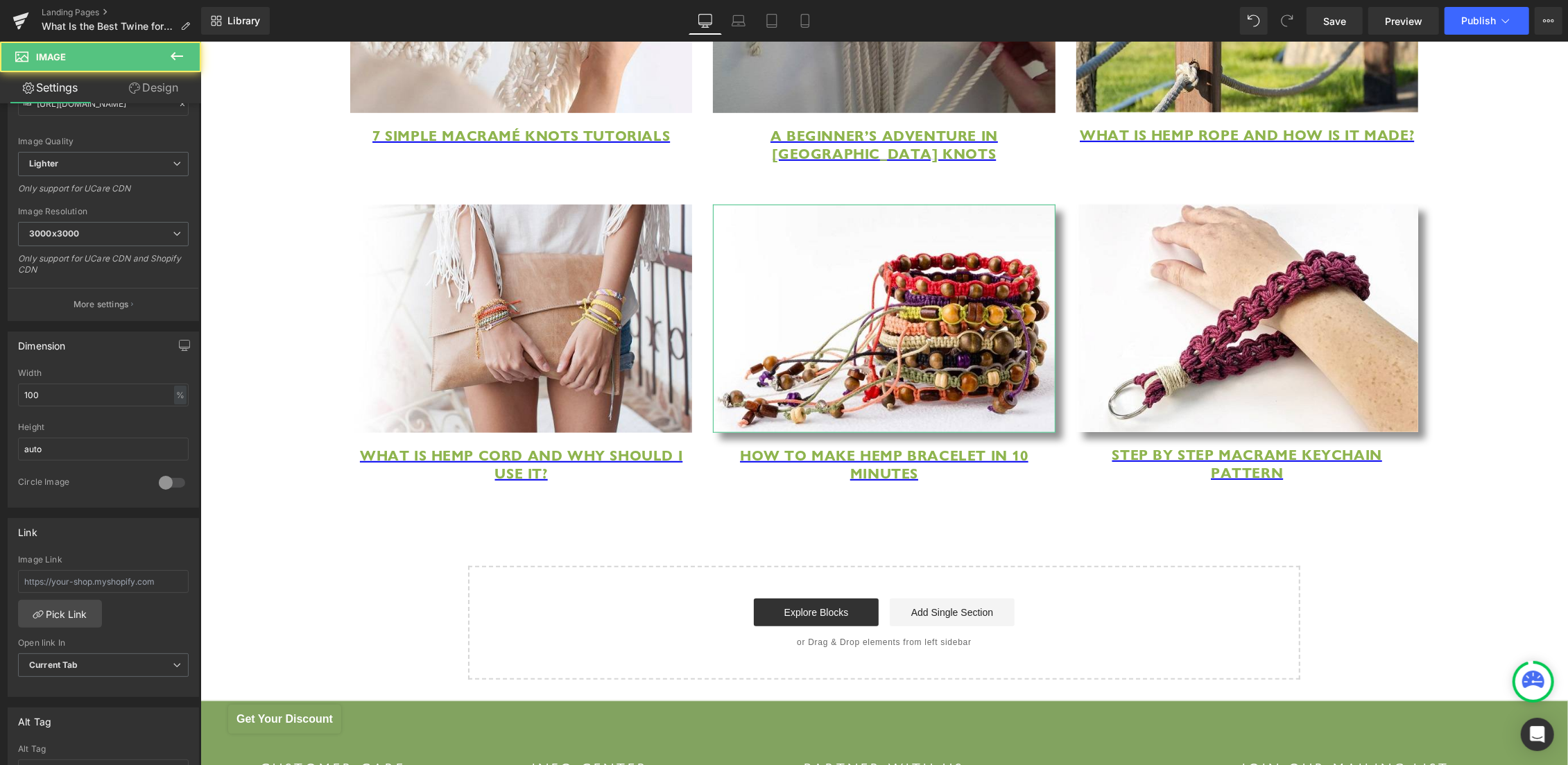
click at [162, 82] on link "Design" at bounding box center [153, 88] width 101 height 31
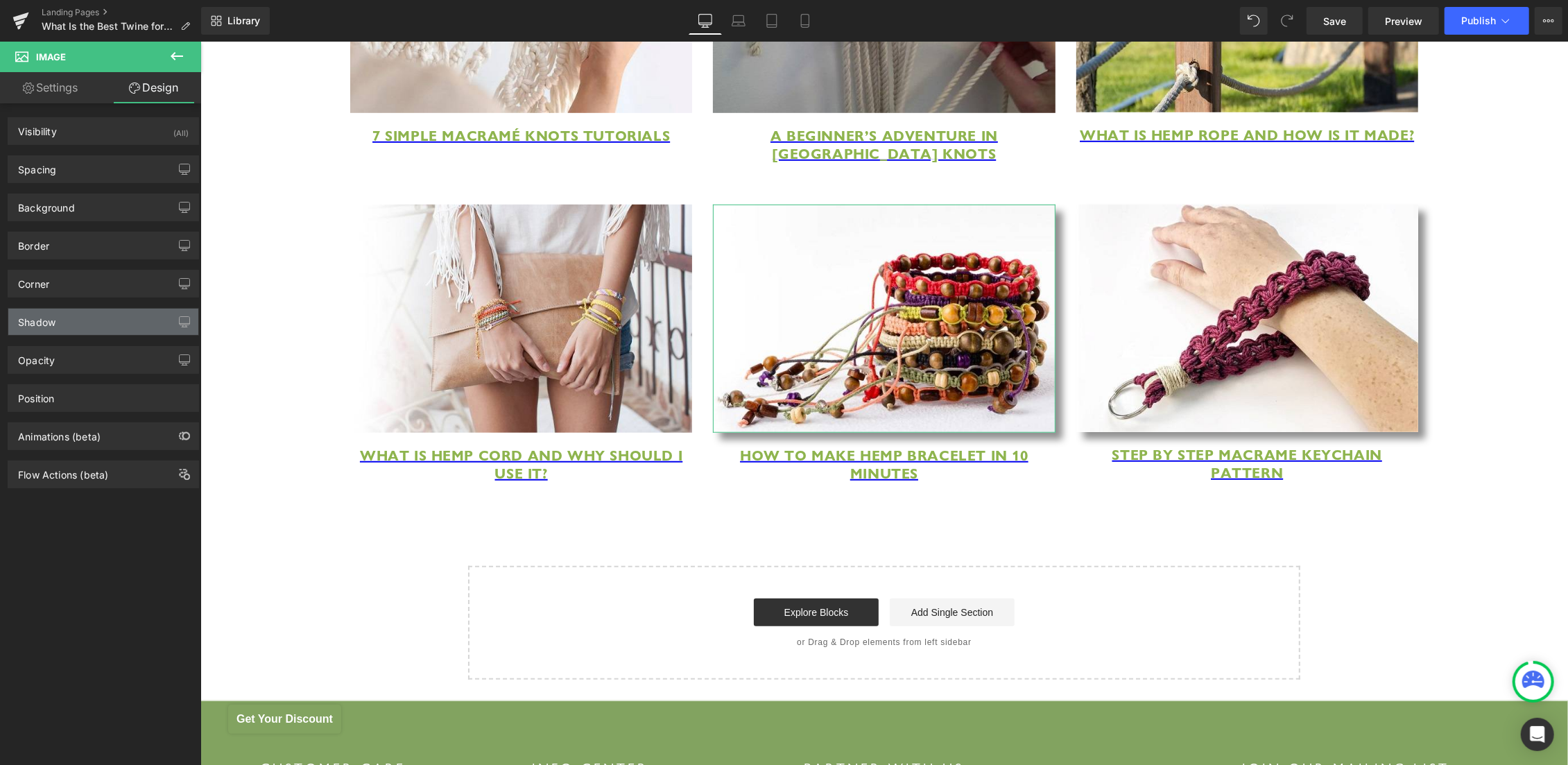
click at [107, 320] on div "Shadow" at bounding box center [103, 321] width 190 height 27
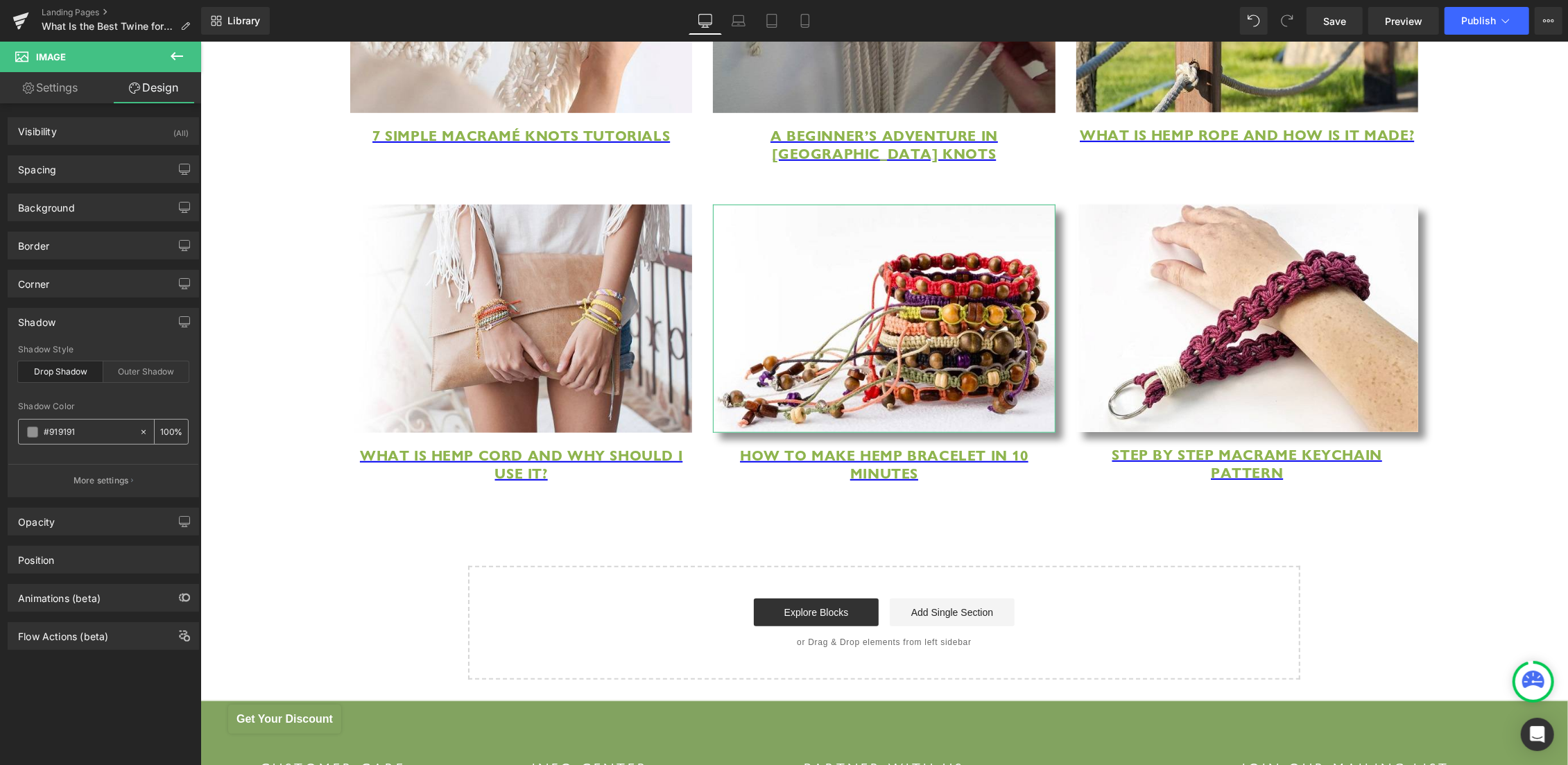
drag, startPoint x: 128, startPoint y: 428, endPoint x: 171, endPoint y: 436, distance: 43.7
click at [138, 428] on icon at bounding box center [143, 432] width 10 height 10
type input "none"
type input "0"
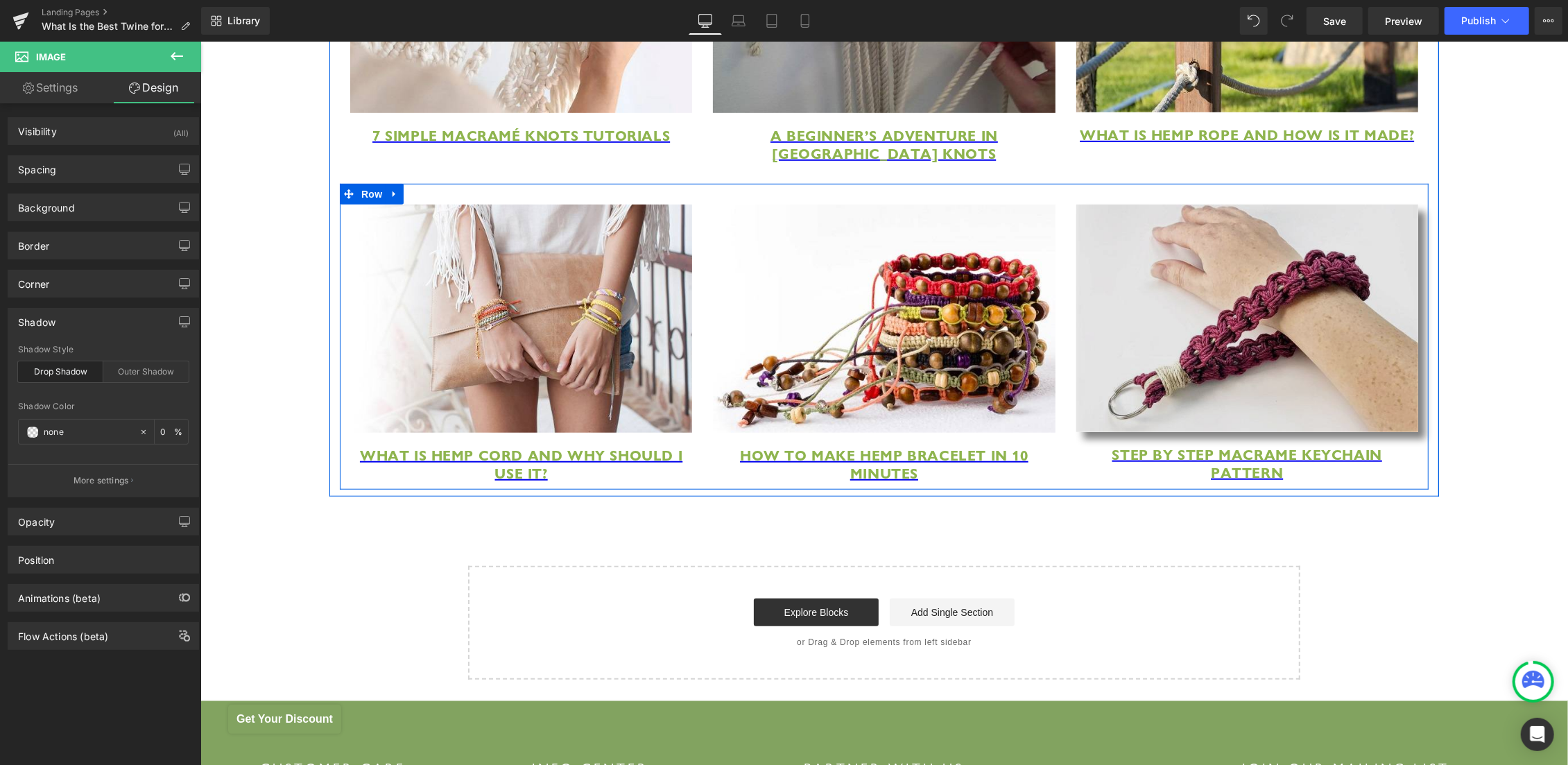
click at [1158, 361] on img at bounding box center [1246, 317] width 341 height 227
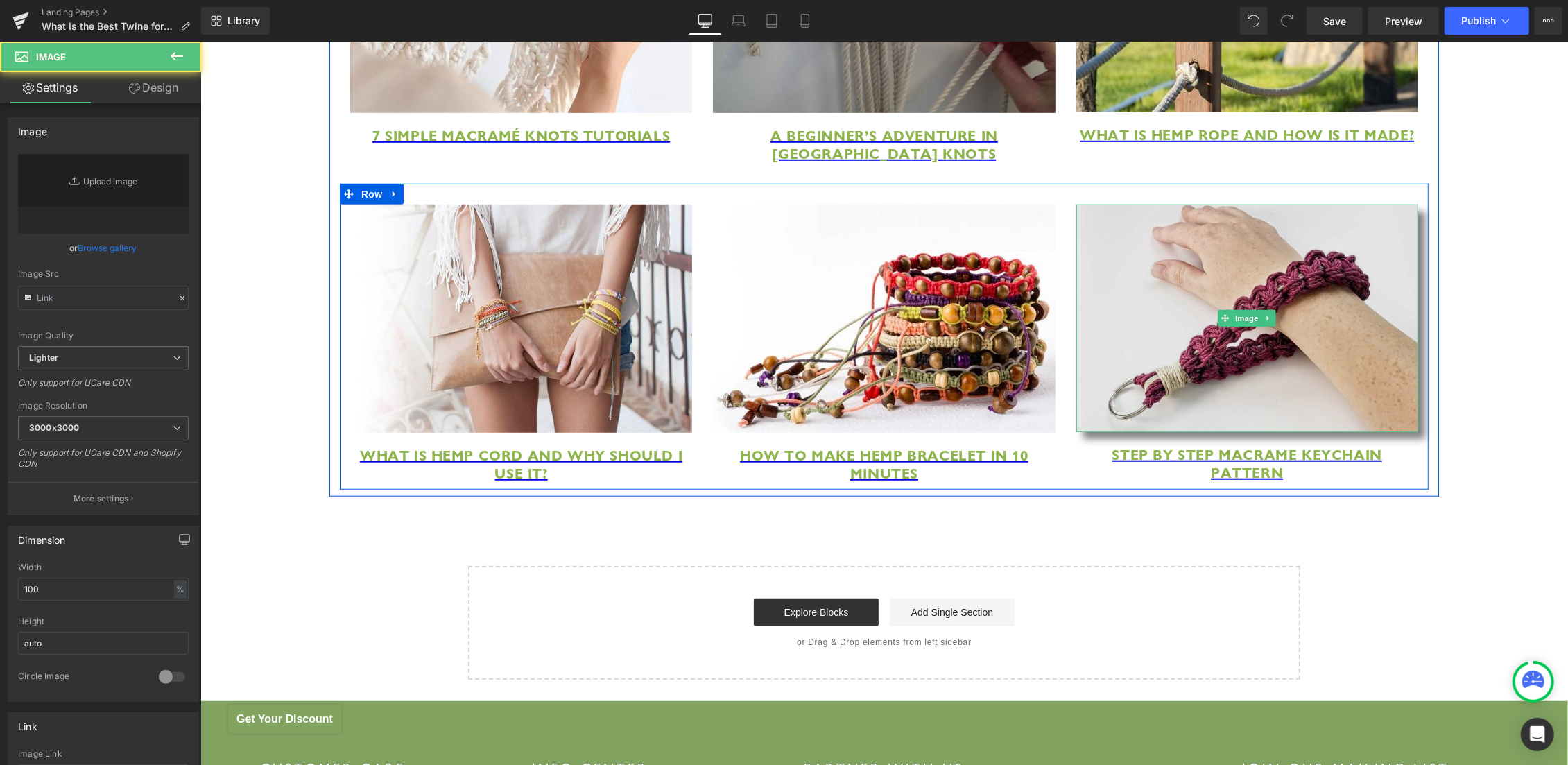
type input "[URL][DOMAIN_NAME]"
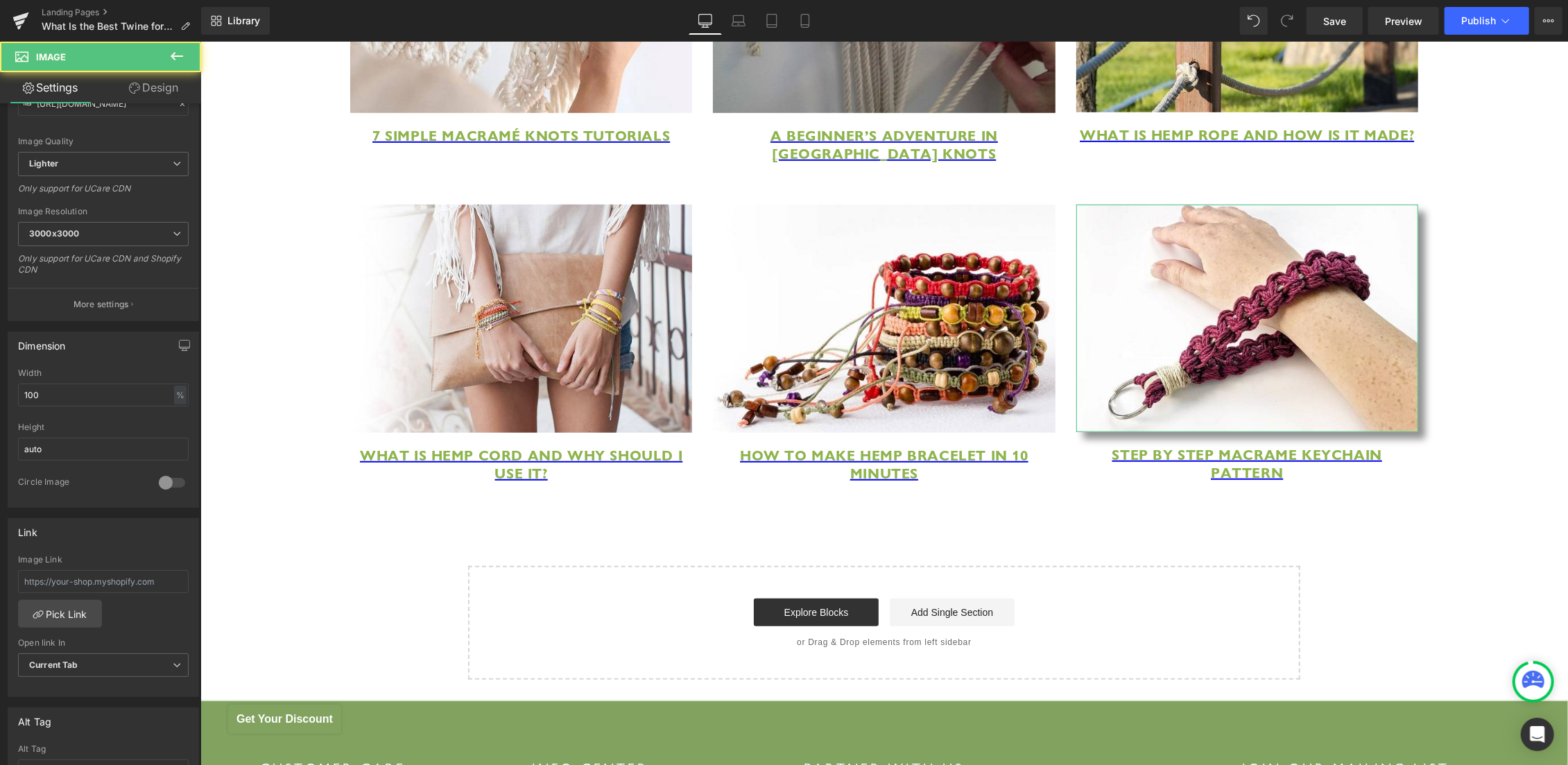
click at [167, 90] on link "Design" at bounding box center [153, 88] width 101 height 31
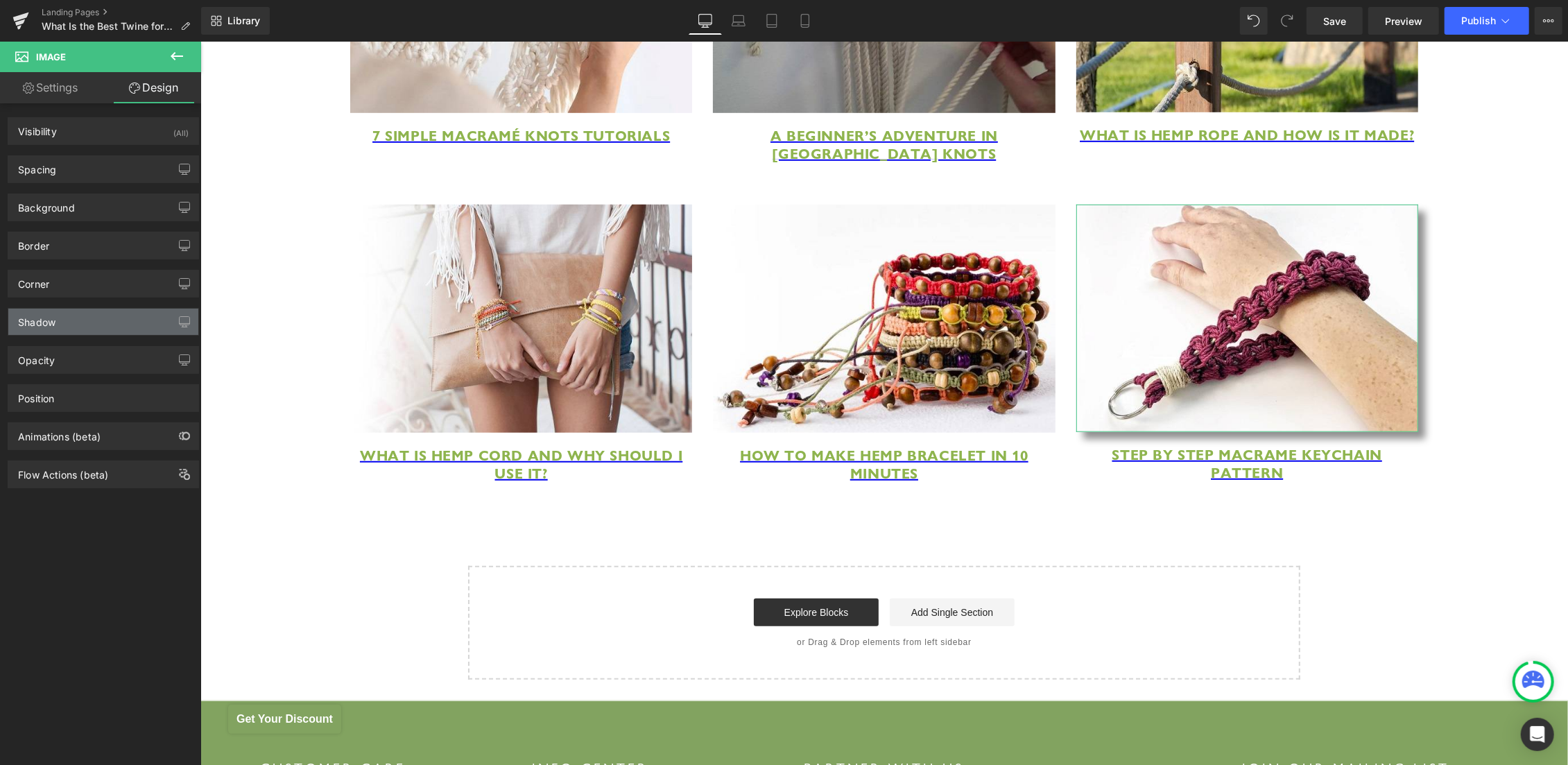
click at [105, 325] on div "Shadow" at bounding box center [103, 321] width 190 height 27
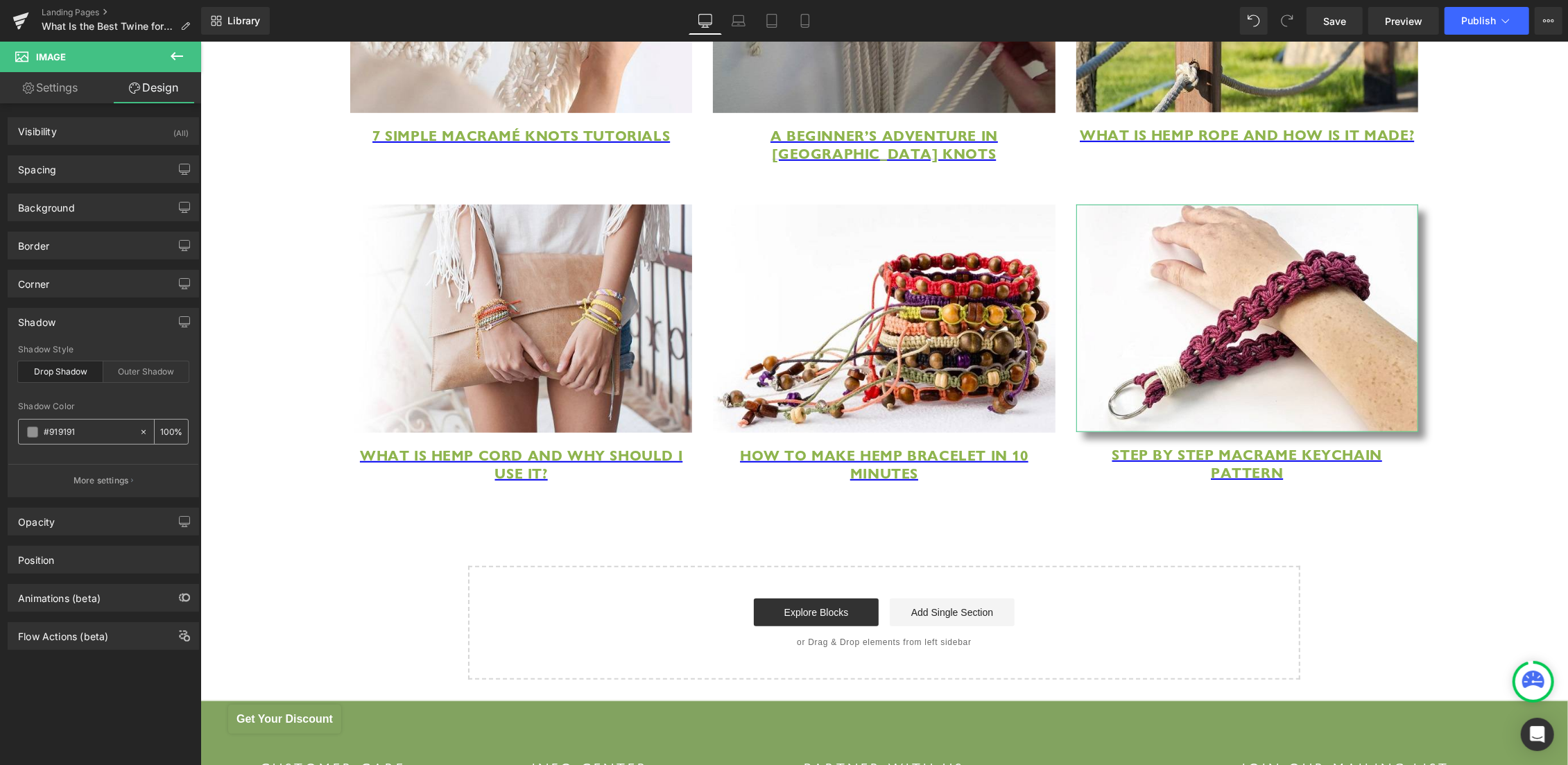
click at [138, 431] on icon at bounding box center [143, 432] width 10 height 10
type input "none"
type input "0"
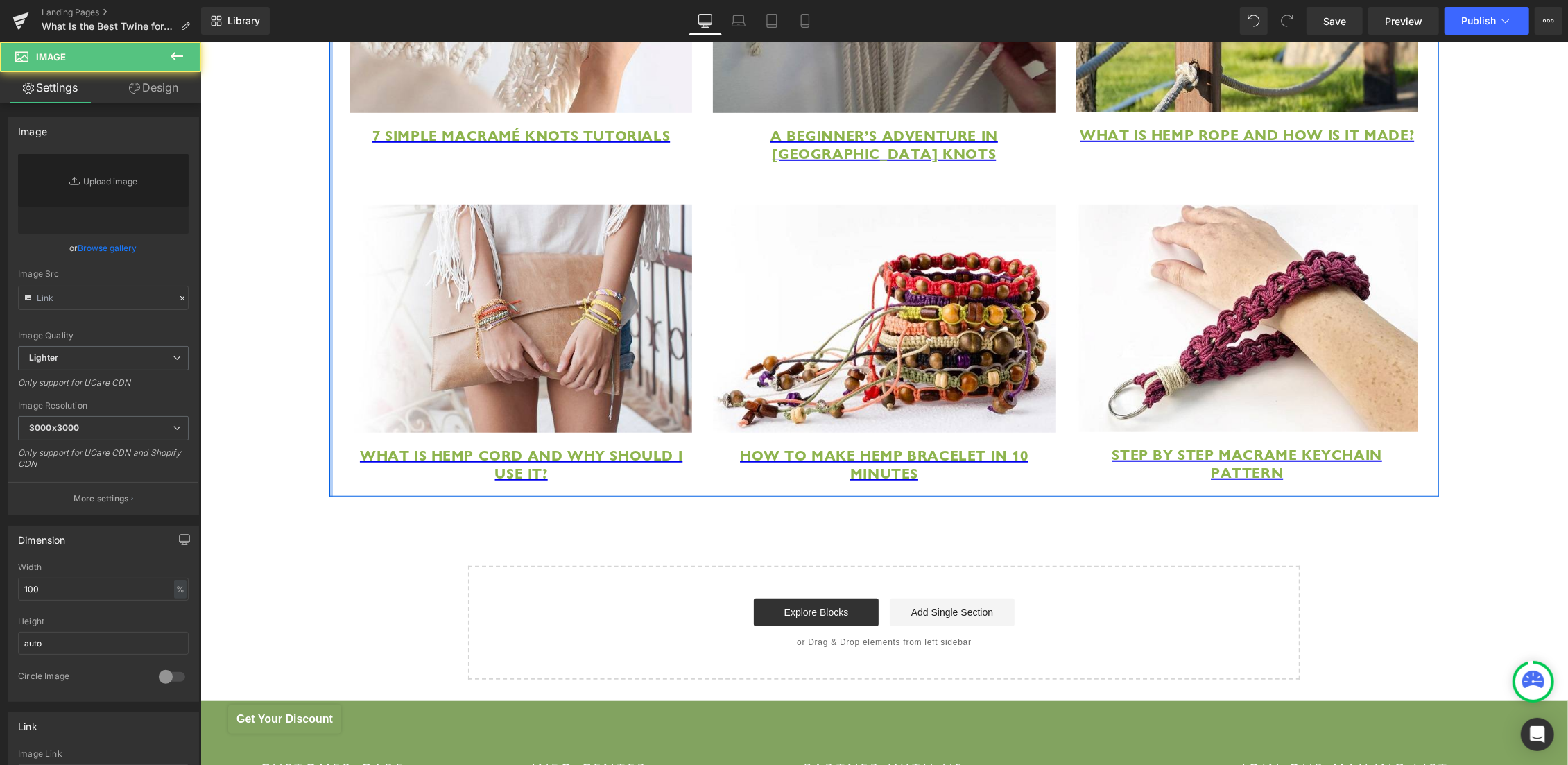
type input "[URL][DOMAIN_NAME]"
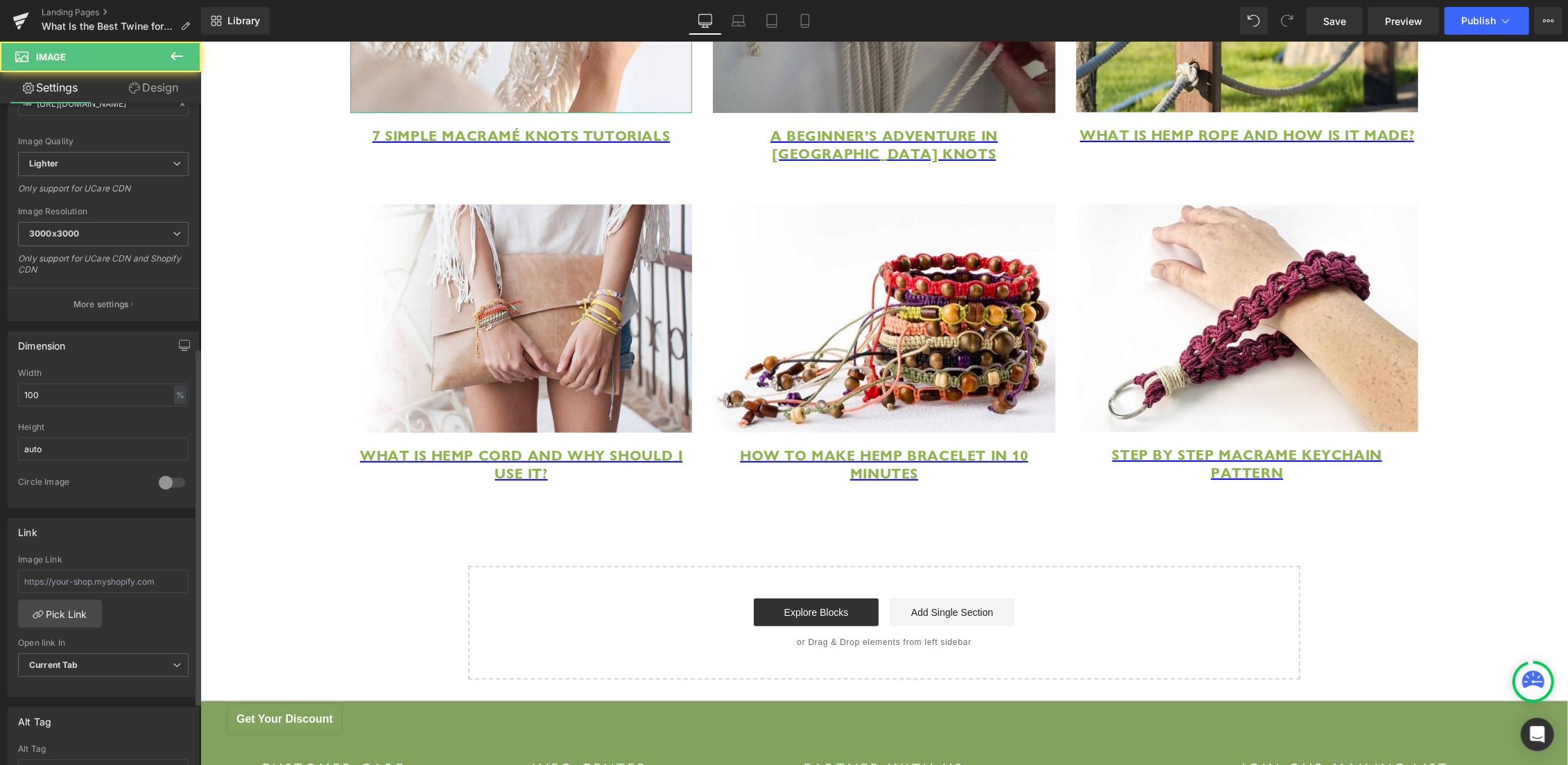
scroll to position [567, 0]
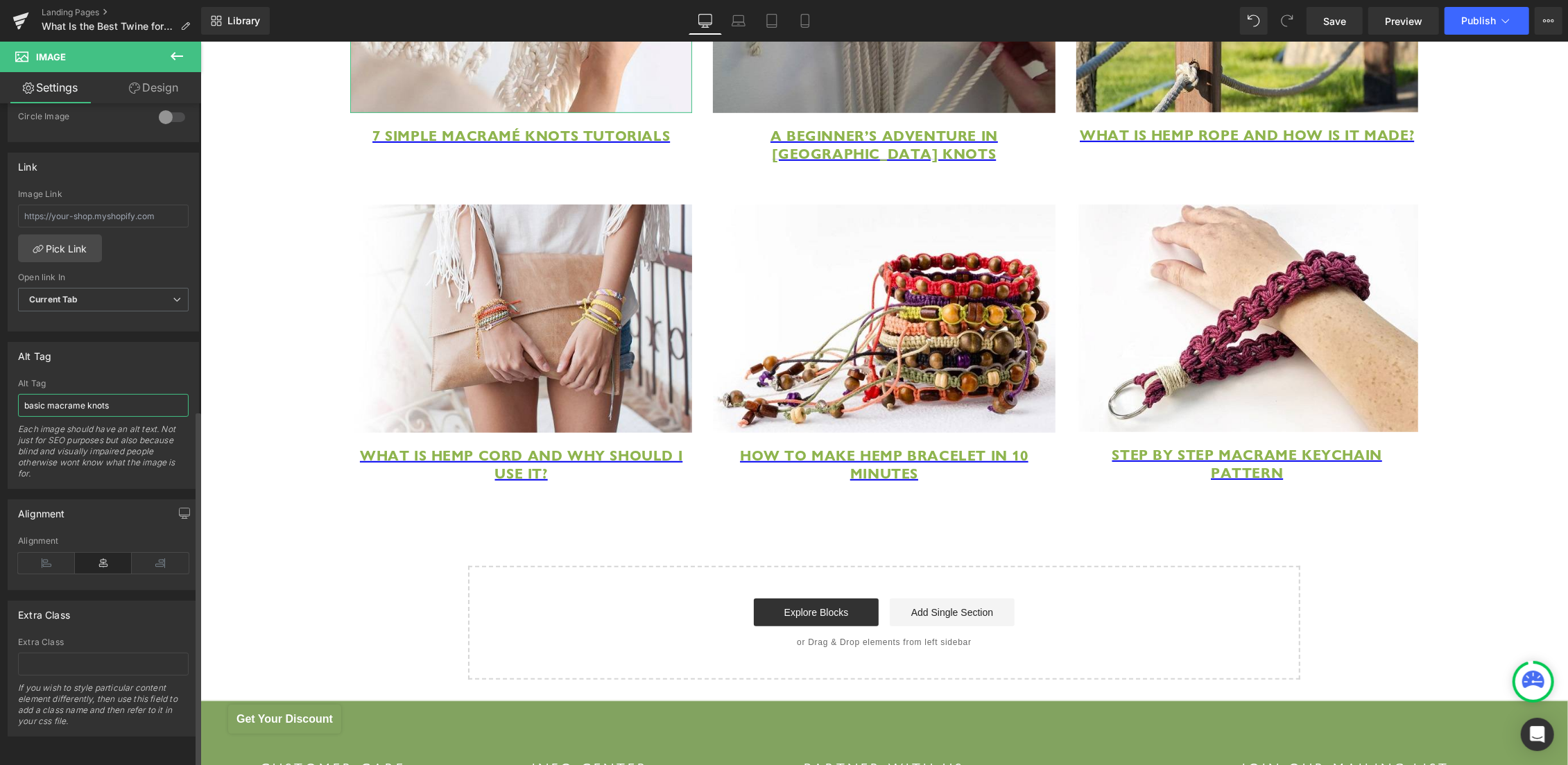
click at [126, 398] on input "basic macrame knots" at bounding box center [103, 405] width 171 height 23
paste input "Types of Yarn Guide"
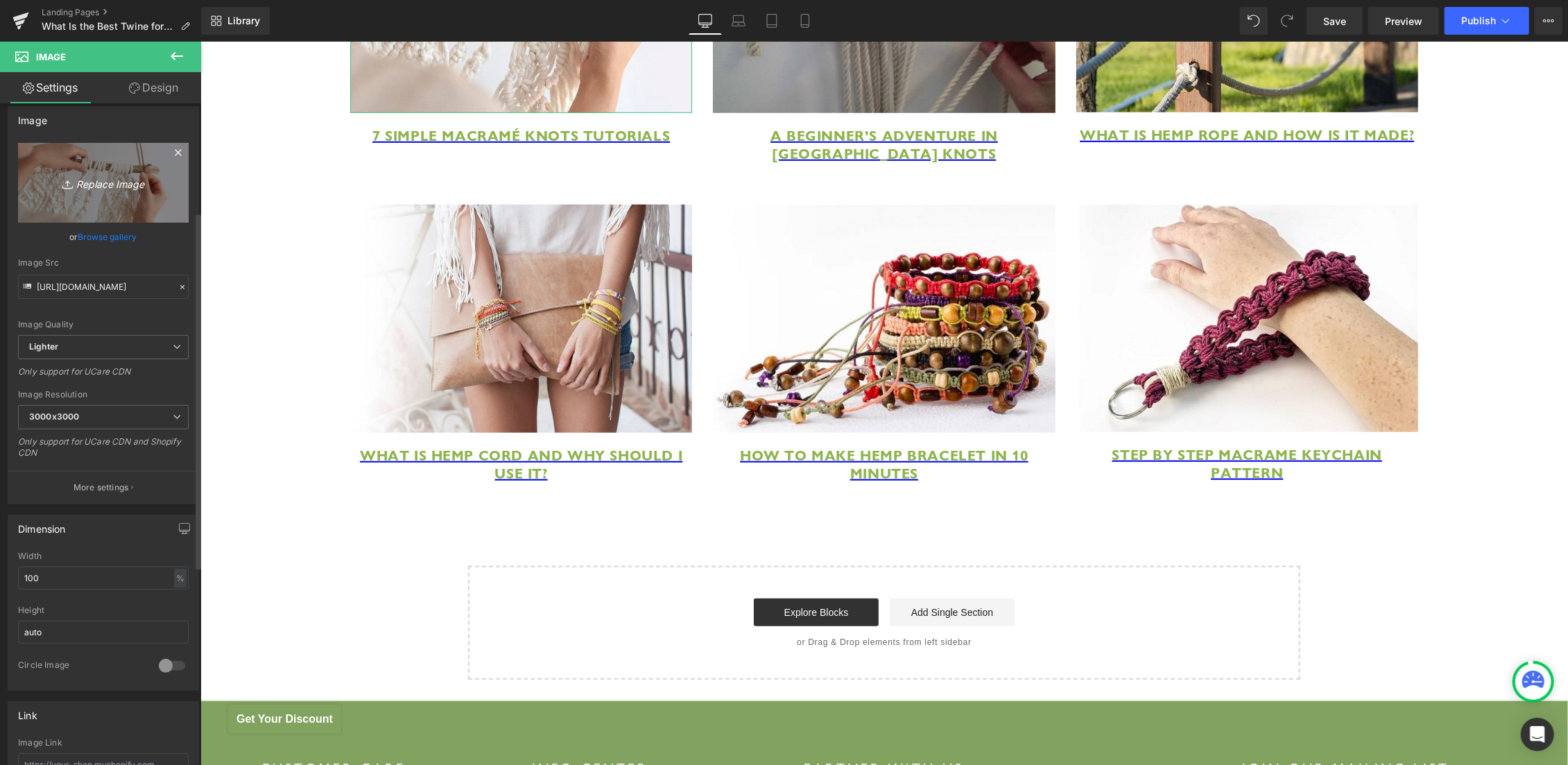
scroll to position [0, 0]
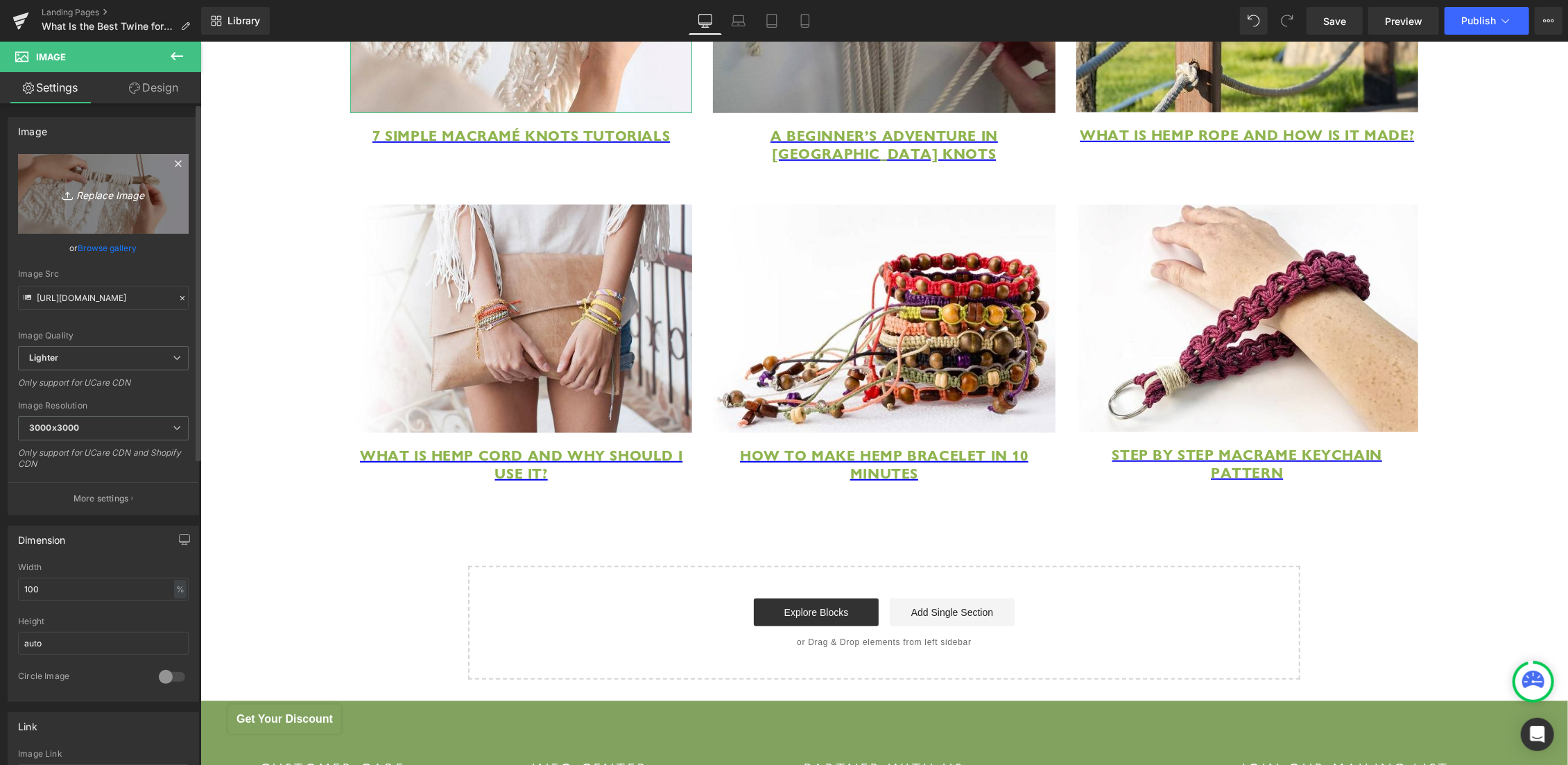
type input "Types of Yarn Guide"
click at [86, 166] on link "Replace Image" at bounding box center [103, 194] width 171 height 79
type input "C:\fakepath\Types of Yarn Guide.jpg"
type input "[URL][DOMAIN_NAME]"
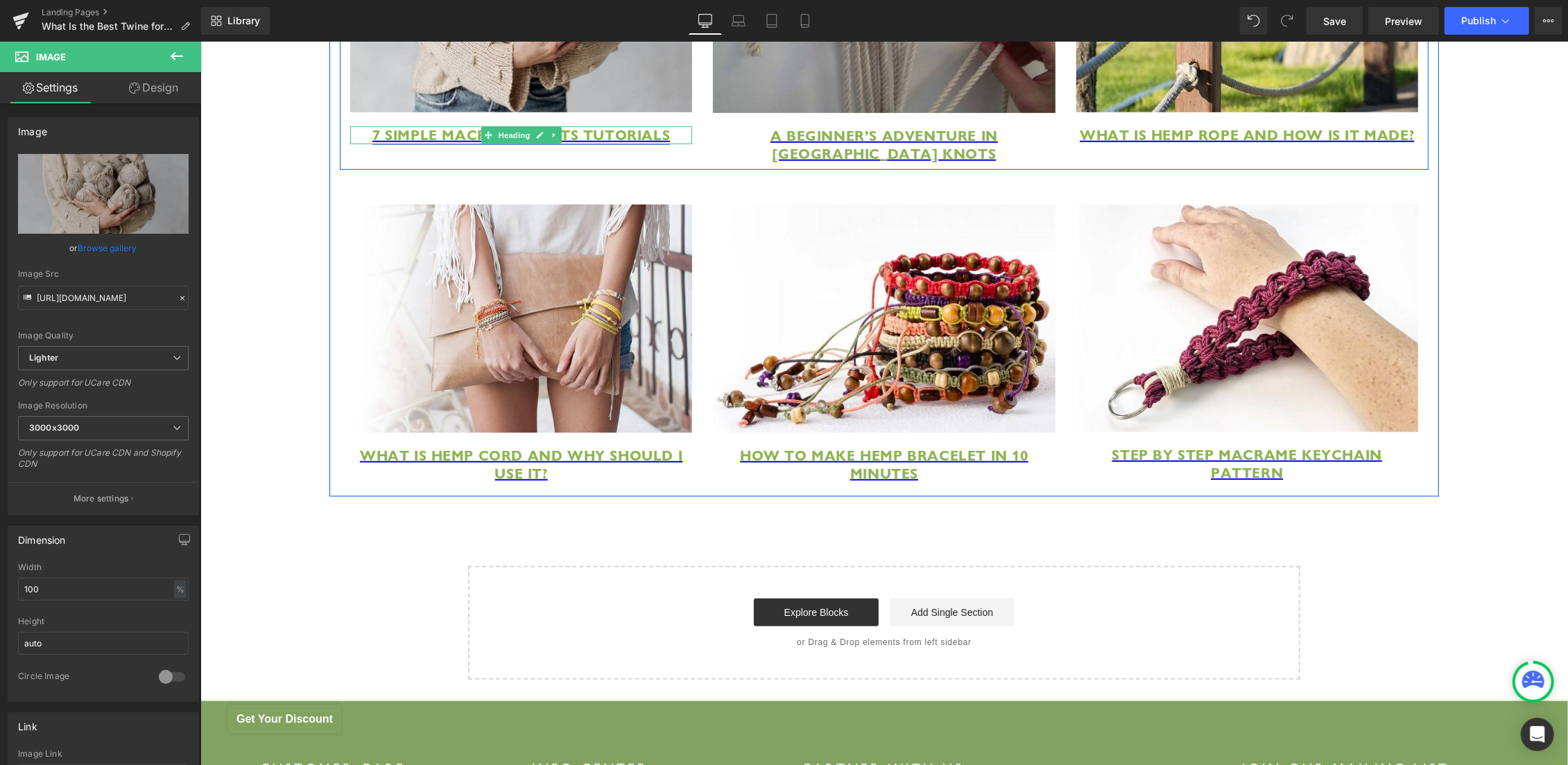
click at [536, 138] on icon at bounding box center [540, 135] width 7 height 7
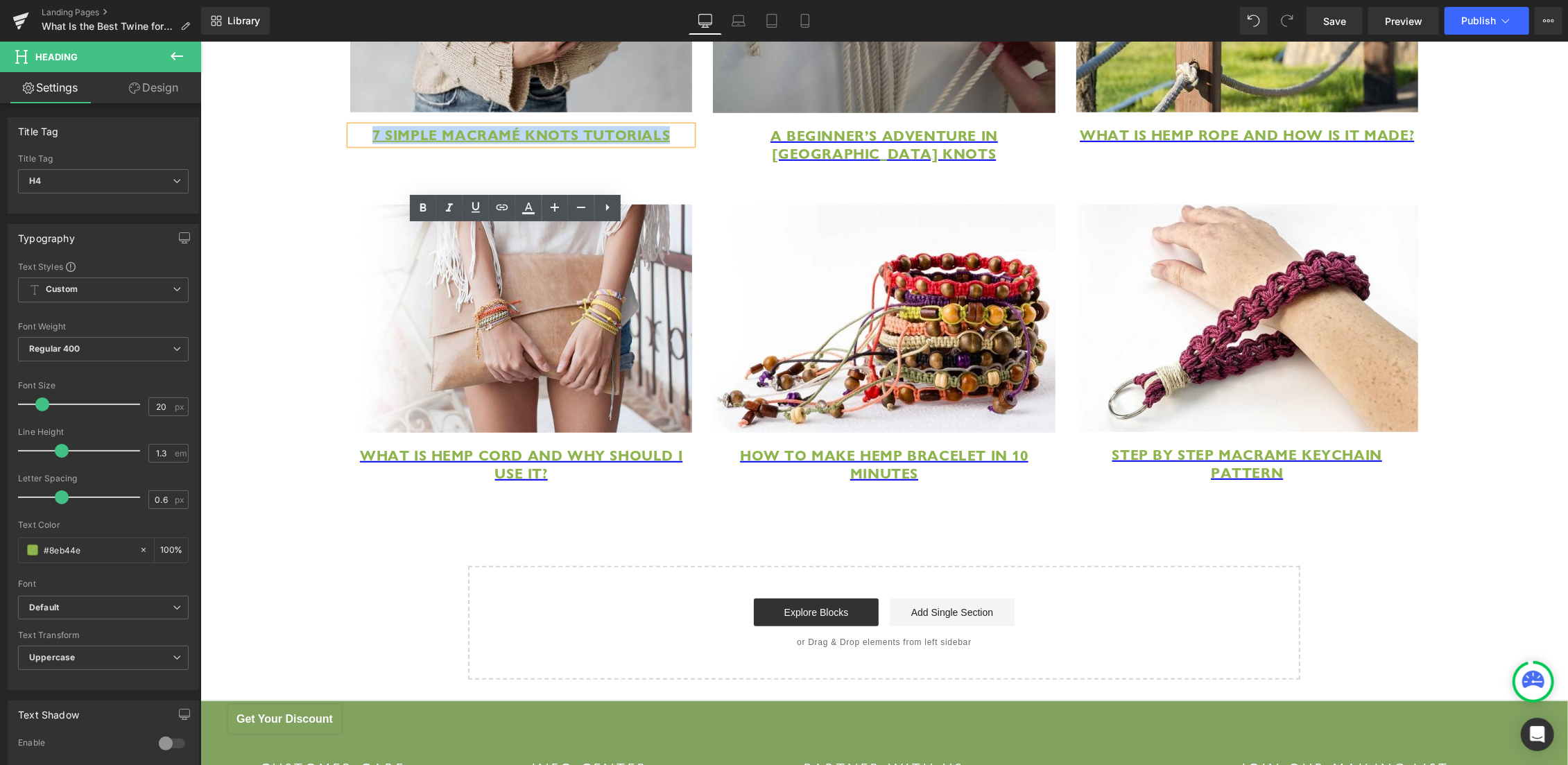
drag, startPoint x: 369, startPoint y: 230, endPoint x: 660, endPoint y: 230, distance: 291.0
click at [660, 144] on h4 "7 Simple Macramé Knots Tutorials" at bounding box center [521, 135] width 341 height 18
paste div
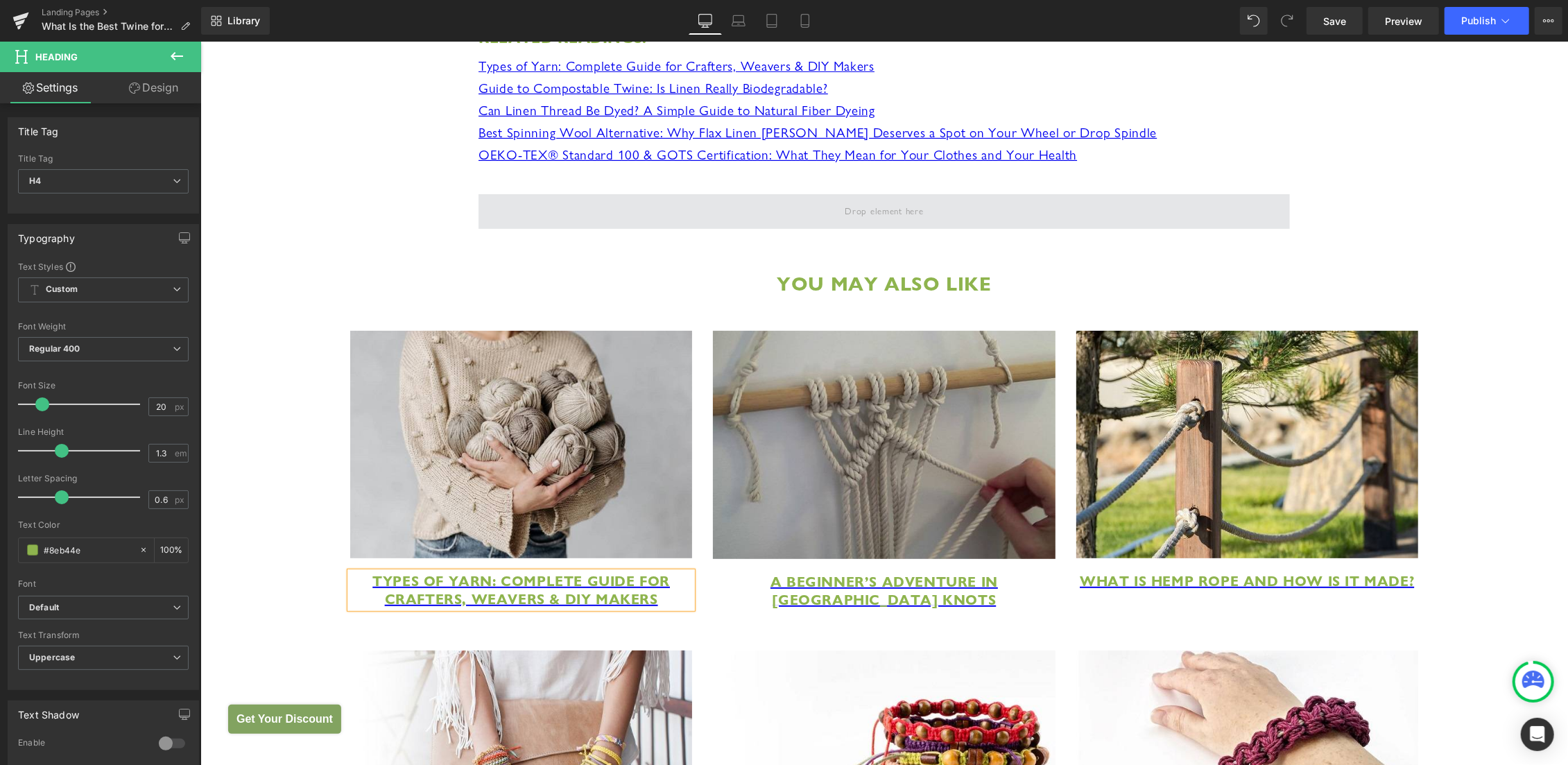
scroll to position [5011, 0]
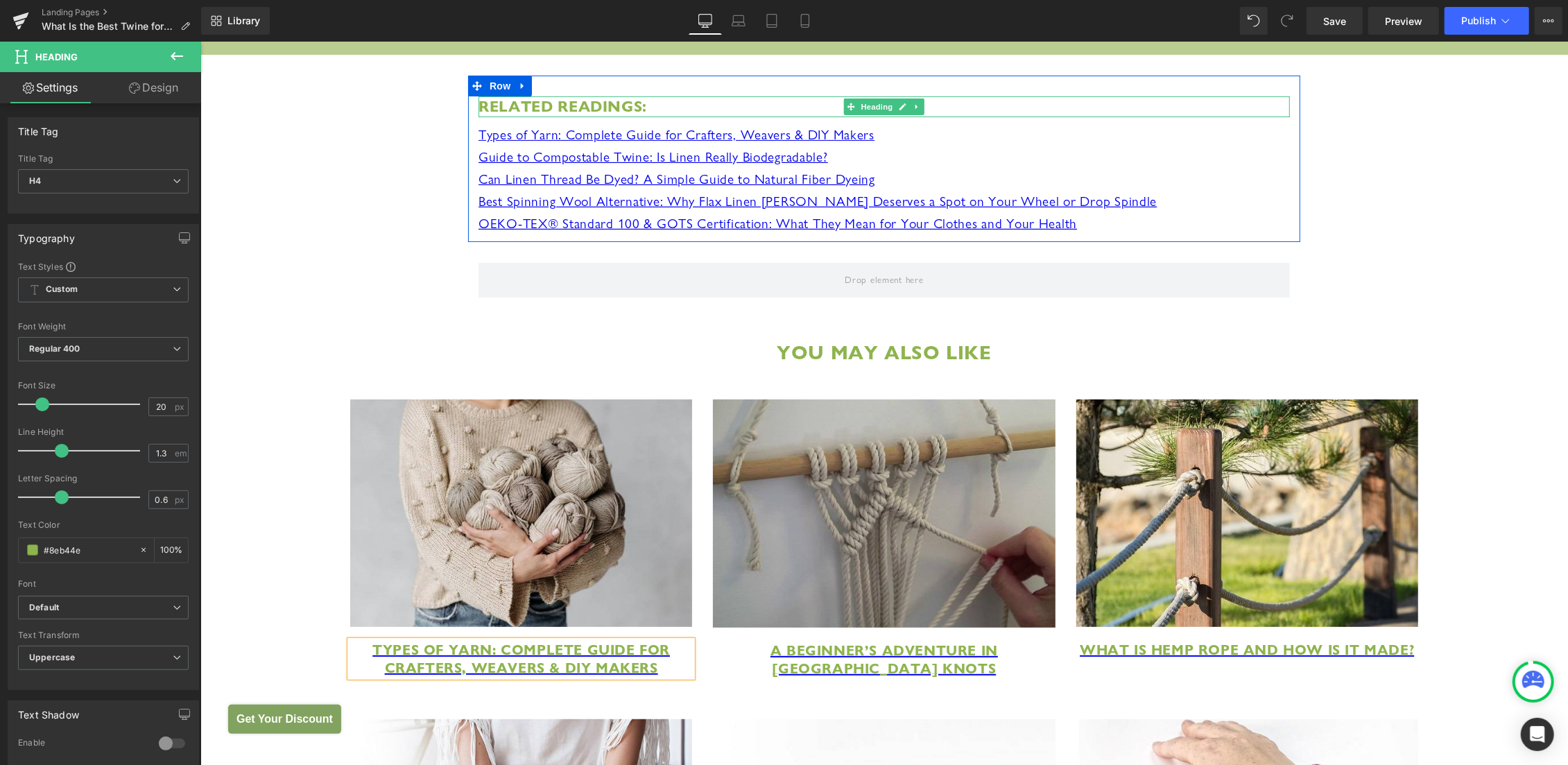
click at [632, 115] on strong "Related Readings:" at bounding box center [562, 105] width 169 height 18
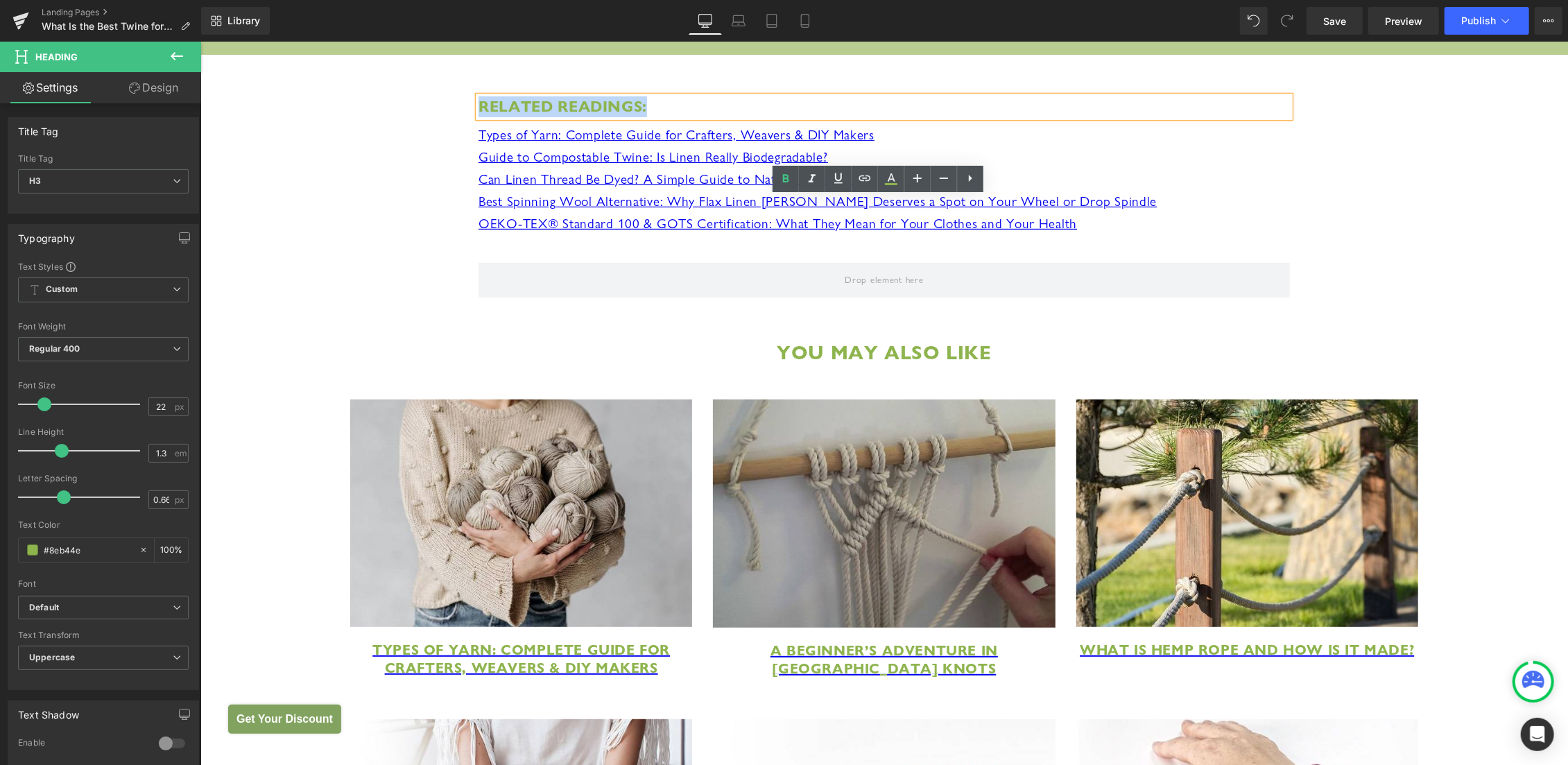
drag, startPoint x: 539, startPoint y: 209, endPoint x: 465, endPoint y: 202, distance: 74.3
click at [467, 202] on div "Related Readings: Heading Types of Yarn: Complete Guide for Crafters, Weavers &…" at bounding box center [883, 165] width 832 height 138
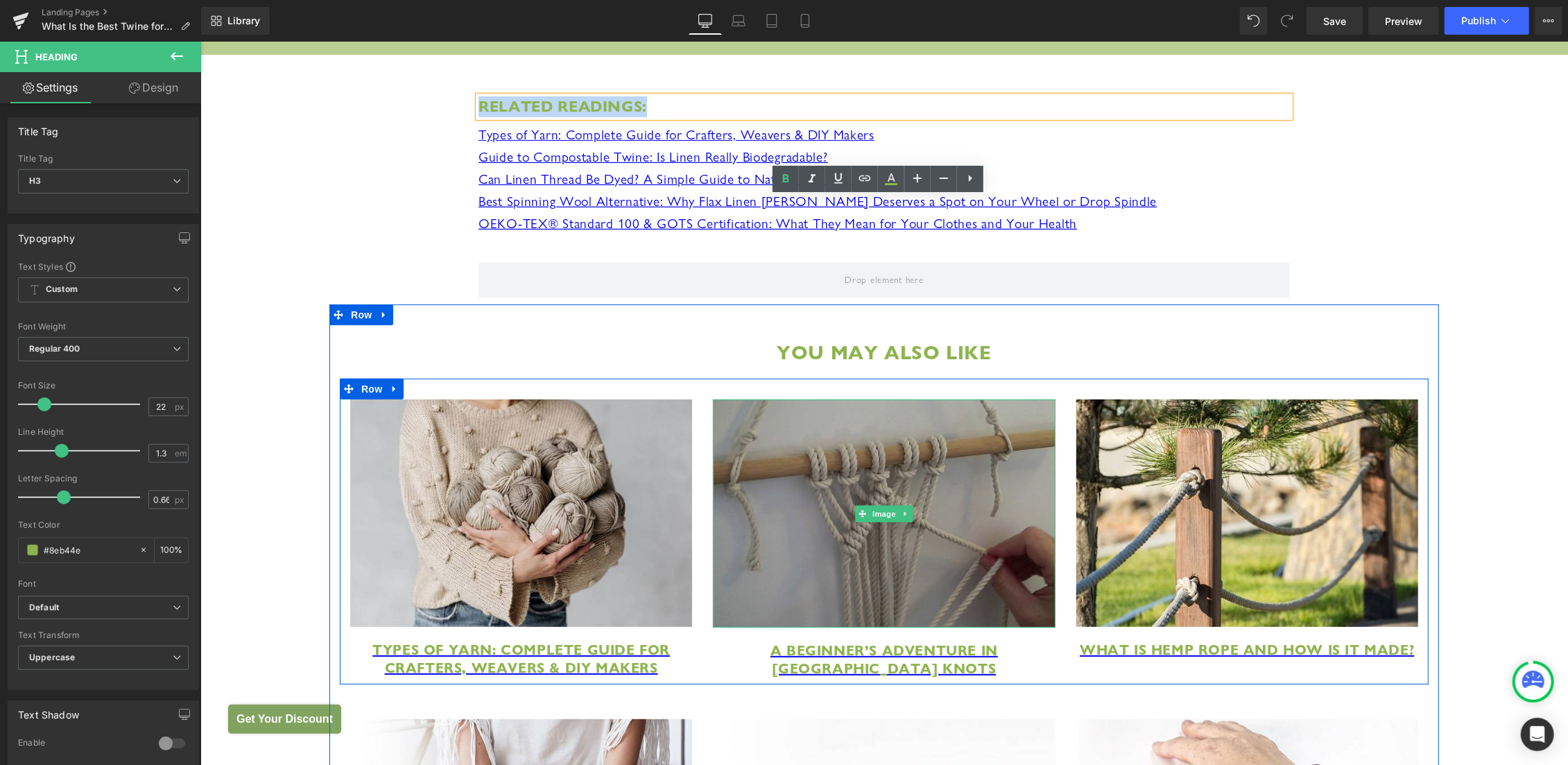
copy strong "Related Readings:"
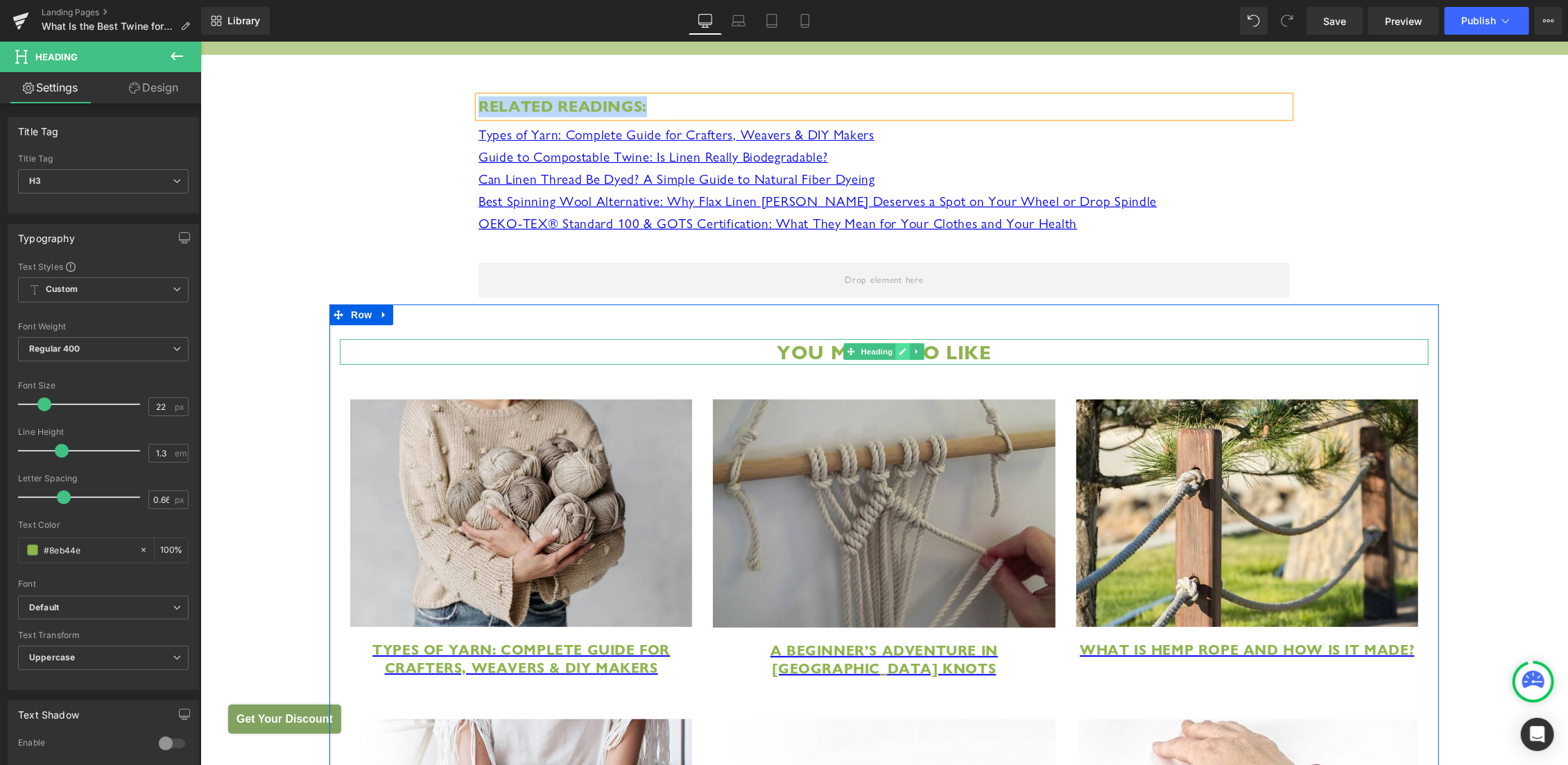
click at [902, 359] on link at bounding box center [903, 351] width 15 height 17
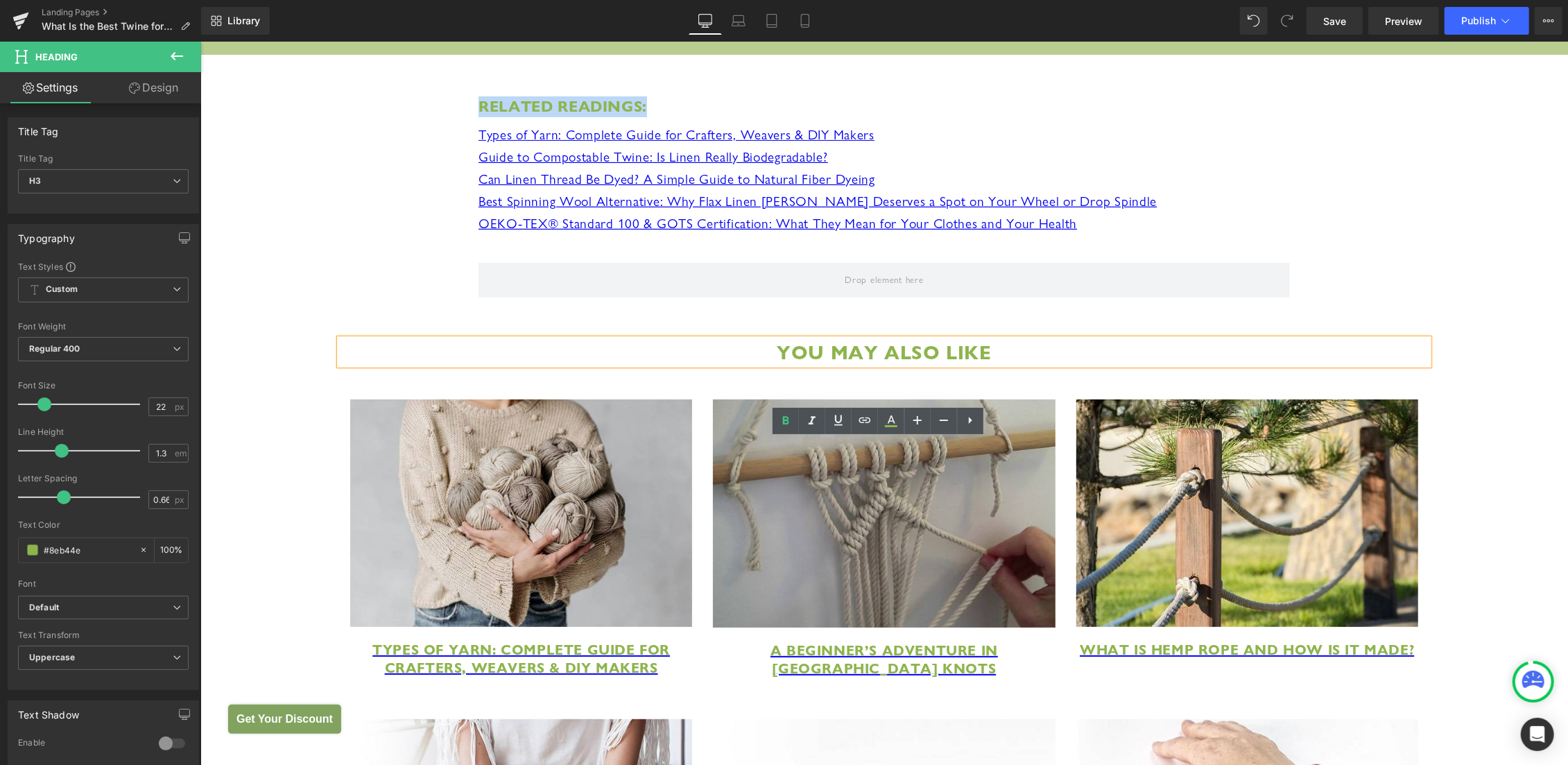
click at [812, 364] on strong "You May Also Like" at bounding box center [883, 351] width 214 height 25
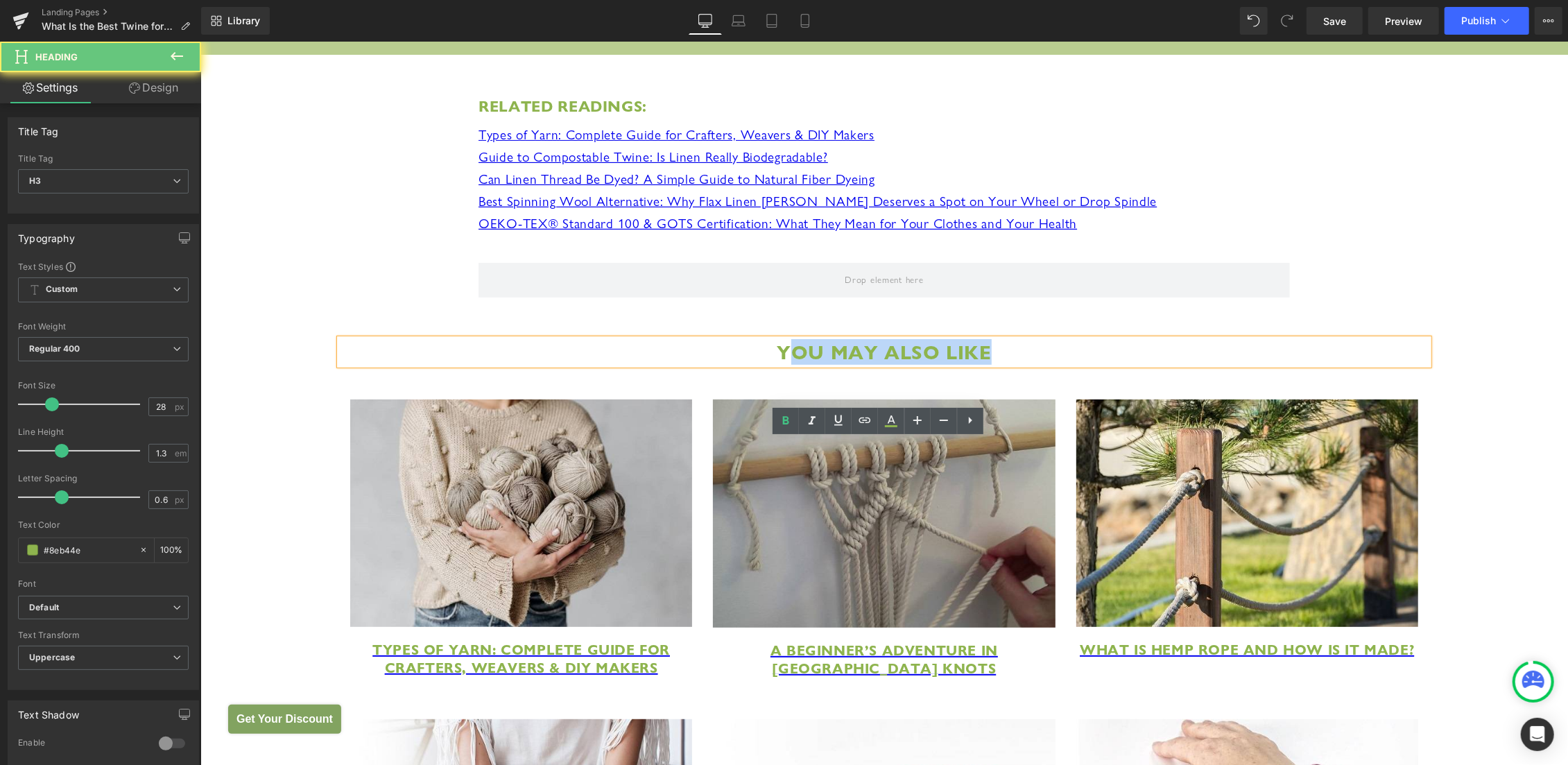
drag, startPoint x: 782, startPoint y: 452, endPoint x: 1062, endPoint y: 453, distance: 280.0
click at [1062, 364] on h3 "You May Also Like" at bounding box center [883, 352] width 1089 height 26
paste div
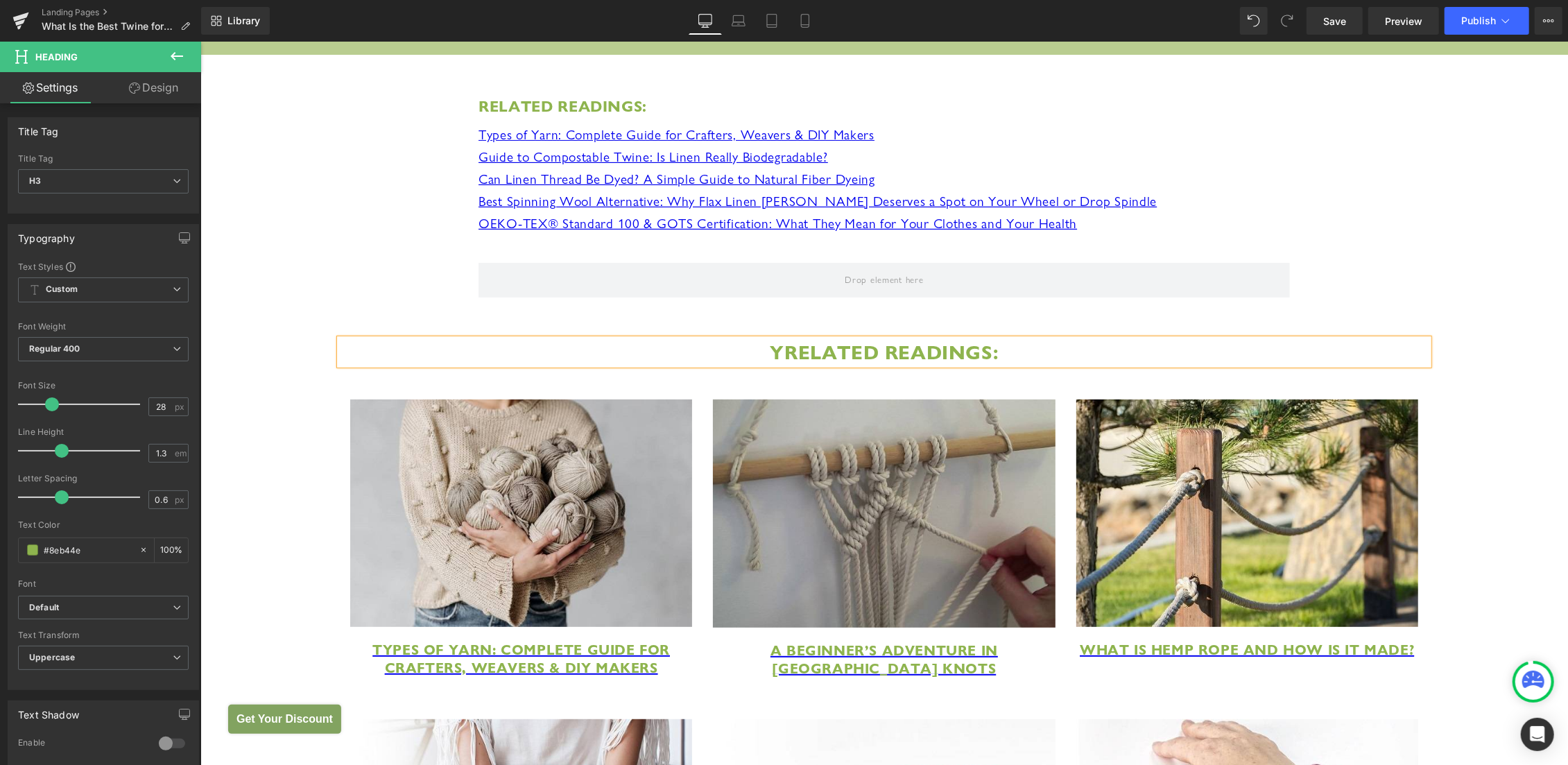
click at [776, 364] on strong "YRelated Readings:" at bounding box center [883, 351] width 228 height 25
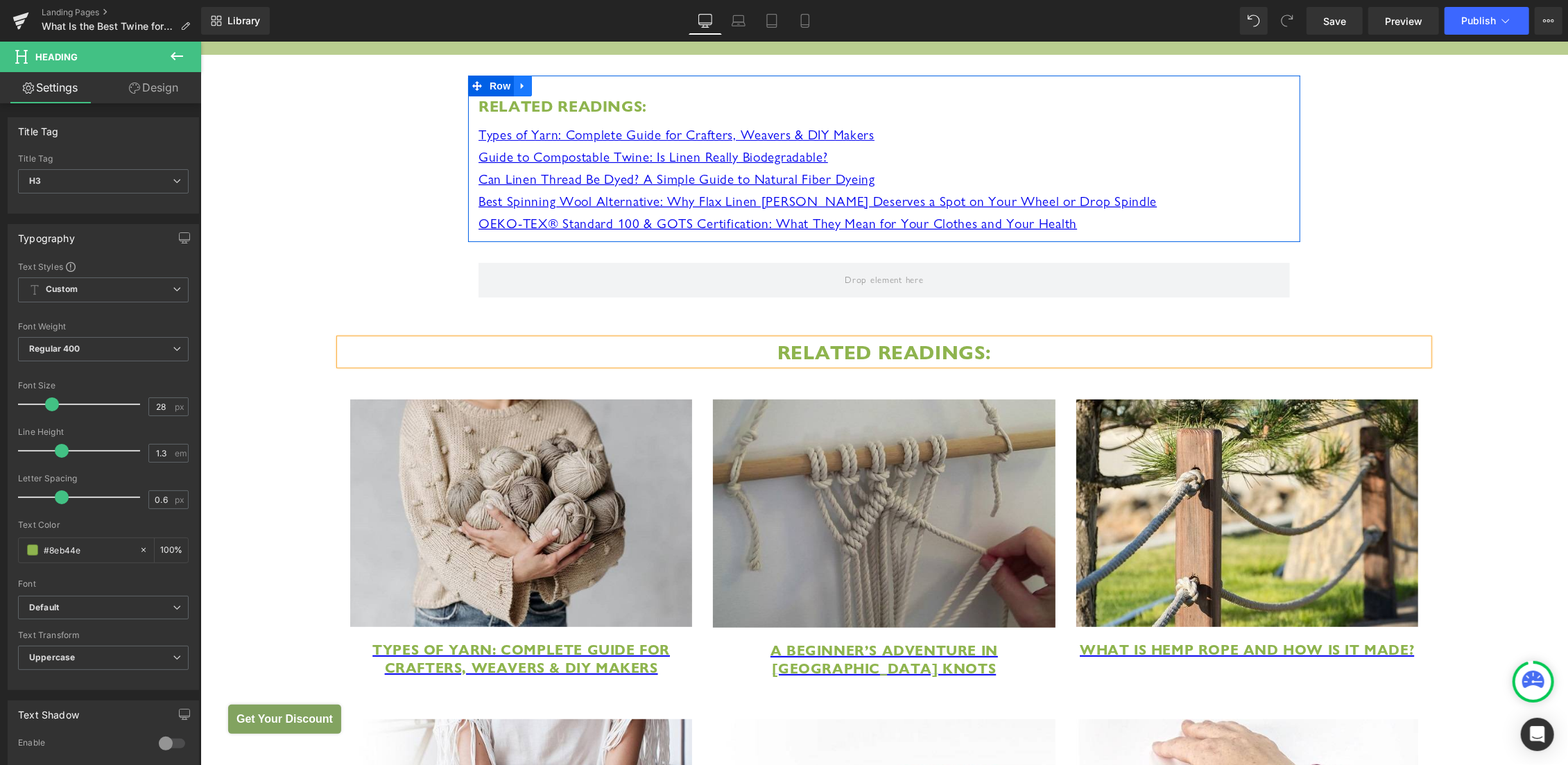
click at [521, 96] on link at bounding box center [522, 85] width 18 height 21
click at [557, 90] on icon at bounding box center [558, 85] width 10 height 10
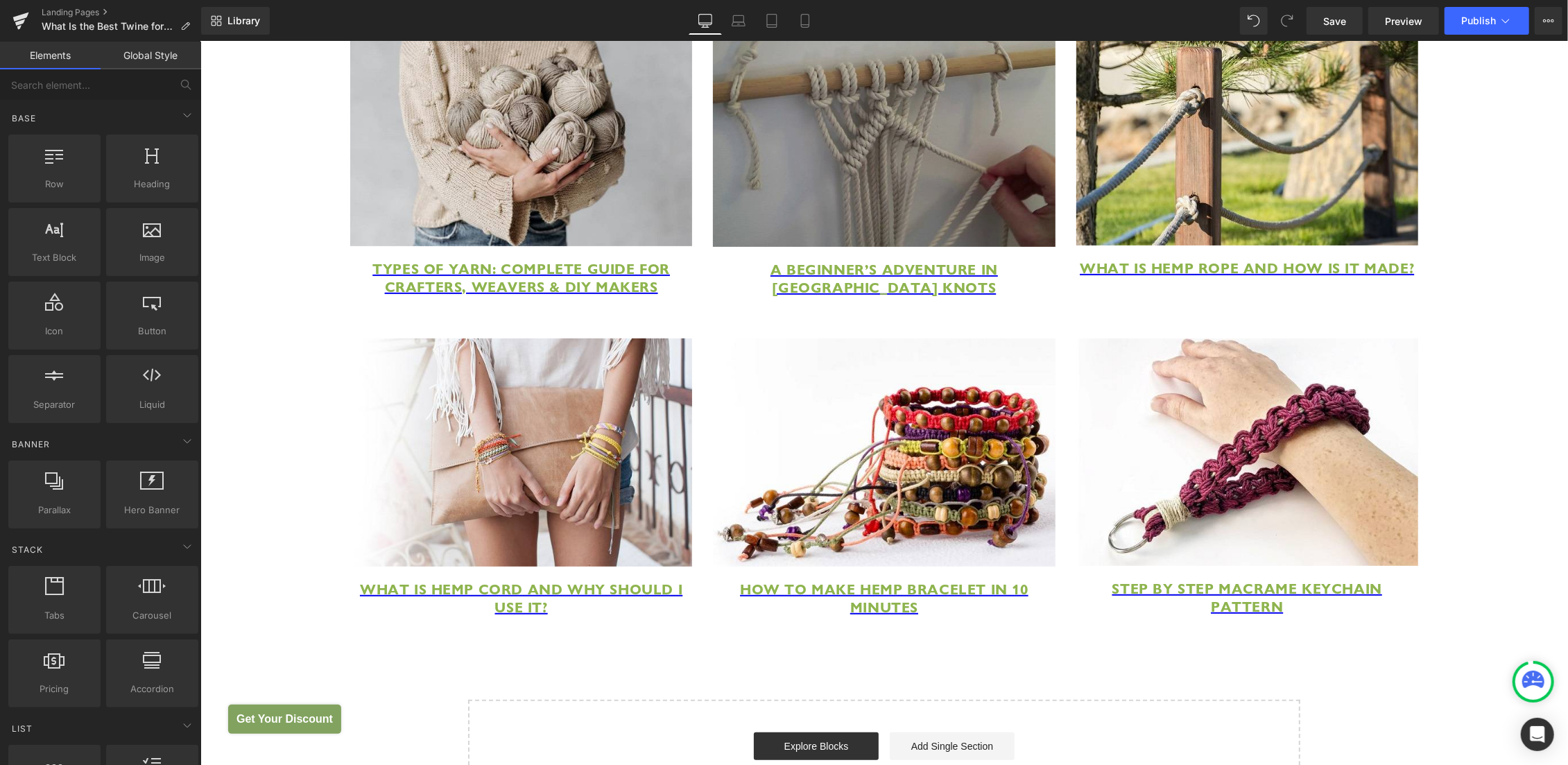
scroll to position [5231, 0]
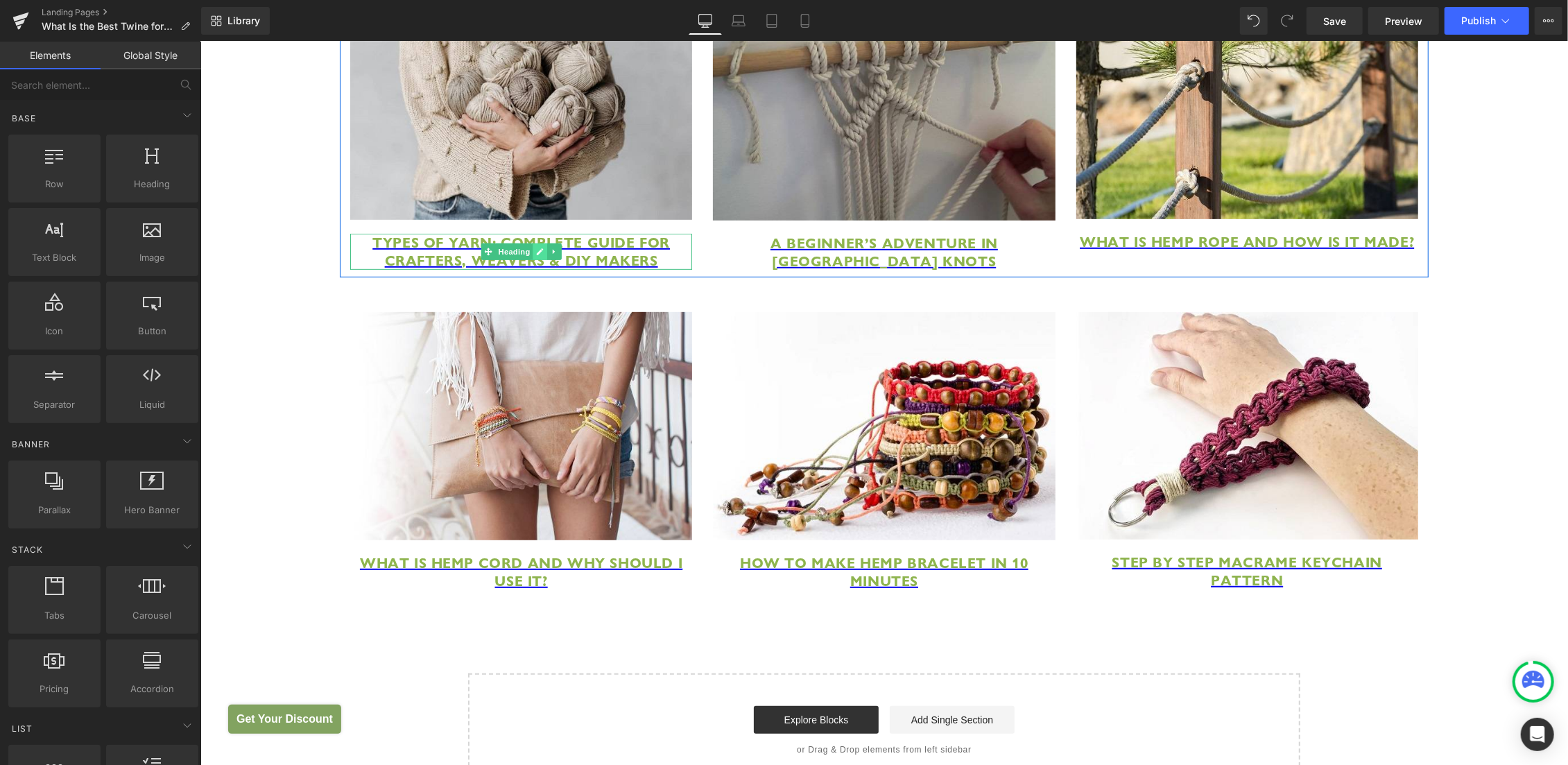
click at [535, 256] on icon at bounding box center [539, 251] width 7 height 8
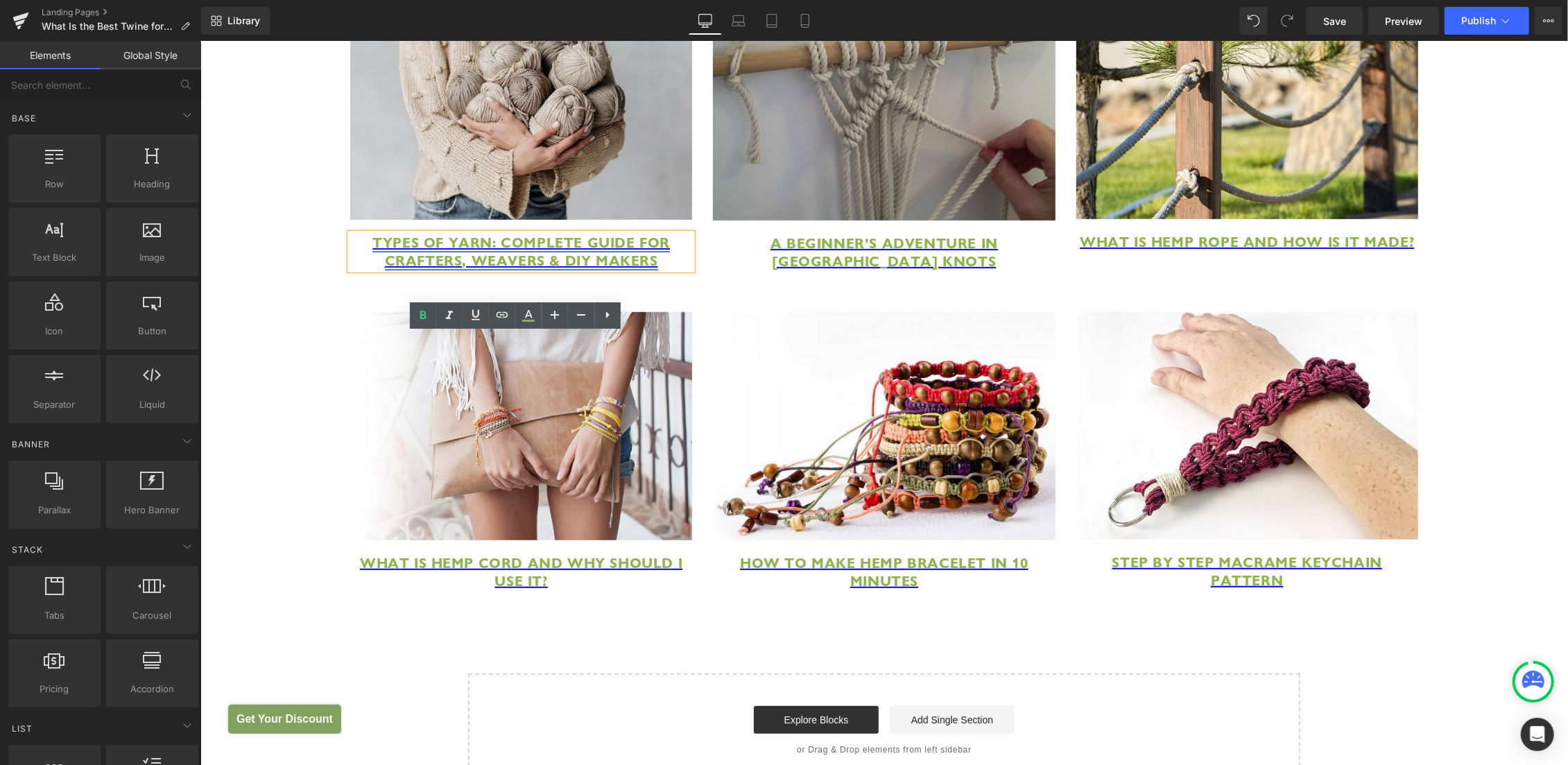
click at [521, 269] on span "Types of Yarn: Complete Guide for Crafters, Weavers & DIY Makers" at bounding box center [521, 250] width 297 height 36
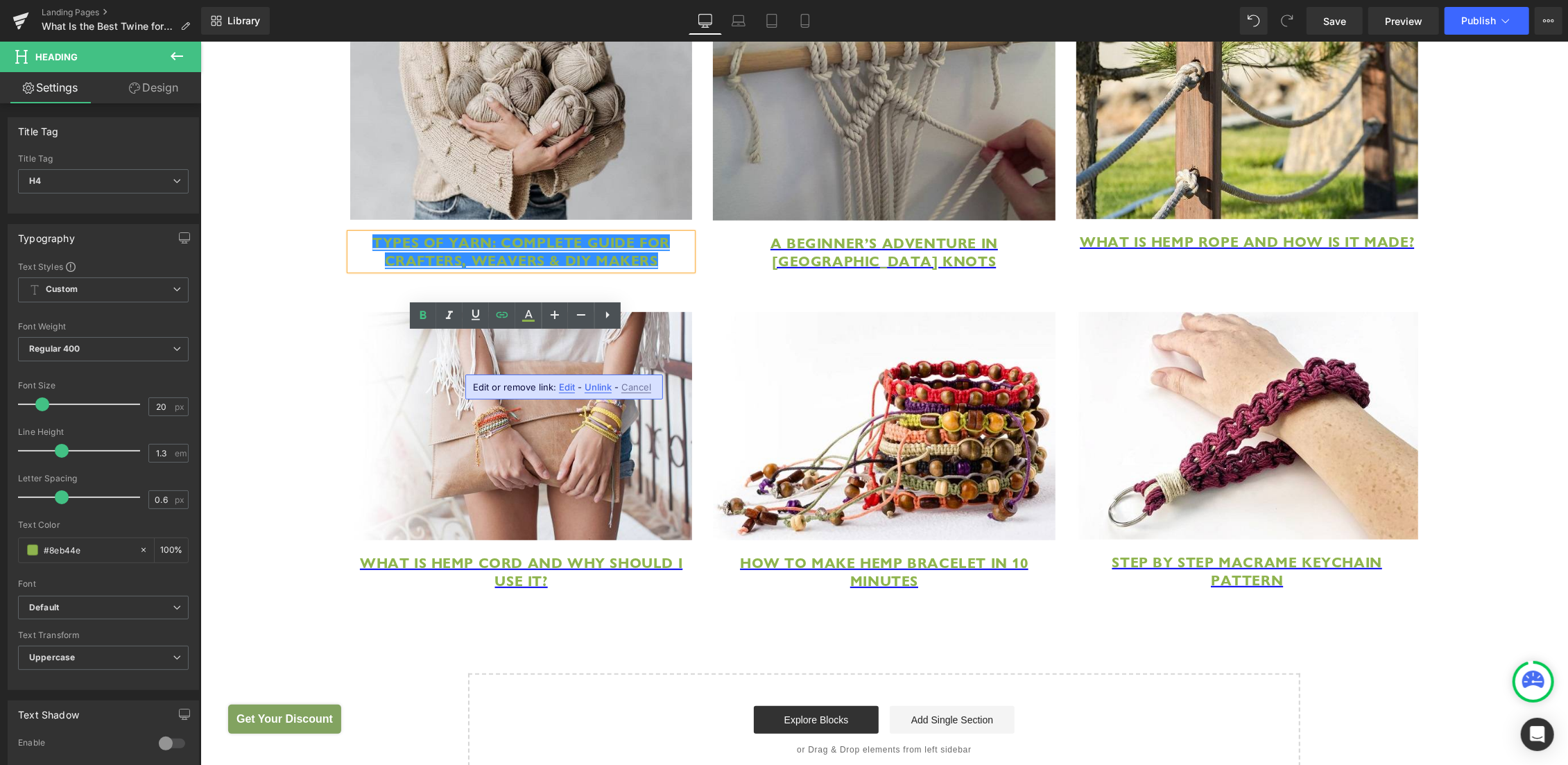
click at [562, 387] on span "Edit" at bounding box center [567, 387] width 16 height 12
click at [542, 398] on input "[URL][DOMAIN_NAME]" at bounding box center [515, 392] width 213 height 35
paste input "[URL][DOMAIN_NAME]"
type input "[URL][DOMAIN_NAME]"
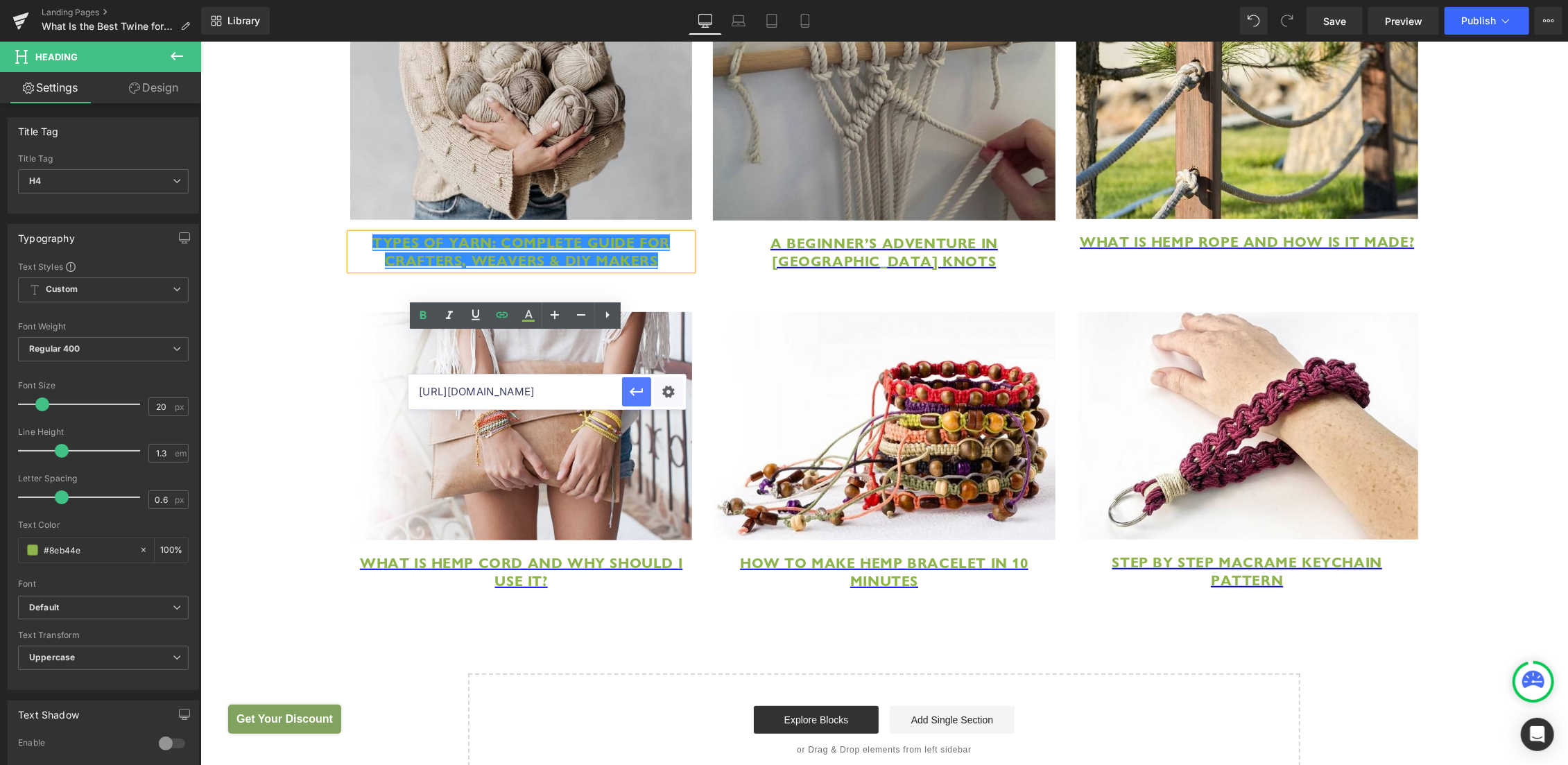
click at [639, 398] on icon "button" at bounding box center [637, 392] width 17 height 17
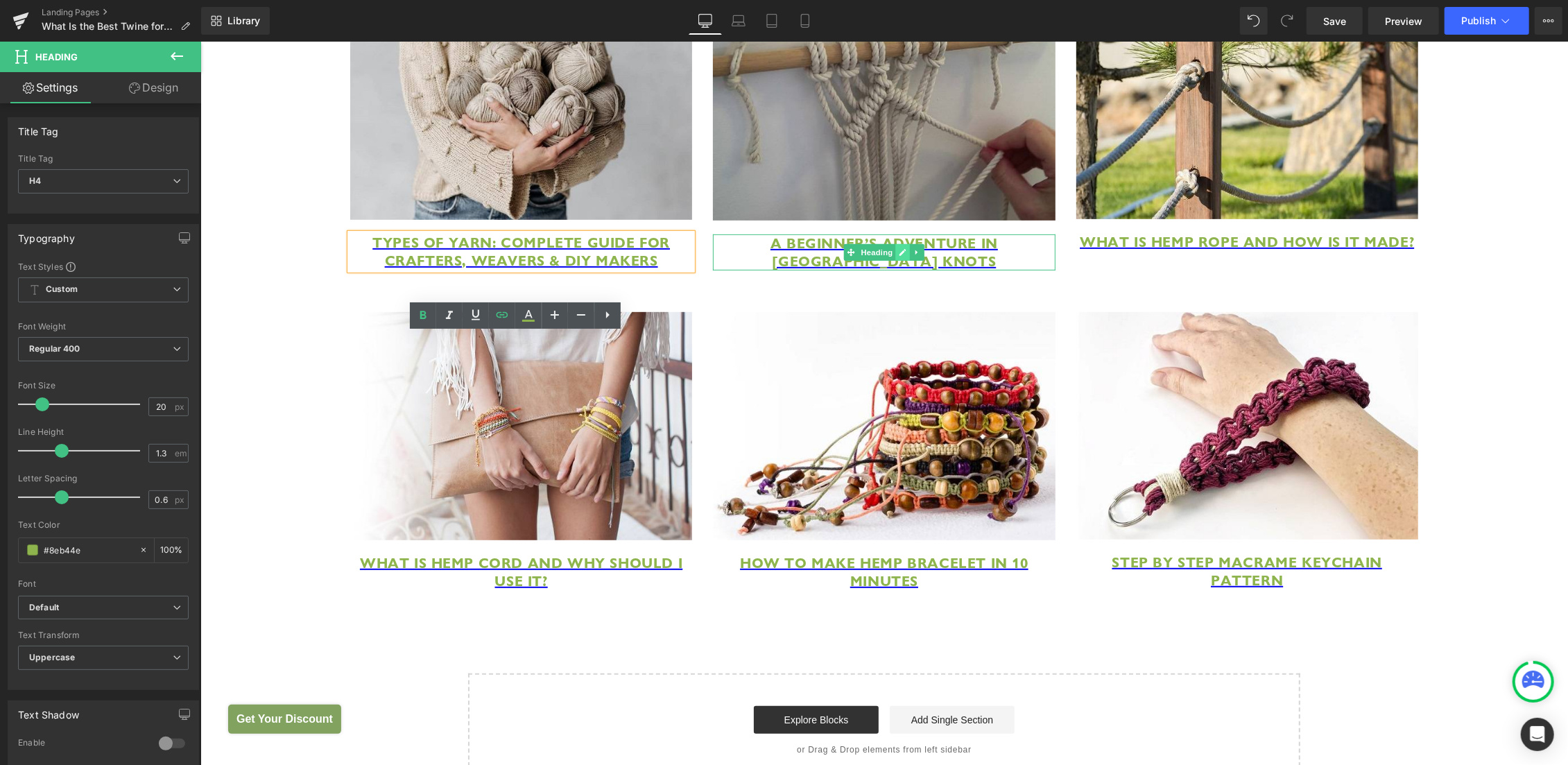
click at [899, 256] on icon at bounding box center [902, 251] width 7 height 8
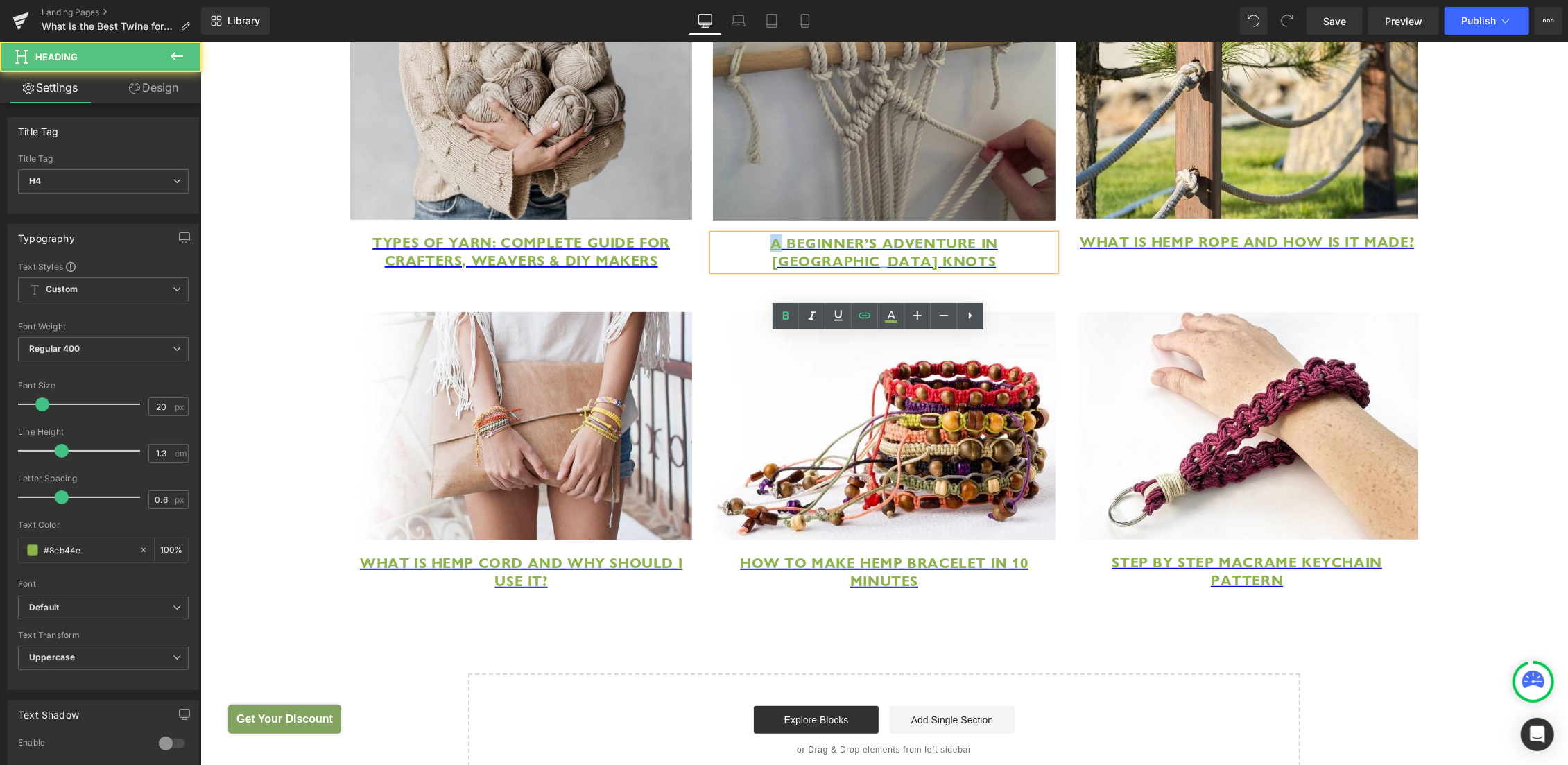
drag, startPoint x: 736, startPoint y: 343, endPoint x: 997, endPoint y: 370, distance: 262.4
click at [997, 269] on h4 "A Beginner’s Adventure in [GEOGRAPHIC_DATA] Knots" at bounding box center [883, 251] width 341 height 36
paste div
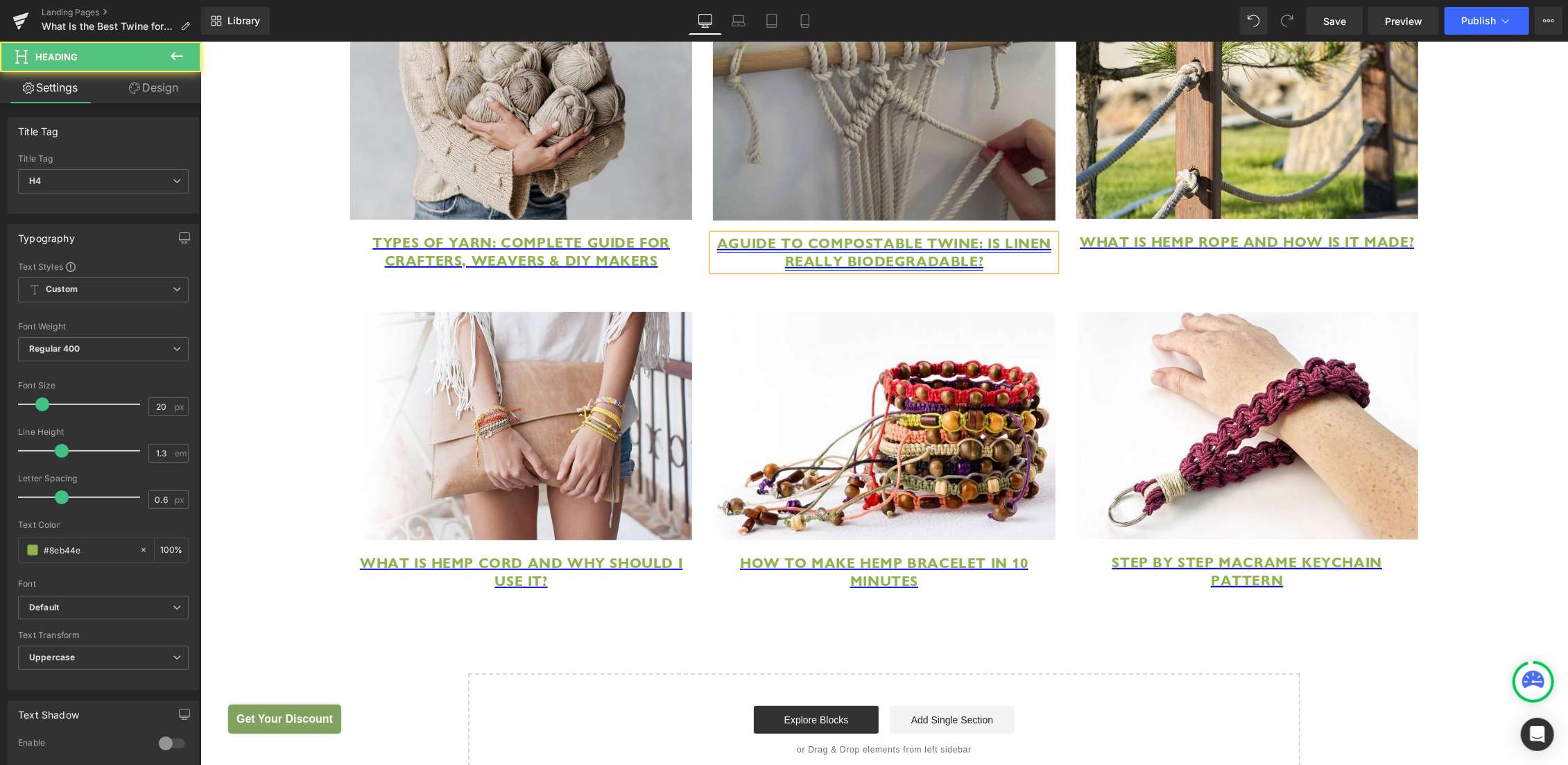
click at [730, 269] on span "AGuide to Compostable Twine: Is Linen Really Biodegradable?" at bounding box center [883, 251] width 334 height 36
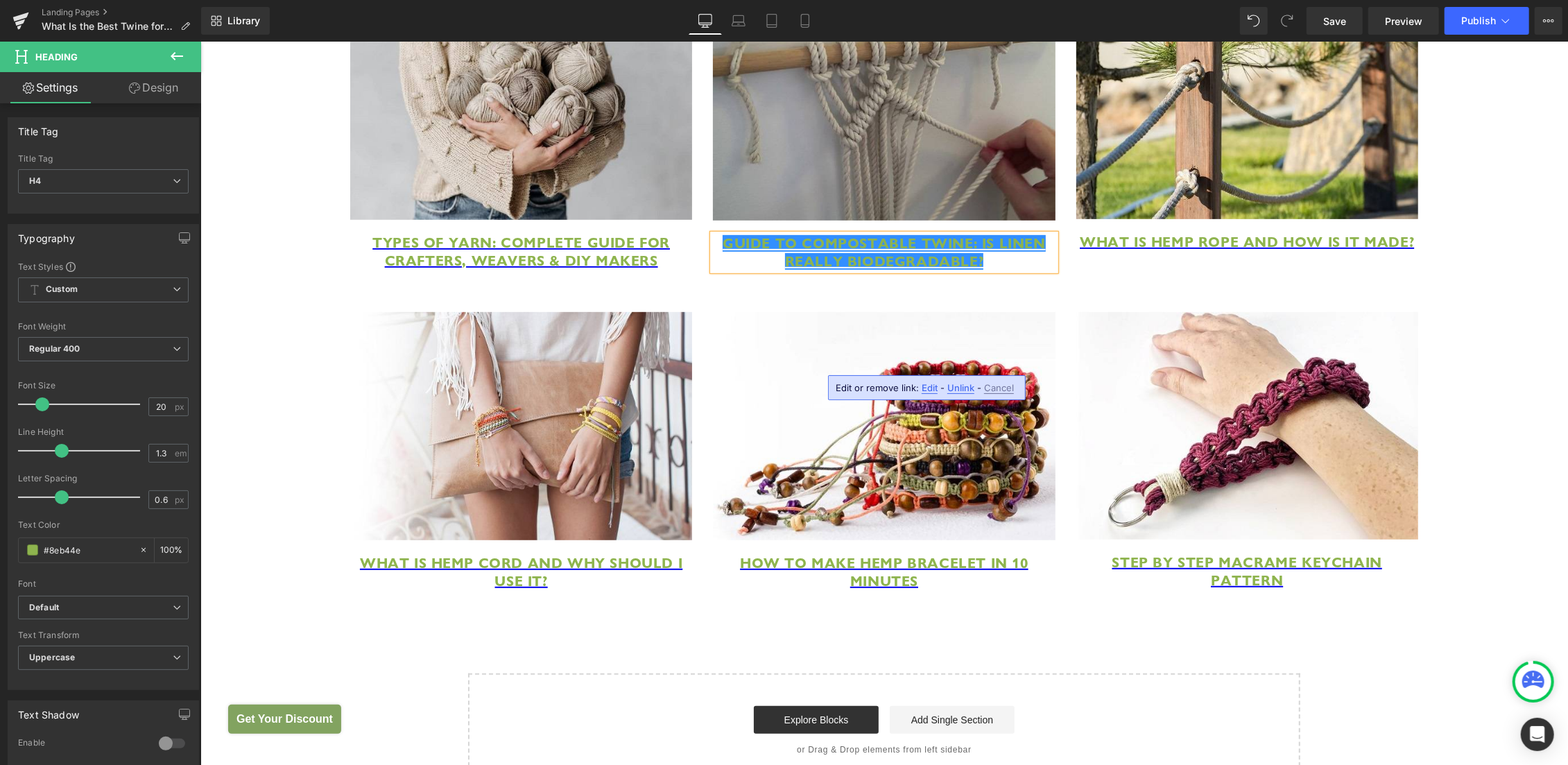
click at [928, 389] on span "Edit" at bounding box center [929, 388] width 16 height 12
drag, startPoint x: 869, startPoint y: 387, endPoint x: 879, endPoint y: 389, distance: 10.2
click at [869, 387] on input "[URL][DOMAIN_NAME]" at bounding box center [878, 393] width 213 height 35
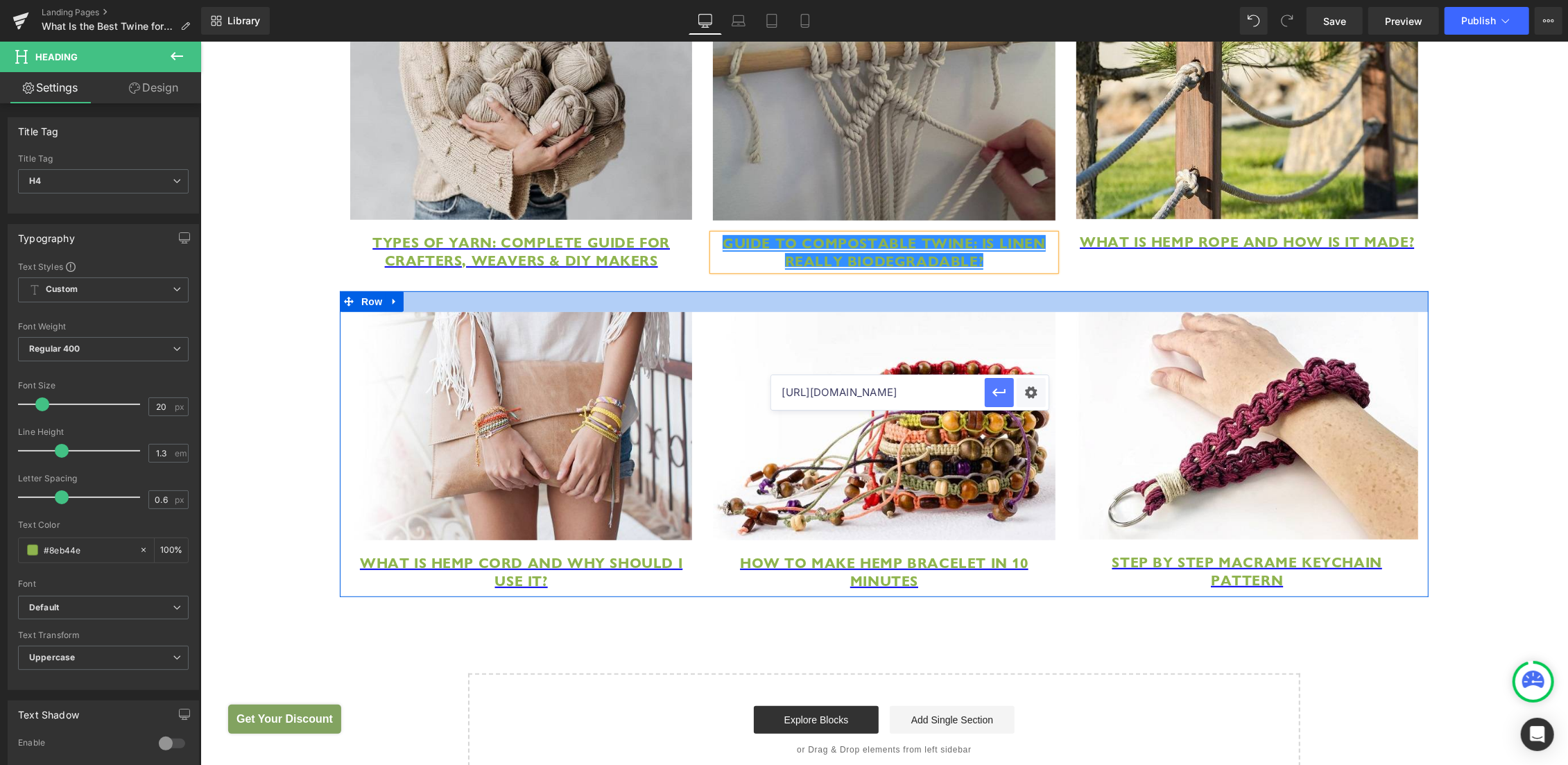
paste input "compostable-linen-twine-guide"
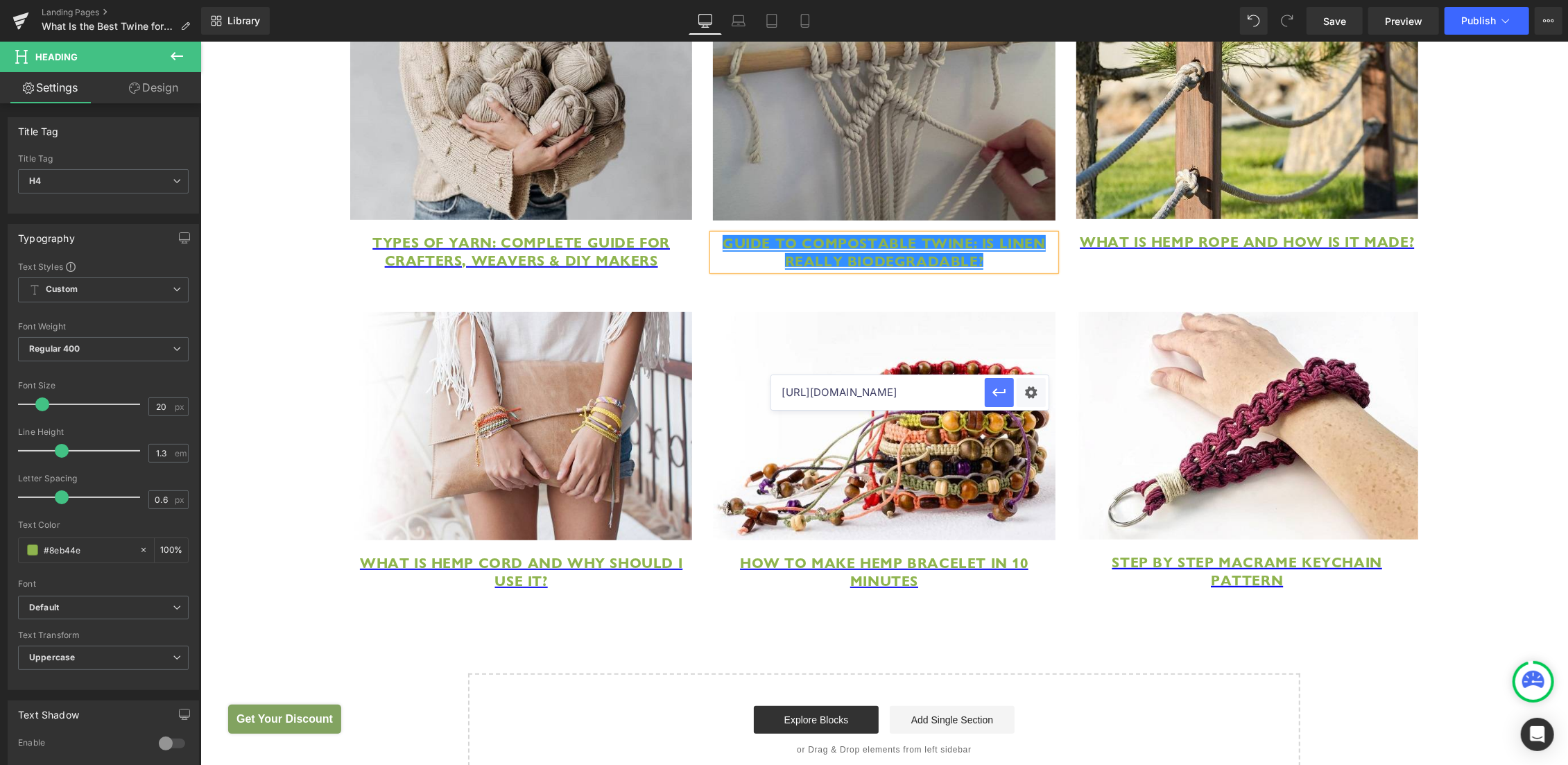
type input "[URL][DOMAIN_NAME]"
click at [1000, 393] on icon "button" at bounding box center [999, 392] width 17 height 17
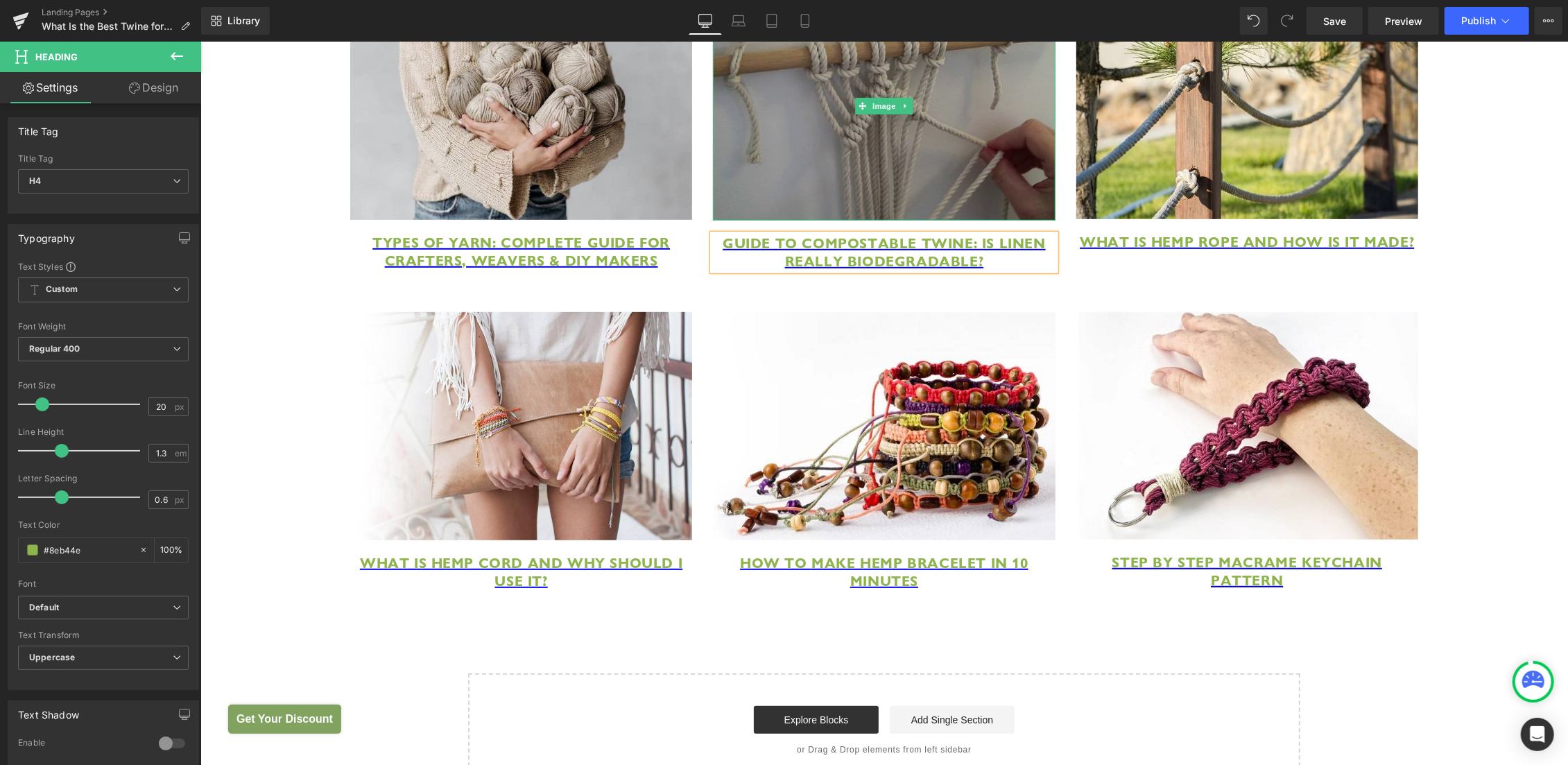
click at [861, 132] on img at bounding box center [883, 104] width 341 height 228
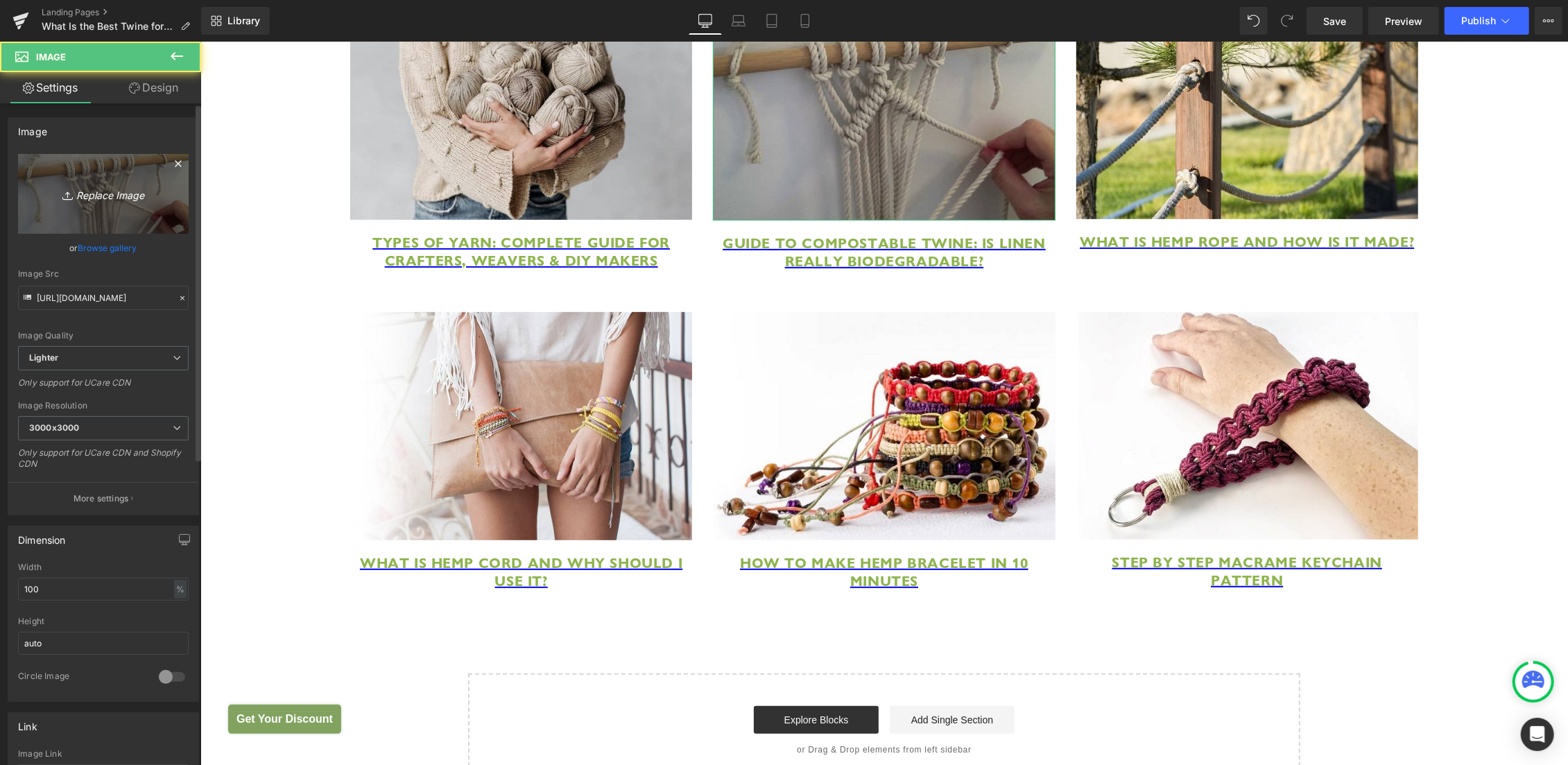
click at [110, 181] on link "Replace Image" at bounding box center [103, 194] width 171 height 79
type input "C:\fakepath\compostable linen twine by Hemptique (1).jpg"
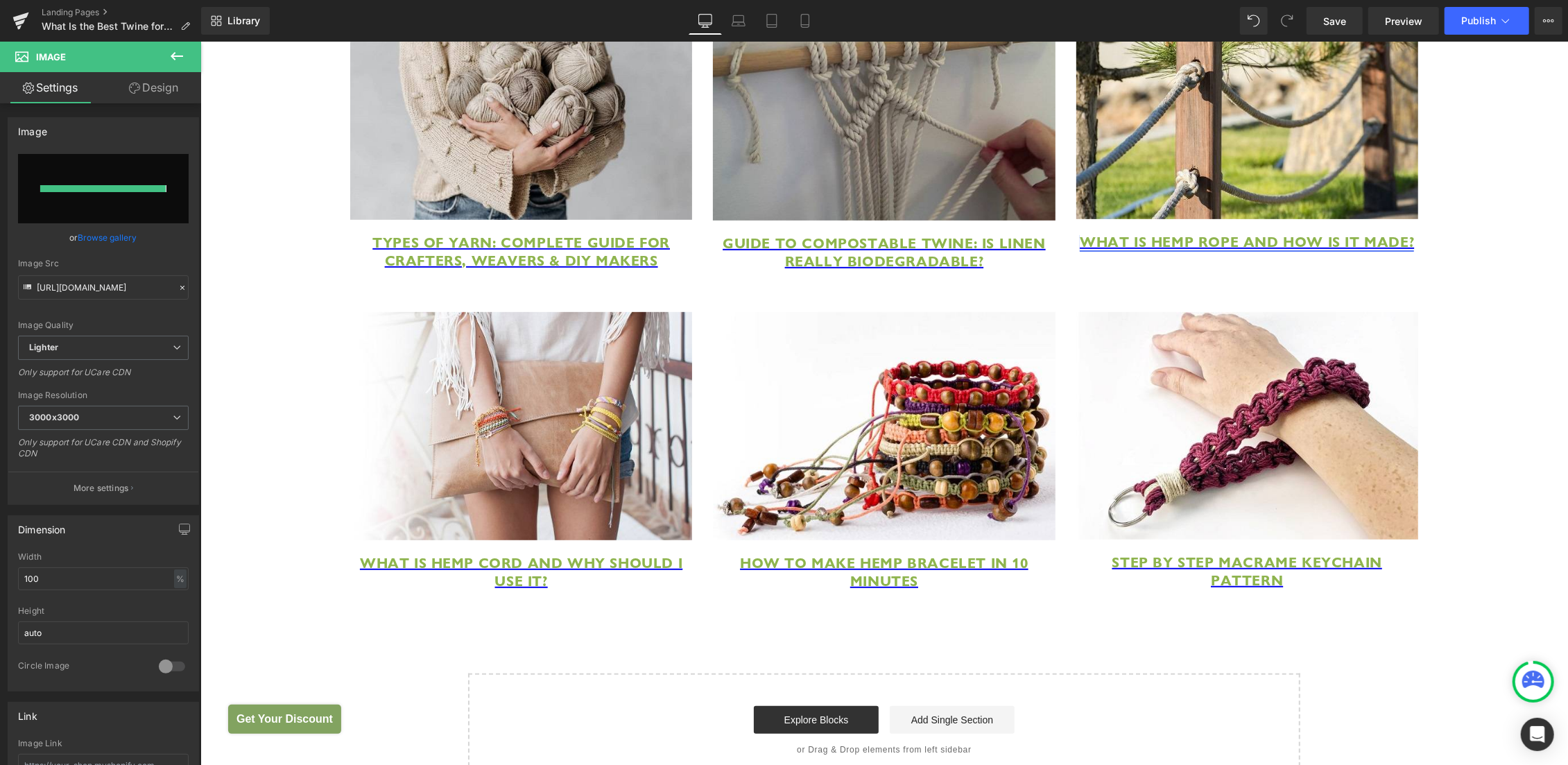
type input "[URL][DOMAIN_NAME]"
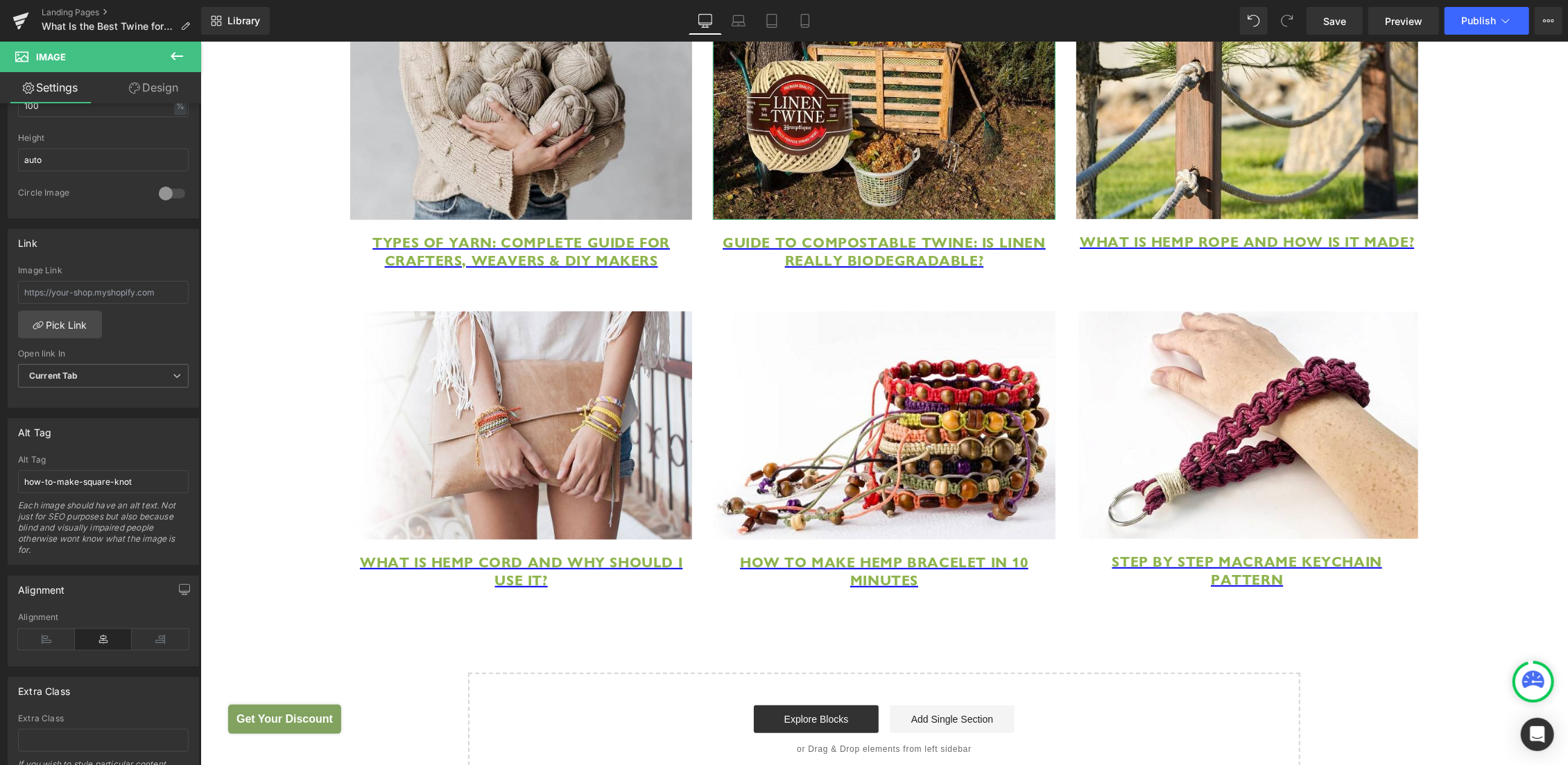
scroll to position [488, 0]
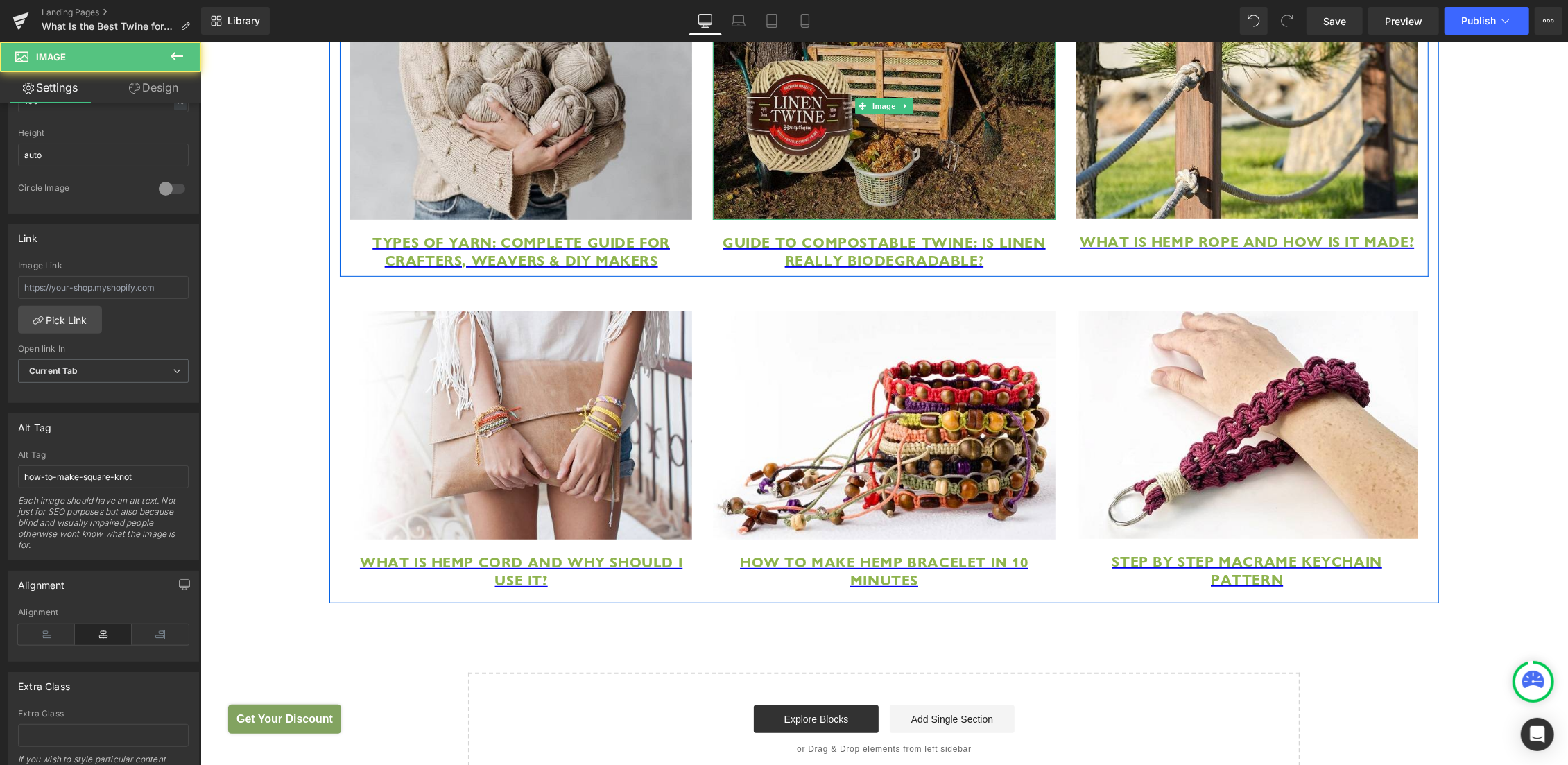
click at [878, 133] on img at bounding box center [883, 104] width 341 height 228
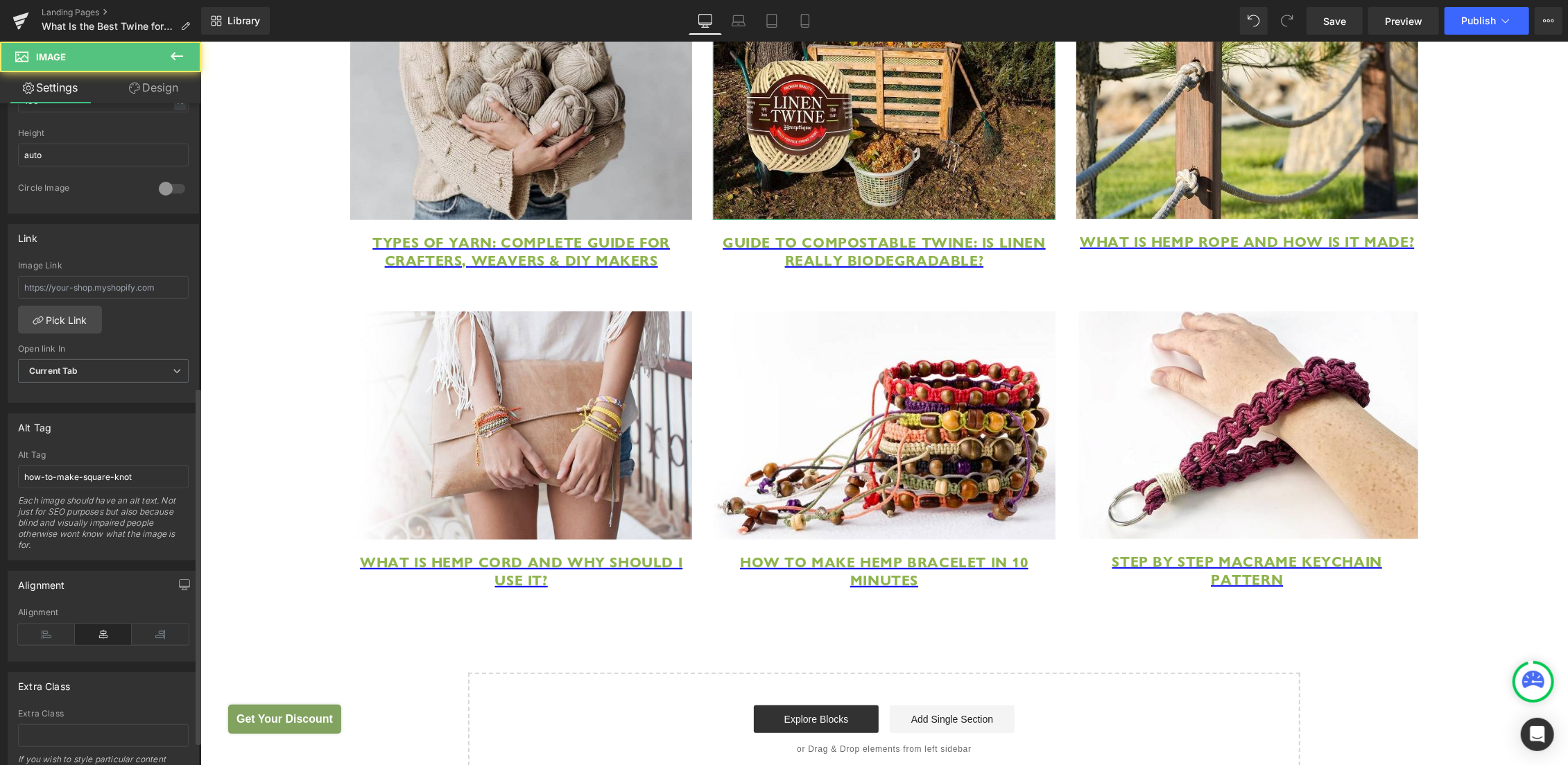
scroll to position [567, 0]
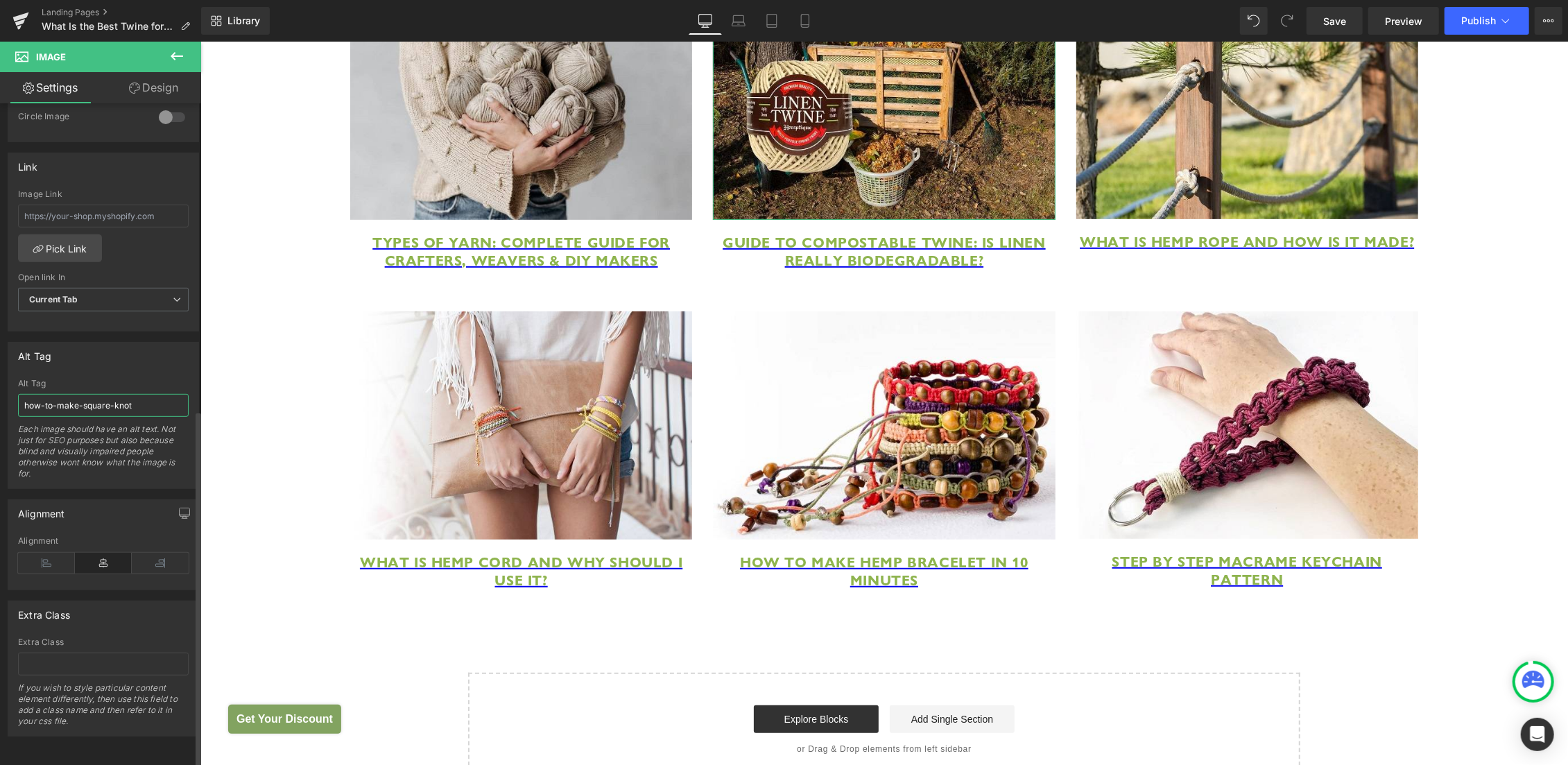
click at [138, 394] on input "how-to-make-square-knot" at bounding box center [103, 405] width 171 height 23
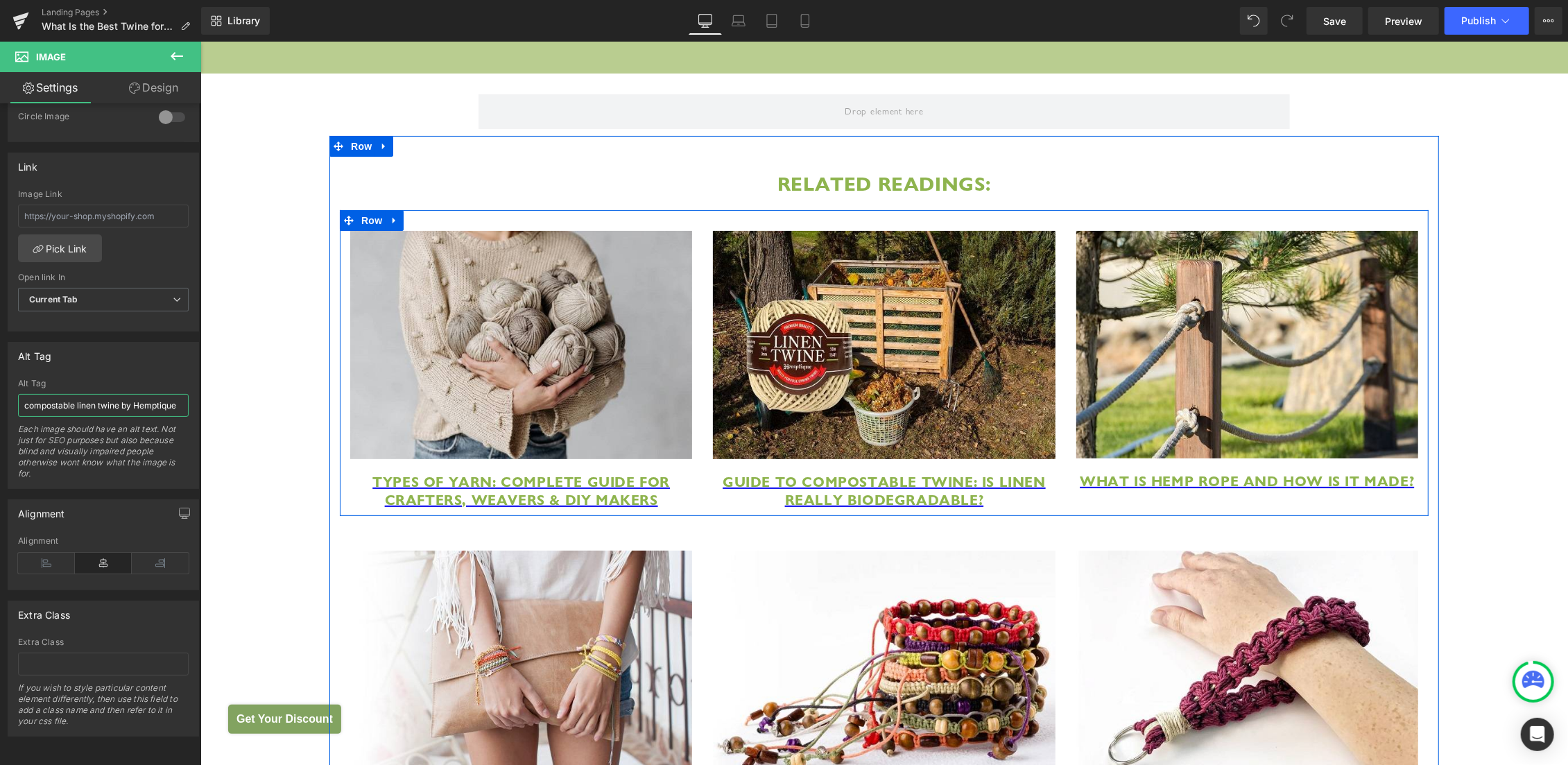
scroll to position [4937, 0]
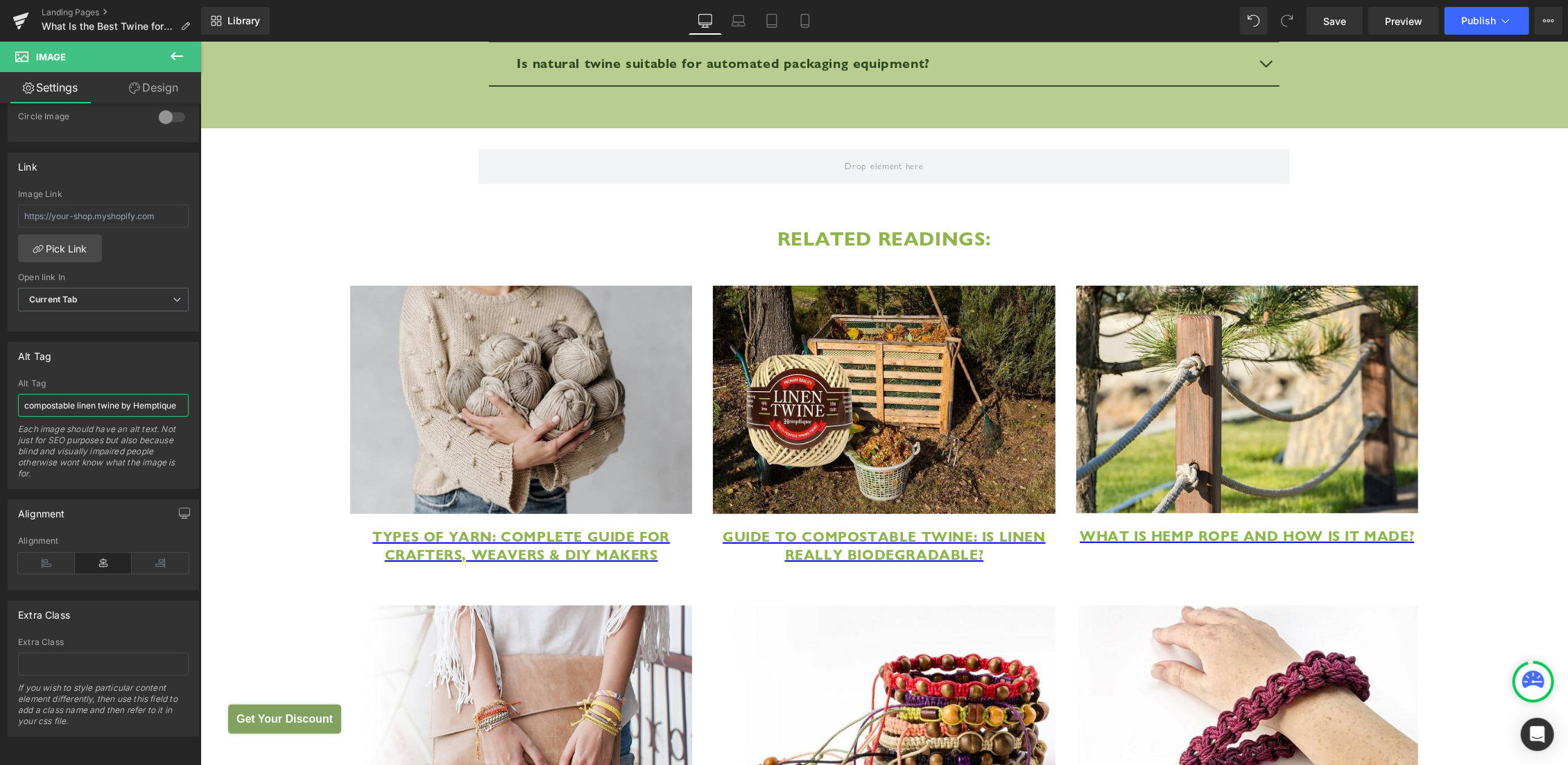
type input "compostable linen twine by Hemptique"
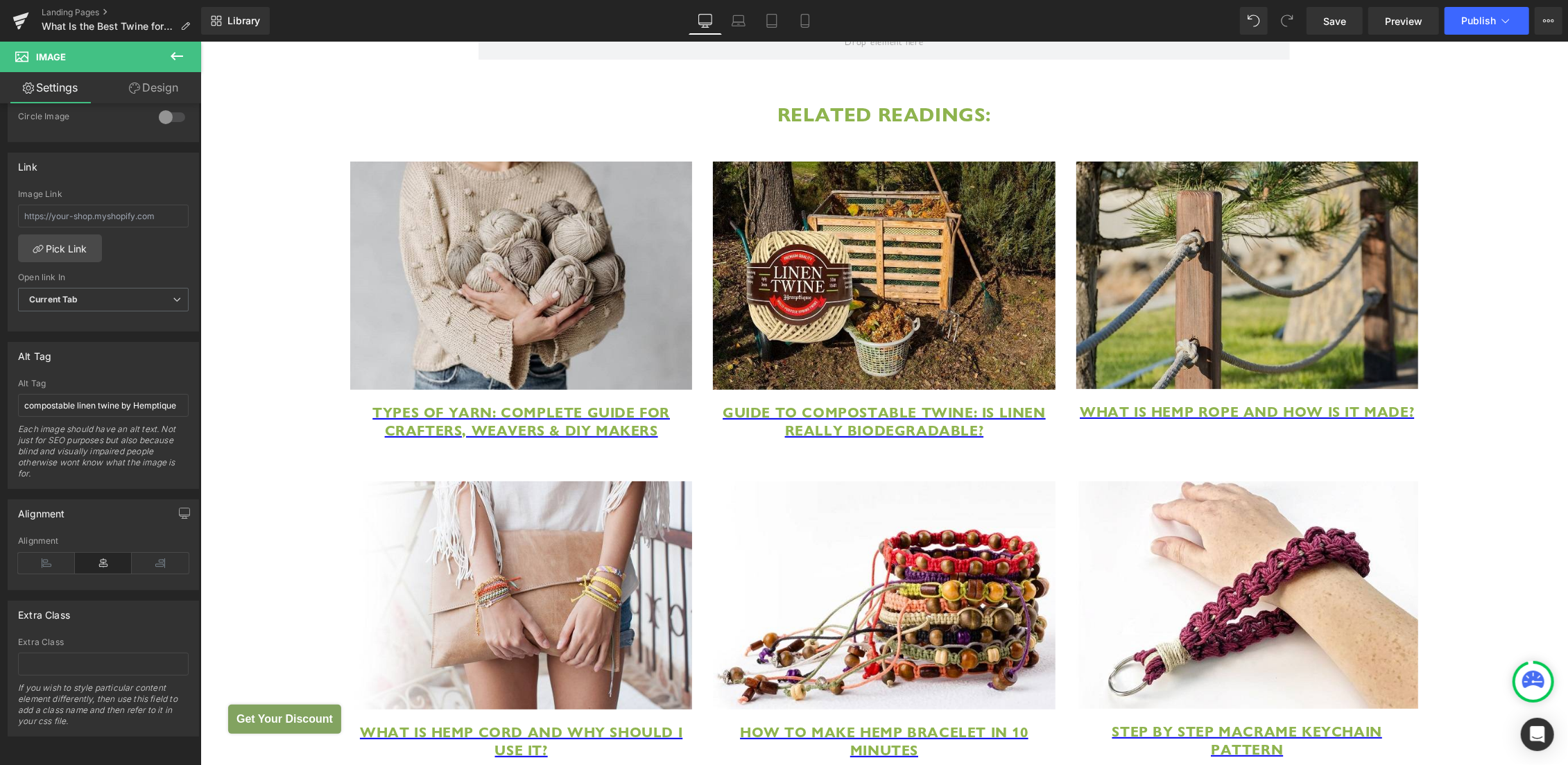
scroll to position [5084, 0]
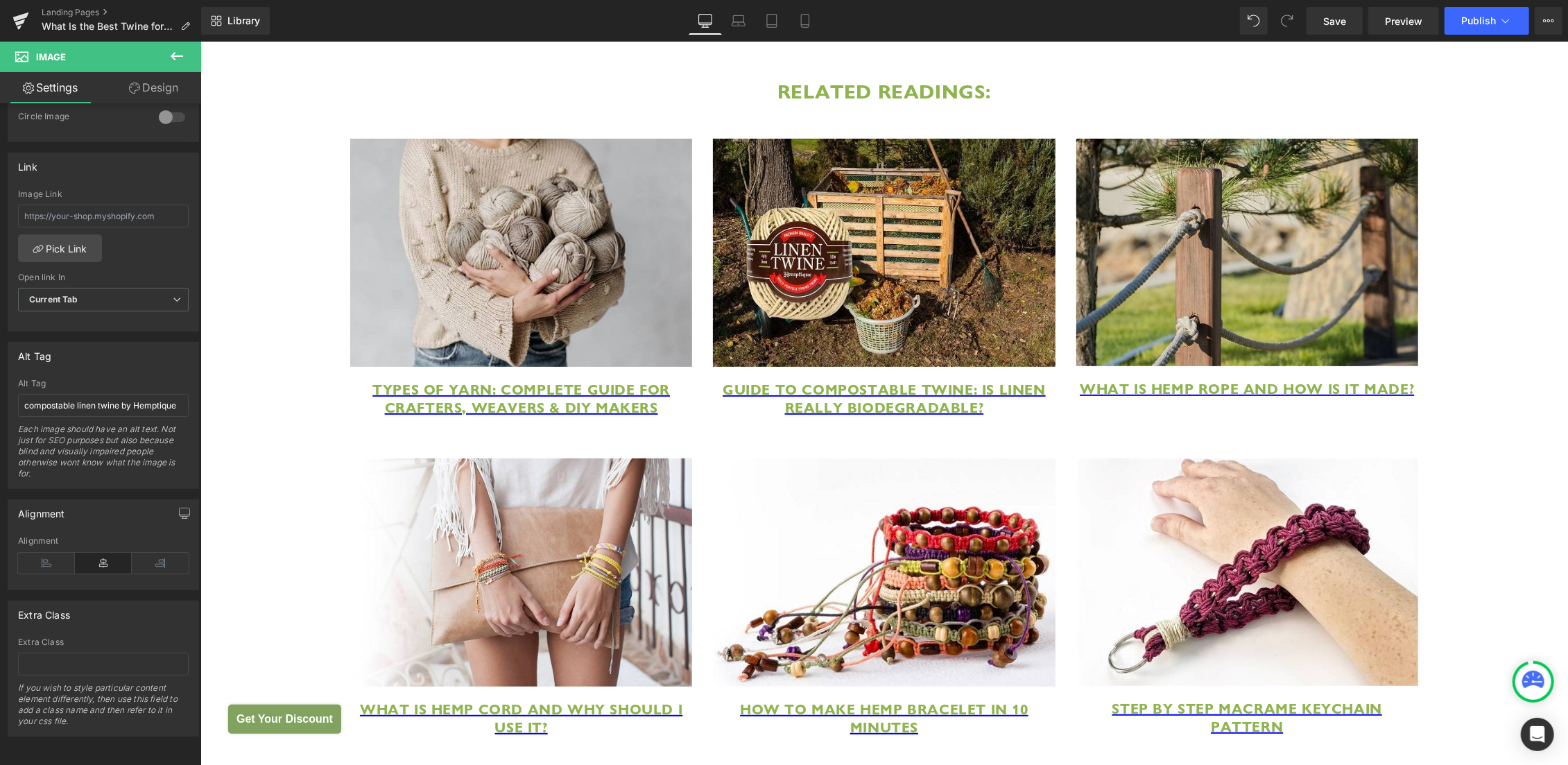
click at [1216, 314] on img at bounding box center [1246, 252] width 341 height 227
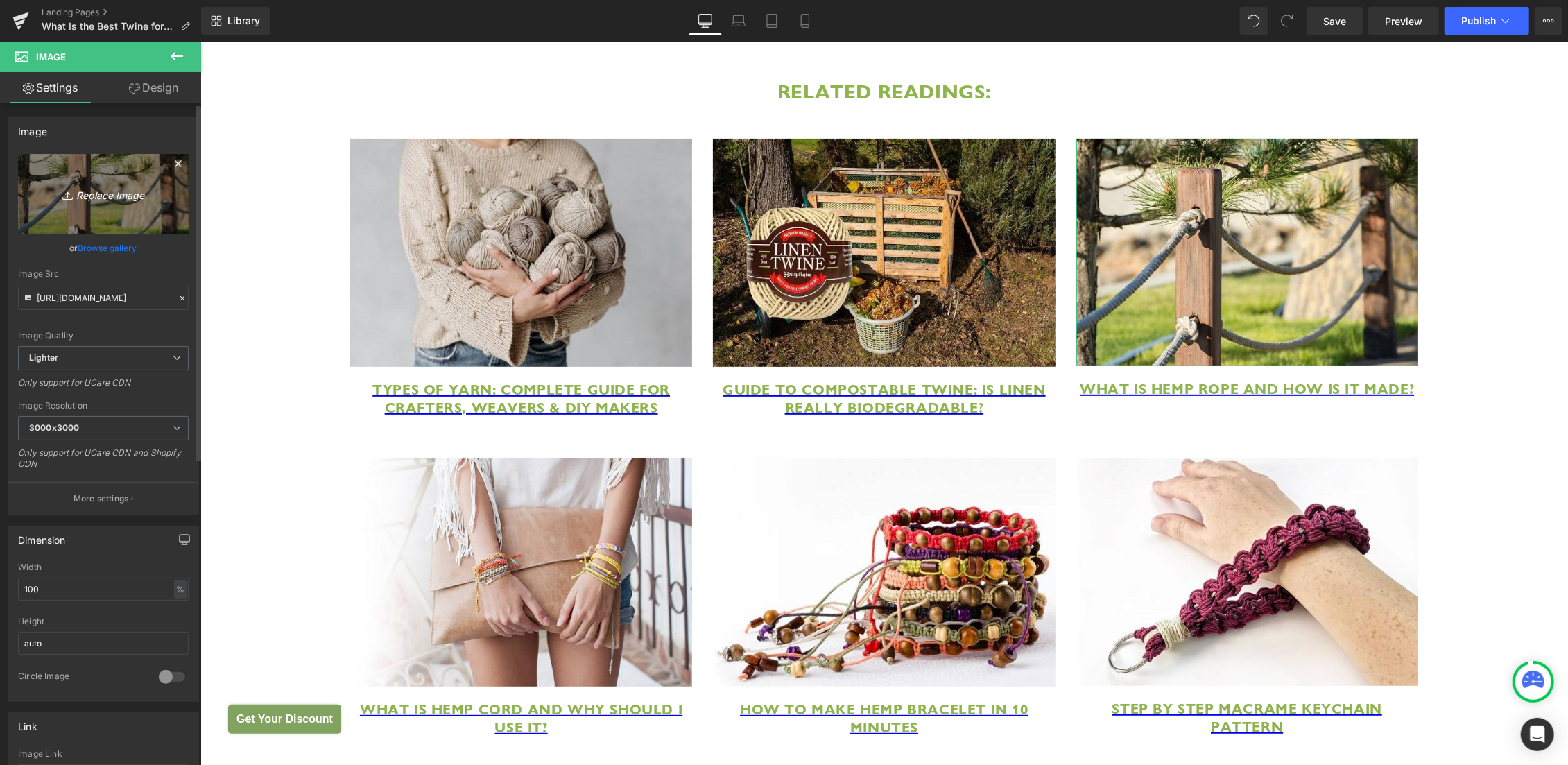
click at [100, 191] on icon "Replace Image" at bounding box center [103, 194] width 111 height 18
type input "C:\fakepath\dyeing linen thread guide.jpg"
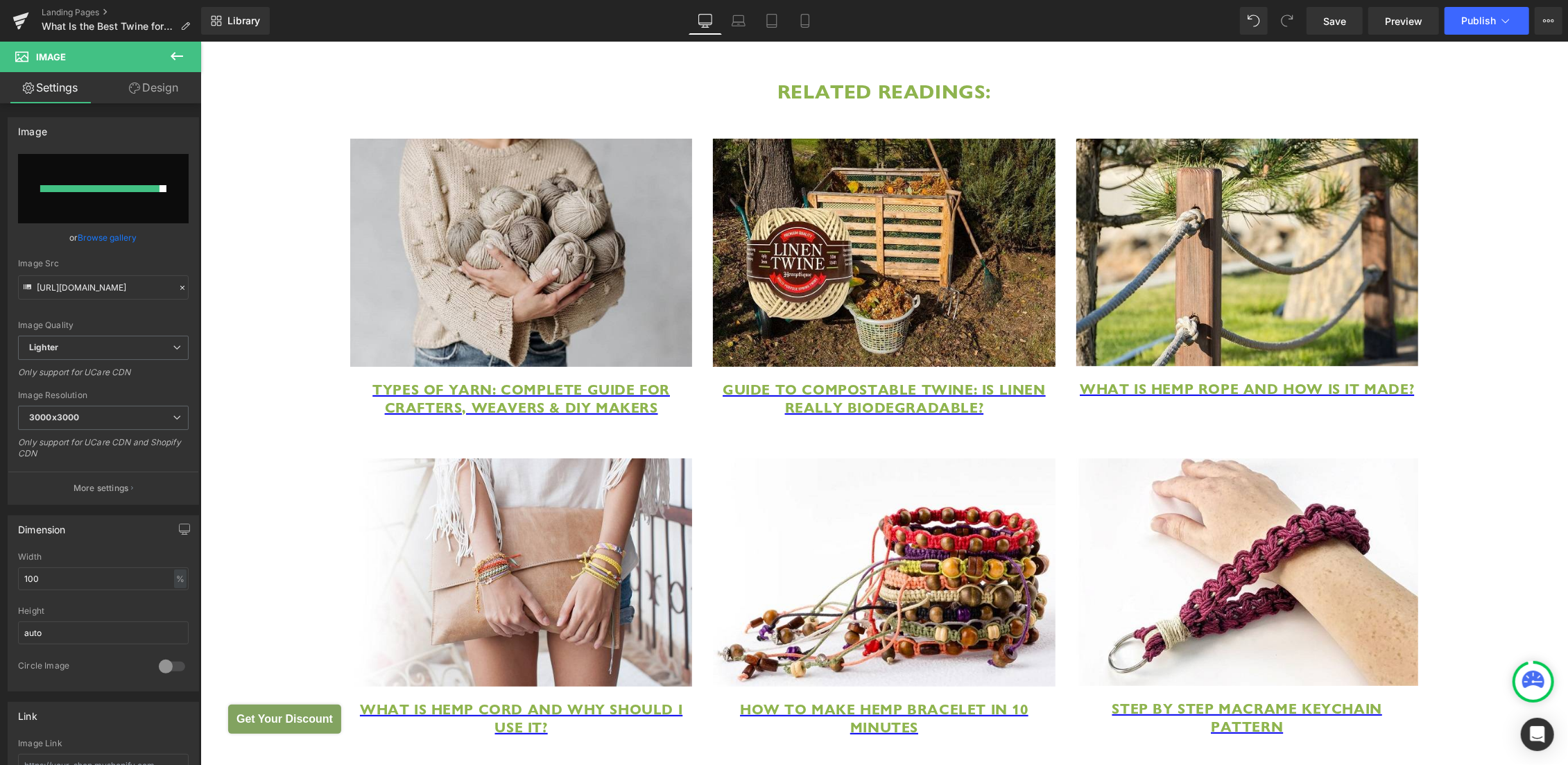
type input "[URL][DOMAIN_NAME]"
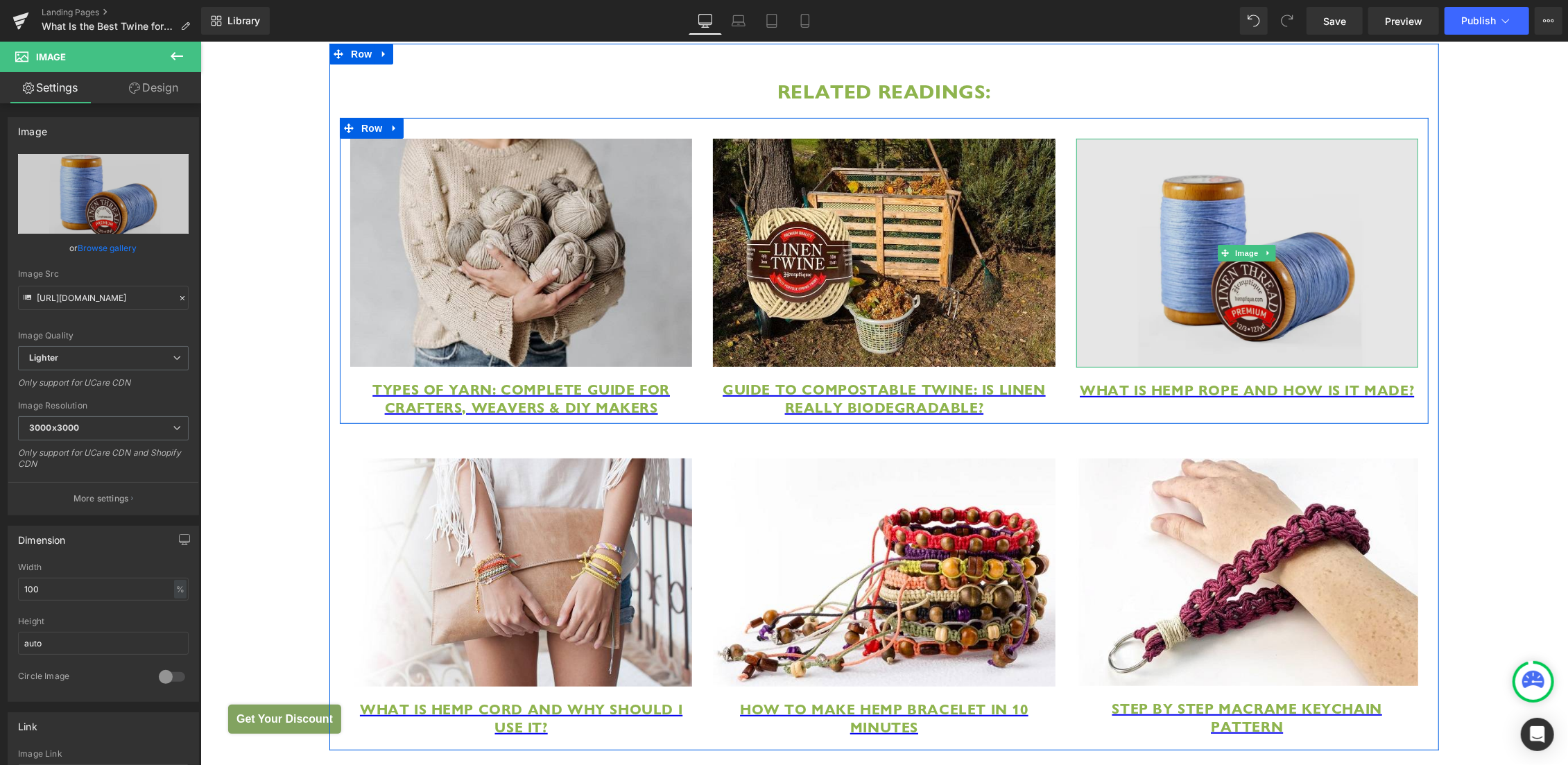
click at [1173, 299] on img at bounding box center [1246, 252] width 341 height 228
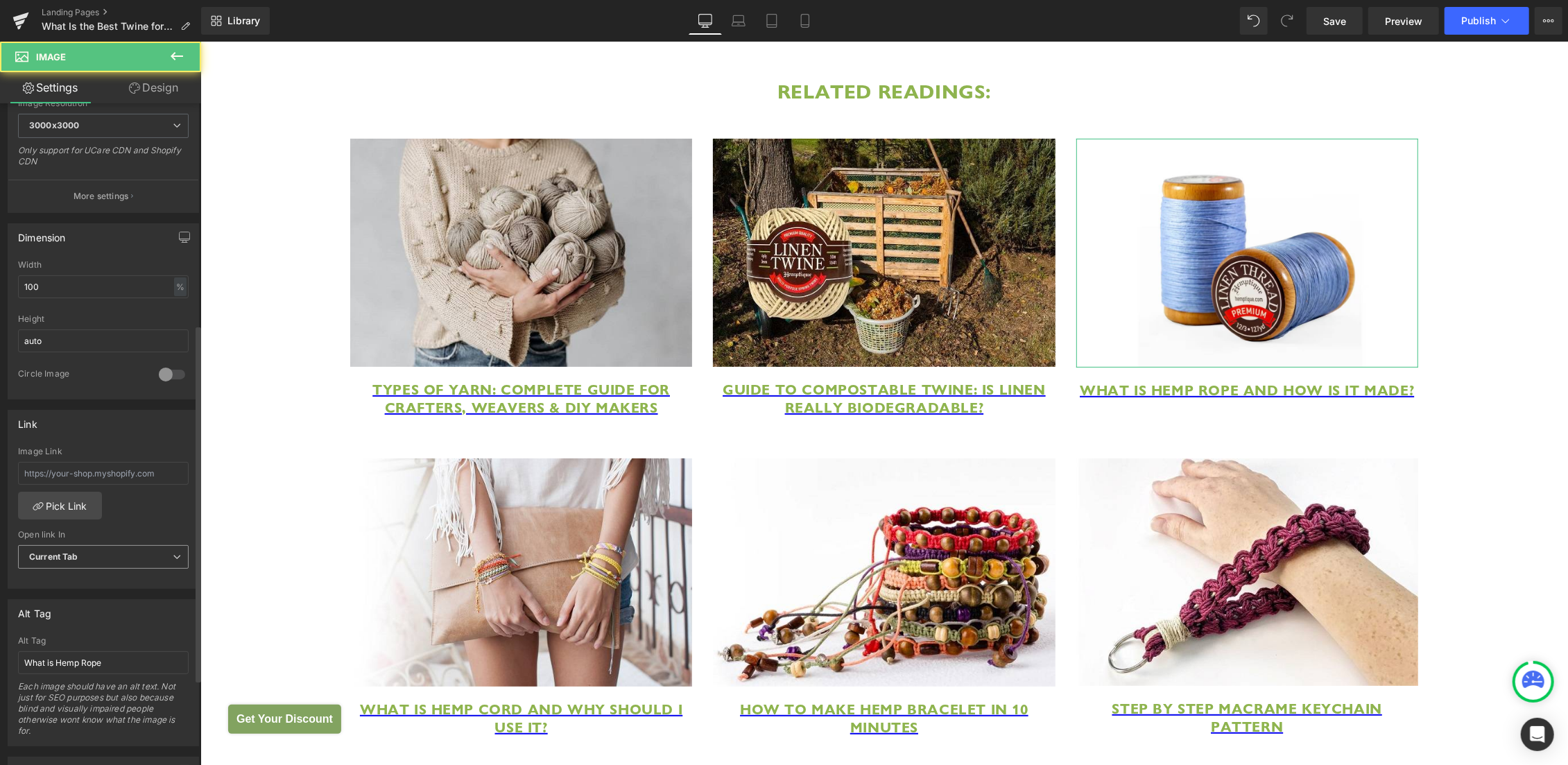
scroll to position [419, 0]
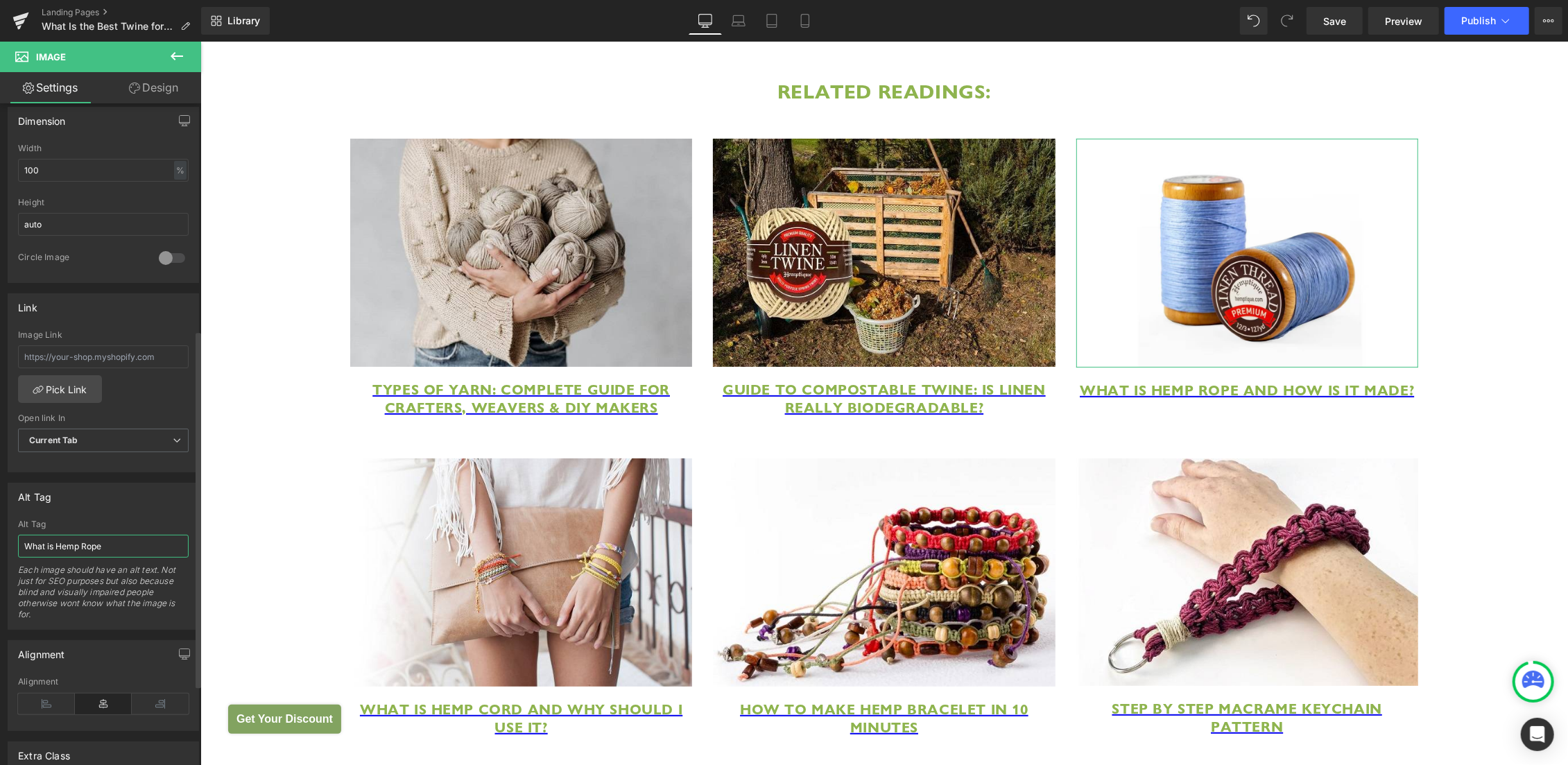
click at [115, 546] on input "What is Hemp Rope" at bounding box center [103, 545] width 171 height 23
type input "dyeing linen thread guide"
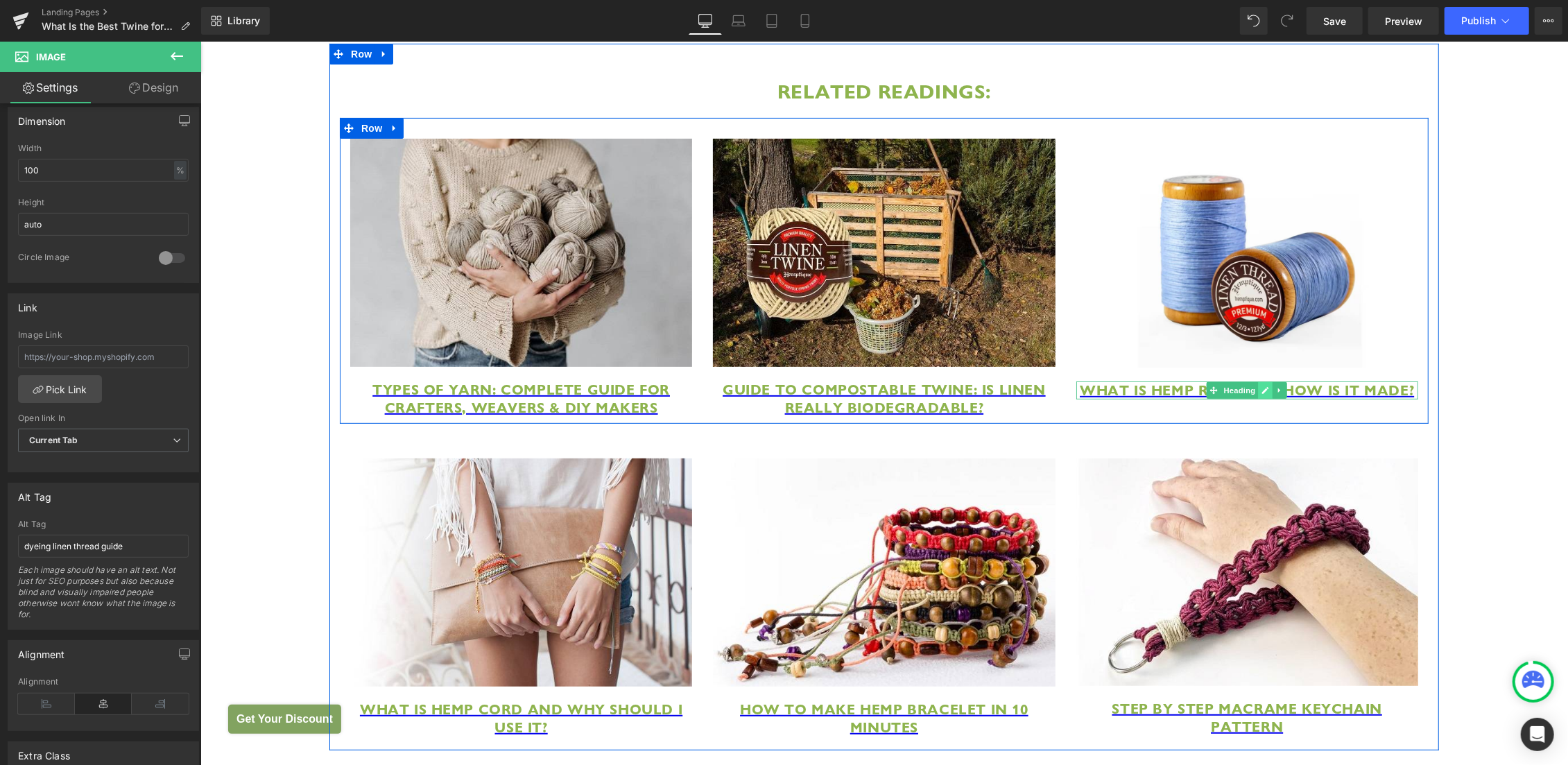
click at [1258, 398] on link at bounding box center [1265, 389] width 15 height 17
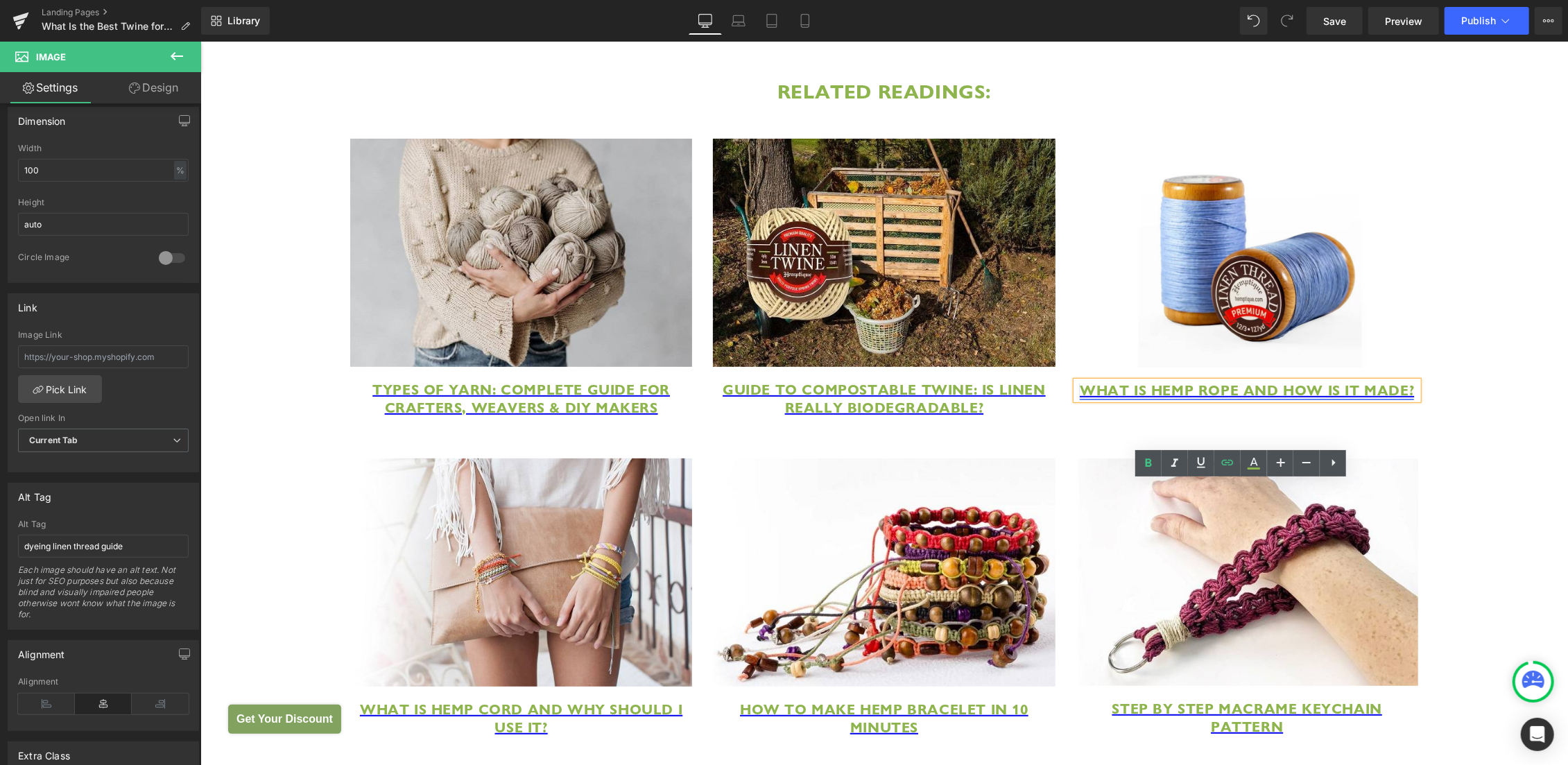
click at [1093, 399] on span "What is Hemp Rope and How is it Made?" at bounding box center [1246, 390] width 334 height 18
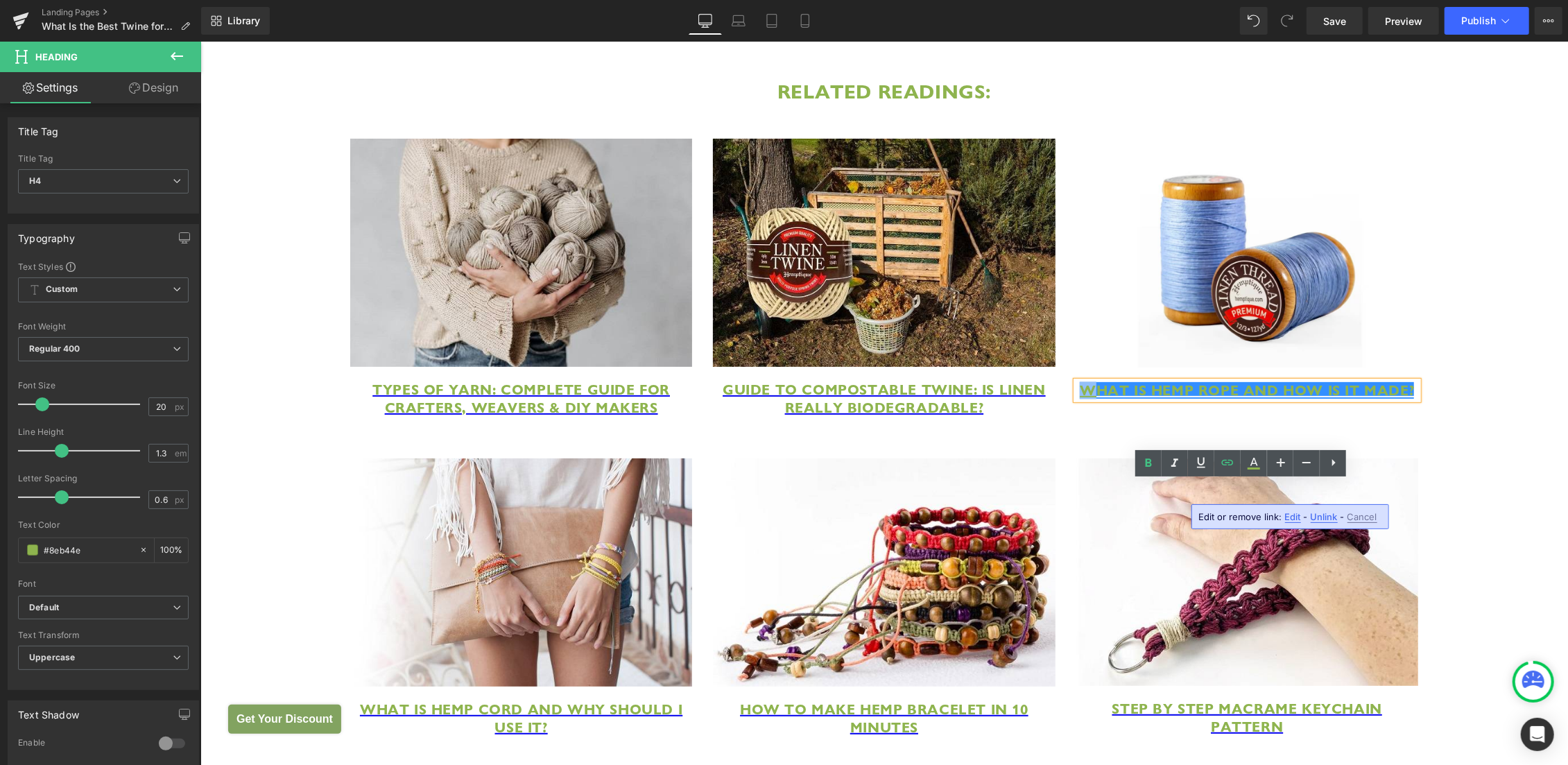
drag, startPoint x: 1097, startPoint y: 490, endPoint x: 1461, endPoint y: 472, distance: 364.4
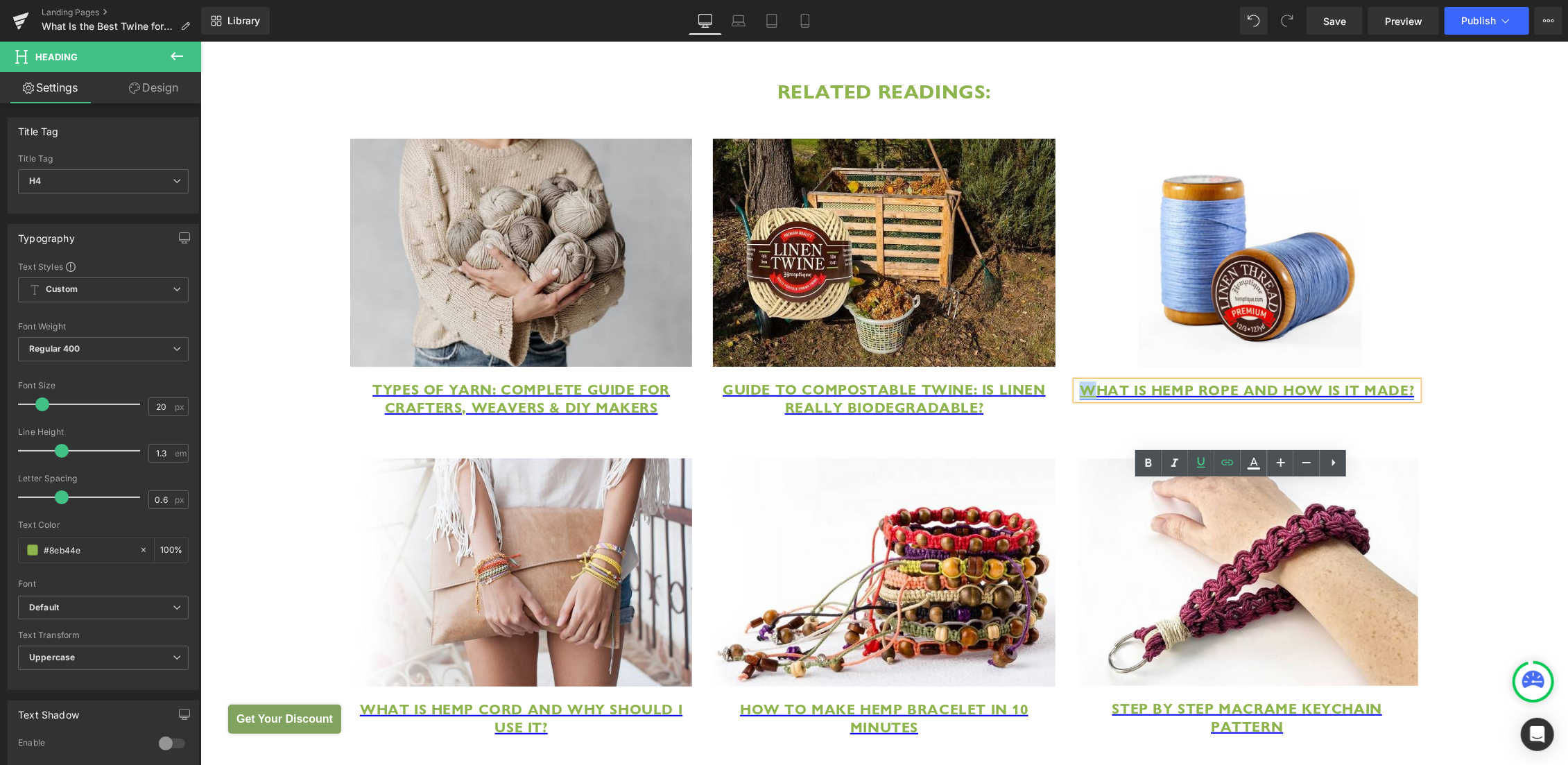
paste div
click at [1101, 417] on span "WA Simple Guide to Natural Fiber Dyeing" at bounding box center [1246, 399] width 291 height 36
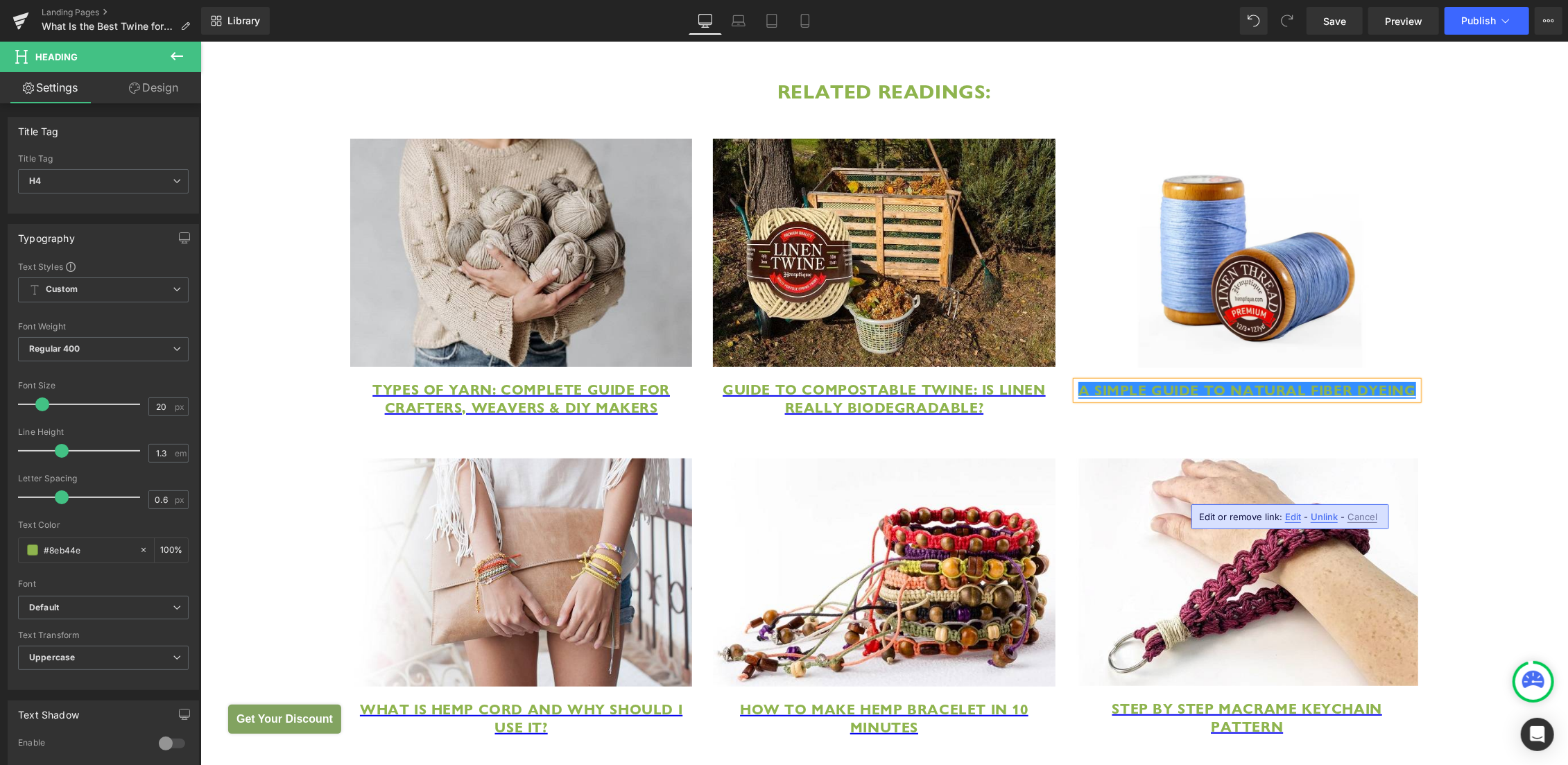
click at [1287, 518] on span "Edit" at bounding box center [1292, 517] width 16 height 12
click at [1216, 518] on input "[URL][DOMAIN_NAME]" at bounding box center [1240, 521] width 213 height 35
paste input "dyeing-linen-thread-guid"
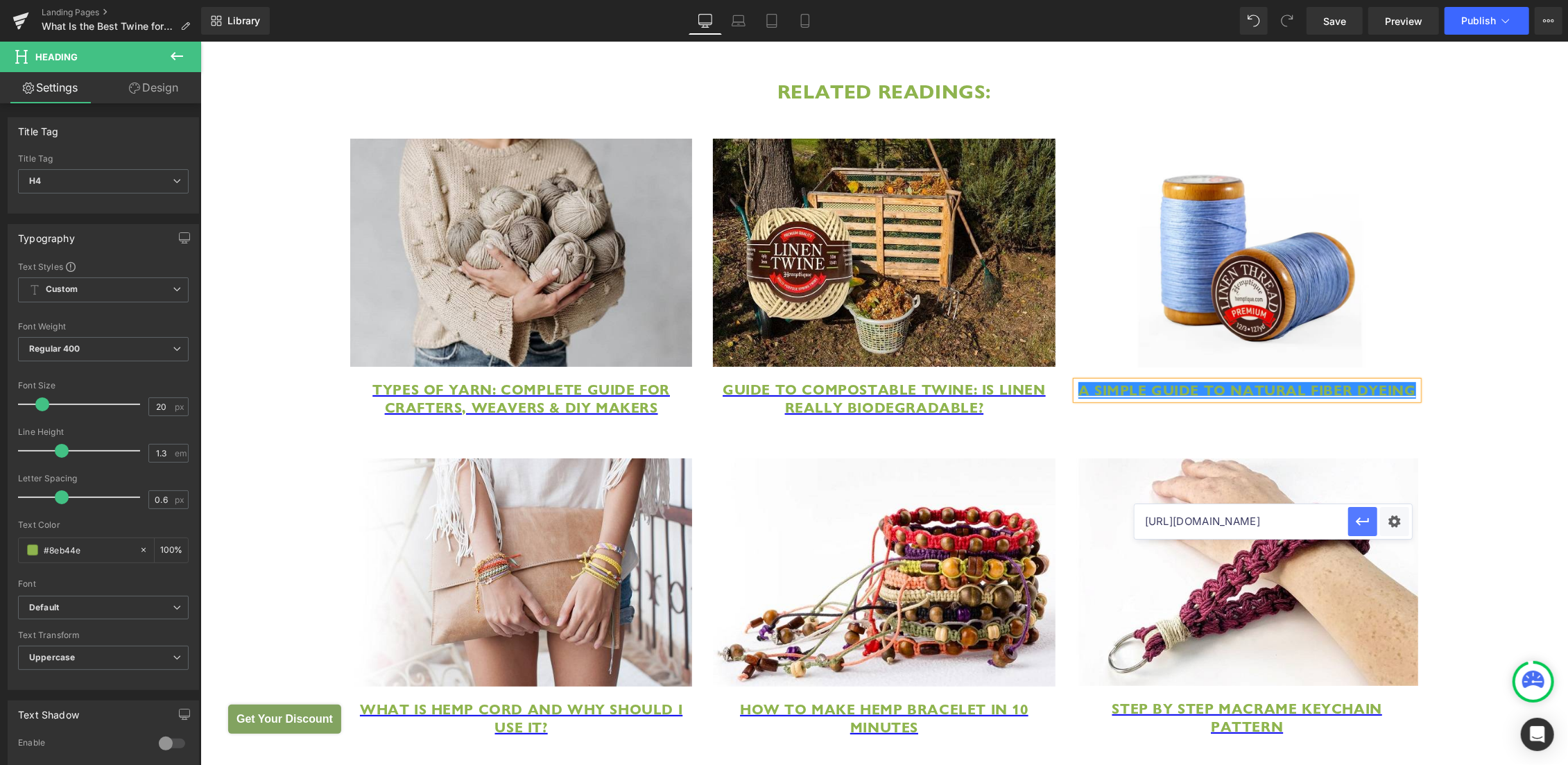
type input "[URL][DOMAIN_NAME]"
click at [1358, 518] on icon "button" at bounding box center [1363, 521] width 17 height 17
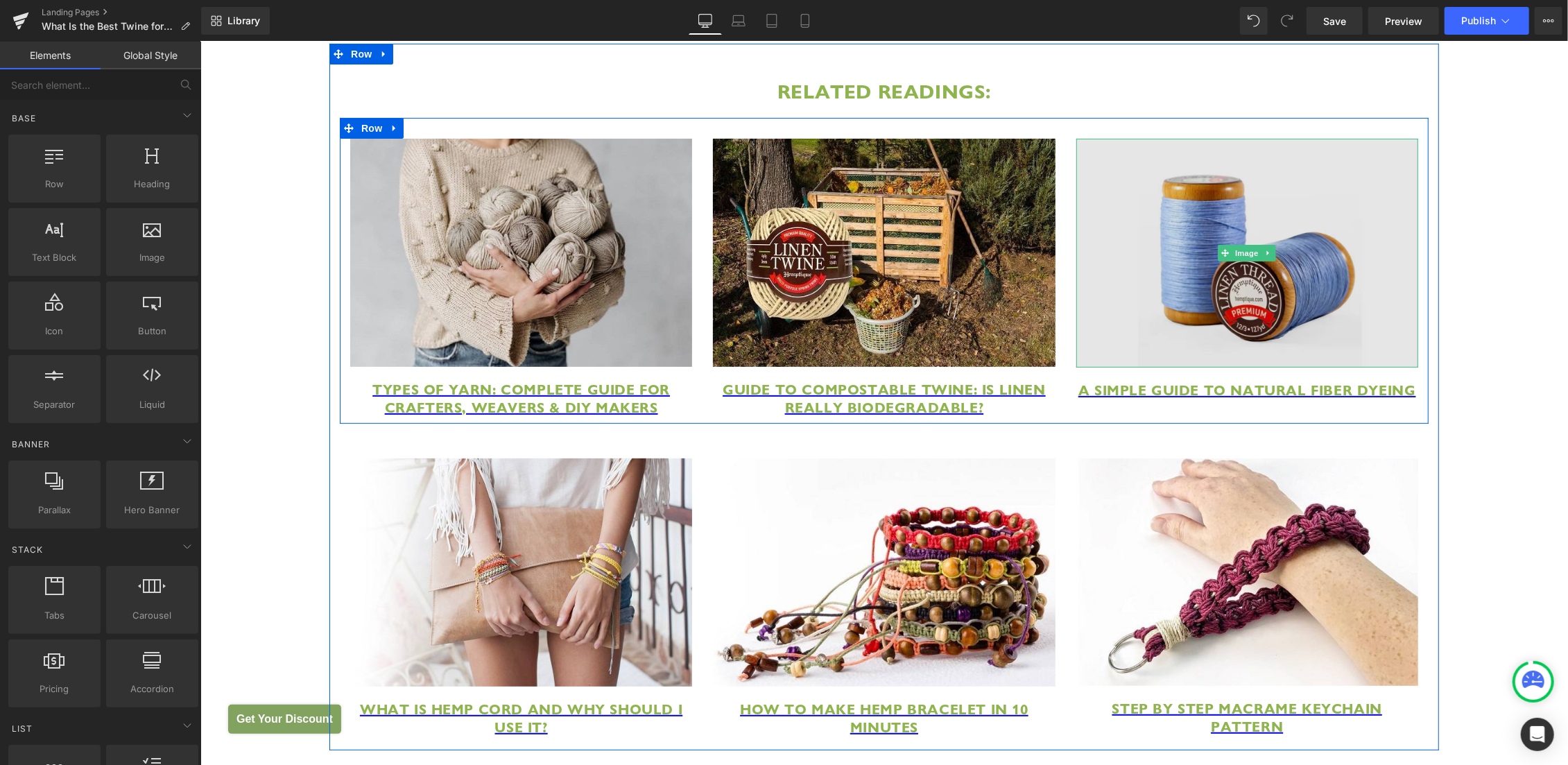
scroll to position [5378, 0]
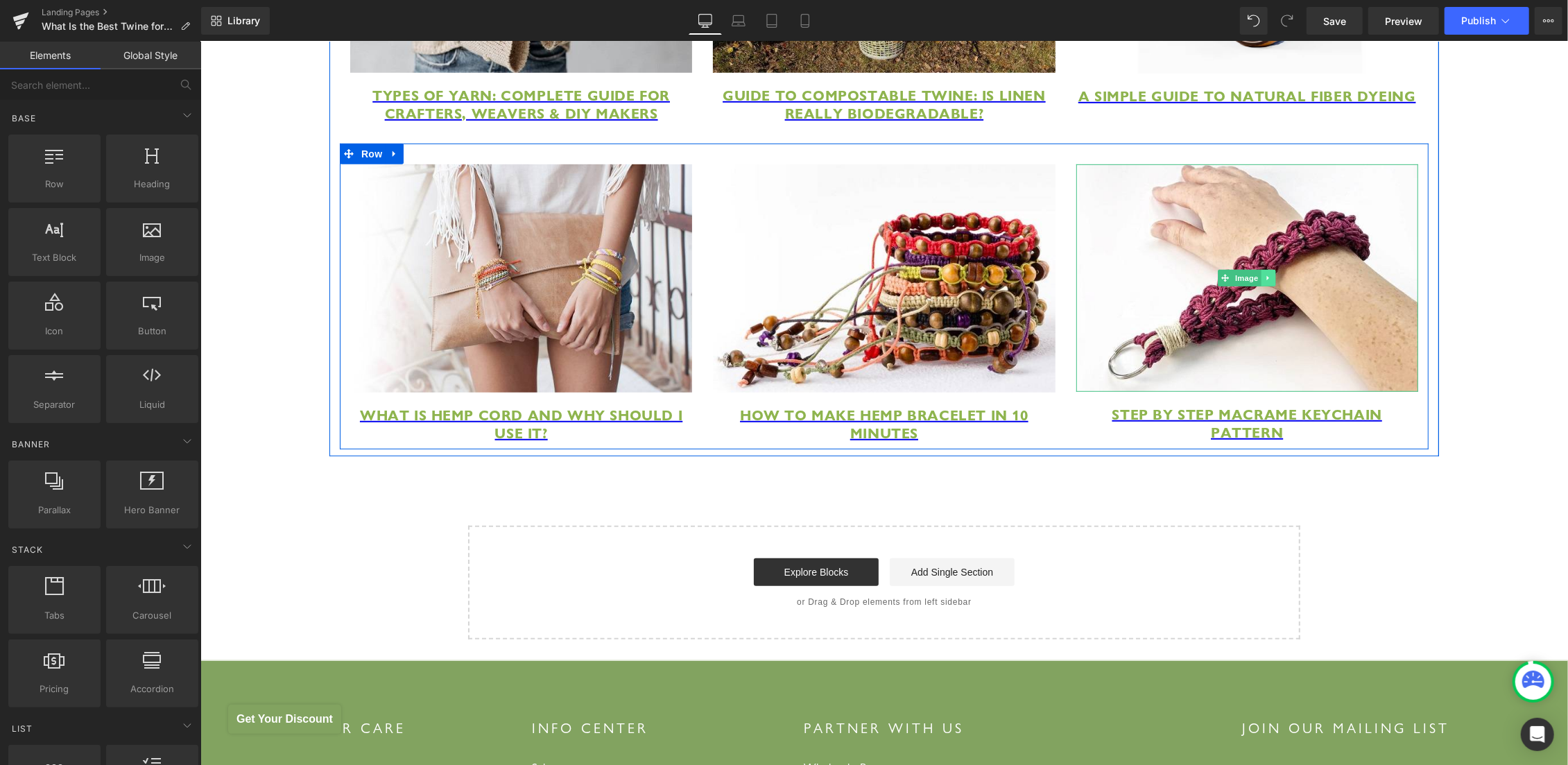
click at [1264, 286] on link at bounding box center [1268, 278] width 15 height 17
click at [1271, 281] on icon at bounding box center [1275, 278] width 7 height 7
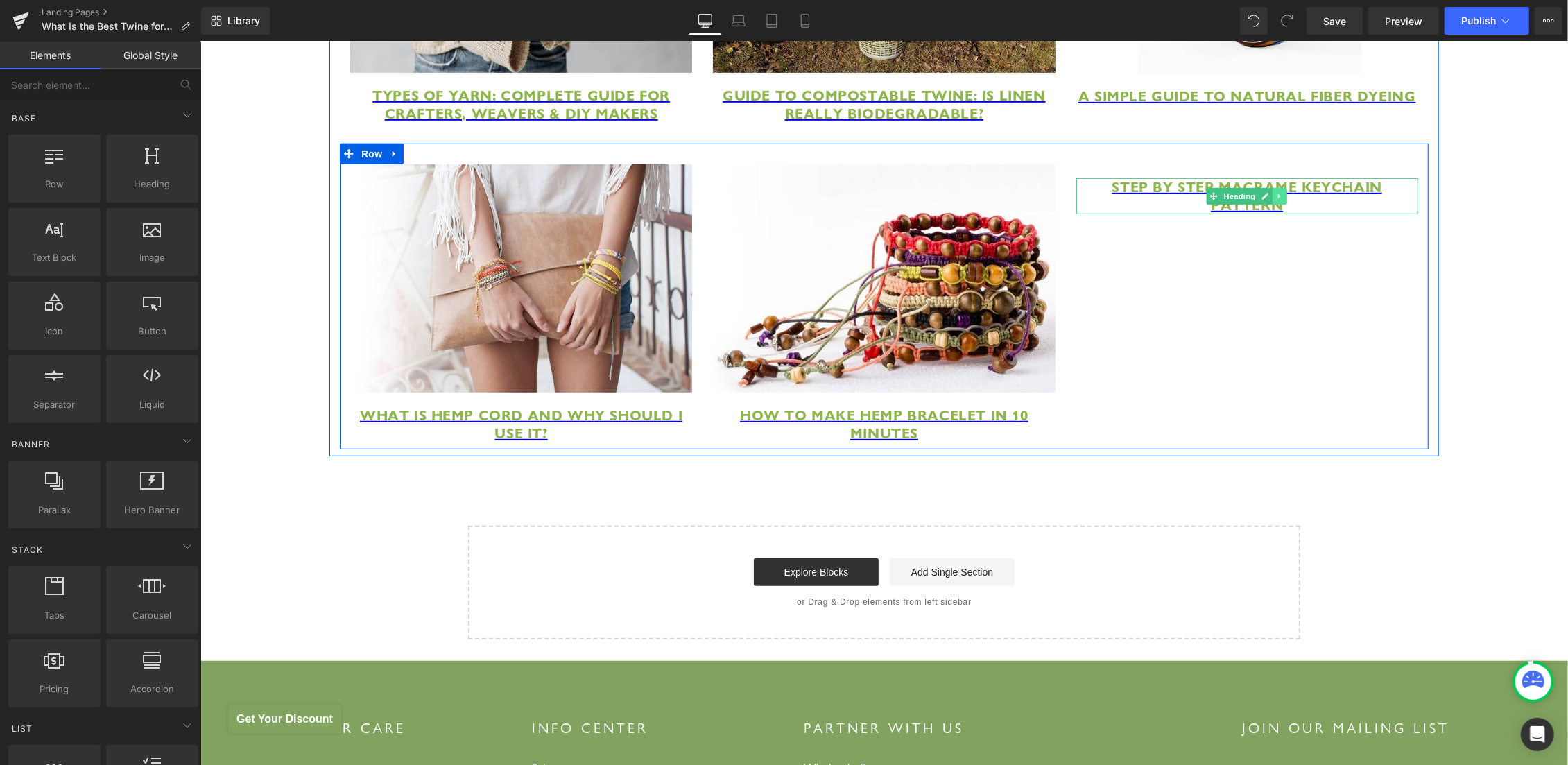
click at [1279, 204] on link at bounding box center [1280, 196] width 15 height 17
click at [1283, 199] on icon at bounding box center [1287, 195] width 7 height 8
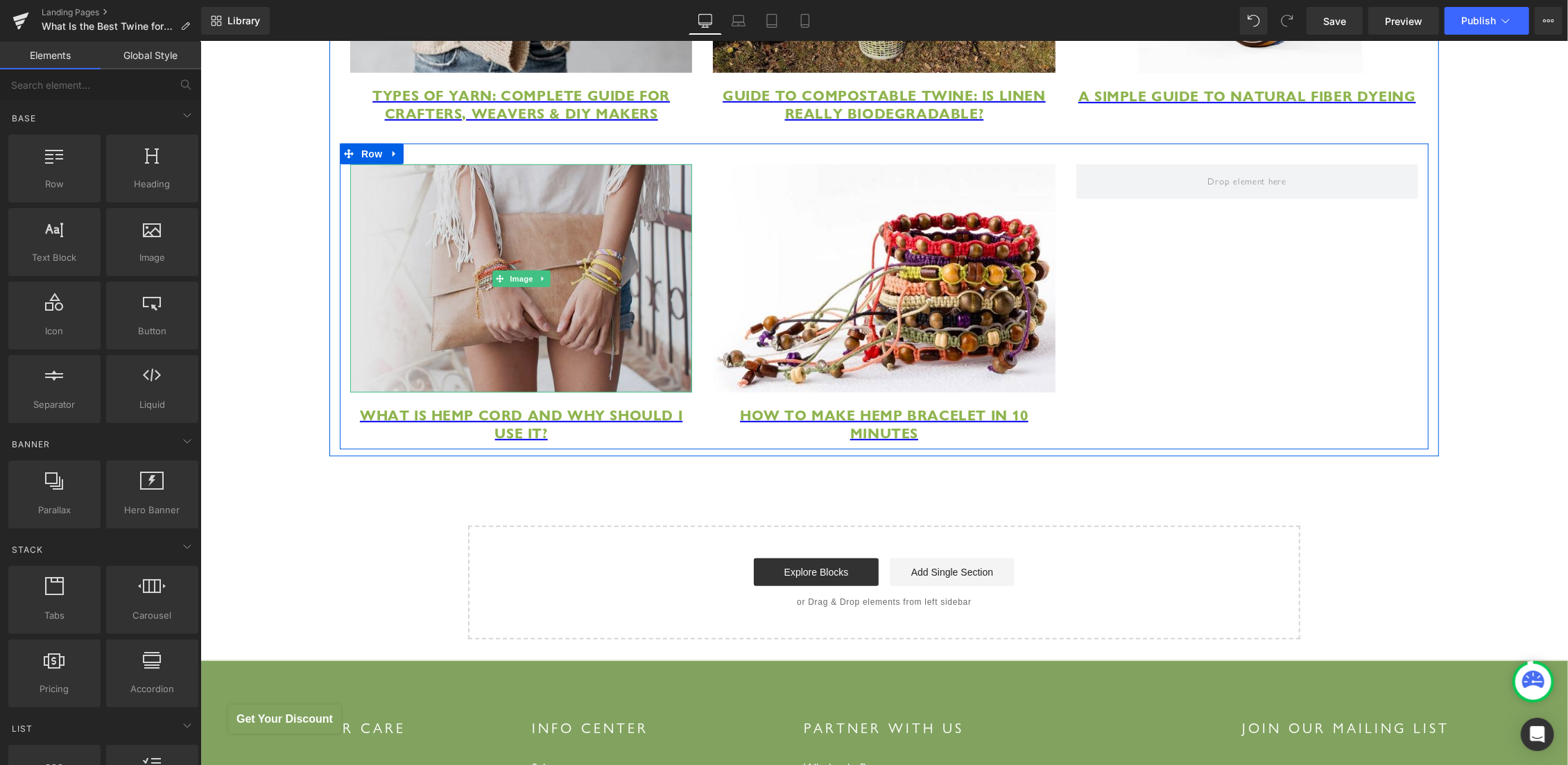
click at [514, 325] on img at bounding box center [521, 277] width 341 height 228
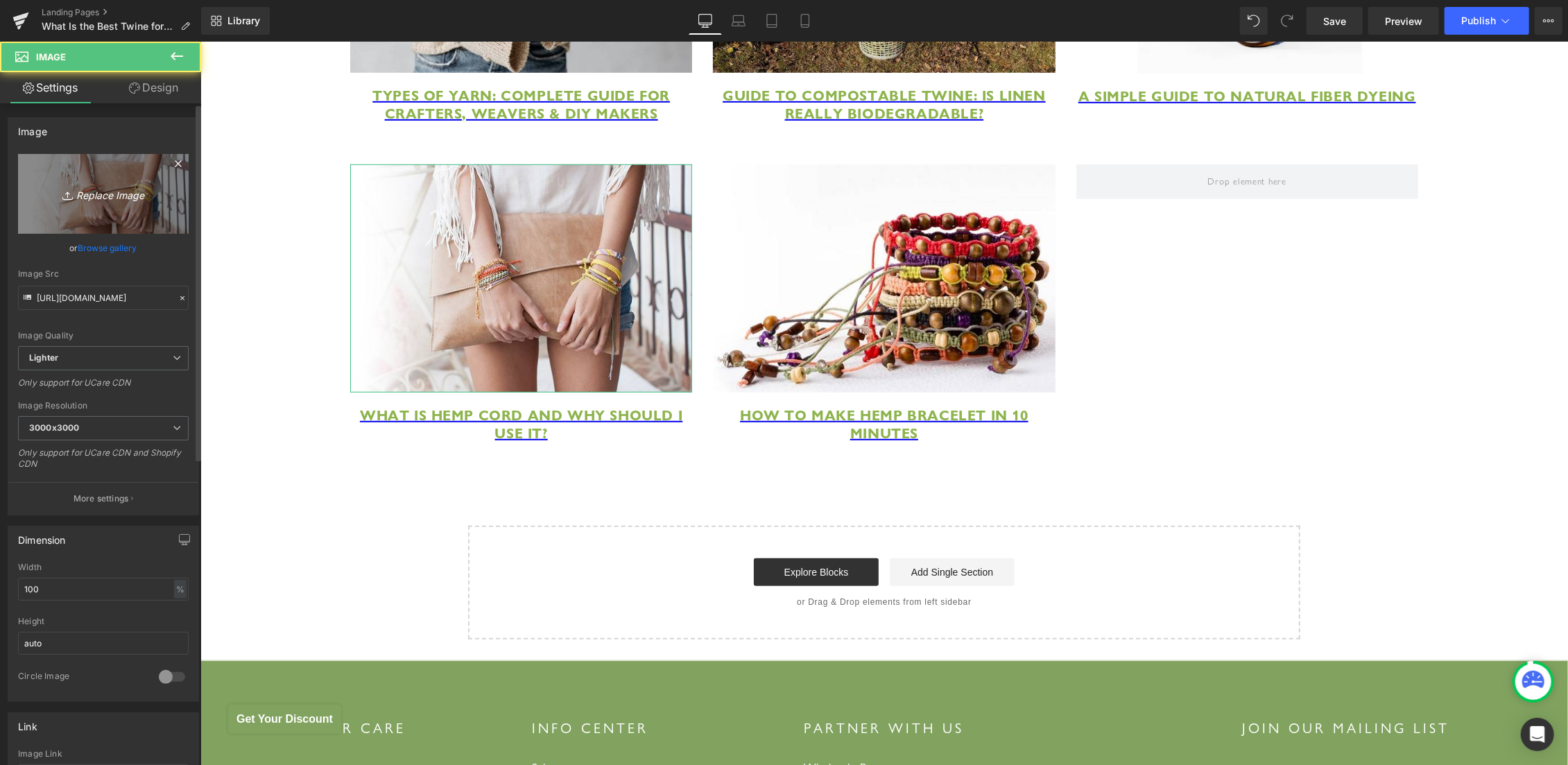
click at [106, 207] on link "Replace Image" at bounding box center [103, 194] width 171 height 79
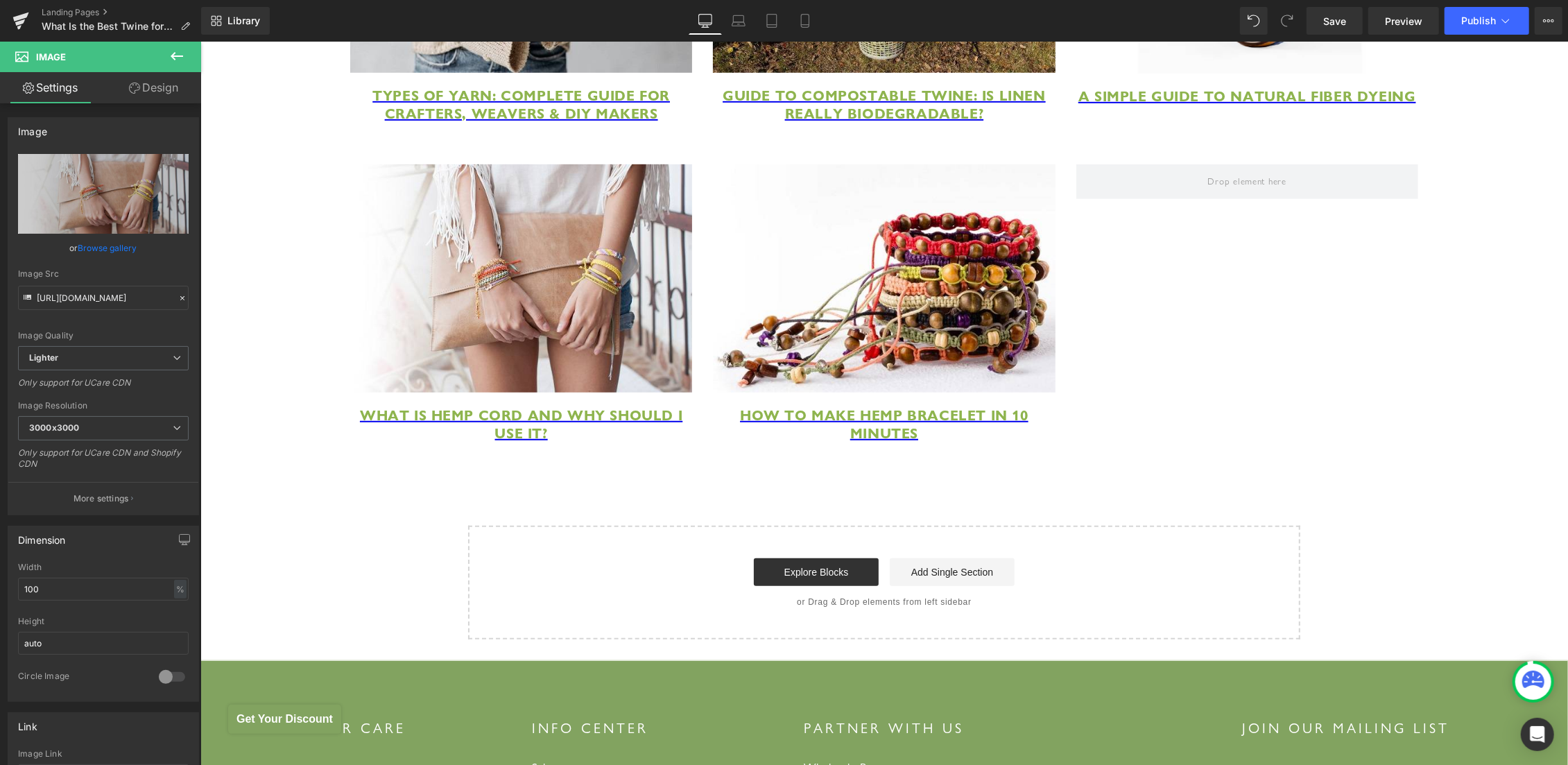
type input "C:\fakepath\best spinning wool alternative.jpg"
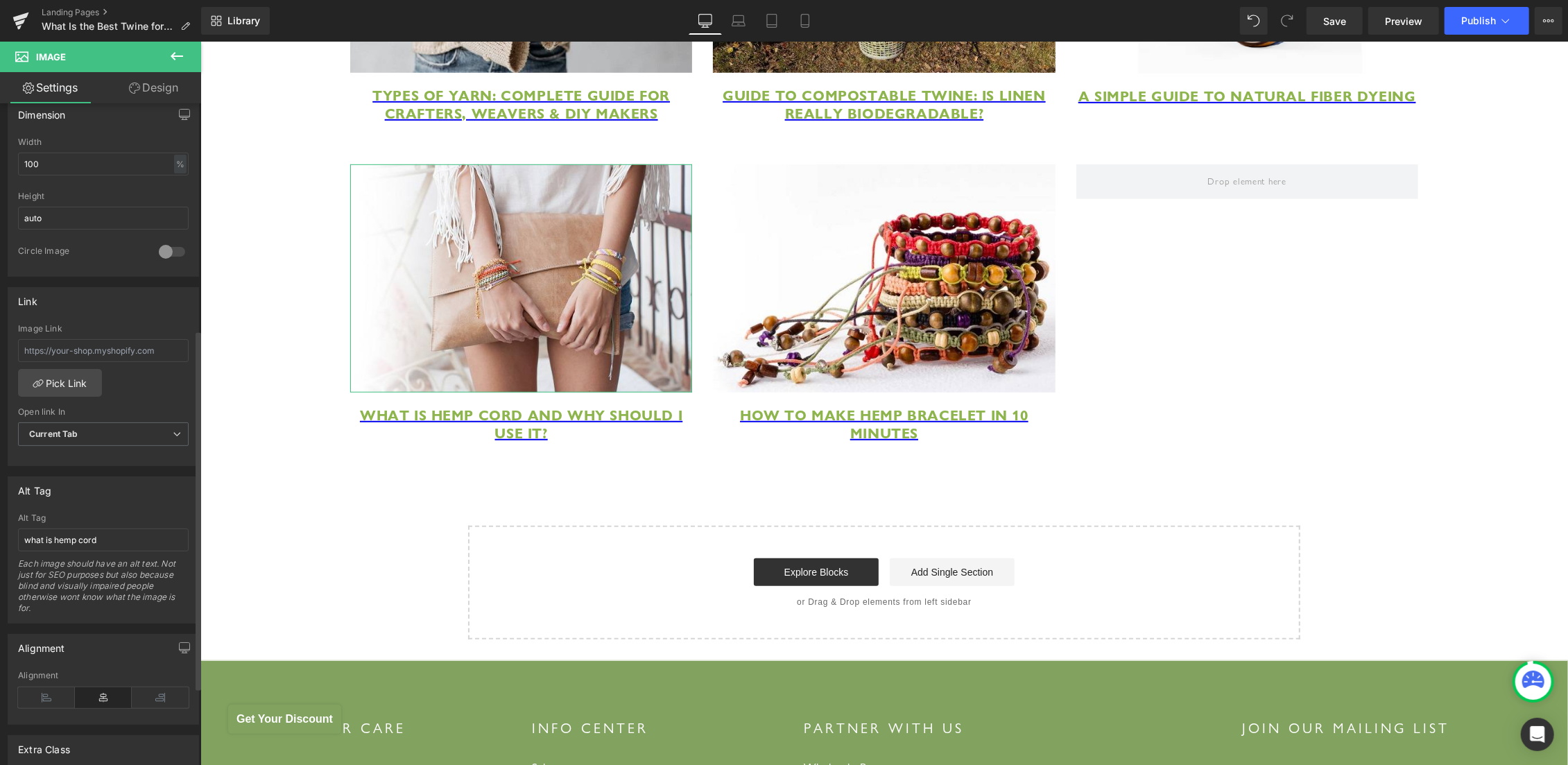
scroll to position [488, 0]
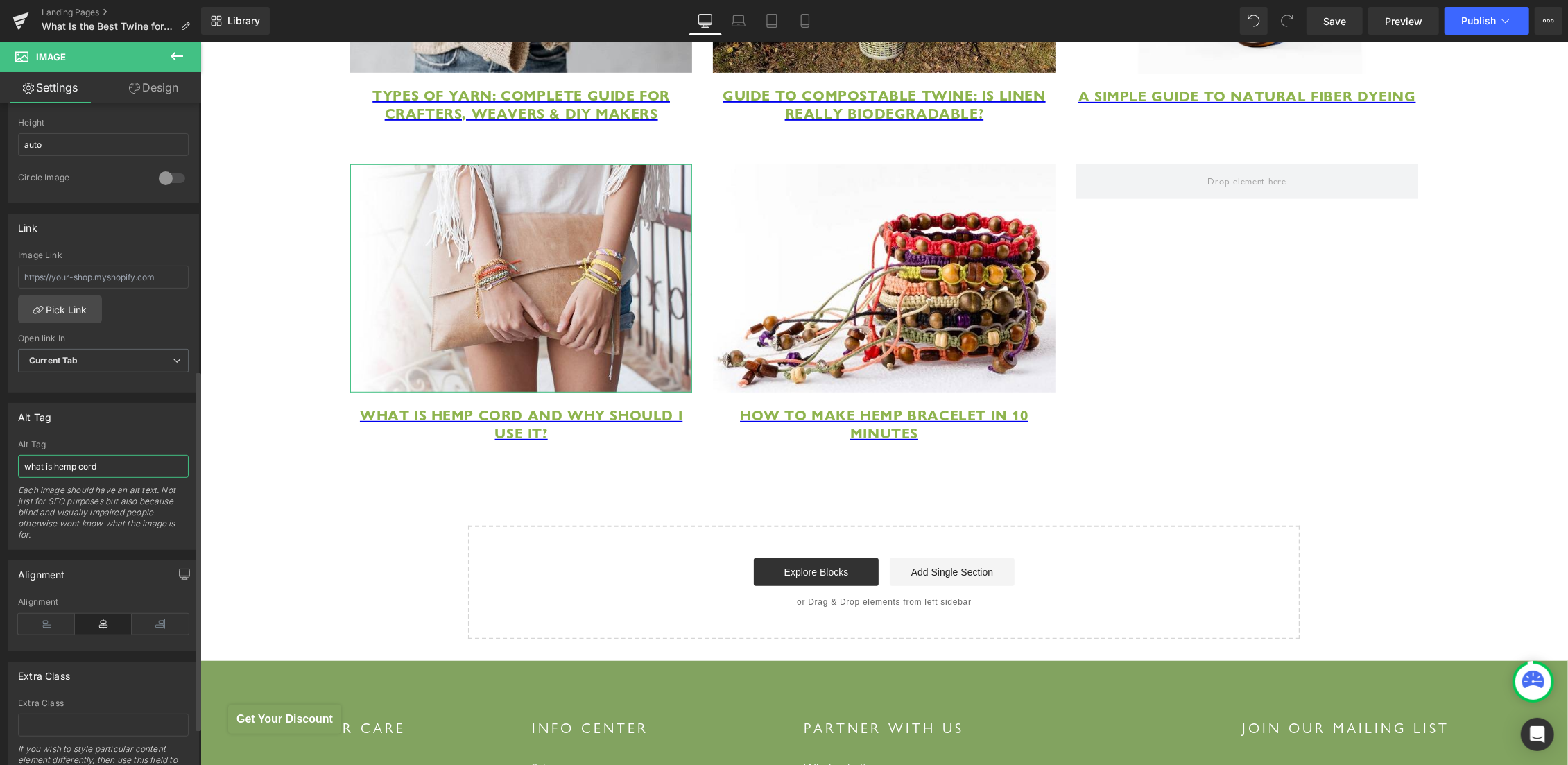
click at [134, 460] on input "what is hemp cord" at bounding box center [103, 466] width 171 height 23
paste input "best spinning wool alternative"
type input "best spinning wool alternative"
type input "[URL][DOMAIN_NAME]"
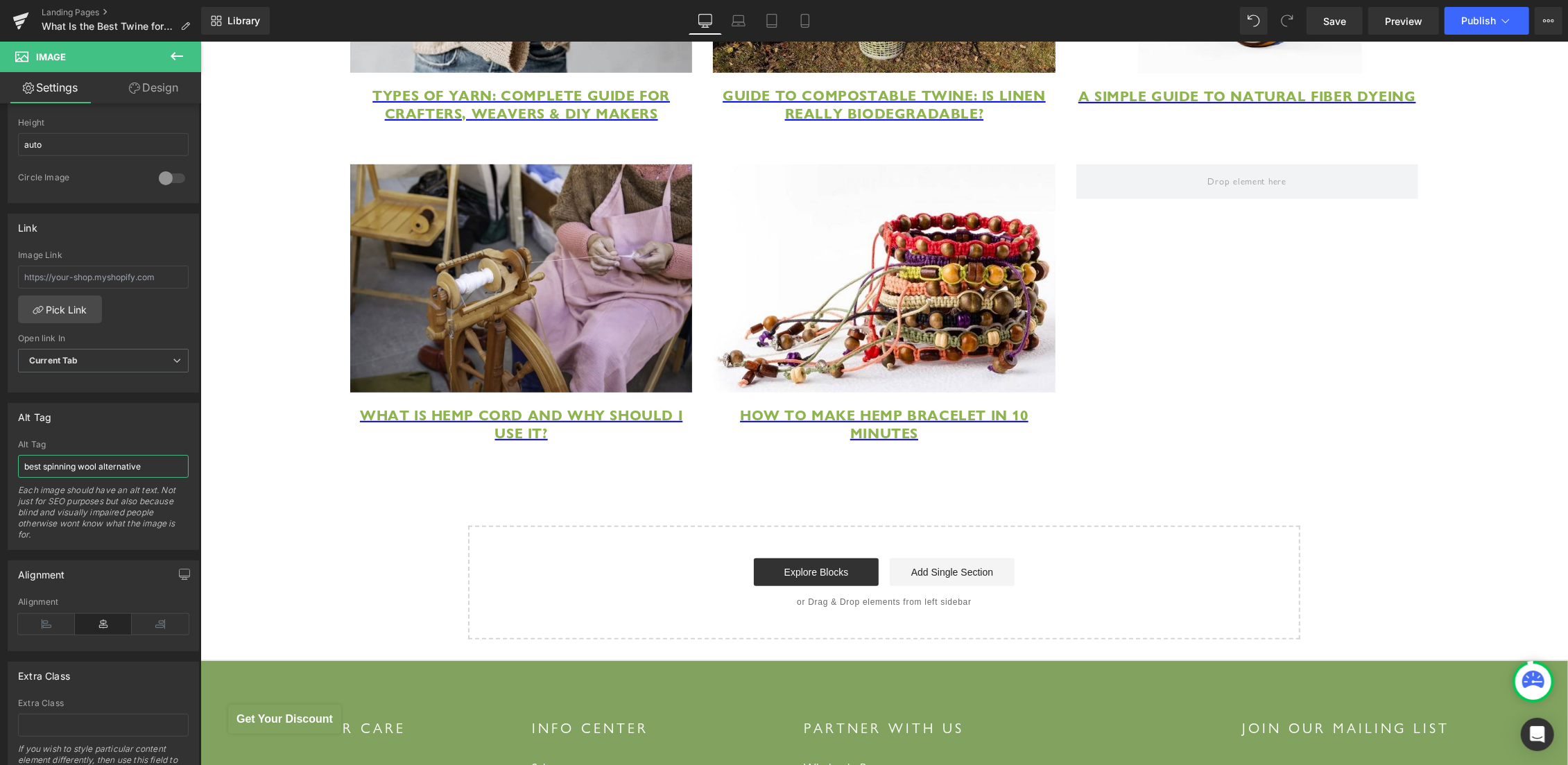
type input "best spinning wool alternative"
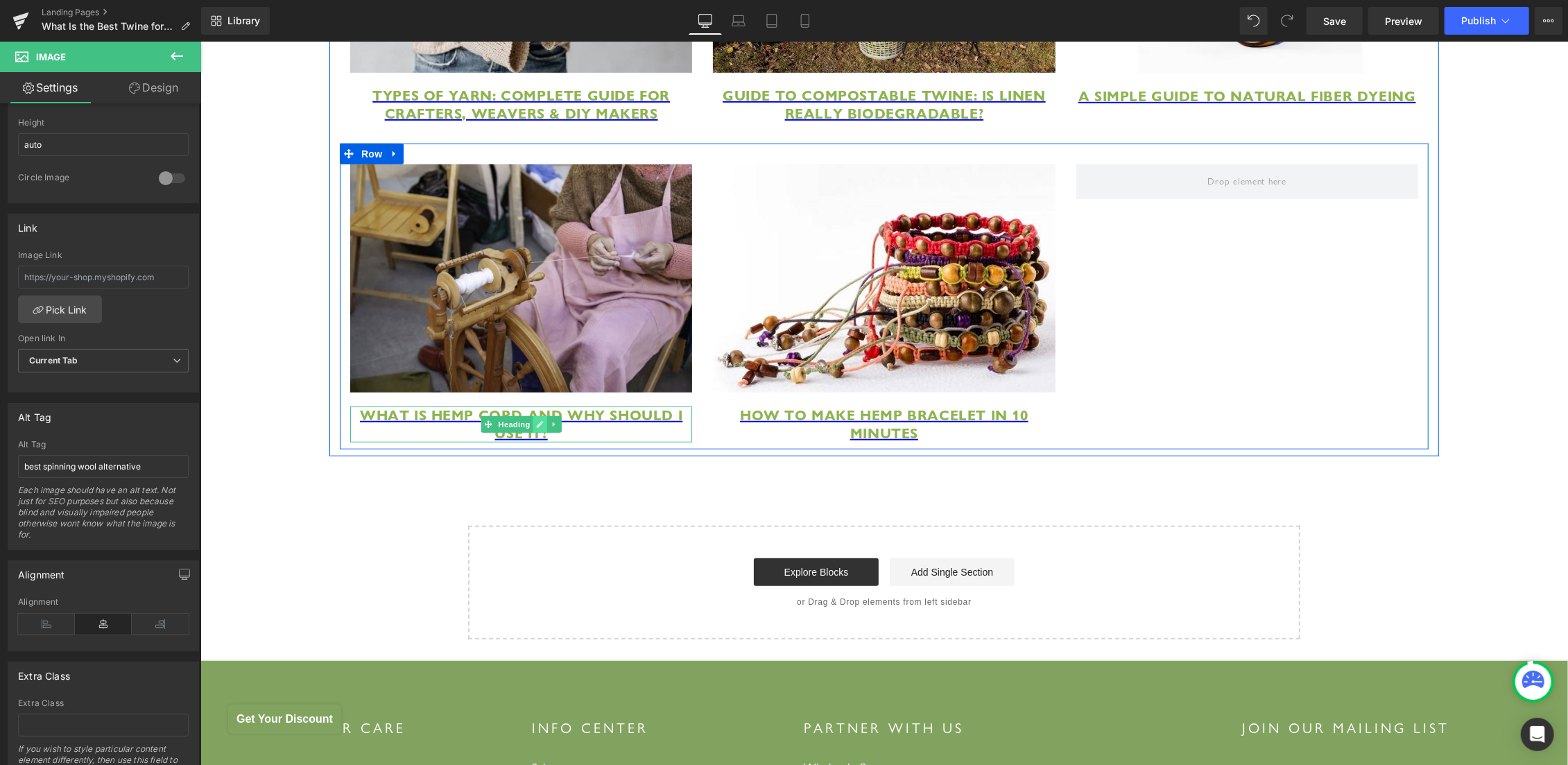
click at [532, 432] on link at bounding box center [539, 424] width 15 height 17
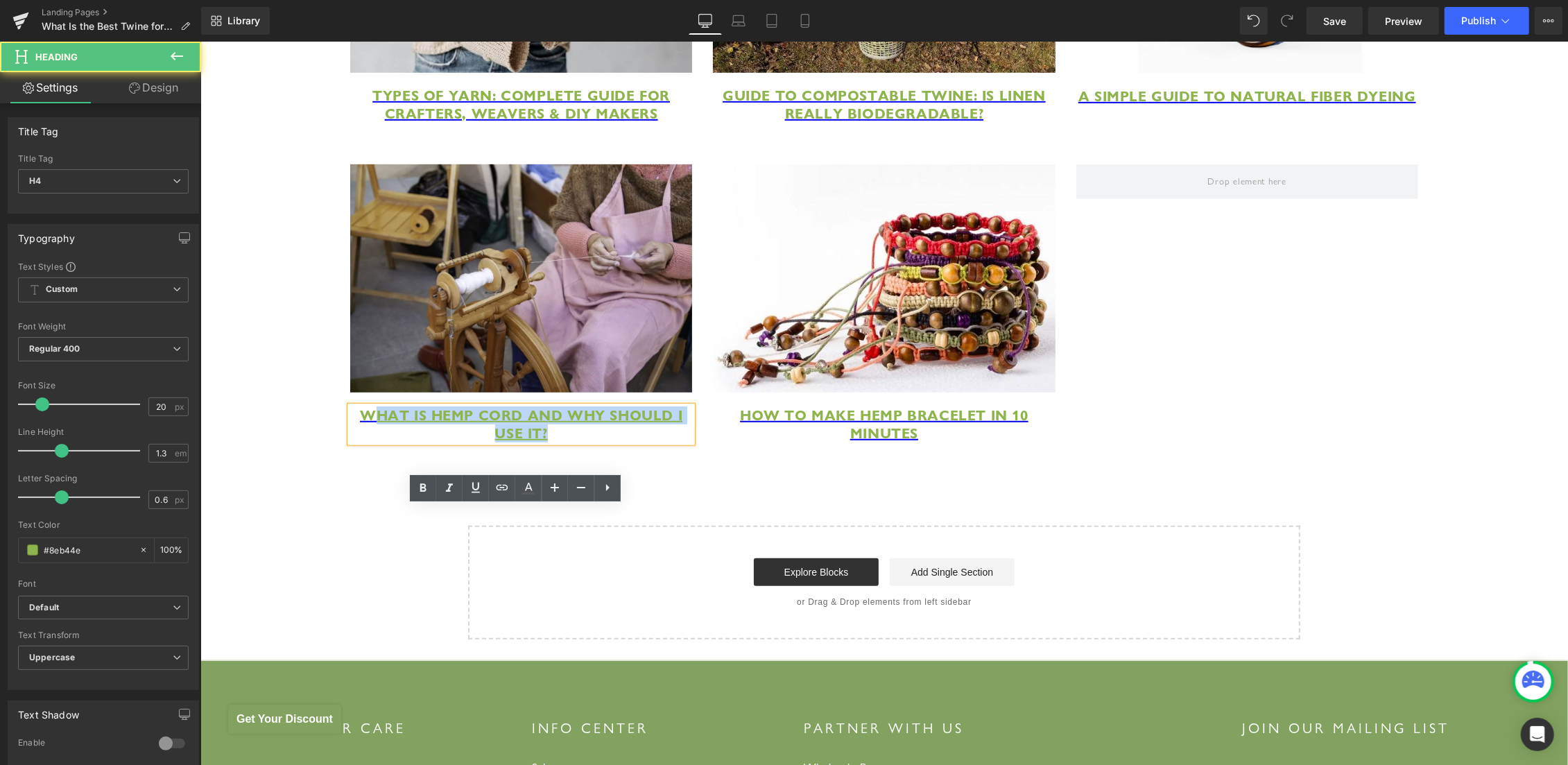
drag, startPoint x: 556, startPoint y: 529, endPoint x: 596, endPoint y: 532, distance: 40.1
click at [596, 442] on h4 "What is Hemp Cord and Why Should I Use it?" at bounding box center [521, 424] width 341 height 36
paste div
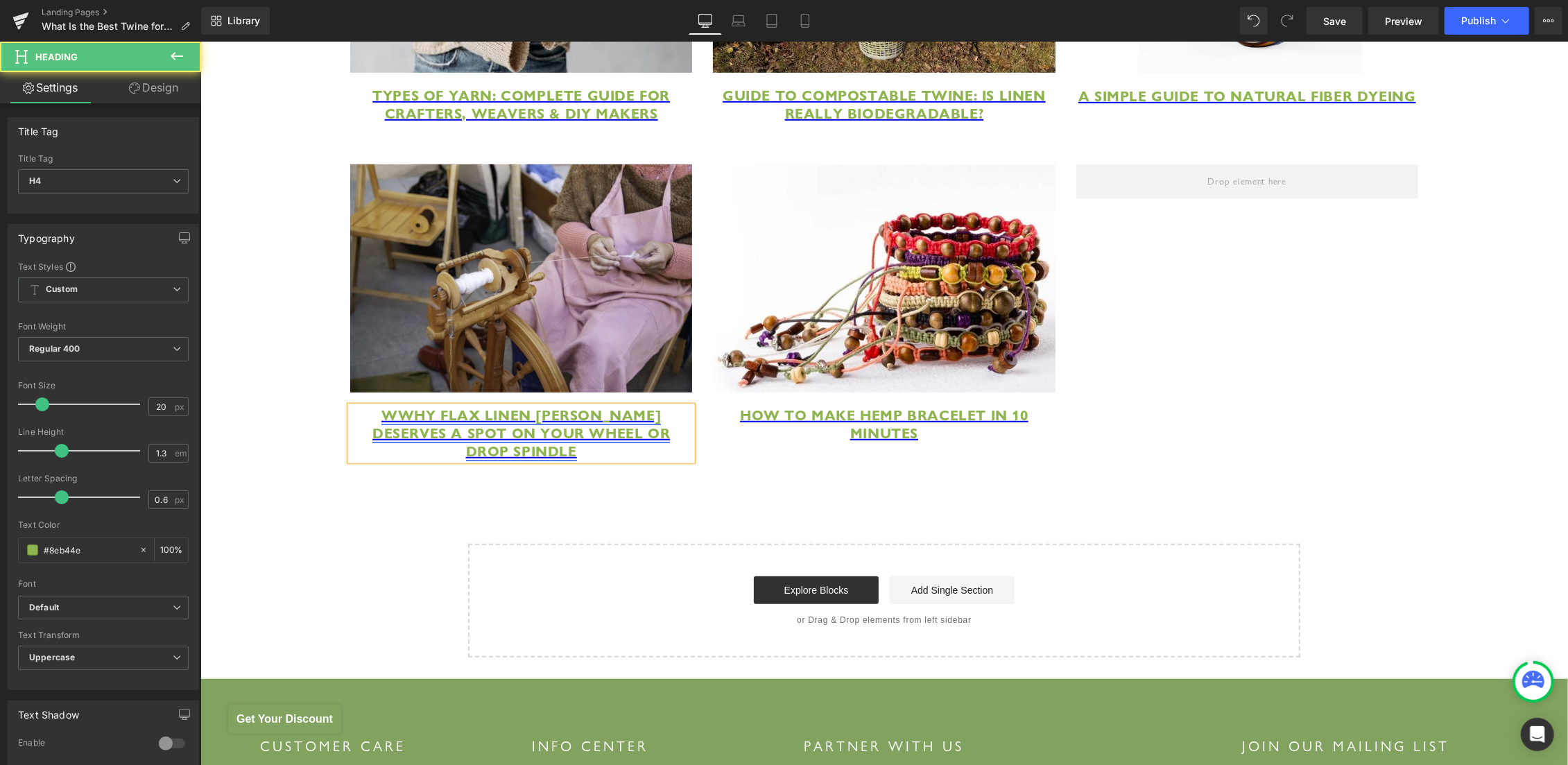
click at [519, 460] on span "WWhy Flax Linen [PERSON_NAME] Deserves a Spot on Your Wheel or Drop Spindle" at bounding box center [521, 433] width 297 height 54
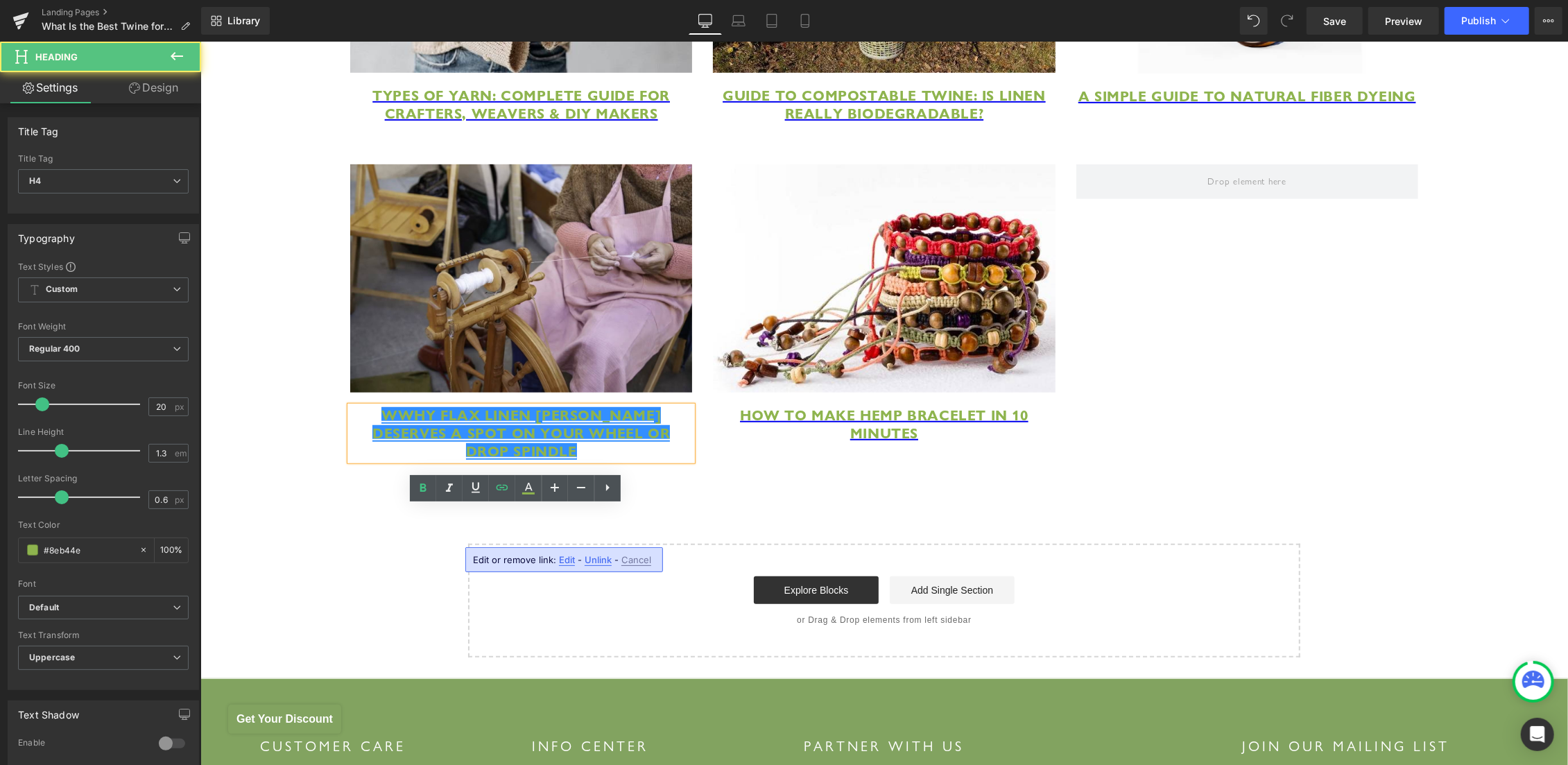
click at [569, 555] on span "Edit" at bounding box center [567, 559] width 16 height 12
type input "[URL][DOMAIN_NAME]"
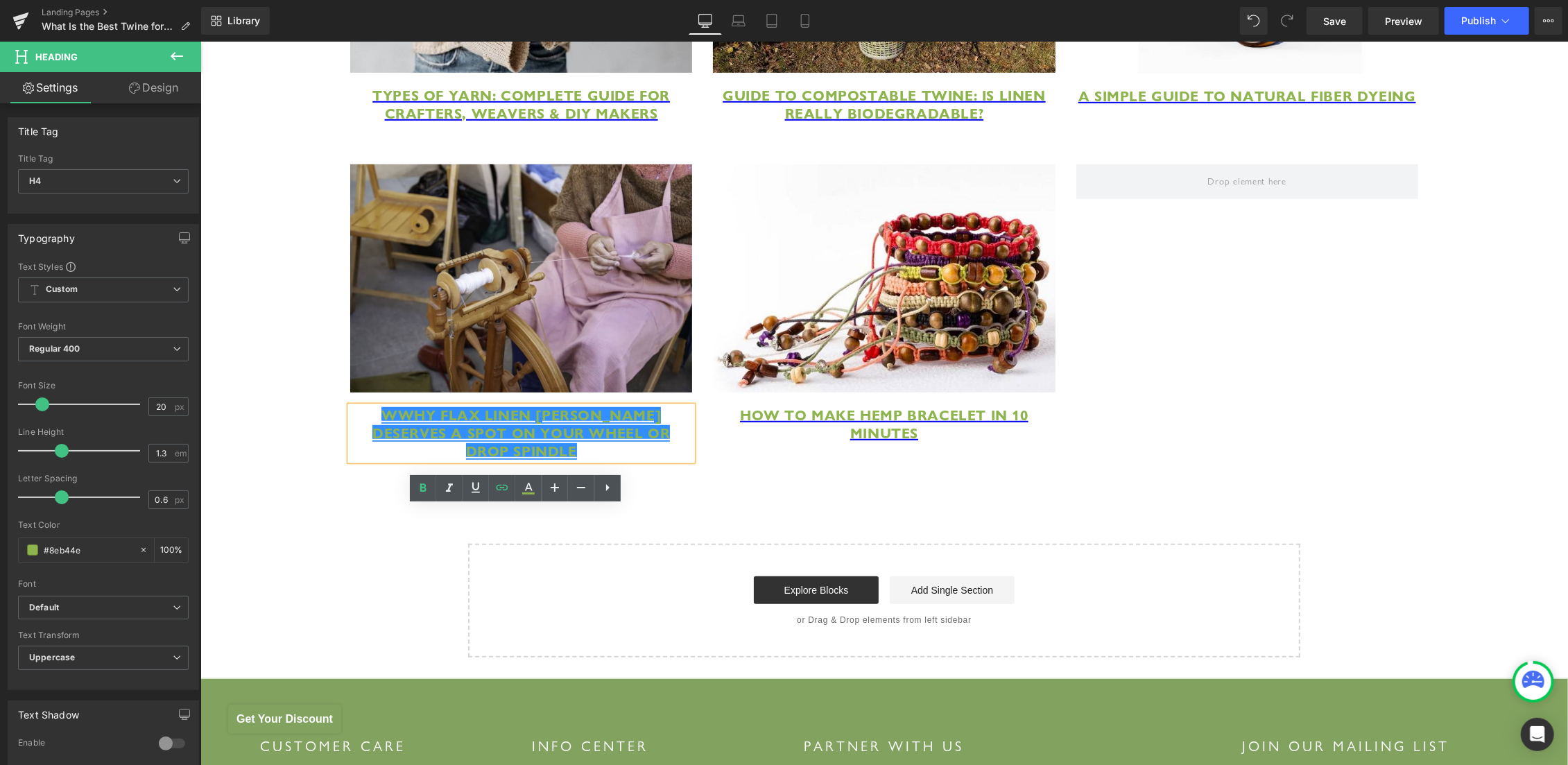
scroll to position [0, 62]
click at [568, 564] on input "[URL][DOMAIN_NAME]" at bounding box center [515, 565] width 213 height 35
paste input "[URL][DOMAIN_NAME]"
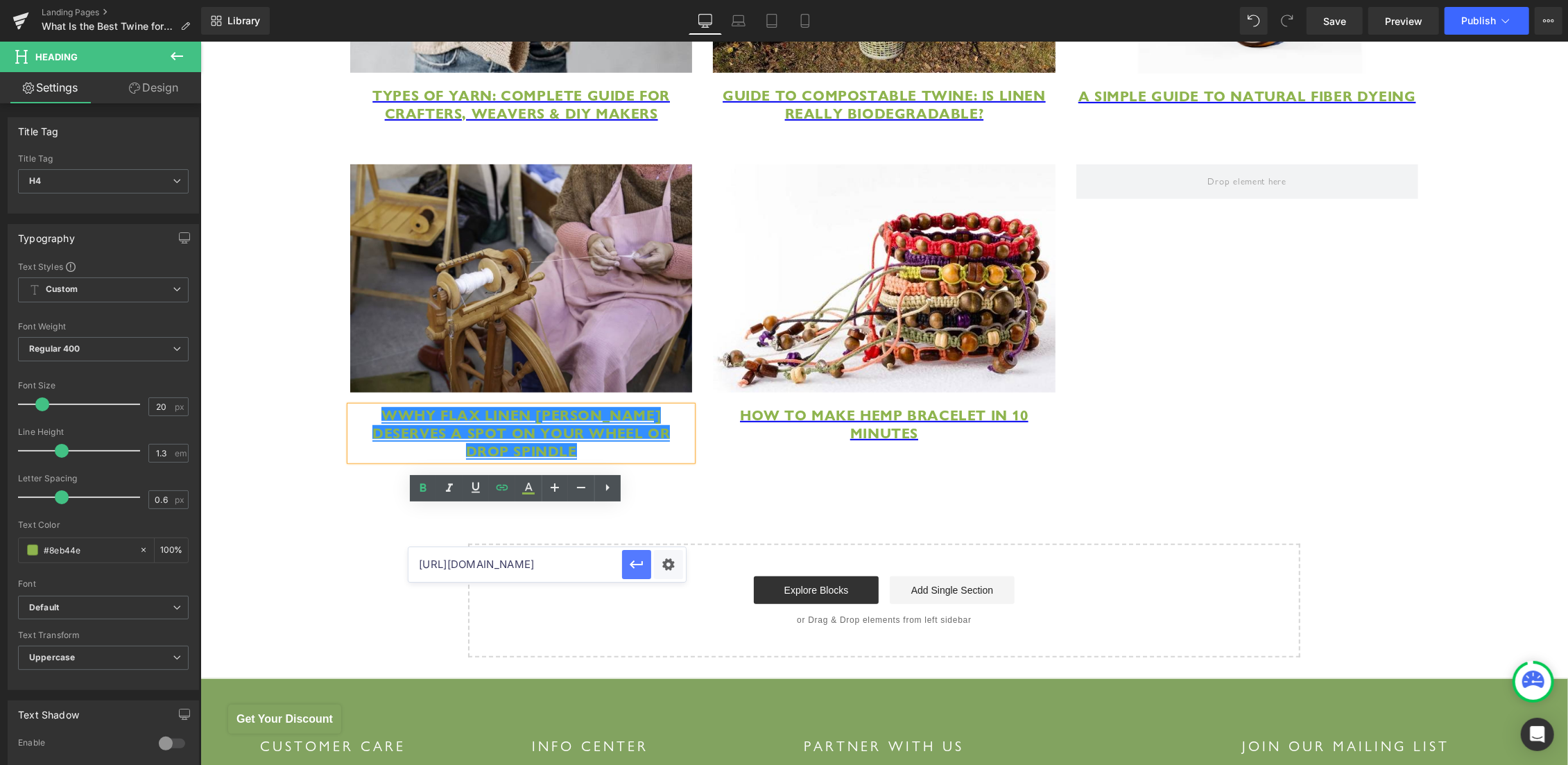
type input "[URL][DOMAIN_NAME]"
click at [633, 564] on icon "button" at bounding box center [637, 565] width 17 height 17
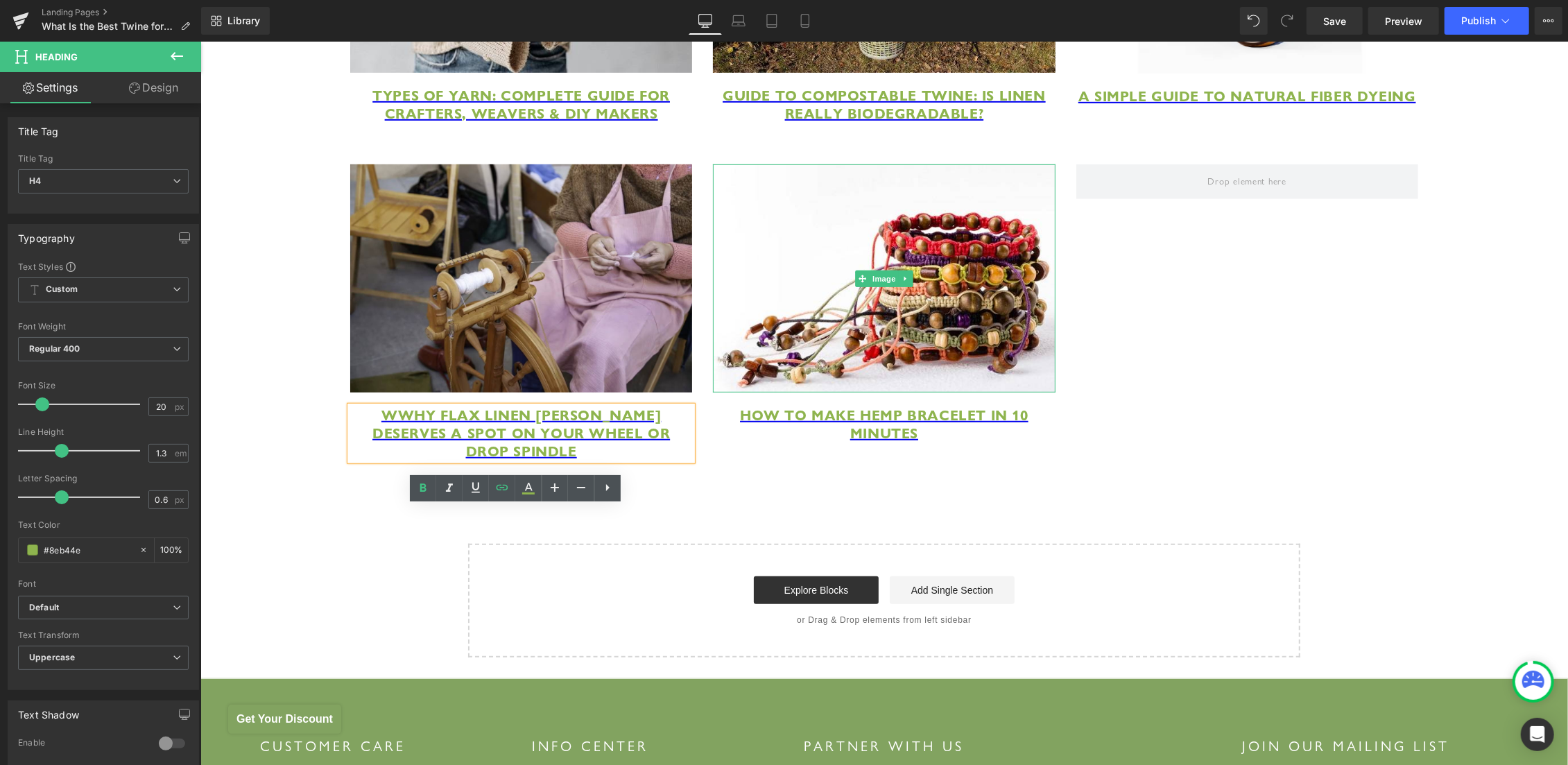
click at [864, 346] on img at bounding box center [883, 277] width 341 height 228
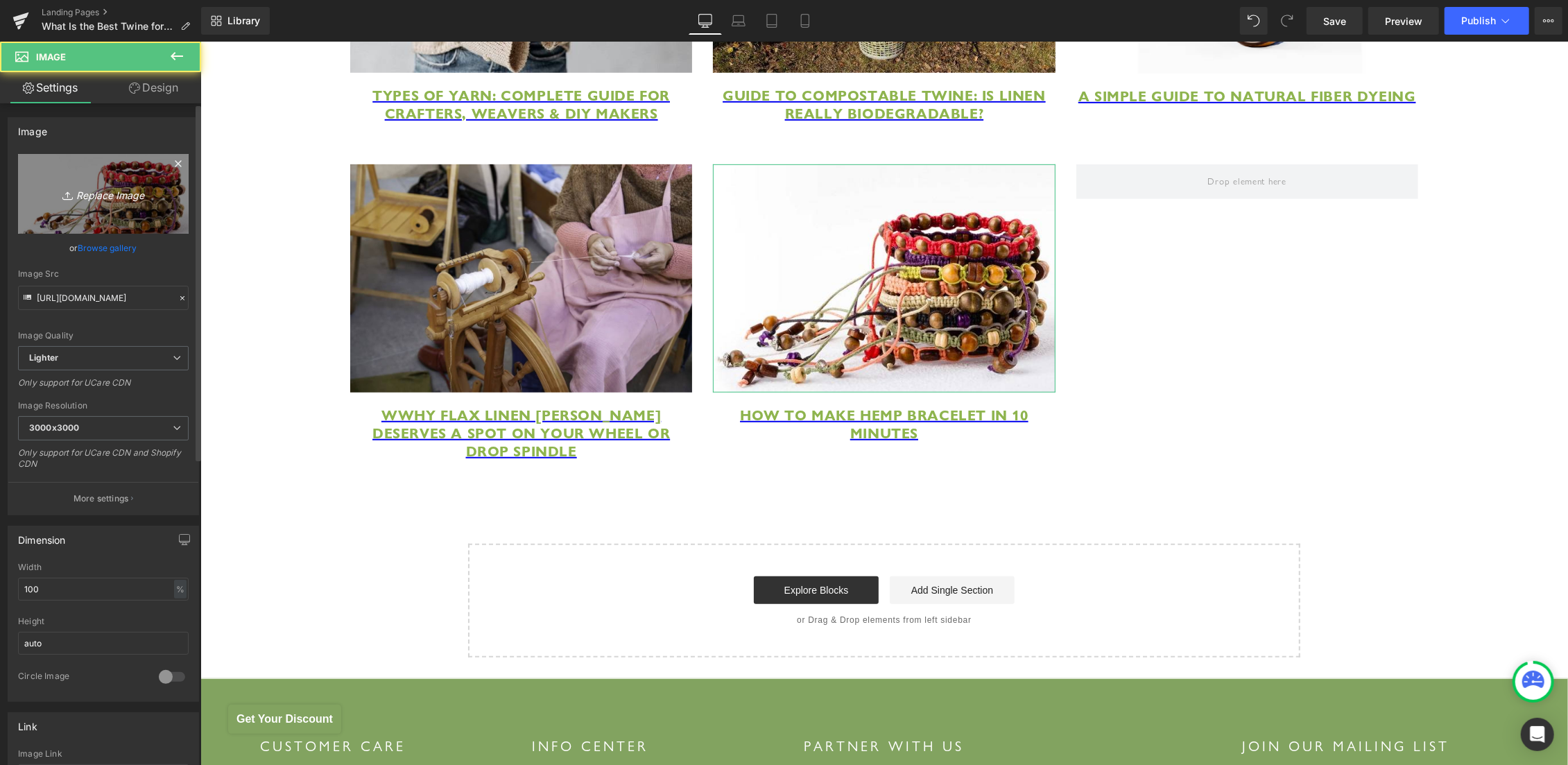
click at [102, 198] on icon "Replace Image" at bounding box center [103, 194] width 111 height 18
type input "C:\fakepath\OEKO-TEX® Standard 100 & GOTS Certification Guide.jpg"
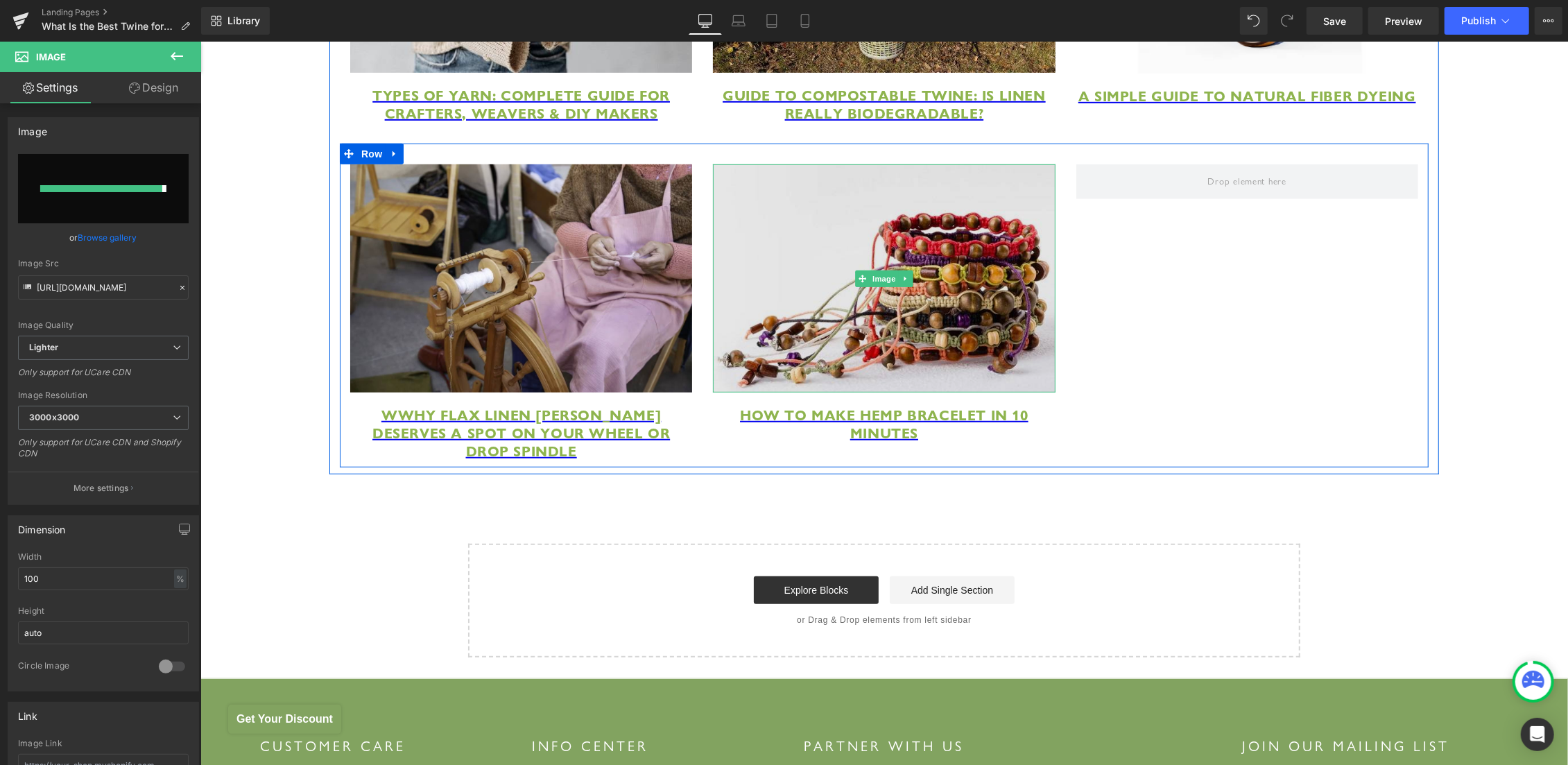
type input "[URL][DOMAIN_NAME]"
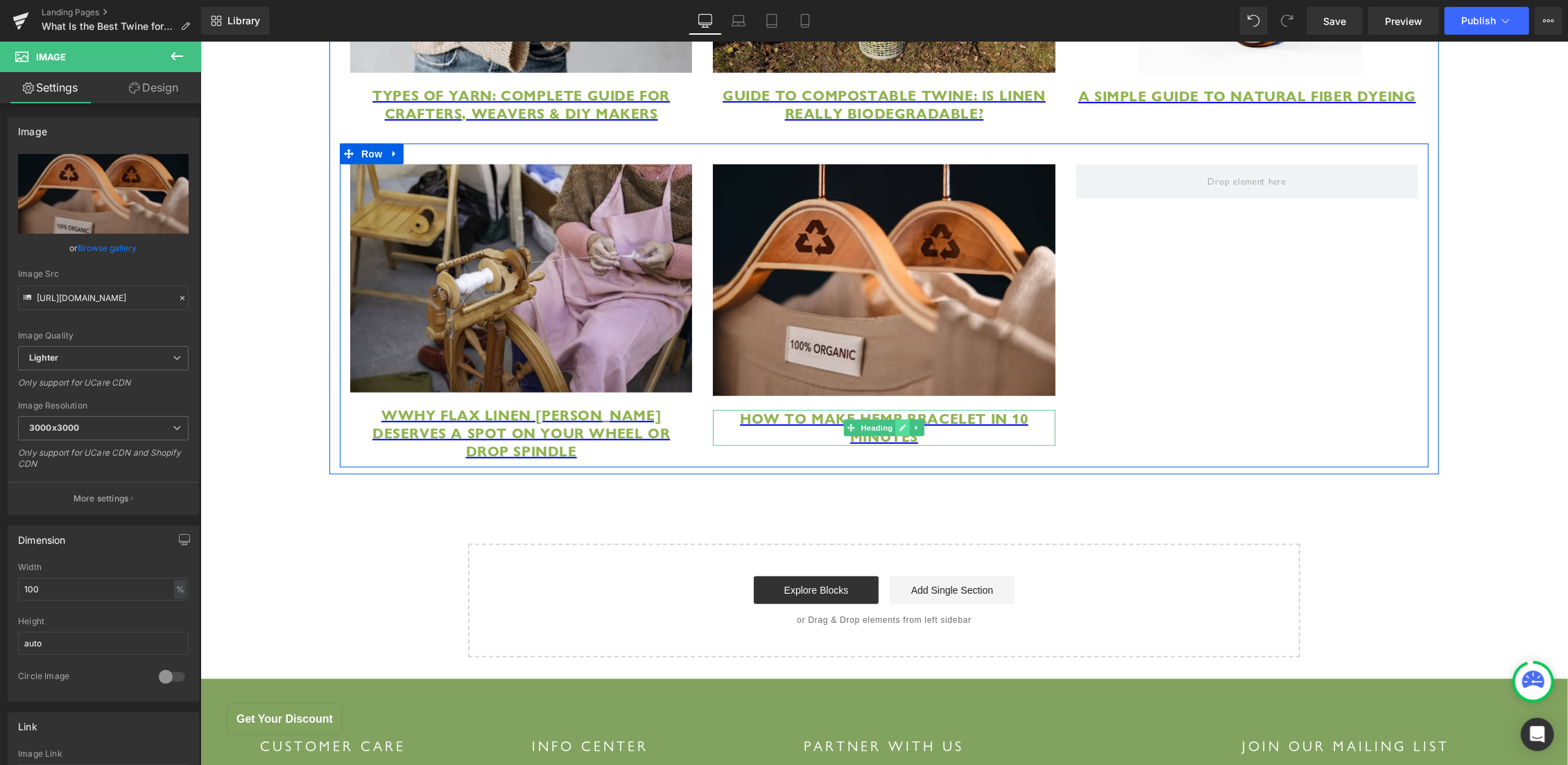
click at [898, 431] on icon at bounding box center [902, 426] width 7 height 8
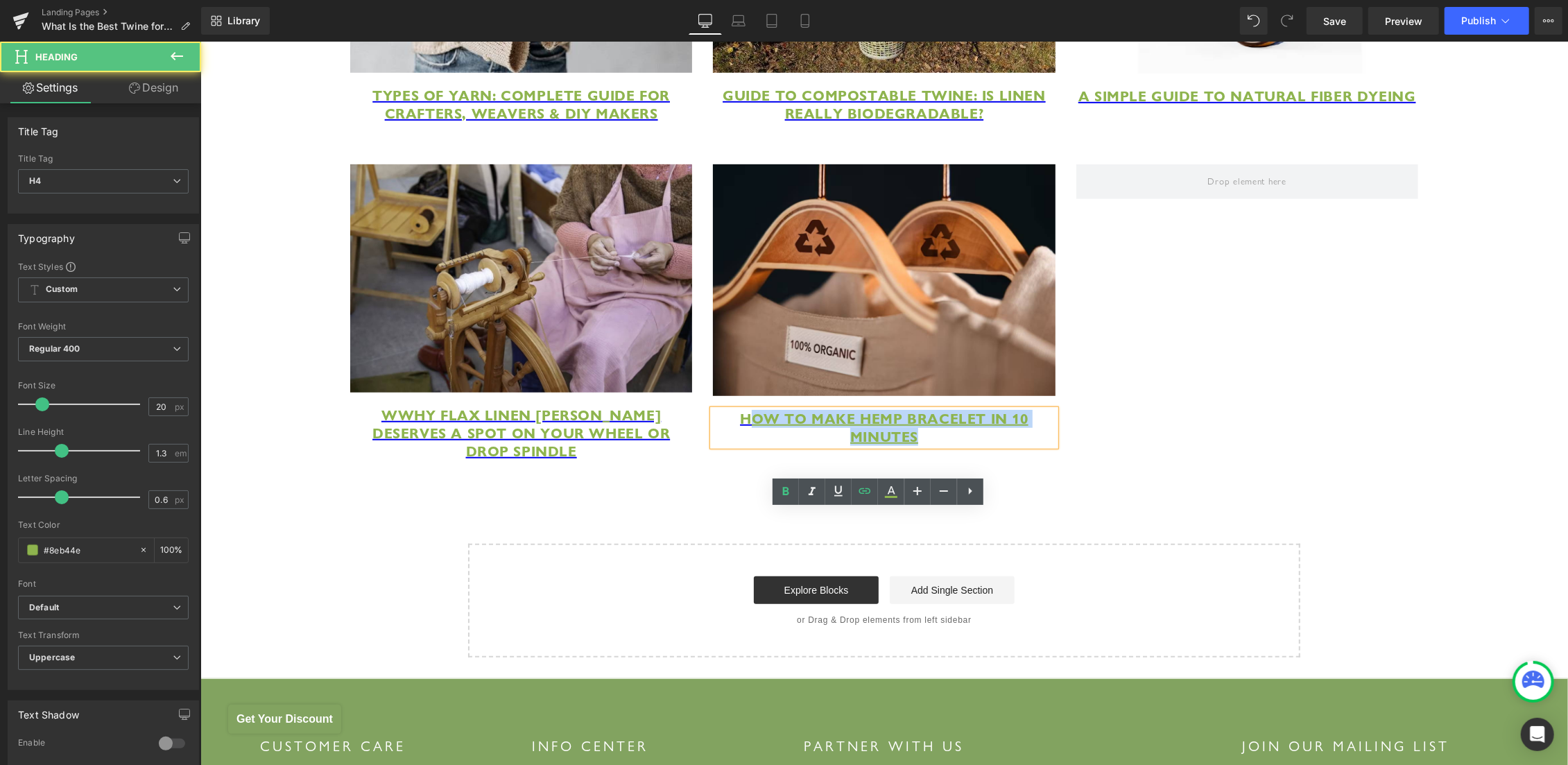
drag, startPoint x: 874, startPoint y: 525, endPoint x: 940, endPoint y: 537, distance: 67.1
click at [940, 445] on h4 "How to Make Hemp Bracelet in 10 Minutes" at bounding box center [883, 426] width 341 height 36
paste div
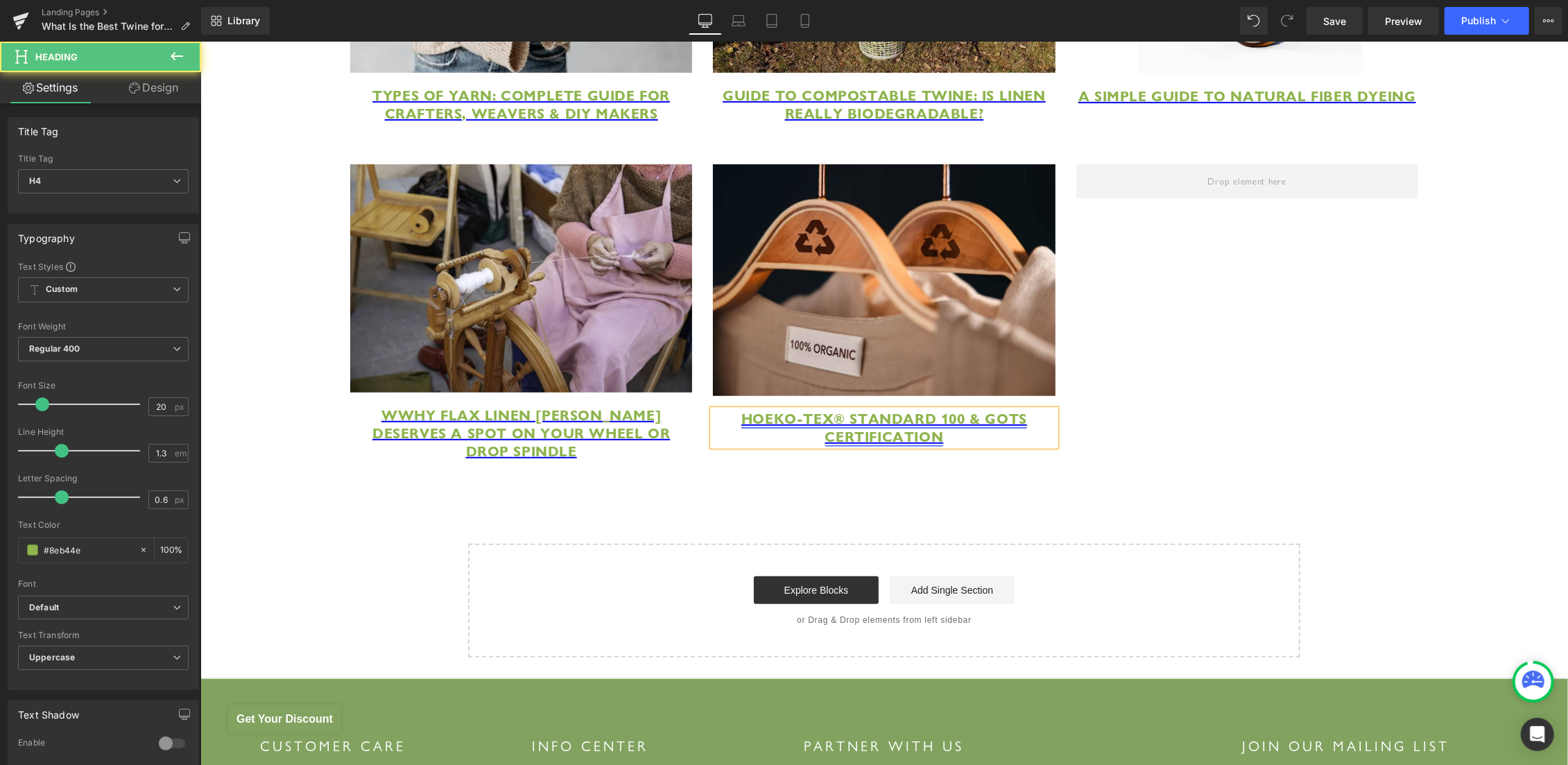
click at [749, 445] on span "HOEKO-TEX® Standard 100 & GOTS Certification" at bounding box center [884, 426] width 286 height 36
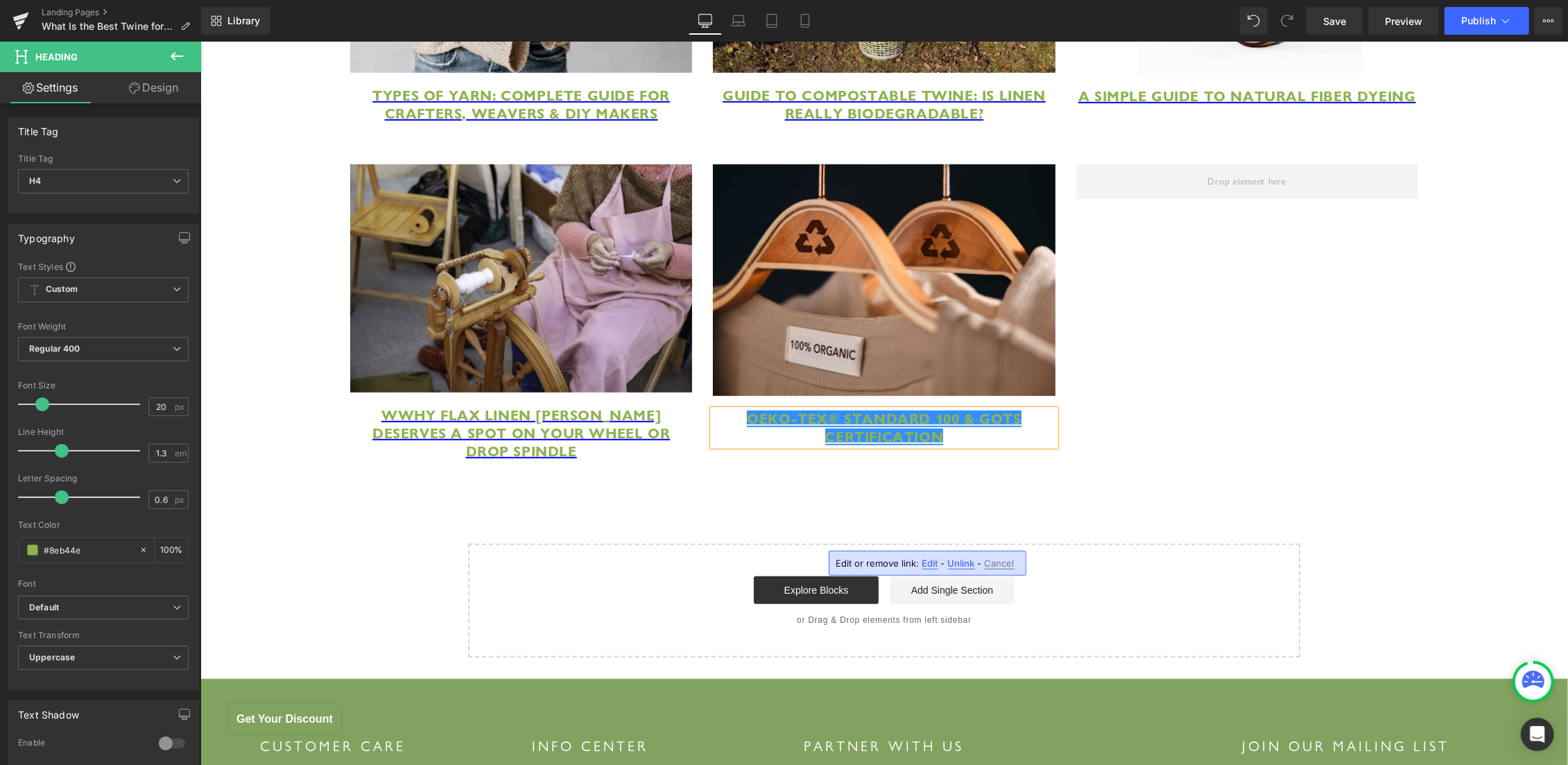
click at [926, 559] on span "Edit" at bounding box center [929, 563] width 16 height 12
drag, startPoint x: 868, startPoint y: 570, endPoint x: 930, endPoint y: 576, distance: 62.3
click at [869, 570] on input "[URL][DOMAIN_NAME]" at bounding box center [878, 568] width 213 height 35
paste input "oeko-tex-vs-gots-certification"
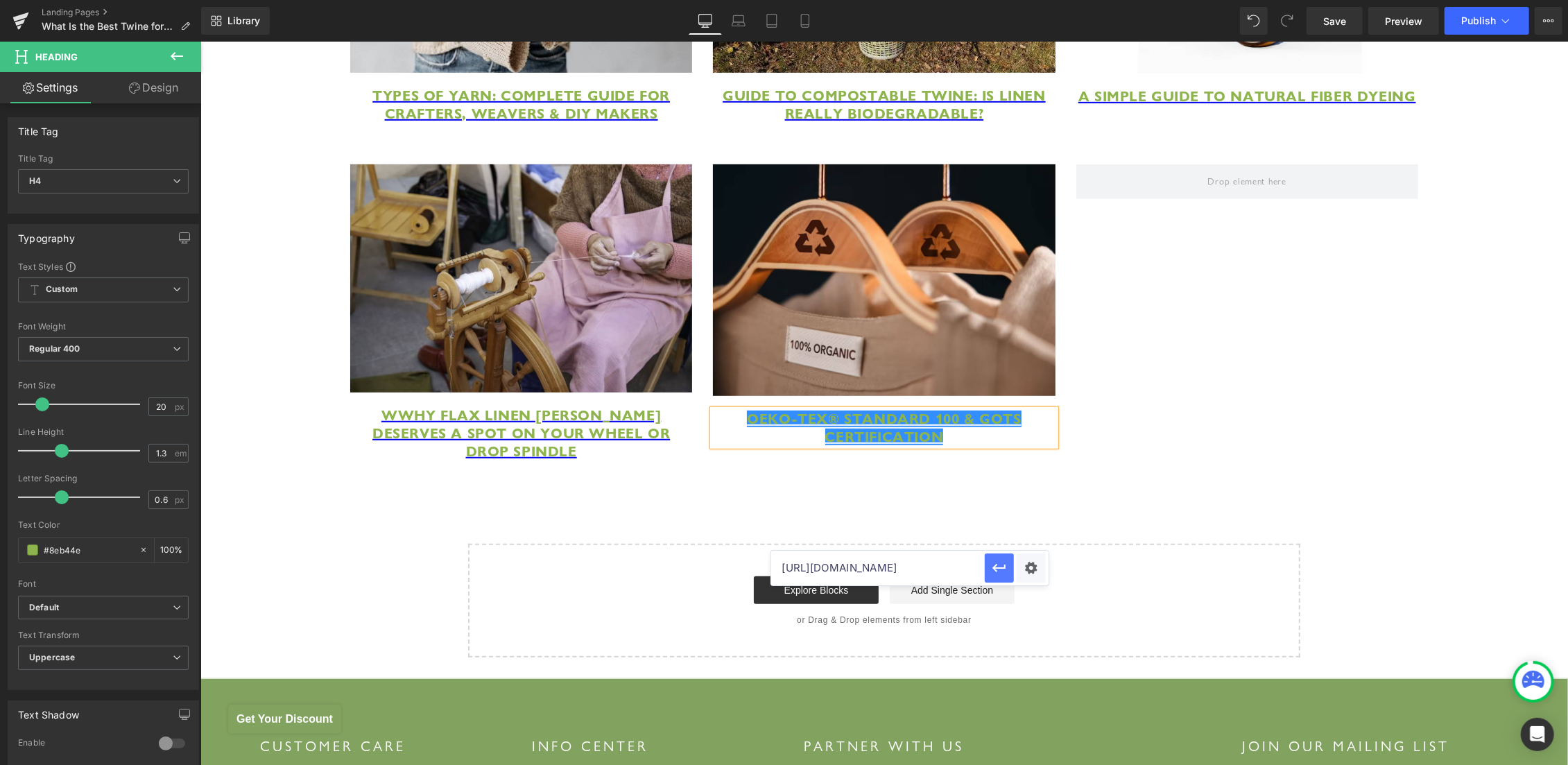
scroll to position [0, 118]
type input "[URL][DOMAIN_NAME]"
click at [994, 570] on icon "button" at bounding box center [999, 568] width 17 height 17
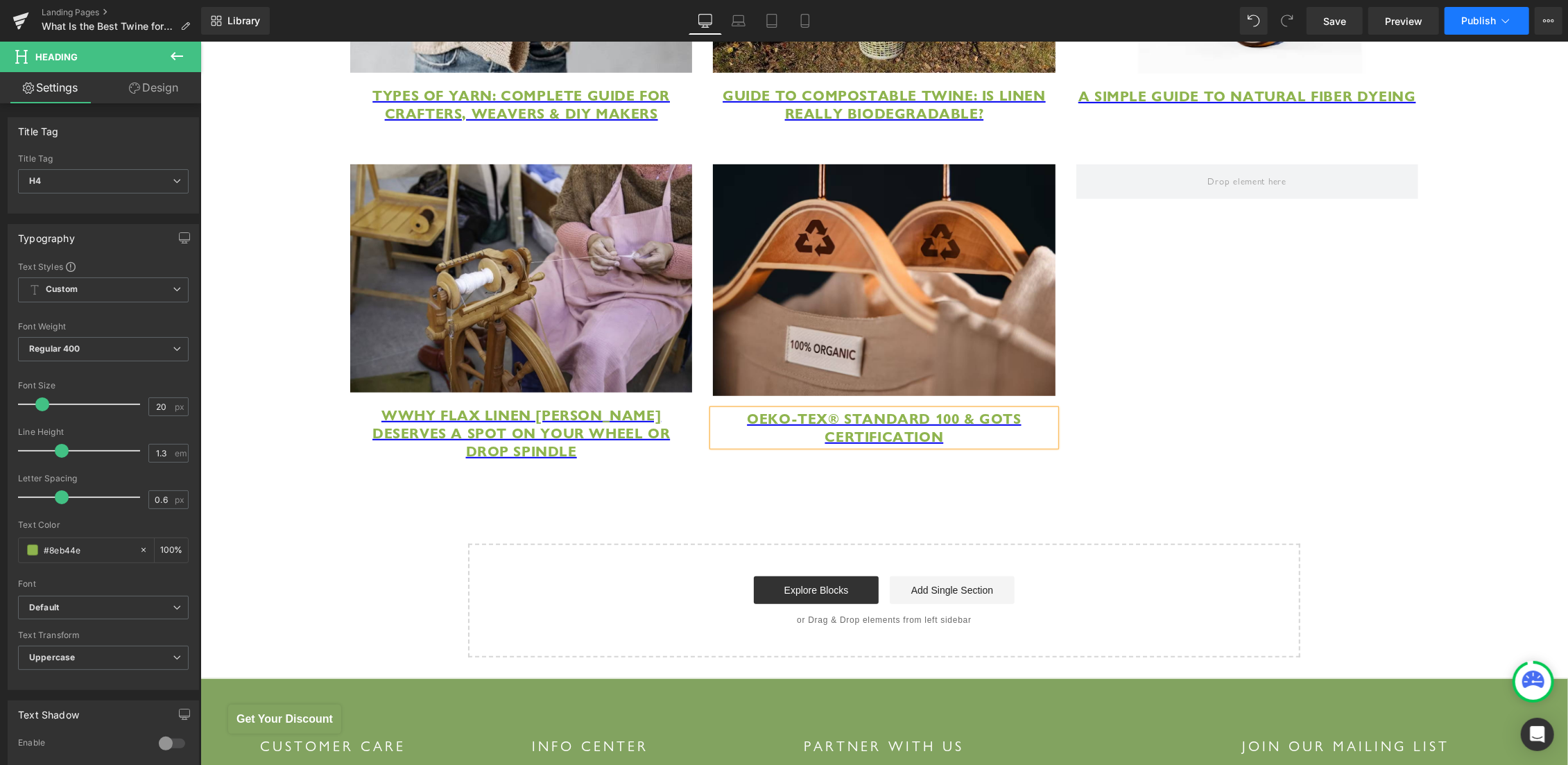
click at [1469, 18] on span "Publish" at bounding box center [1478, 21] width 35 height 11
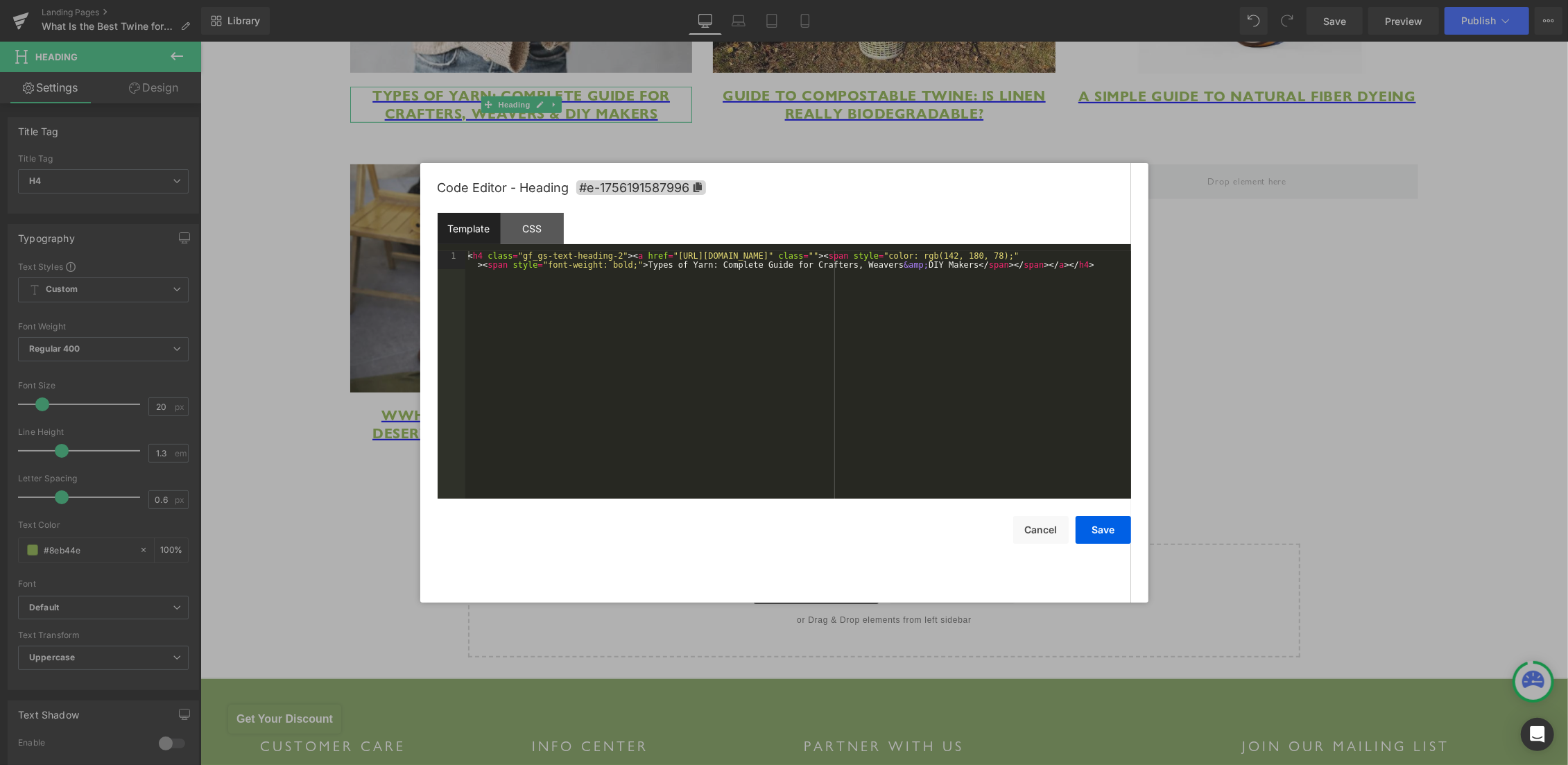
click at [401, 261] on body "You are previewing how the will restyle your page. You can not edit Elements in…" at bounding box center [784, 382] width 1568 height 765
click at [601, 191] on span "#e-1756191587996" at bounding box center [640, 187] width 130 height 15
click at [545, 236] on div "CSS" at bounding box center [533, 229] width 63 height 31
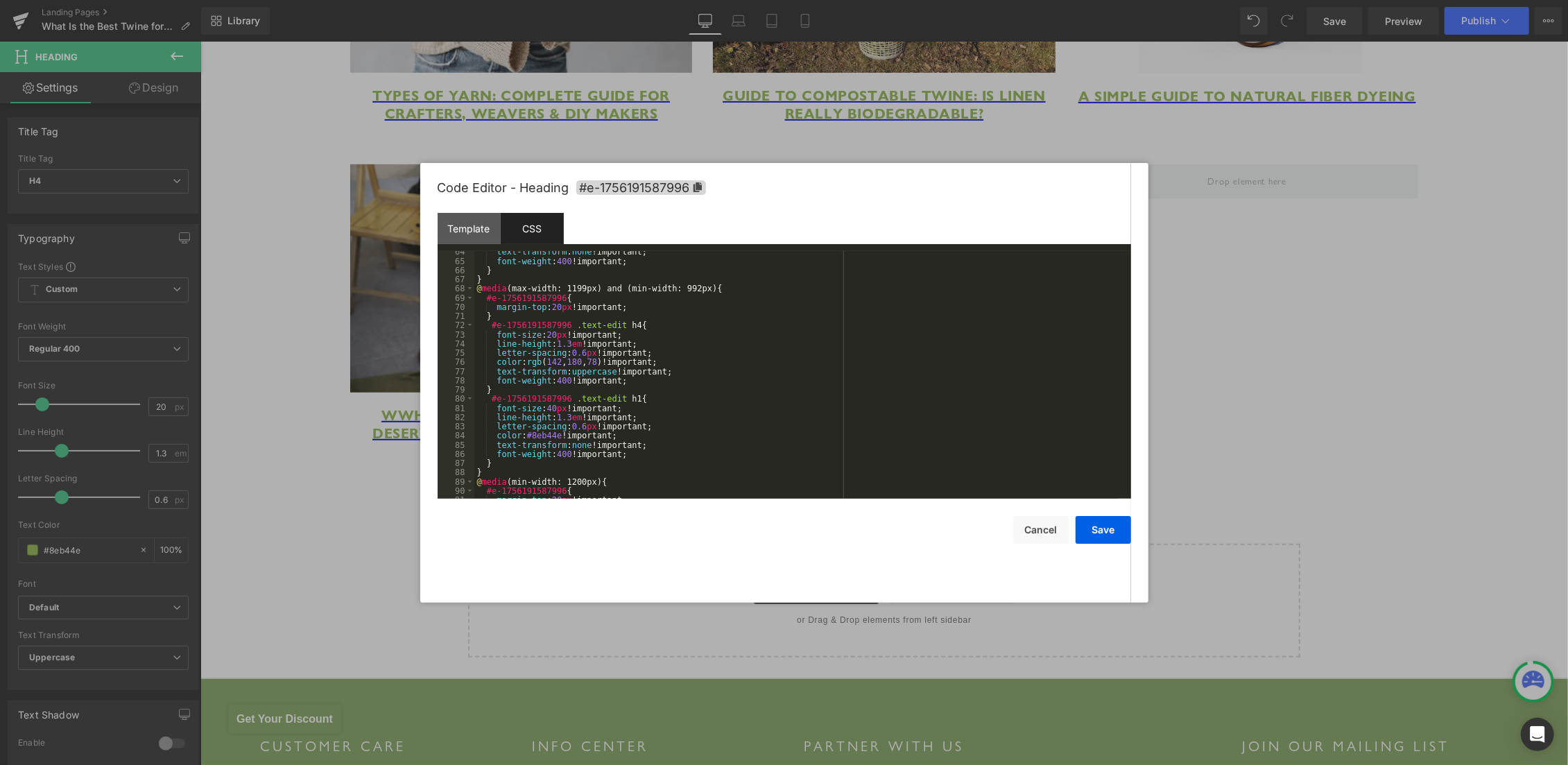
scroll to position [955, 0]
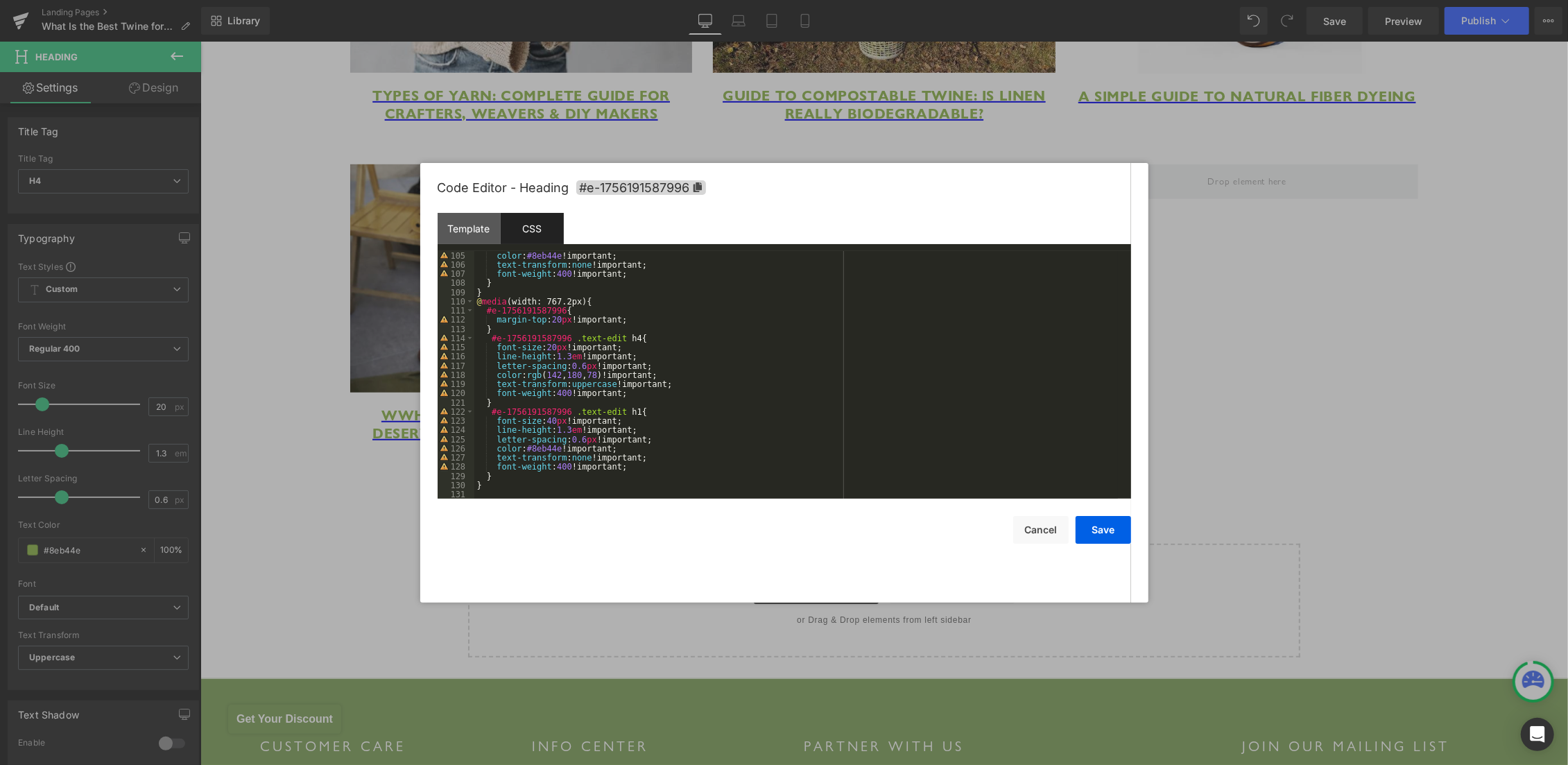
click at [500, 493] on div "color : #8eb44e !important; text-transform : none !important; font-weight : 400…" at bounding box center [796, 384] width 643 height 267
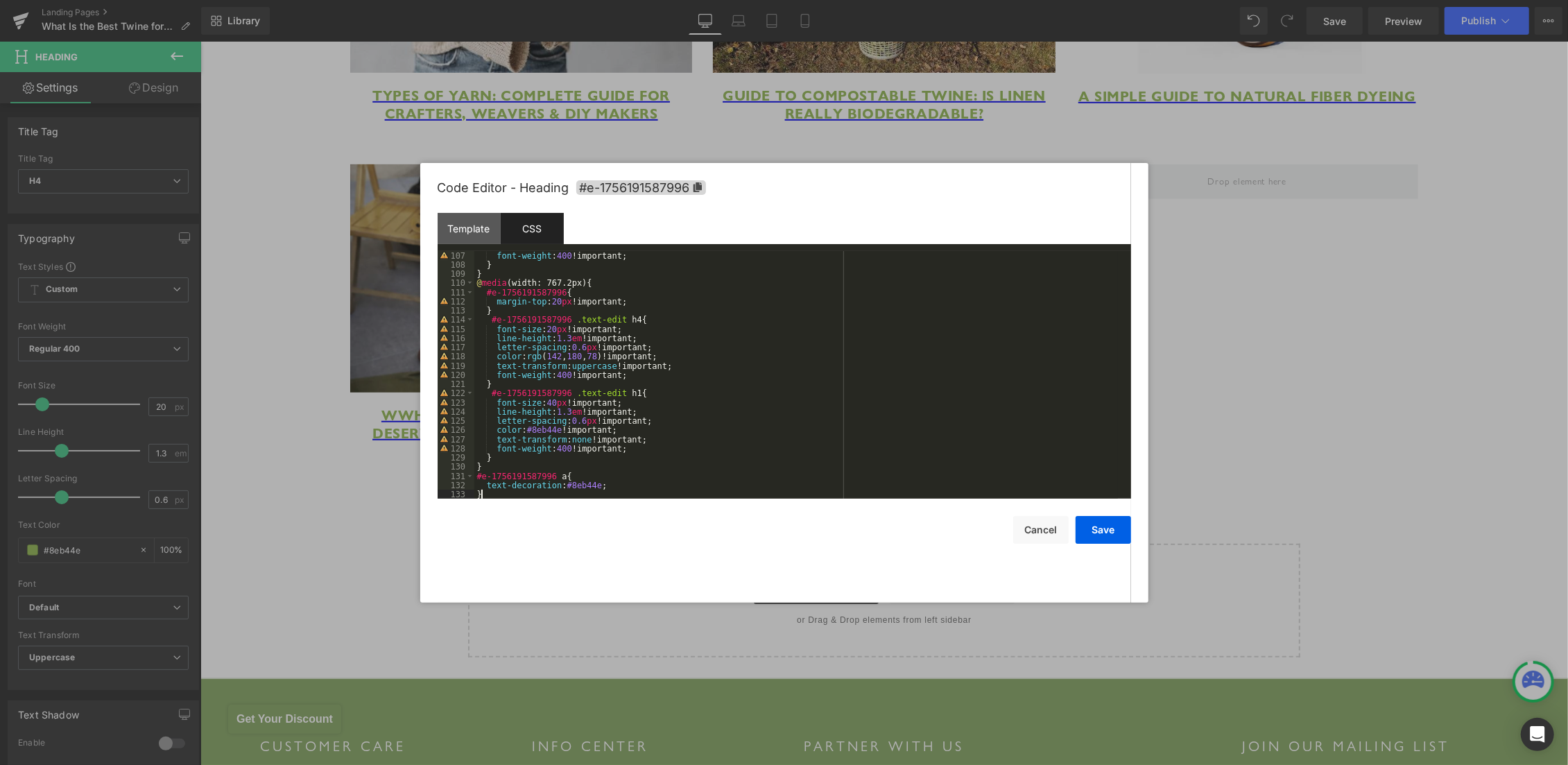
scroll to position [974, 0]
click at [1089, 524] on button "Save" at bounding box center [1103, 530] width 55 height 28
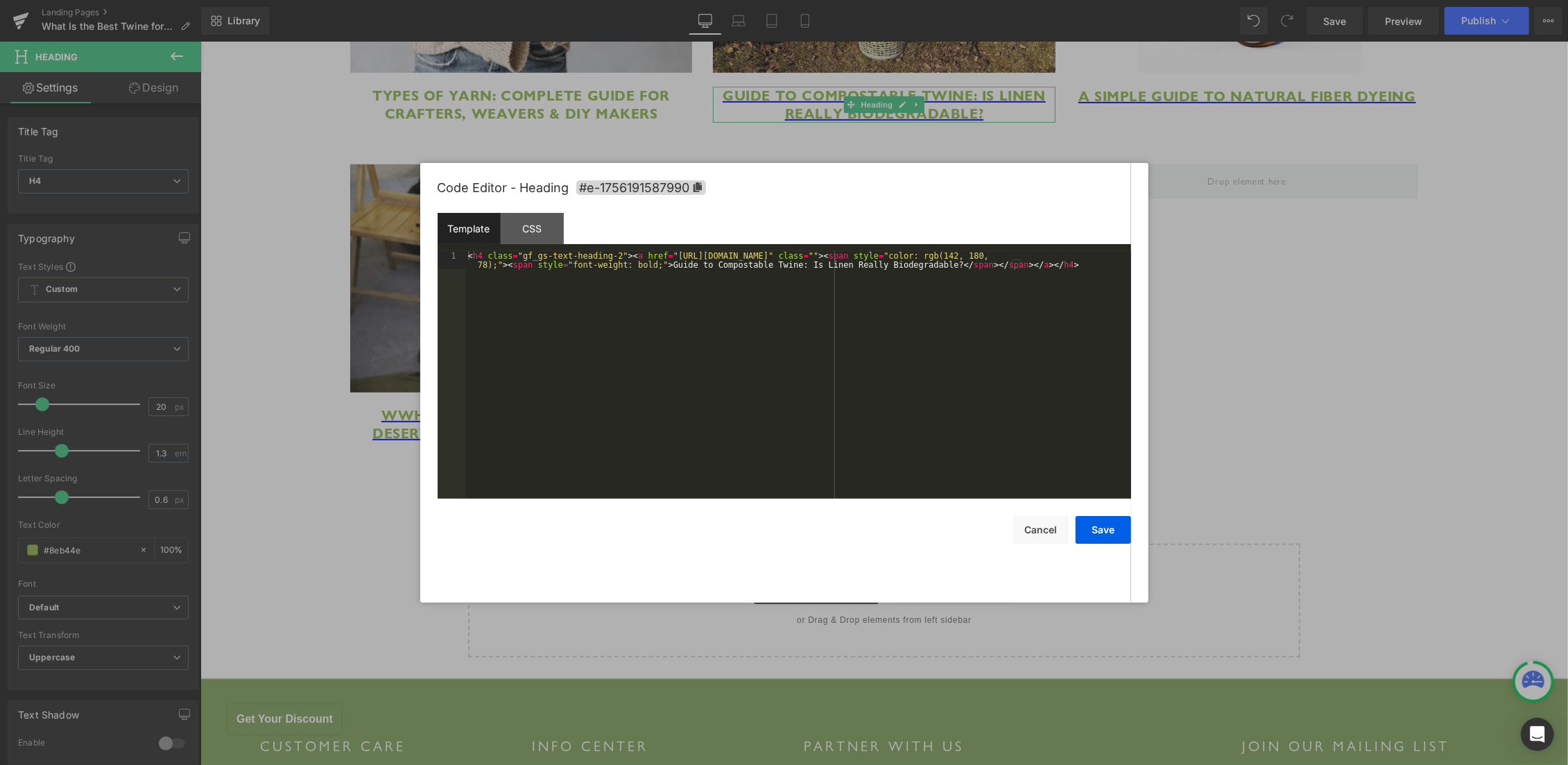
click at [918, 0] on div "You are previewing how the will restyle your page. You can not edit Elements in…" at bounding box center [784, 0] width 1568 height 0
click at [637, 184] on span "#e-1756191587990" at bounding box center [640, 187] width 130 height 15
click at [538, 227] on div "CSS" at bounding box center [533, 229] width 63 height 31
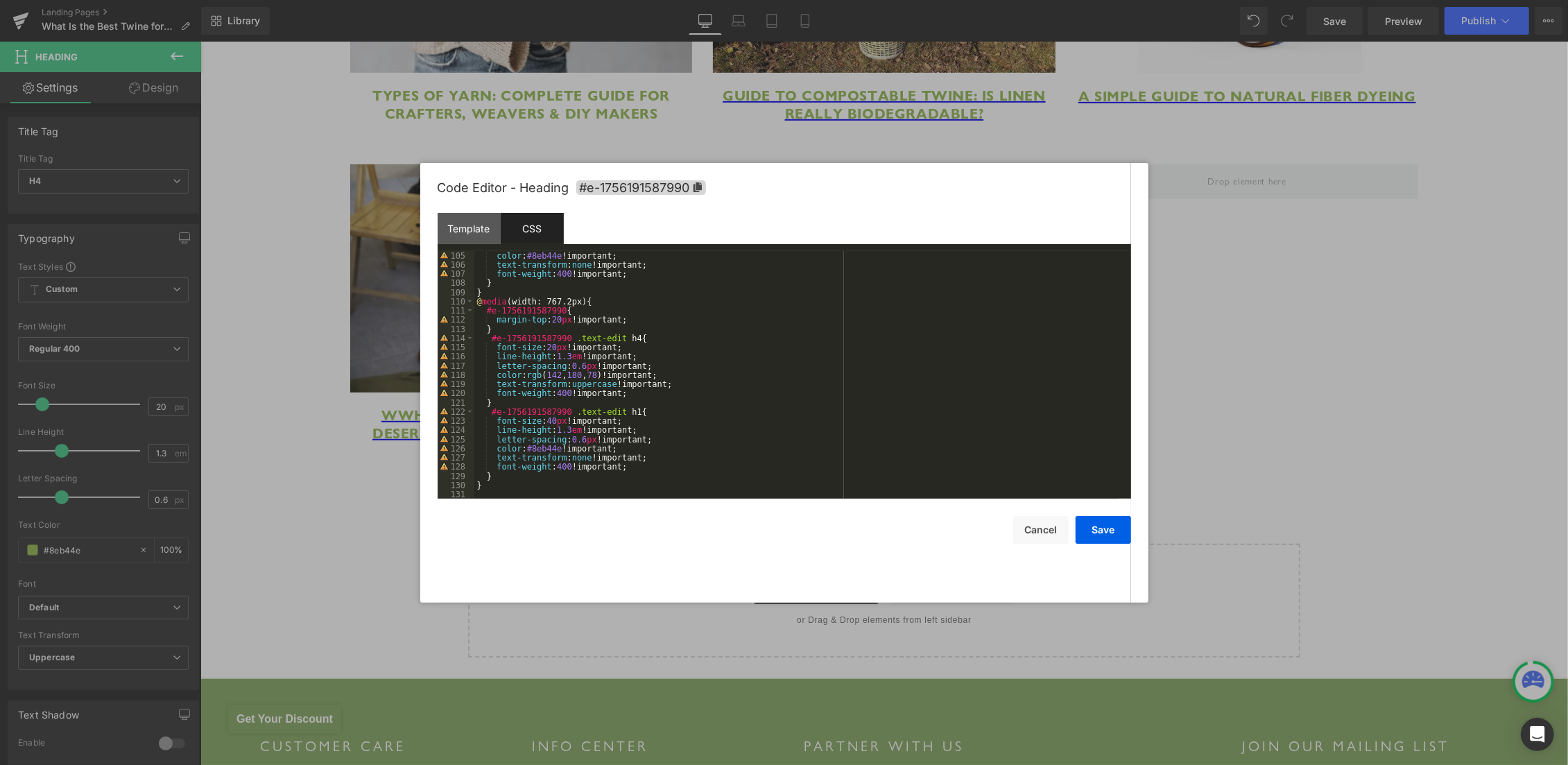
scroll to position [955, 0]
click at [497, 497] on div "color : #8eb44e !important; text-transform : none !important; font-weight : 400…" at bounding box center [796, 384] width 643 height 267
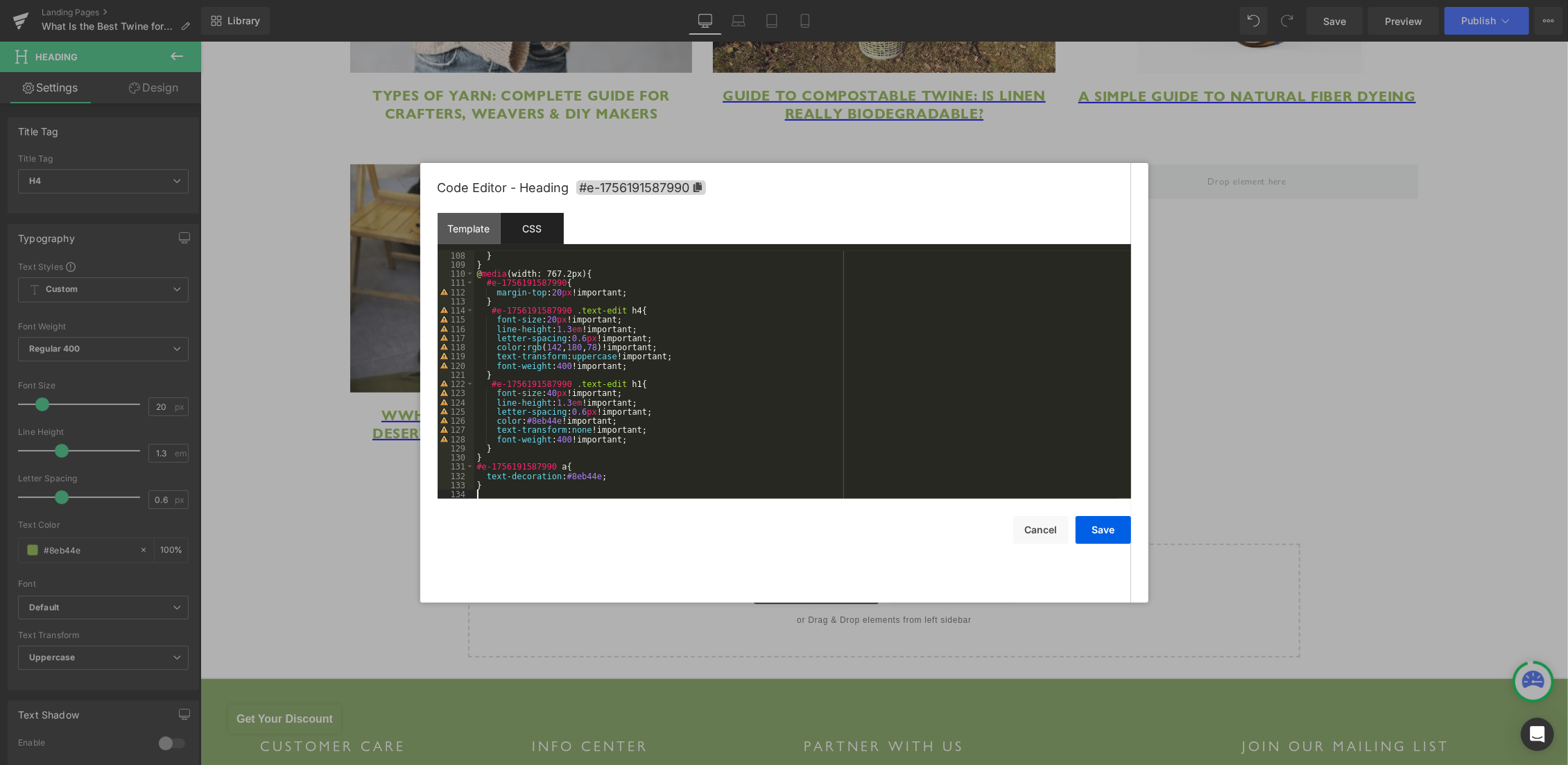
scroll to position [983, 0]
click at [1081, 529] on button "Save" at bounding box center [1103, 530] width 55 height 28
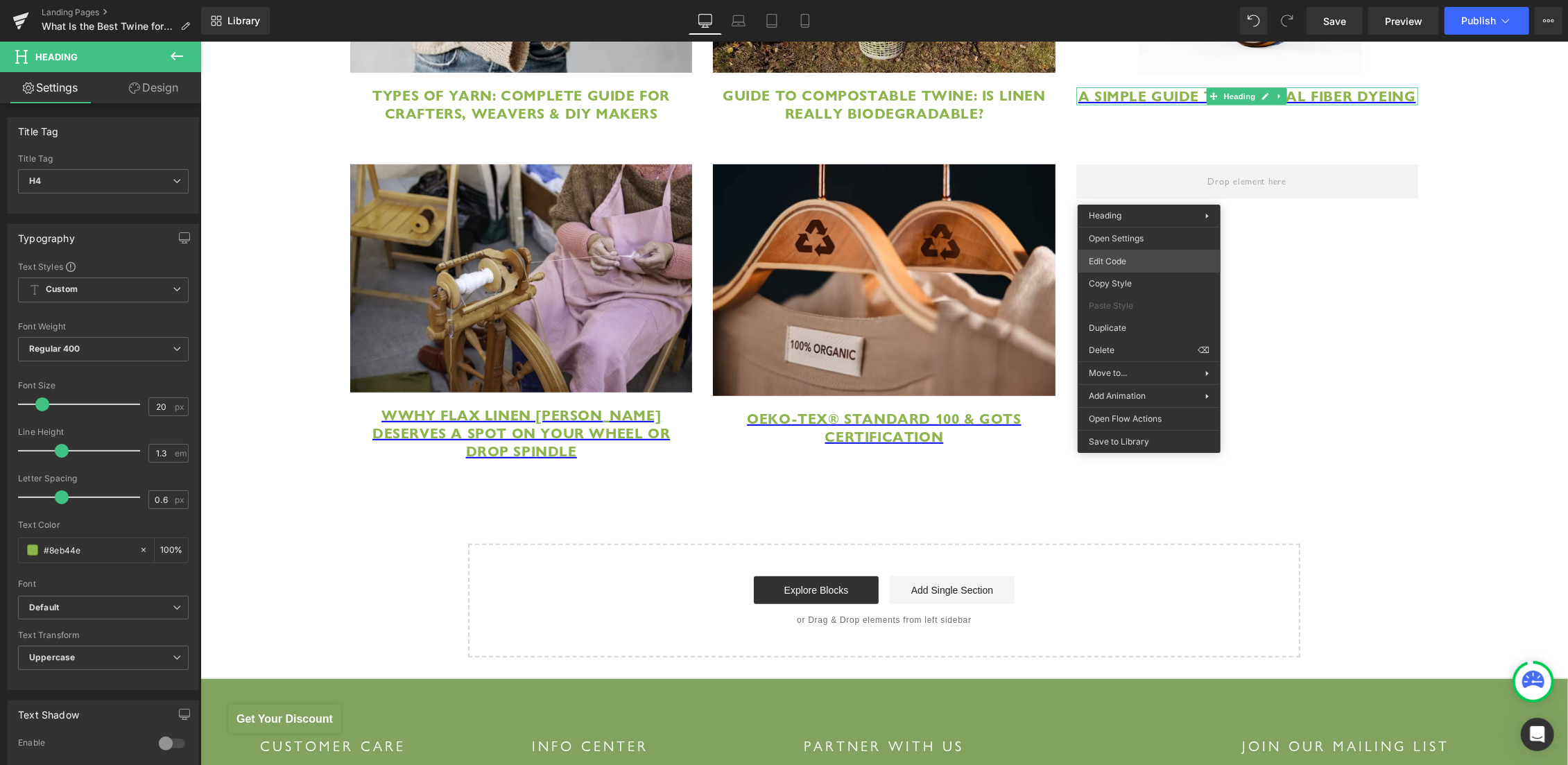
click at [1113, 0] on div "You are previewing how the will restyle your page. You can not edit Elements in…" at bounding box center [784, 0] width 1568 height 0
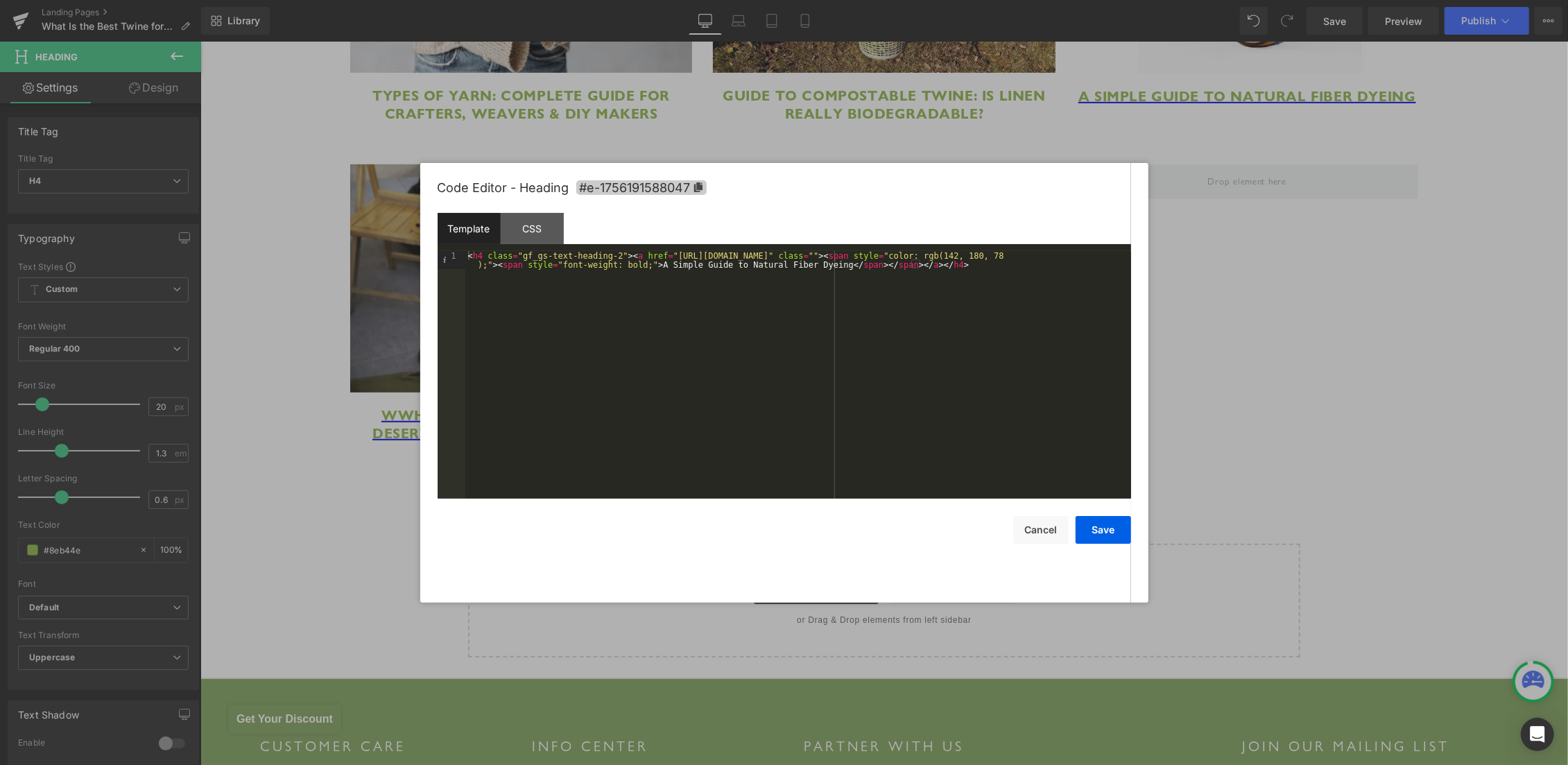
click at [654, 187] on span "#e-1756191588047" at bounding box center [640, 187] width 130 height 15
click at [539, 223] on div "CSS" at bounding box center [533, 229] width 63 height 31
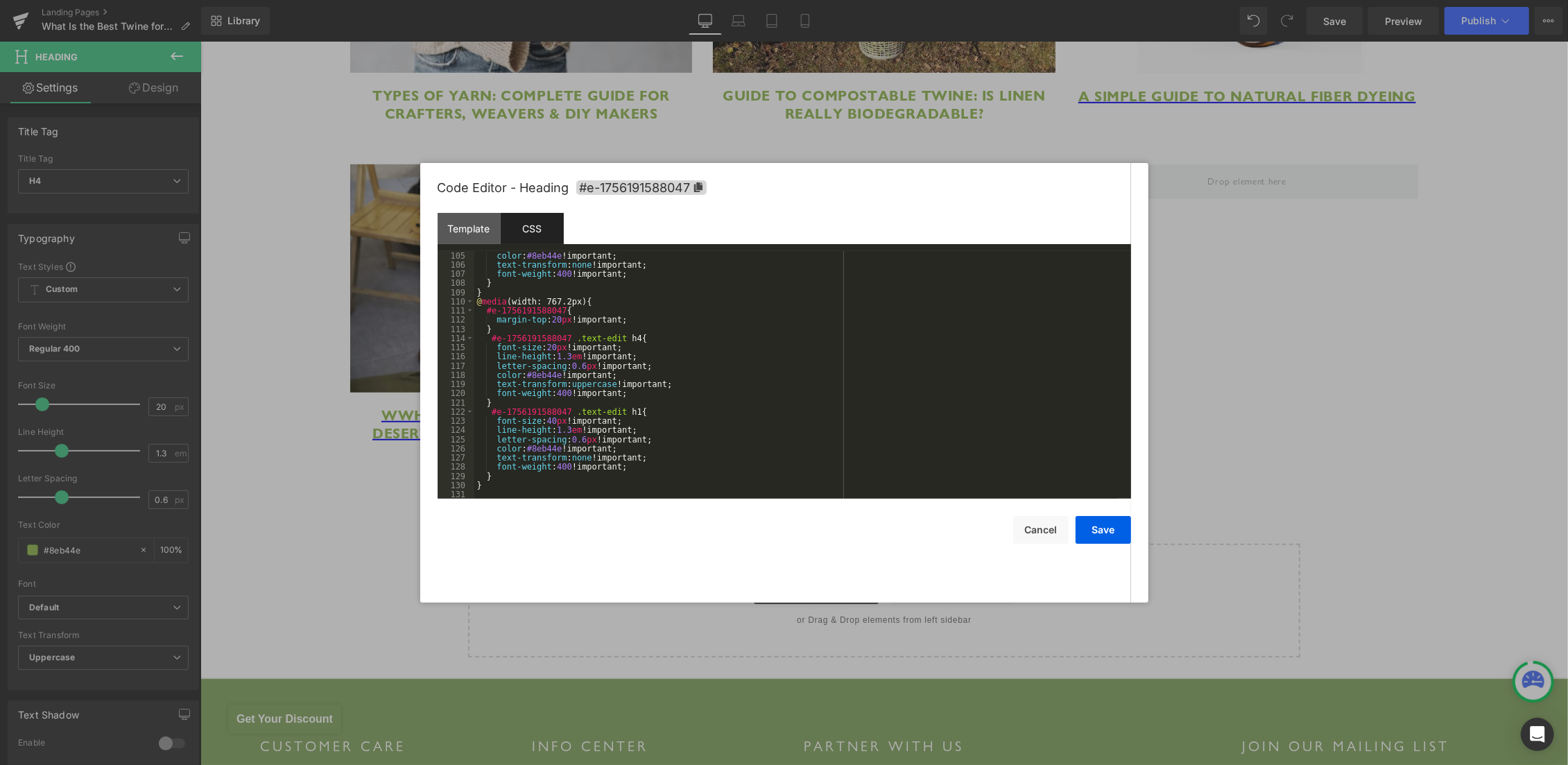
scroll to position [955, 0]
click at [485, 495] on div "color : #8eb44e !important; text-transform : none !important; font-weight : 400…" at bounding box center [796, 384] width 643 height 267
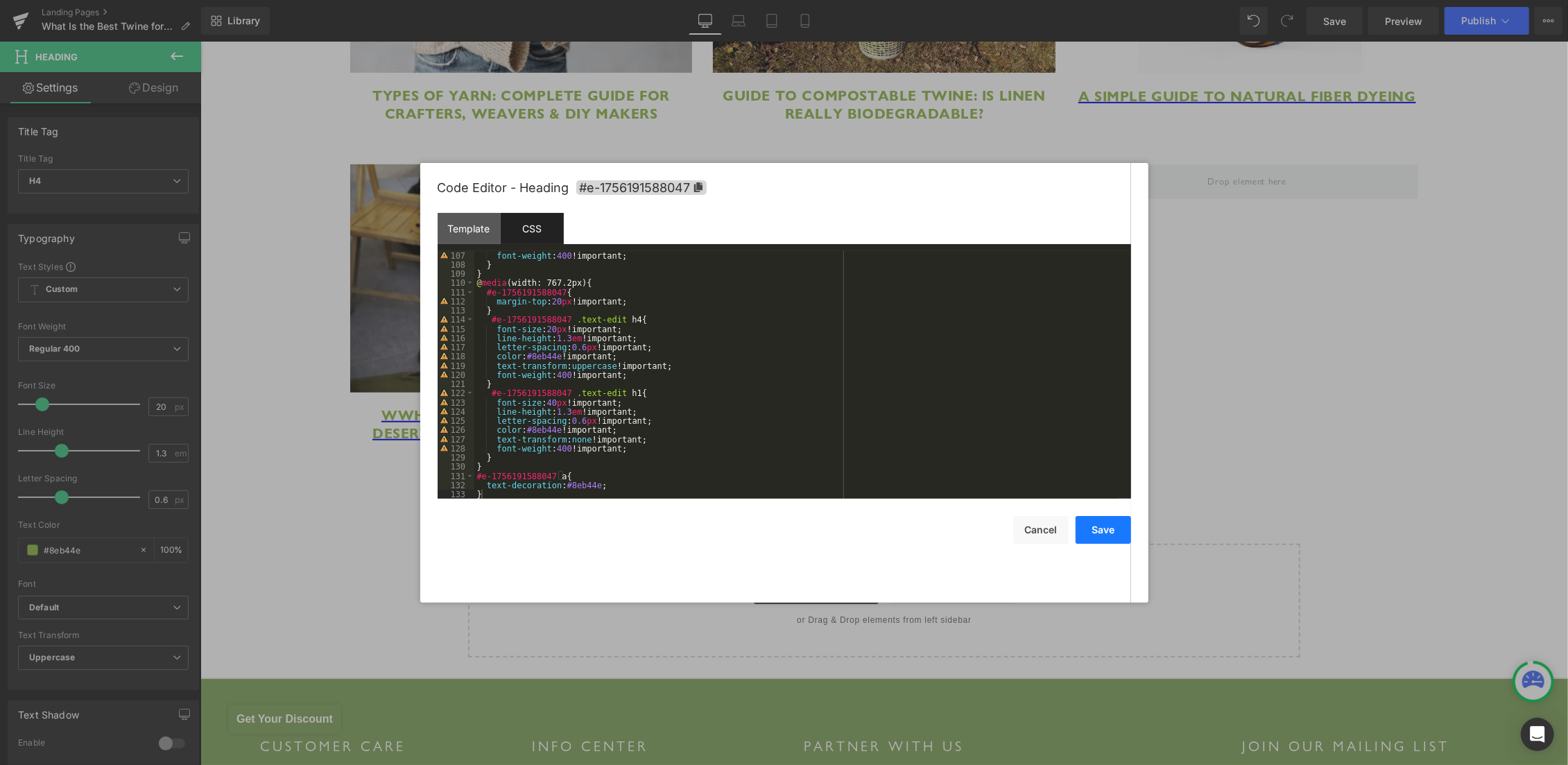
click at [1107, 531] on button "Save" at bounding box center [1103, 530] width 55 height 28
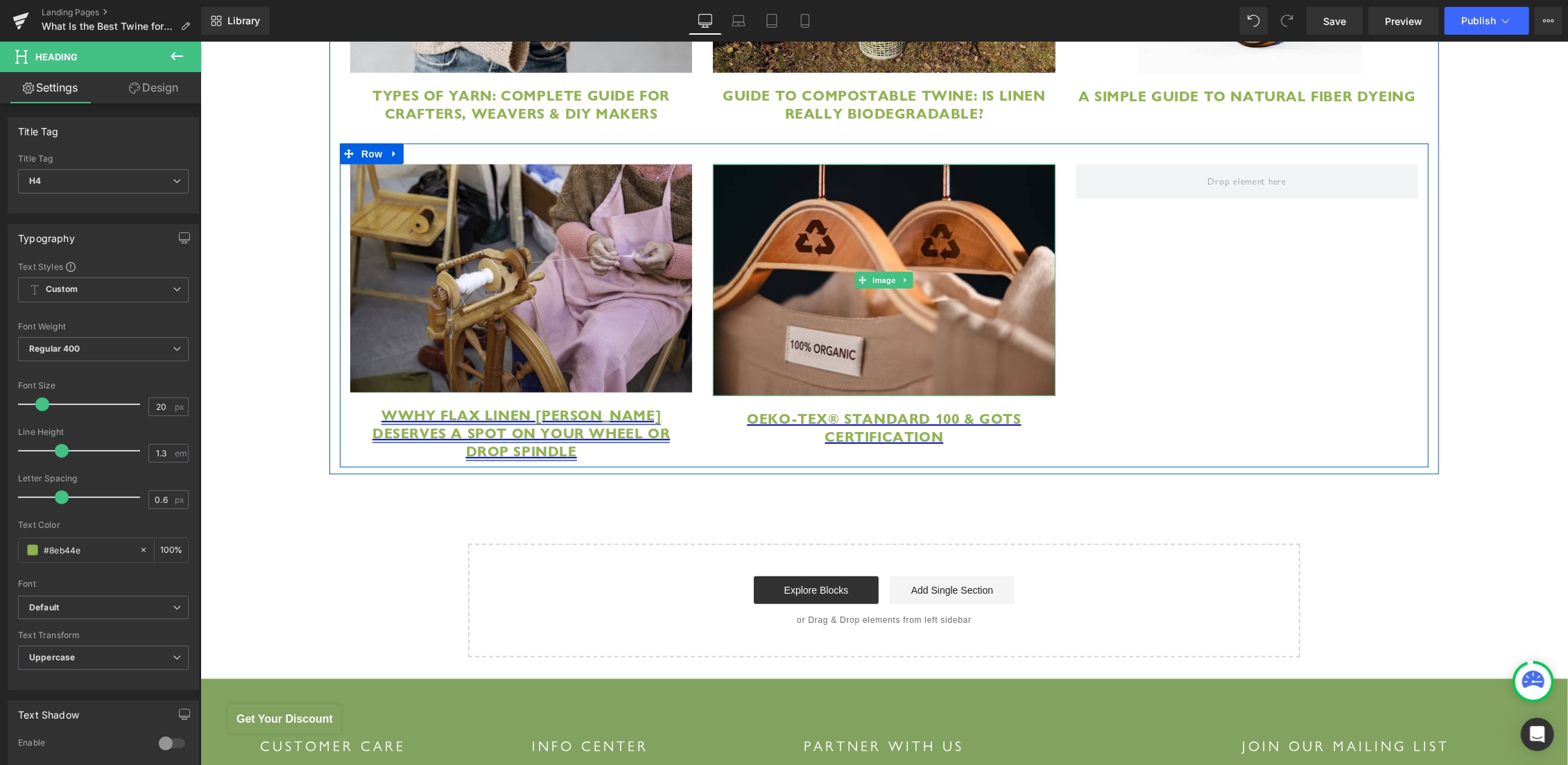
scroll to position [5525, 0]
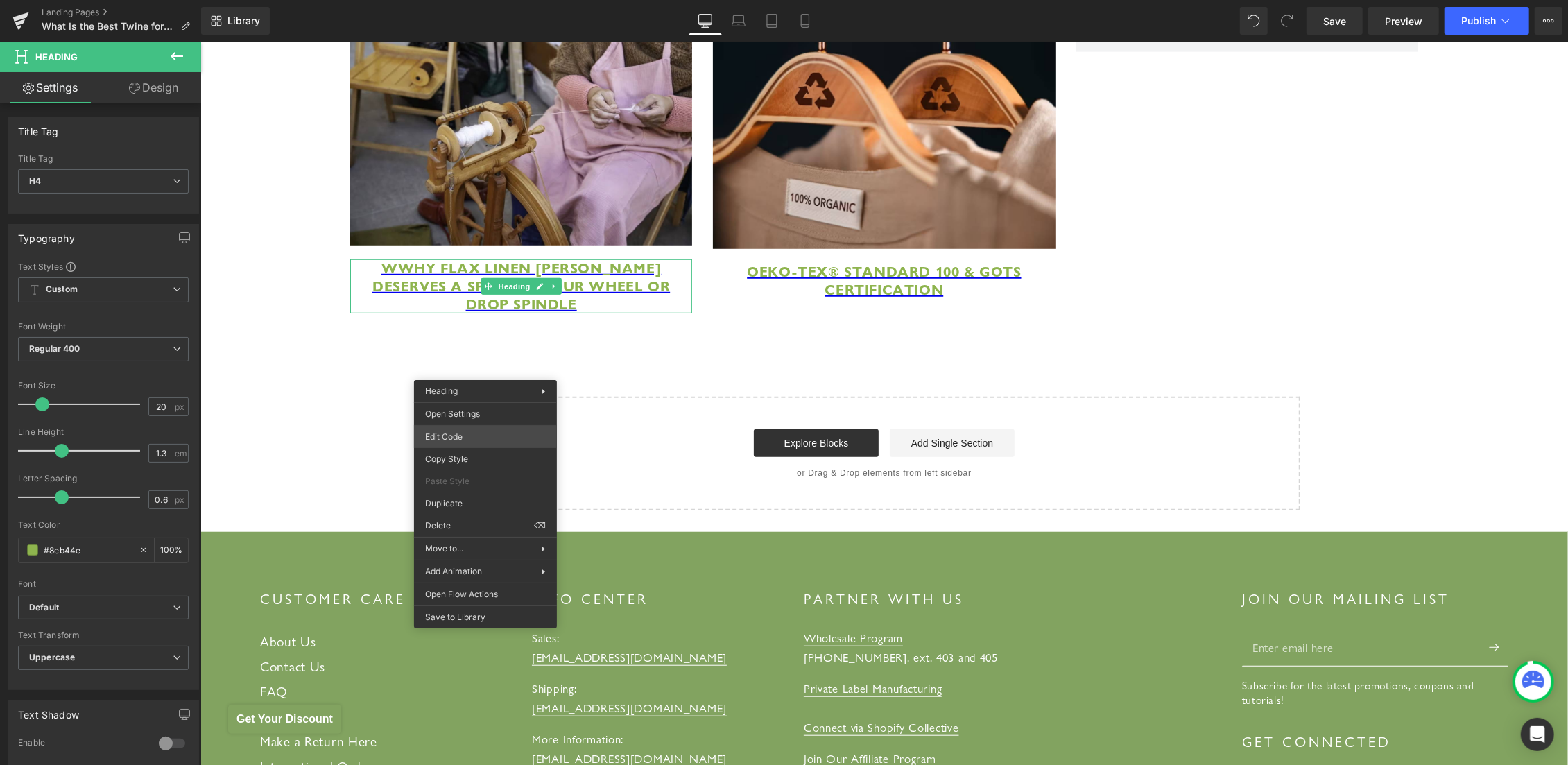
click at [478, 0] on div "You are previewing how the will restyle your page. You can not edit Elements in…" at bounding box center [784, 0] width 1568 height 0
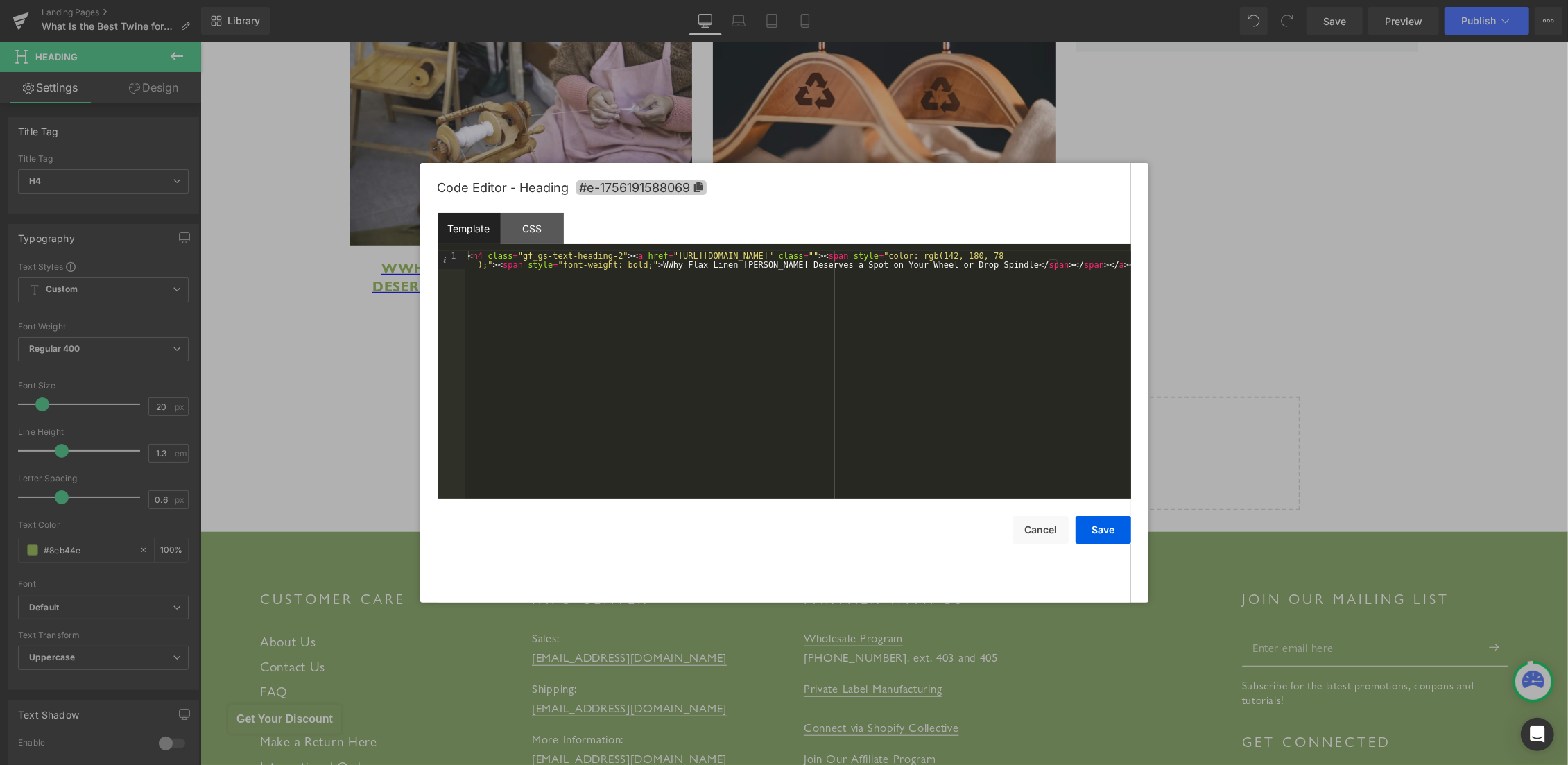
click at [639, 185] on span "#e-1756191588069" at bounding box center [640, 187] width 130 height 15
click at [543, 220] on div "CSS" at bounding box center [533, 229] width 63 height 31
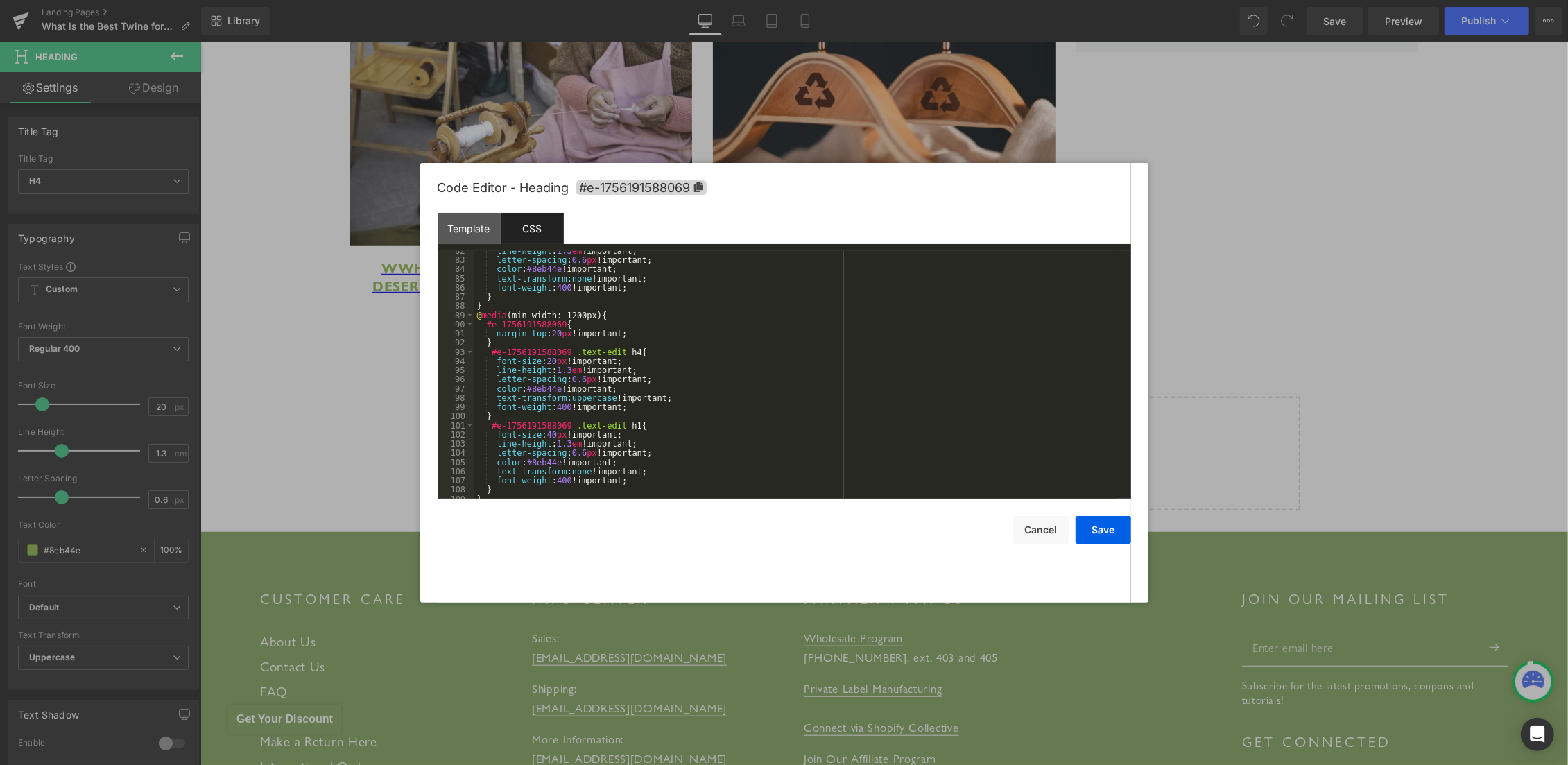
scroll to position [955, 0]
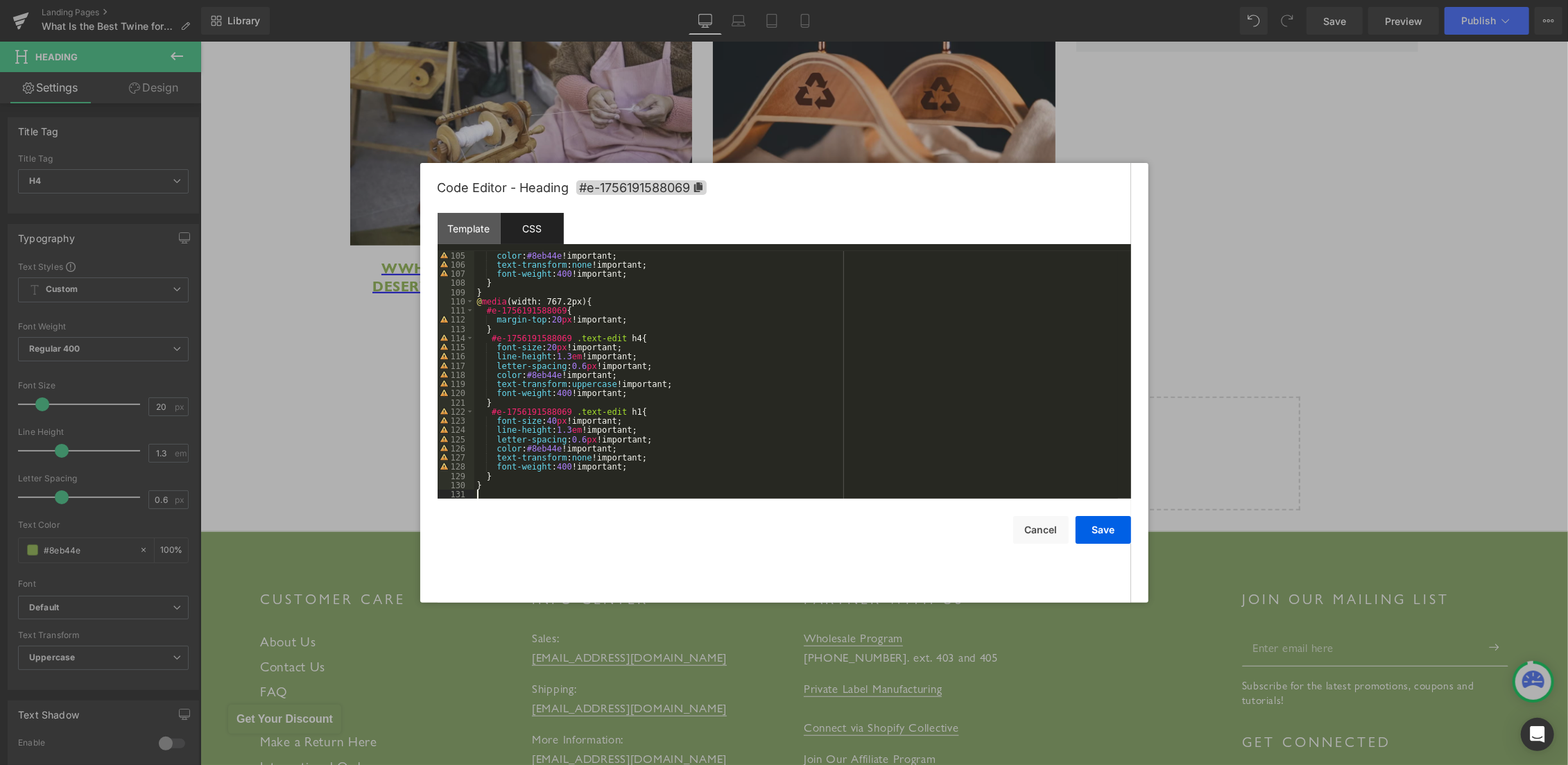
click at [488, 493] on div "color : #8eb44e !important; text-transform : none !important; font-weight : 400…" at bounding box center [796, 384] width 643 height 267
click at [643, 182] on span "#e-1756191588069" at bounding box center [640, 187] width 130 height 15
drag, startPoint x: 565, startPoint y: 496, endPoint x: 433, endPoint y: 496, distance: 132.0
click at [474, 496] on div "color : #8eb44e !important; text-transform : none !important; font-weight : 400…" at bounding box center [796, 375] width 643 height 248
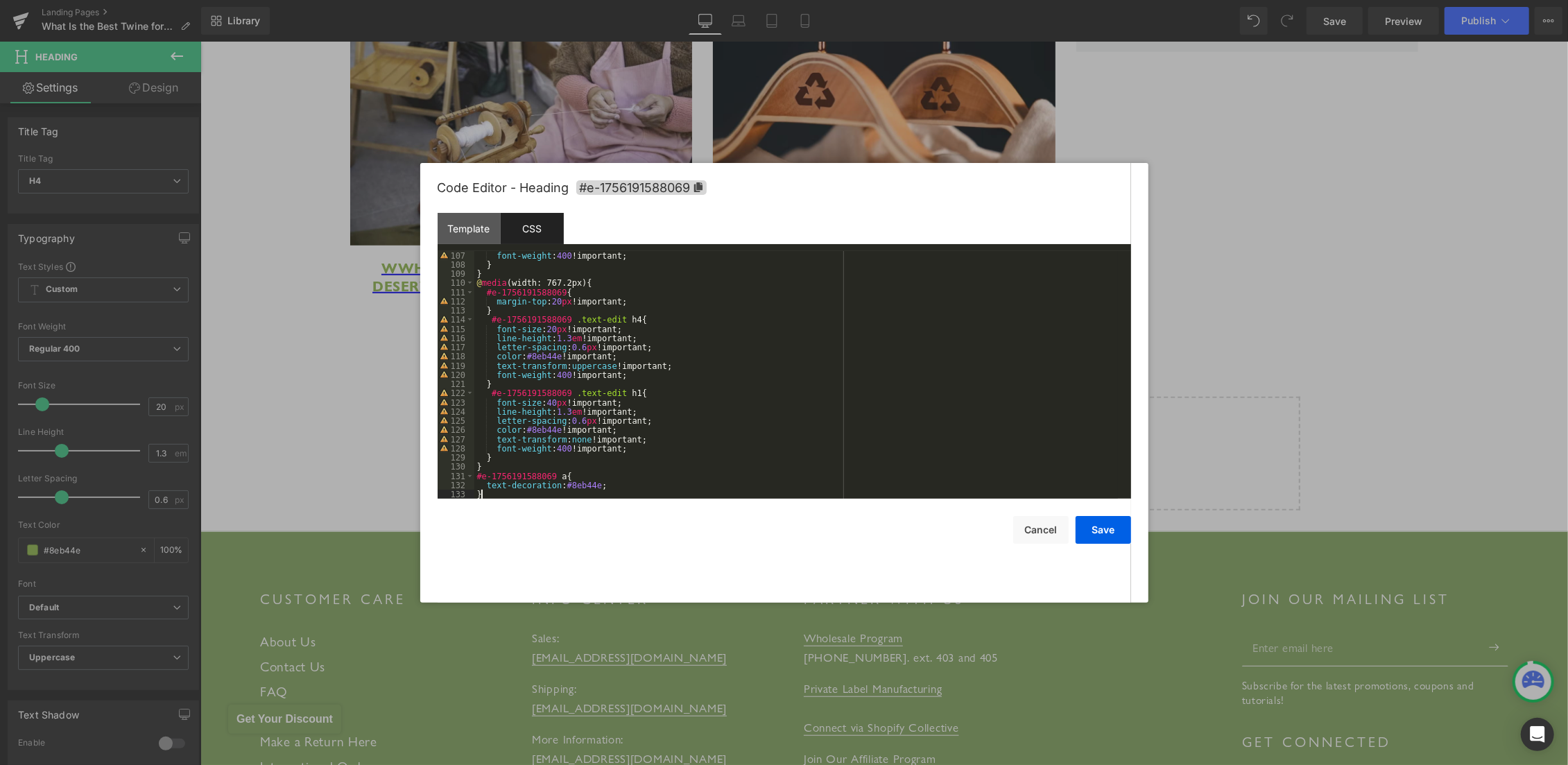
scroll to position [974, 0]
click at [1081, 523] on button "Save" at bounding box center [1103, 530] width 55 height 28
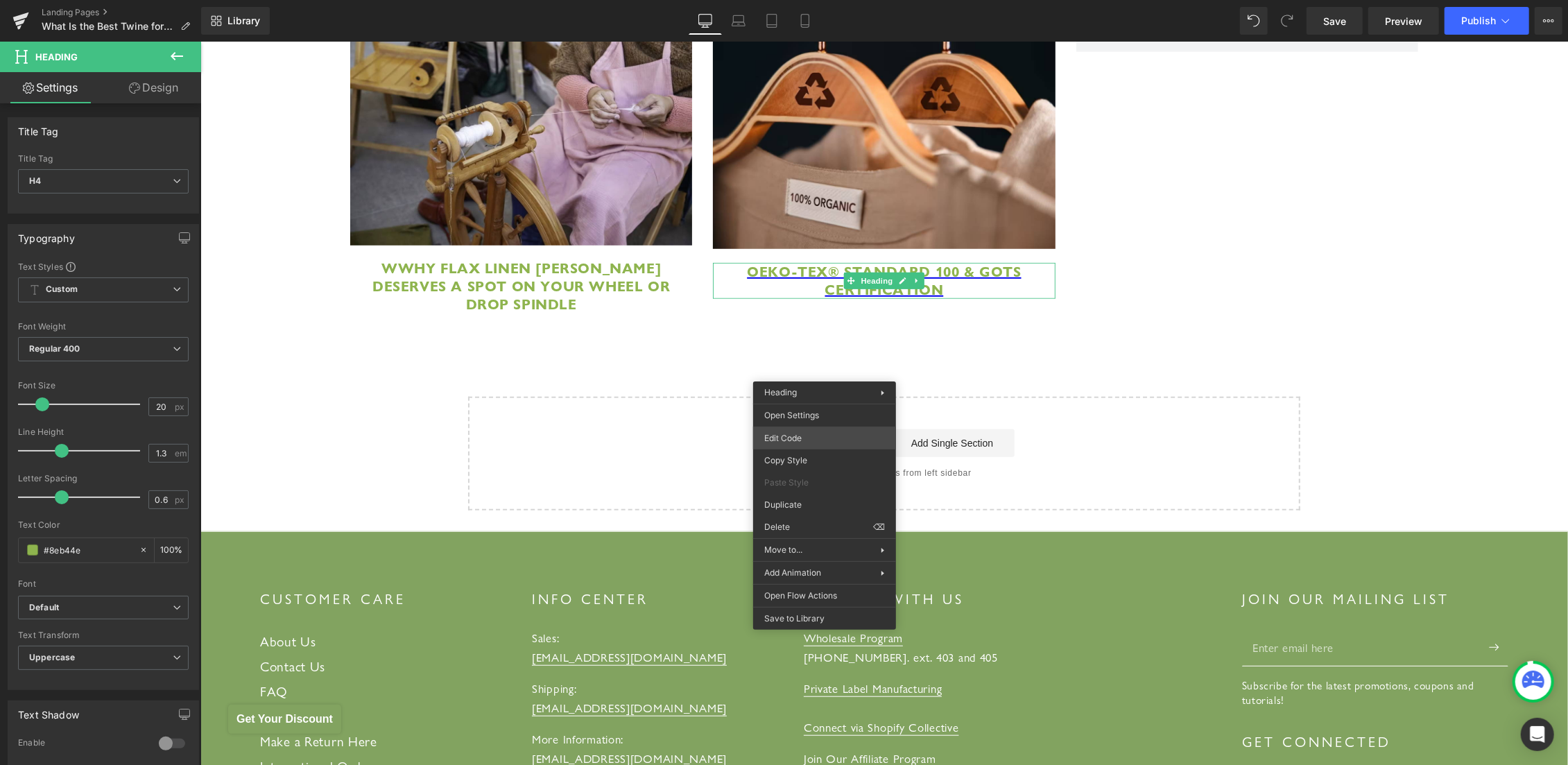
click at [805, 0] on div "You are previewing how the will restyle your page. You can not edit Elements in…" at bounding box center [784, 0] width 1568 height 0
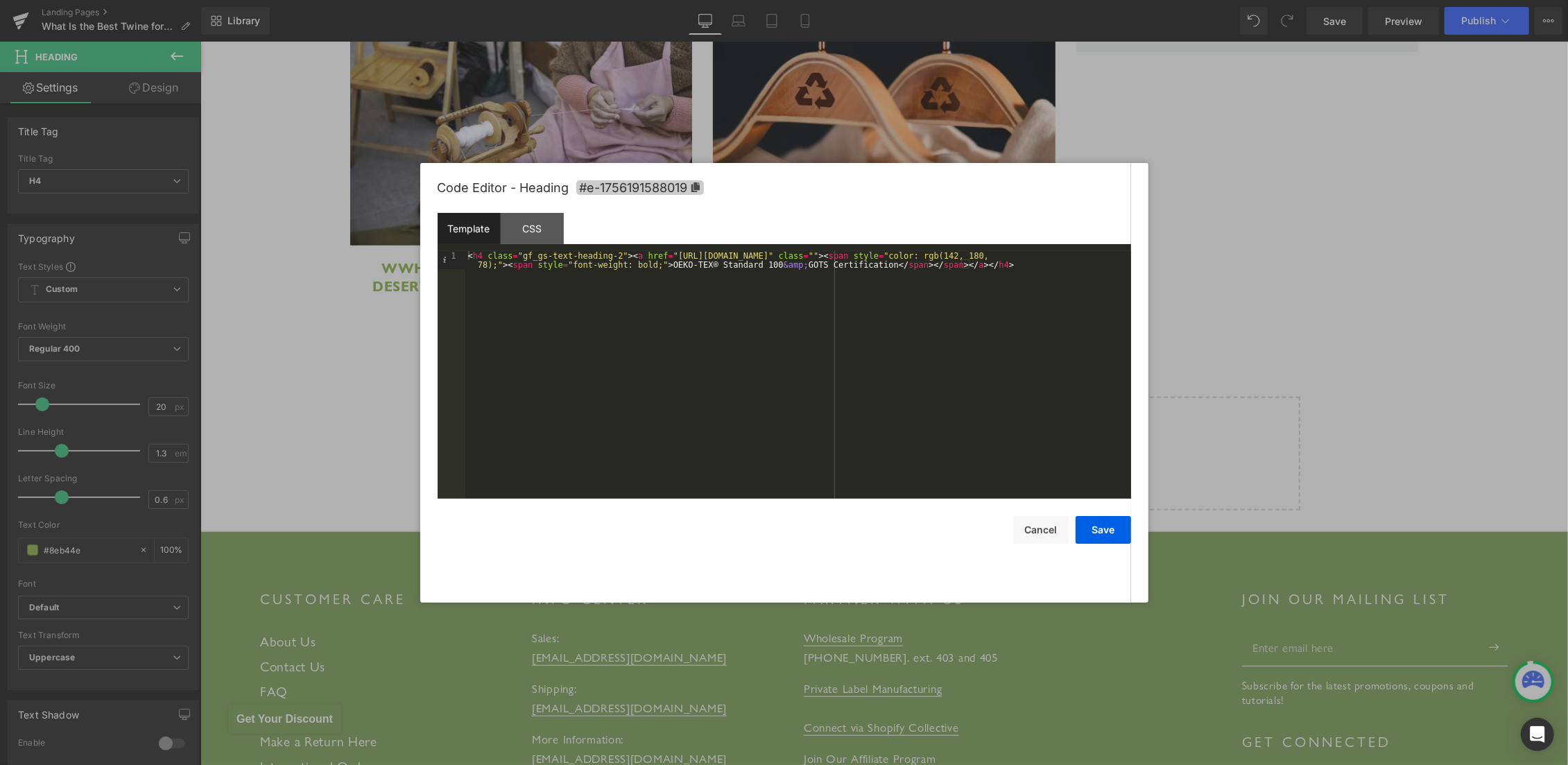
click at [618, 189] on span "#e-1756191588019" at bounding box center [640, 187] width 127 height 15
click at [524, 226] on div "CSS" at bounding box center [533, 229] width 63 height 31
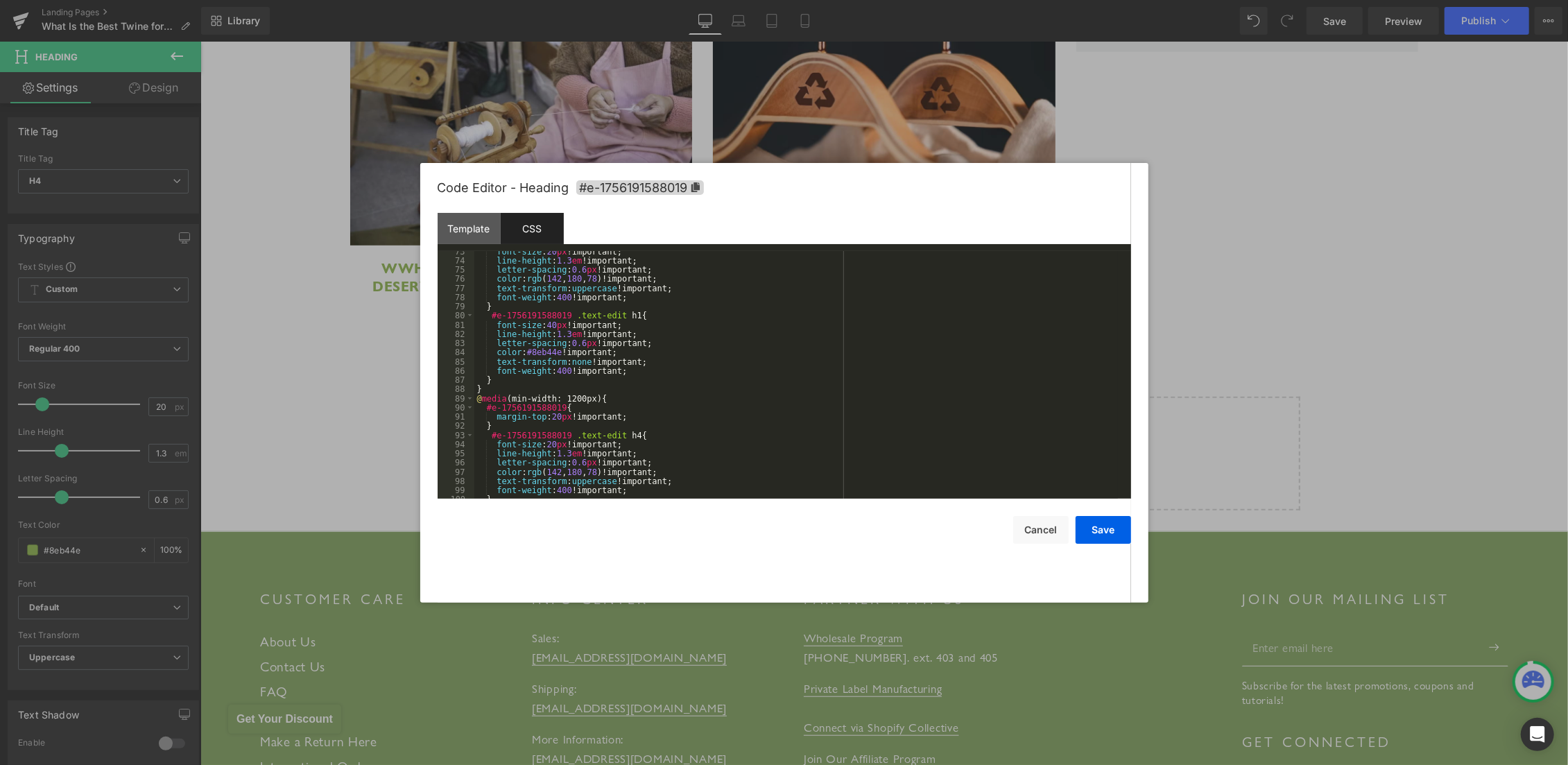
scroll to position [955, 0]
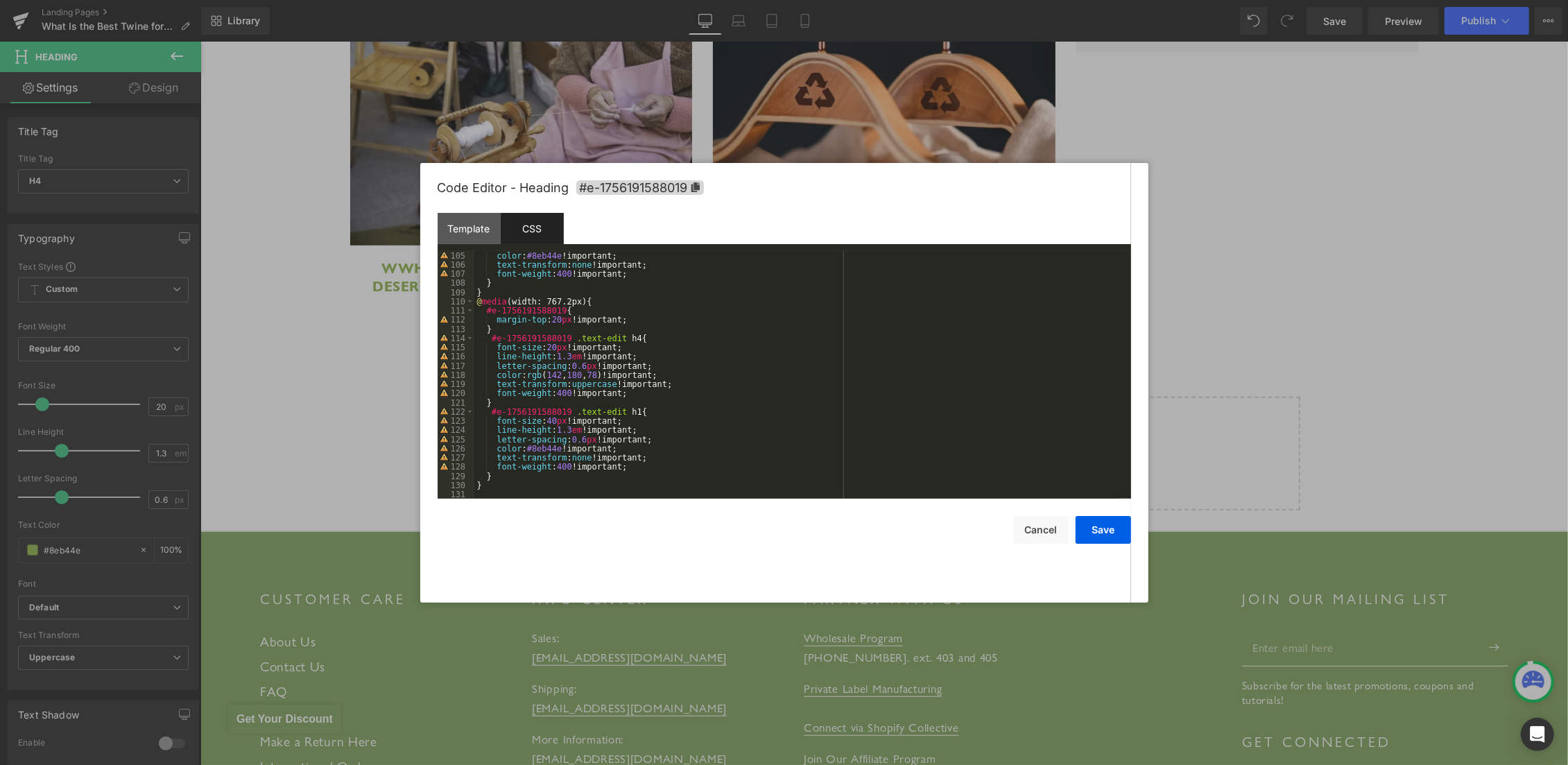
click at [492, 493] on div "color : #8eb44e !important; text-transform : none !important; font-weight : 400…" at bounding box center [796, 384] width 643 height 267
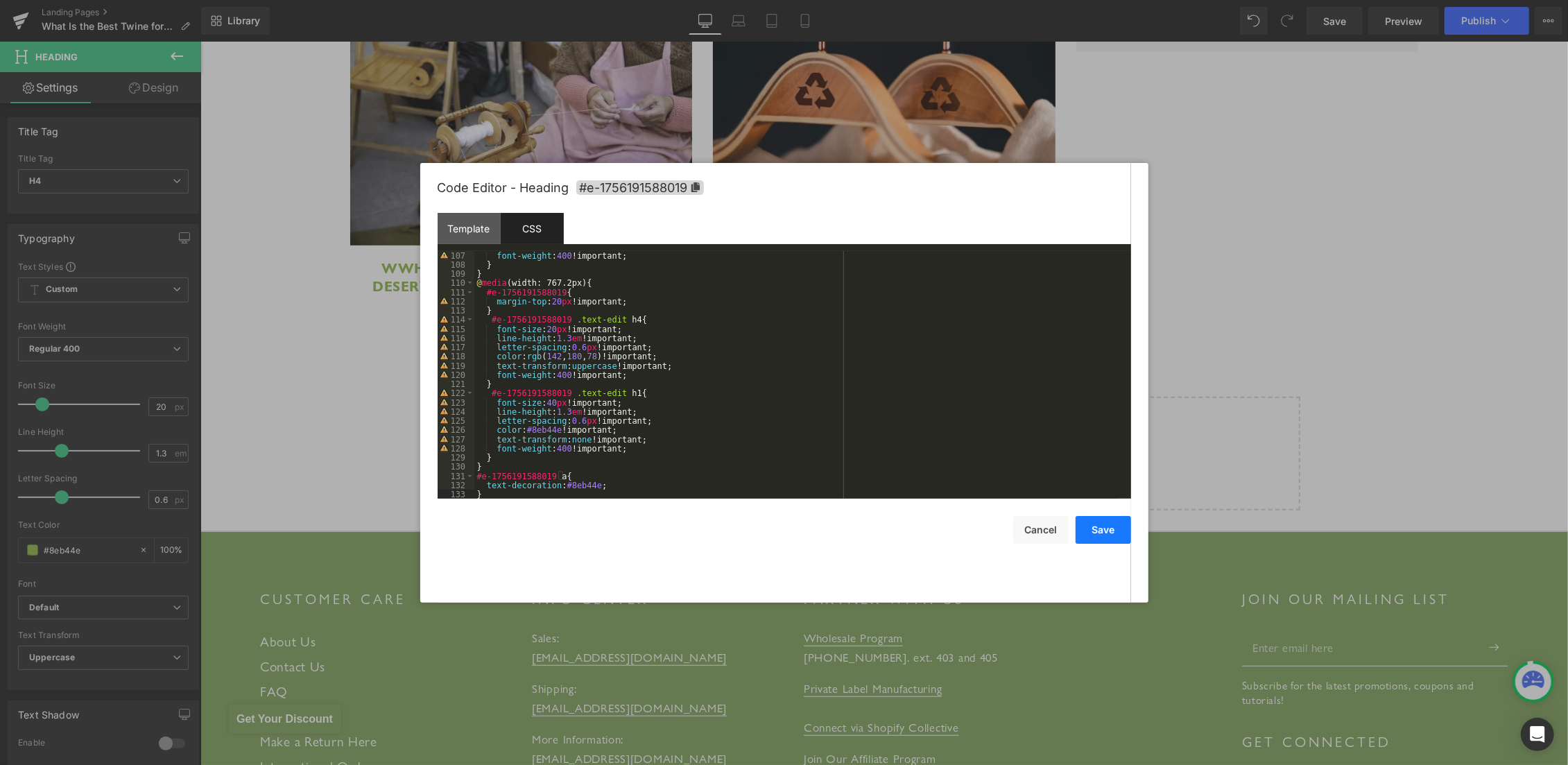
click at [1107, 523] on button "Save" at bounding box center [1103, 530] width 55 height 28
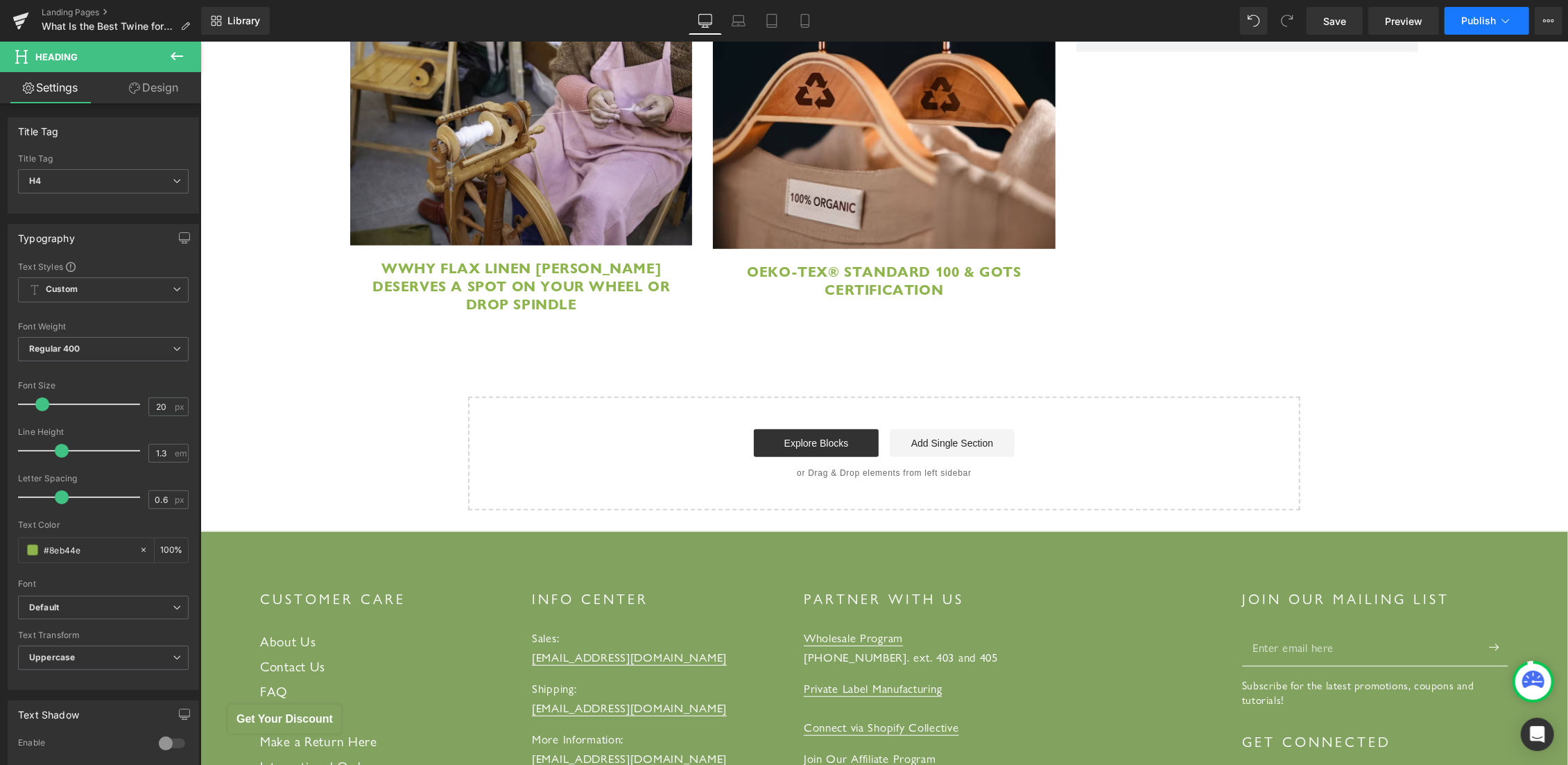
click at [1466, 21] on span "Publish" at bounding box center [1478, 21] width 35 height 11
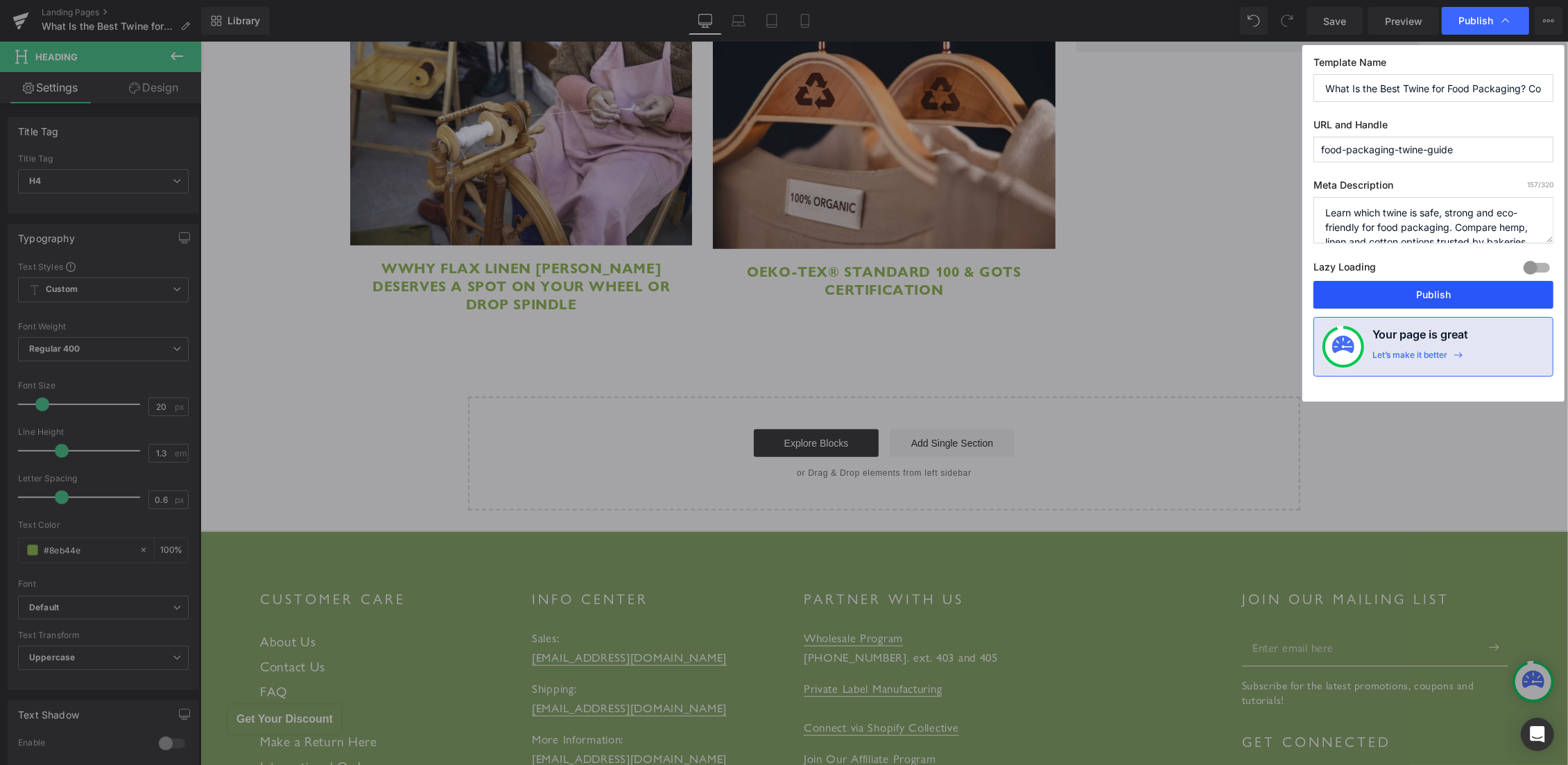
click at [1419, 295] on button "Publish" at bounding box center [1433, 294] width 240 height 28
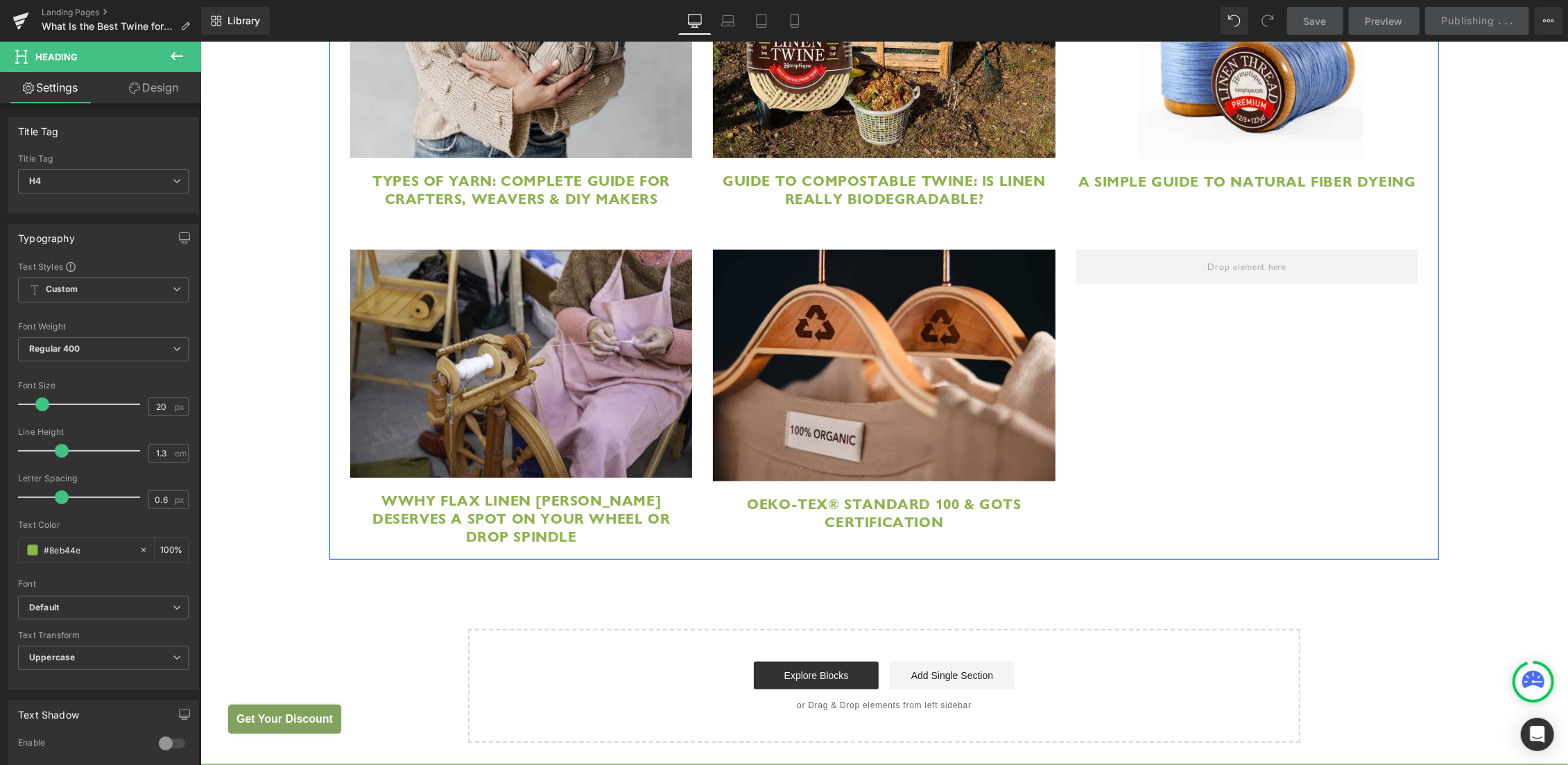
scroll to position [5304, 0]
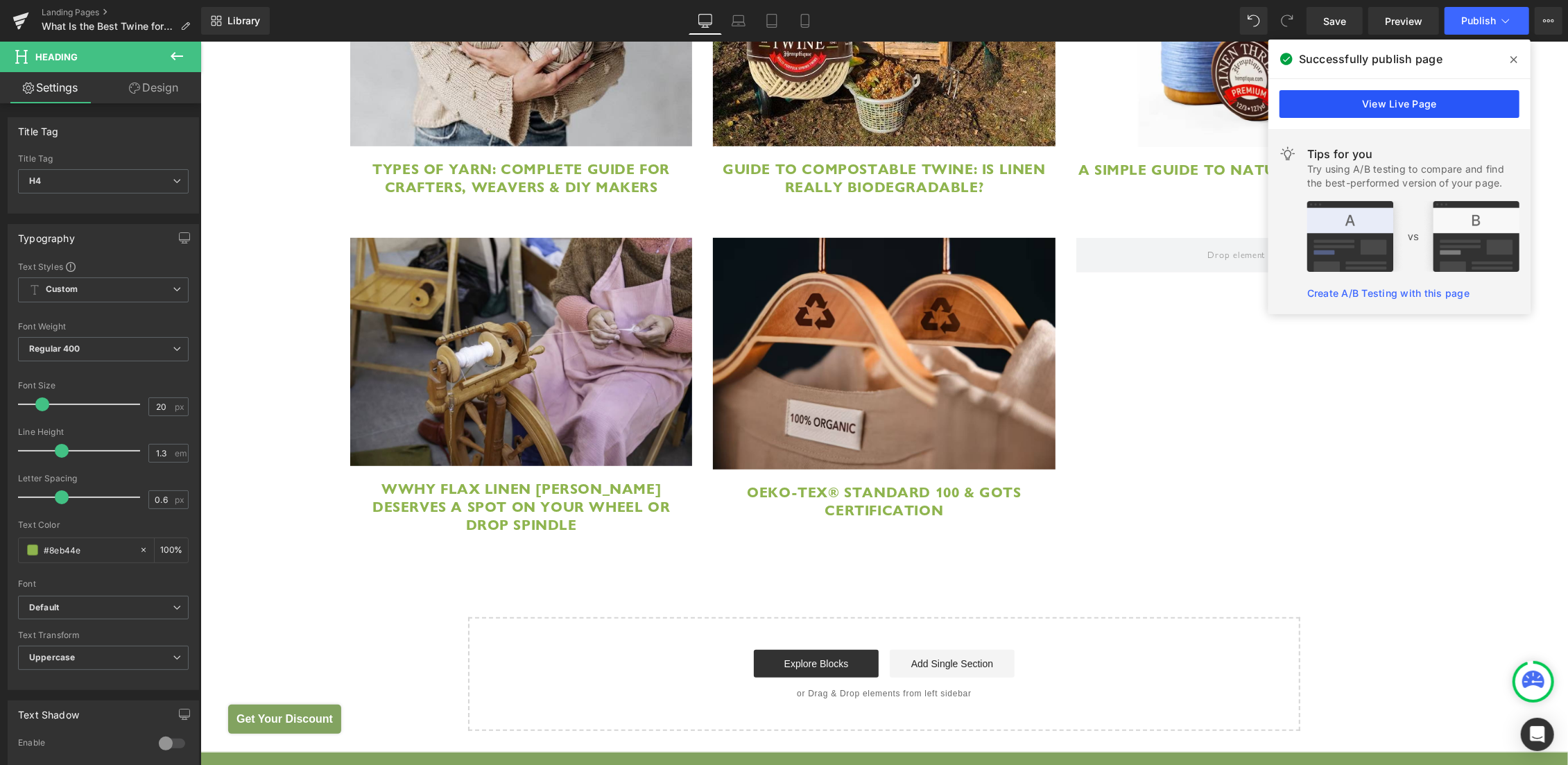
drag, startPoint x: 1394, startPoint y: 98, endPoint x: 1036, endPoint y: 52, distance: 360.9
click at [1394, 98] on link "View Live Page" at bounding box center [1399, 104] width 240 height 28
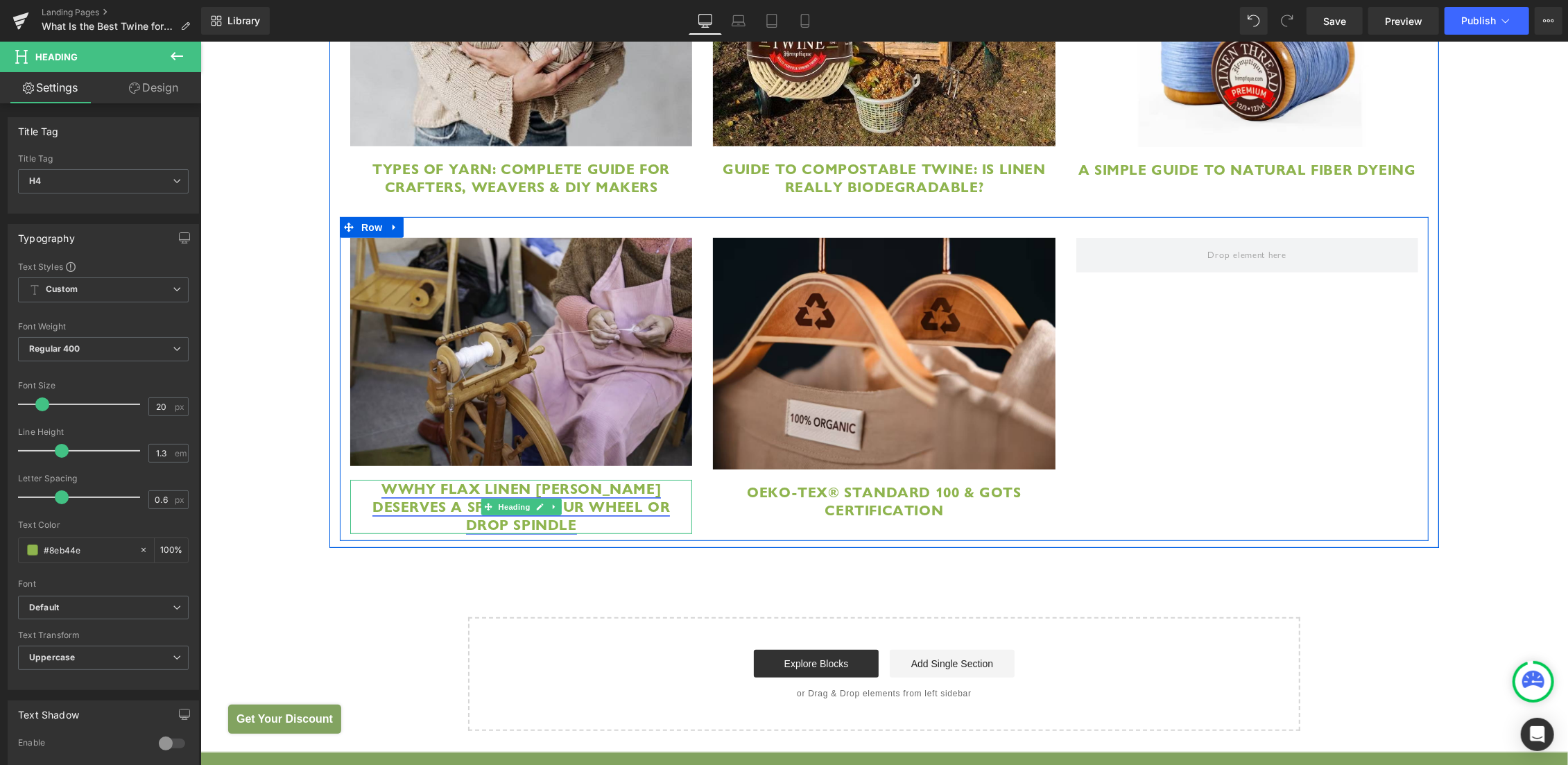
click at [372, 533] on span "WWhy Flax Linen [PERSON_NAME] Deserves a Spot on Your Wheel or Drop Spindle" at bounding box center [521, 506] width 297 height 54
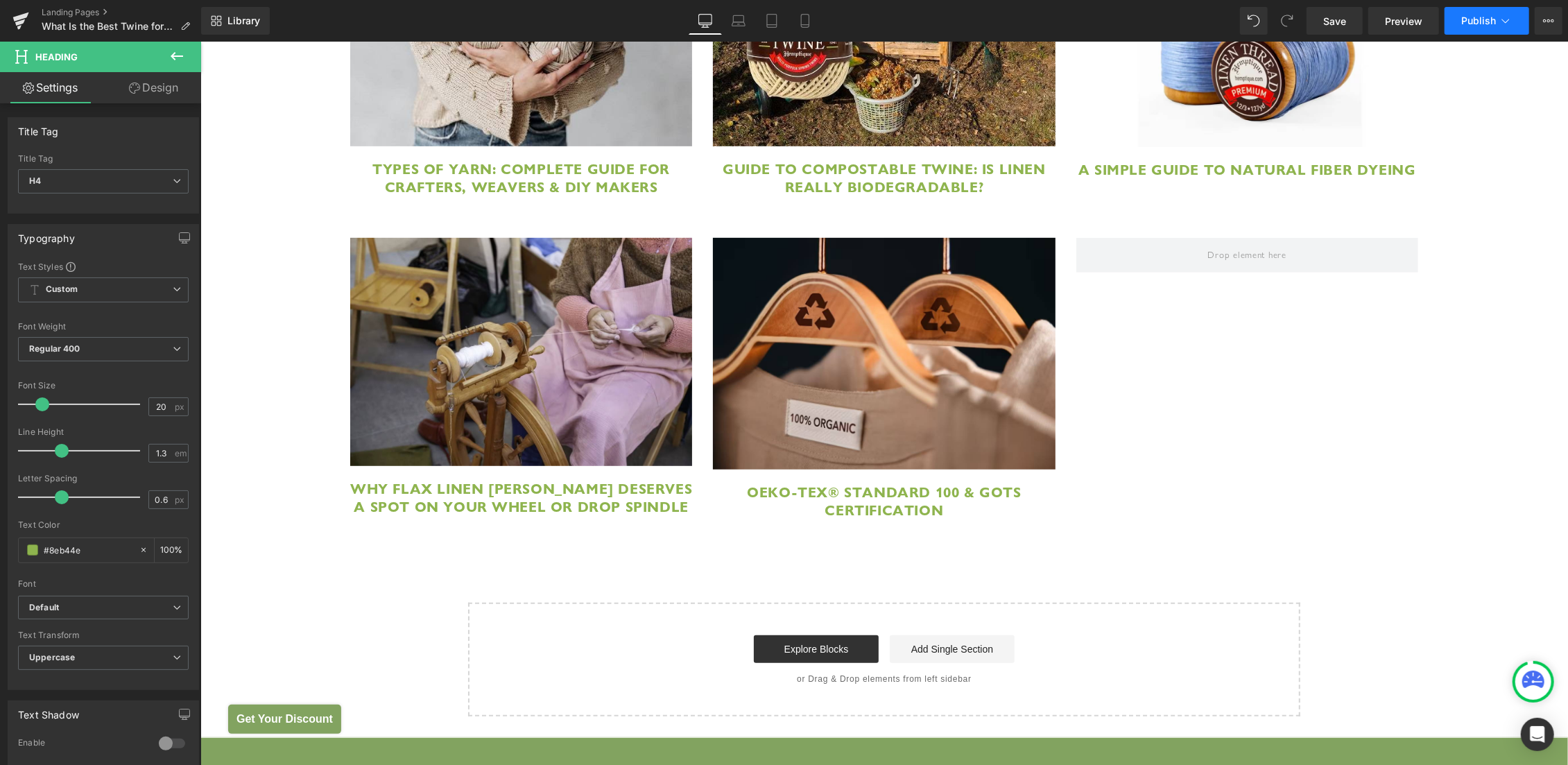
click at [1473, 28] on button "Publish" at bounding box center [1487, 21] width 85 height 28
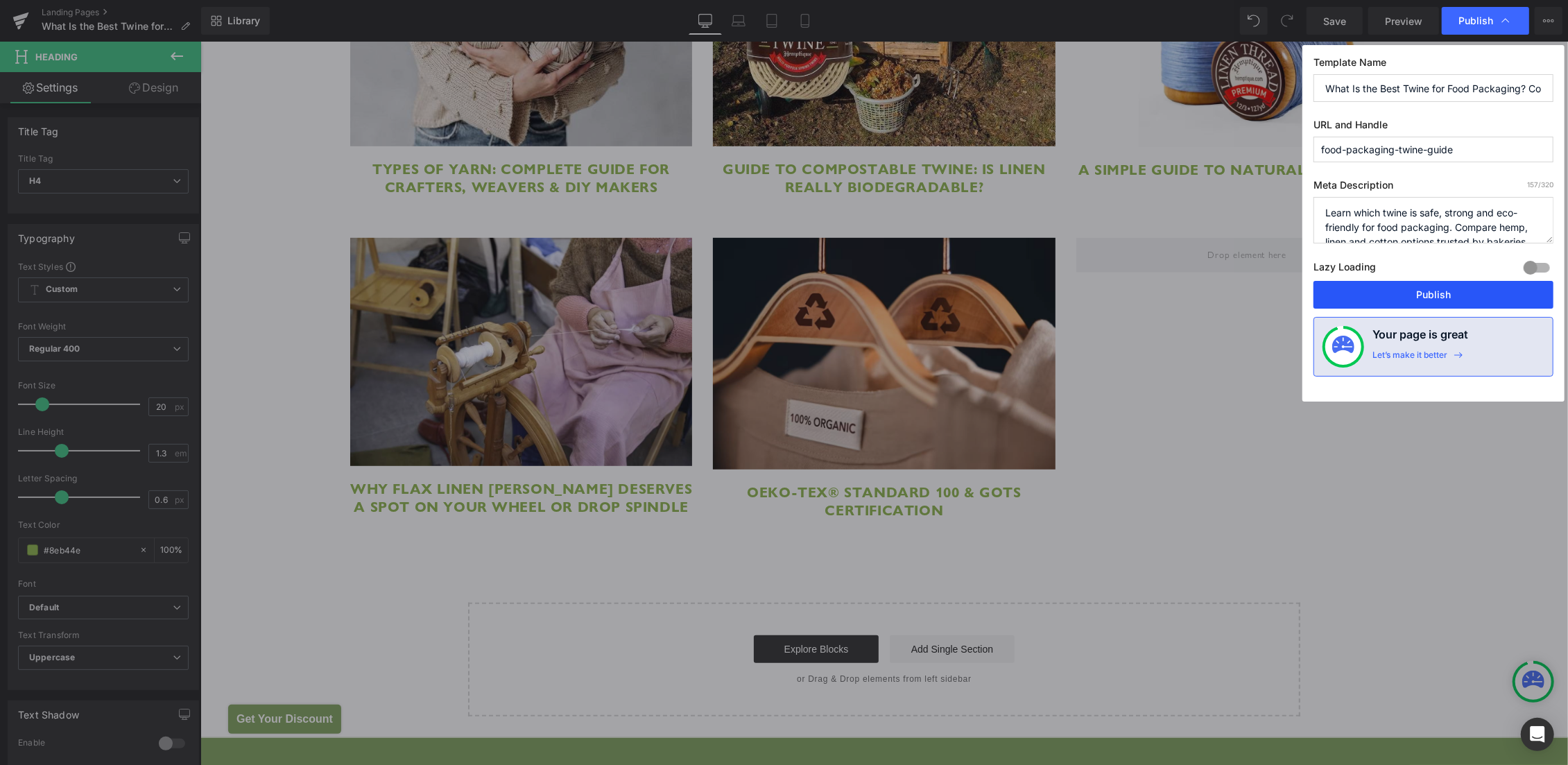
click at [1421, 290] on button "Publish" at bounding box center [1433, 294] width 240 height 28
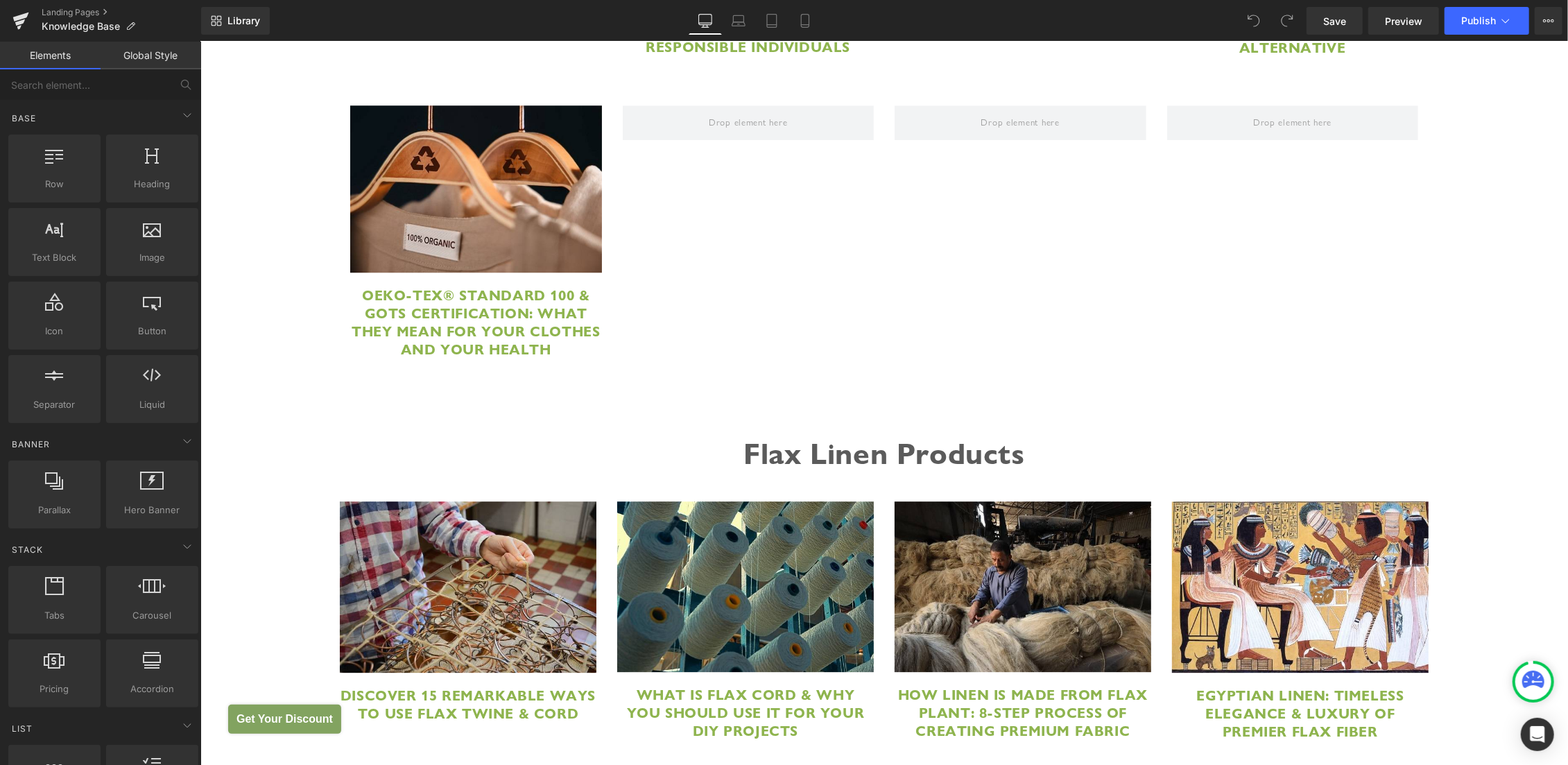
scroll to position [8086, 0]
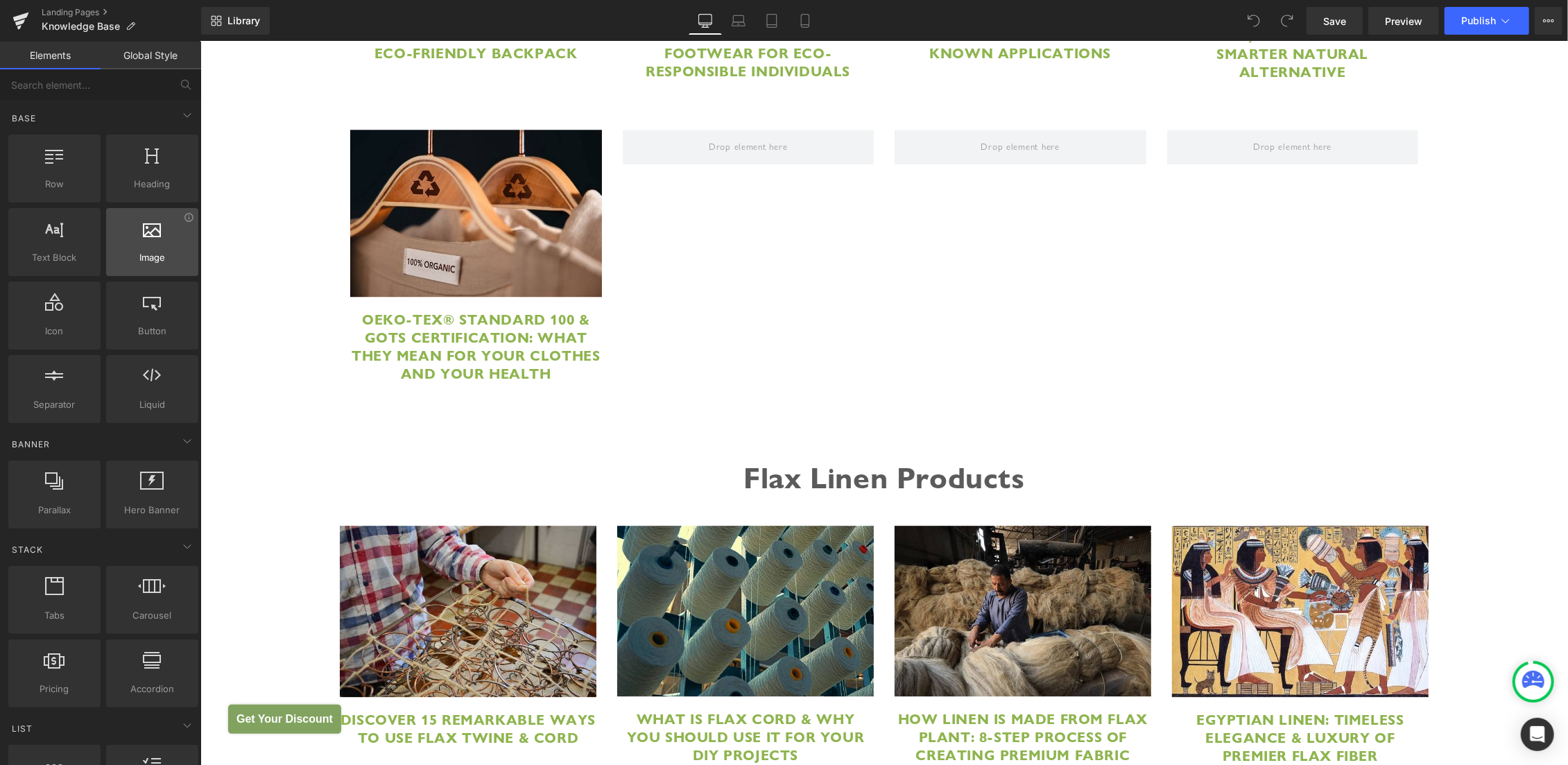
click at [158, 231] on div at bounding box center [151, 234] width 84 height 31
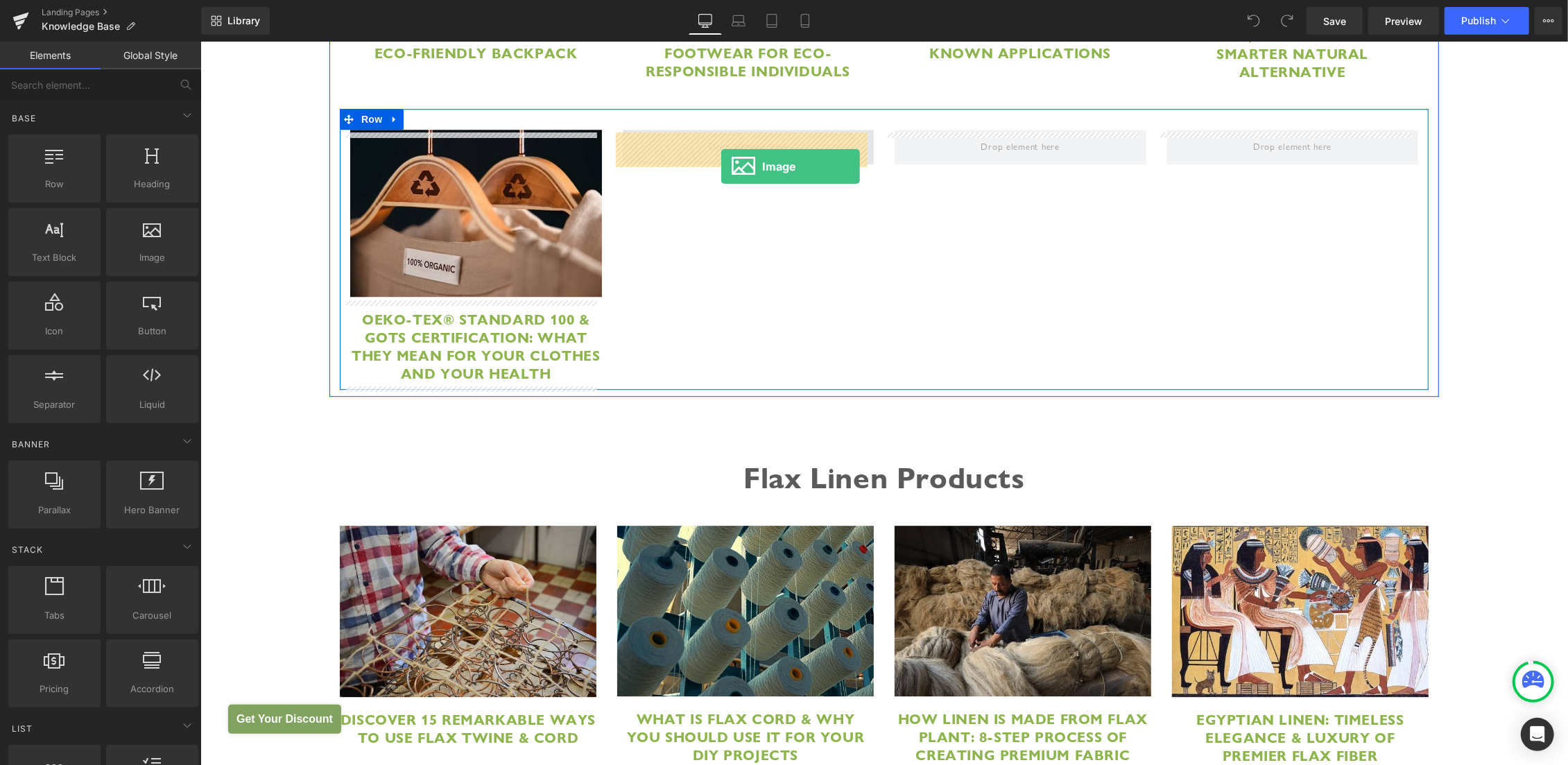
drag, startPoint x: 365, startPoint y: 285, endPoint x: 719, endPoint y: 166, distance: 373.5
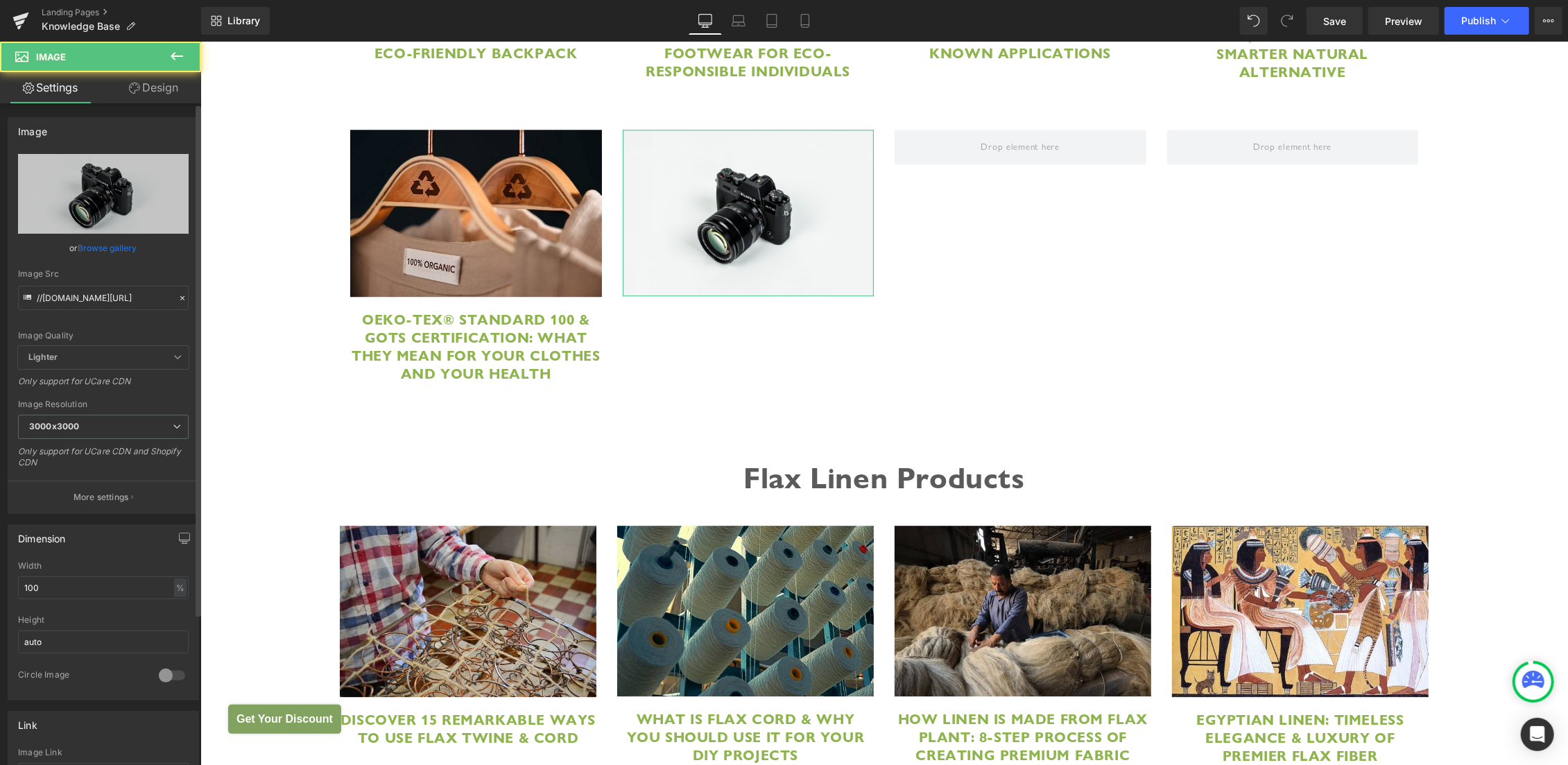
click at [151, 249] on div "or Browse gallery" at bounding box center [103, 248] width 171 height 15
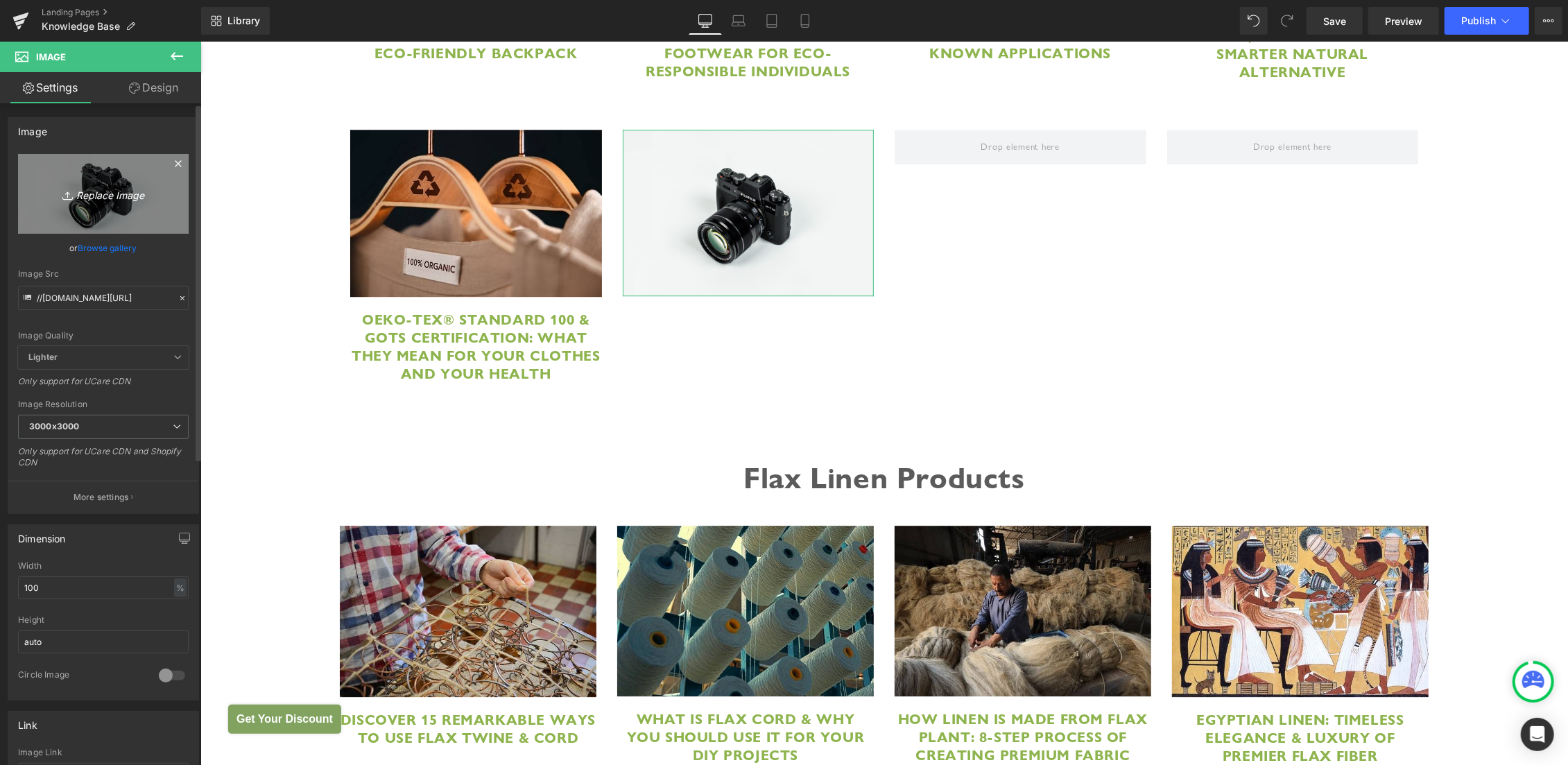
click at [139, 178] on link "Replace Image" at bounding box center [103, 194] width 171 height 79
type input "C:\fakepath\Food Packaging Twine Guide.jpg"
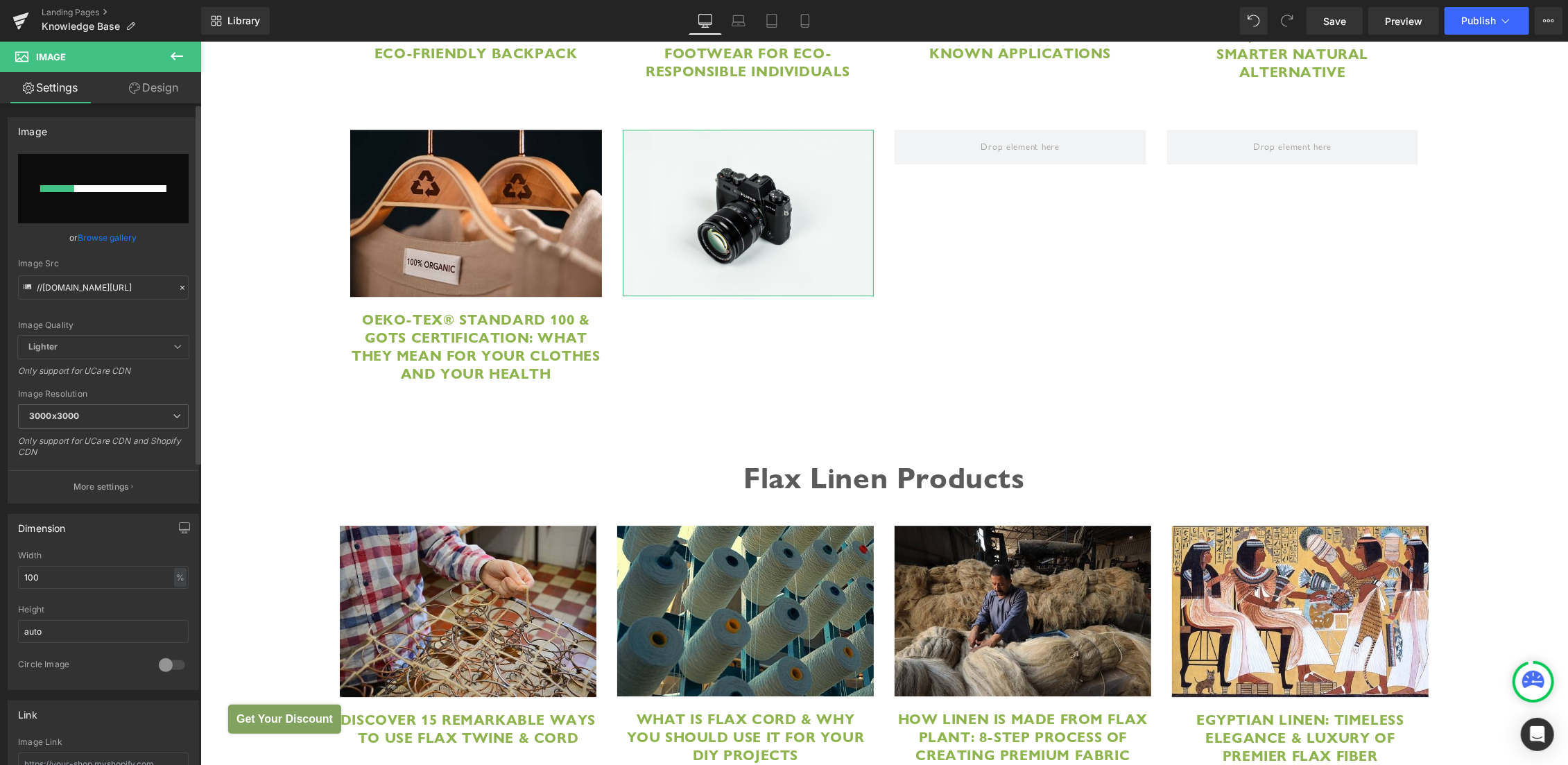
scroll to position [488, 0]
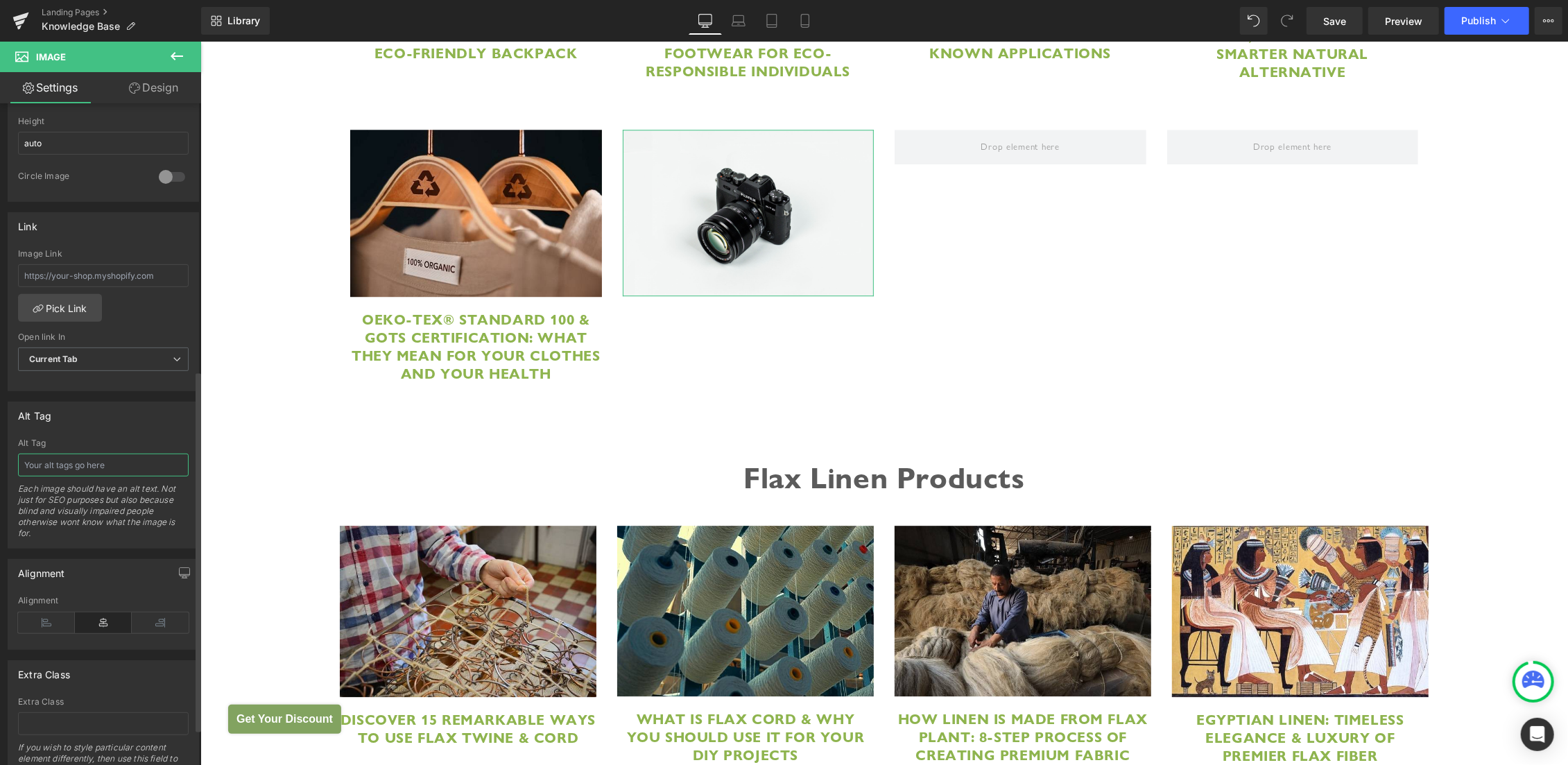
click at [121, 468] on input "text" at bounding box center [103, 464] width 171 height 23
paste input "Food Packaging Twine Guide"
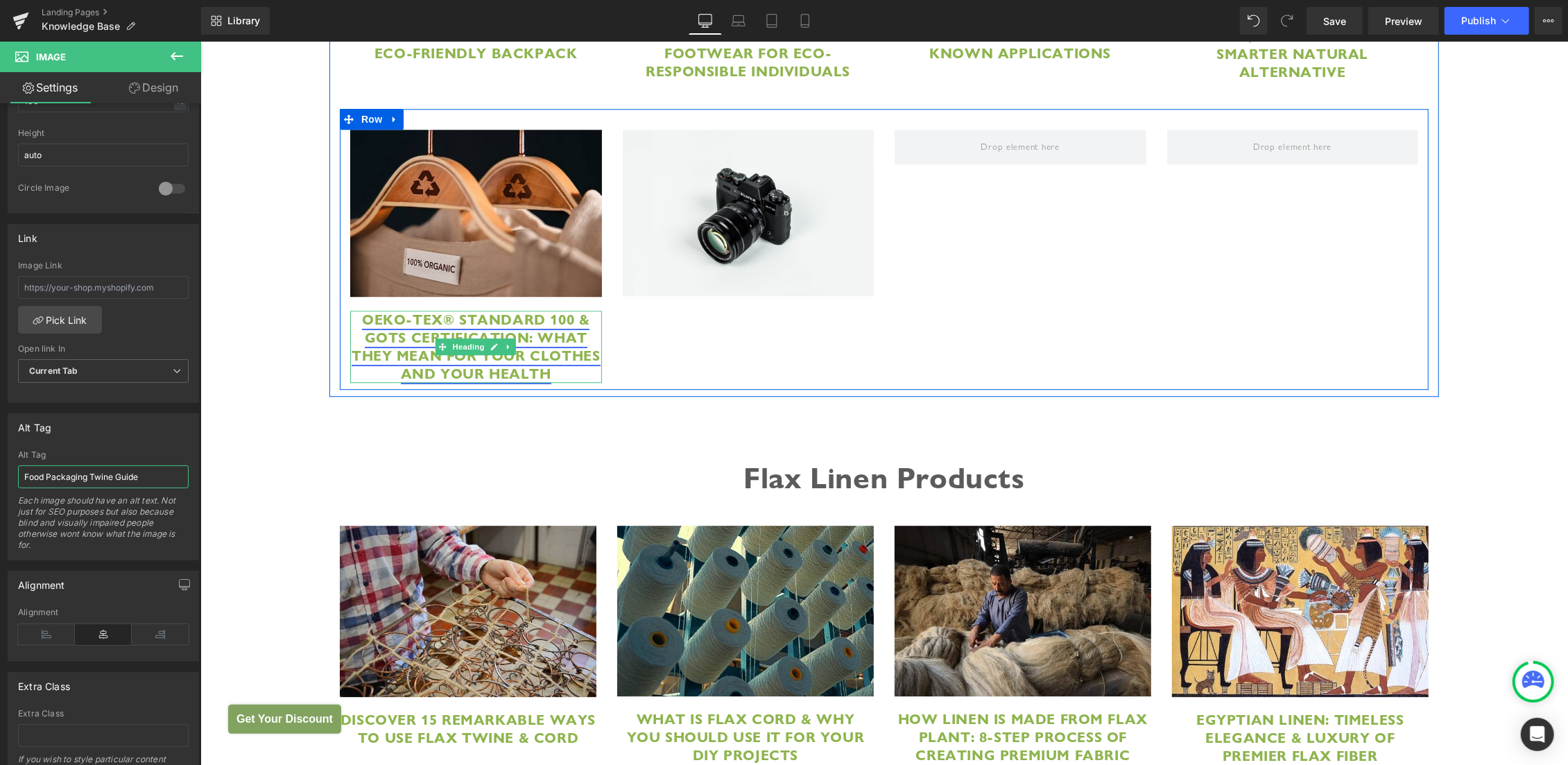
scroll to position [500, 0]
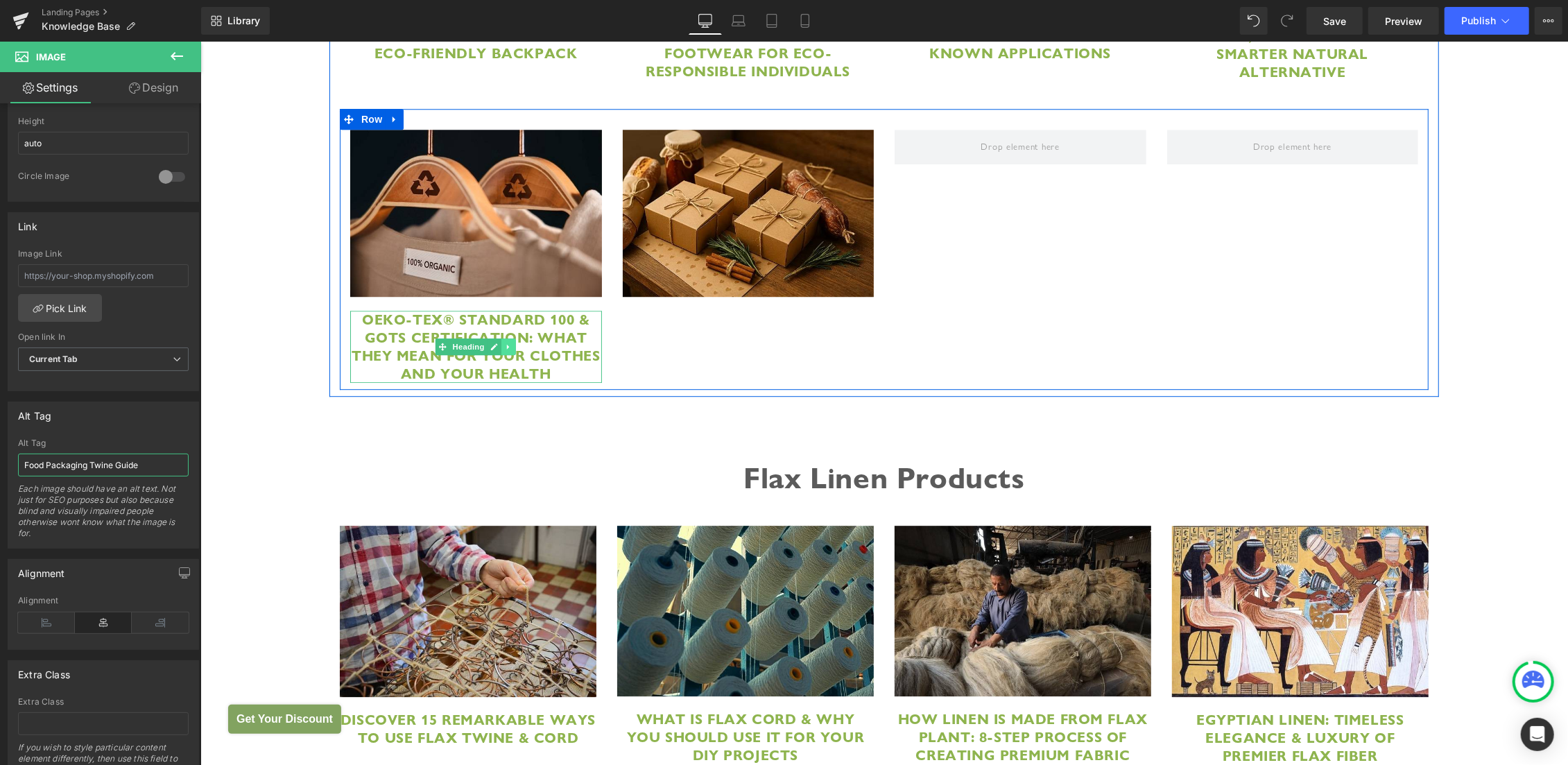
type input "Food Packaging Twine Guide"
click at [507, 349] on icon at bounding box center [508, 346] width 2 height 5
click at [498, 350] on link at bounding box center [501, 346] width 15 height 17
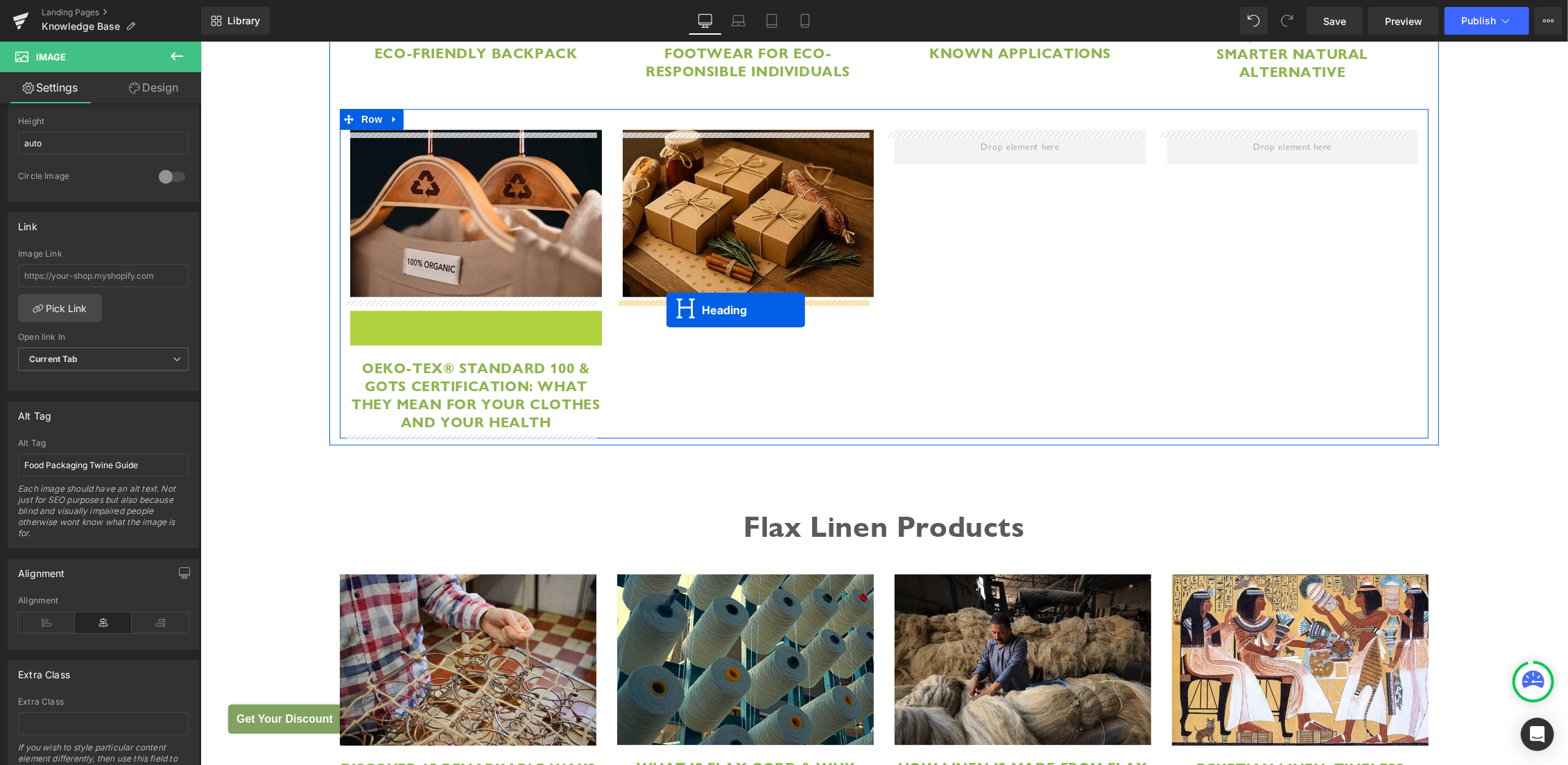
drag, startPoint x: 447, startPoint y: 349, endPoint x: 665, endPoint y: 309, distance: 221.6
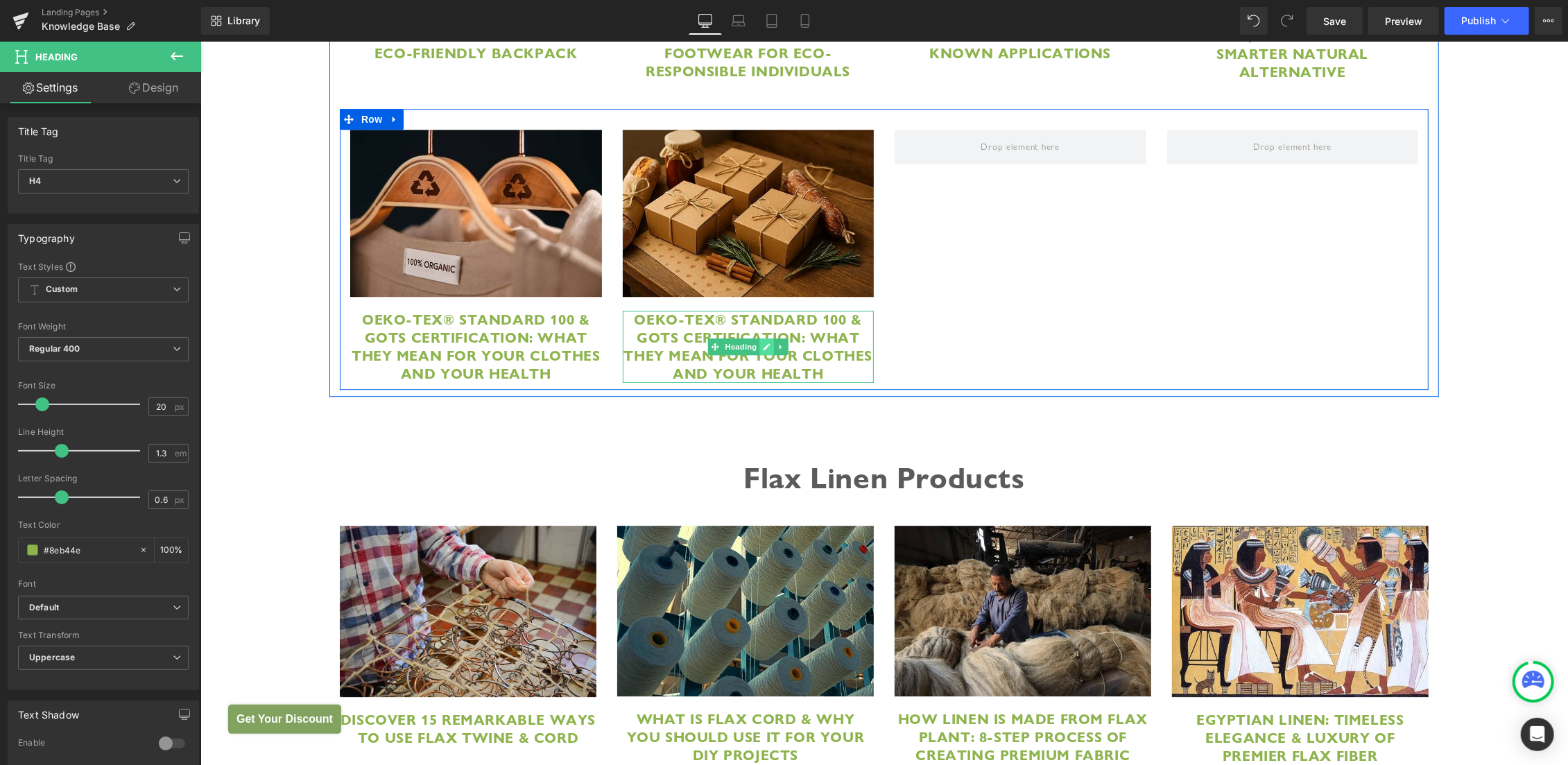
click at [763, 348] on icon at bounding box center [767, 347] width 7 height 7
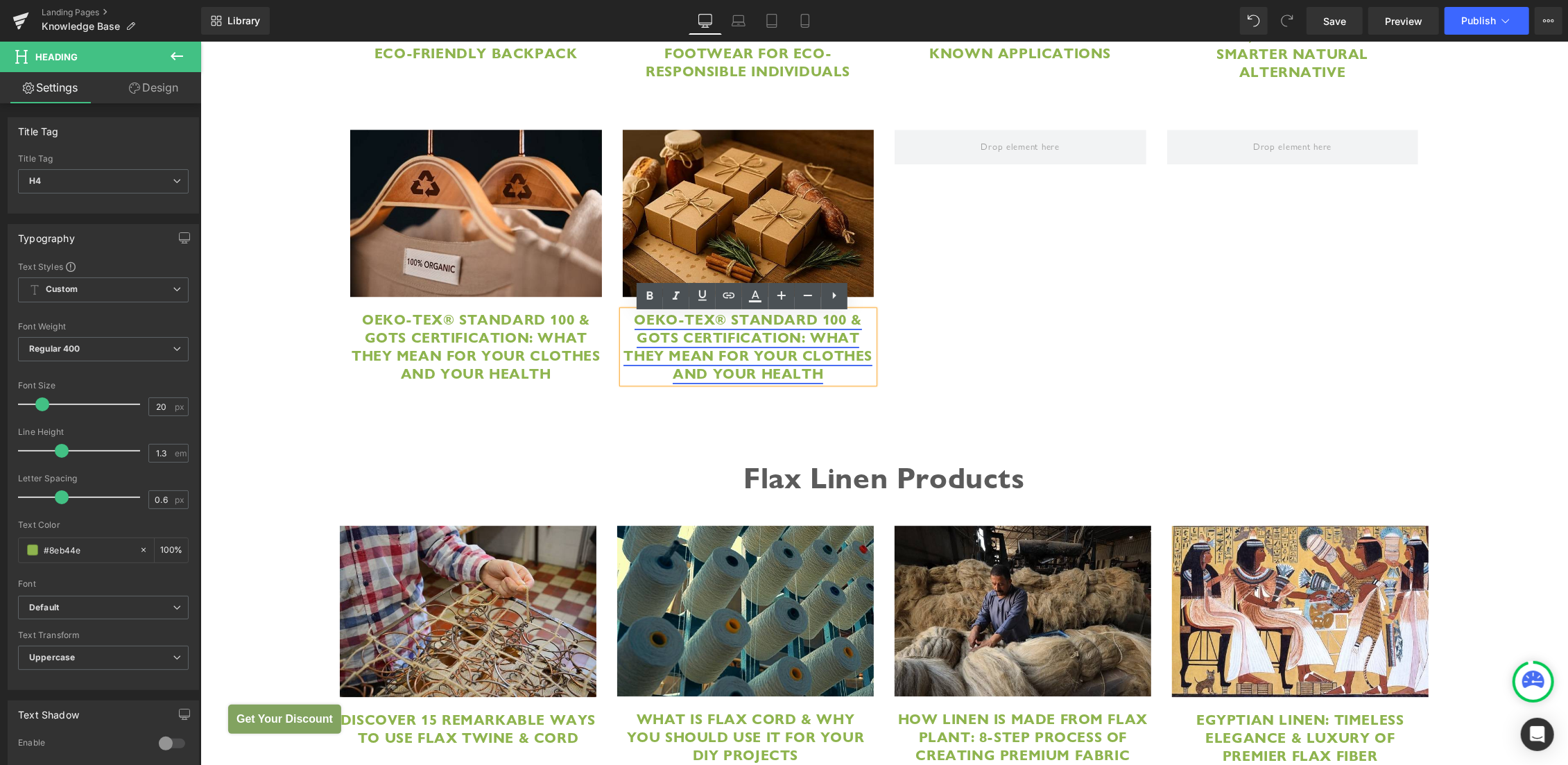
click at [657, 323] on link "OEKO-TEX® Standard 100 & GOTS Certification: What They Mean for Your Clothes an…" at bounding box center [748, 346] width 249 height 72
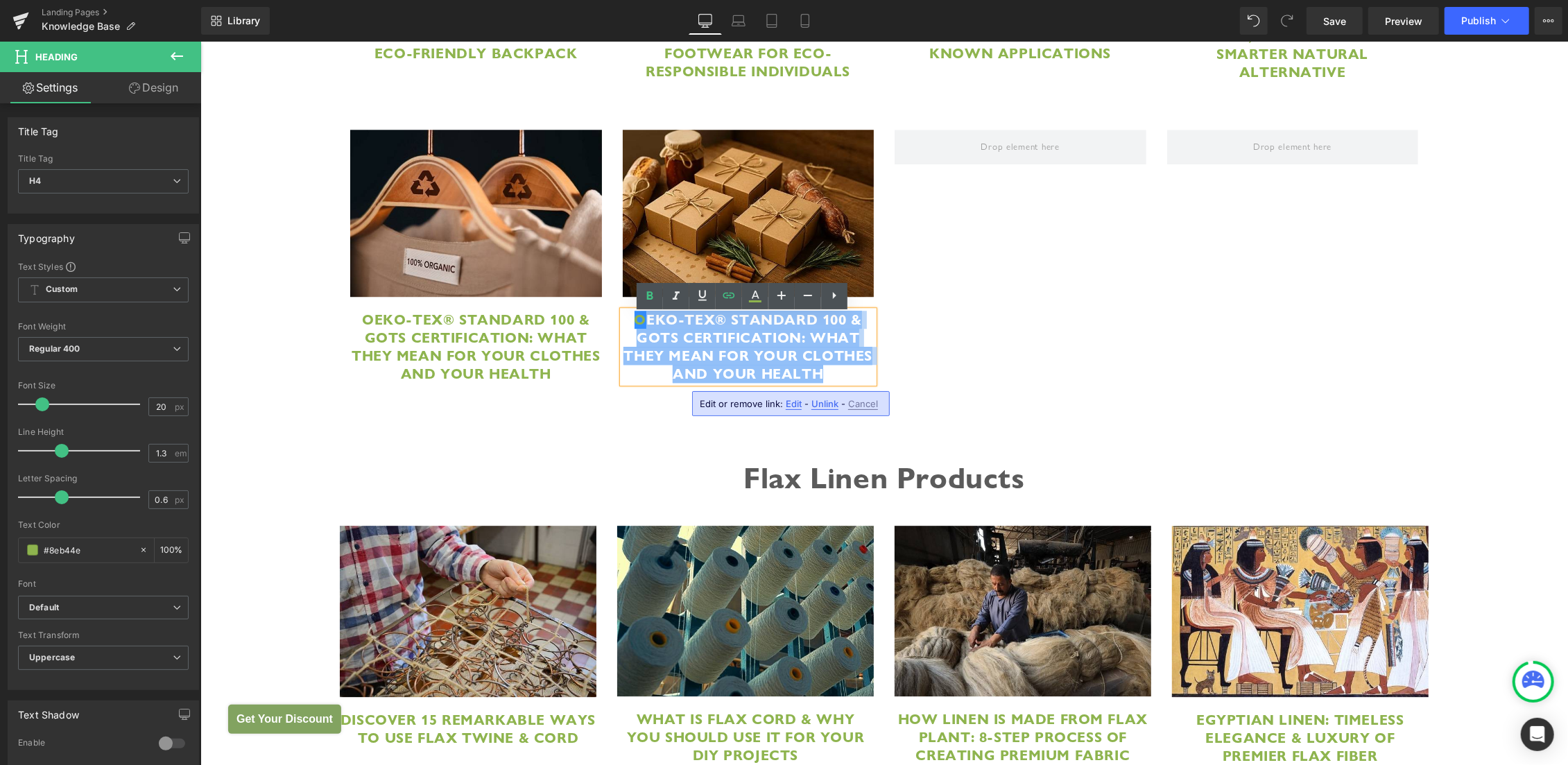
drag, startPoint x: 646, startPoint y: 318, endPoint x: 848, endPoint y: 376, distance: 210.2
click at [848, 376] on h4 "OEKO-TEX® Standard 100 & GOTS Certification: What They Mean for Your Clothes an…" at bounding box center [748, 346] width 252 height 72
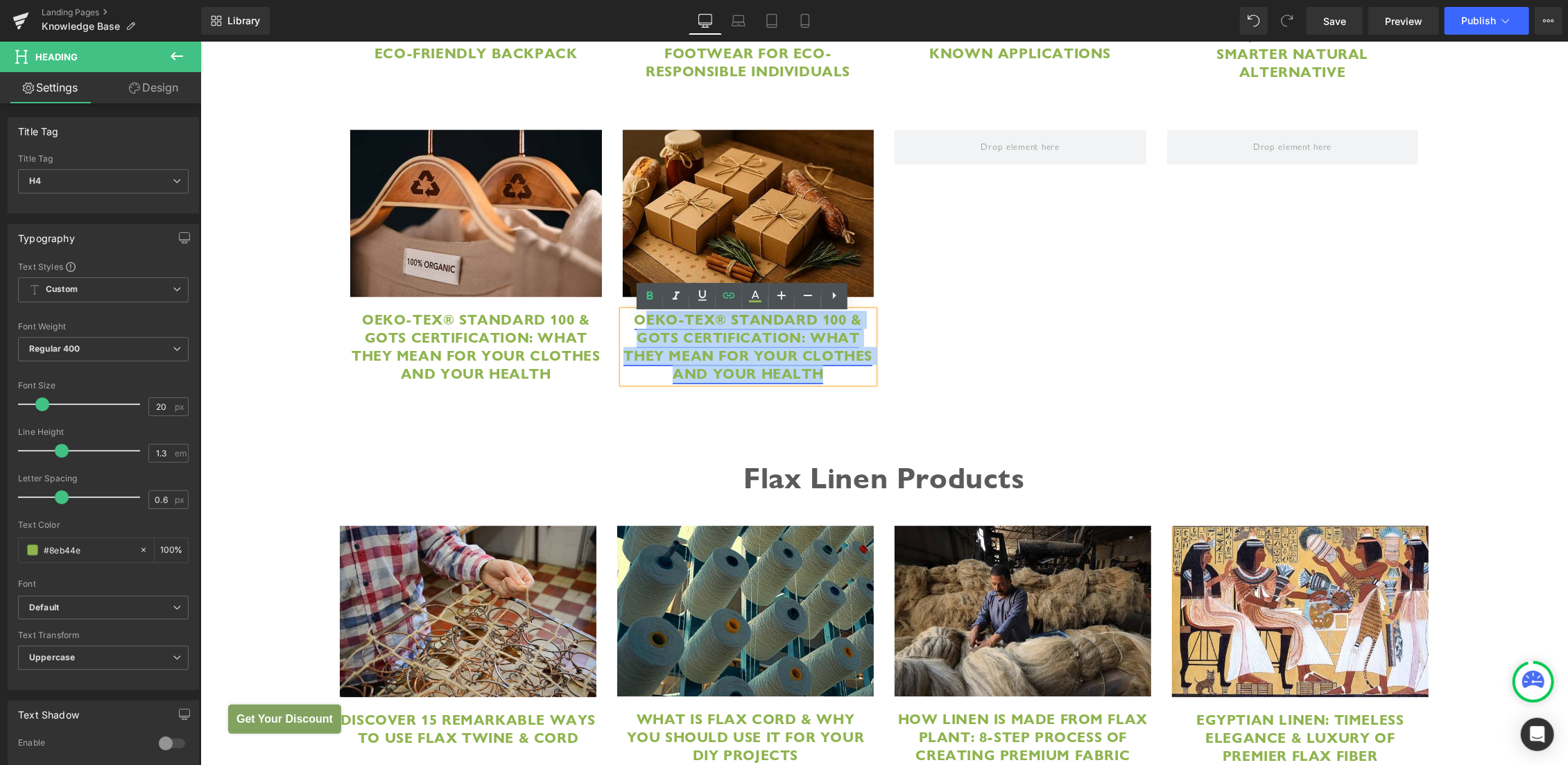
paste div
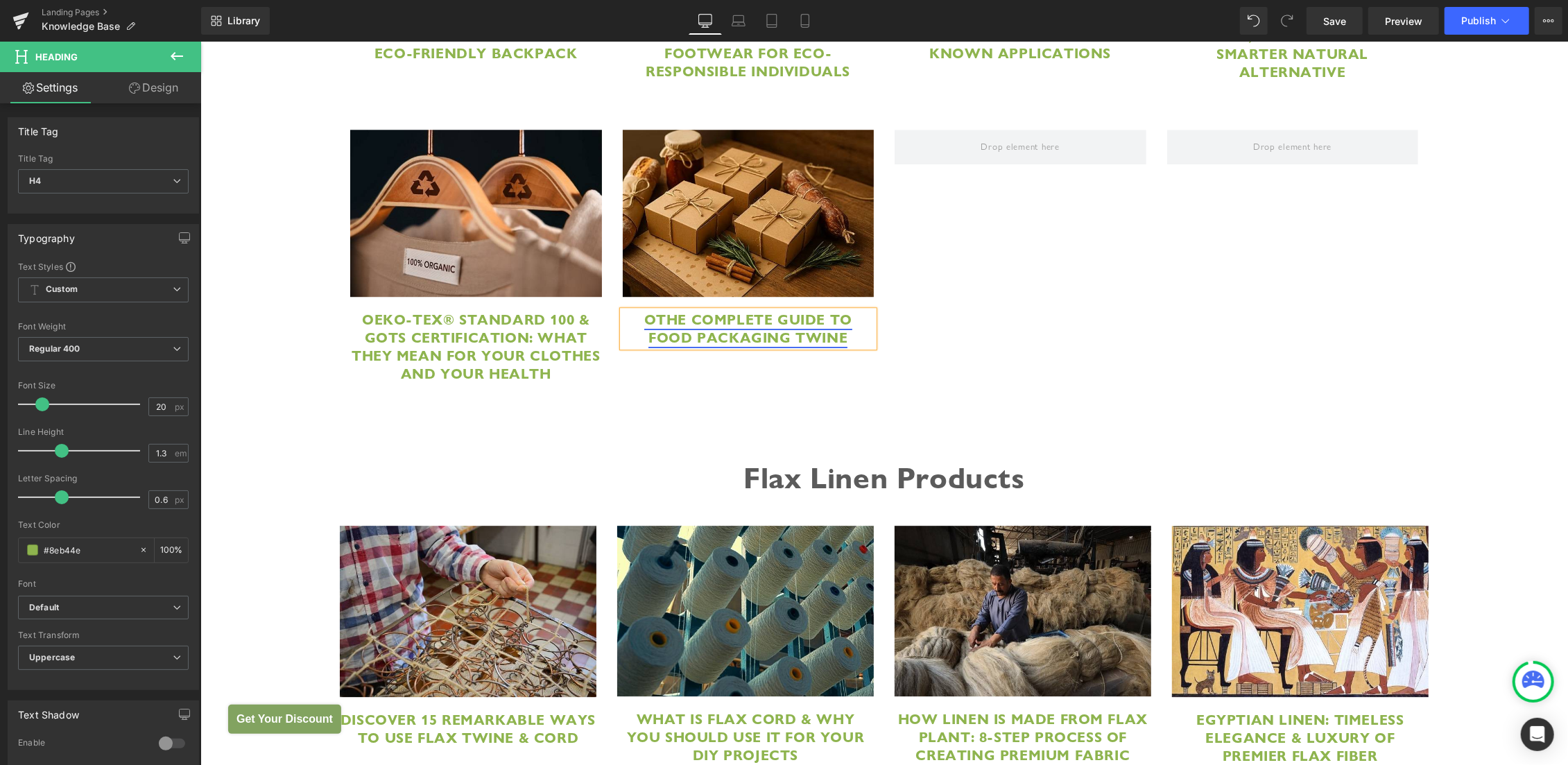
click at [643, 320] on link "OThe Complete Guide to Food Packaging Twine" at bounding box center [747, 328] width 208 height 36
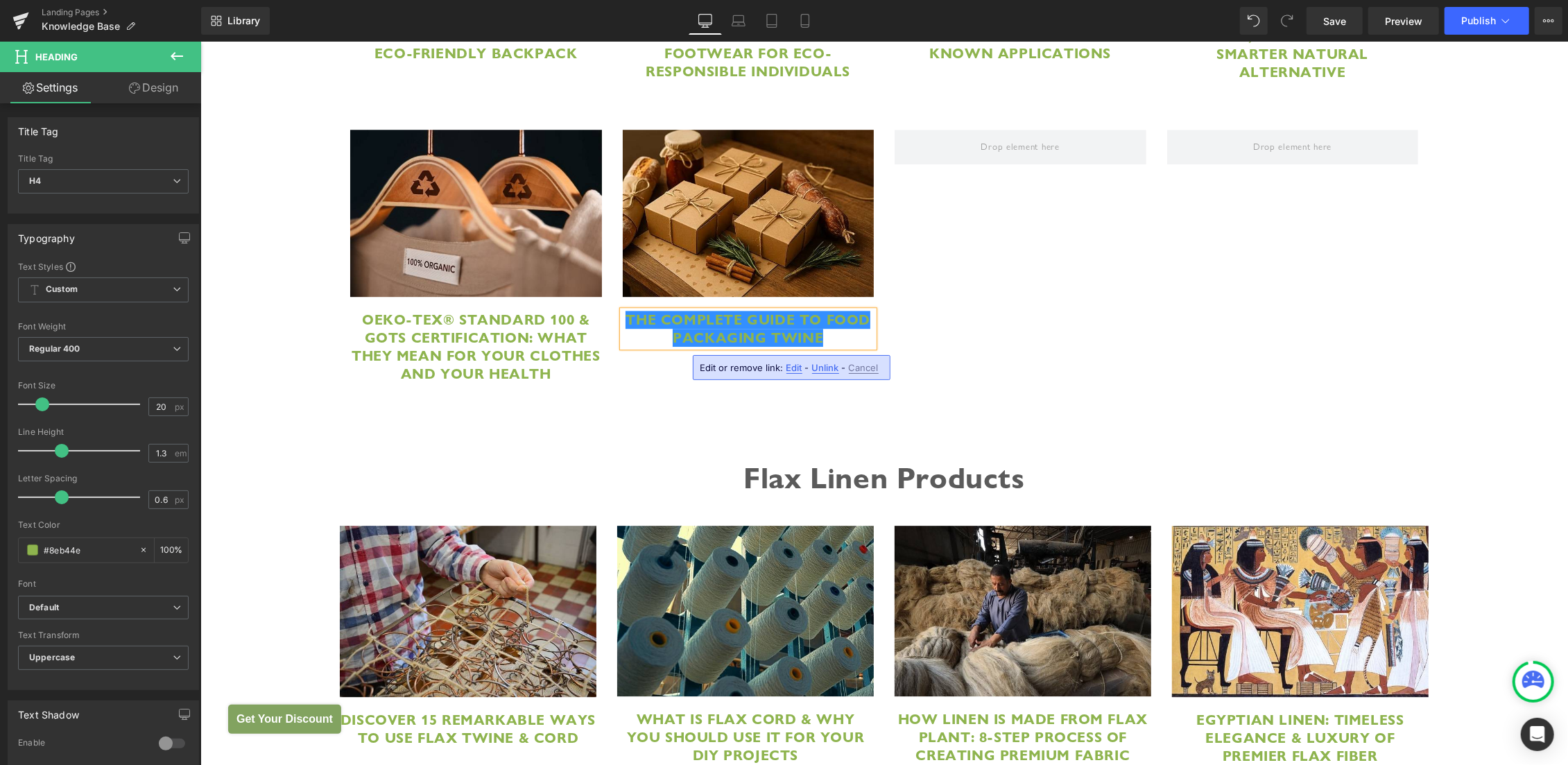
click at [0, 0] on span "Edit" at bounding box center [0, 0] width 0 height 0
paste input "food-packaging-twine-guide"
type input "https://hemptique.com/pages/food-packaging-twine-guide"
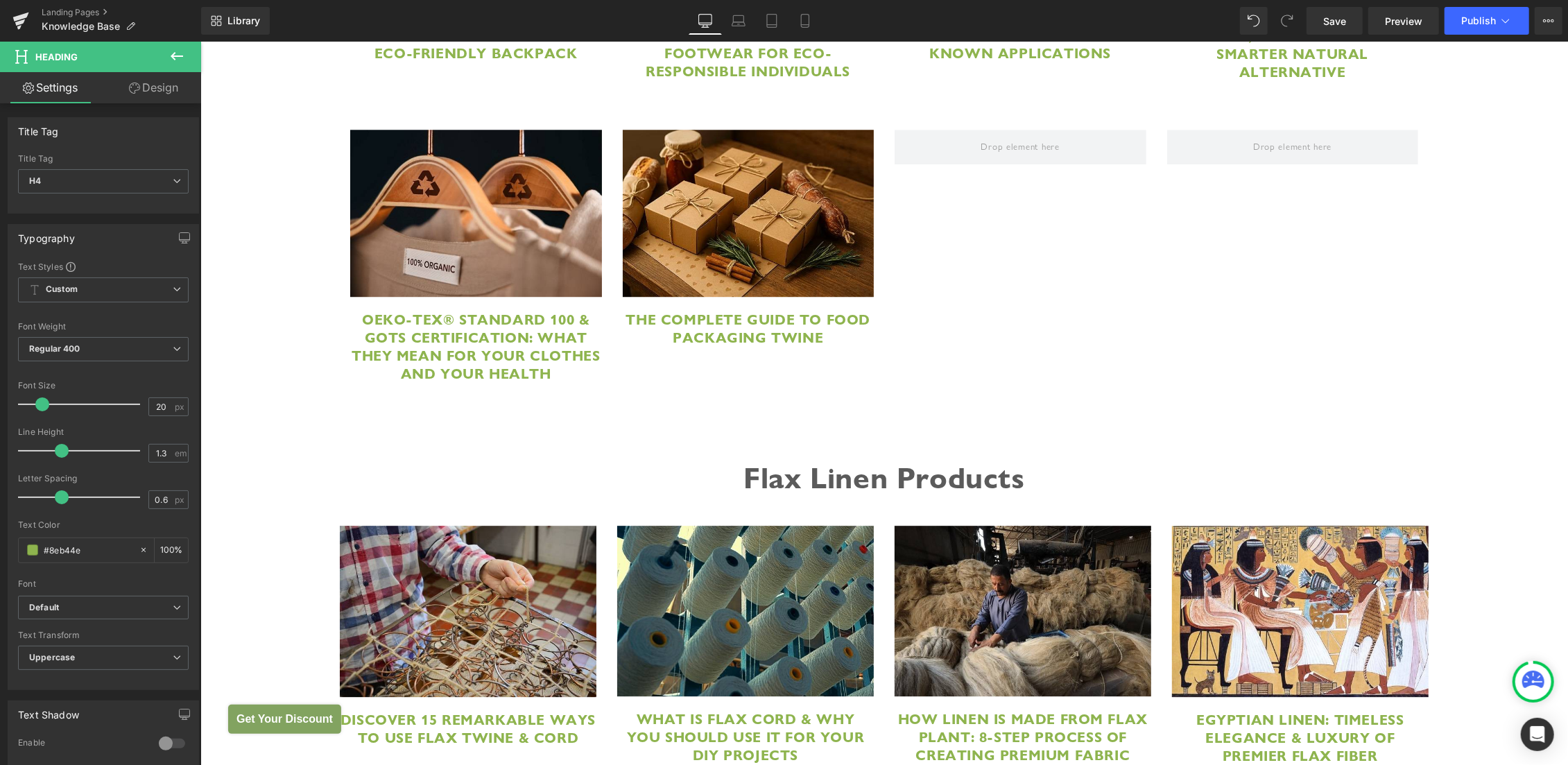
click at [172, 52] on icon at bounding box center [177, 56] width 17 height 17
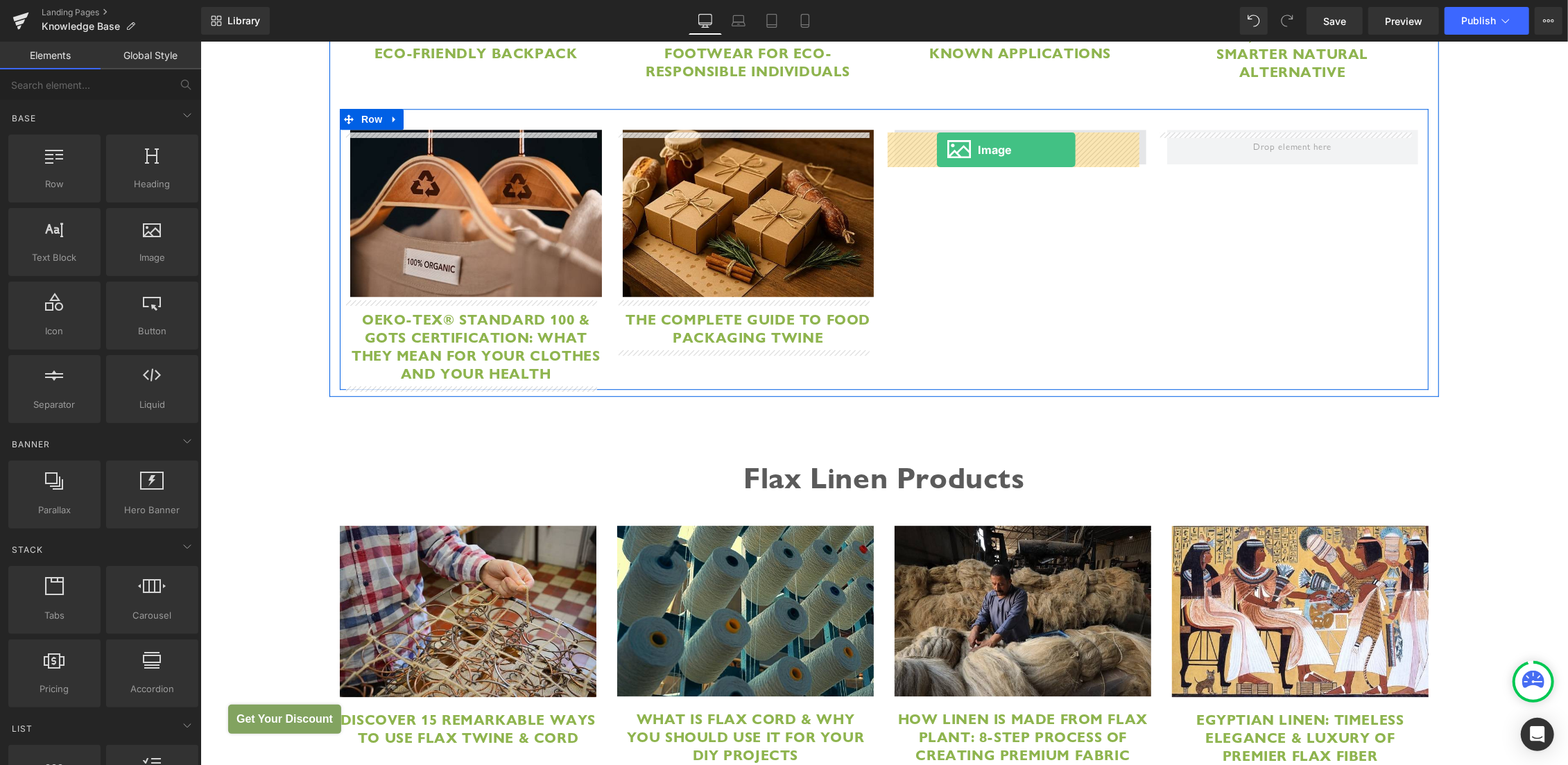
drag, startPoint x: 353, startPoint y: 269, endPoint x: 938, endPoint y: 149, distance: 597.2
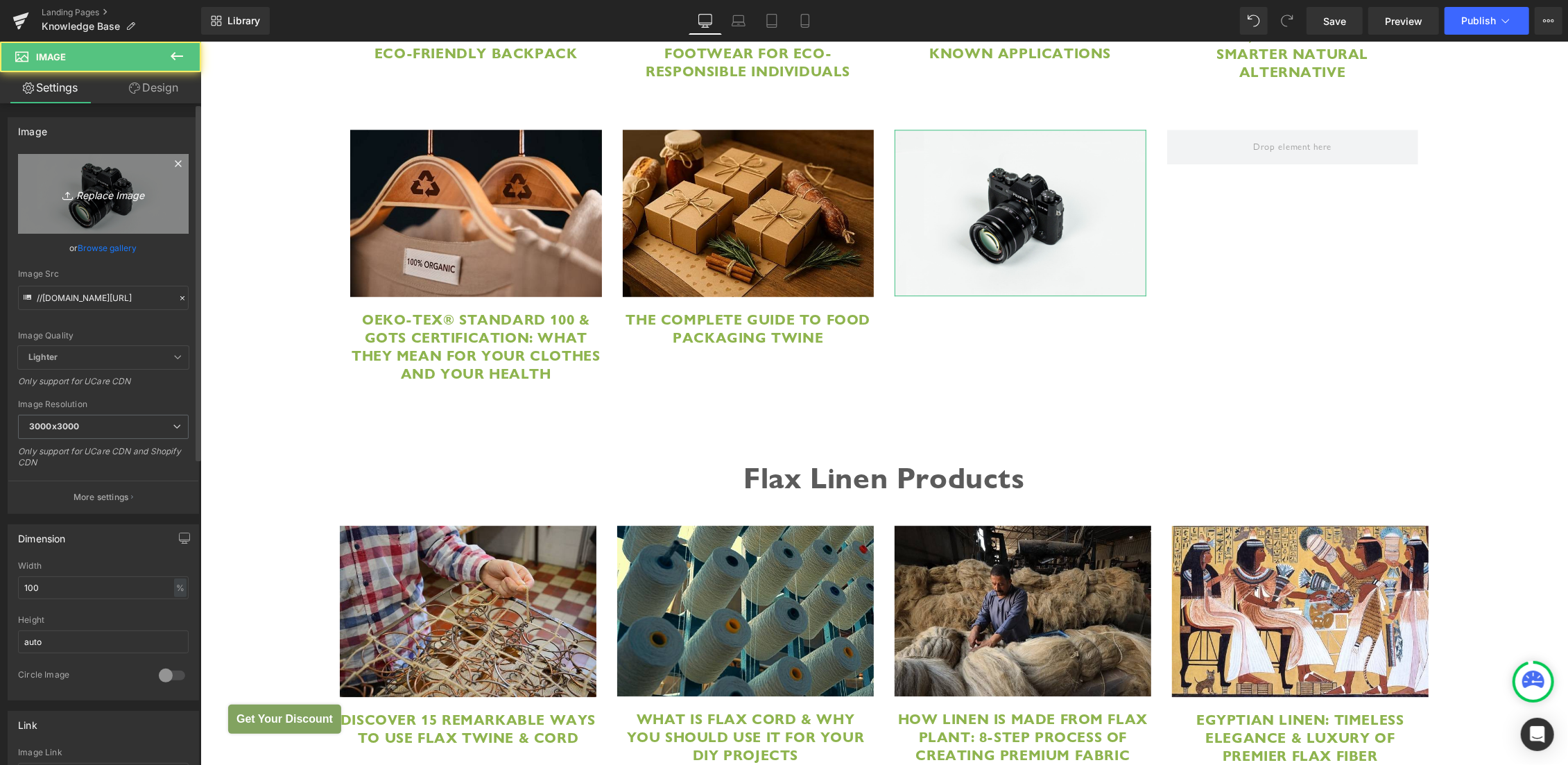
click at [93, 173] on link "Replace Image" at bounding box center [103, 194] width 171 height 79
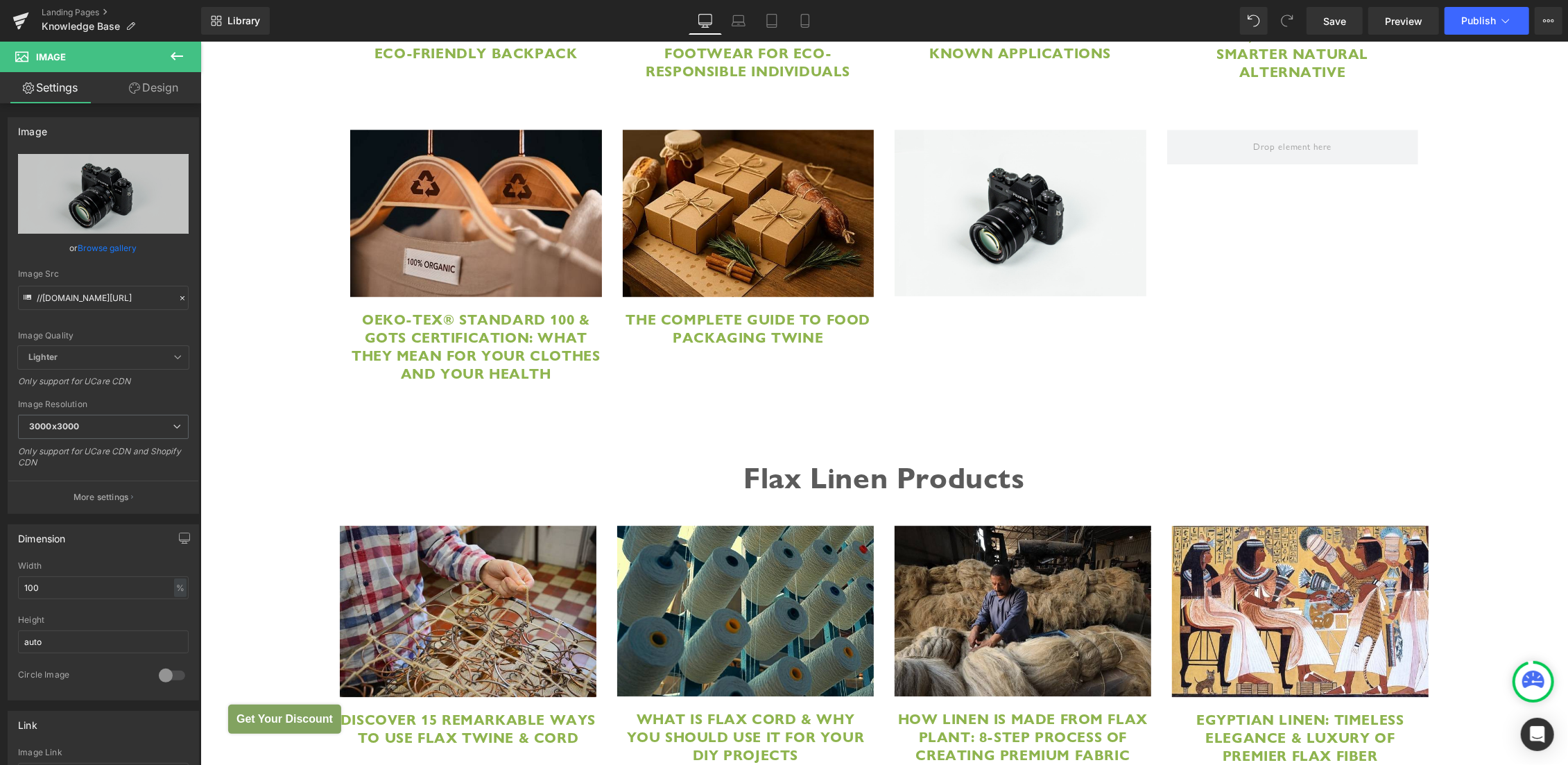
type input "C:\fakepath\Macramé dowel rods.jpg"
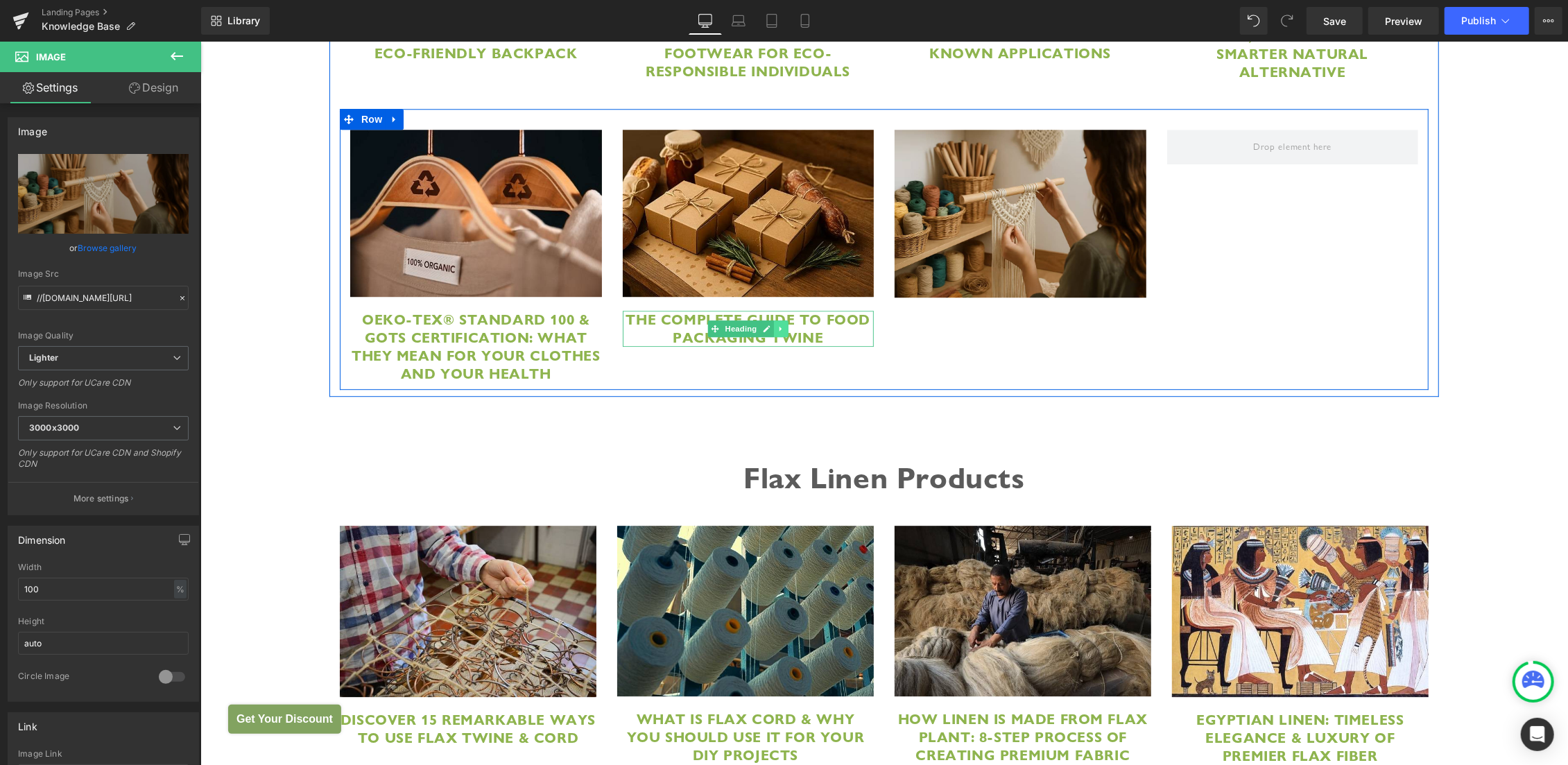
click at [779, 330] on link at bounding box center [781, 328] width 15 height 17
click at [772, 329] on link at bounding box center [773, 328] width 15 height 17
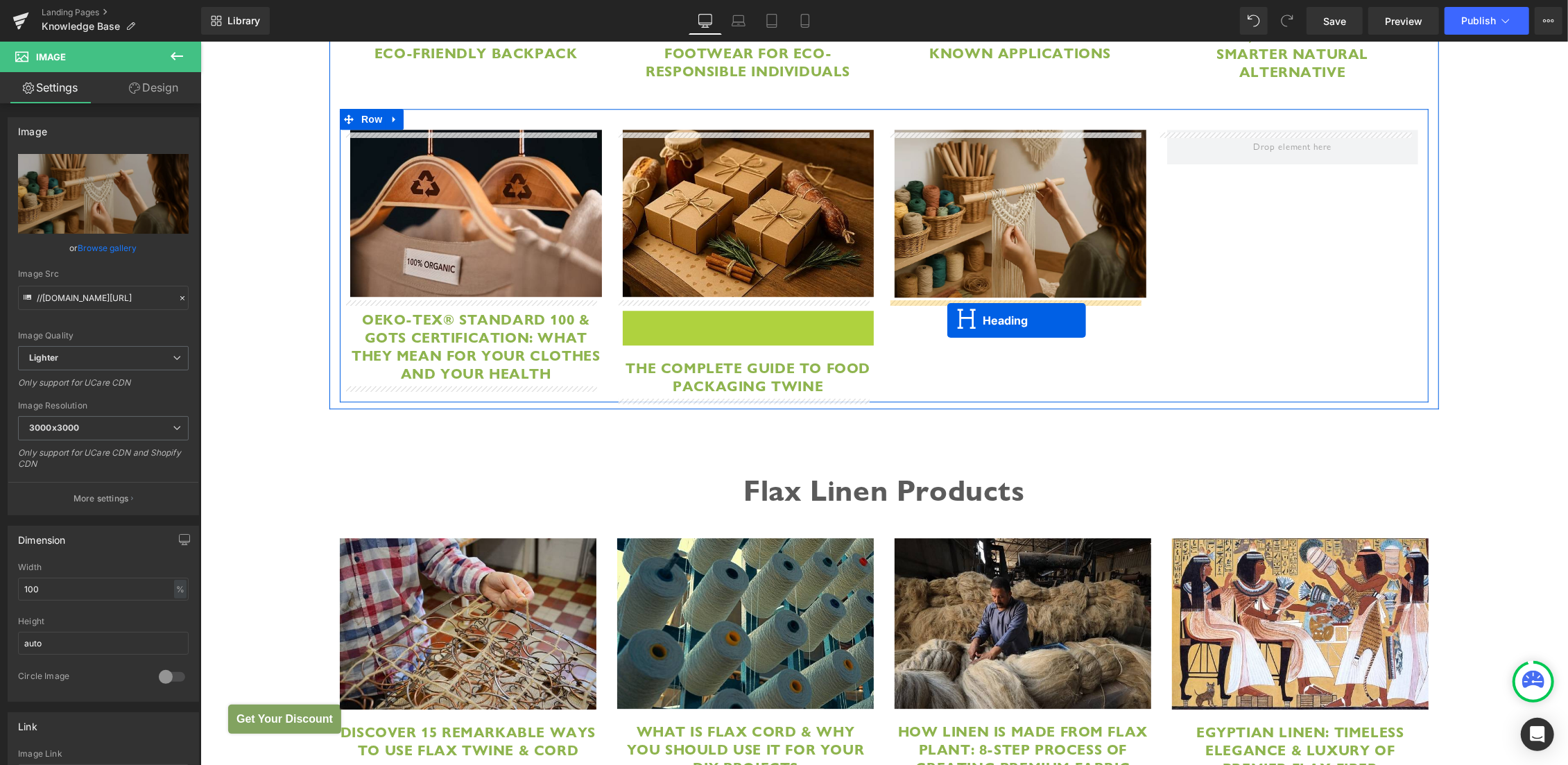
drag, startPoint x: 719, startPoint y: 333, endPoint x: 947, endPoint y: 319, distance: 228.4
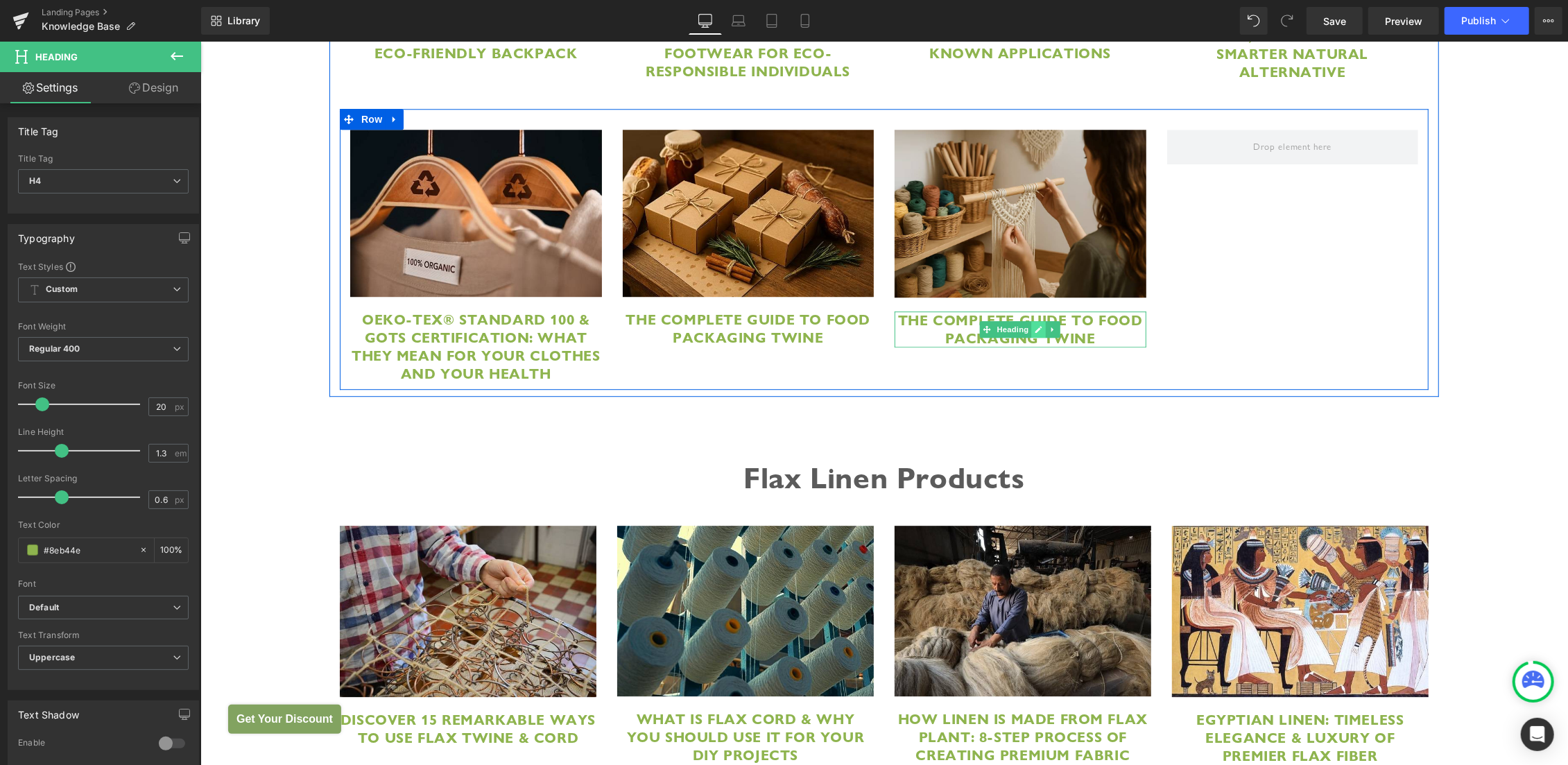
click at [1035, 330] on icon at bounding box center [1038, 329] width 7 height 7
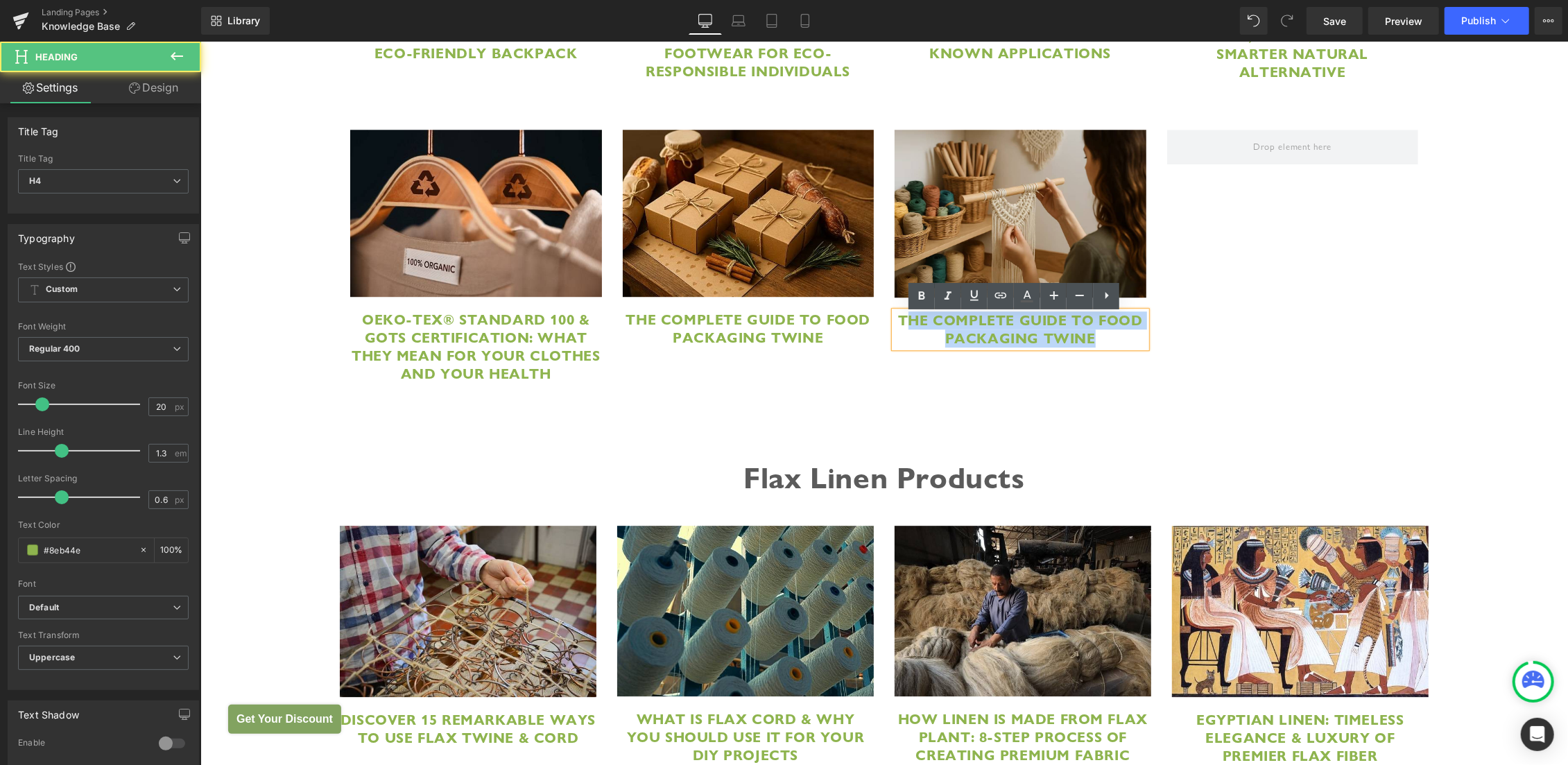
drag, startPoint x: 916, startPoint y: 323, endPoint x: 1119, endPoint y: 358, distance: 206.0
click at [1119, 358] on div "Image OEKO-TEX® Standard 100 & GOTS Certification: What They Mean for Your Clot…" at bounding box center [883, 248] width 1089 height 281
paste div
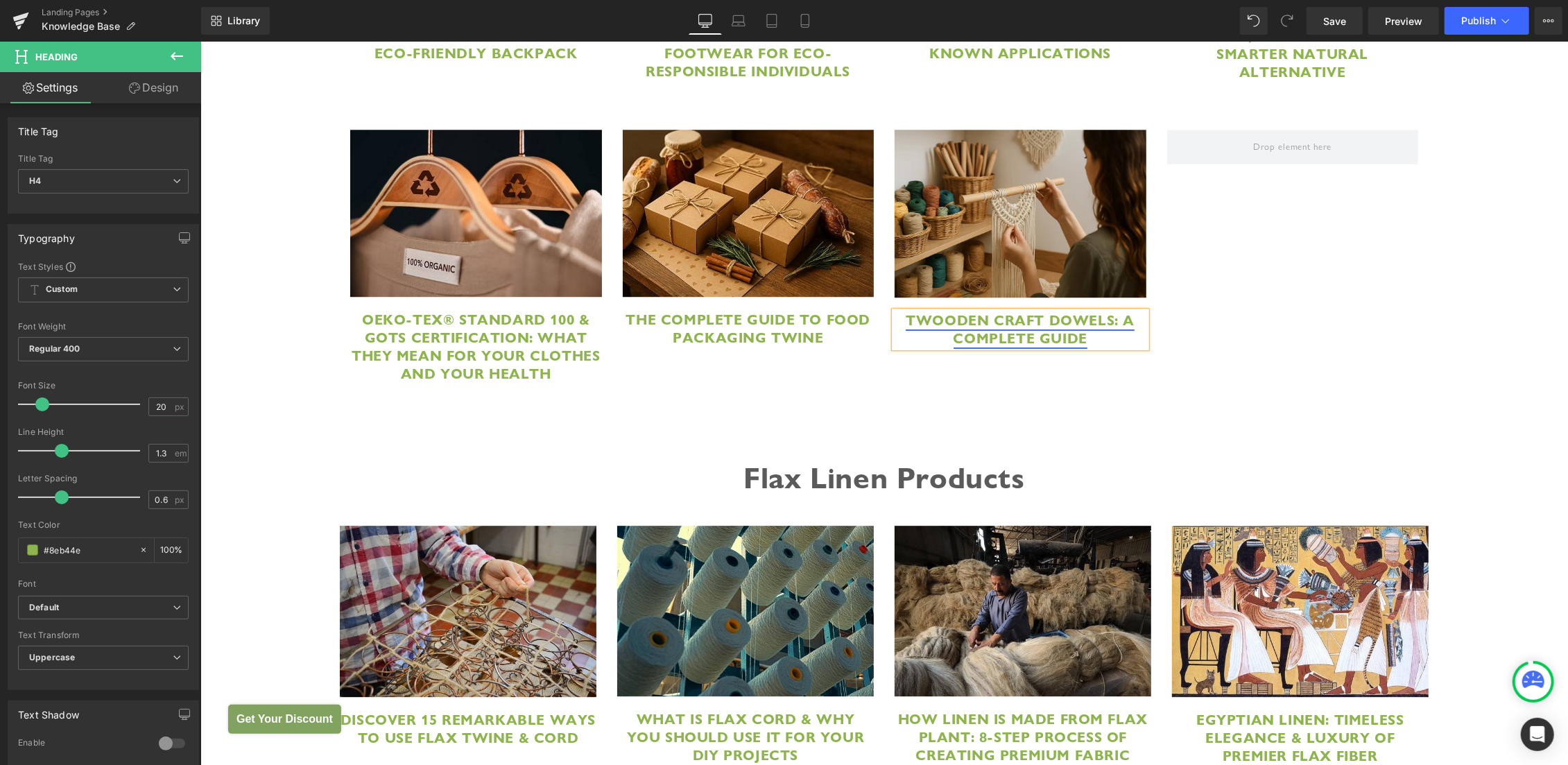
click at [916, 322] on link "TWooden Craft Dowels: A Complete Guide" at bounding box center [1020, 329] width 229 height 36
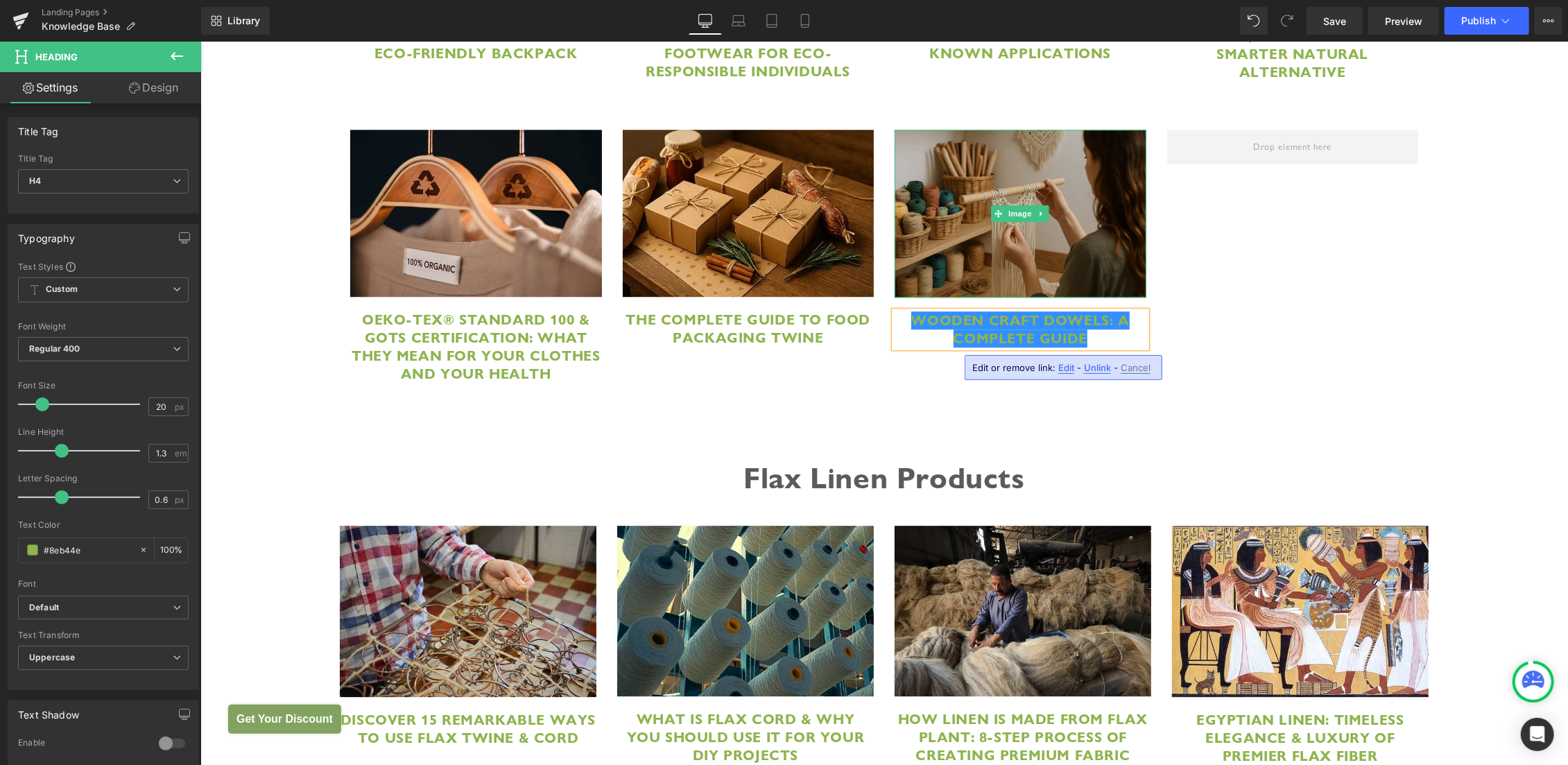
click at [954, 185] on img at bounding box center [1020, 213] width 252 height 168
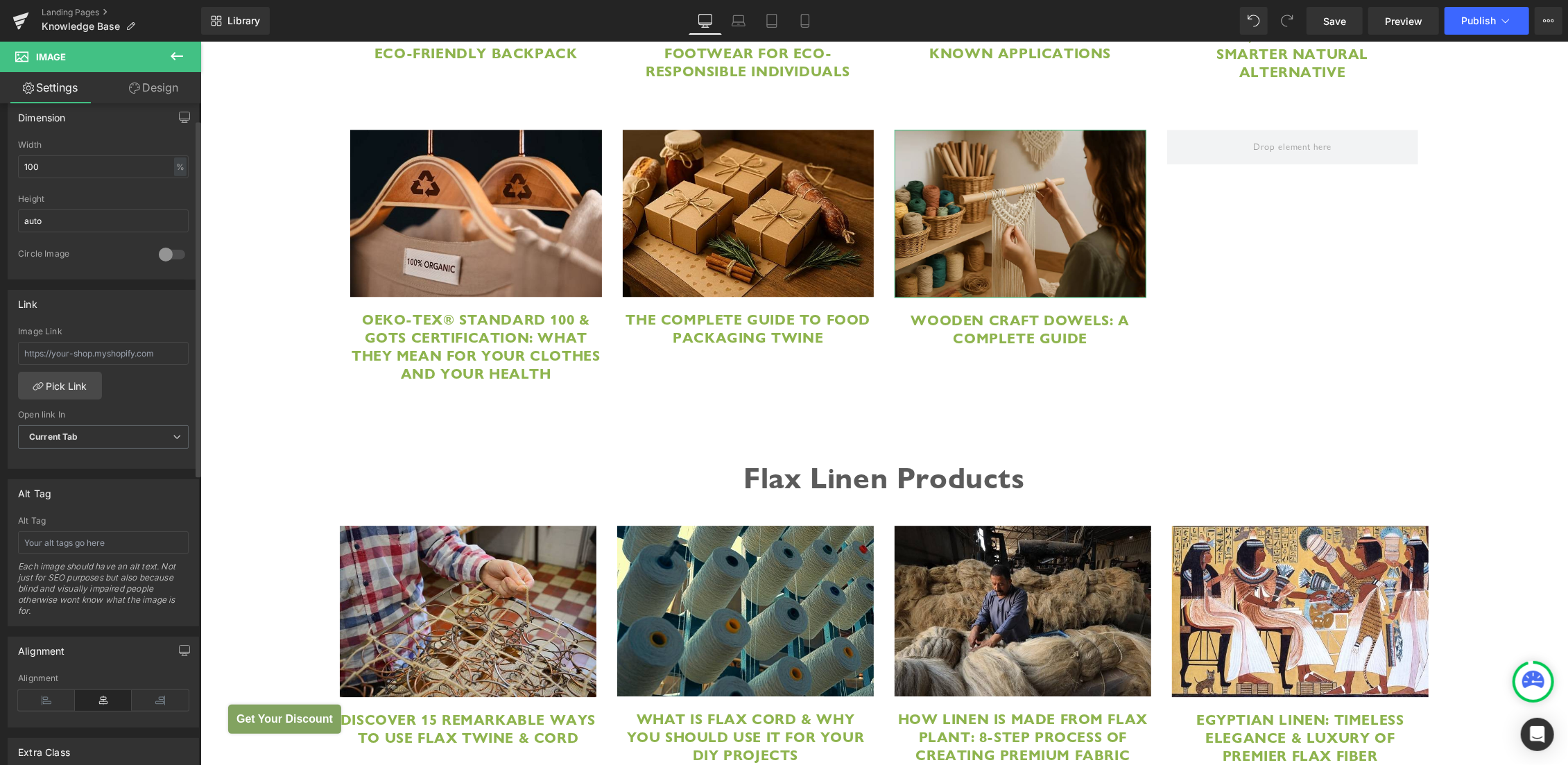
scroll to position [558, 0]
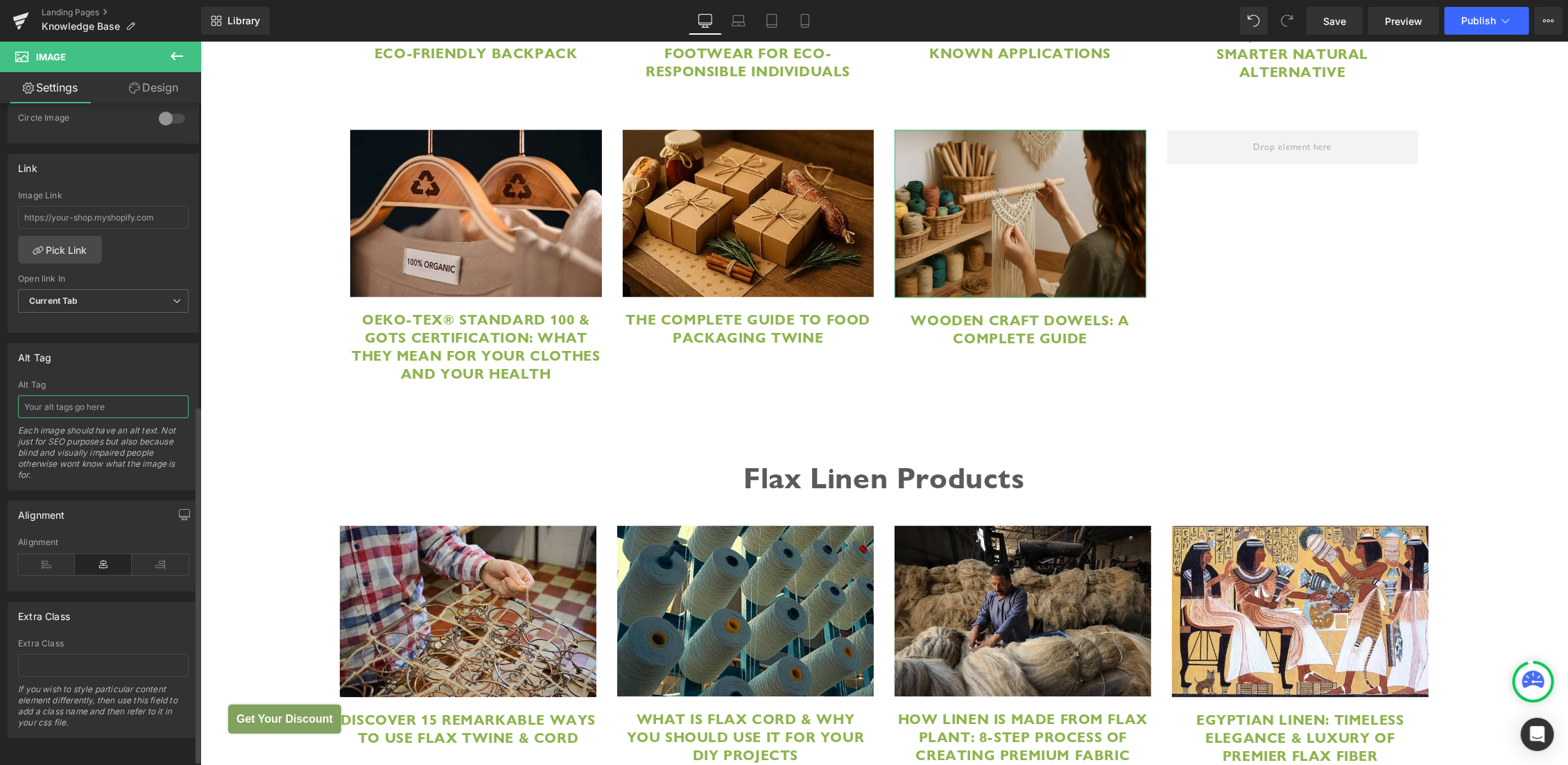
click at [96, 410] on input "text" at bounding box center [103, 406] width 171 height 23
type input "Macramé dowel rods"
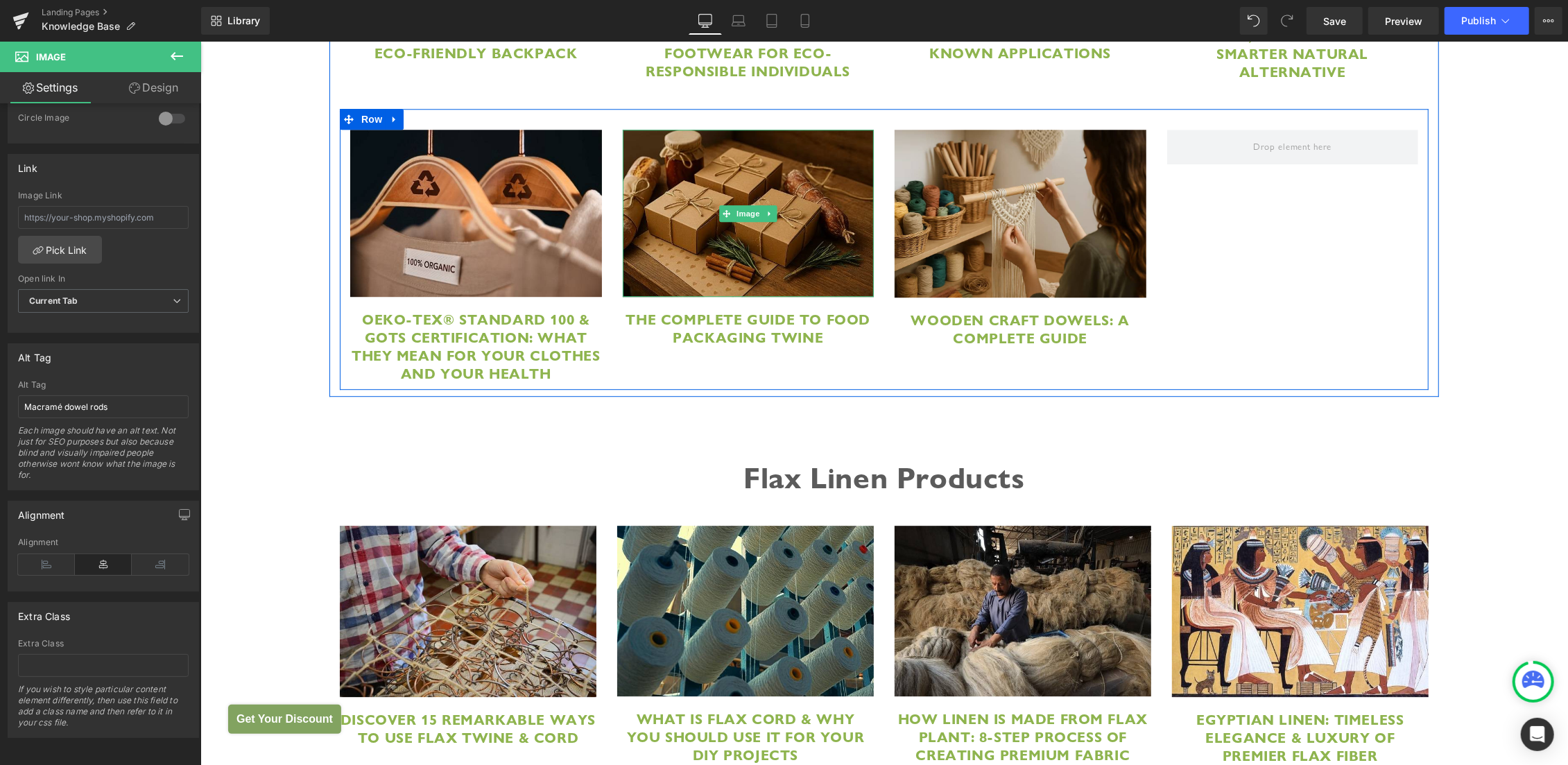
click at [719, 174] on img at bounding box center [748, 213] width 252 height 168
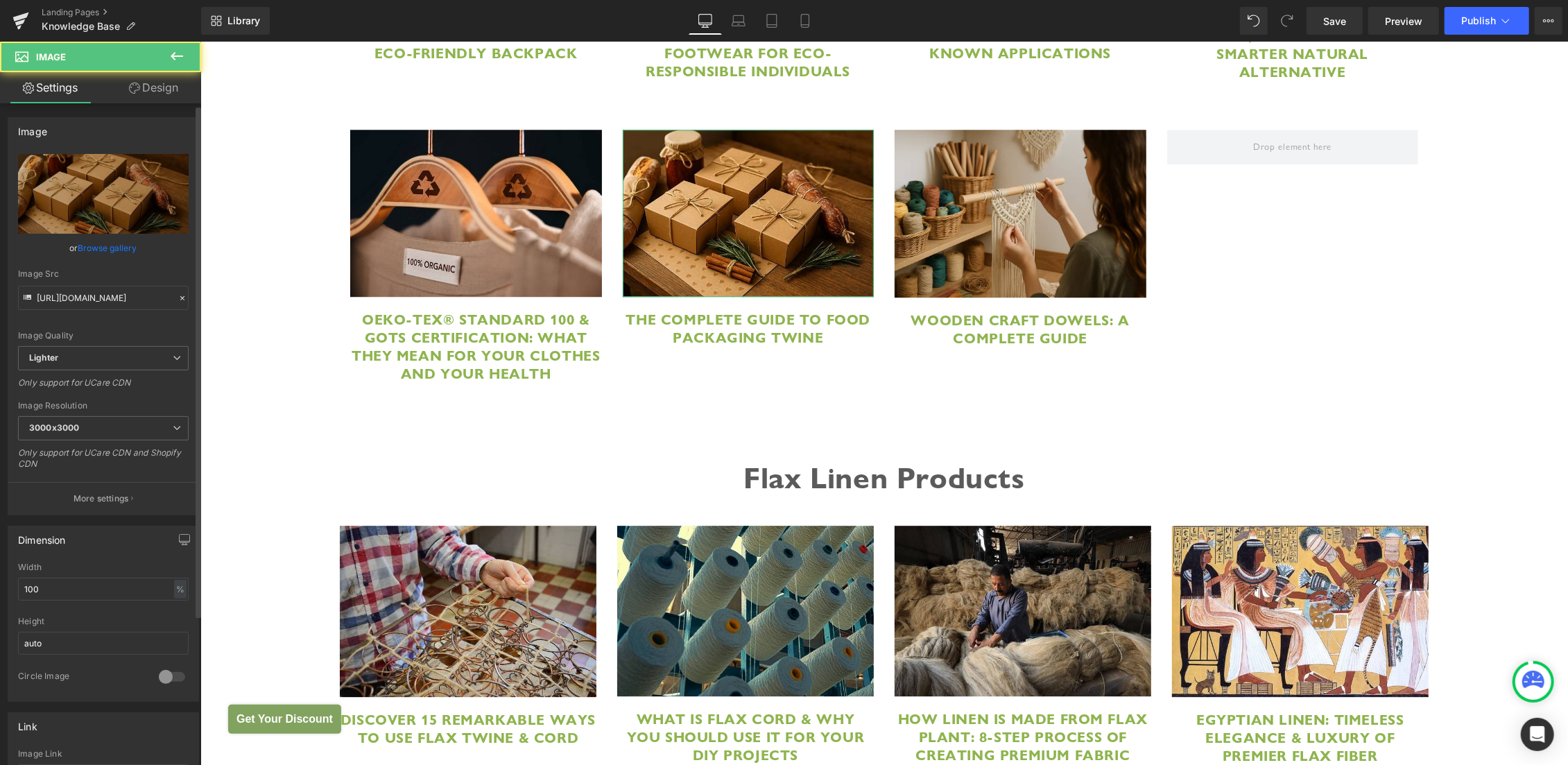
scroll to position [567, 0]
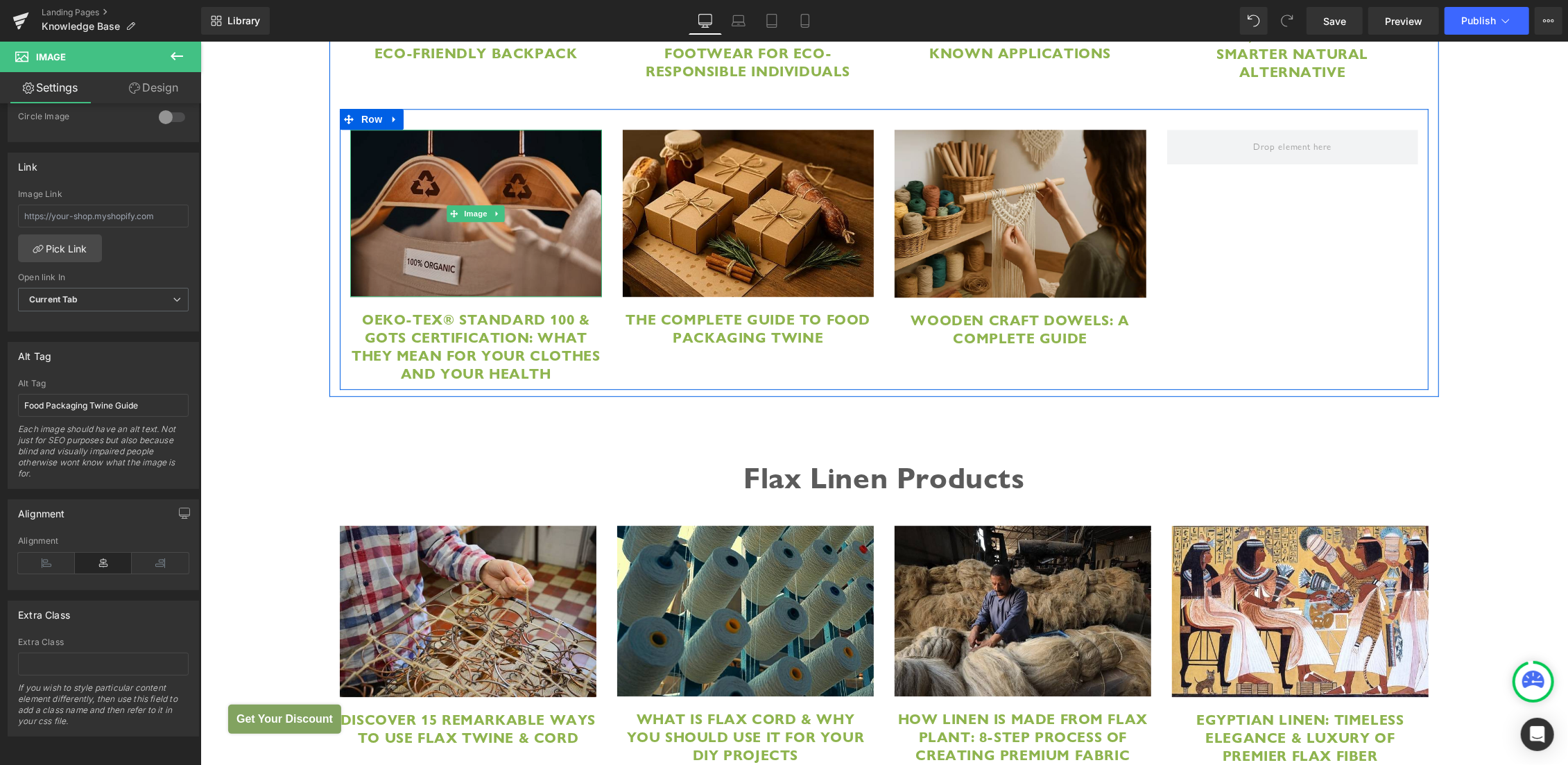
click at [416, 191] on img at bounding box center [475, 213] width 252 height 168
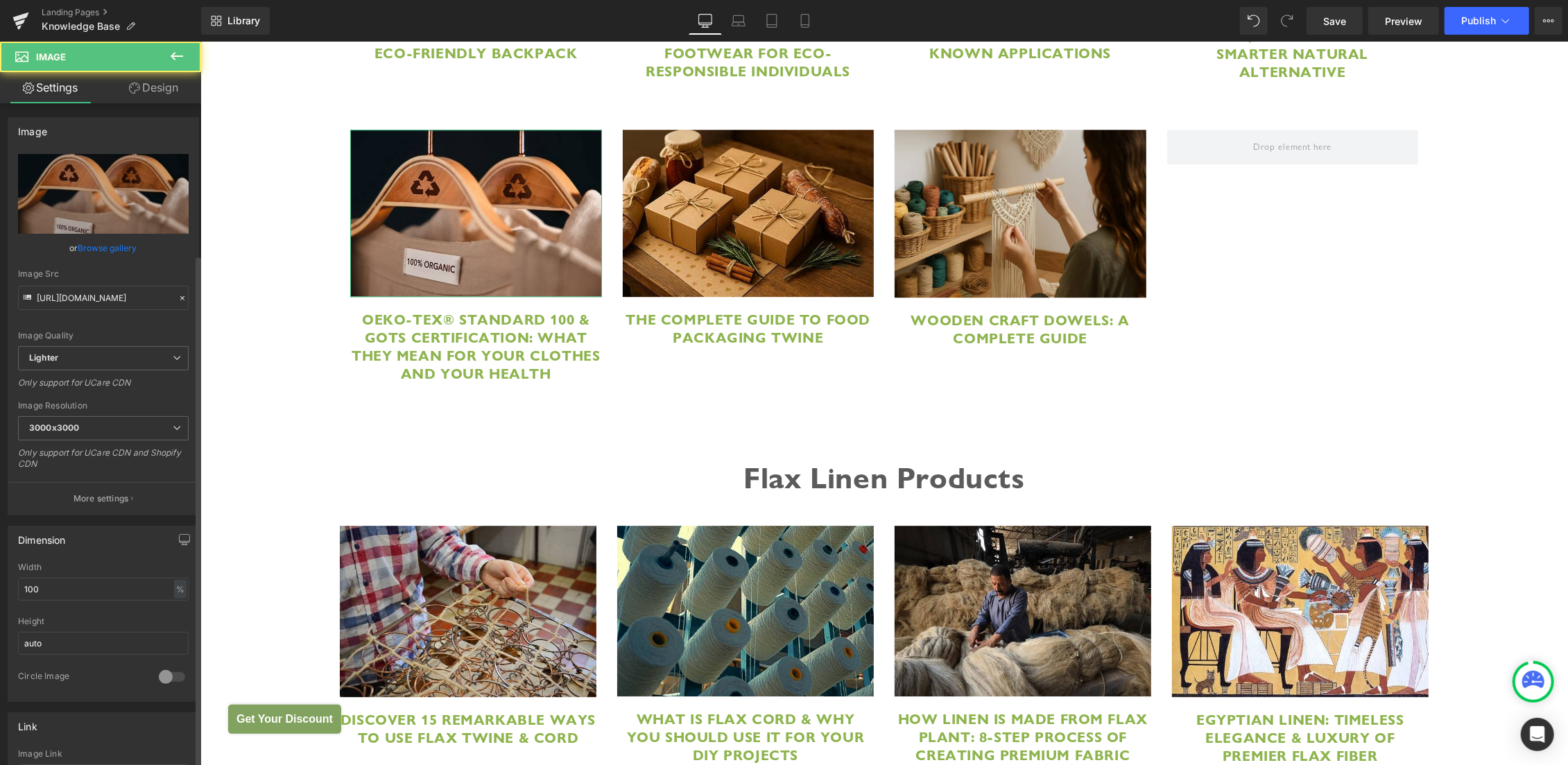
scroll to position [558, 0]
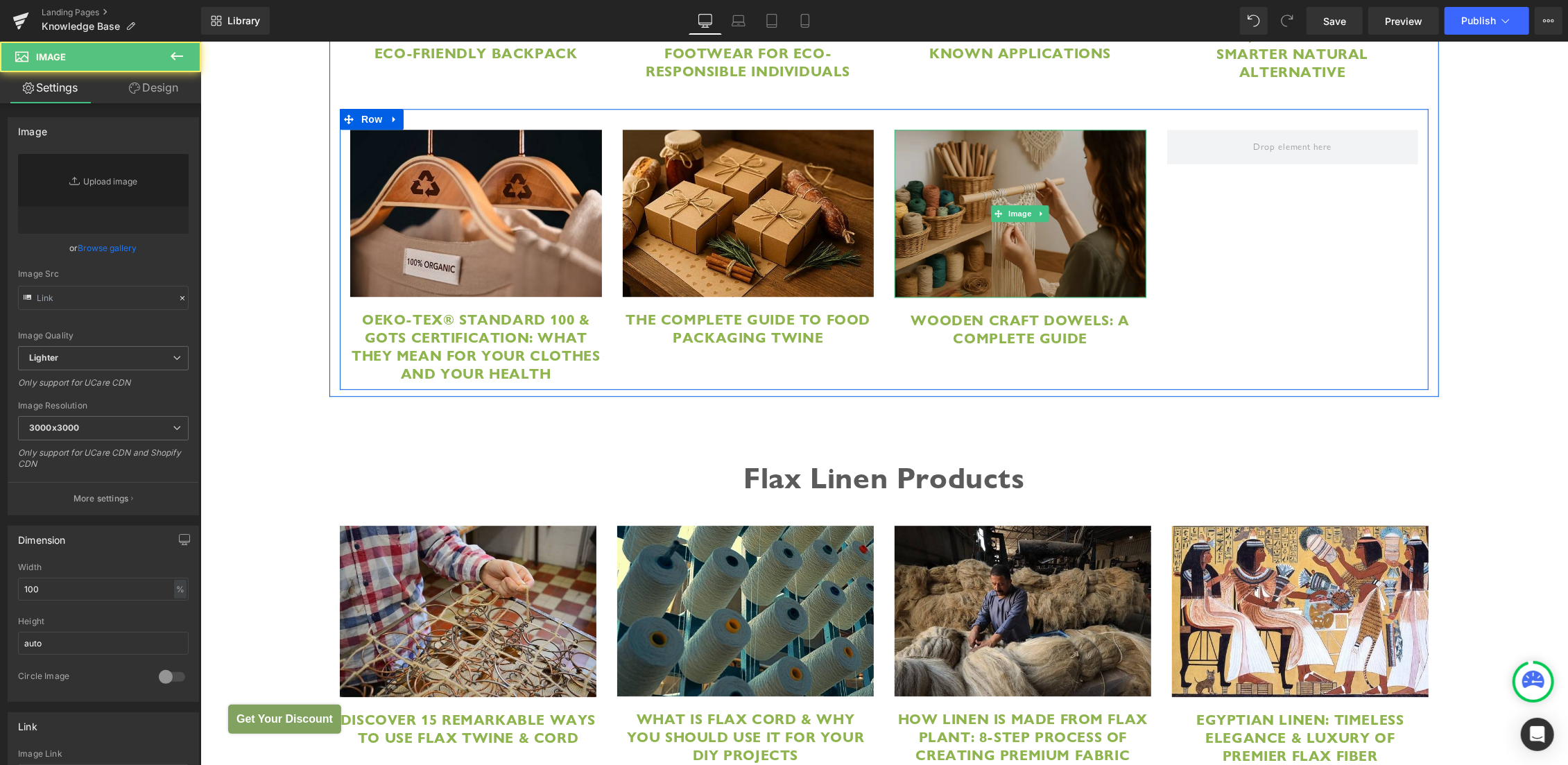
click at [971, 166] on img at bounding box center [1020, 213] width 252 height 168
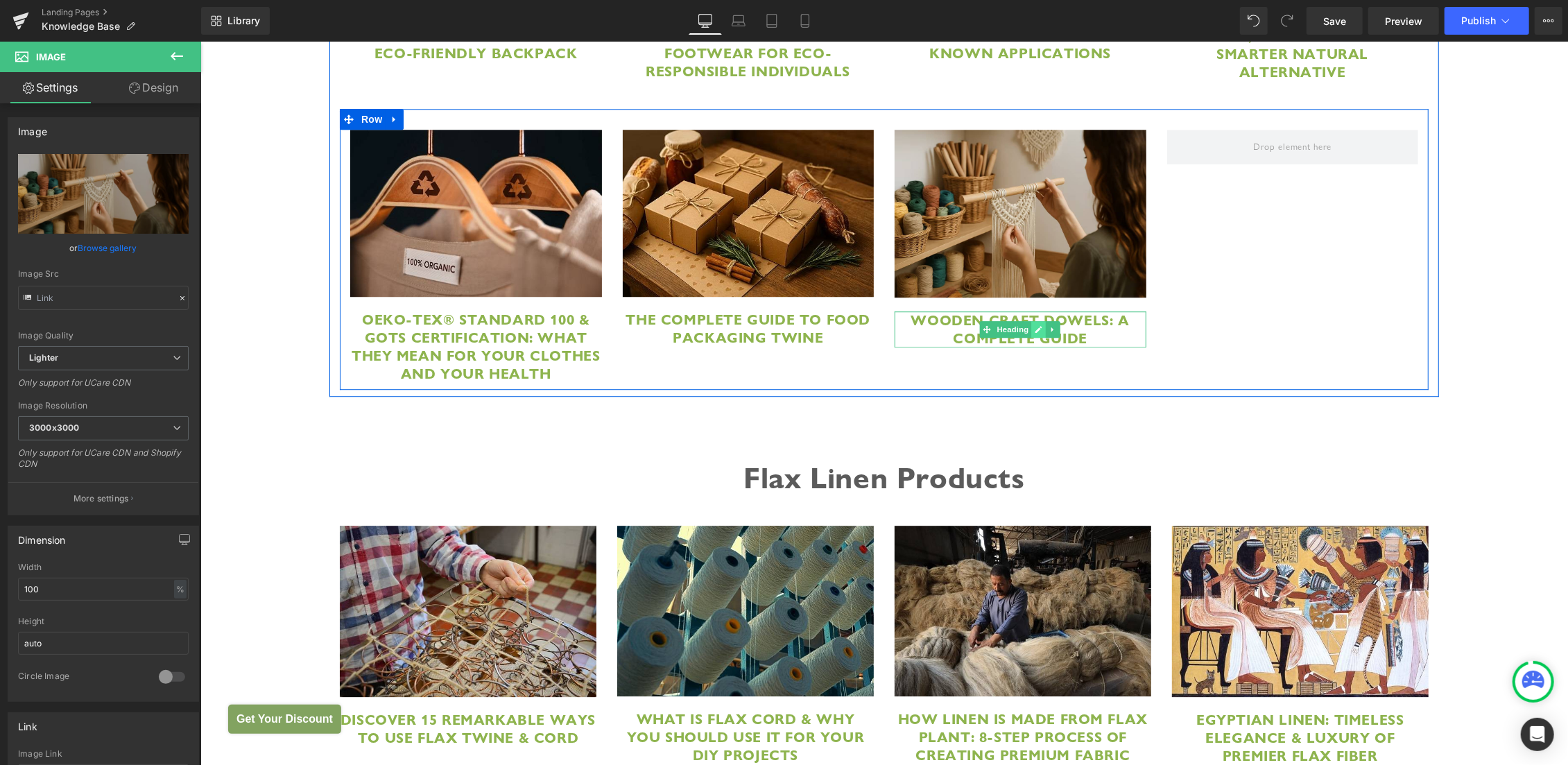
click at [1035, 329] on icon at bounding box center [1038, 329] width 7 height 8
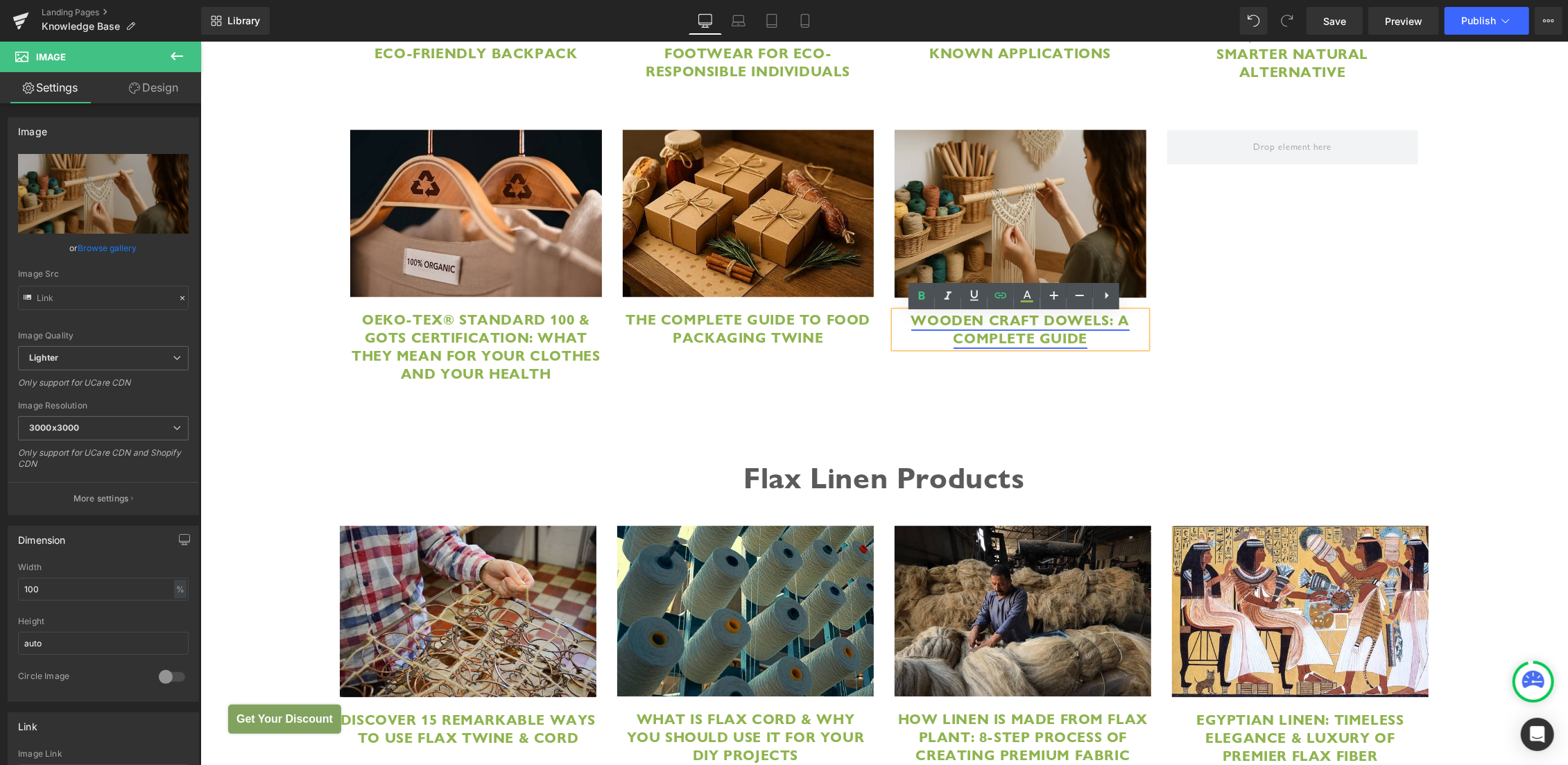
click at [990, 324] on link "Wooden Craft Dowels: A Complete Guide" at bounding box center [1020, 329] width 219 height 36
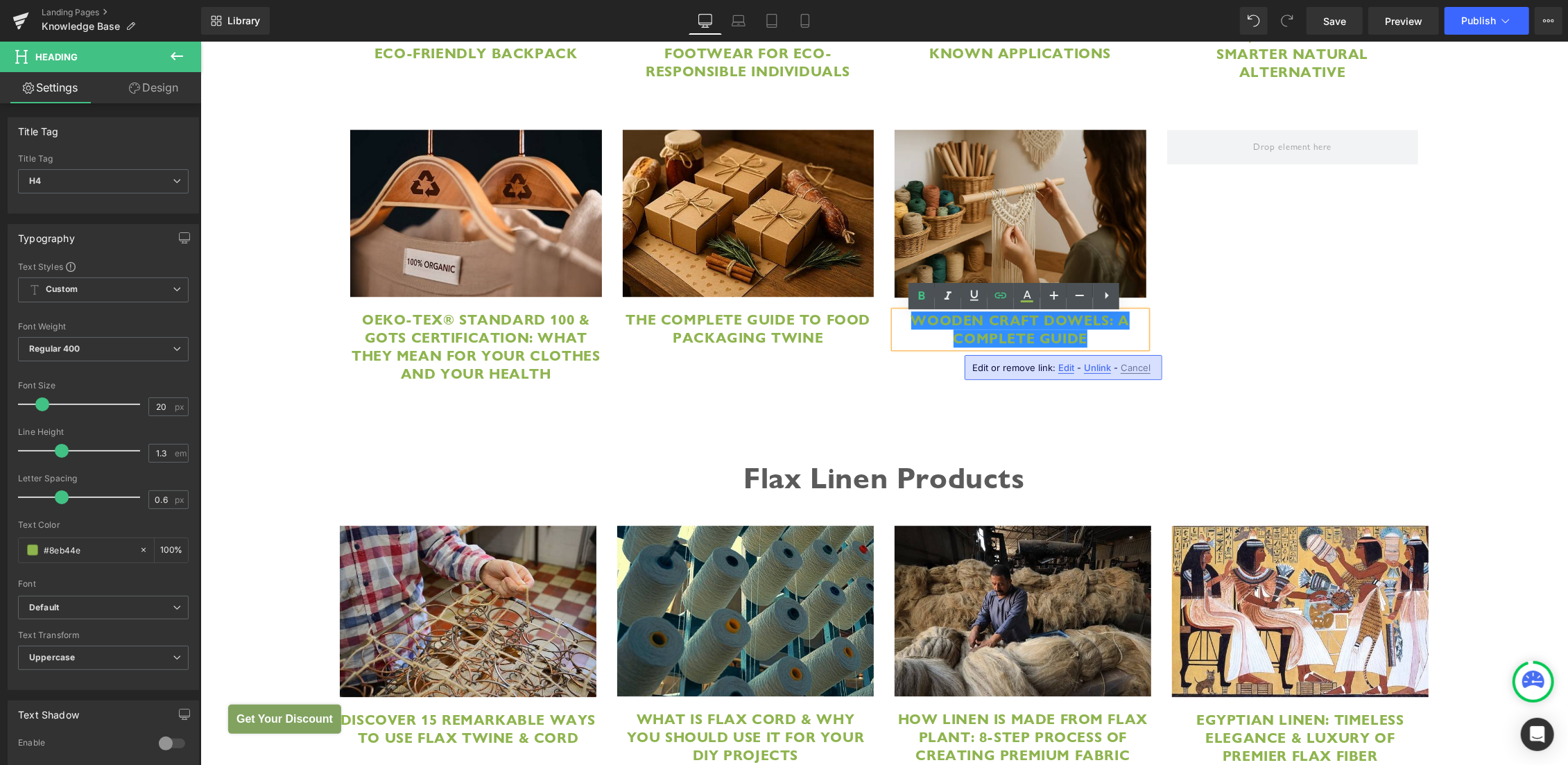
click at [0, 0] on span "Edit" at bounding box center [0, 0] width 0 height 0
paste input "wooden-craft-dowels"
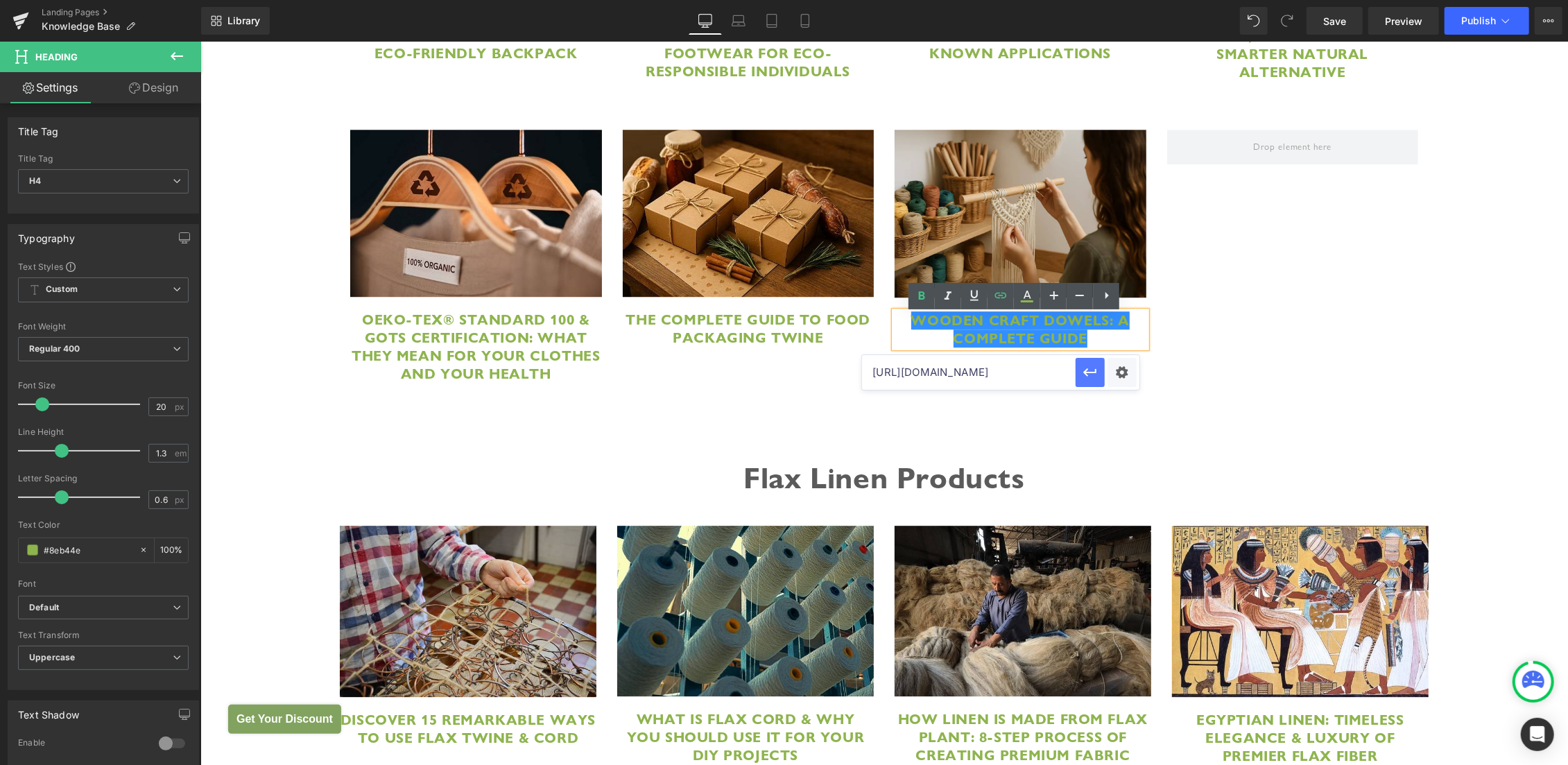
type input "https://hemptique.com/pages/wooden-craft-dowels-guide"
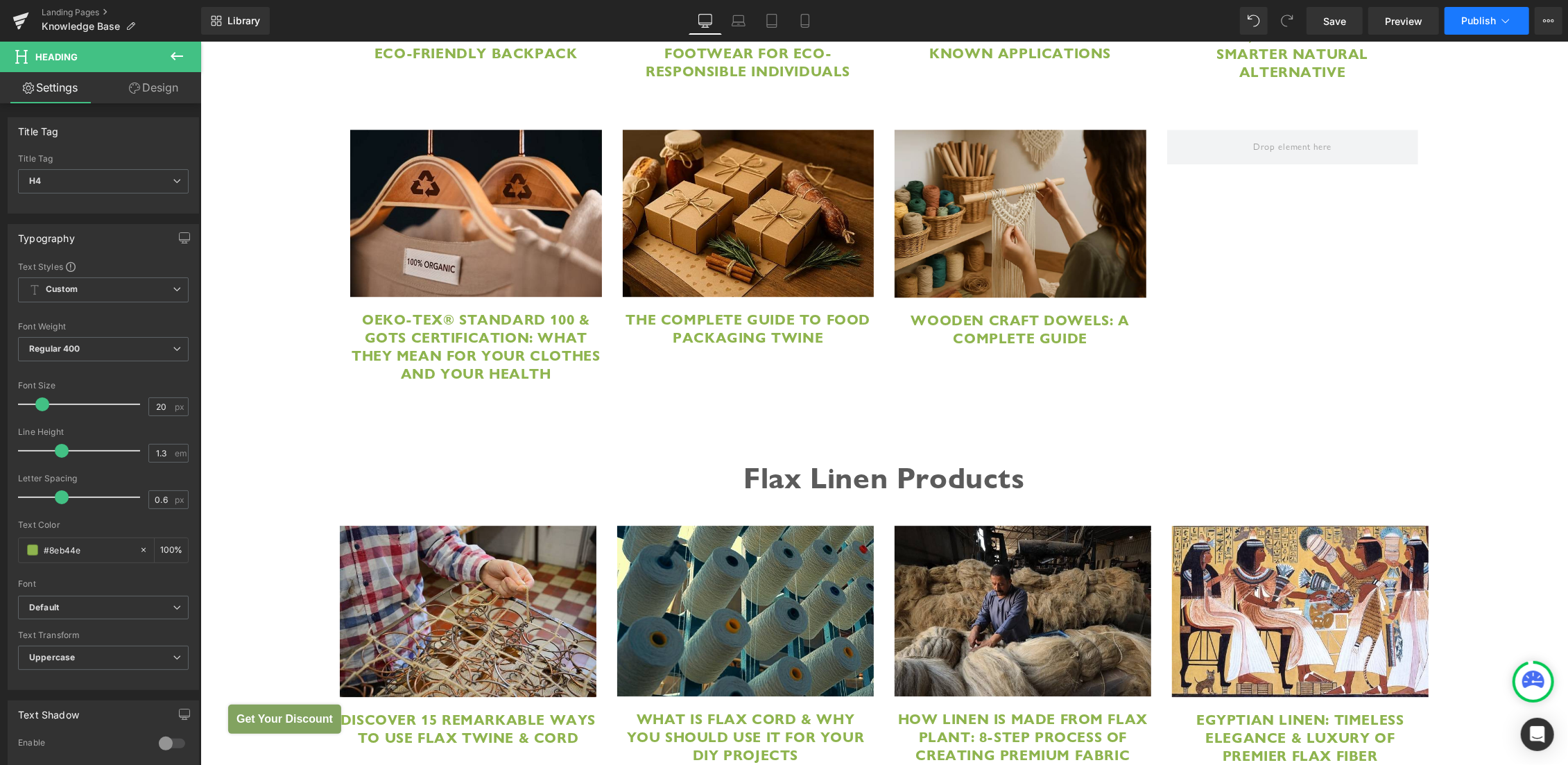
click at [1464, 19] on span "Publish" at bounding box center [1478, 21] width 35 height 11
